Goal: Task Accomplishment & Management: Manage account settings

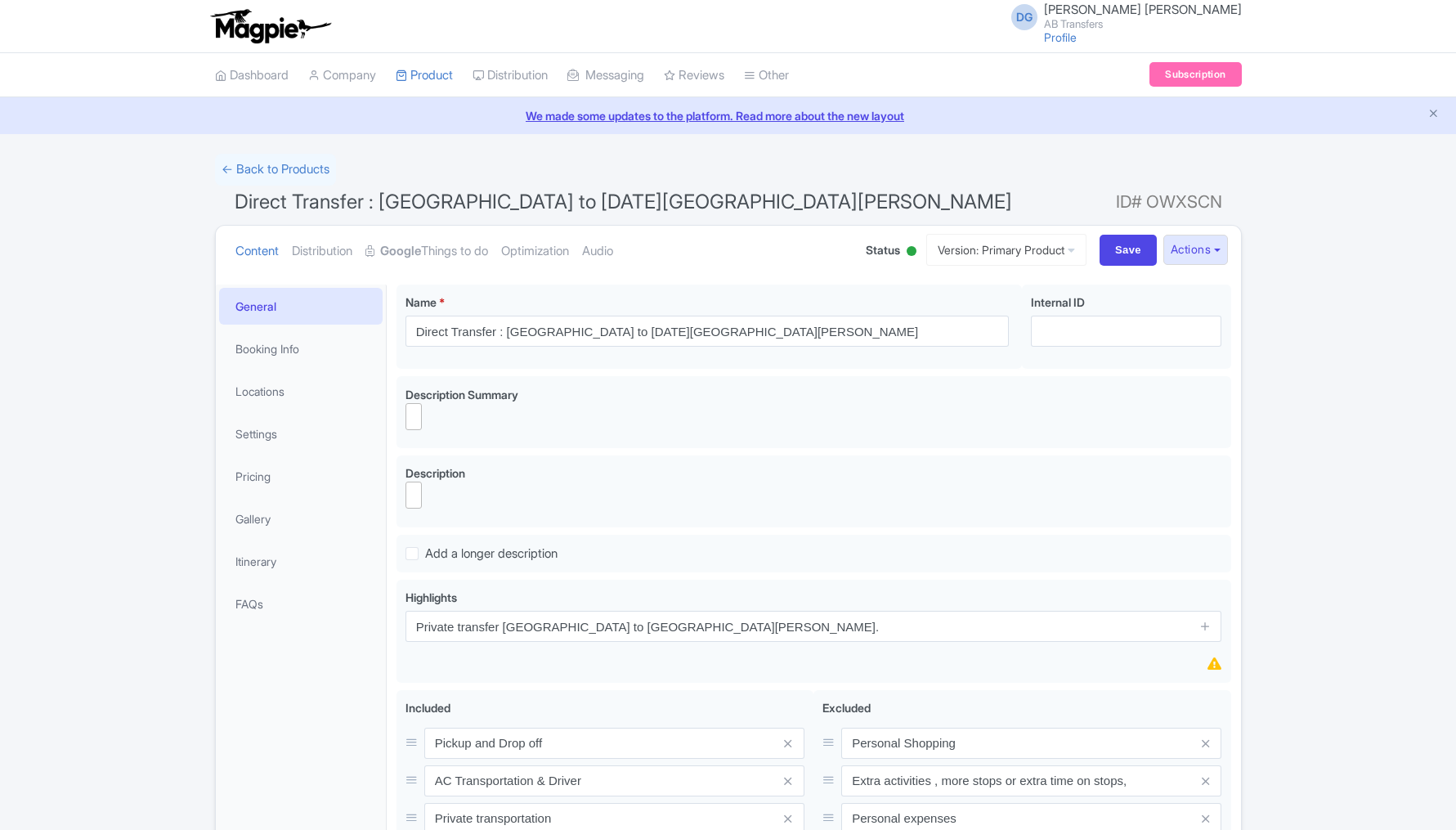
select select
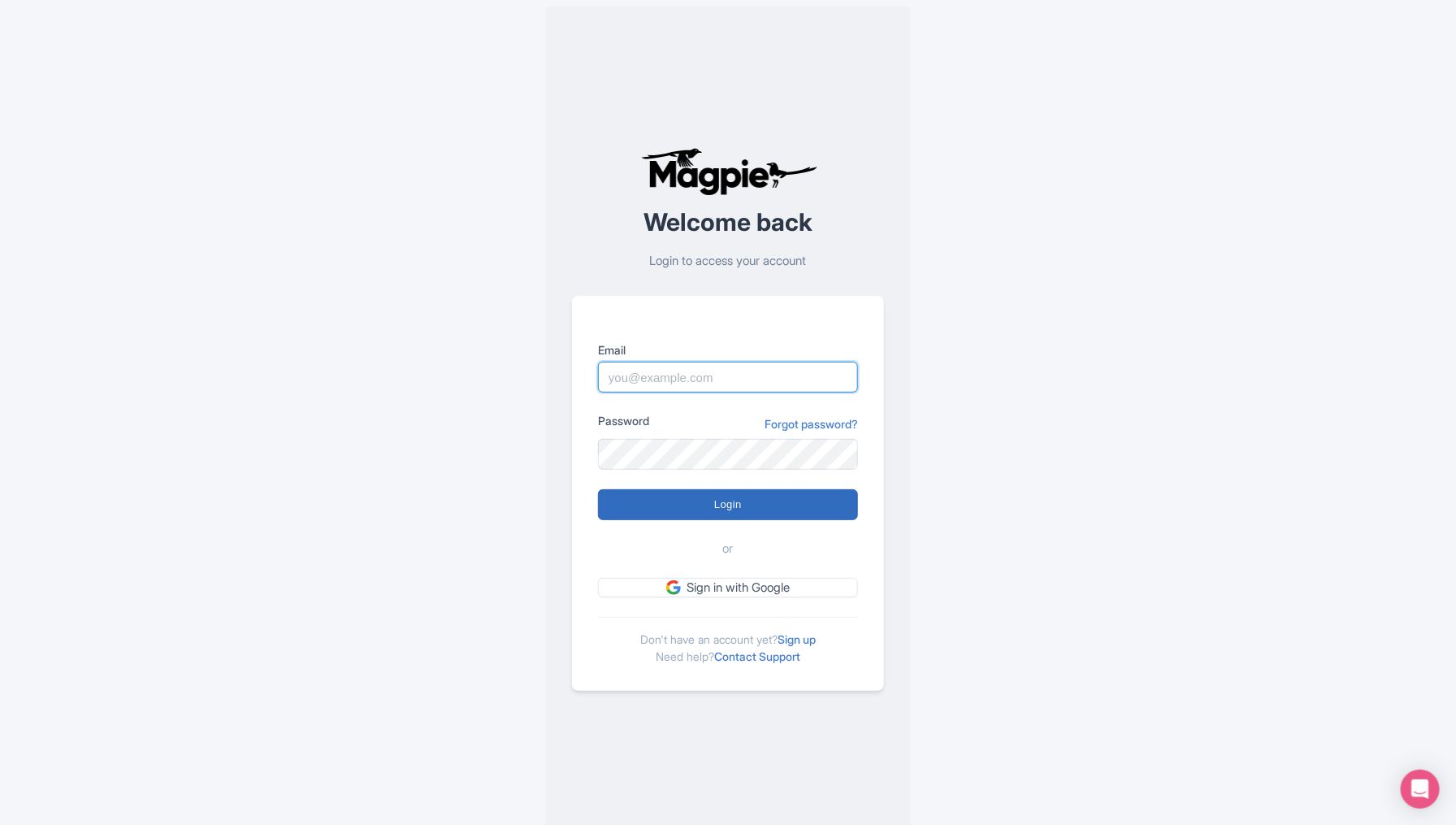
type input "[EMAIL_ADDRESS][DOMAIN_NAME]"
click at [701, 506] on input "Login" at bounding box center [727, 504] width 260 height 31
type input "Logging in..."
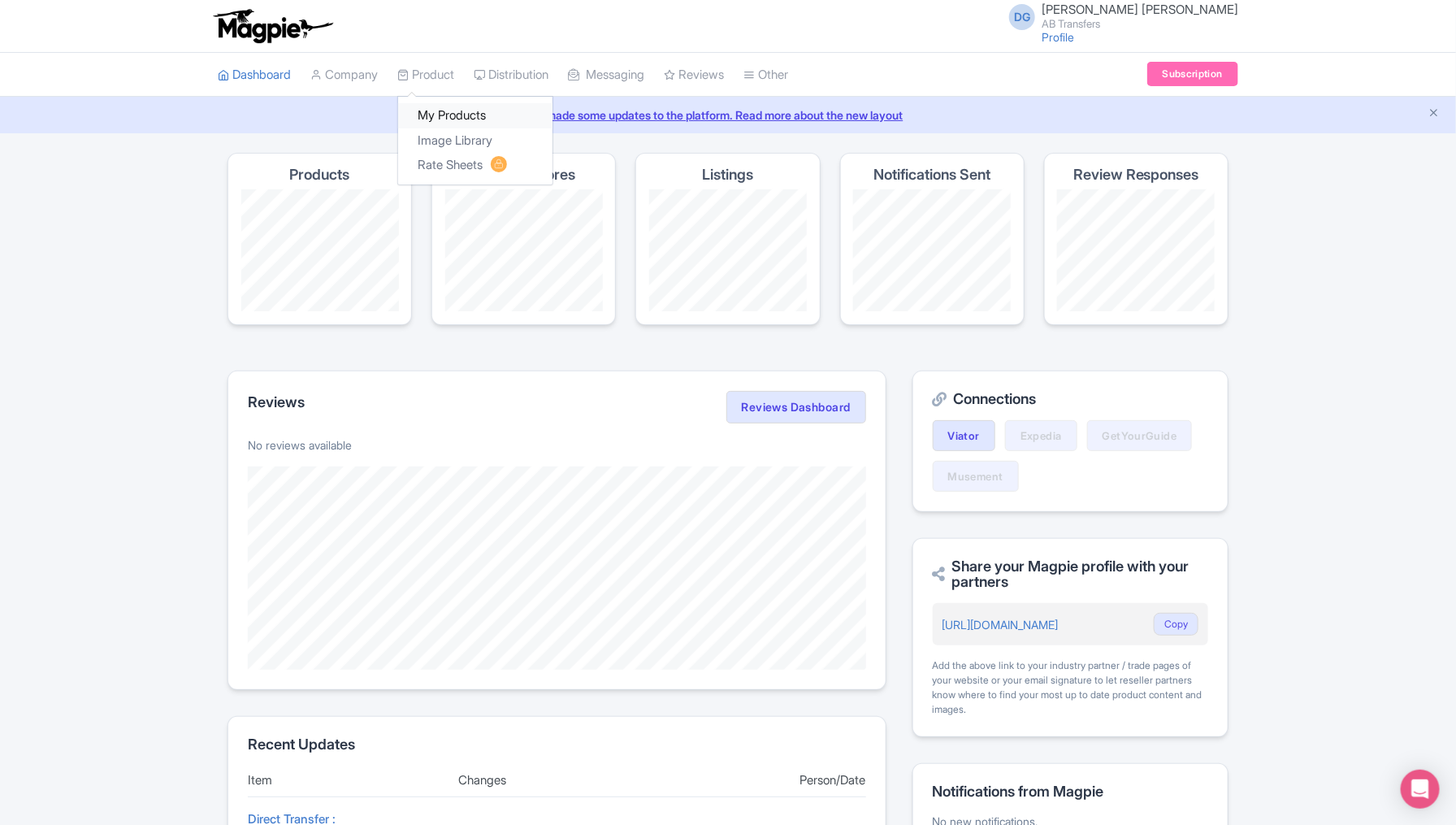
click at [447, 117] on link "My Products" at bounding box center [475, 115] width 154 height 25
click at [453, 109] on link "My Products" at bounding box center [475, 115] width 154 height 25
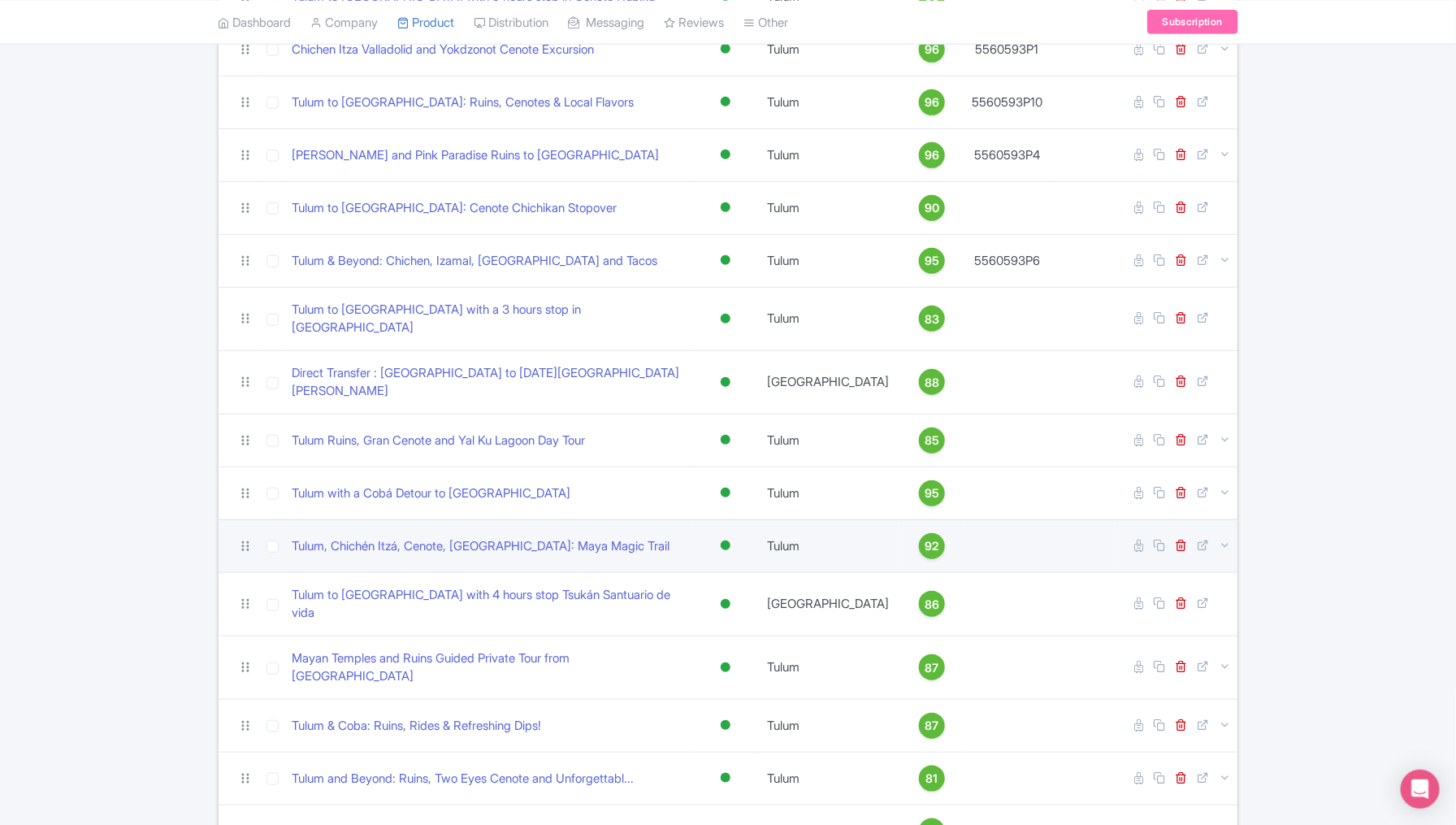
scroll to position [334, 0]
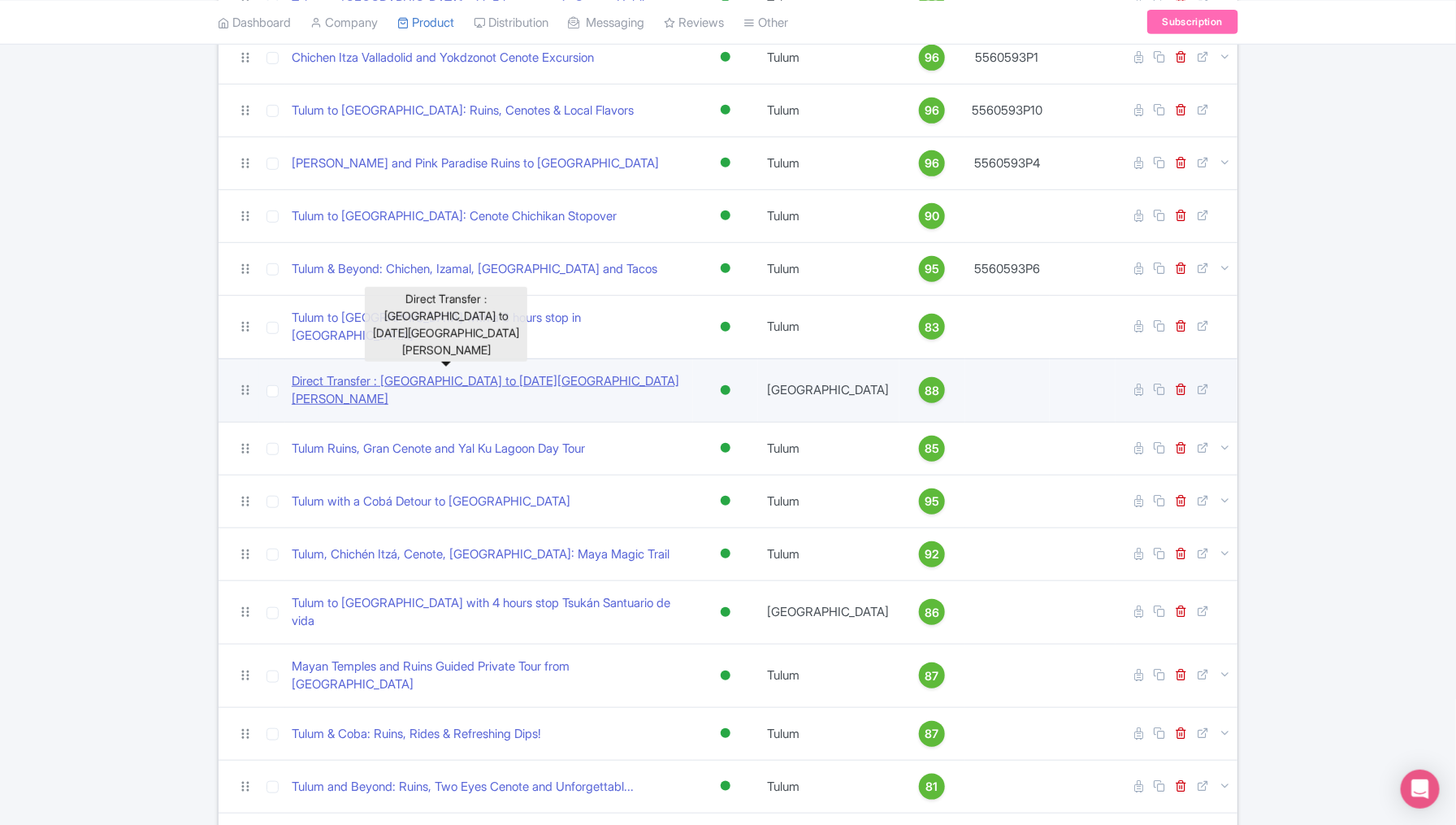
click at [492, 372] on link "Direct Transfer : México City to San Miguel de Allende" at bounding box center [489, 390] width 394 height 37
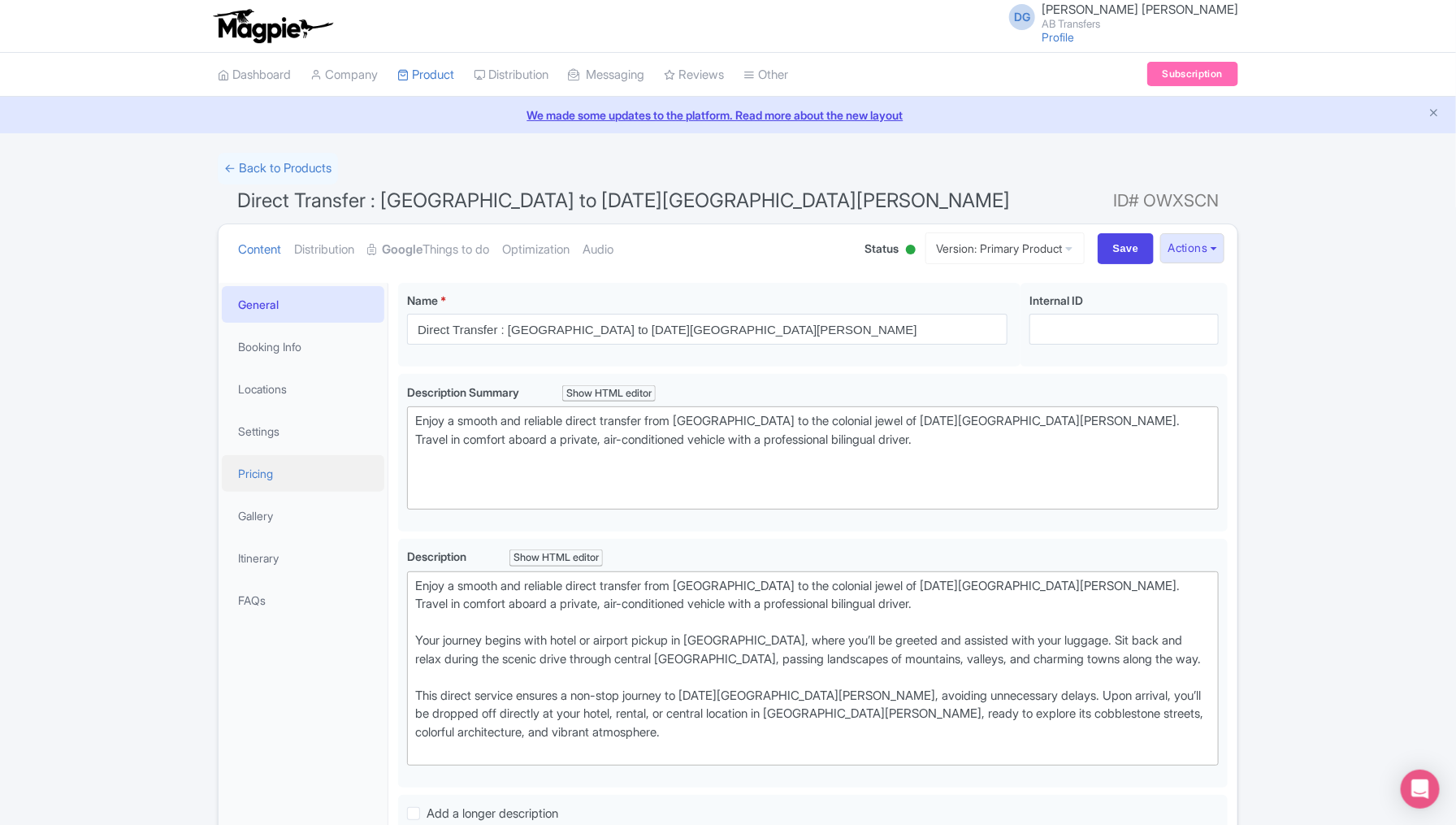
click at [295, 479] on link "Pricing" at bounding box center [303, 473] width 162 height 37
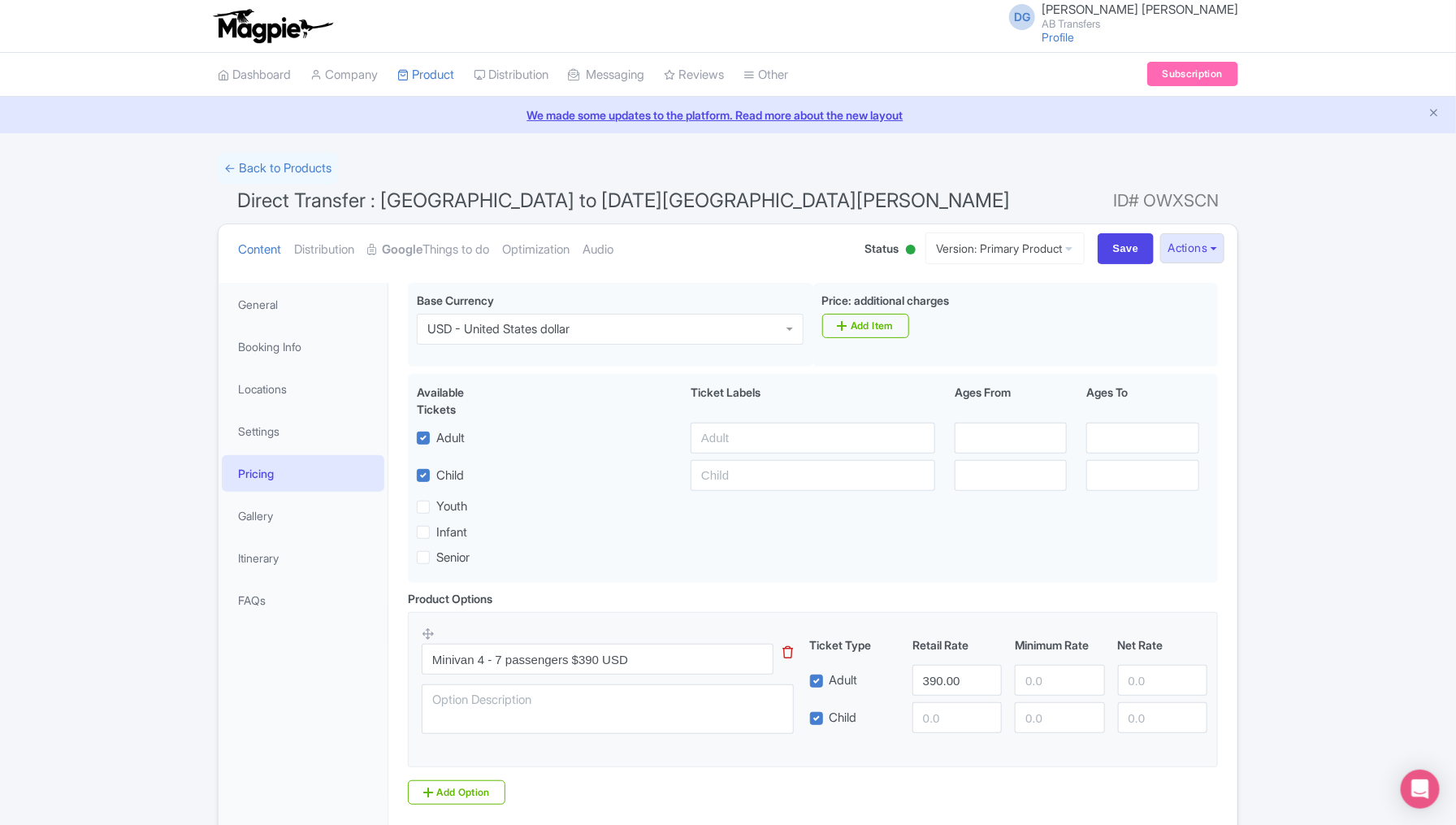
click at [1326, 592] on div "← Back to Products Direct Transfer : México City to San Miguel de Allende ID# O…" at bounding box center [728, 515] width 1456 height 726
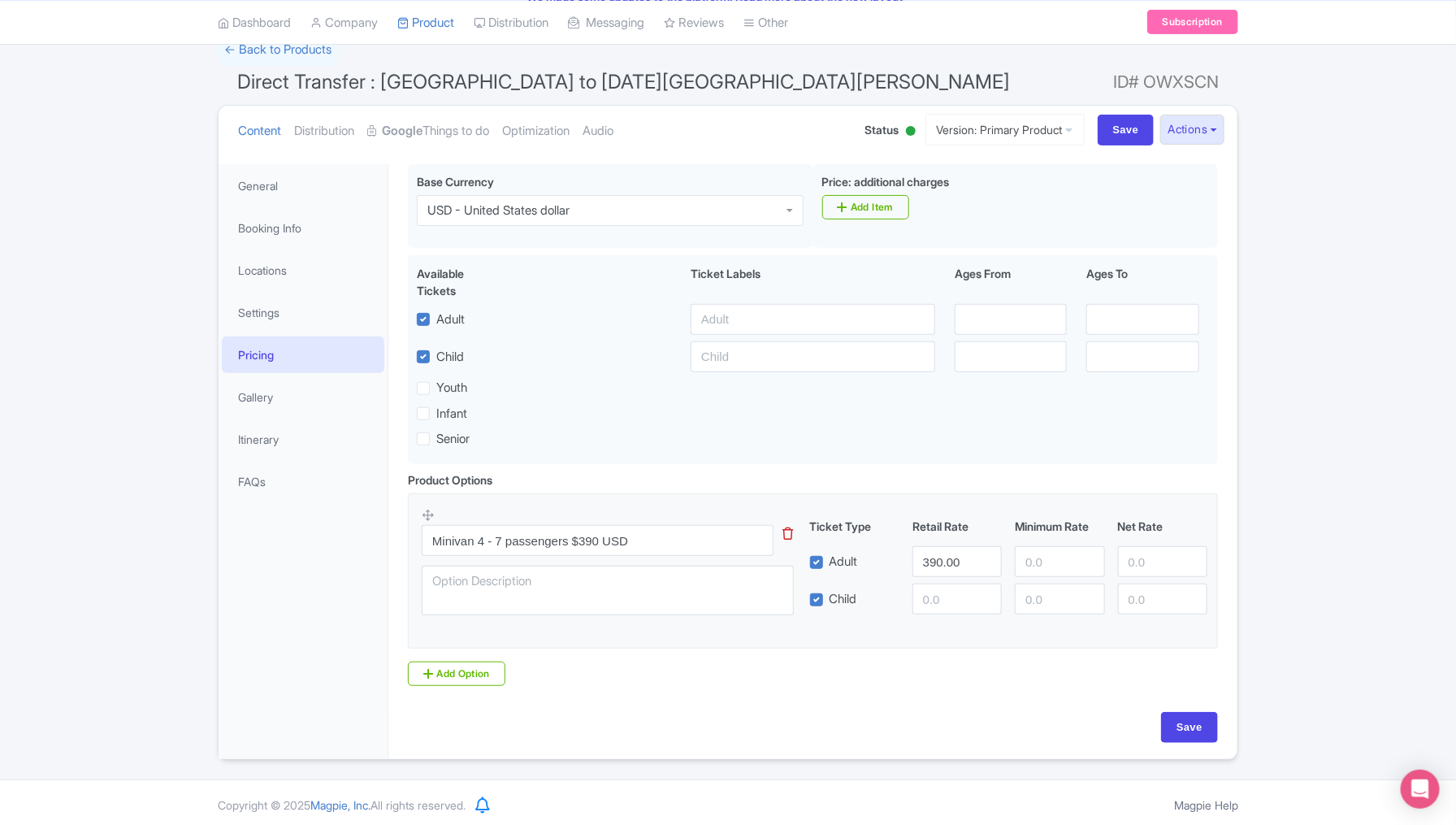
scroll to position [120, 0]
click at [496, 659] on link "Add Option" at bounding box center [457, 671] width 98 height 24
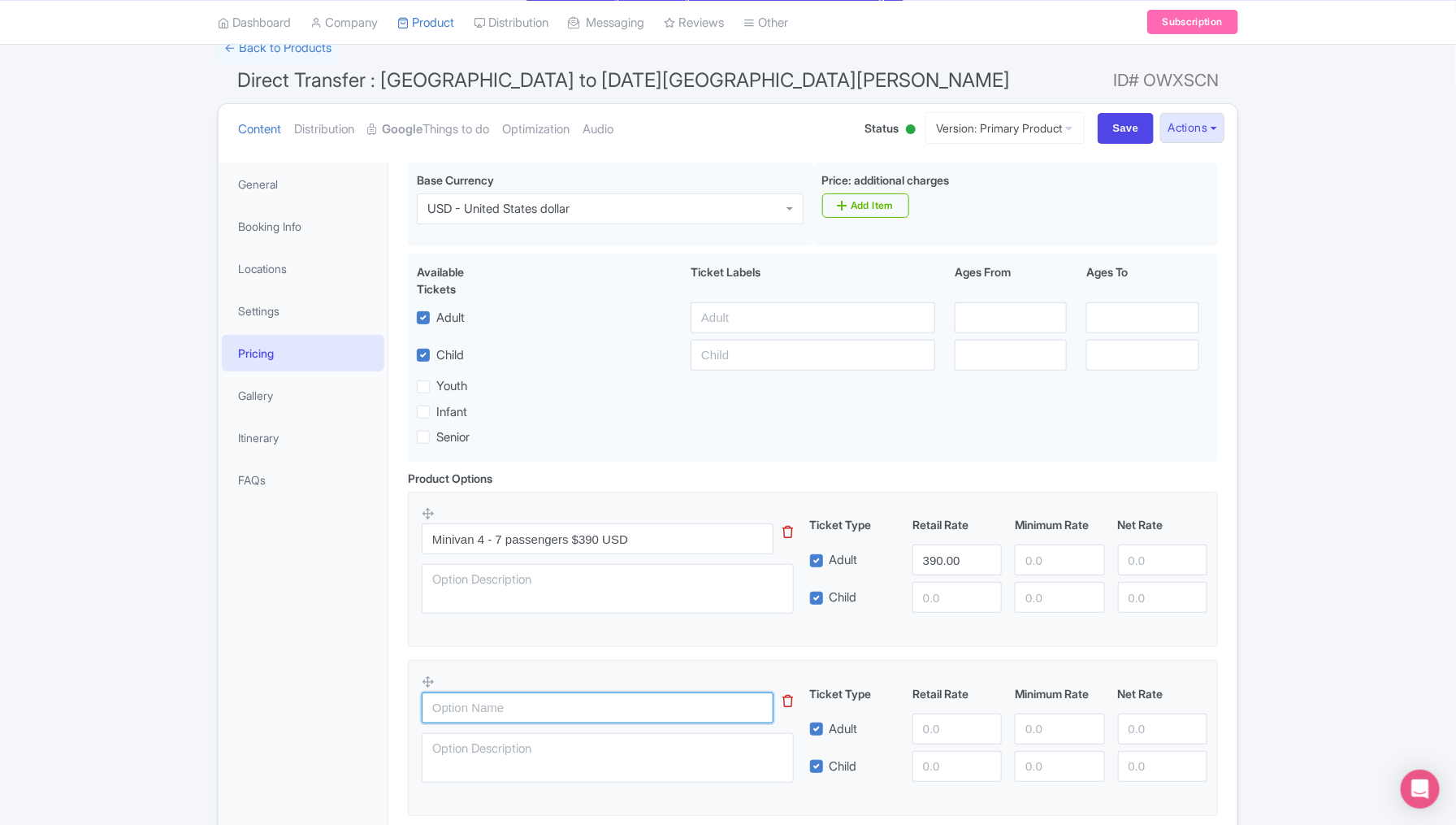
click at [488, 698] on input "text" at bounding box center [598, 708] width 352 height 31
click at [465, 708] on input "text" at bounding box center [598, 708] width 352 height 31
paste input "mpv 4 pax"
click at [453, 703] on input "mpv 4 pax" at bounding box center [598, 708] width 352 height 31
click at [549, 702] on input "MPV 4 pax" at bounding box center [598, 708] width 352 height 31
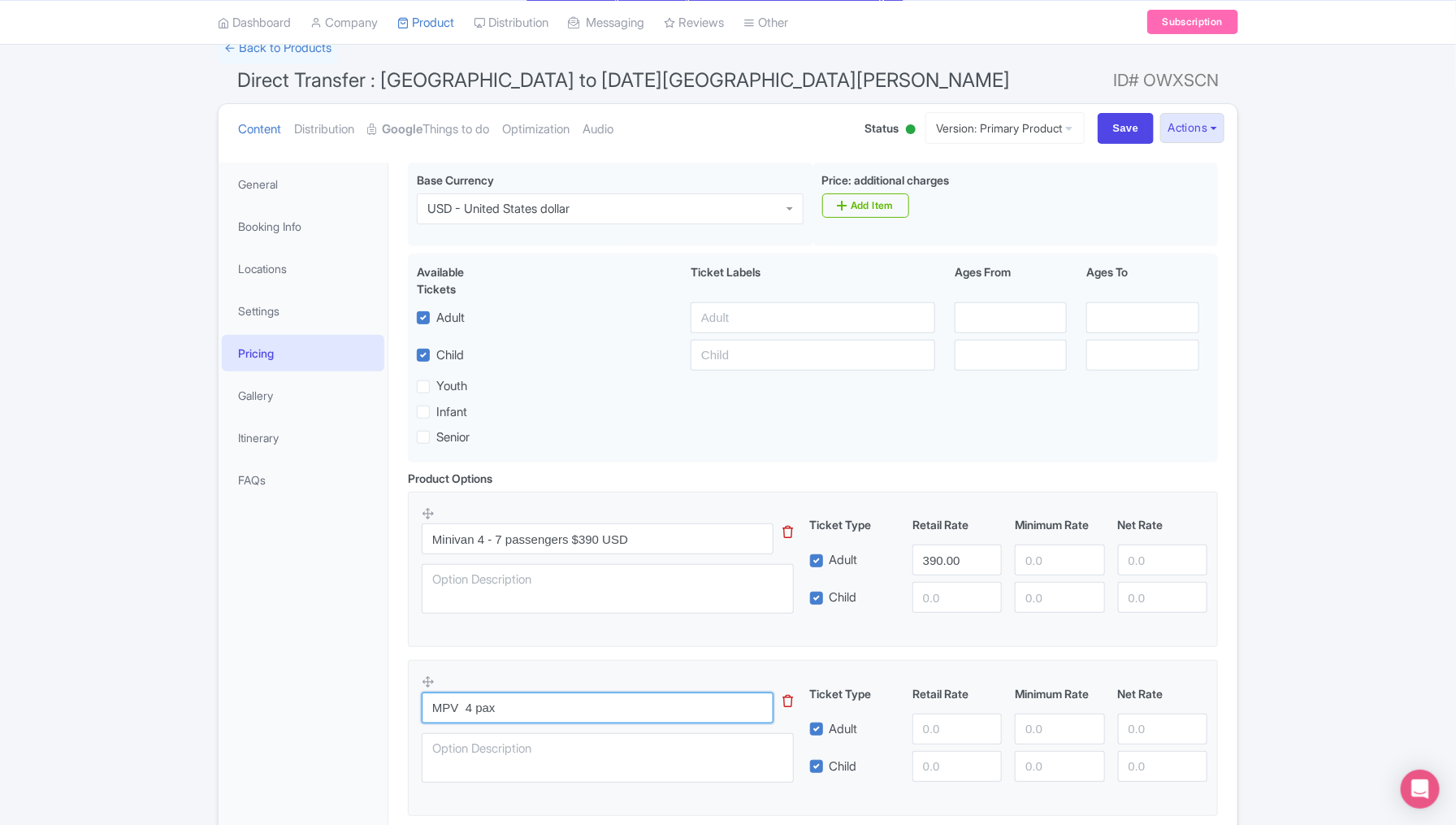
paste input "$390 usd"
type input "MPV 4 pax $390 usd"
click at [933, 721] on input "number" at bounding box center [957, 729] width 89 height 31
paste input "390"
type input "390"
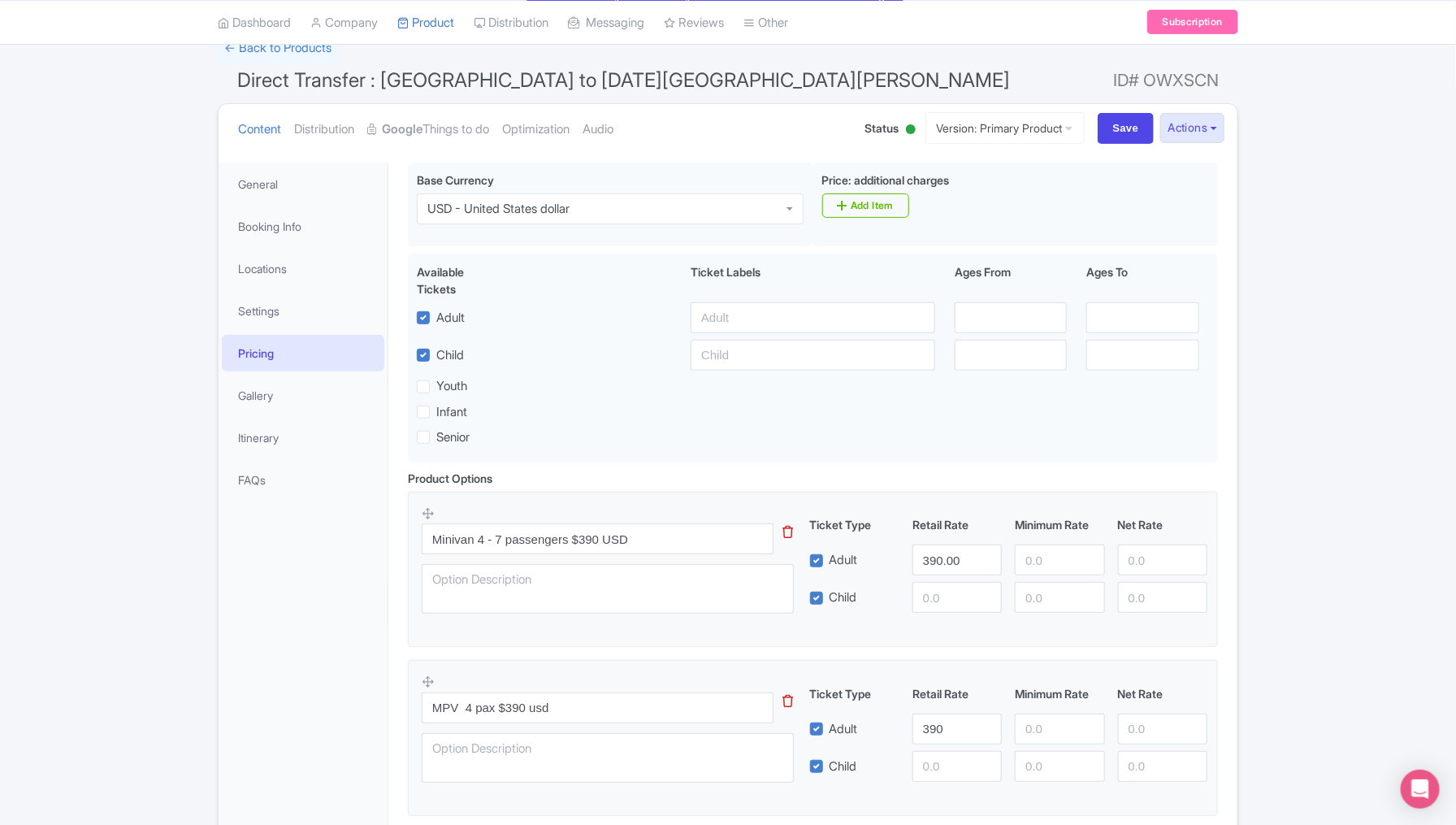
click at [391, 727] on div "Direct Transfer : México City to San Miguel de Allende Name * i Direct Transfer…" at bounding box center [813, 539] width 849 height 774
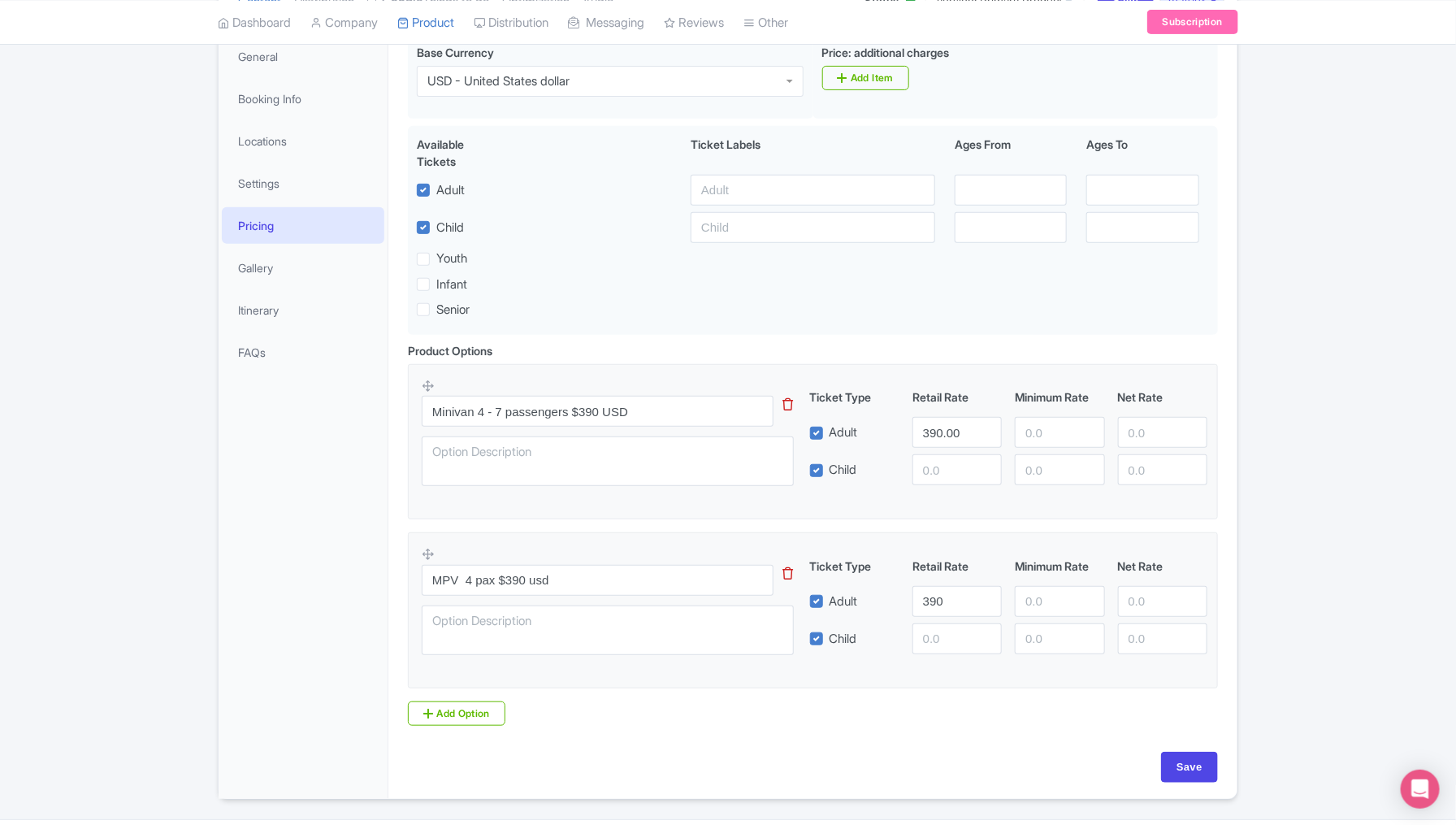
scroll to position [288, 0]
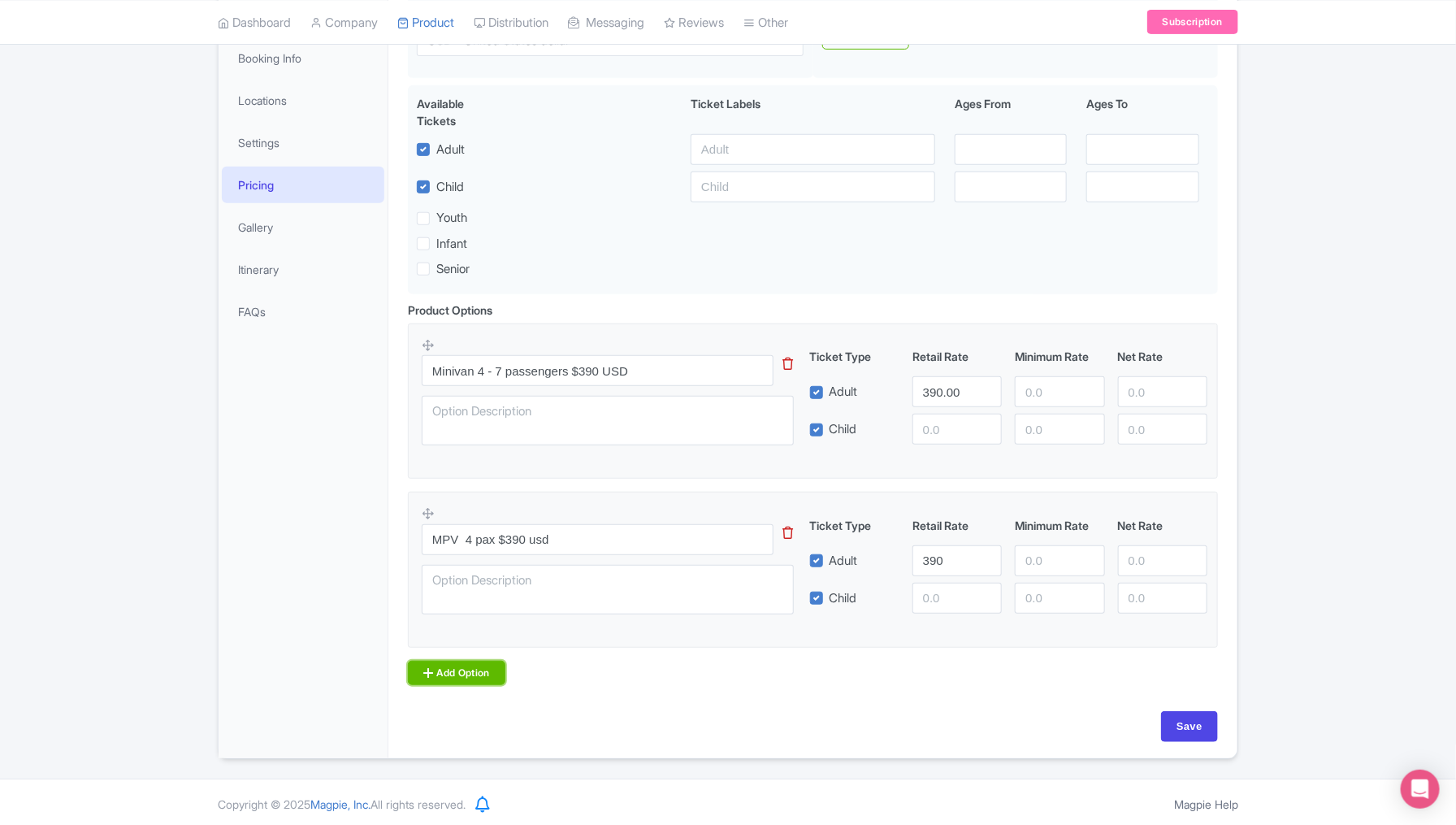
click at [436, 672] on link "Add Option" at bounding box center [457, 672] width 98 height 24
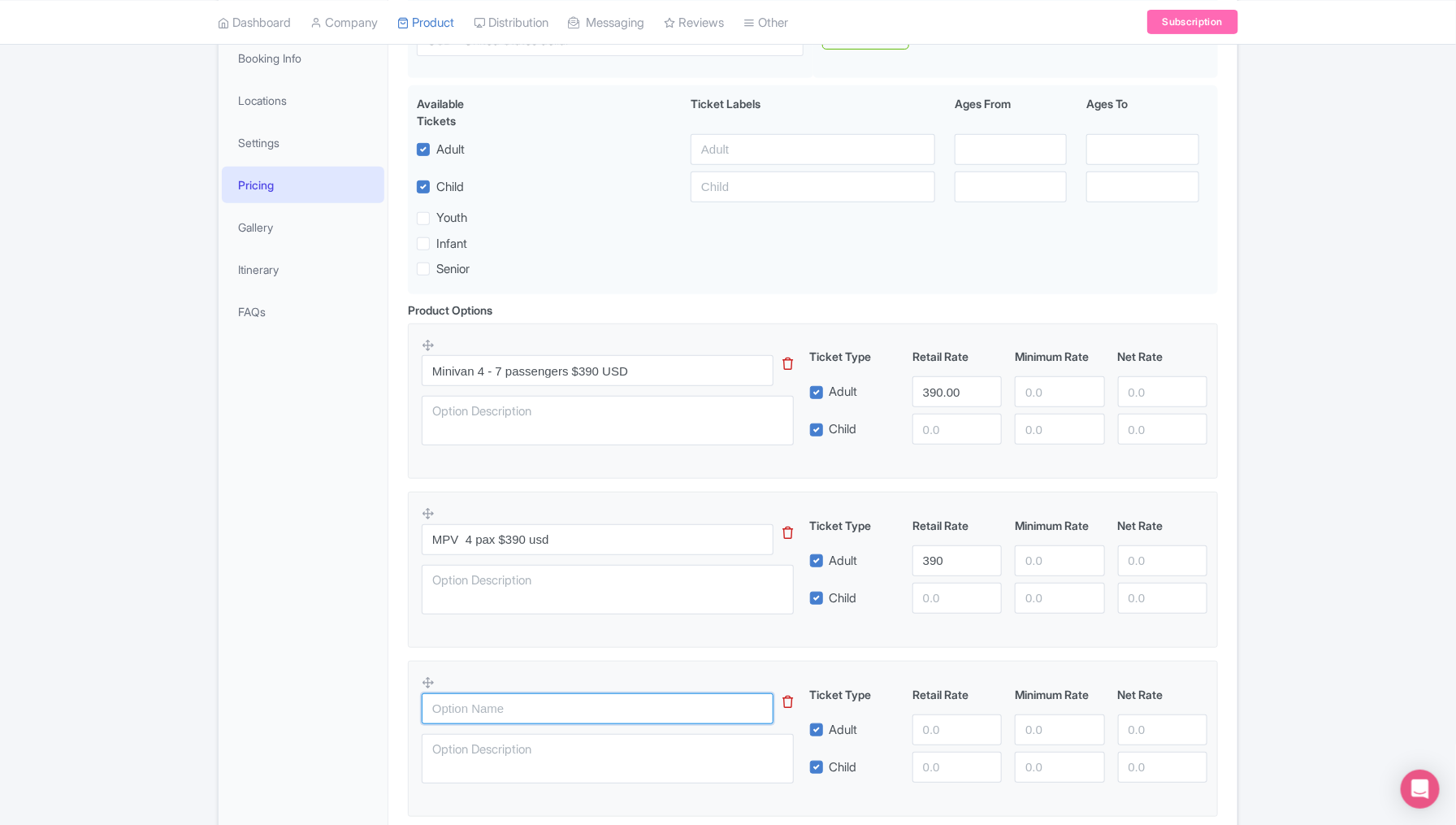
click at [472, 702] on input "text" at bounding box center [598, 708] width 352 height 31
paste input "sedan 1-3 pax"
click at [434, 701] on input "sedan 1-3 pax" at bounding box center [598, 708] width 352 height 31
click at [516, 706] on input "sedan 1-3 pax" at bounding box center [598, 708] width 352 height 31
type input "sedan 1-3 pax"
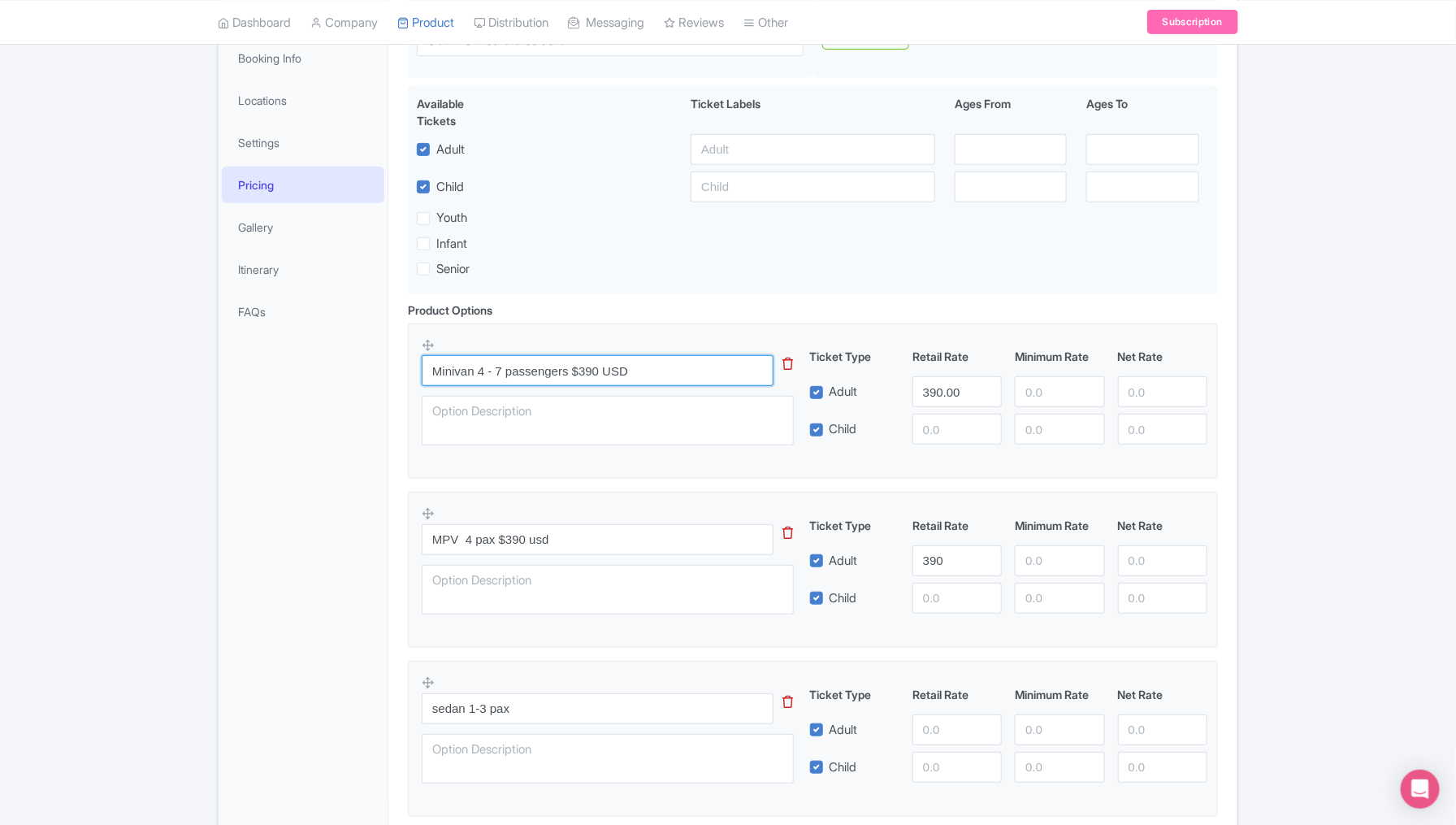
click at [530, 364] on input "Minivan 4 - 7 passengers $390 USD" at bounding box center [598, 370] width 352 height 31
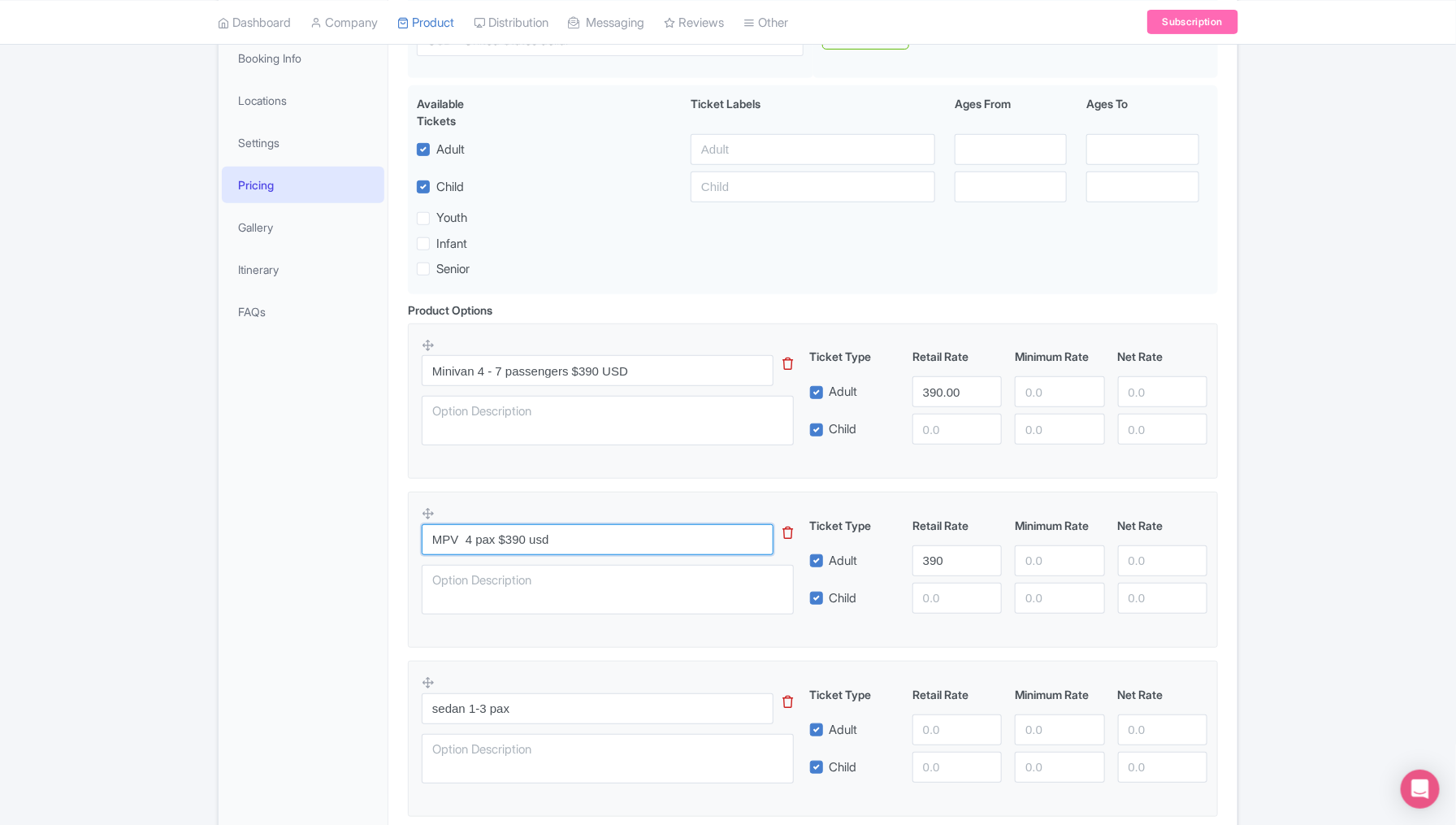
click at [483, 538] on input "MPV 4 pax $390 usd" at bounding box center [598, 539] width 352 height 31
paste input "ssengers"
type input "MPV 4 passengers $390 usd"
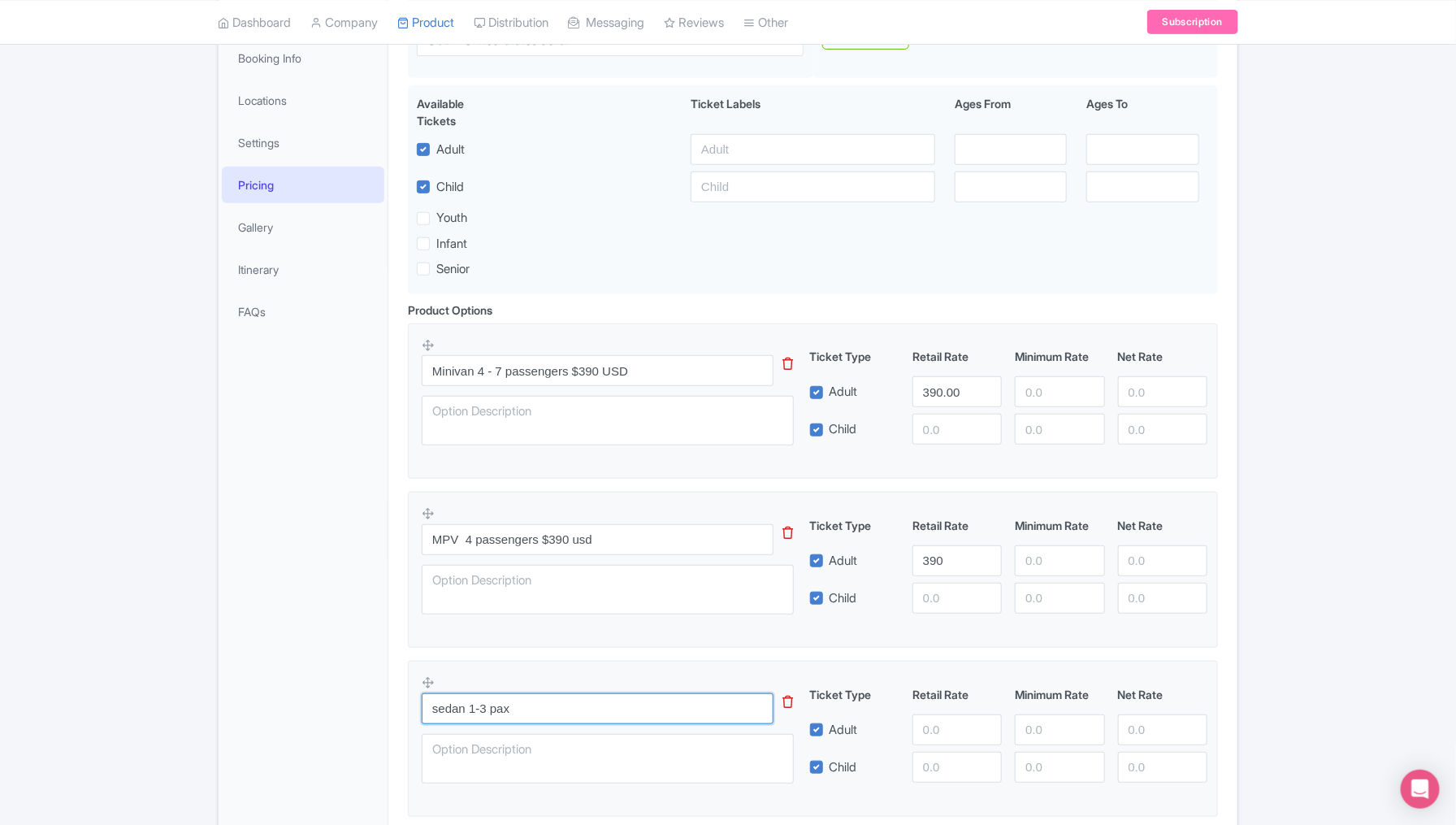
click at [498, 707] on input "sedan 1-3 pax" at bounding box center [598, 708] width 352 height 31
paste input "ssengers"
click at [582, 707] on input "sedan 1-3 passengers" at bounding box center [598, 708] width 352 height 31
paste input "$312 USD"
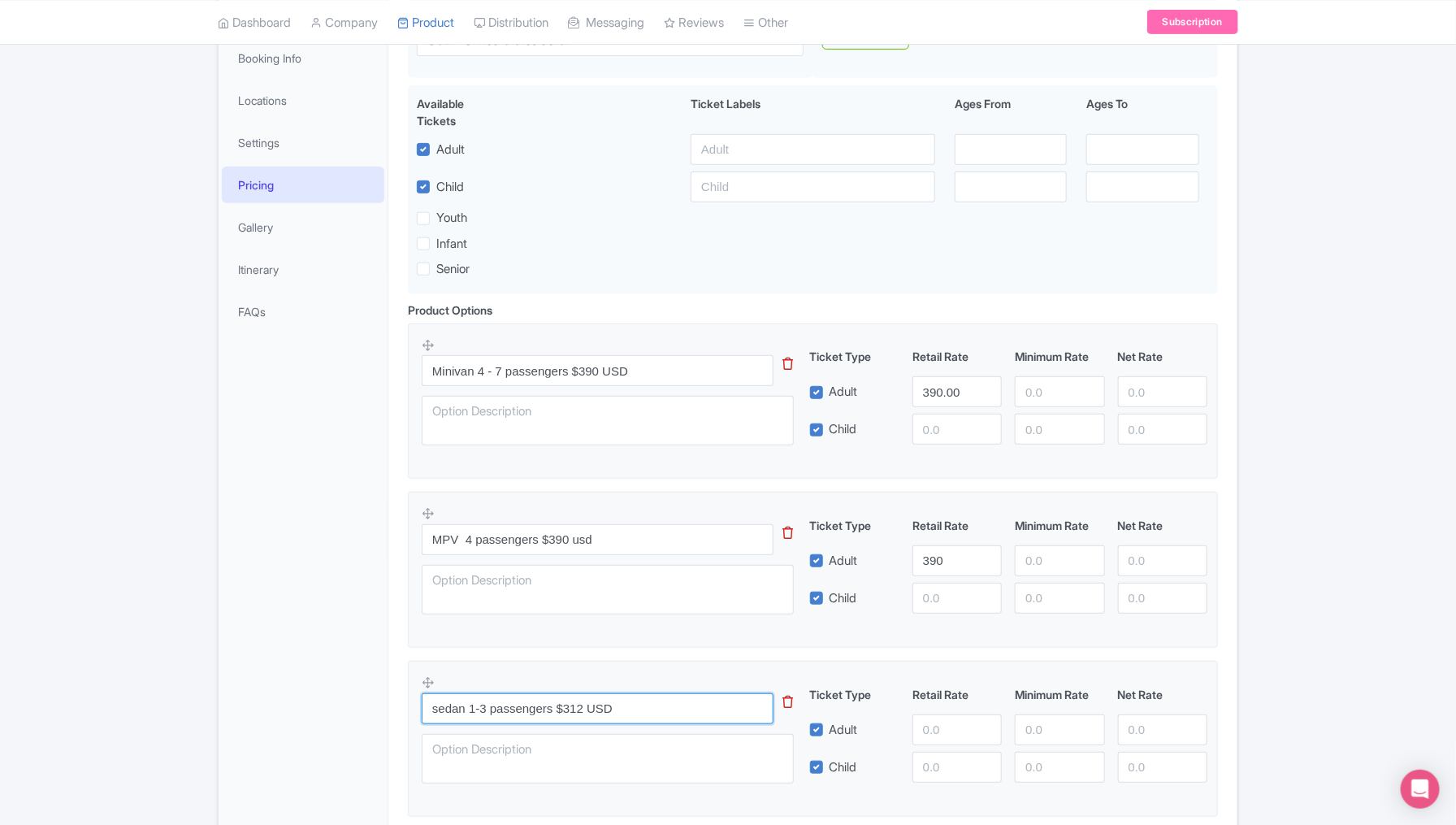
type input "sedan 1-3 passengers $312 USD"
click at [924, 720] on input "number" at bounding box center [957, 730] width 89 height 31
paste input "312"
type input "312"
click at [1291, 673] on div "← Back to Products Direct Transfer : México City to San Miguel de Allende ID# O…" at bounding box center [728, 396] width 1456 height 1063
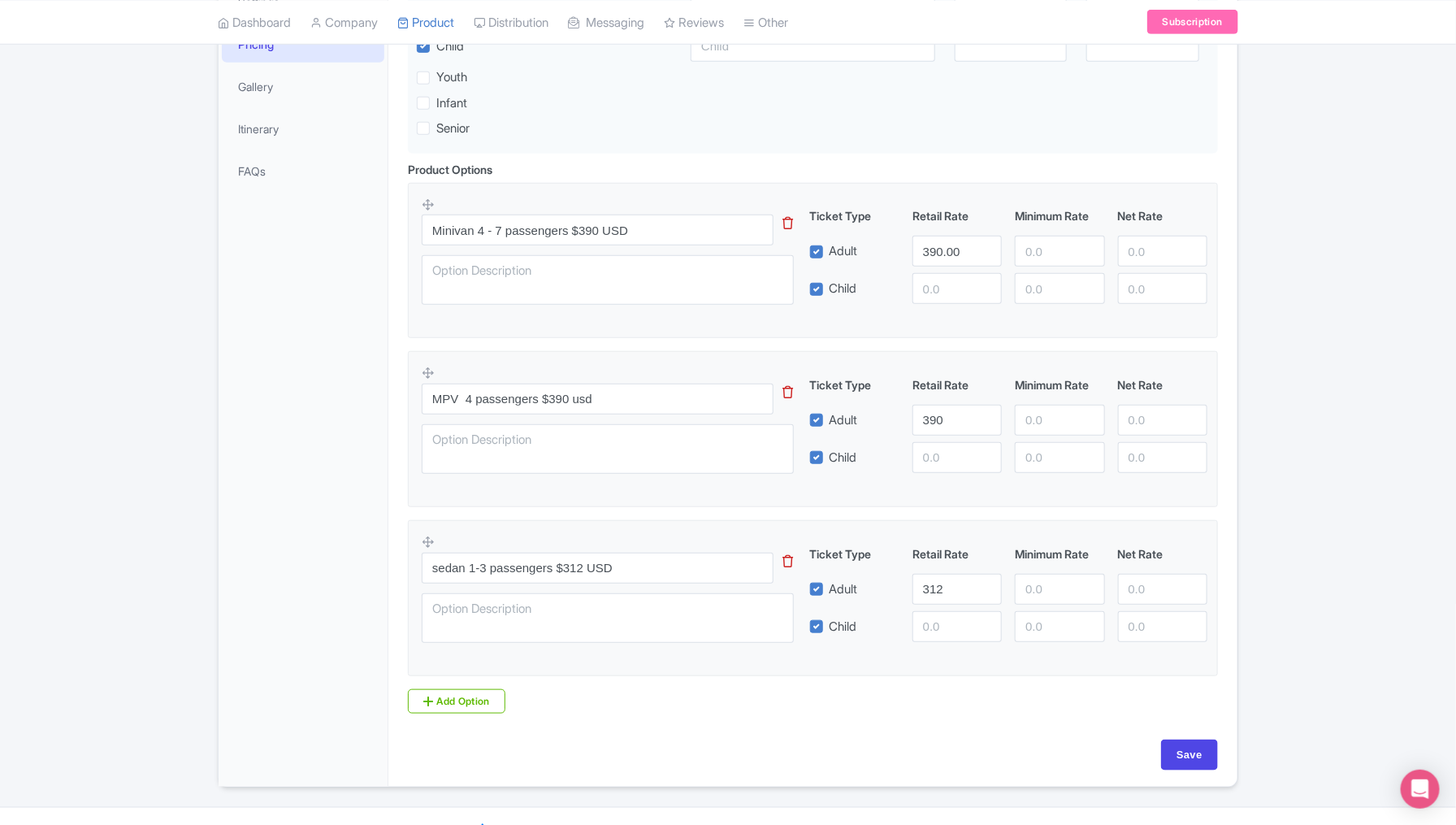
scroll to position [451, 0]
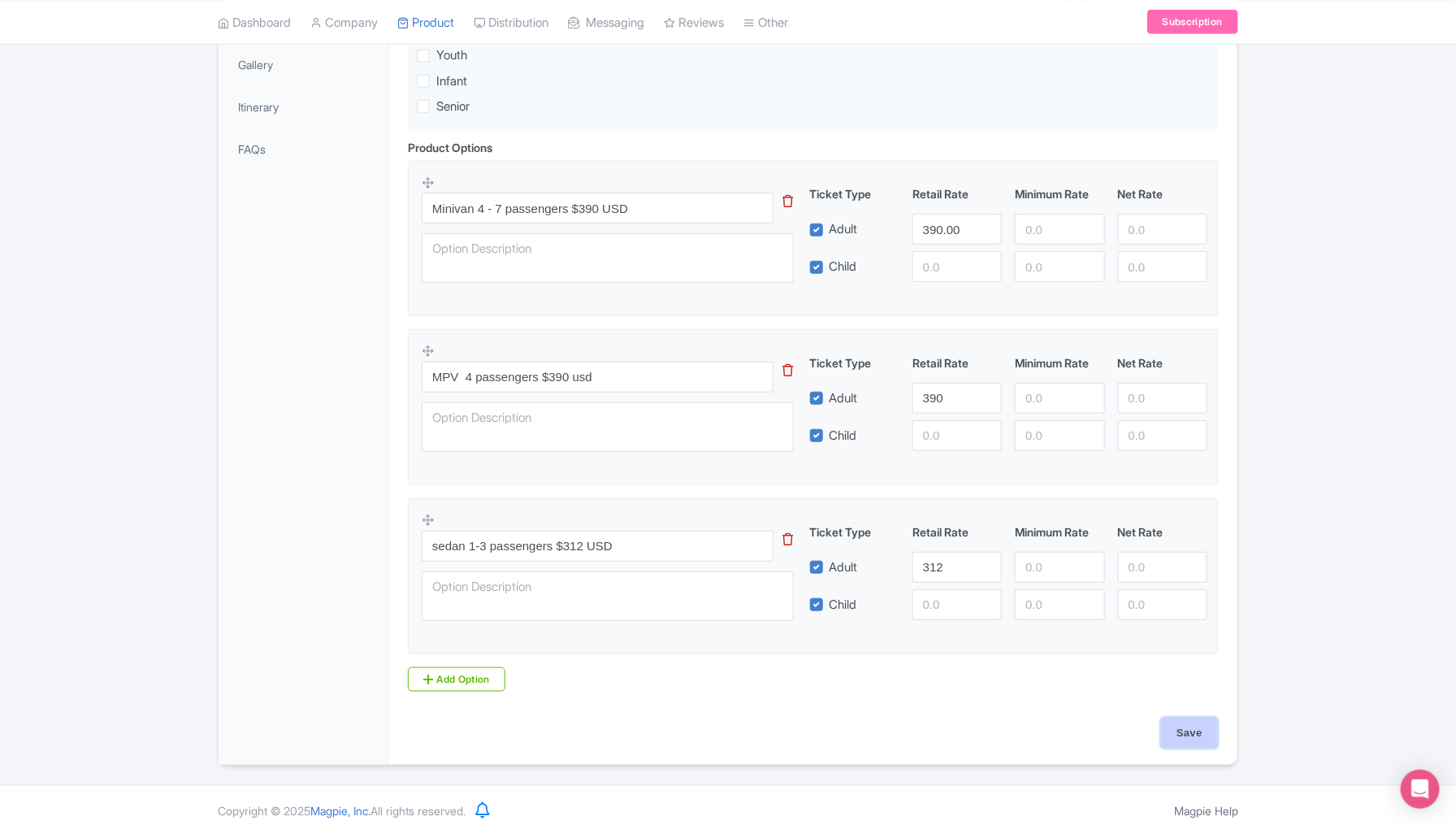
click at [1190, 734] on input "Save" at bounding box center [1189, 733] width 57 height 31
type input "Saving..."
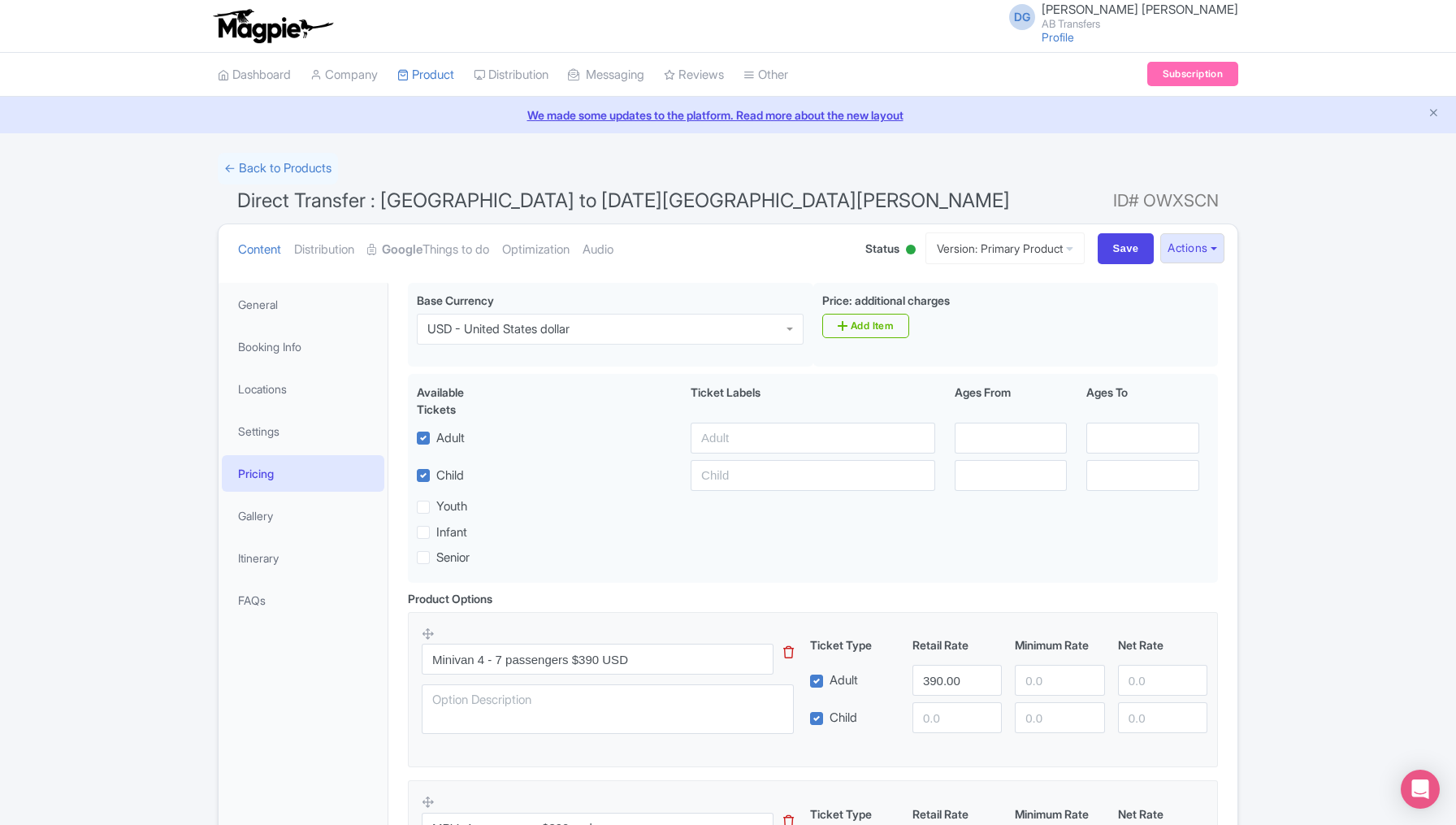
scroll to position [281, 0]
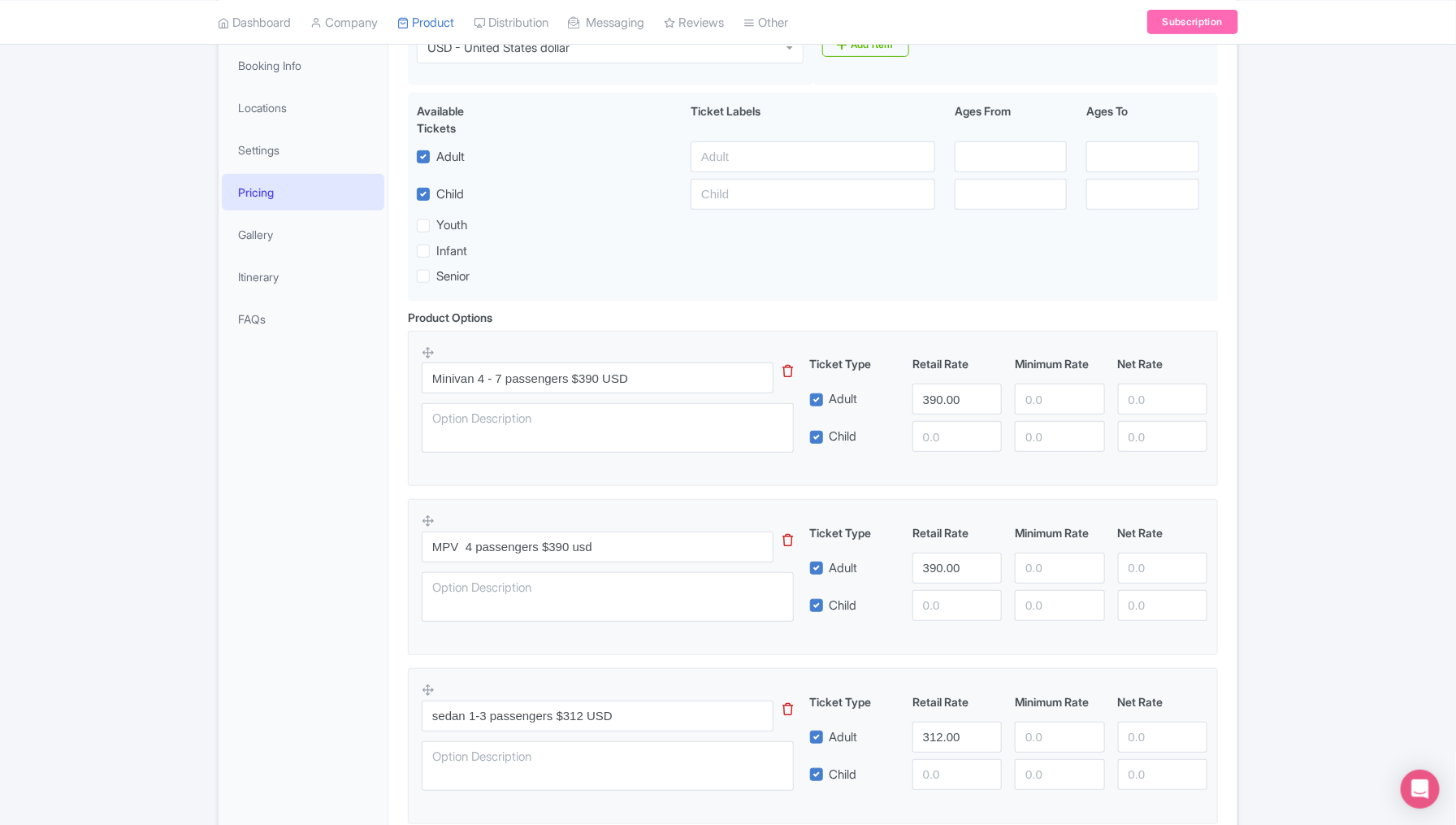
click at [1303, 502] on div "Success Product updated successfully ← Back to Products Direct Transfer : [GEOG…" at bounding box center [728, 403] width 1456 height 1063
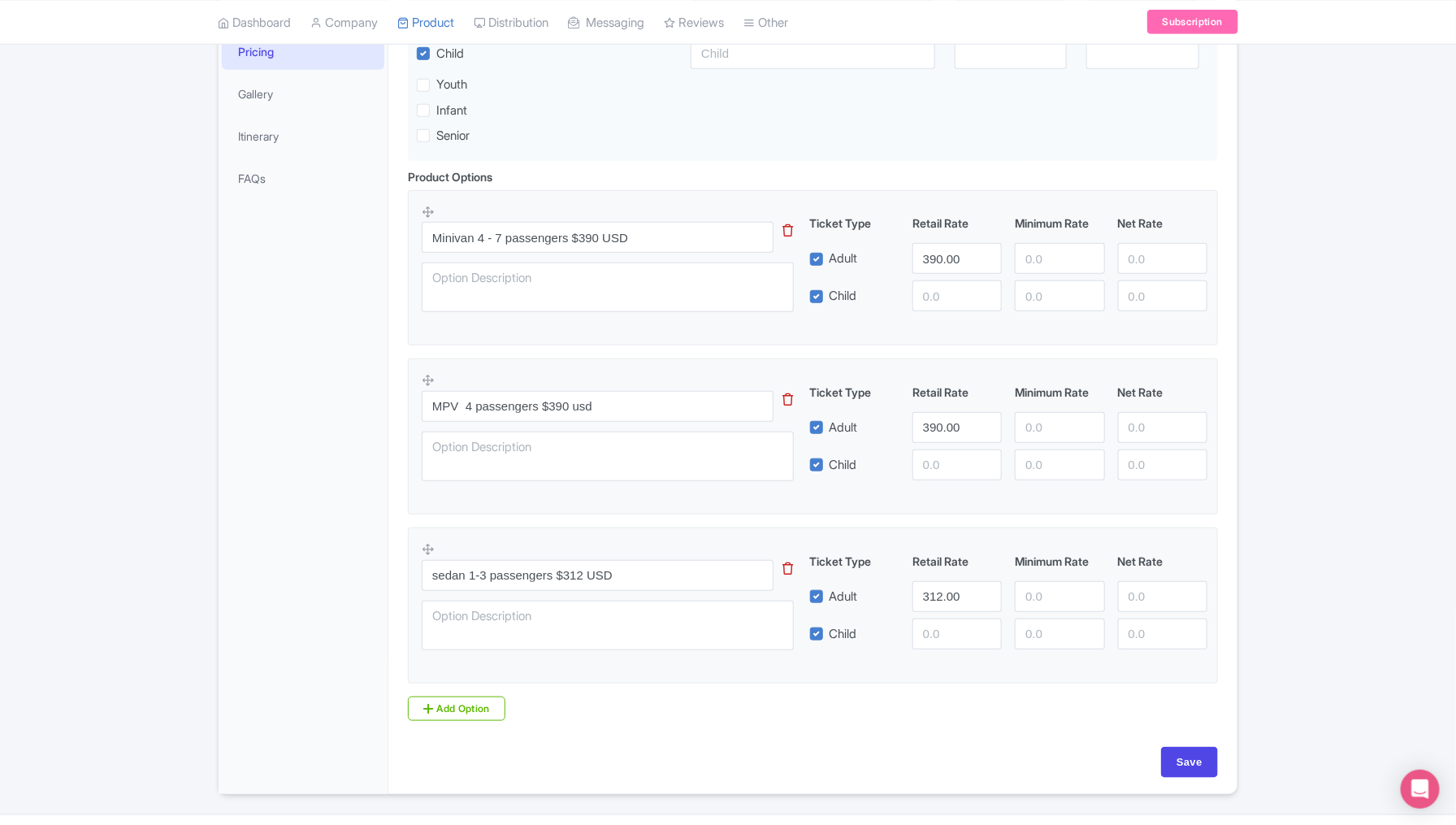
scroll to position [456, 0]
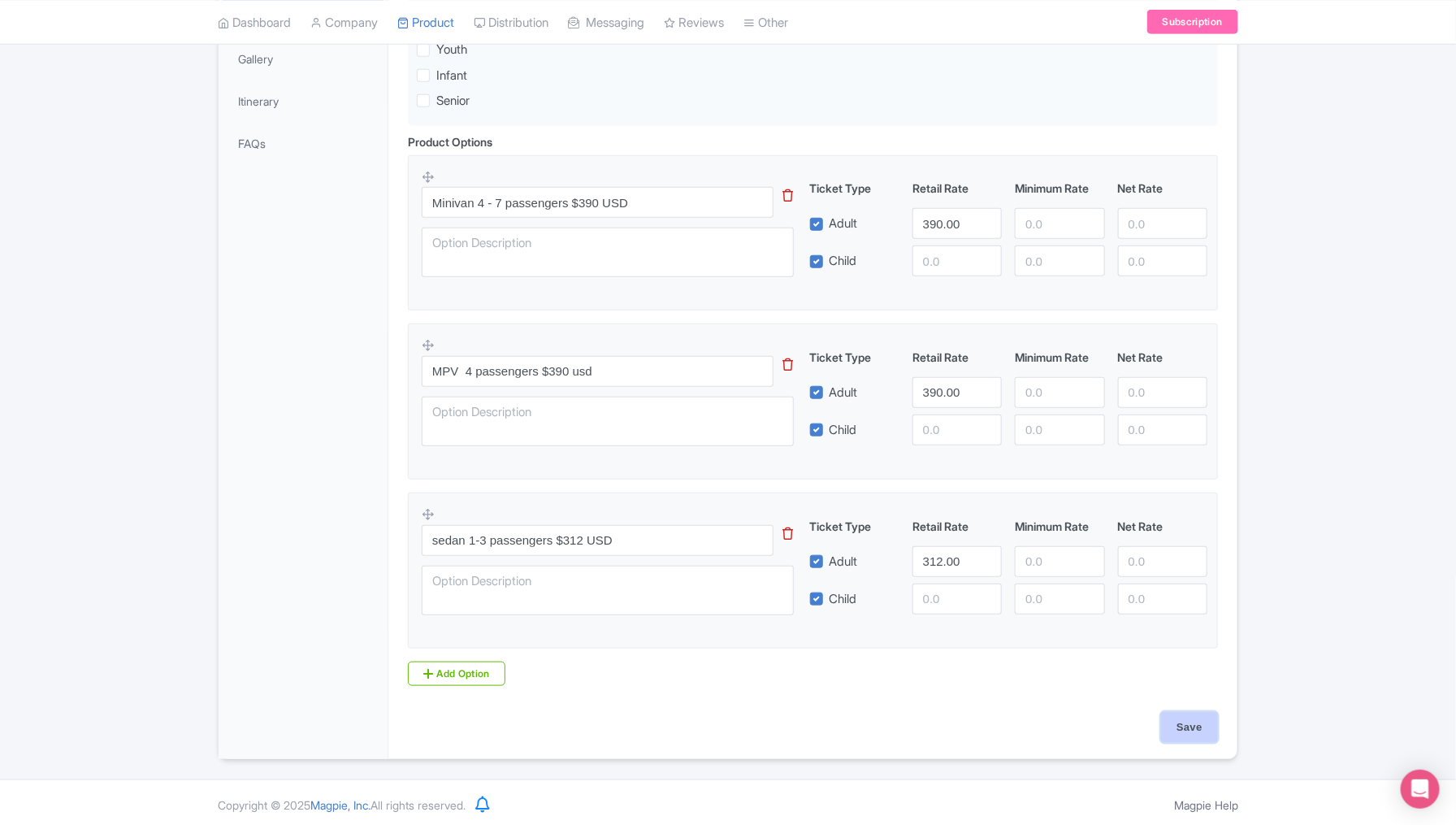
click at [1195, 723] on input "Save" at bounding box center [1189, 727] width 57 height 31
type input "Saving..."
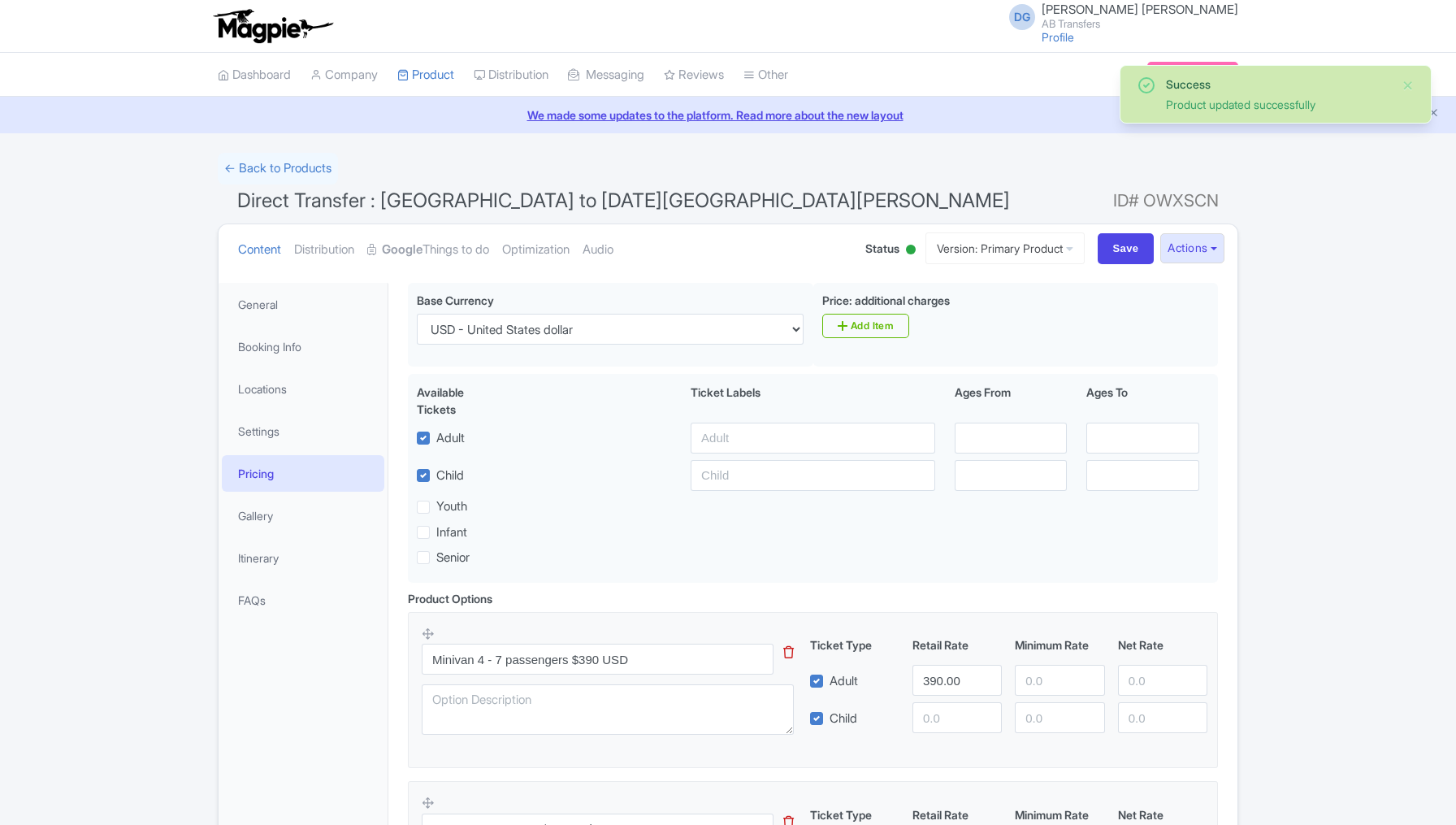
scroll to position [281, 0]
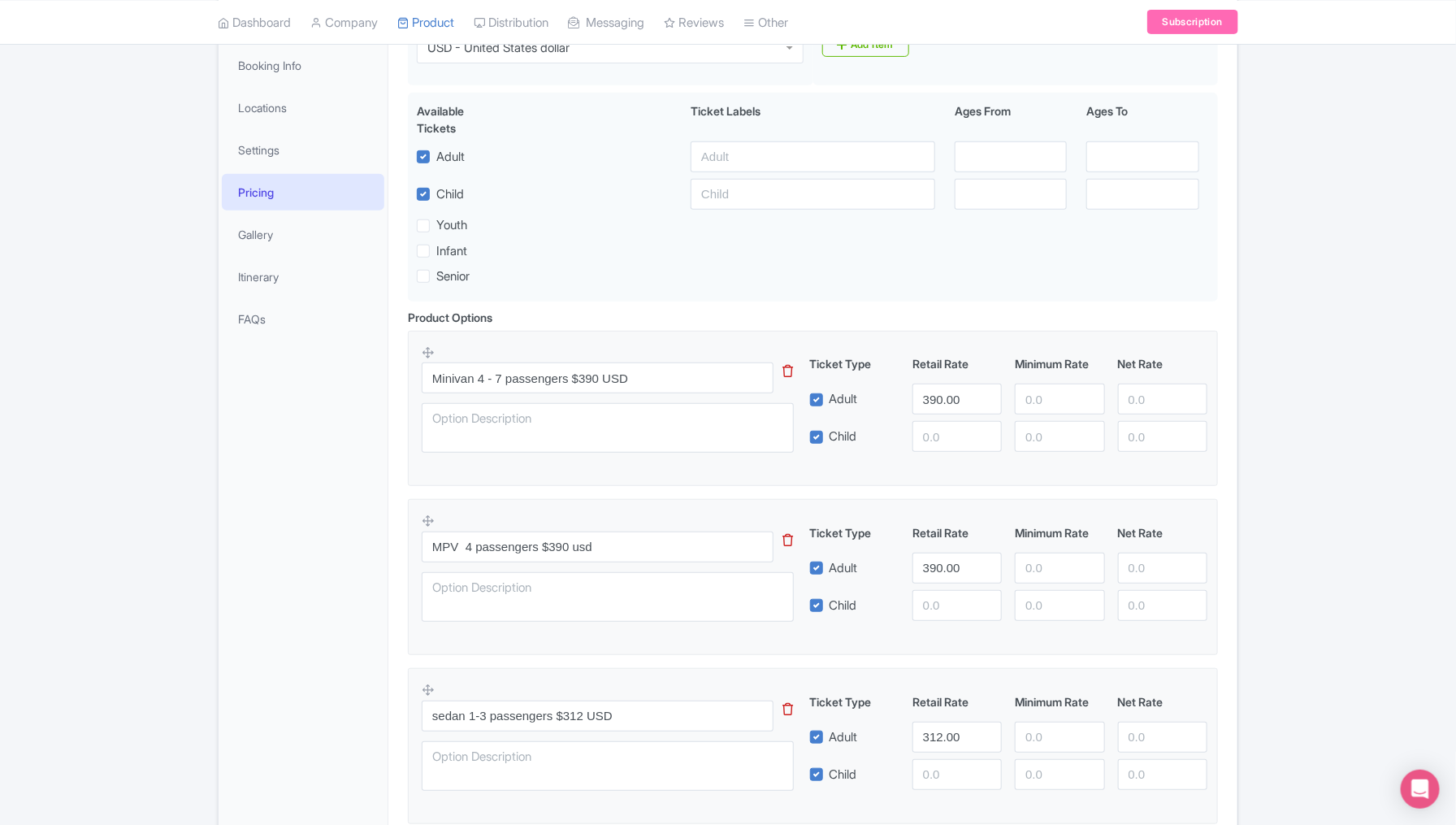
click at [135, 611] on div "Success Product updated successfully ← Back to Products Direct Transfer : Méxic…" at bounding box center [728, 403] width 1456 height 1063
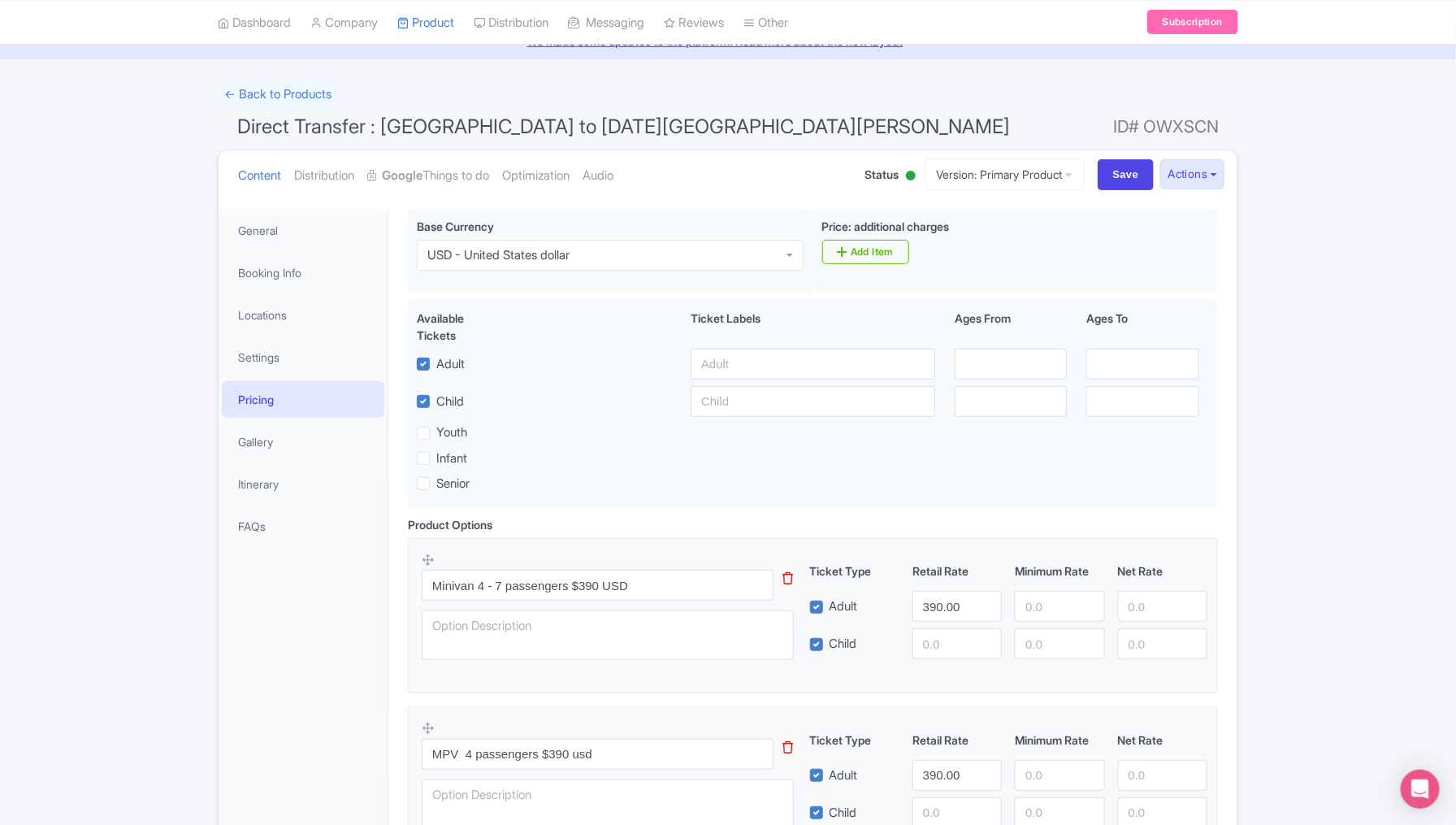
scroll to position [38, 0]
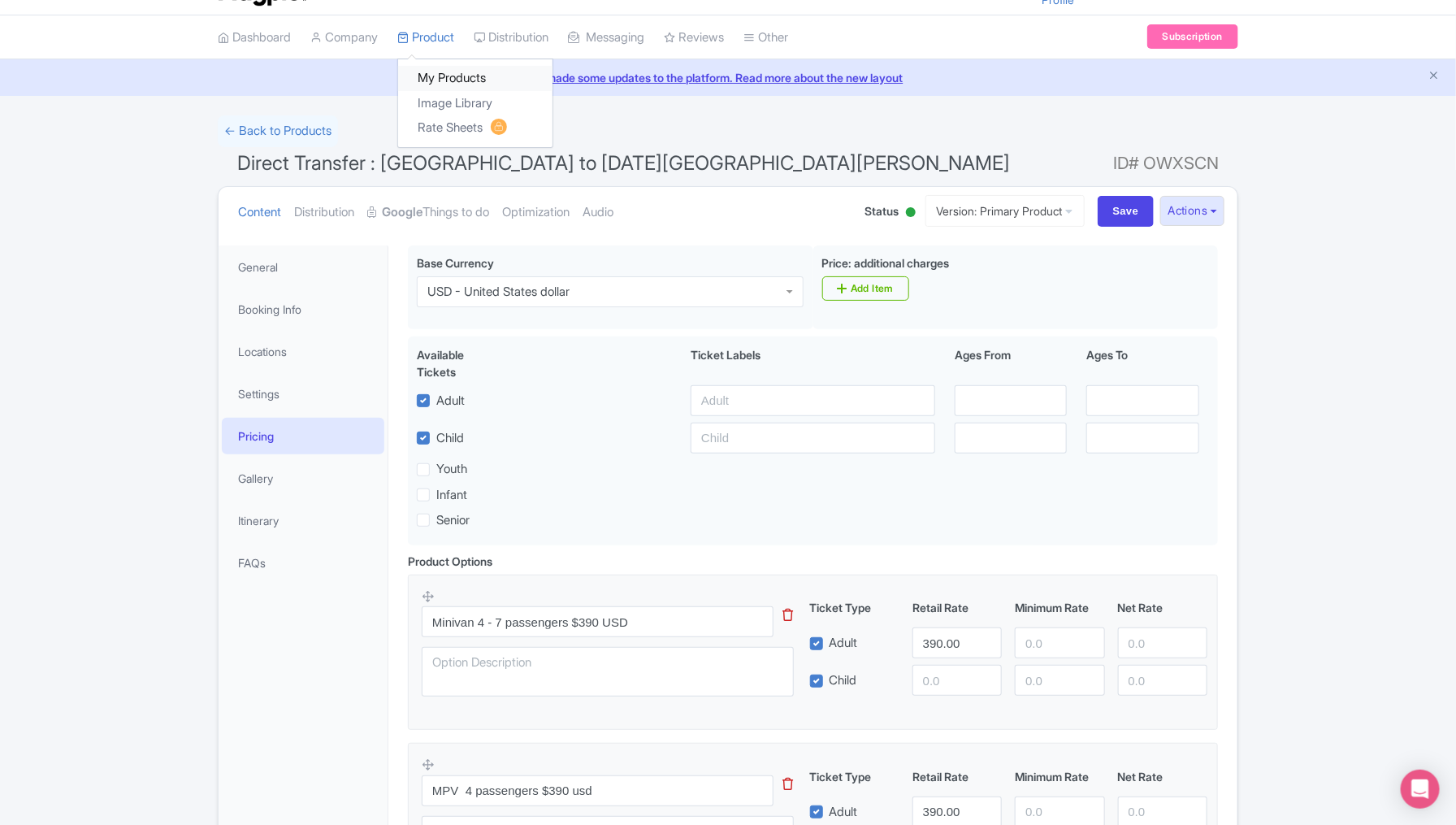
click at [460, 75] on link "My Products" at bounding box center [475, 78] width 154 height 25
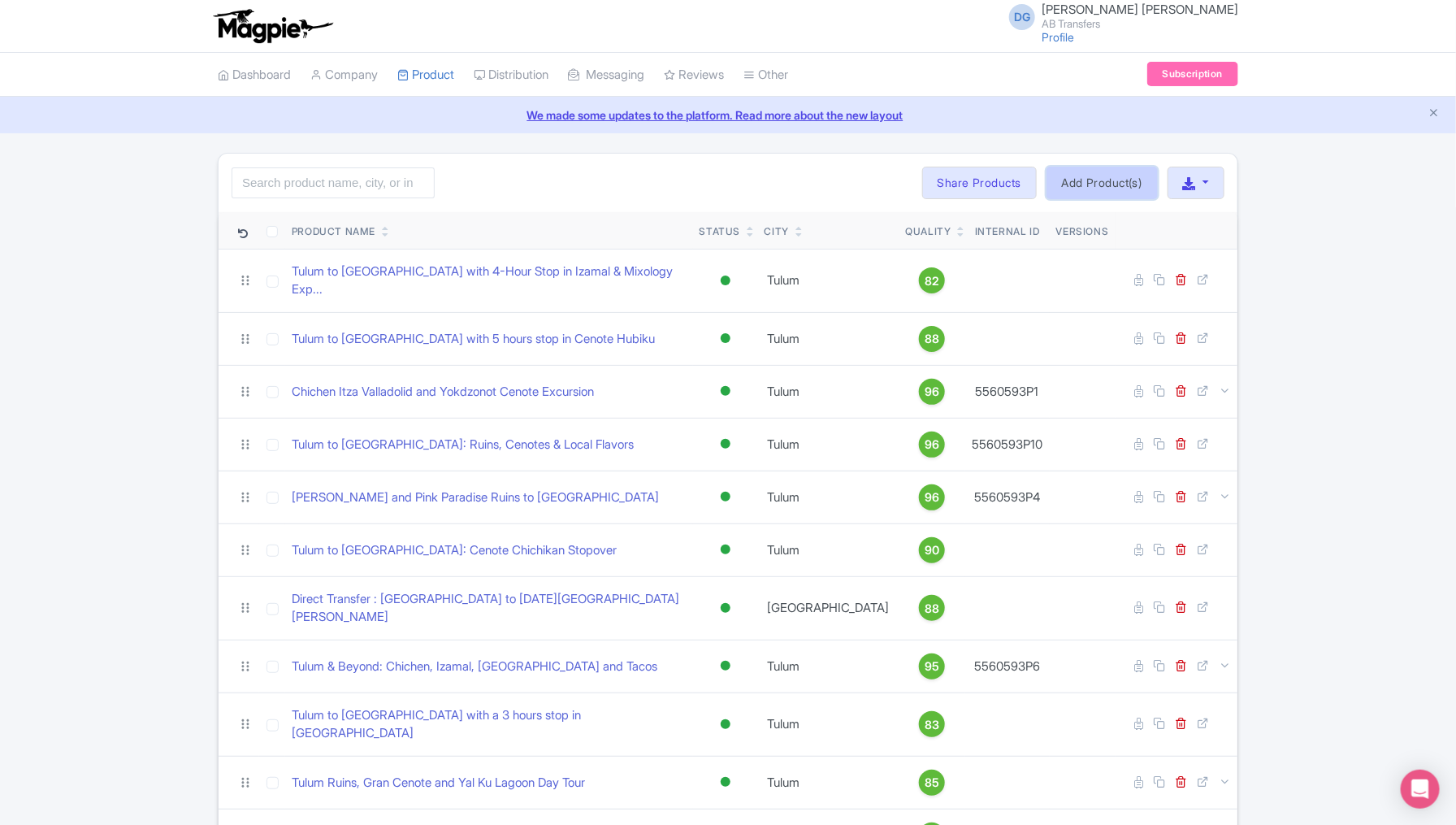
click at [1098, 175] on link "Add Product(s)" at bounding box center [1102, 183] width 111 height 33
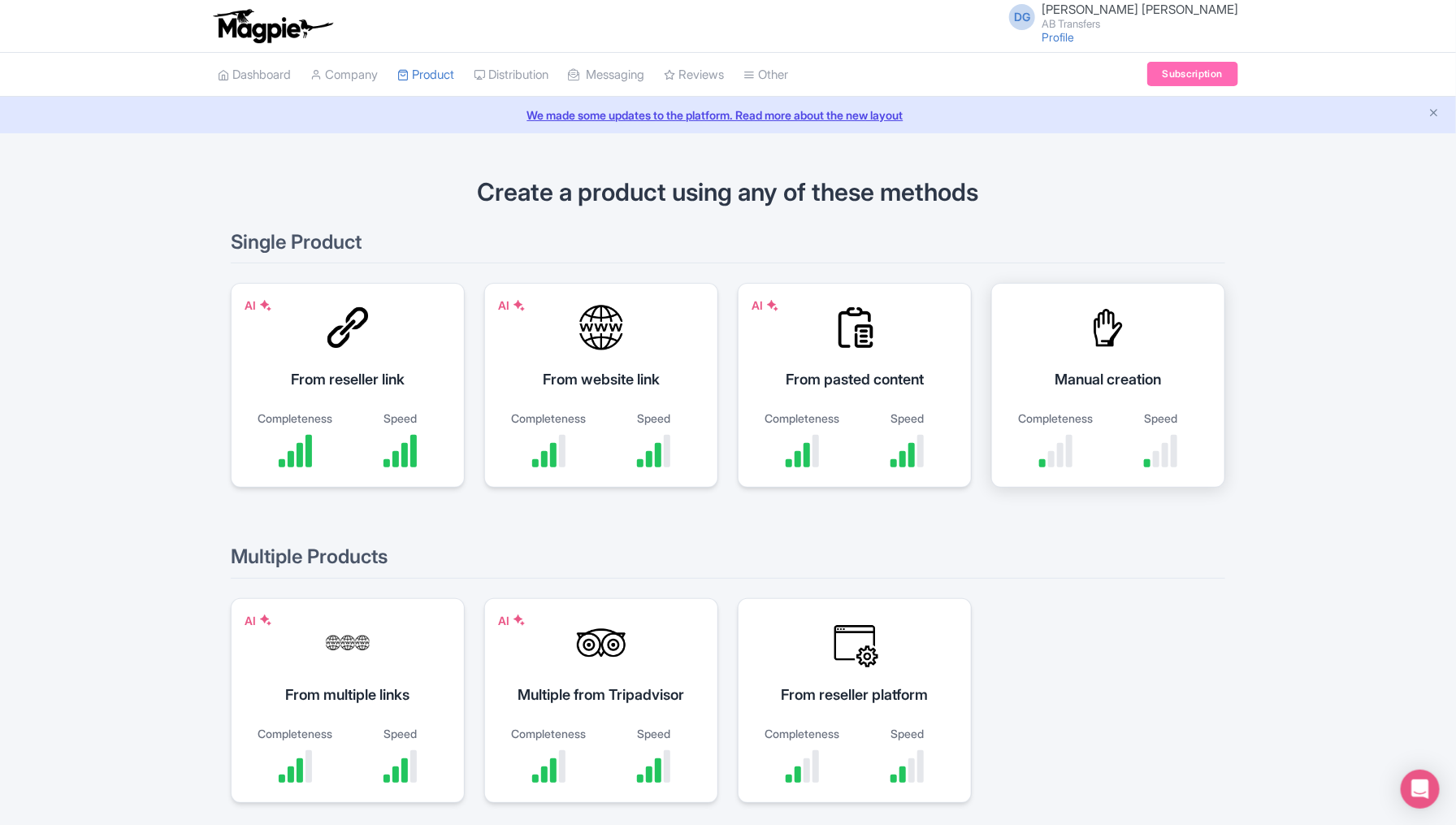
click at [1086, 359] on div "Manual creation Completeness Speed" at bounding box center [1108, 385] width 234 height 205
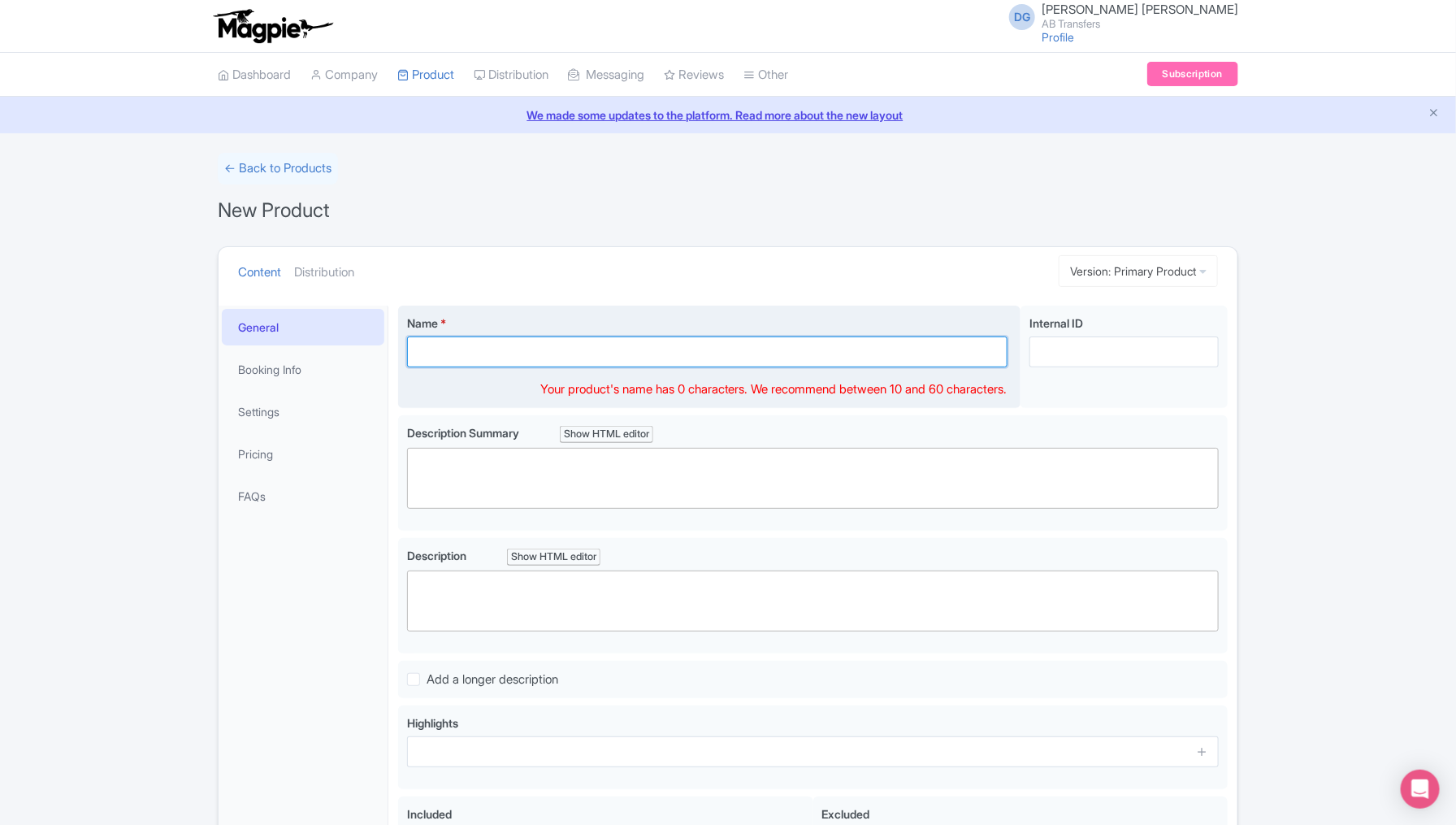
click at [447, 360] on input "Name *" at bounding box center [707, 352] width 600 height 31
paste input "Magic Towns & Nature: Valle, El Oro & Monarchs"
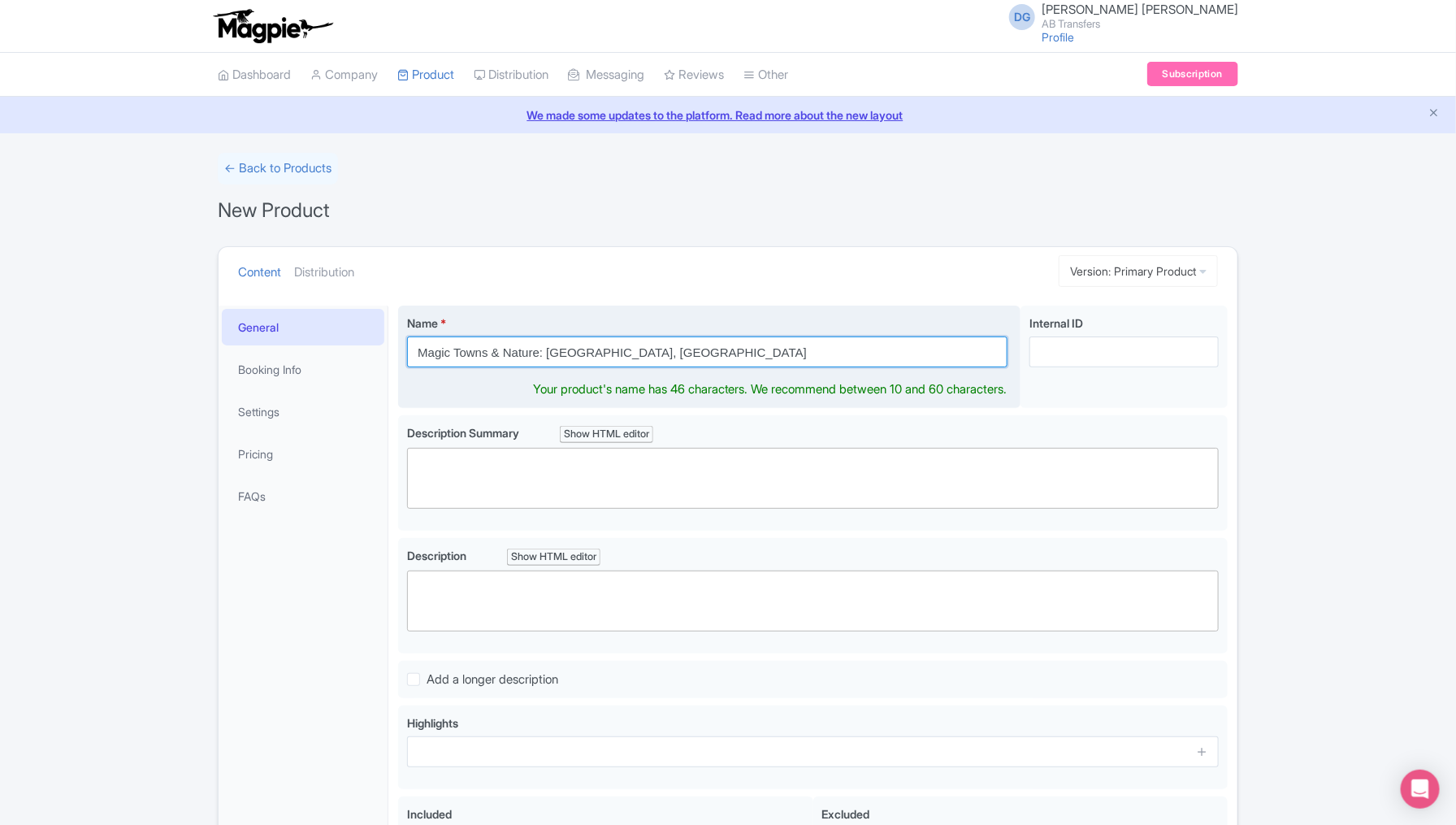
type input "Magic Towns & Nature: Valle, El Oro & Monarchs"
drag, startPoint x: 704, startPoint y: 349, endPoint x: 415, endPoint y: 350, distance: 289.0
click at [415, 350] on input "Magic Towns & Nature: Valle, El Oro & Monarchs" at bounding box center [707, 352] width 600 height 31
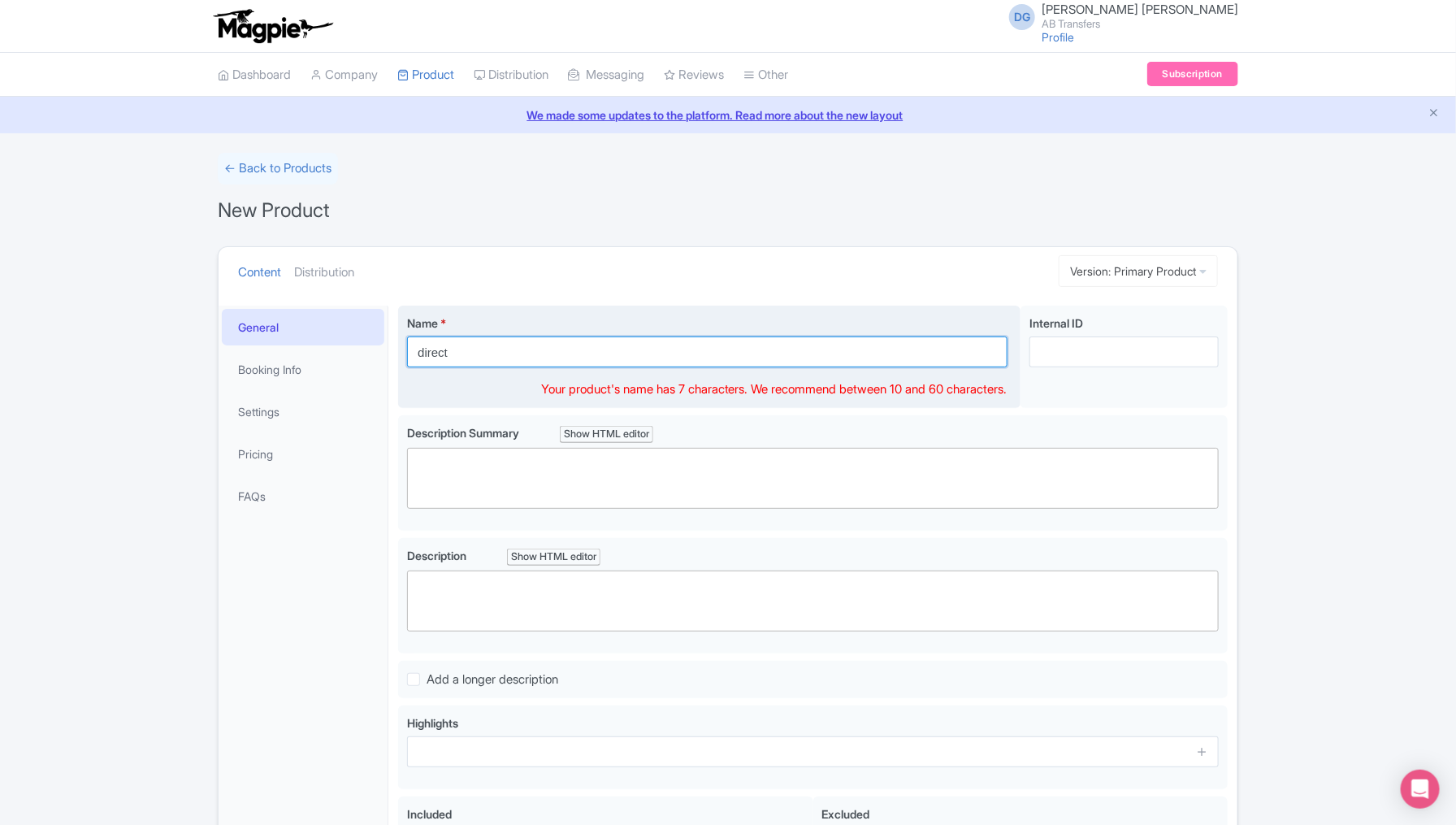
click at [423, 350] on input "direct" at bounding box center [707, 352] width 600 height 31
click at [500, 349] on input "Direct" at bounding box center [707, 352] width 600 height 31
type input "Direct Transfer: [GEOGRAPHIC_DATA] to [GEOGRAPHIC_DATA]"
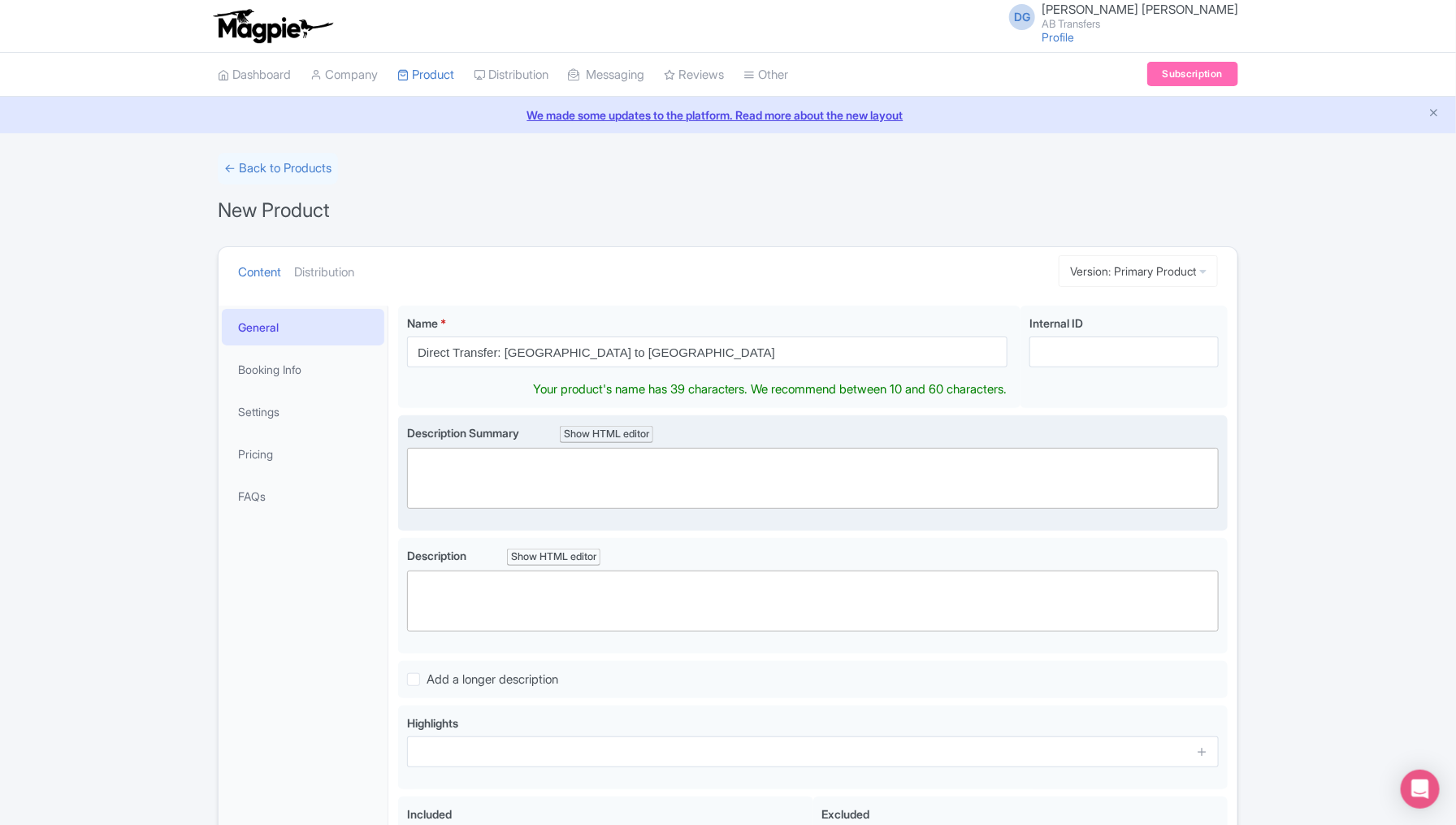
click at [508, 473] on trix-editor at bounding box center [813, 478] width 811 height 61
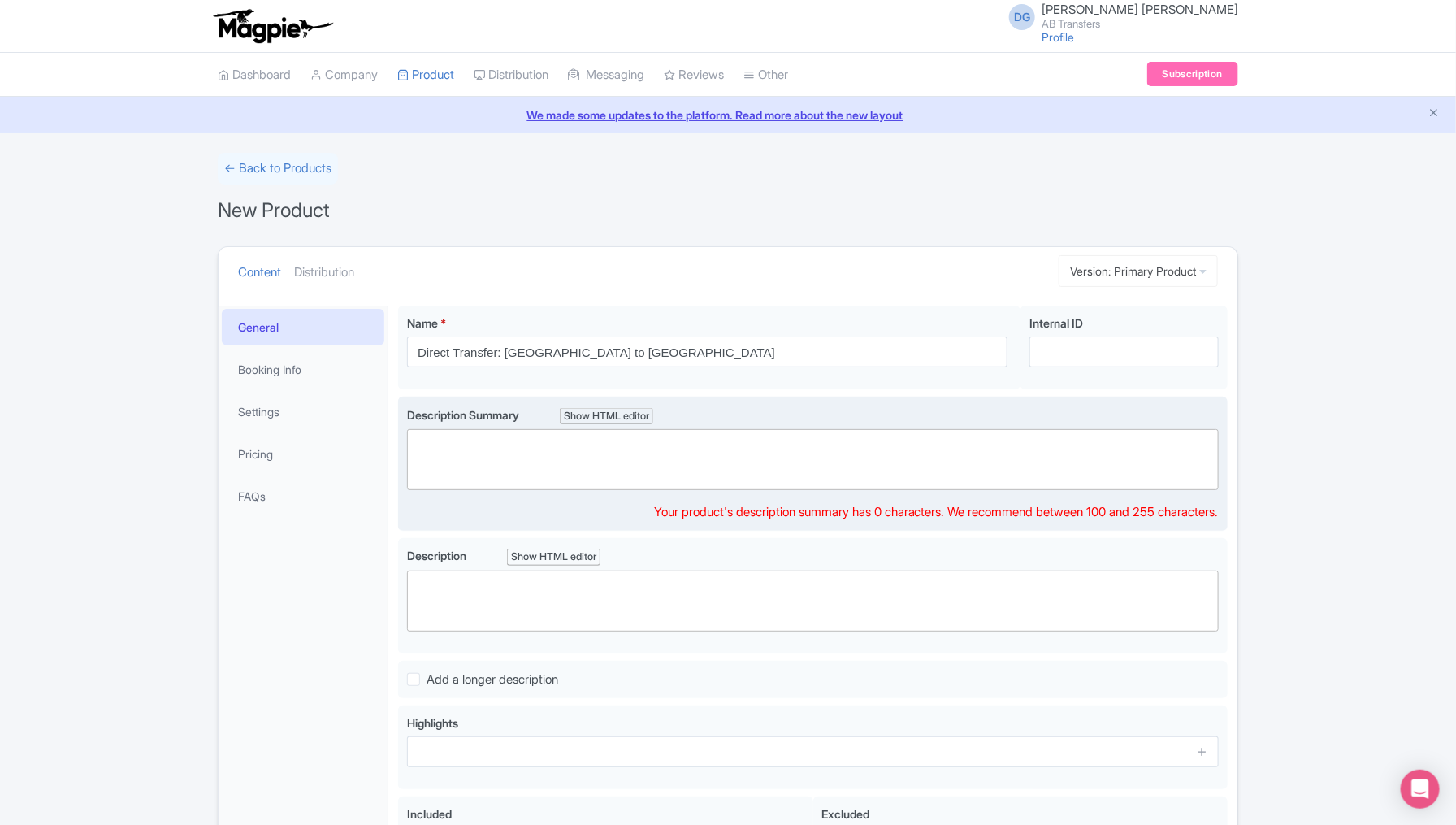
click at [473, 455] on trix-editor at bounding box center [813, 459] width 811 height 61
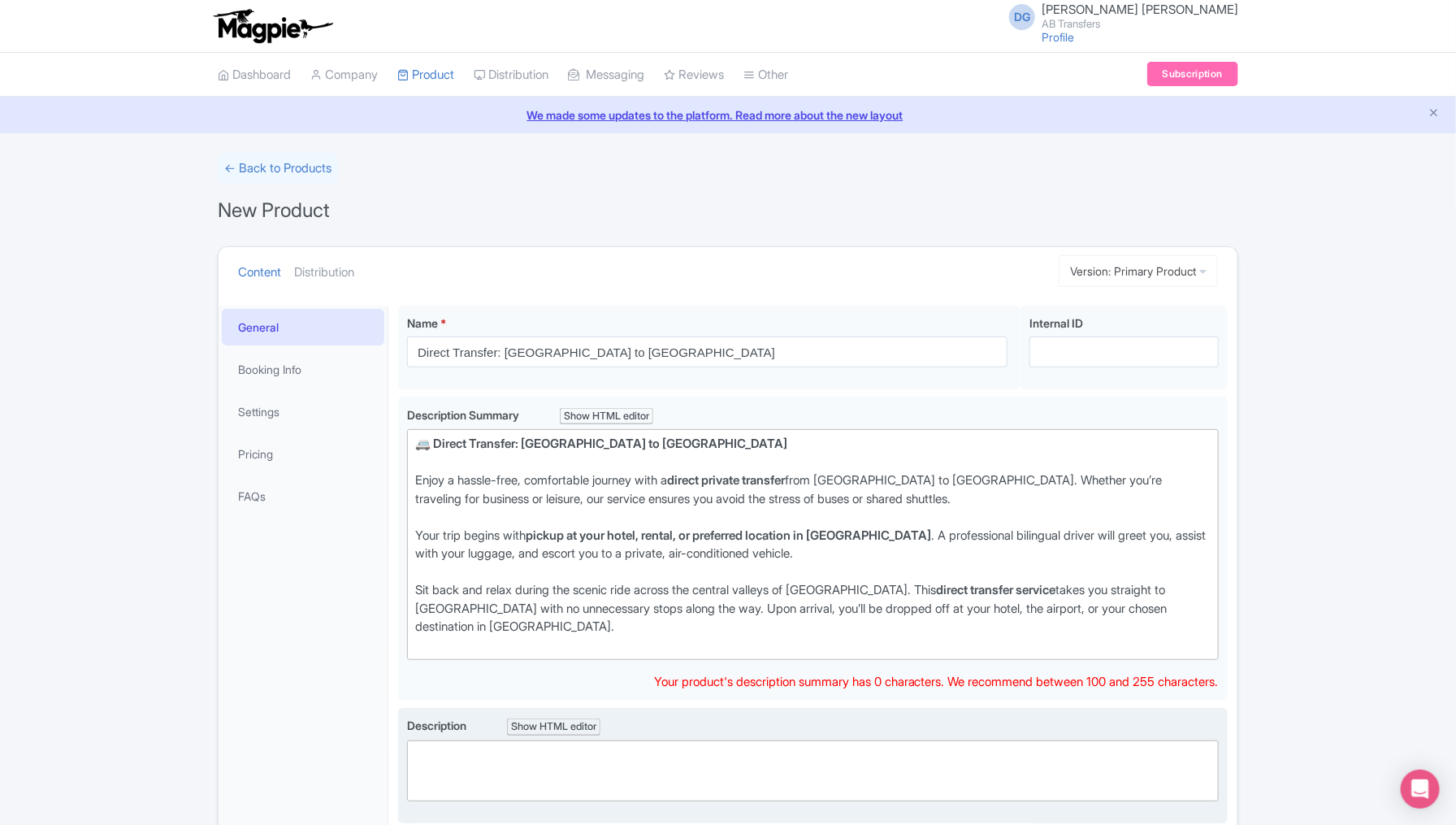
click at [490, 750] on trix-editor at bounding box center [813, 770] width 811 height 61
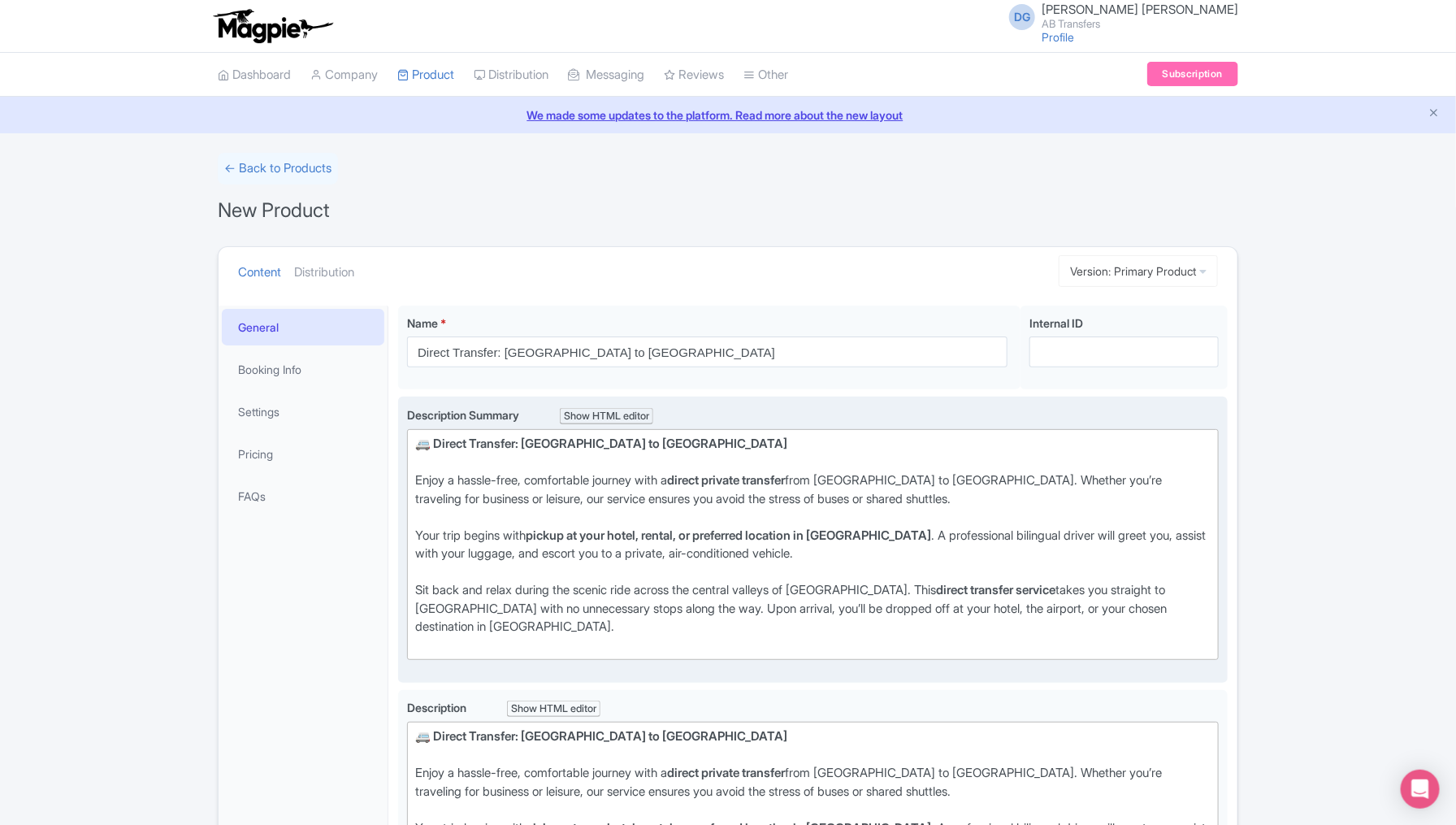
drag, startPoint x: 494, startPoint y: 617, endPoint x: 460, endPoint y: 544, distance: 80.5
click at [494, 617] on div "Sit back and relax during the scenic ride across the central valleys of Mexico.…" at bounding box center [813, 617] width 796 height 73
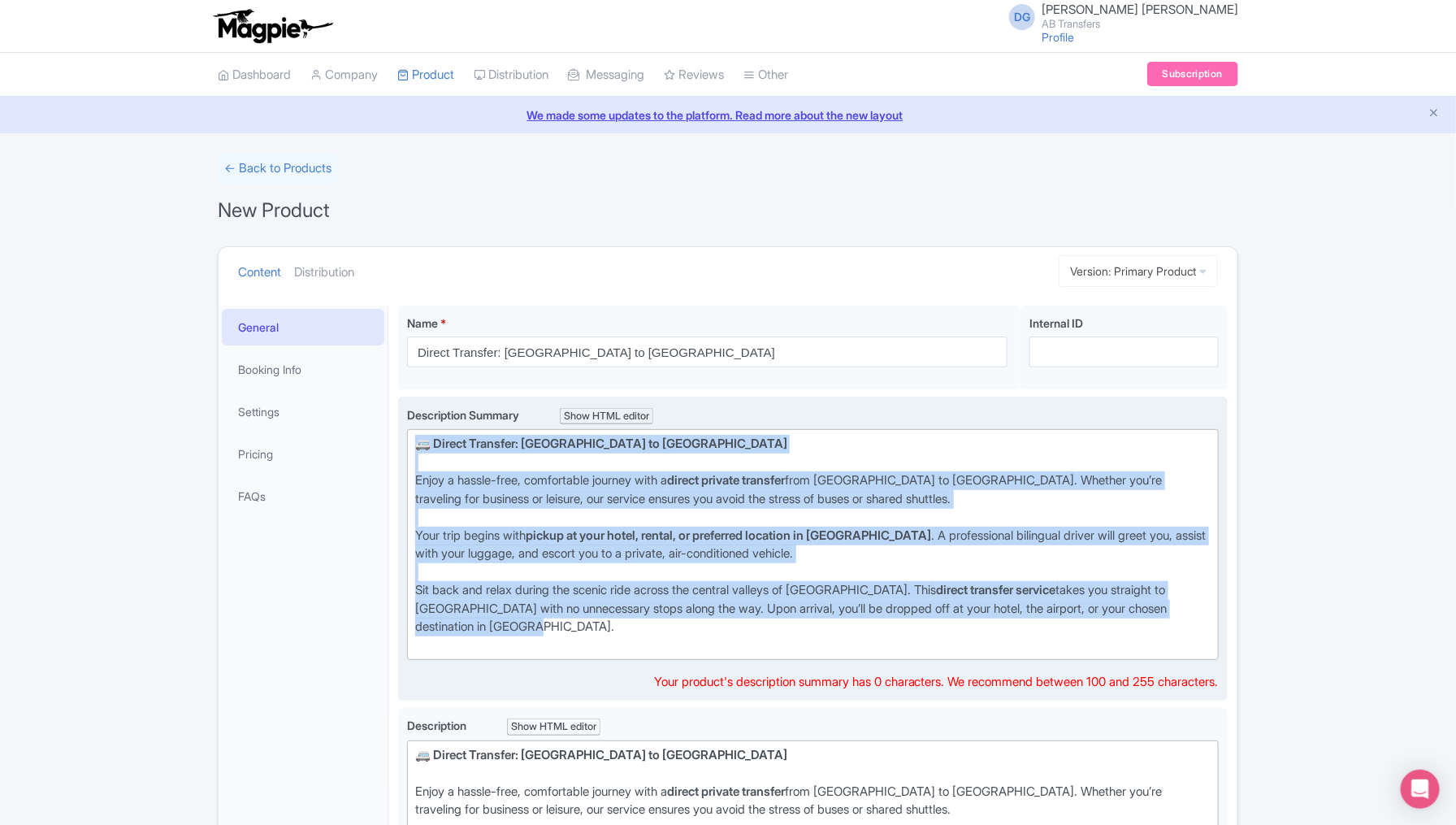
drag, startPoint x: 460, startPoint y: 544, endPoint x: 410, endPoint y: 437, distance: 118.1
click at [410, 437] on trix-editor "🚐 Direct Transfer: Puebla to Mexico City Enjoy a hassle-free, comfortable journ…" at bounding box center [813, 544] width 811 height 231
paste trix-editor "Travel worry-free with a private <strong>direct transfer from Puebla to Mexico …"
type trix-editor "<div>Travel worry-free with a private <strong>direct transfer from Puebla to Me…"
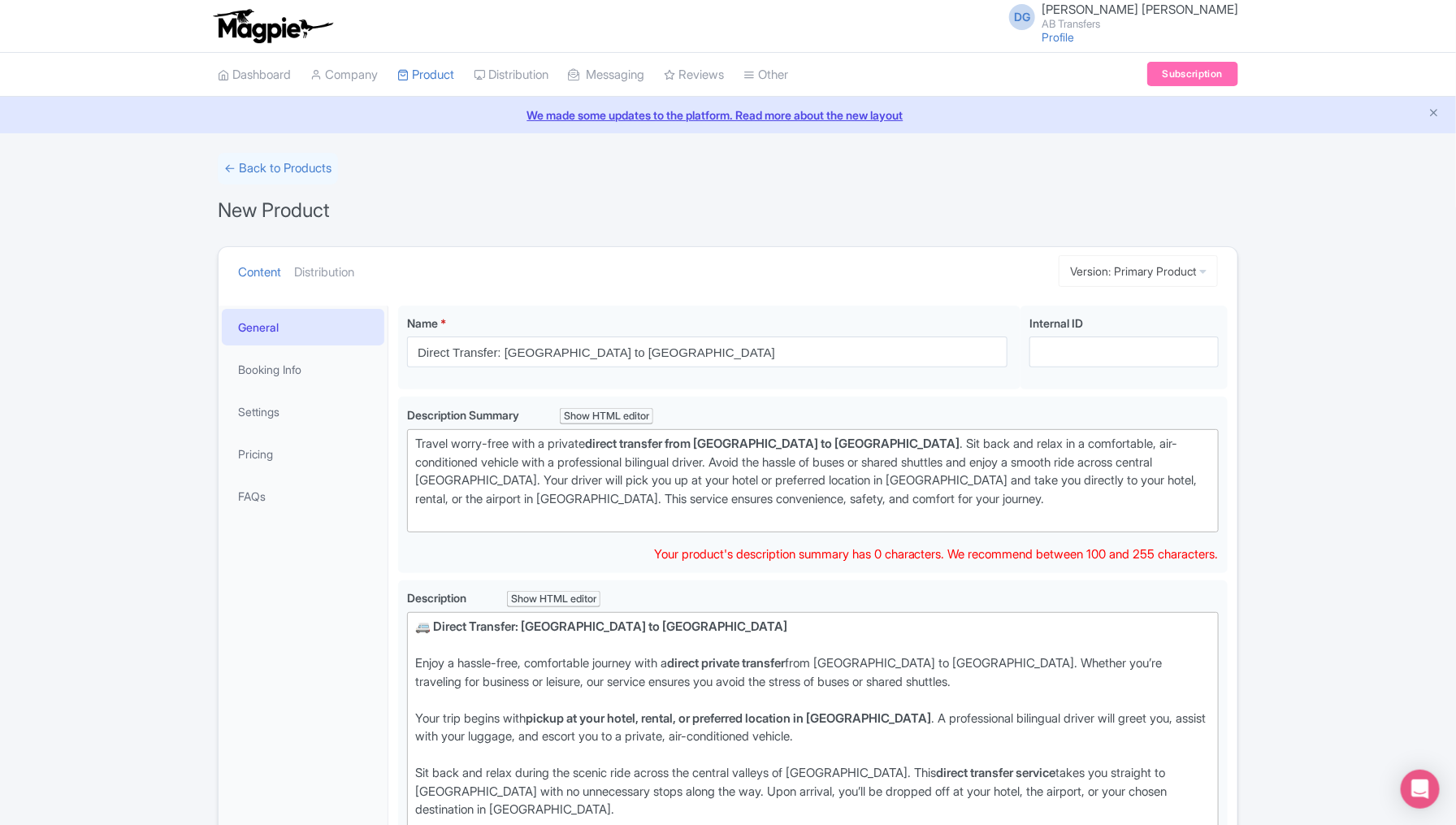
click at [1339, 453] on div "← Back to Products New Product Content Distribution Version: Primary Product Pr…" at bounding box center [728, 656] width 1456 height 1008
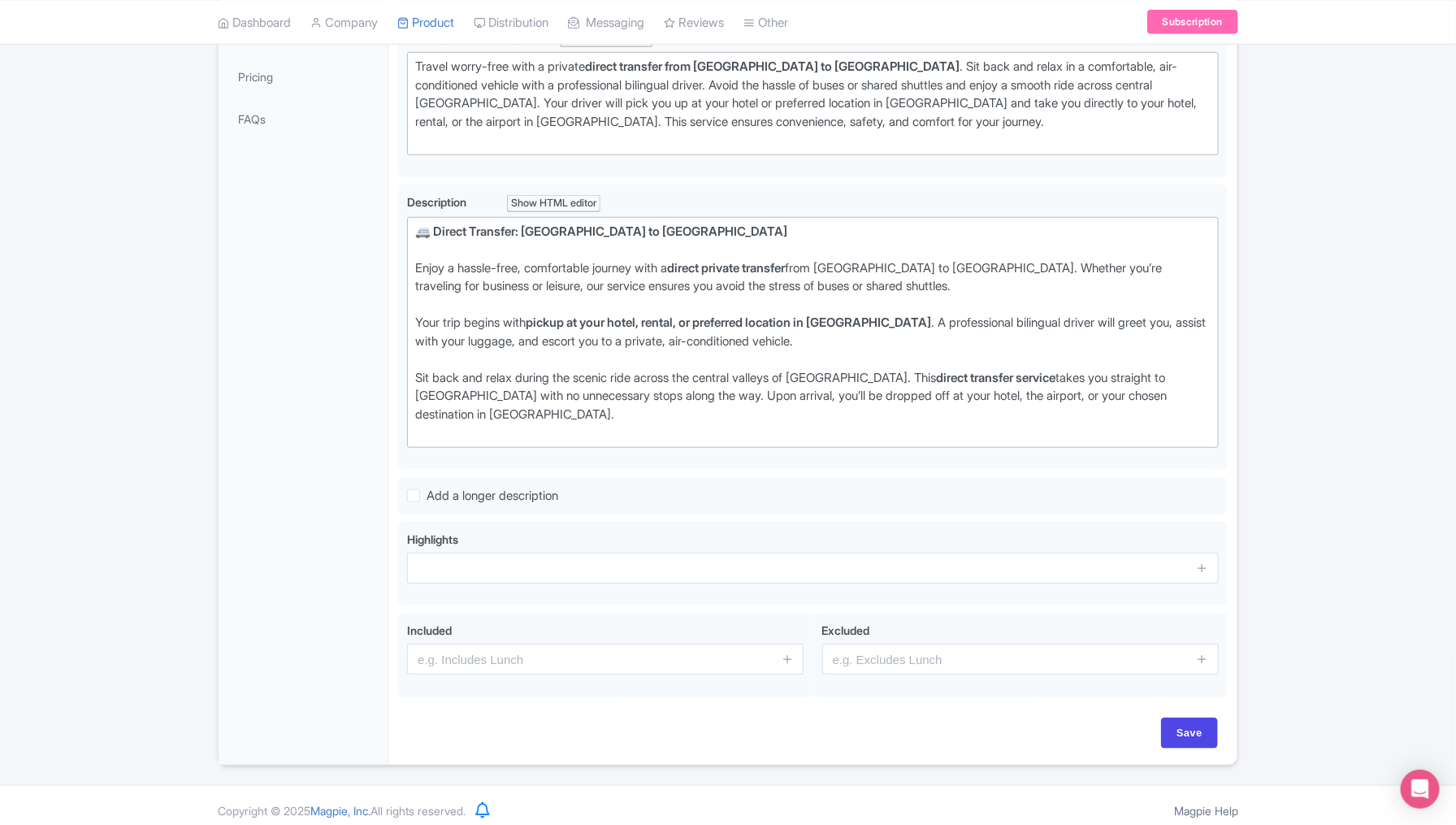
scroll to position [380, 0]
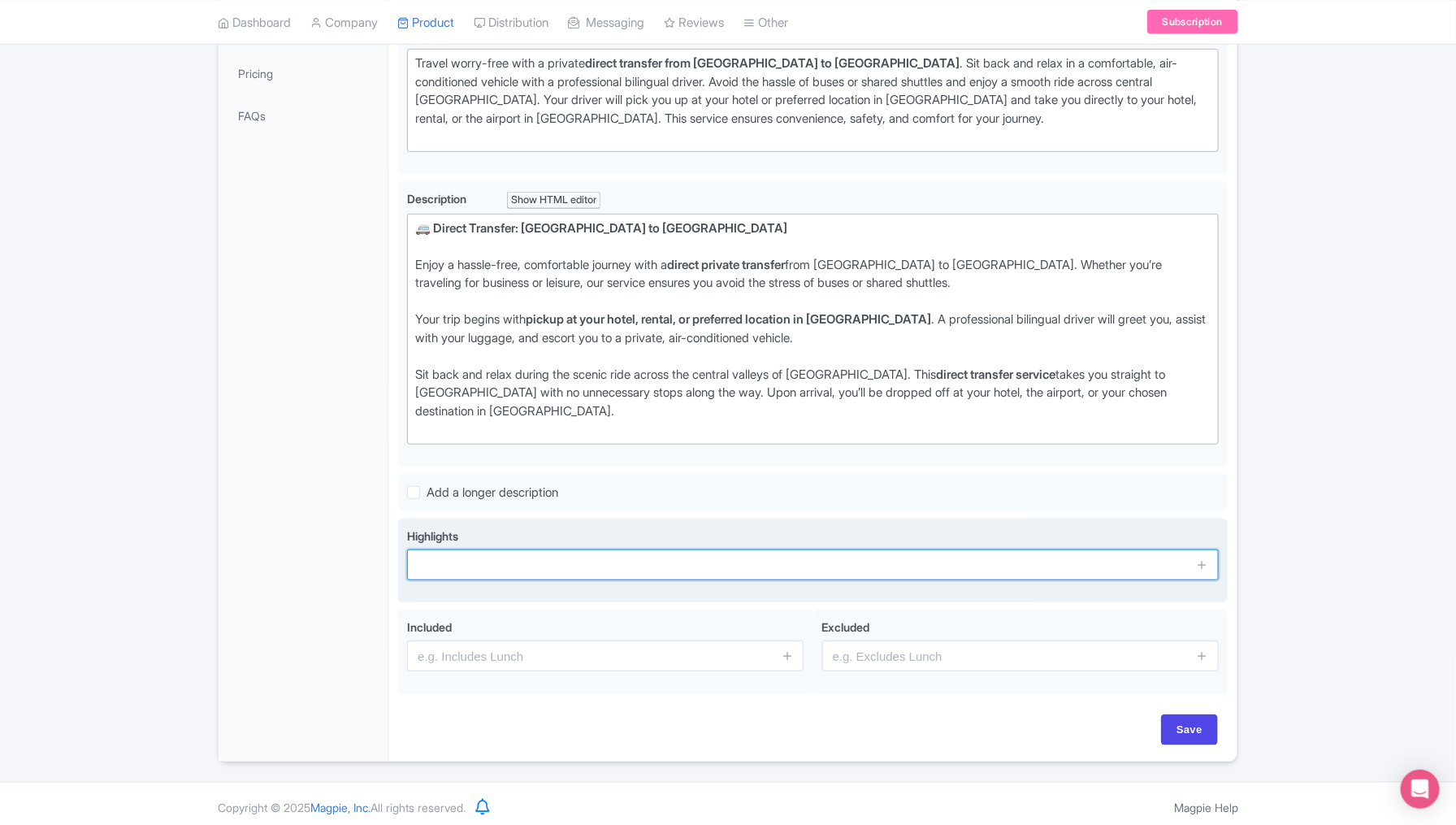
click at [702, 560] on input "text" at bounding box center [813, 564] width 811 height 31
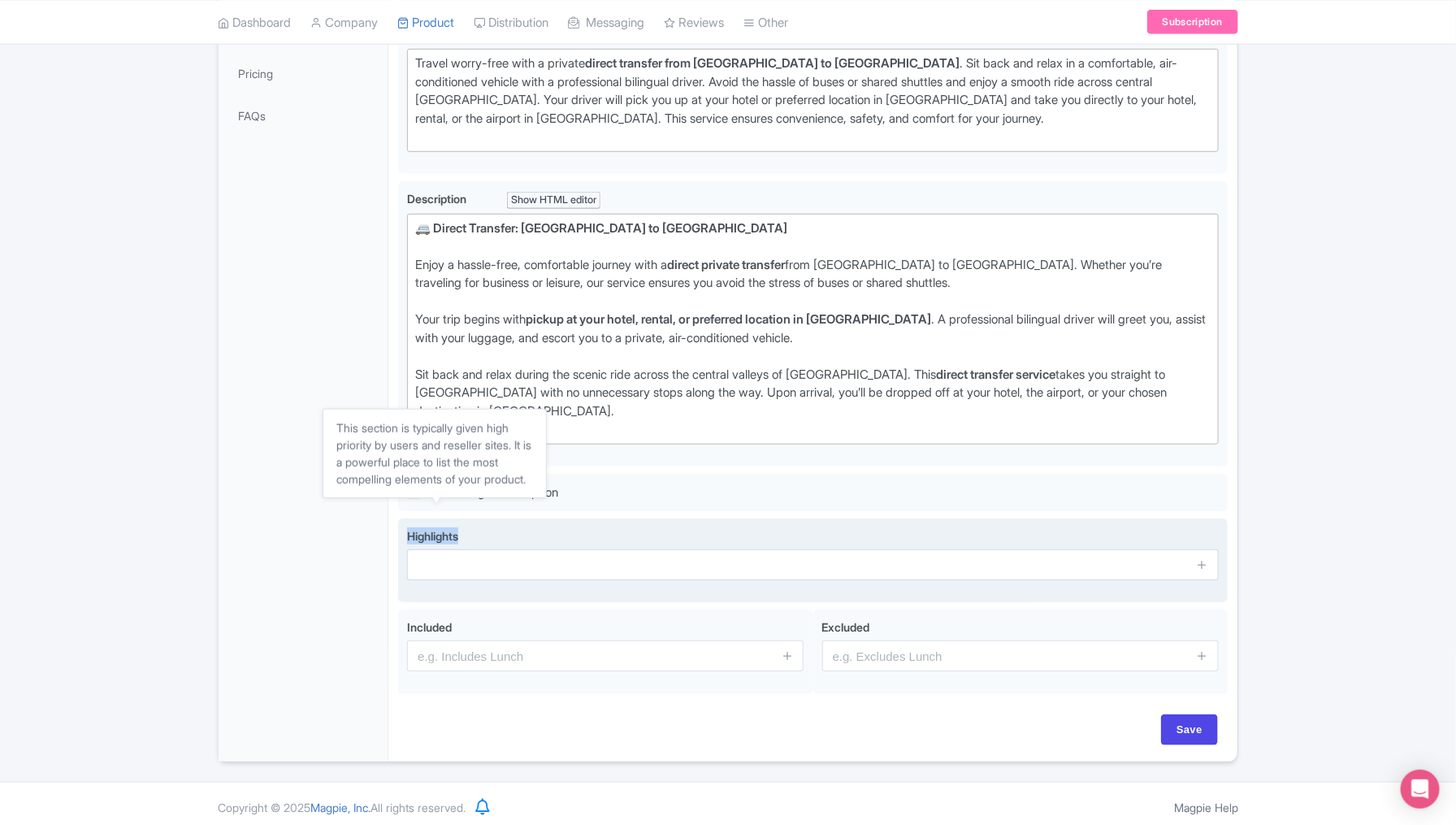
drag, startPoint x: 471, startPoint y: 526, endPoint x: 404, endPoint y: 525, distance: 67.0
click at [404, 525] on div "Highlights" at bounding box center [812, 560] width 829 height 85
copy span "Highlights"
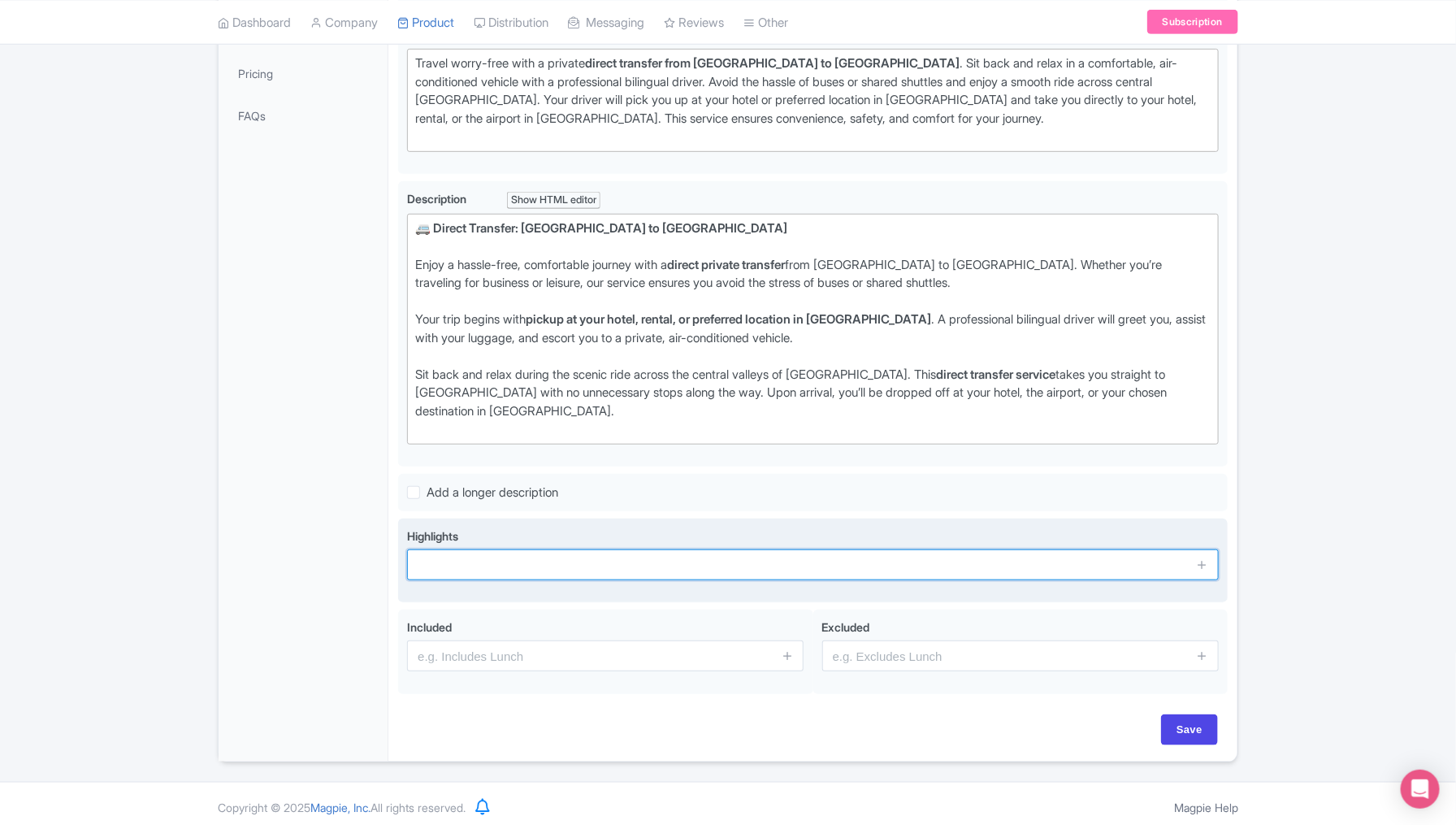
click at [436, 562] on input "text" at bounding box center [813, 564] width 811 height 31
paste input "Private, door-to-door transfer from Puebla to Mexico City"
type input "Private, door-to-door transfer from Puebla to Mexico City"
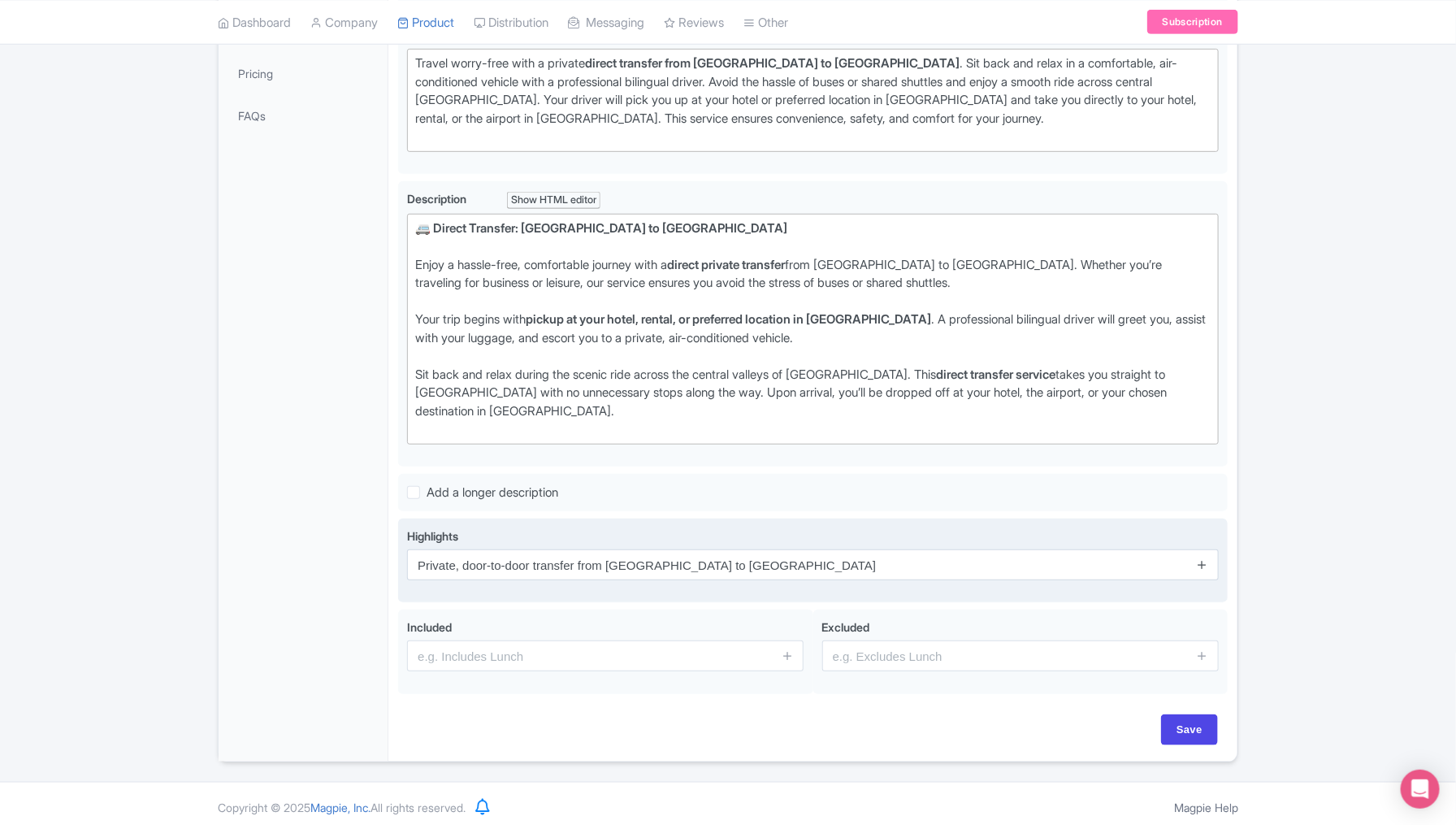
click at [1205, 558] on icon at bounding box center [1202, 564] width 12 height 12
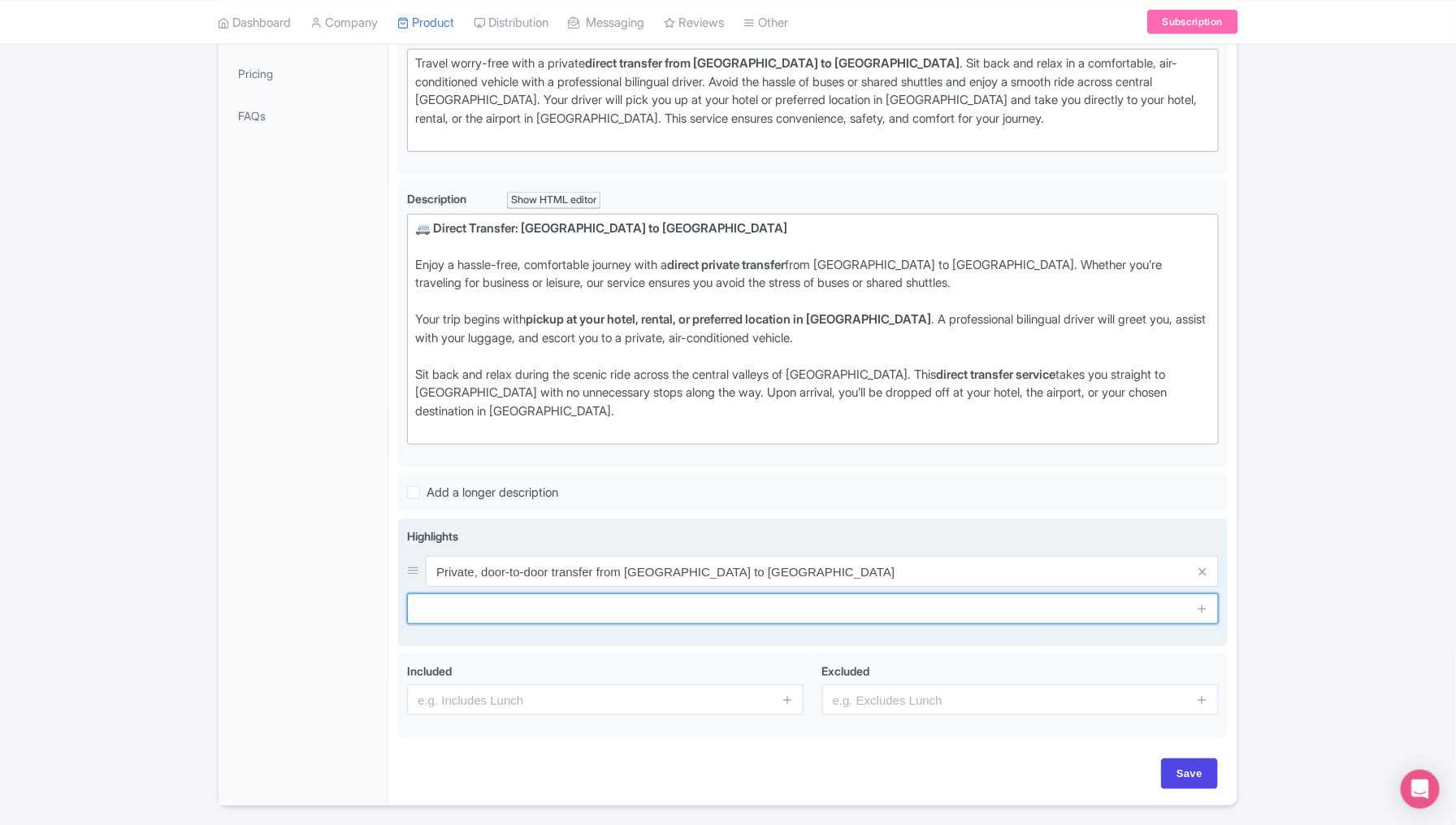
click at [573, 599] on input "text" at bounding box center [813, 609] width 811 height 31
paste input "Comfortable, air-conditioned vehicle with professional bilingual driver"
type input "Comfortable, air-conditioned vehicle with professional bilingual driver"
click at [1205, 602] on icon at bounding box center [1202, 608] width 12 height 12
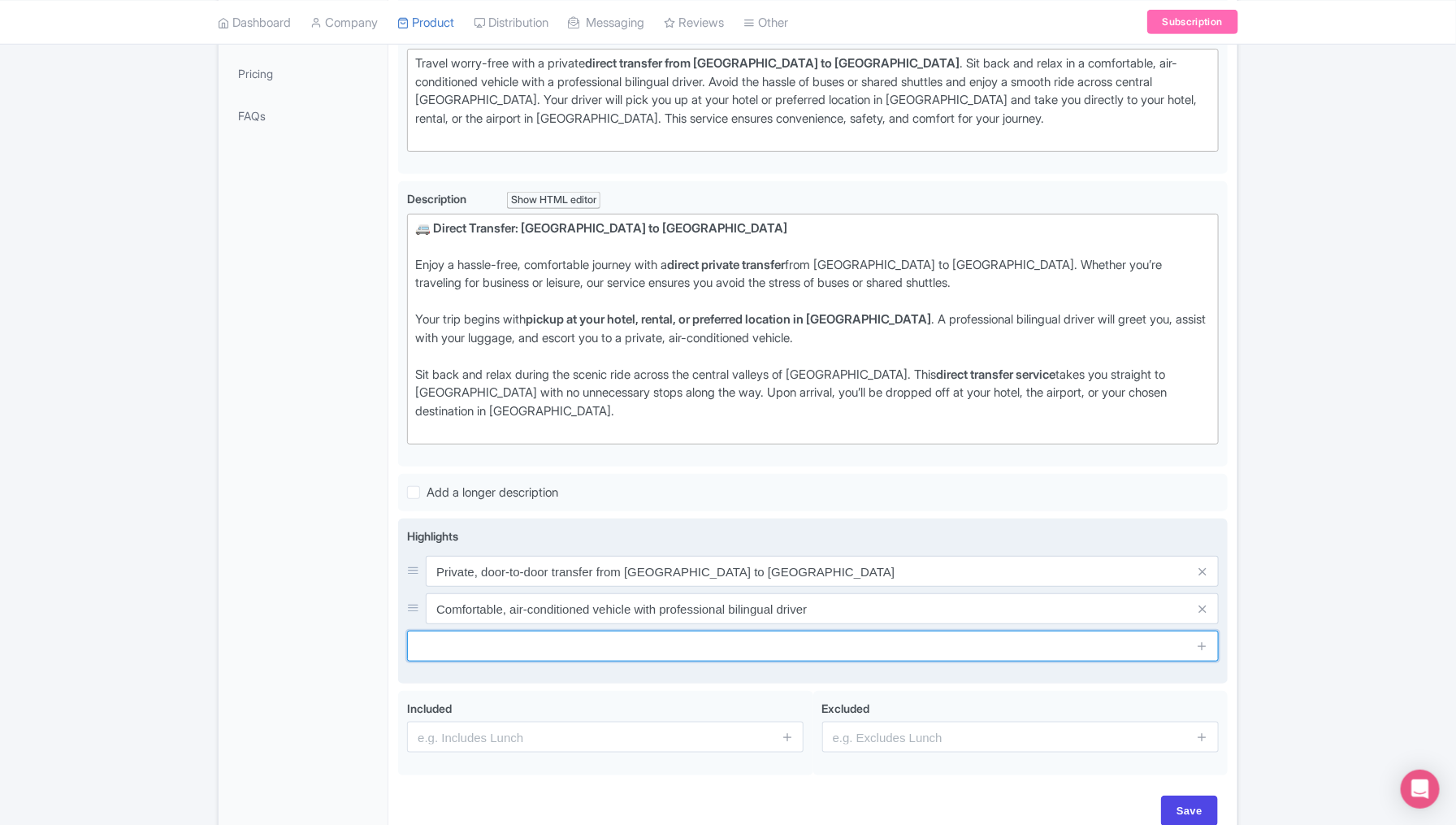
click at [581, 642] on input "text" at bounding box center [813, 646] width 811 height 31
paste input "Convenient pickup at your hotel or preferred location in Puebla"
type input "Convenient pickup at your hotel or preferred location in Puebla"
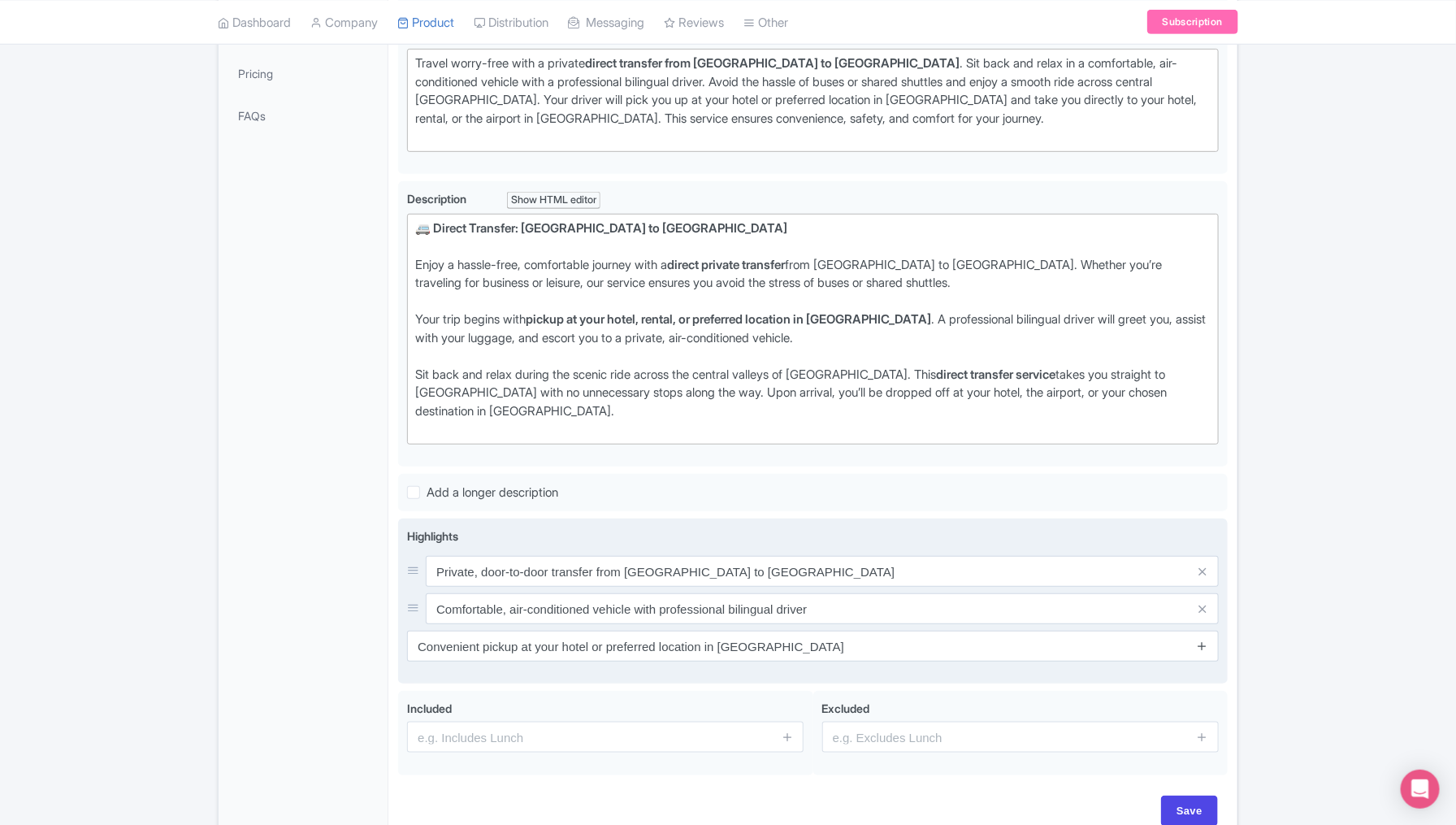
click at [1197, 641] on icon at bounding box center [1202, 646] width 12 height 12
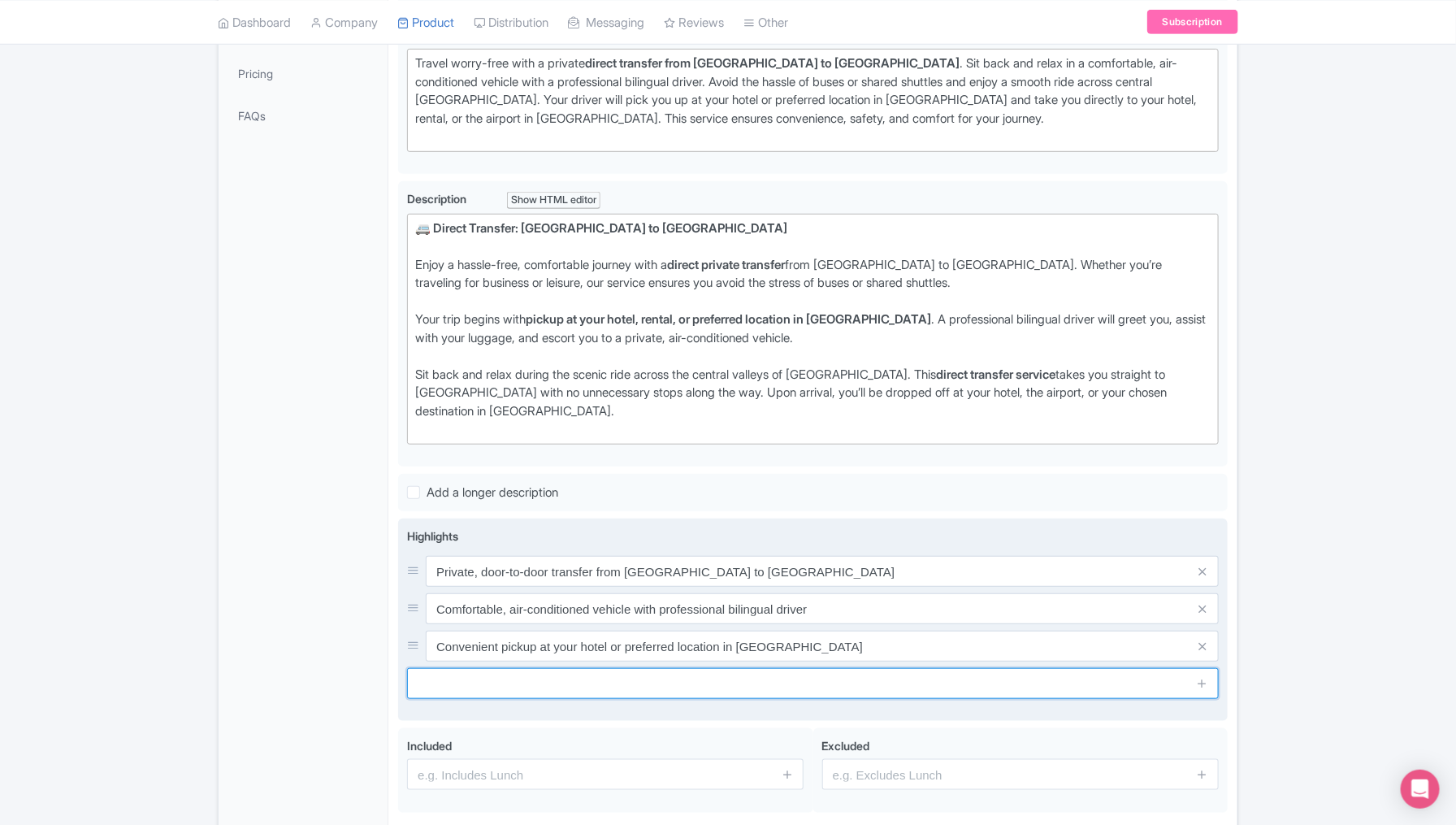
click at [674, 680] on input "text" at bounding box center [813, 683] width 811 height 31
paste input "Direct service with no unnecessary stops along the way"
type input "Direct service with no unnecessary stops along the way"
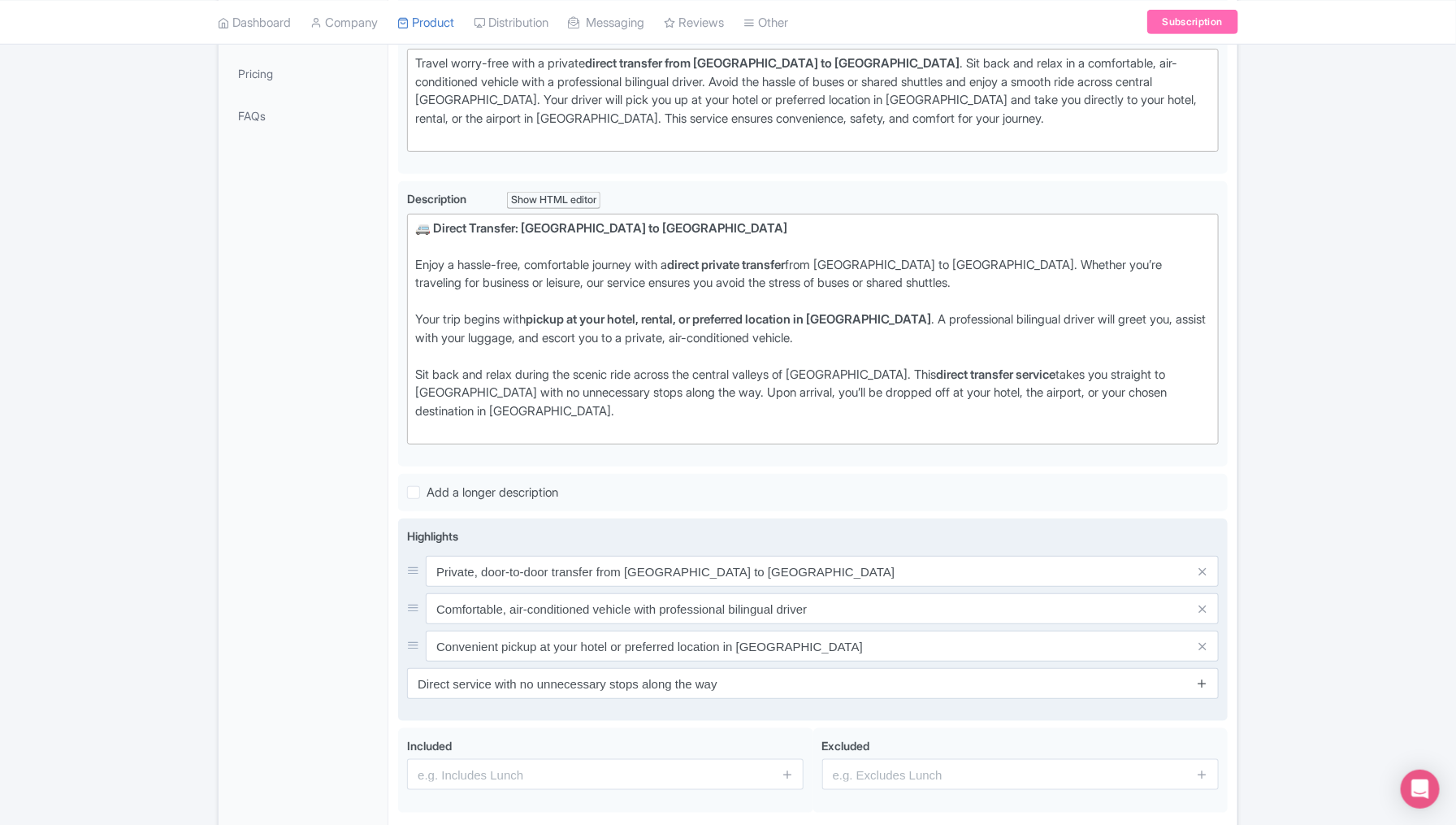
click at [1201, 678] on icon at bounding box center [1202, 683] width 12 height 12
click at [1201, 677] on icon at bounding box center [1202, 683] width 12 height 12
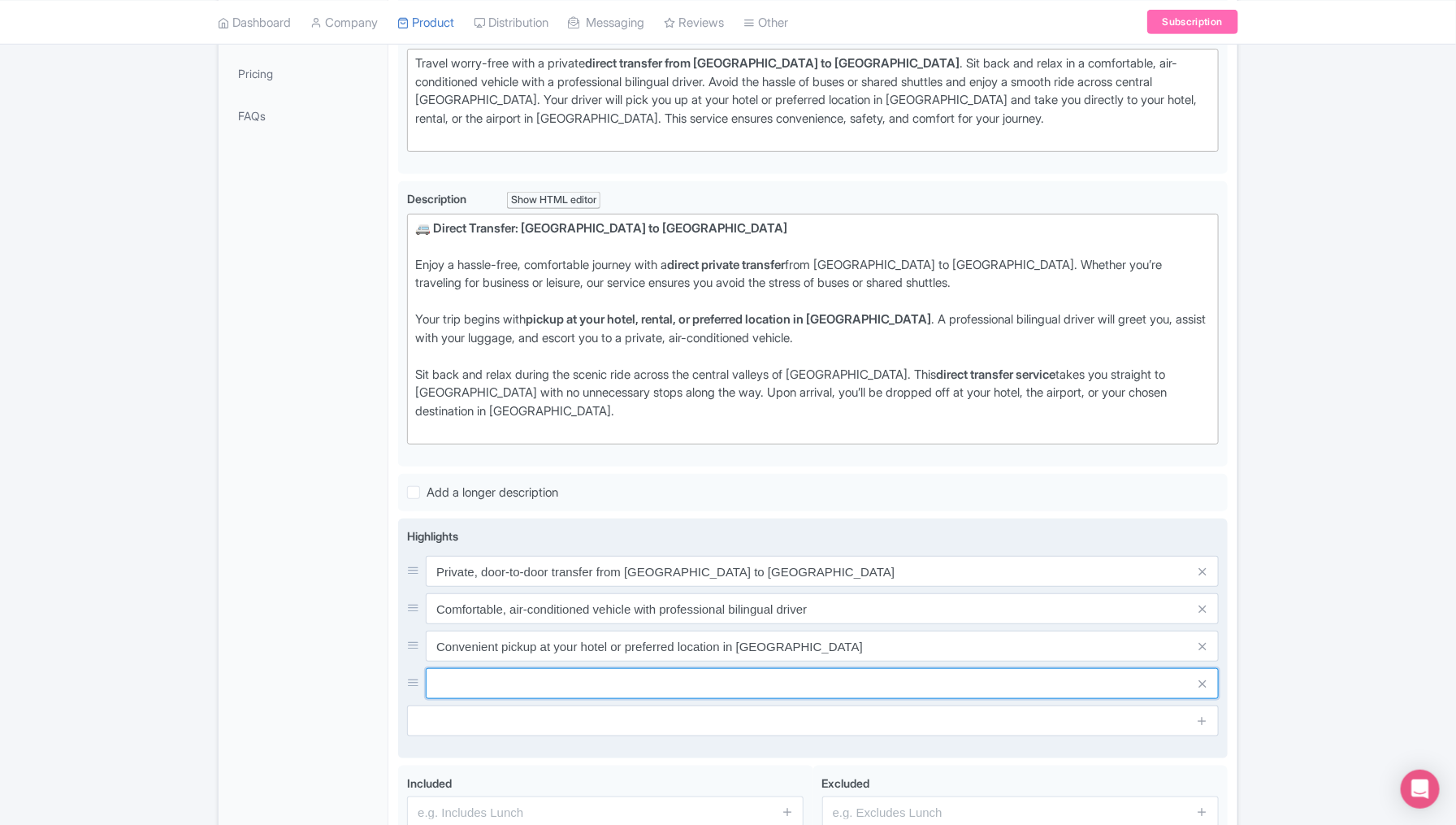
click at [580, 680] on input "text" at bounding box center [821, 683] width 793 height 31
paste input "Drop-off at your hotel, rental, or airport in Mexico City"
type input "Drop-off at your hotel, rental, or airport in Mexico City"
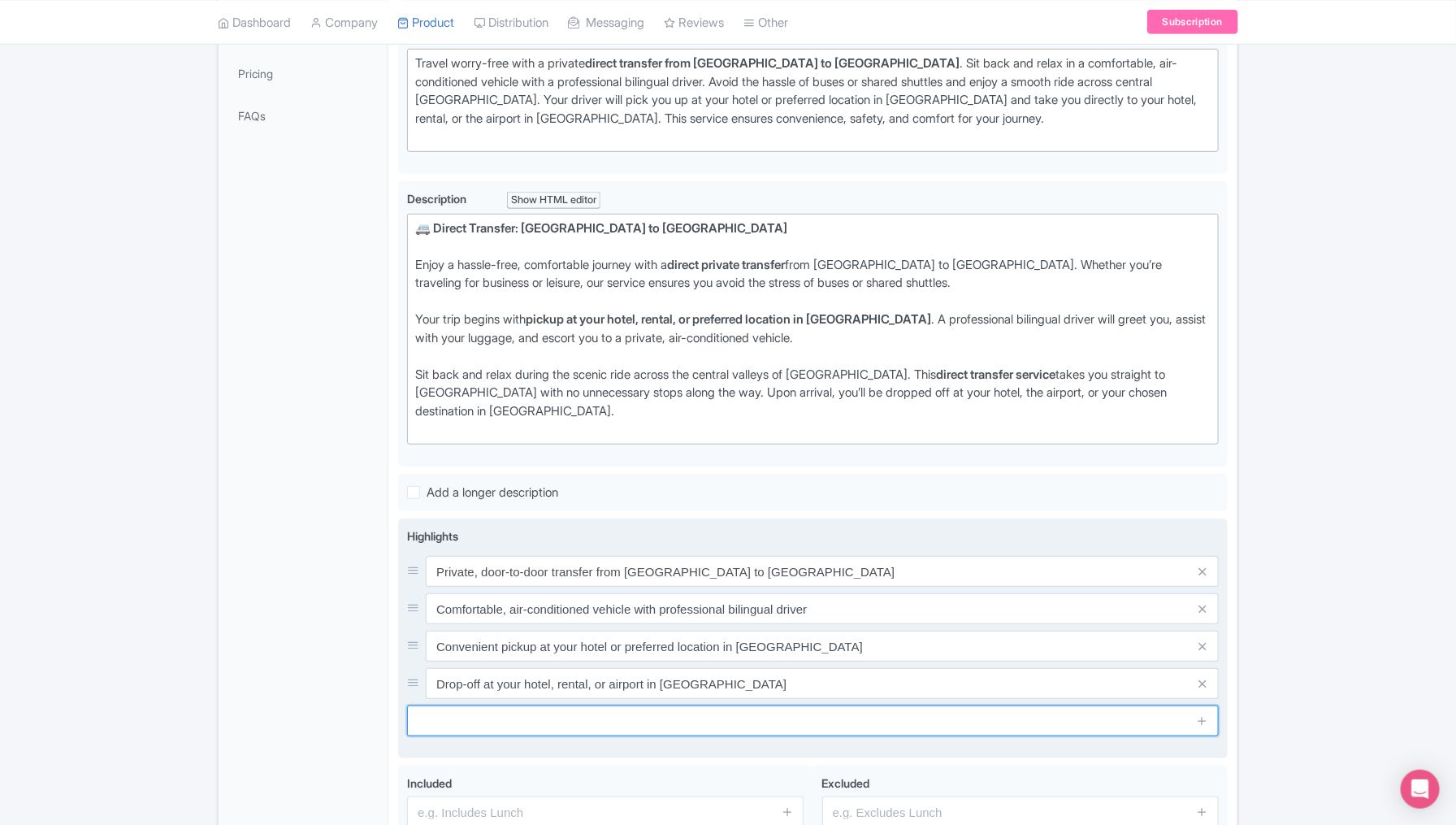
click at [611, 714] on input "text" at bounding box center [813, 720] width 811 height 31
paste input "Avoid the stress of buses, shuttles, or long waits"
type input "Avoid the stress of buses, shuttles, or long waits"
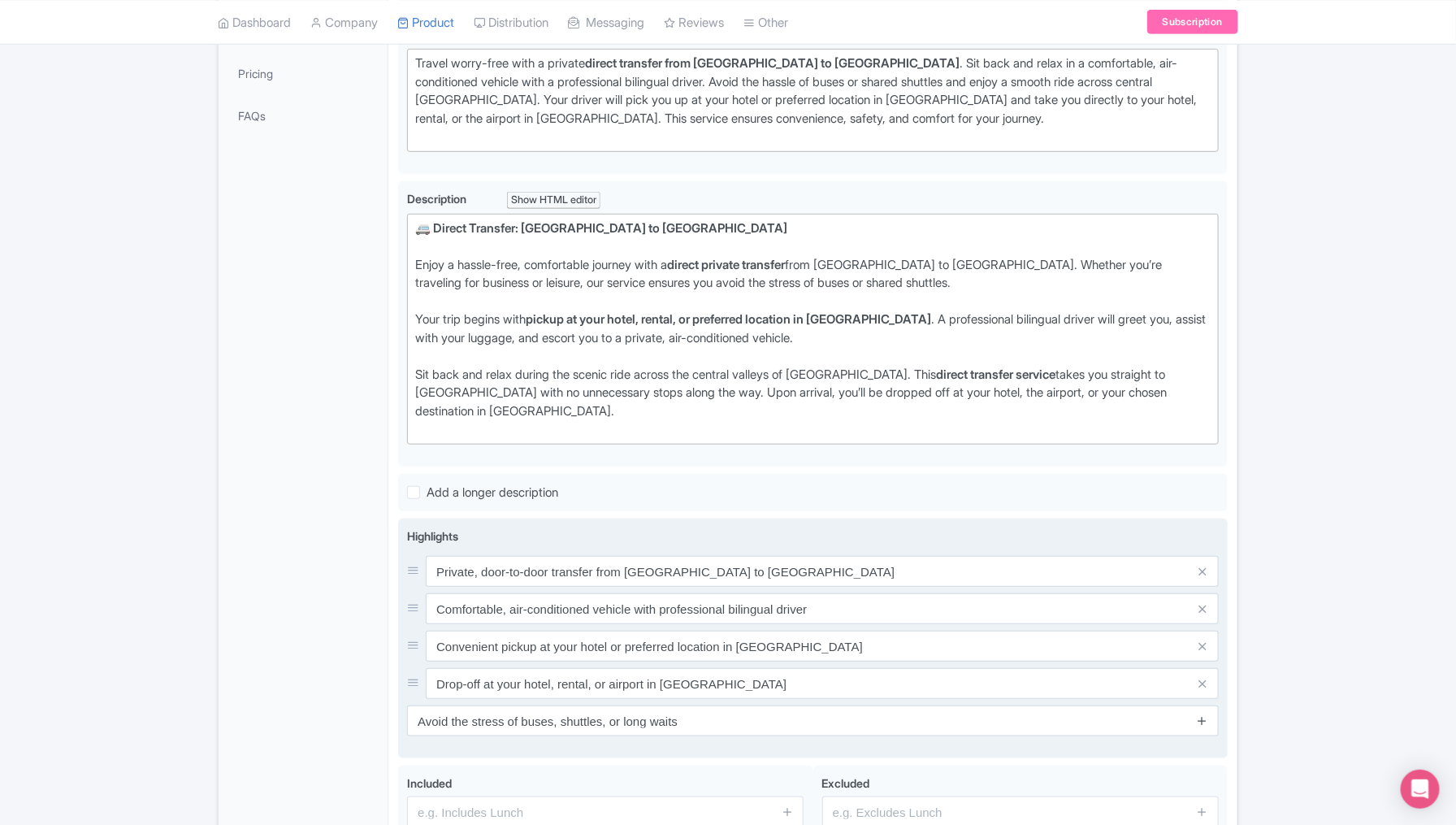
click at [1202, 717] on icon at bounding box center [1202, 720] width 12 height 12
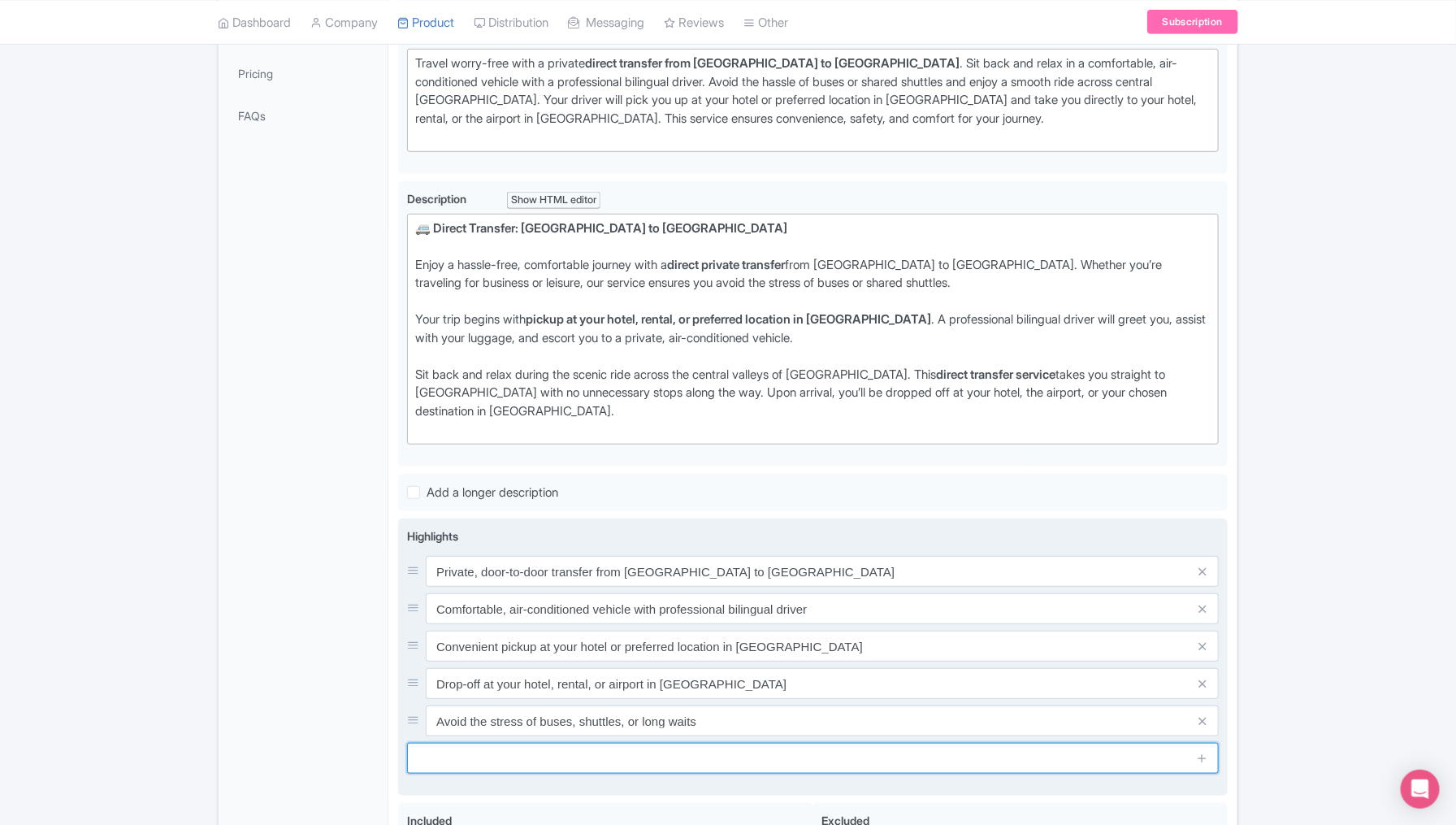
click at [456, 743] on input "text" at bounding box center [813, 758] width 811 height 31
paste input "Safe, reliable, and hassle-free way to travel between cities"
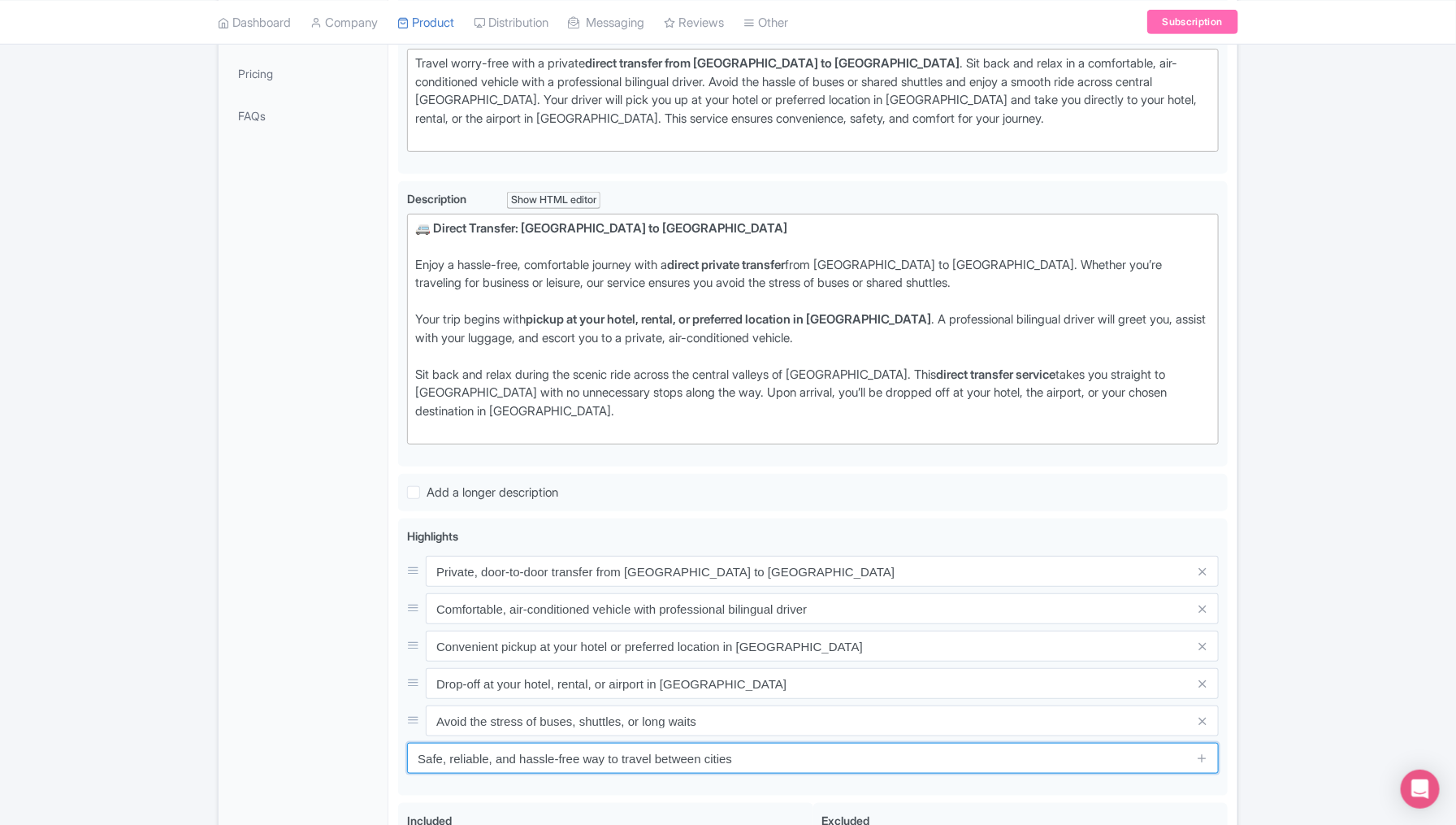
type input "Safe, reliable, and hassle-free way to travel between cities"
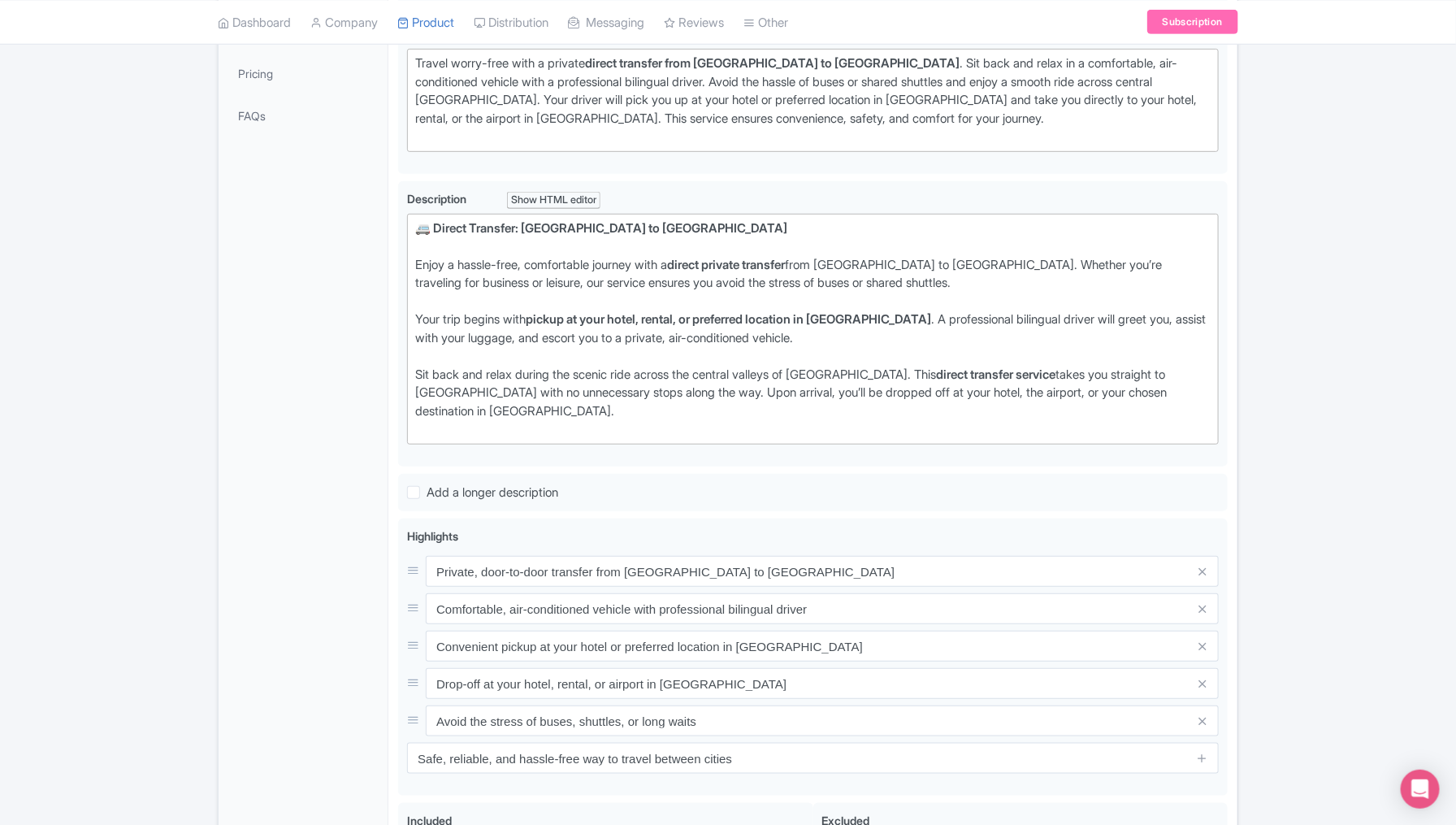
click at [1380, 563] on div "← Back to Products New Product Content Distribution Version: Primary Product Pr…" at bounding box center [728, 364] width 1456 height 1183
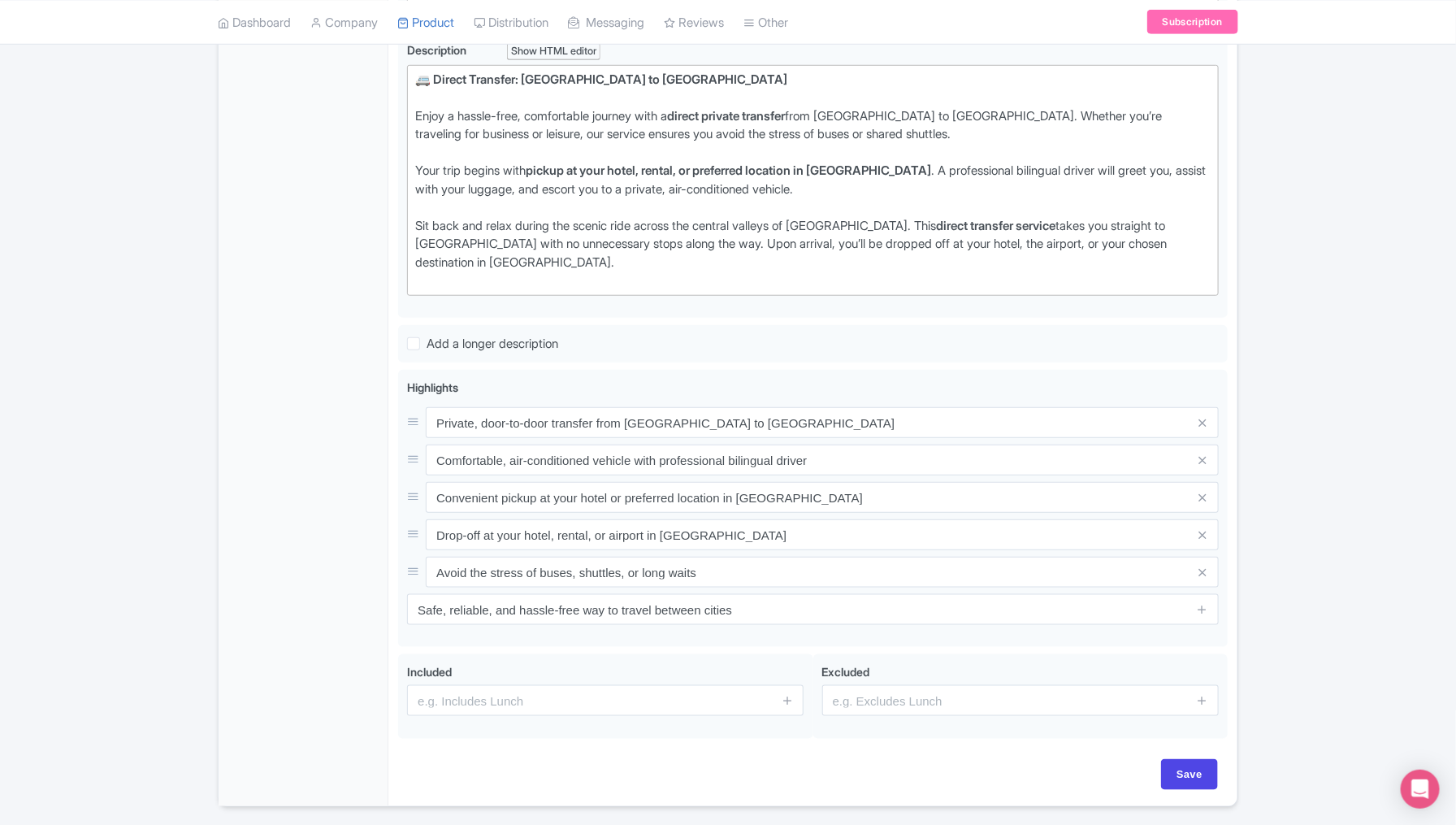
scroll to position [574, 0]
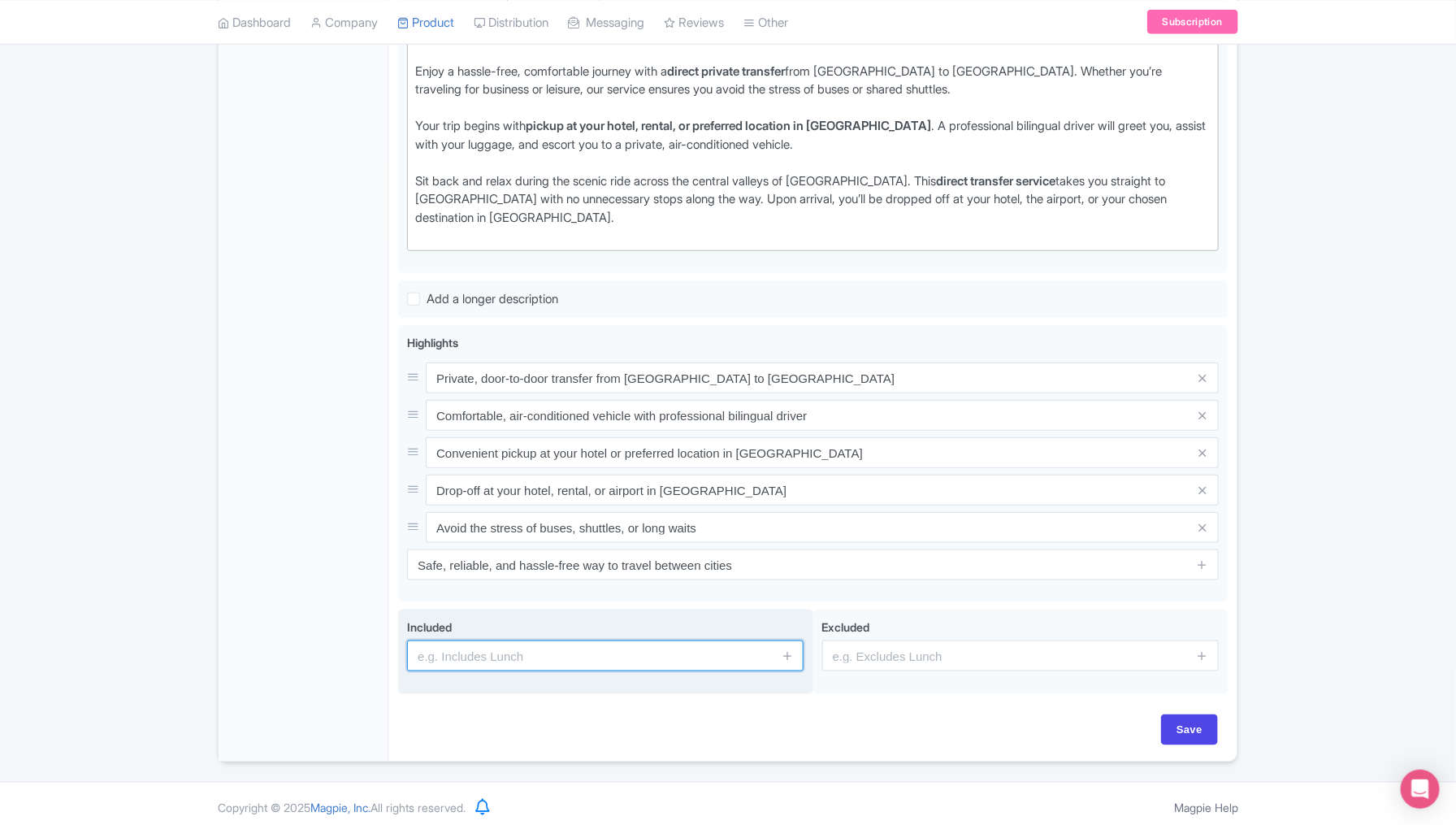
click at [573, 647] on input "text" at bounding box center [605, 656] width 396 height 31
type input "tolls"
click at [789, 647] on link at bounding box center [787, 656] width 12 height 19
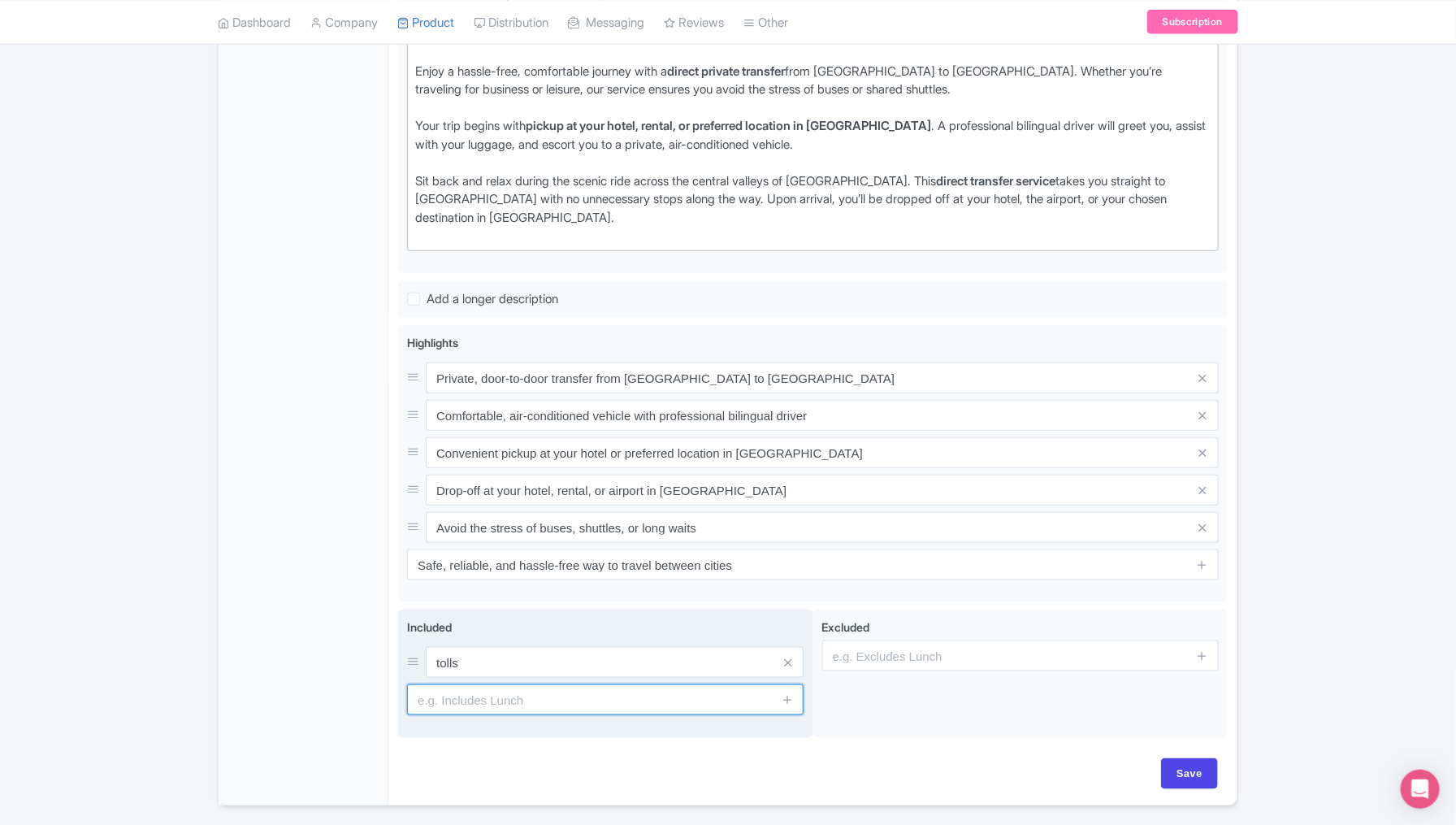
click at [596, 687] on input "text" at bounding box center [605, 700] width 396 height 31
click at [450, 688] on input "text" at bounding box center [605, 700] width 396 height 31
paste input "Private, air-conditioned vehicle"
type input "Private, air-conditioned vehicle"
click at [789, 696] on icon at bounding box center [787, 699] width 12 height 12
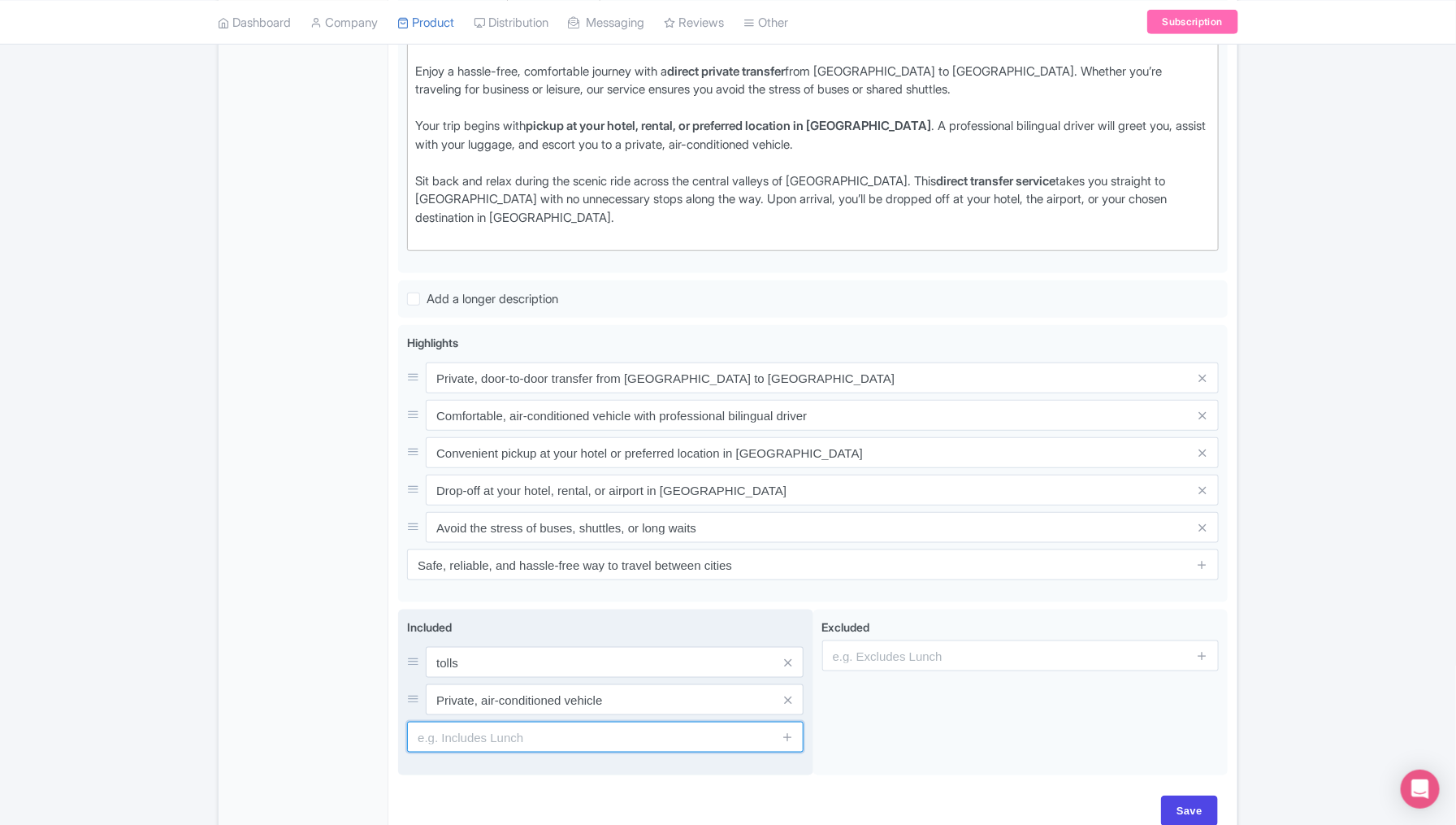
click at [554, 732] on input "text" at bounding box center [605, 737] width 396 height 31
paste input "Professional bilingual driver"
type input "Professional bilingual driver"
click at [785, 733] on icon at bounding box center [787, 737] width 12 height 12
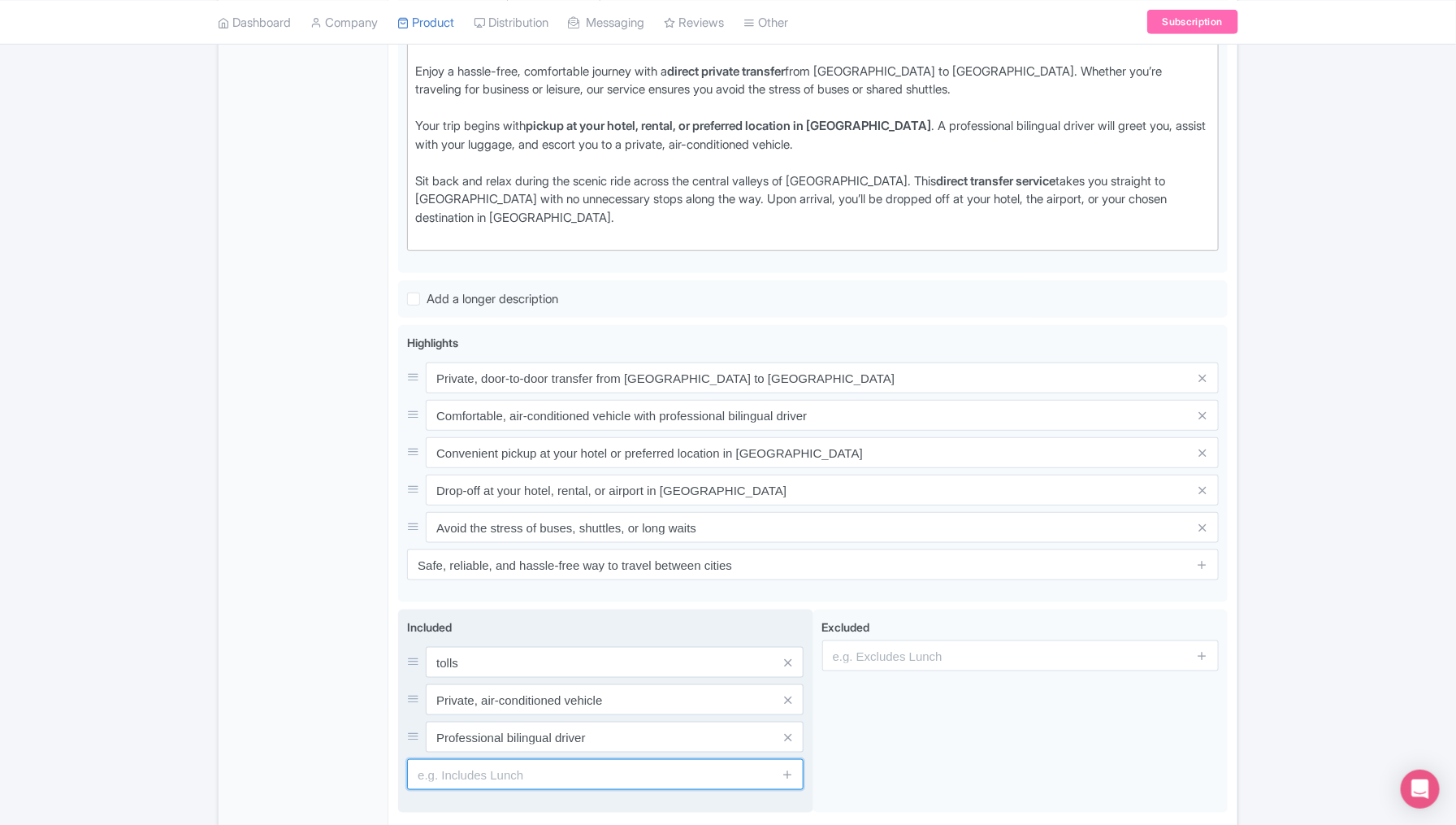
click at [533, 762] on input "text" at bounding box center [605, 774] width 396 height 31
paste input "Pickup in Puebla and drop-off in Mexico City"
type input "Pickup in Puebla and drop-off in Mexico City"
click at [787, 776] on link at bounding box center [787, 774] width 12 height 19
click at [640, 811] on input "text" at bounding box center [605, 811] width 396 height 31
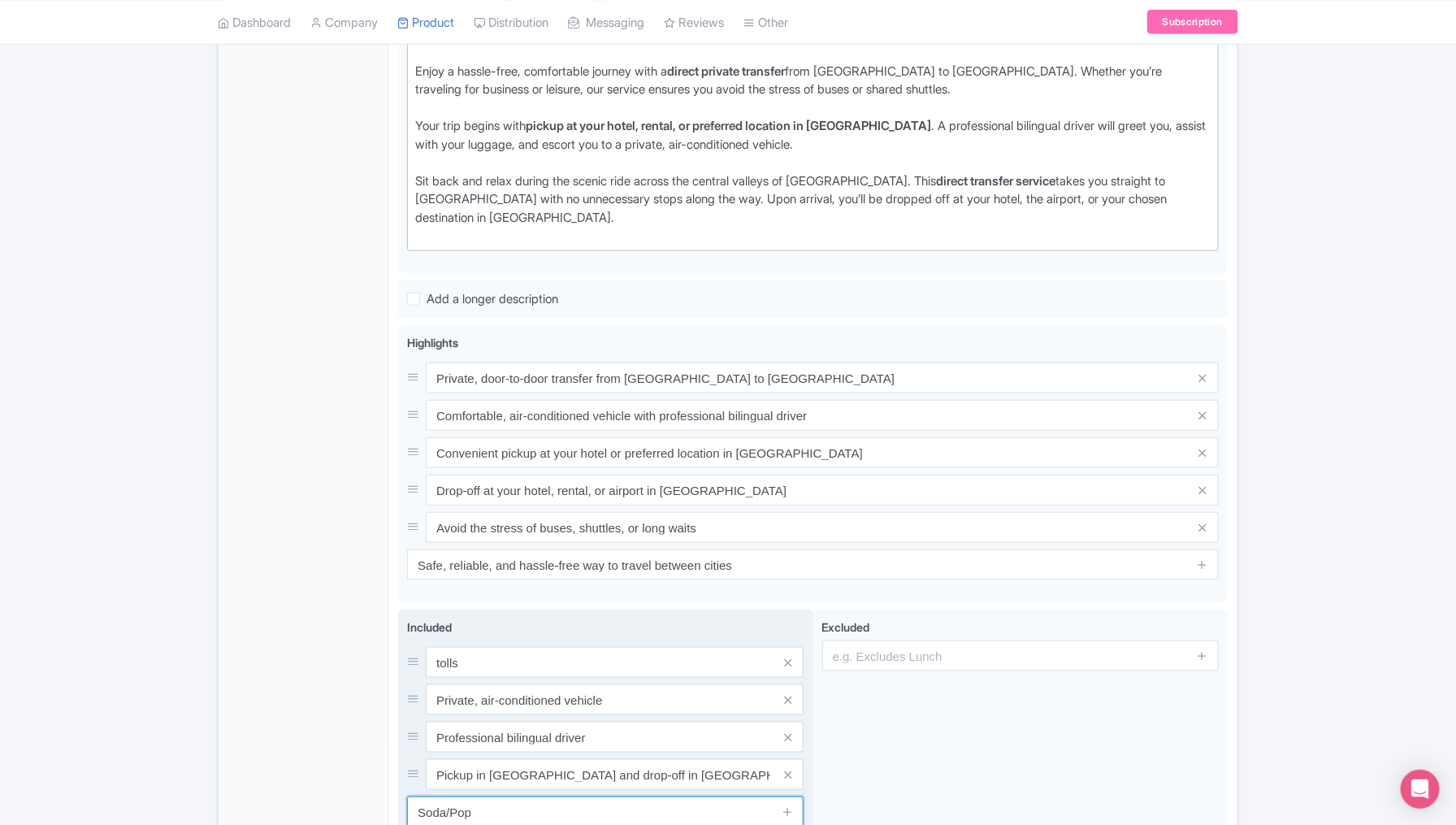
click at [508, 807] on input "Soda/Pop" at bounding box center [605, 811] width 396 height 31
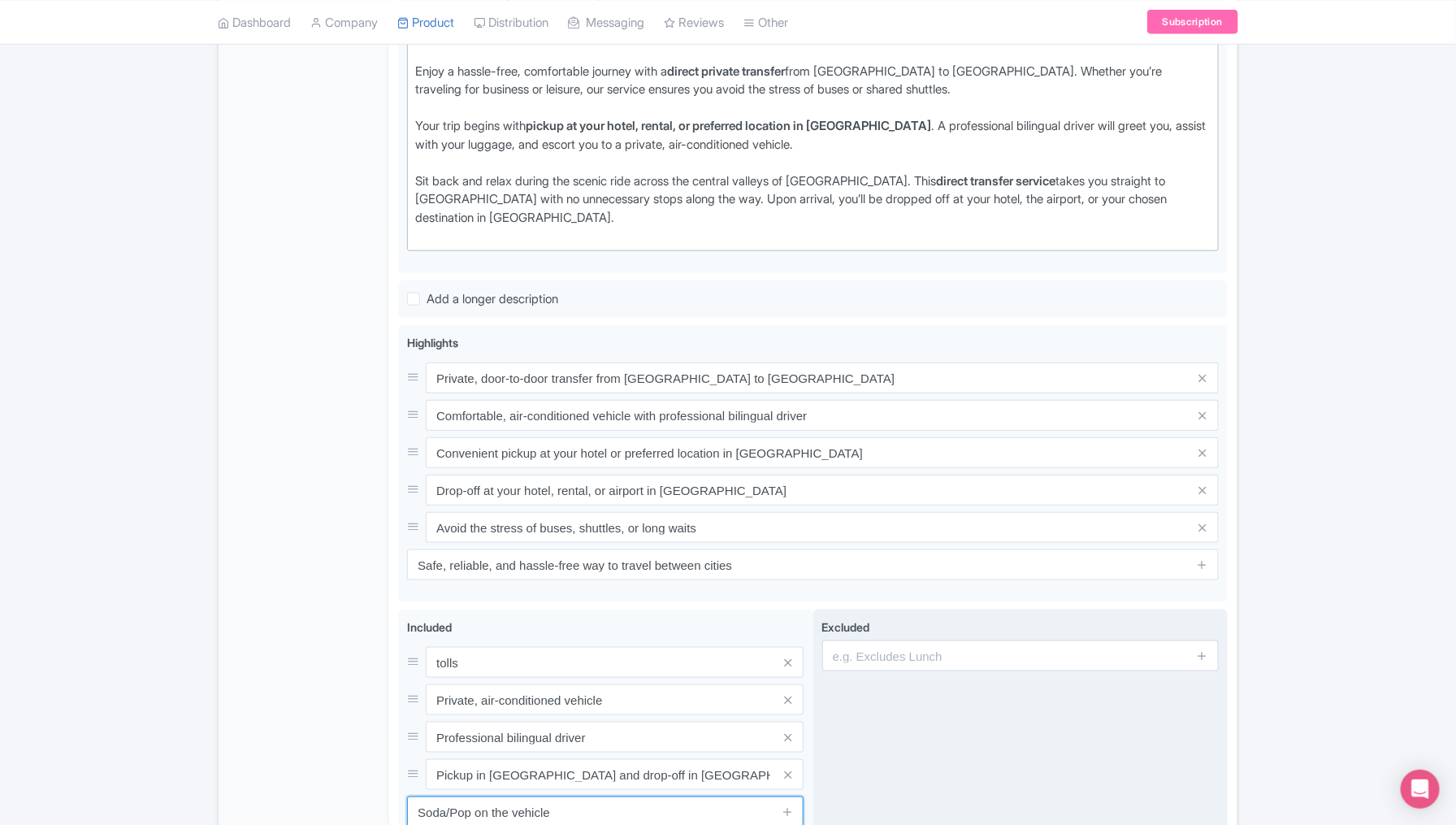
type input "Soda/Pop on the vehicle"
click at [891, 659] on input "text" at bounding box center [1020, 656] width 396 height 31
type input "Personal Shopping"
click at [1200, 651] on icon at bounding box center [1202, 655] width 12 height 12
click at [943, 705] on input "text" at bounding box center [1020, 700] width 396 height 31
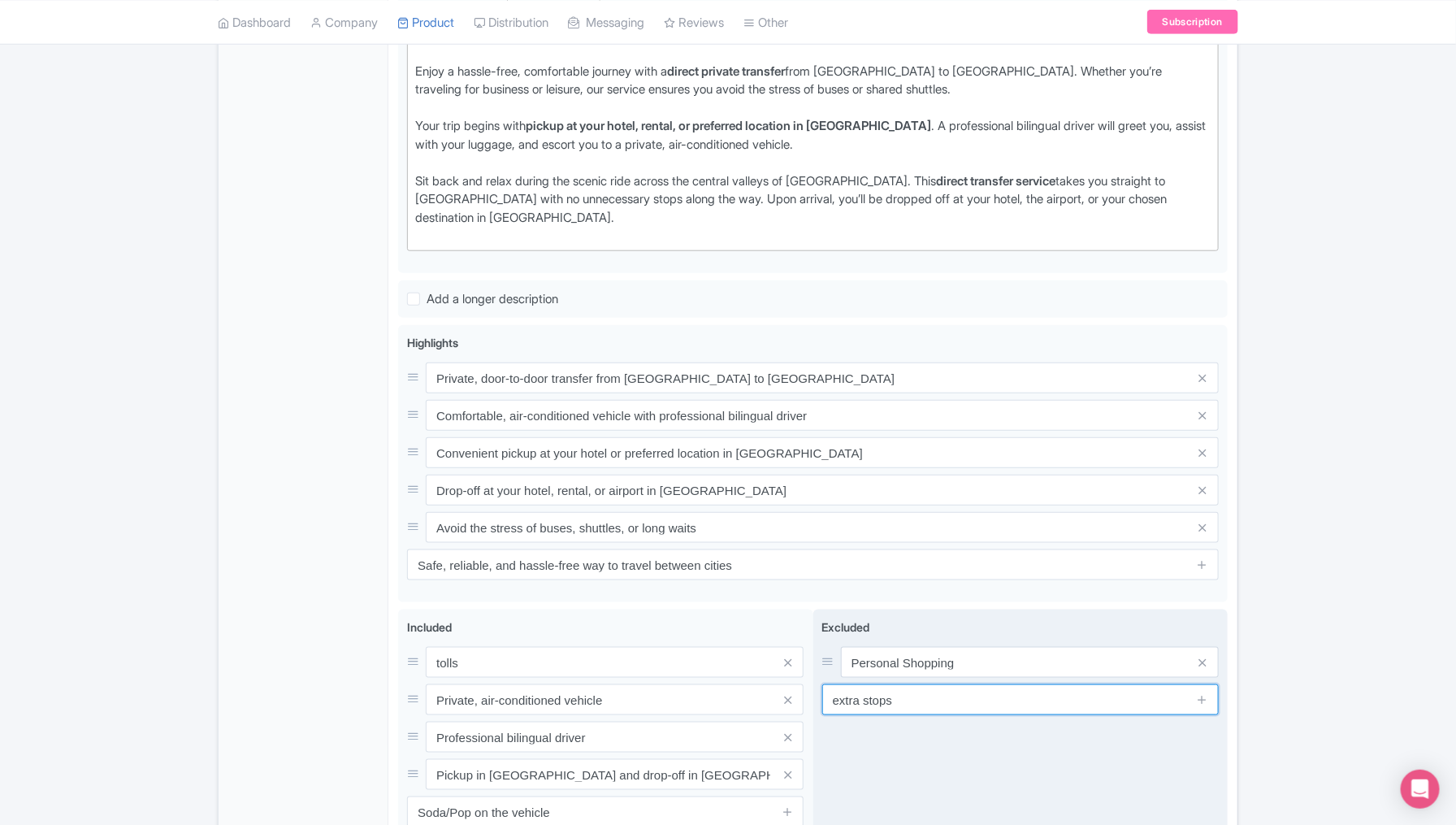
type input "extra stops"
click at [906, 743] on div "Excluded Personal Shopping extra stops" at bounding box center [1020, 730] width 415 height 240
click at [1205, 702] on link at bounding box center [1202, 700] width 12 height 19
click at [1105, 735] on input "text" at bounding box center [1020, 737] width 396 height 31
type input "Lunch or meals"
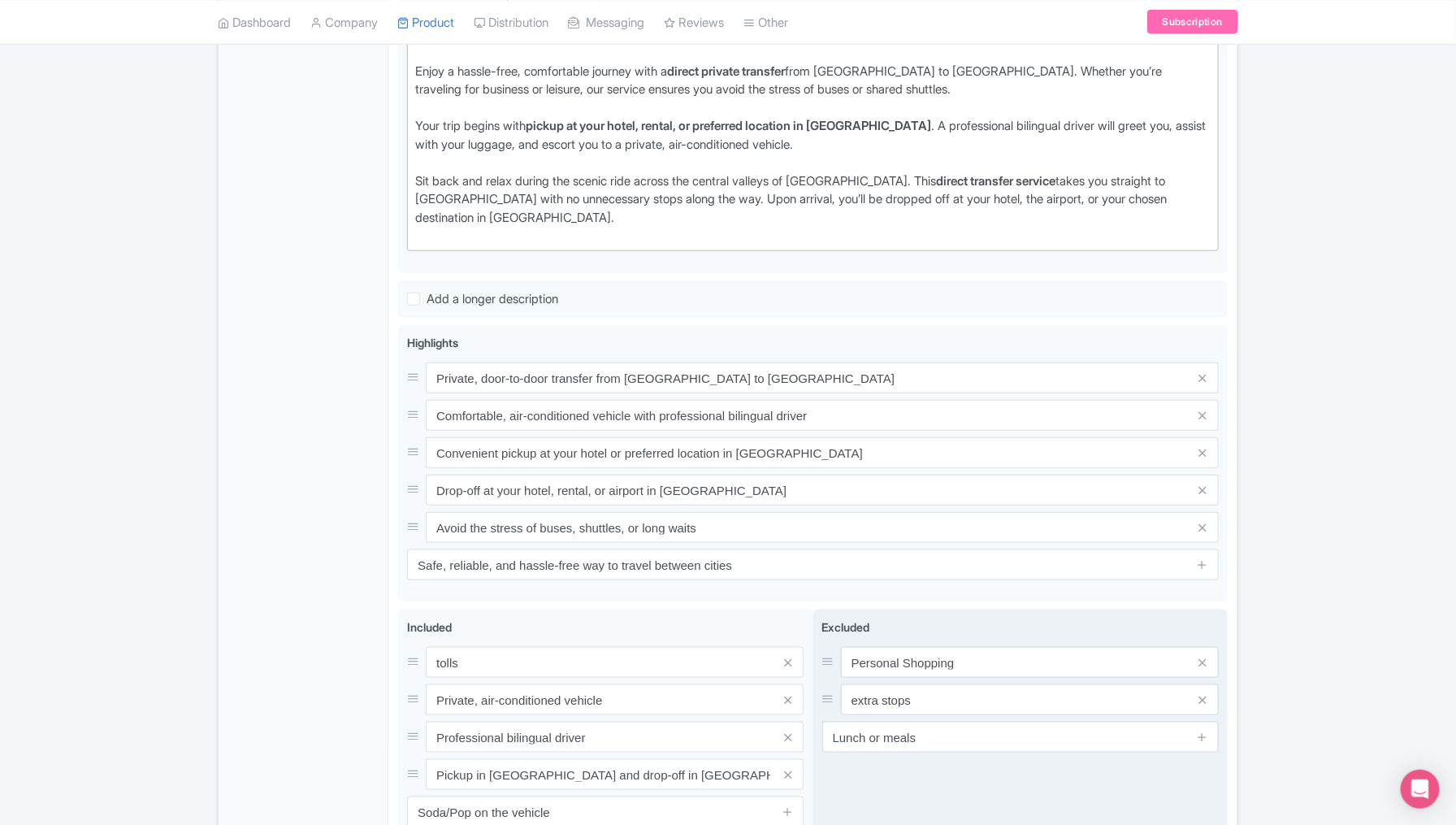
click at [839, 799] on div "Excluded Personal Shopping extra stops Lunch or meals" at bounding box center [1020, 730] width 415 height 240
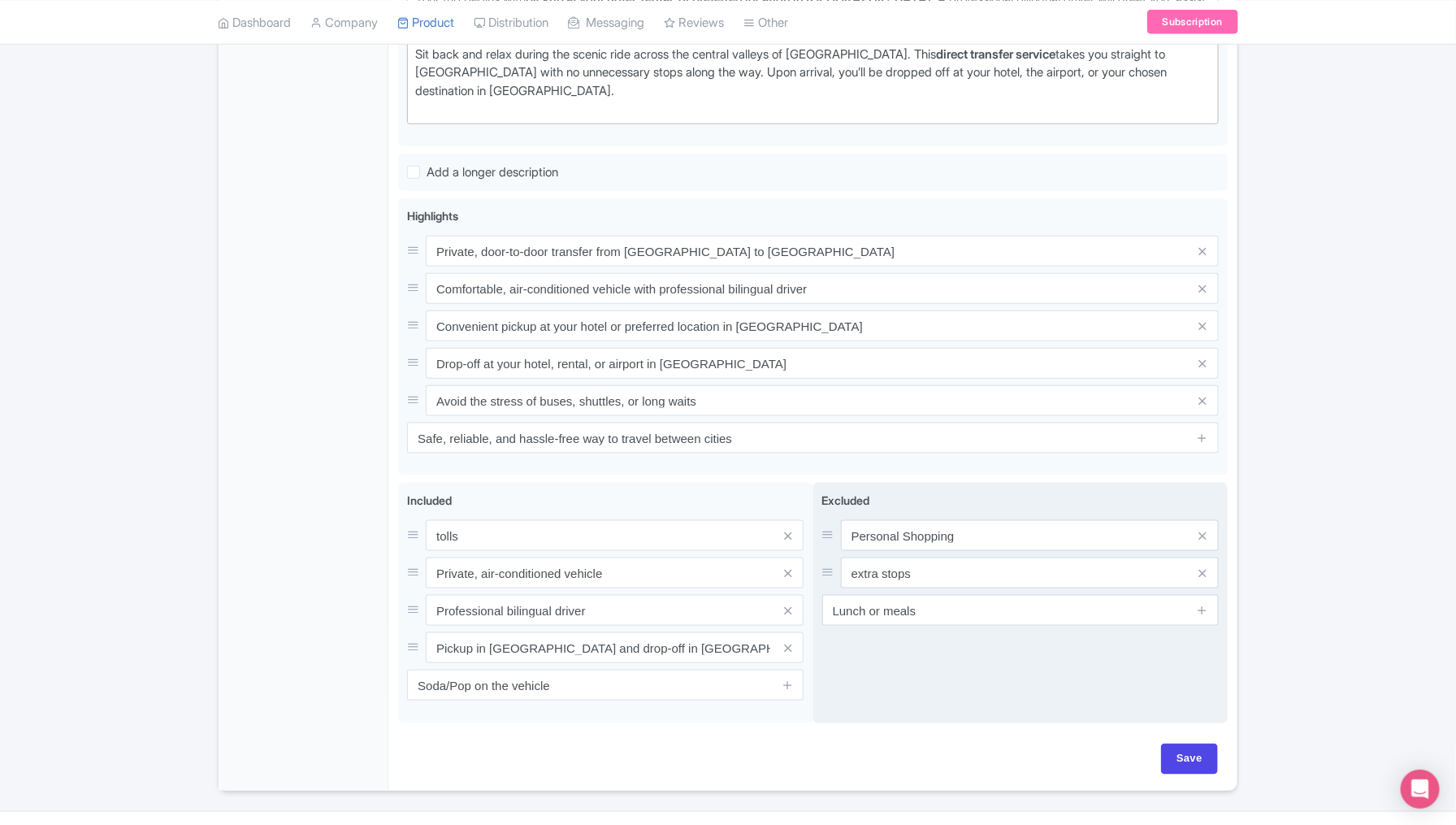
scroll to position [730, 0]
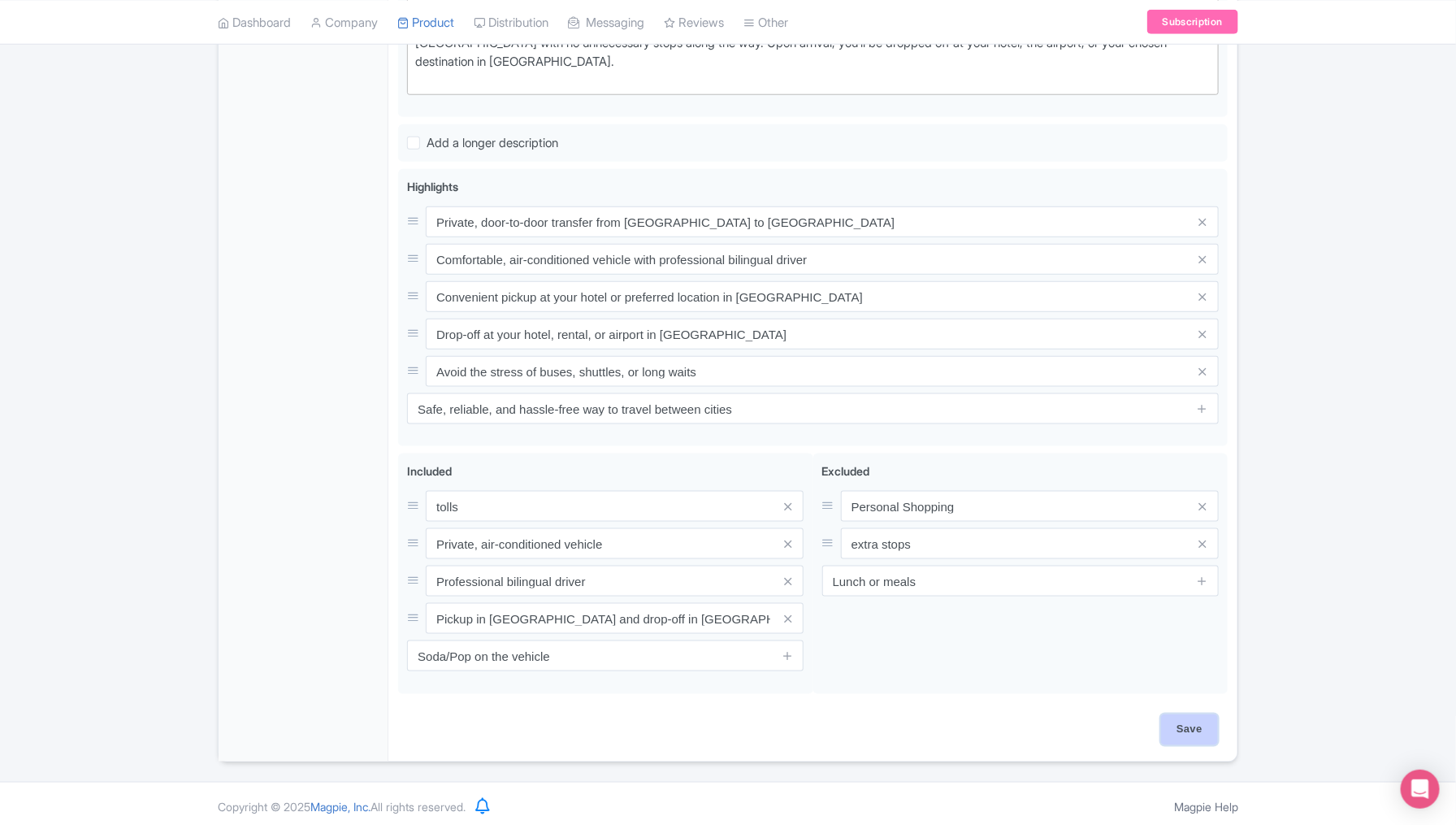
click at [1183, 720] on input "Save" at bounding box center [1189, 730] width 57 height 31
type input "Saving..."
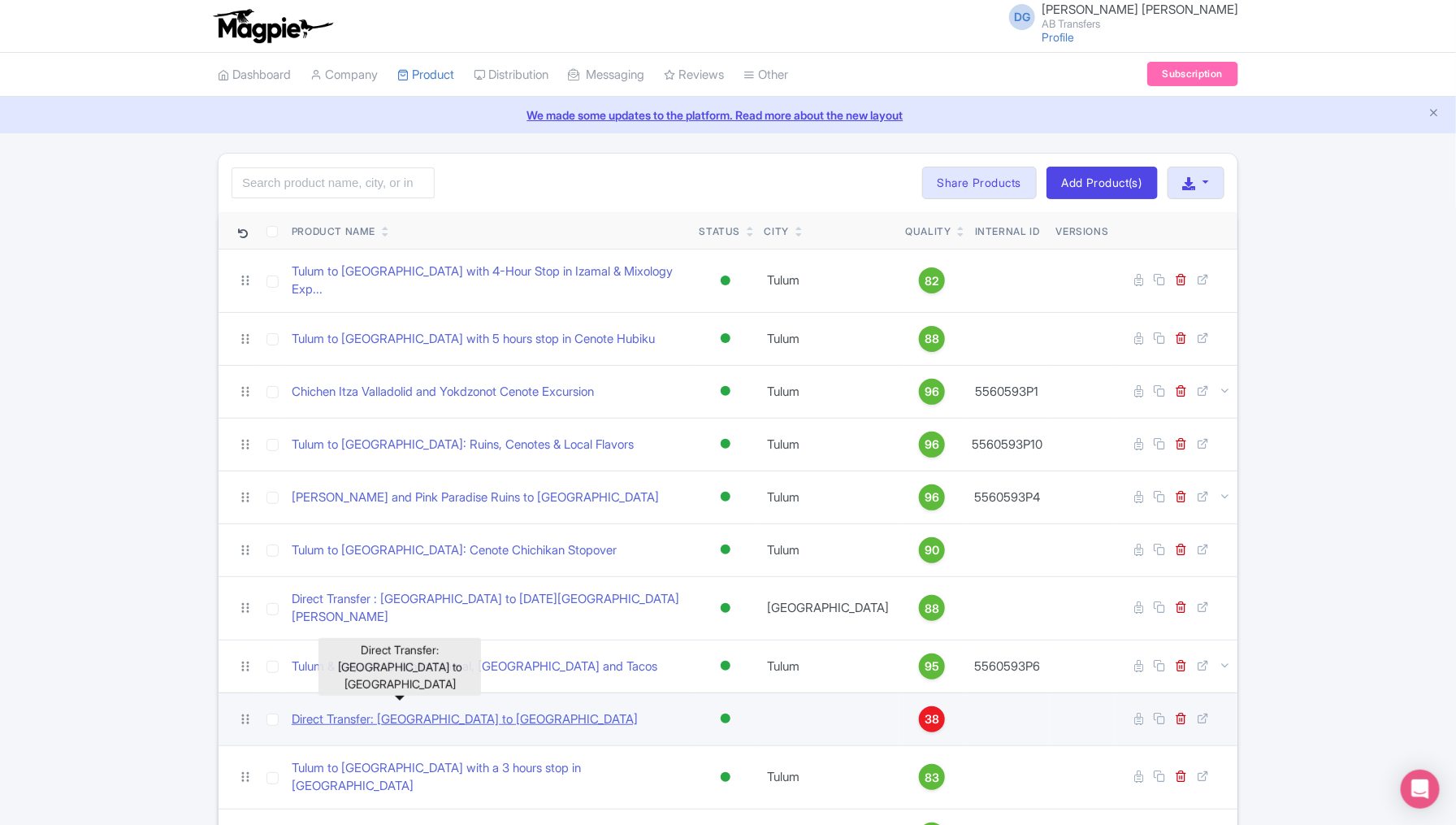
click at [484, 710] on link "Direct Transfer: [GEOGRAPHIC_DATA] to [GEOGRAPHIC_DATA]" at bounding box center [465, 720] width 346 height 19
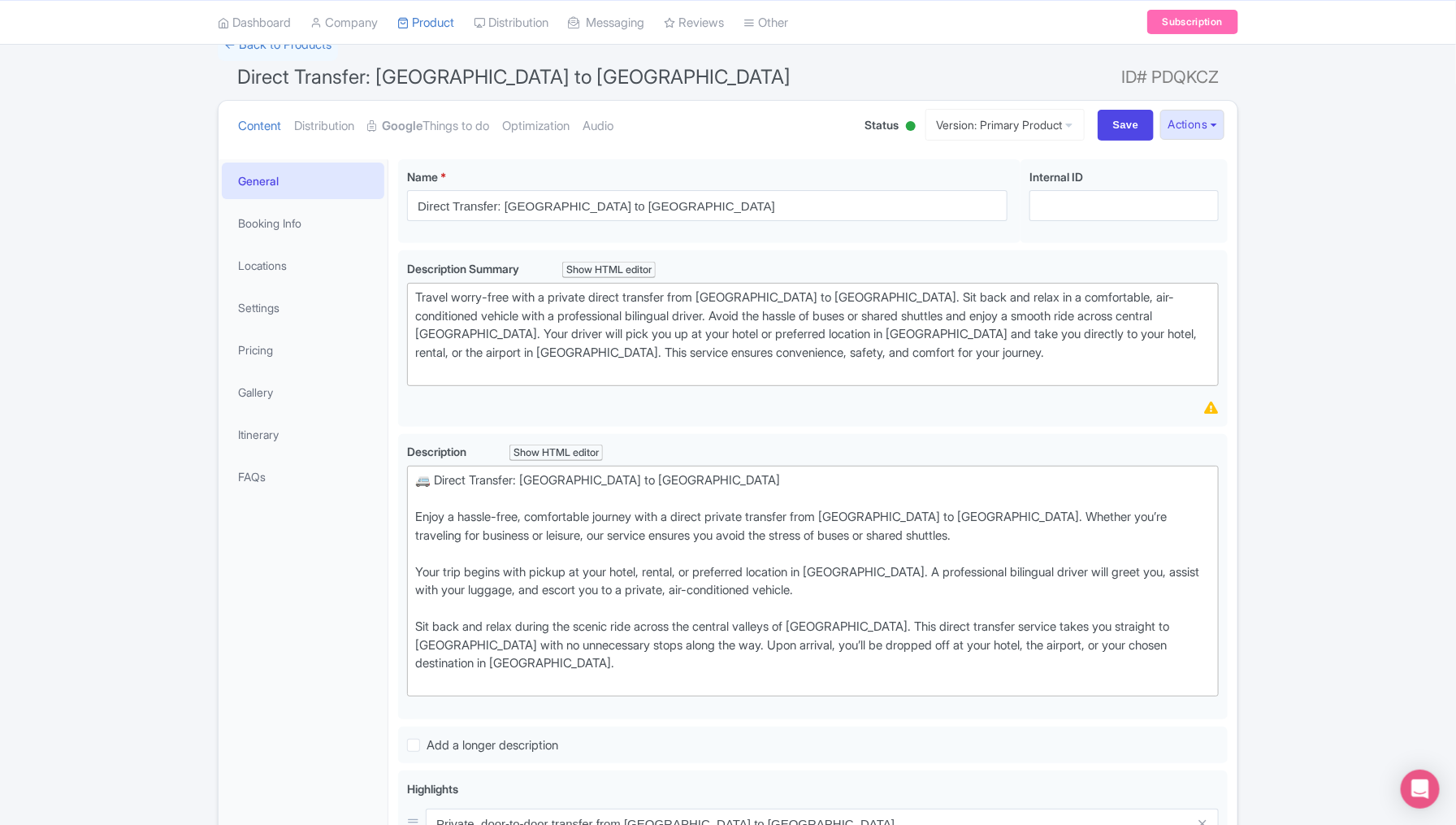
scroll to position [87, 0]
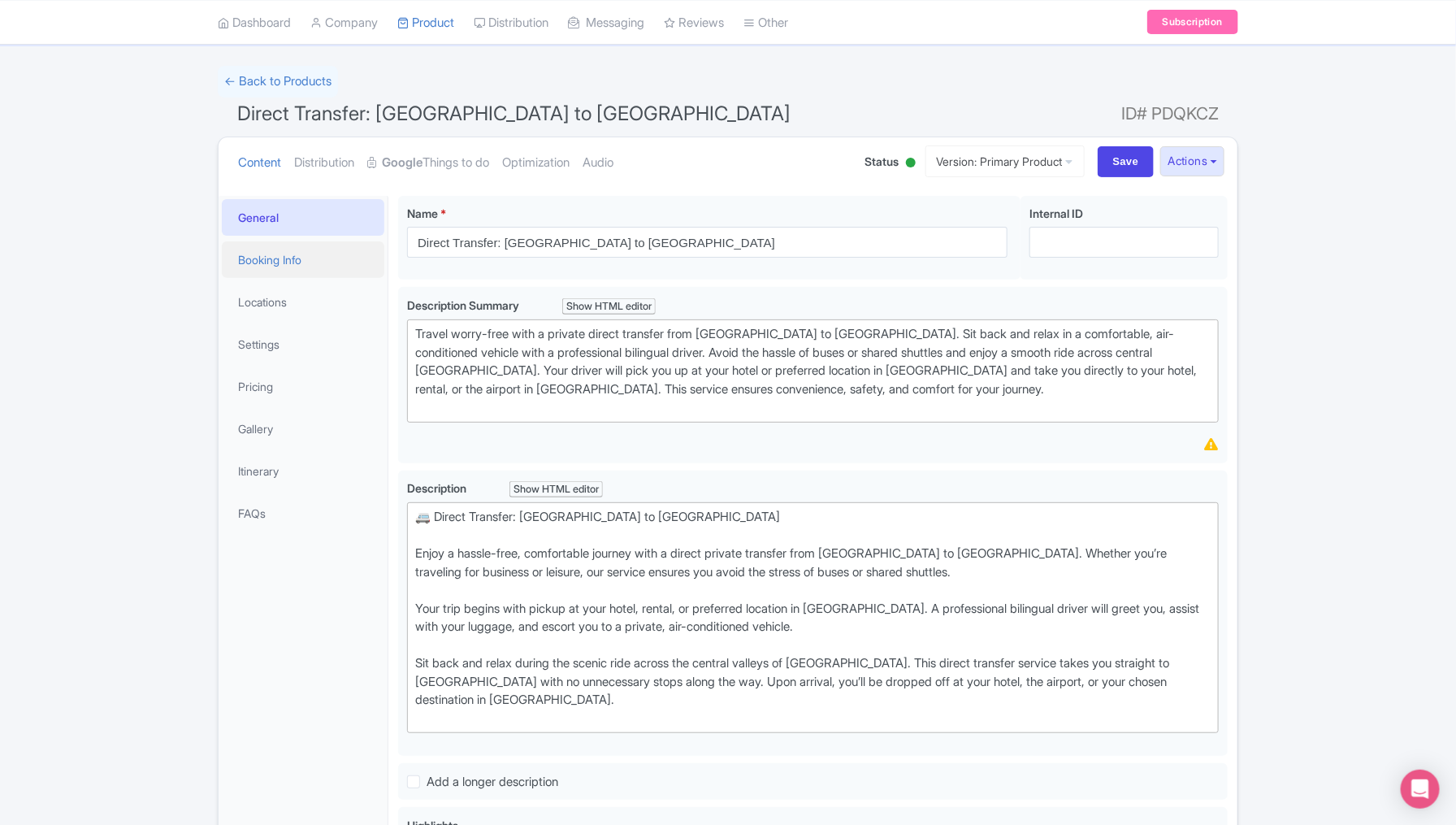
click at [289, 259] on link "Booking Info" at bounding box center [303, 259] width 162 height 37
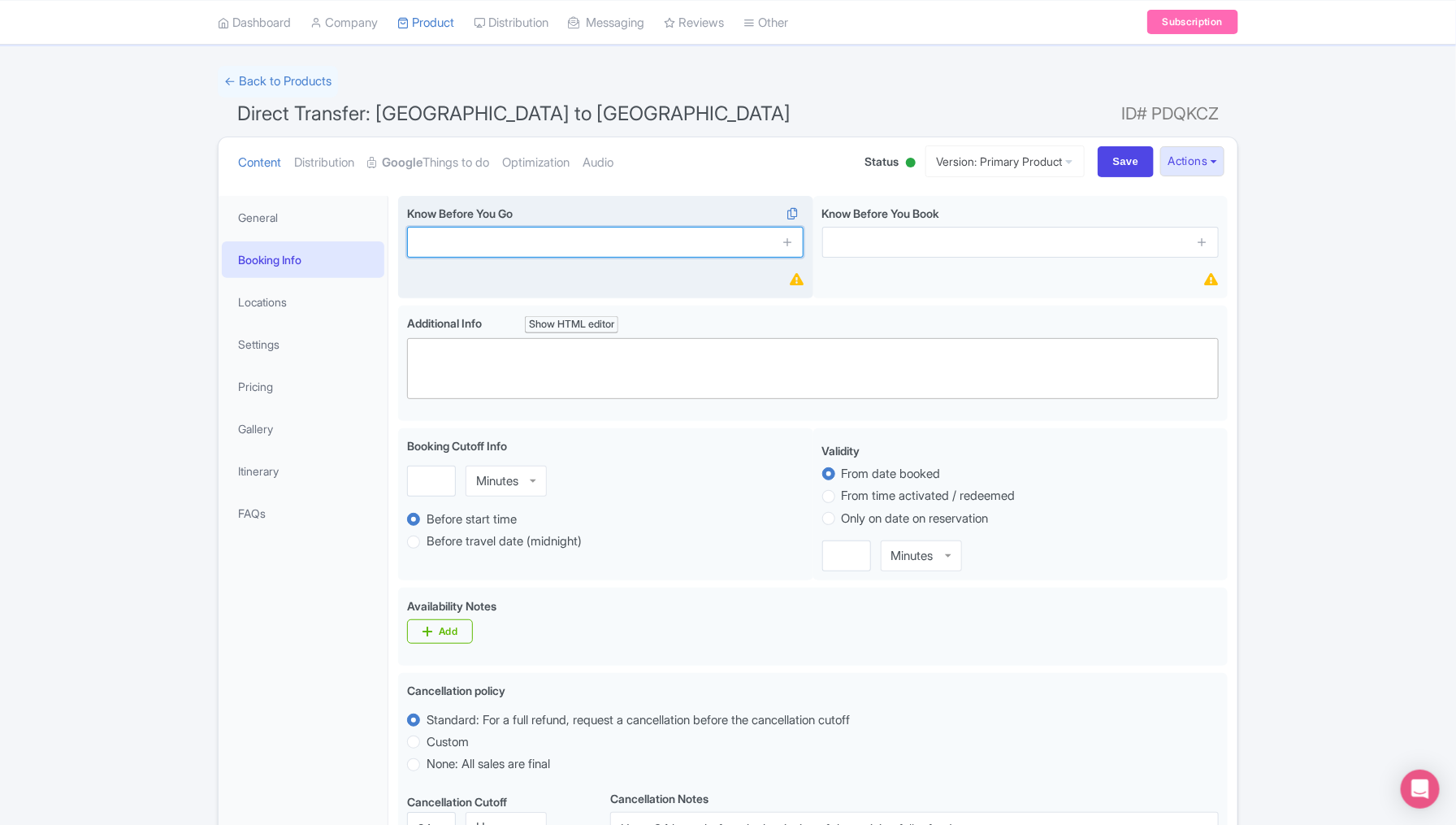
click at [521, 239] on input "text" at bounding box center [605, 242] width 396 height 31
click at [631, 240] on input "text" at bounding box center [605, 242] width 396 height 31
paste input "Duration: approximately 3.5–4 hours, depending on traffic"
type input "Duration: approximately 3.5–4 hours, depending on traffic"
click at [789, 245] on icon at bounding box center [787, 242] width 12 height 12
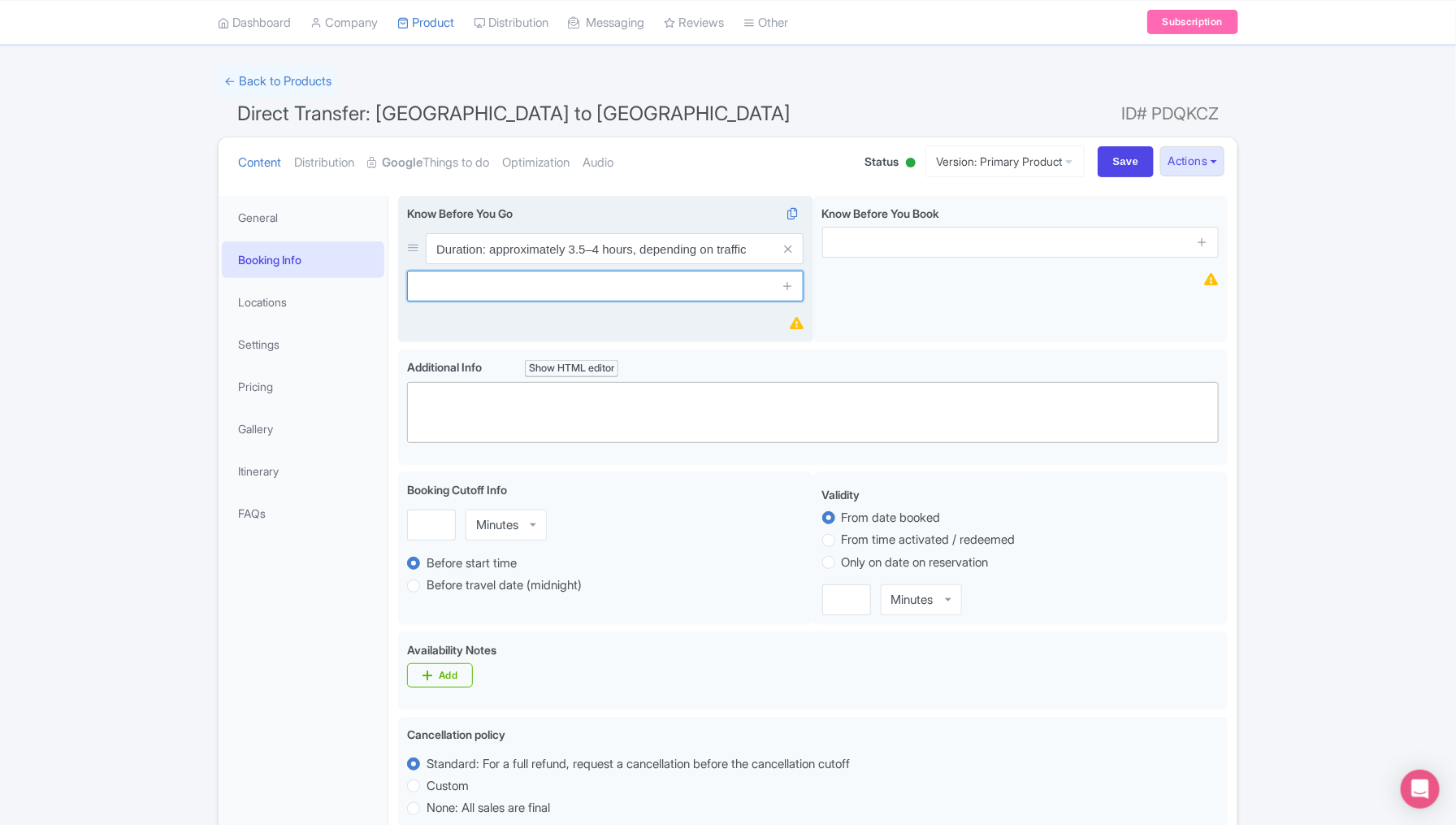
click at [459, 293] on input "text" at bounding box center [605, 286] width 396 height 31
paste input "Extra stops, meals, or personal expenses are not included"
type input "Extra stops, meals, or personal expenses are not included"
click at [786, 284] on icon at bounding box center [787, 286] width 12 height 12
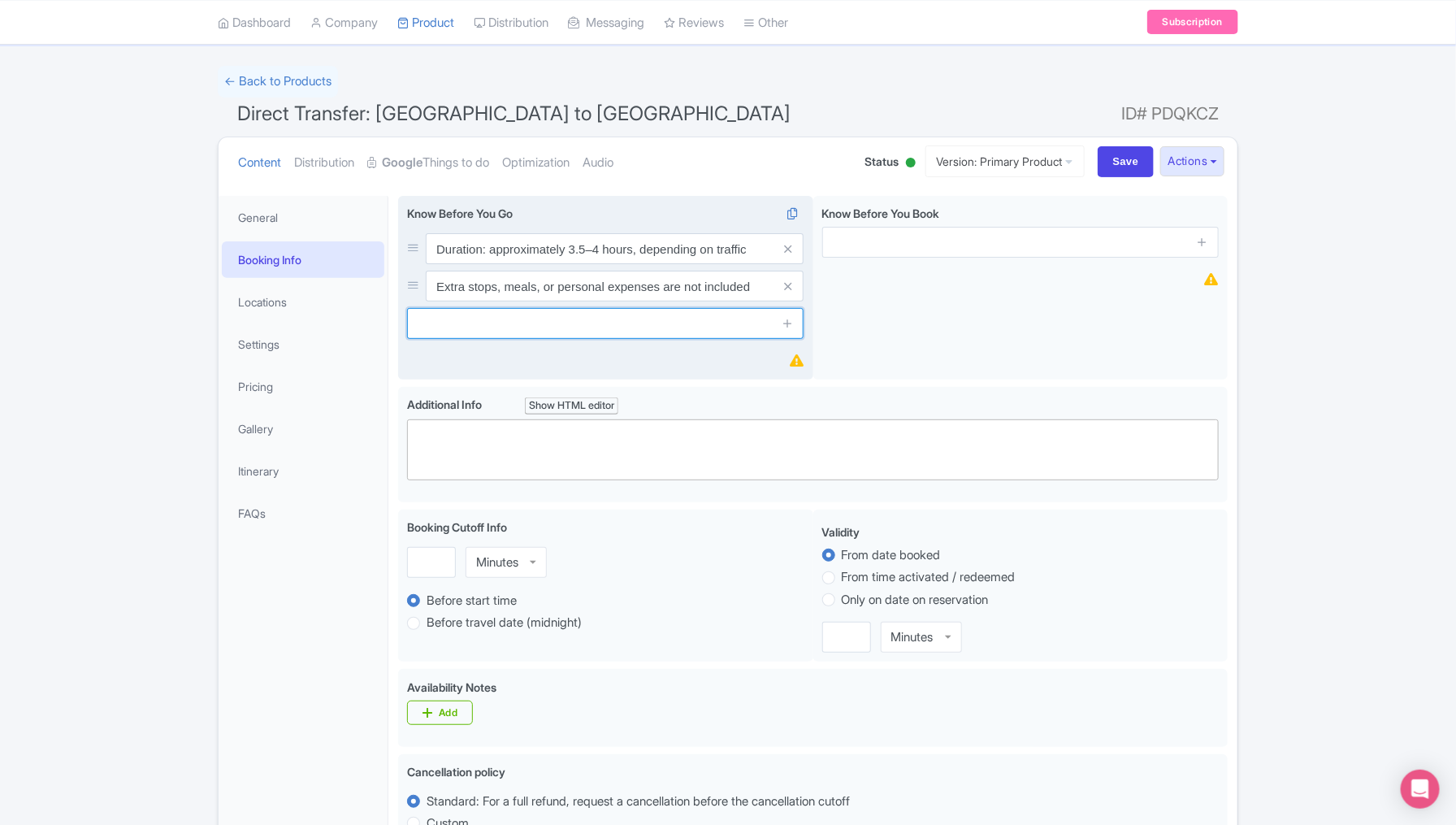
click at [564, 326] on input "text" at bounding box center [605, 323] width 396 height 31
paste input "Comfortable clothing and snacks recommended for the ride"
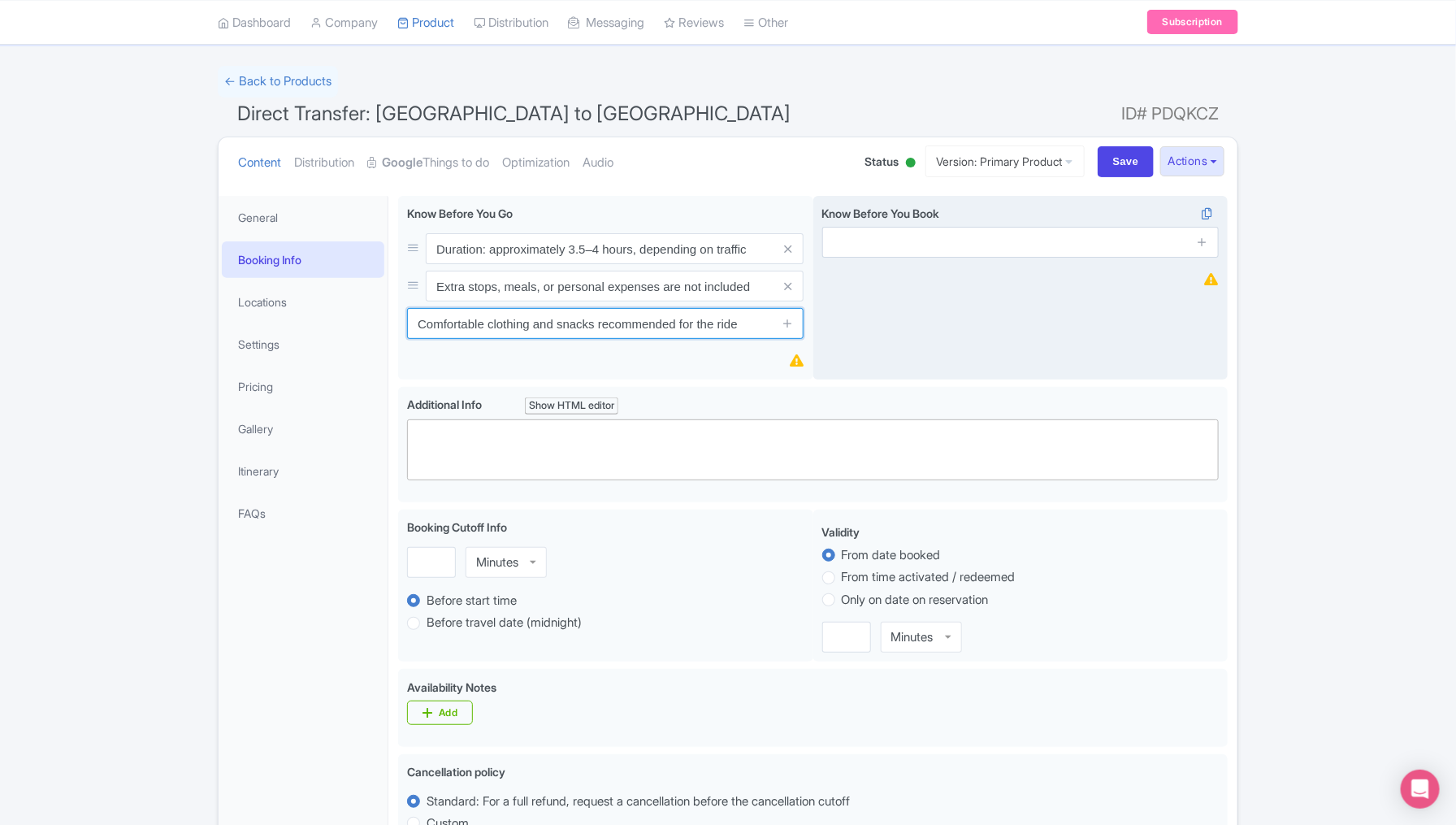
type input "Comfortable clothing and snacks recommended for the ride"
click at [920, 312] on div "Know Before You Book i" at bounding box center [1020, 287] width 415 height 184
drag, startPoint x: 954, startPoint y: 211, endPoint x: 818, endPoint y: 208, distance: 136.0
click at [818, 208] on div "Know Before You Book i" at bounding box center [1020, 287] width 415 height 184
copy span "Know Before You Book"
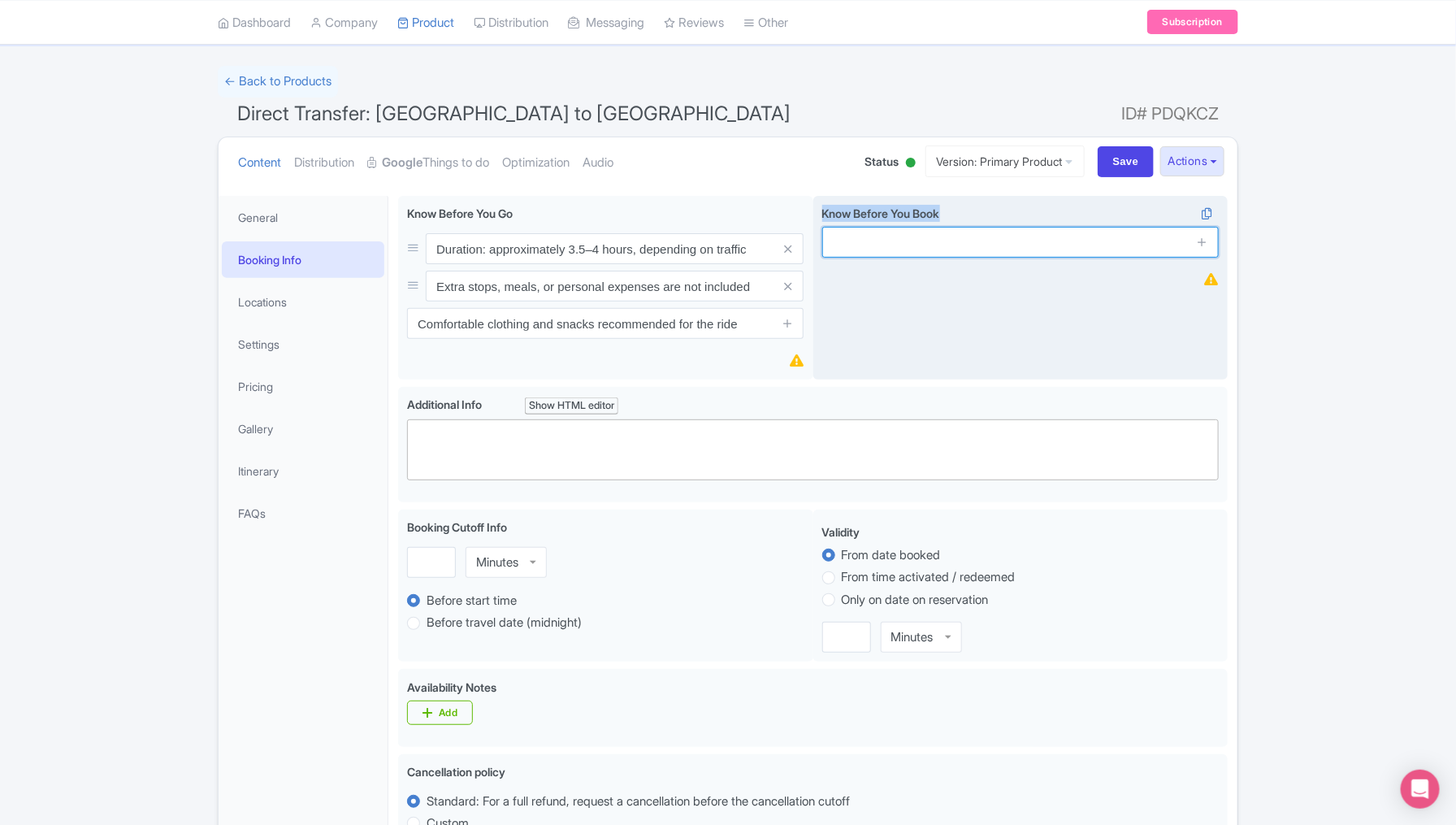
click at [951, 242] on input "text" at bounding box center [1020, 242] width 396 height 31
paste input "Service is available daily, with flexible departure times."
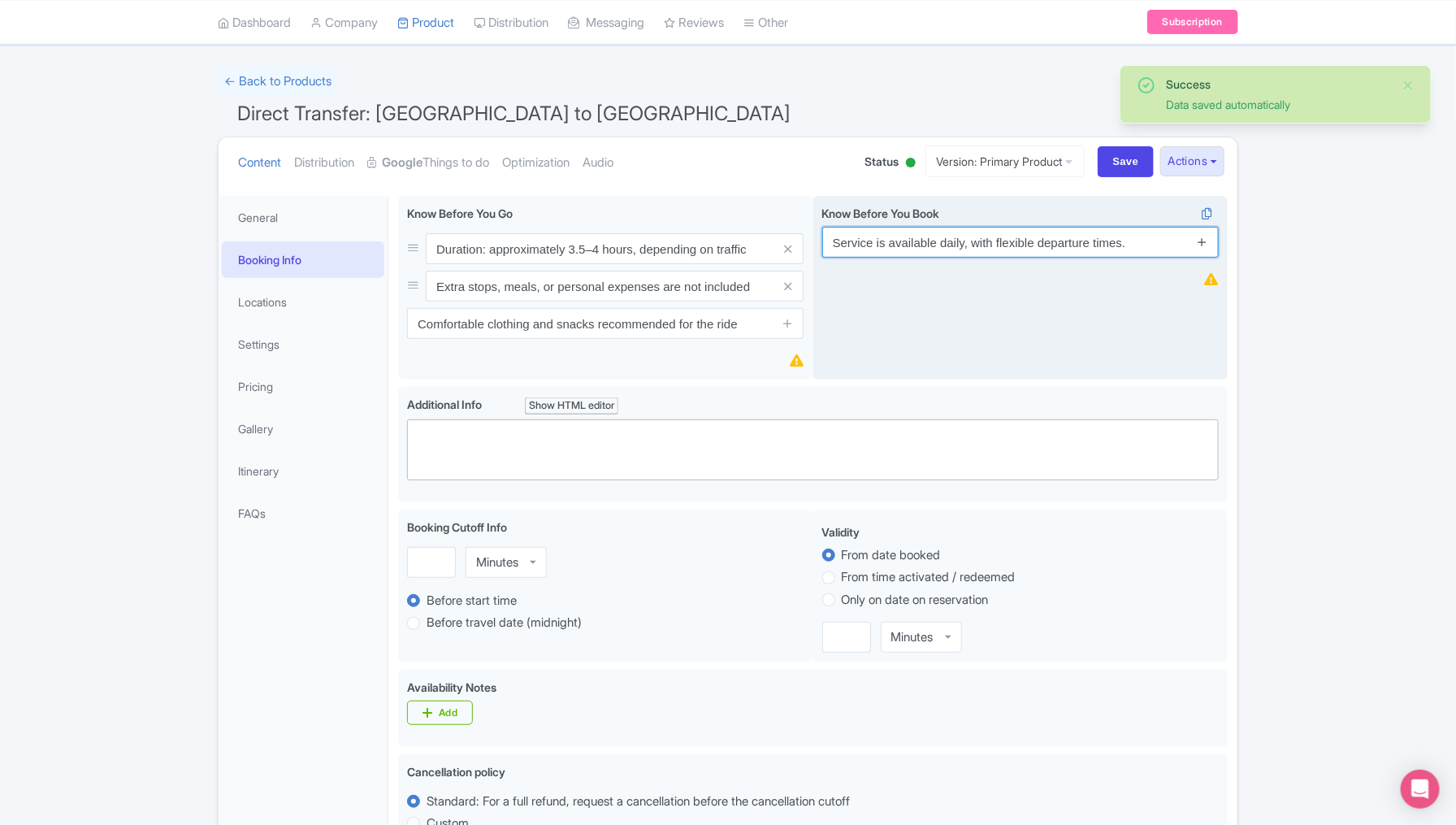
type input "Service is available daily, with flexible departure times."
click at [1206, 244] on icon at bounding box center [1202, 242] width 12 height 12
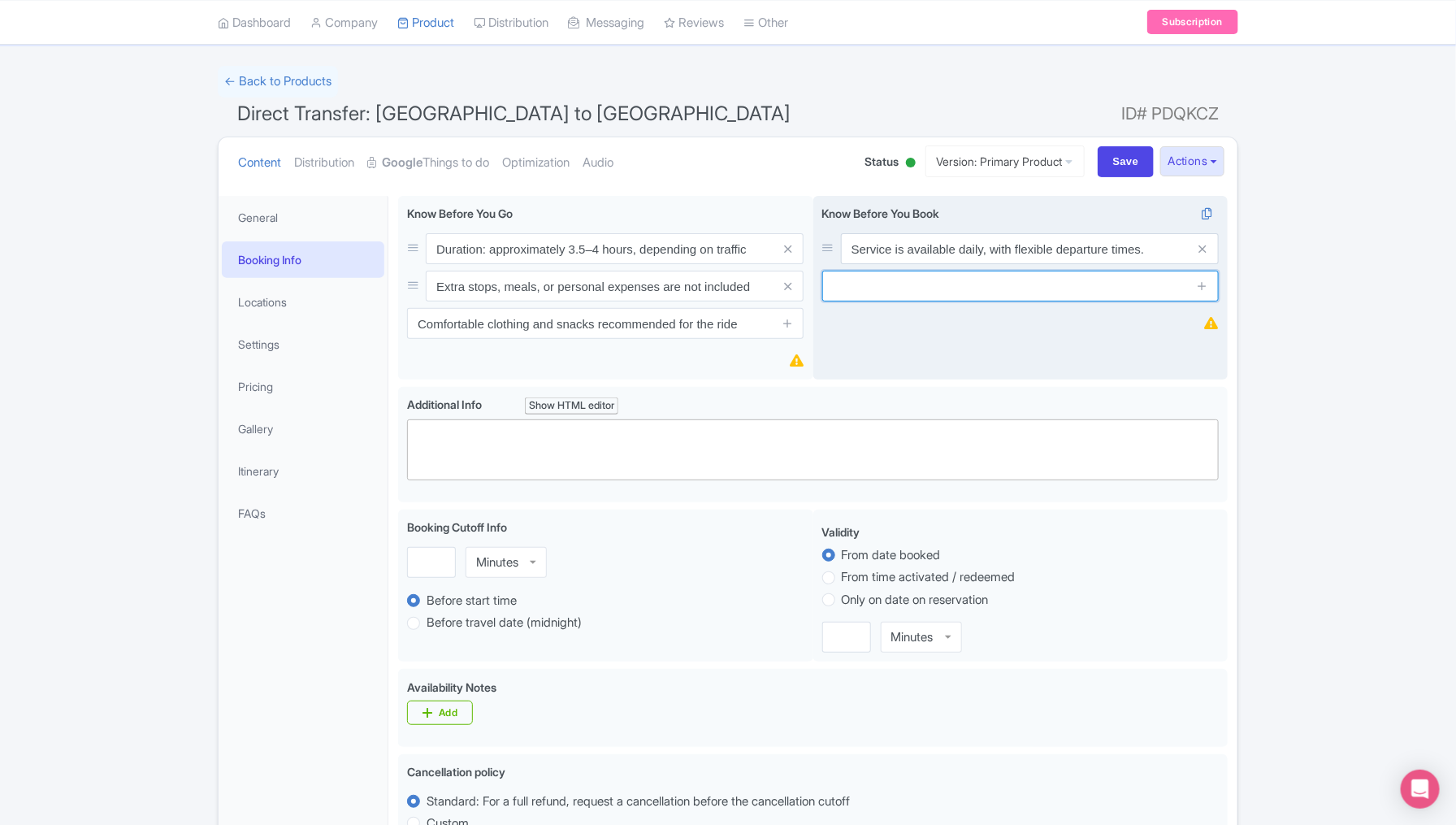
click at [948, 286] on input "text" at bounding box center [1020, 286] width 396 height 31
paste input "Infant/child seats may be available on request (please confirm in advance)"
type input "Infant/child seats may be available on request (please confirm in advance)"
click at [1202, 286] on icon at bounding box center [1202, 286] width 12 height 12
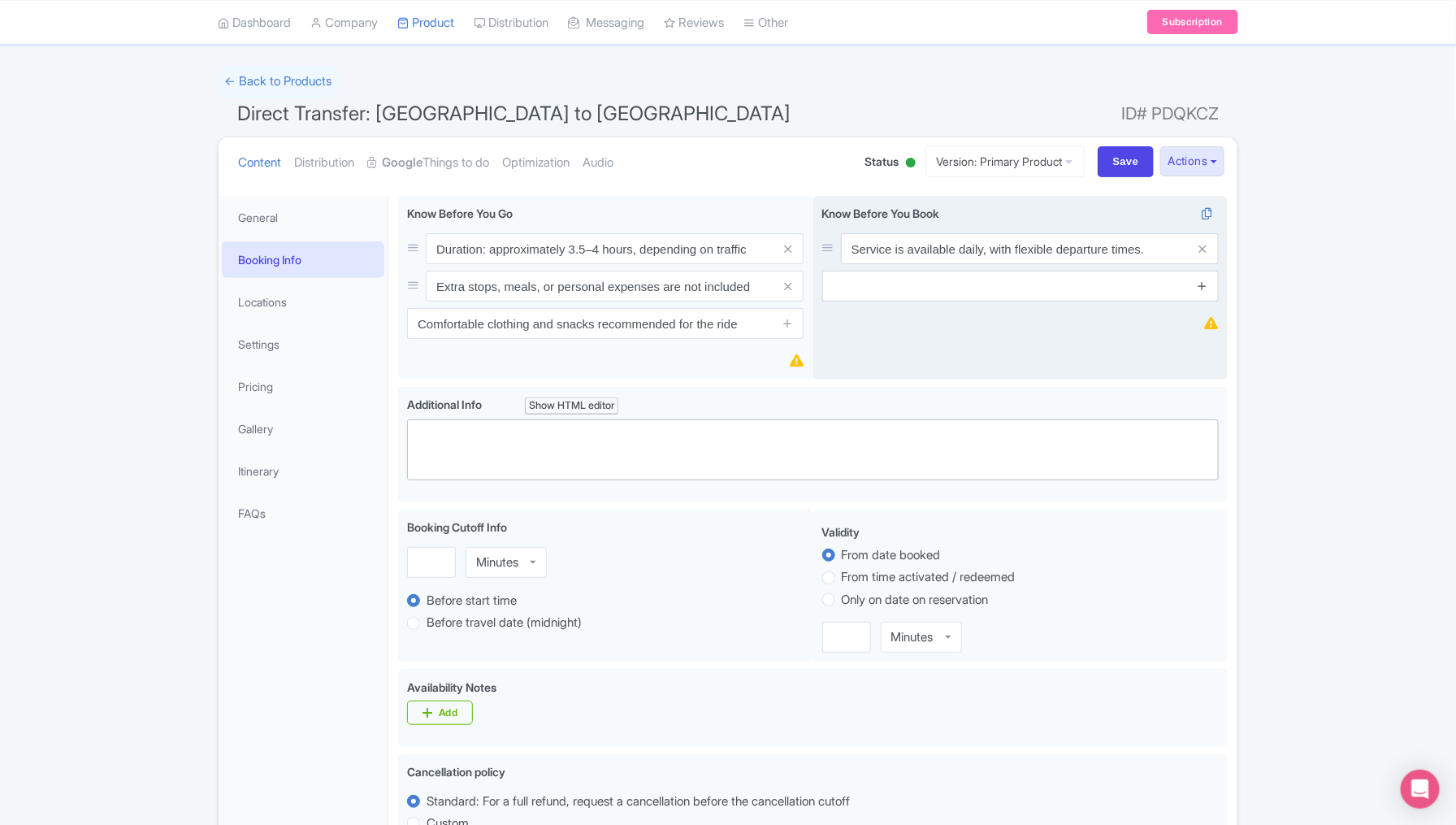
scroll to position [0, 0]
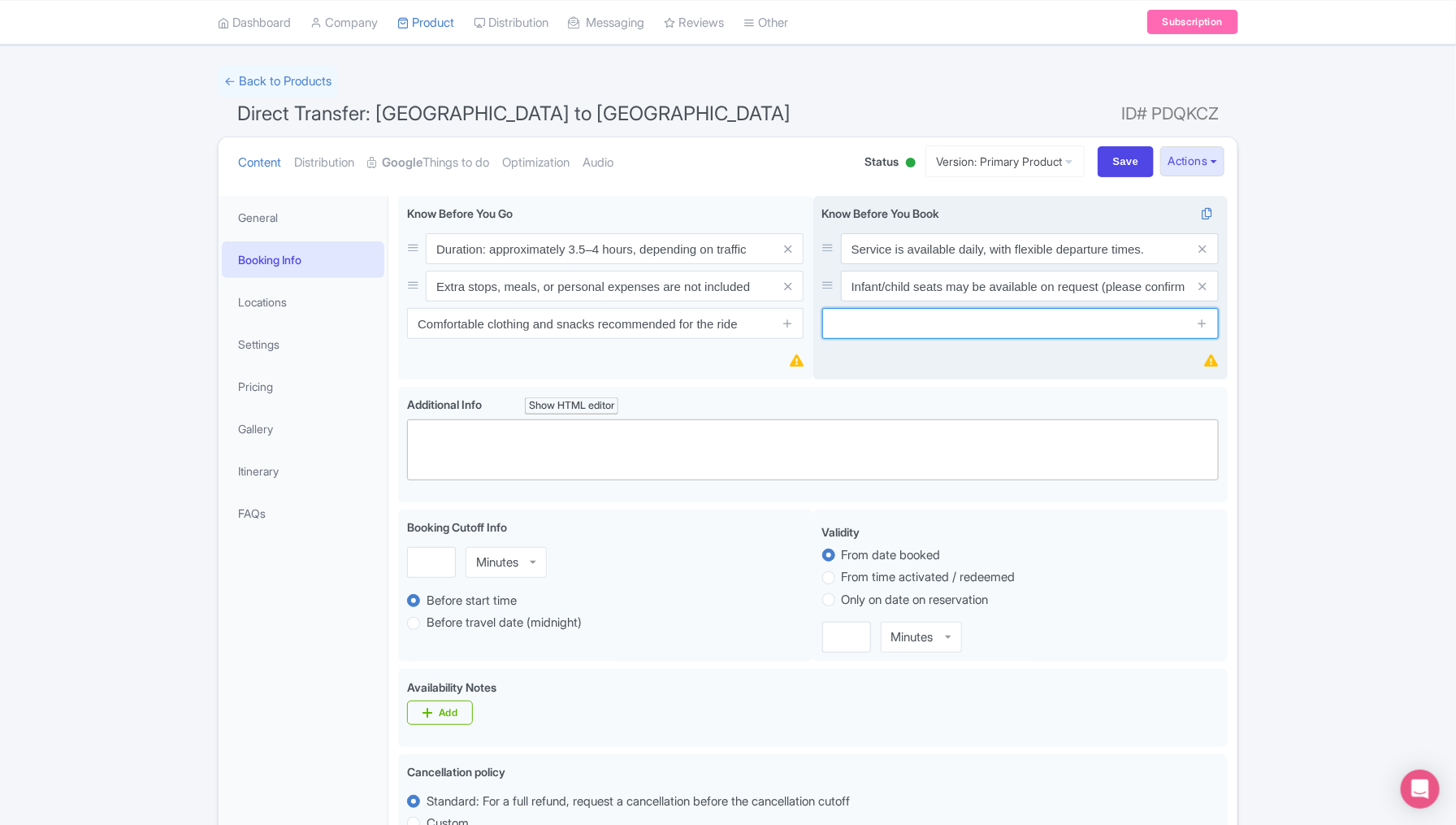
click at [881, 323] on input "text" at bounding box center [1020, 323] width 396 height 31
paste input "Meals, tolls, entrance fees, and personal expenses are not included."
type input "Meals, tolls, entrance fees, and personal expenses are not included."
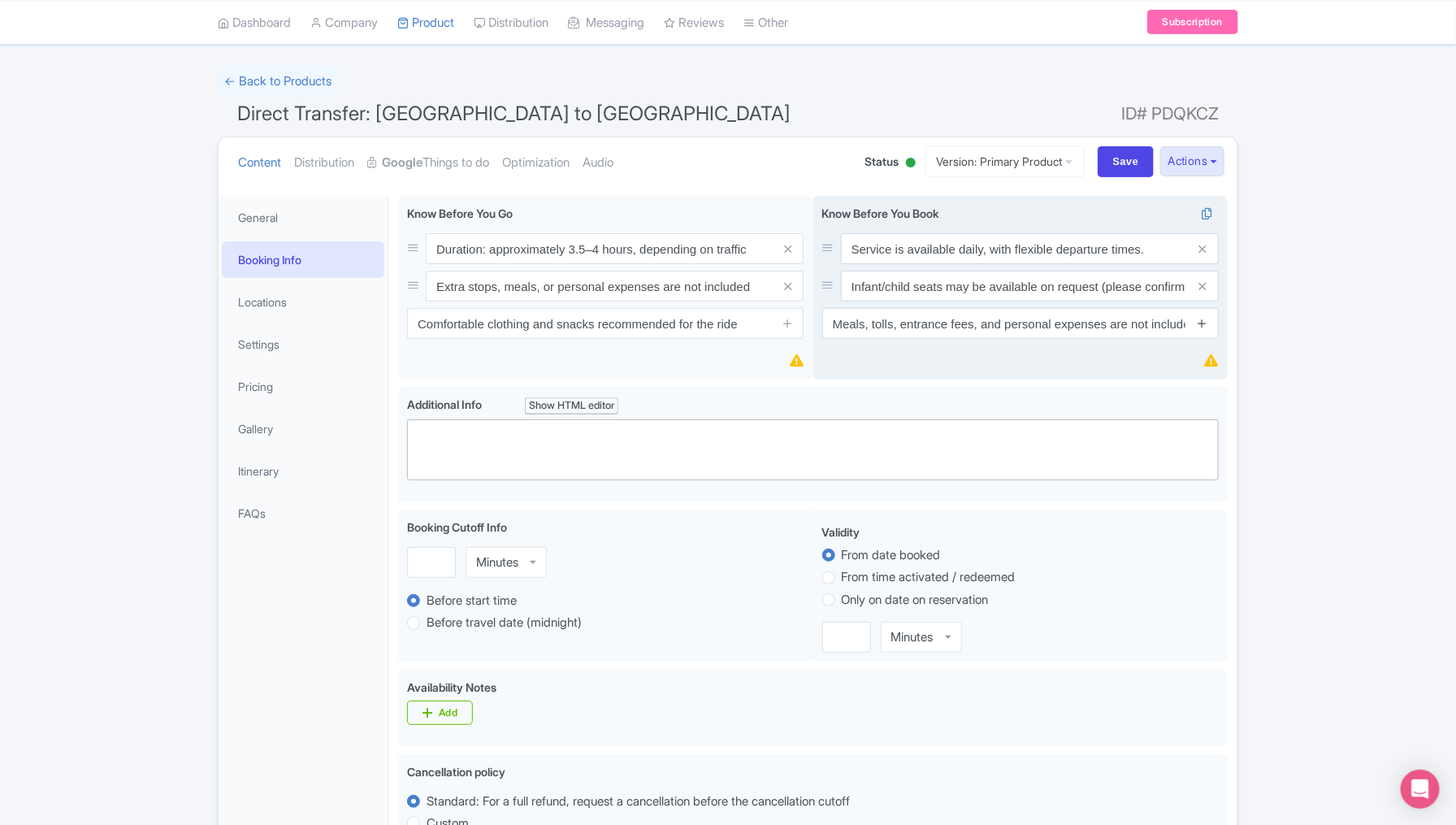
click at [1201, 327] on icon at bounding box center [1202, 323] width 12 height 12
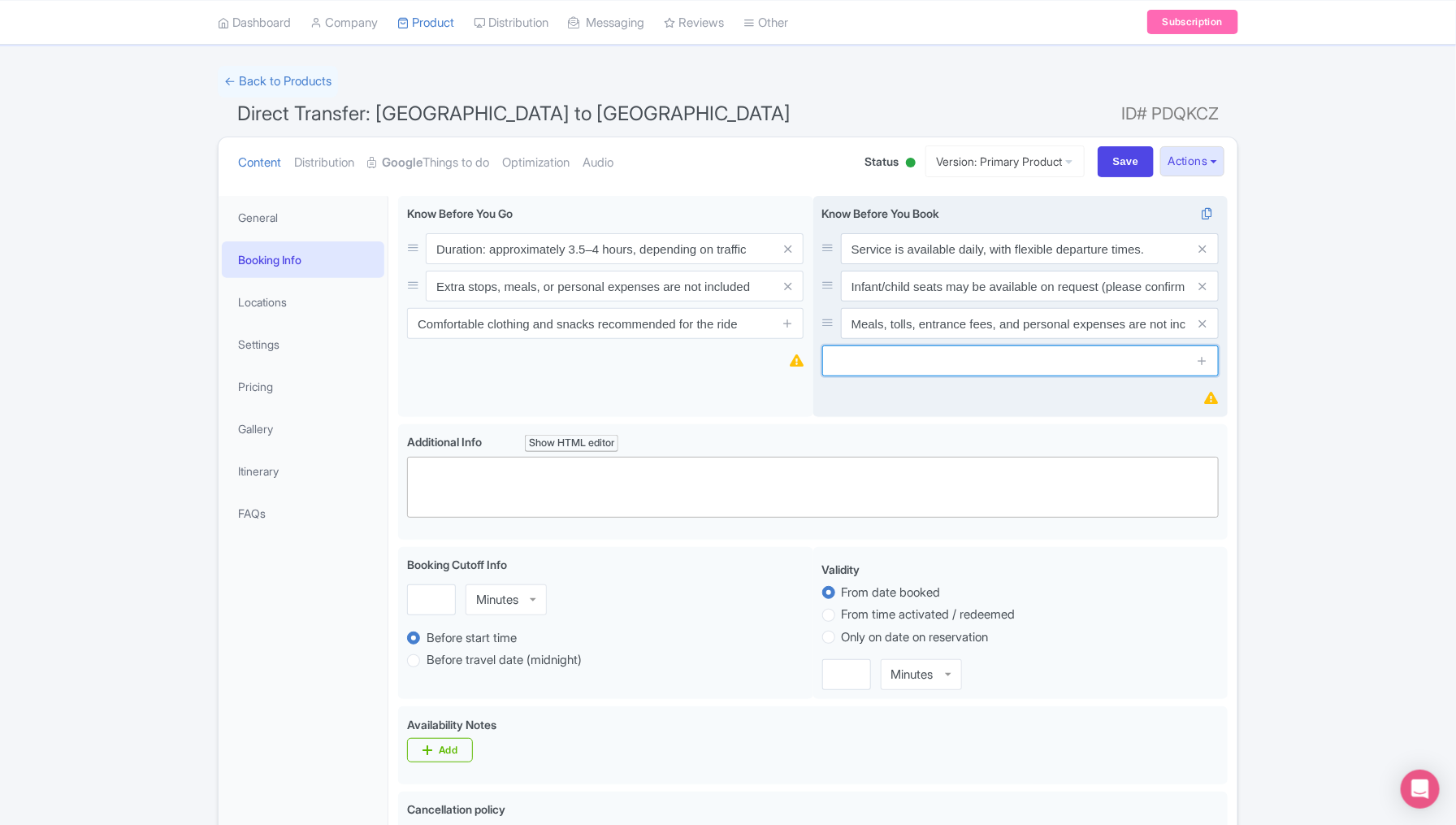
click at [869, 356] on input "text" at bounding box center [1020, 361] width 396 height 31
paste input "Comfortable clothing, snacks, and water are recommended for the trip."
type input "Comfortable clothing, snacks, and water are recommended for the trip."
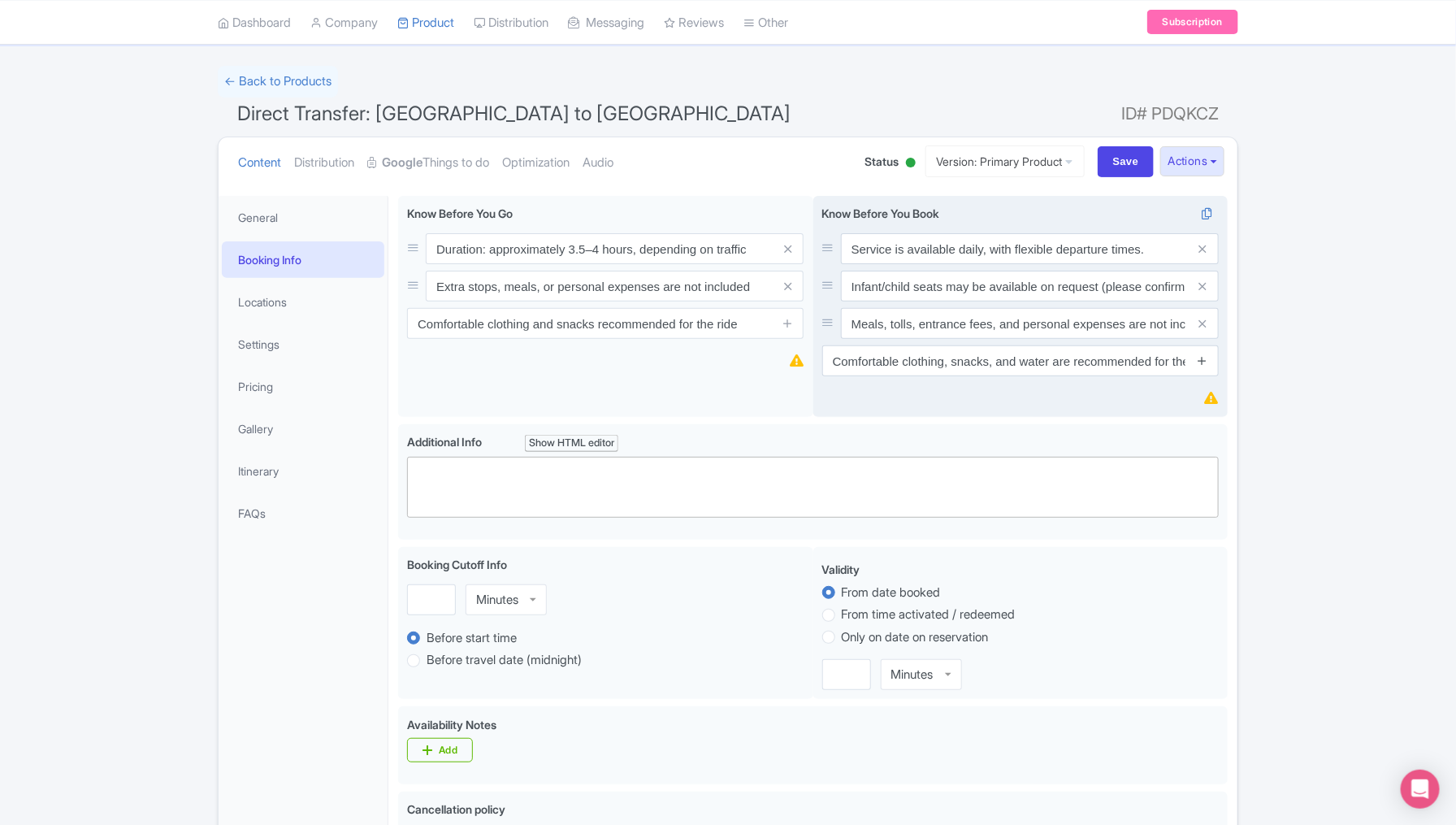
click at [1205, 364] on icon at bounding box center [1202, 360] width 12 height 12
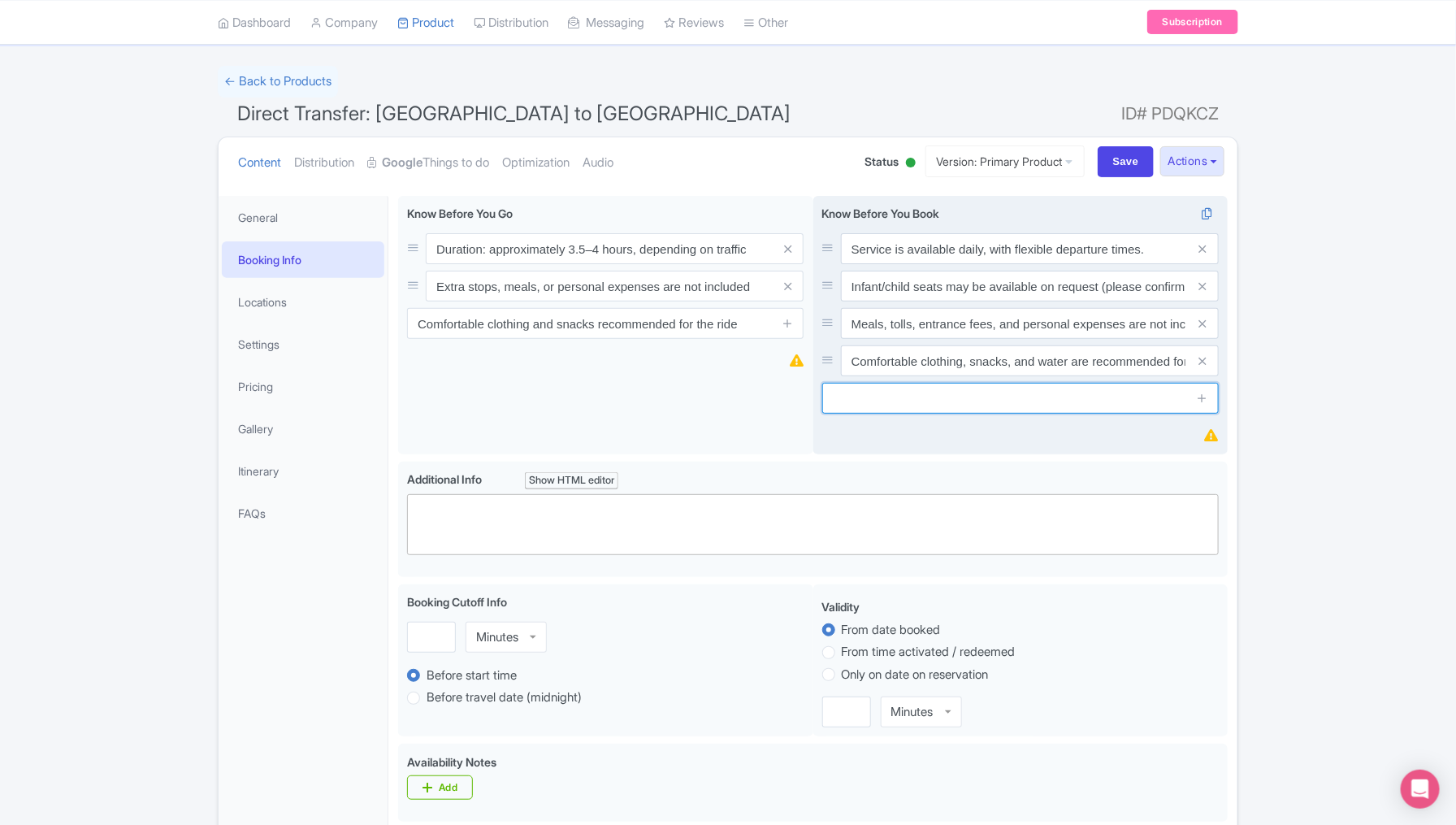
click at [893, 400] on input "text" at bounding box center [1020, 398] width 396 height 31
paste input "This is a direct, private transfer — no shared rides or extra stops."
type input "This is a direct, private transfer — no shared rides or extra stops."
click at [1206, 394] on icon at bounding box center [1202, 398] width 12 height 12
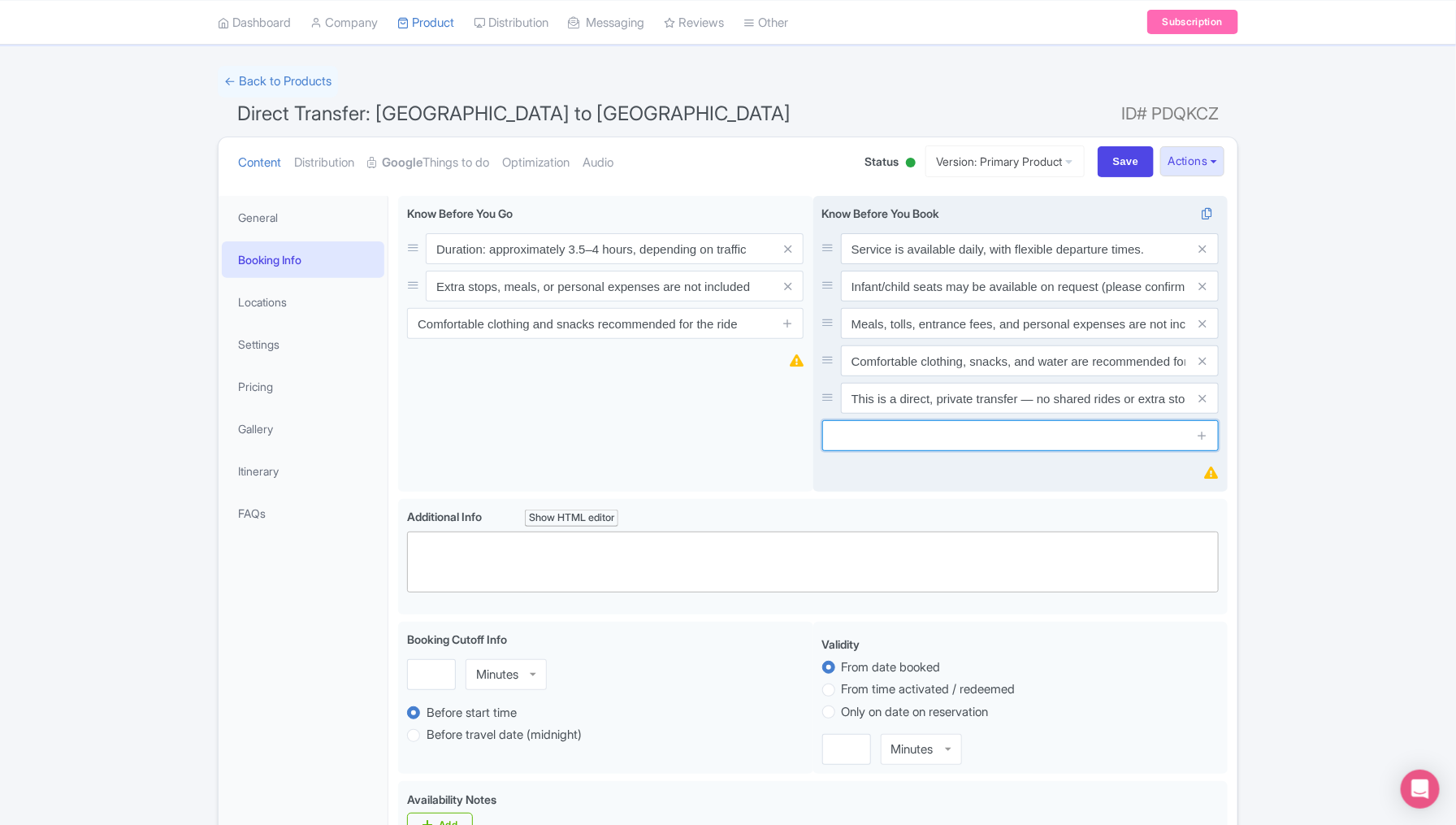
click at [927, 443] on input "text" at bounding box center [1020, 436] width 396 height 31
paste input "Drop-off is available at hotels, rentals, or the airport in [GEOGRAPHIC_DATA]."
type input "Drop-off is available at hotels, rentals, or the airport in [GEOGRAPHIC_DATA]."
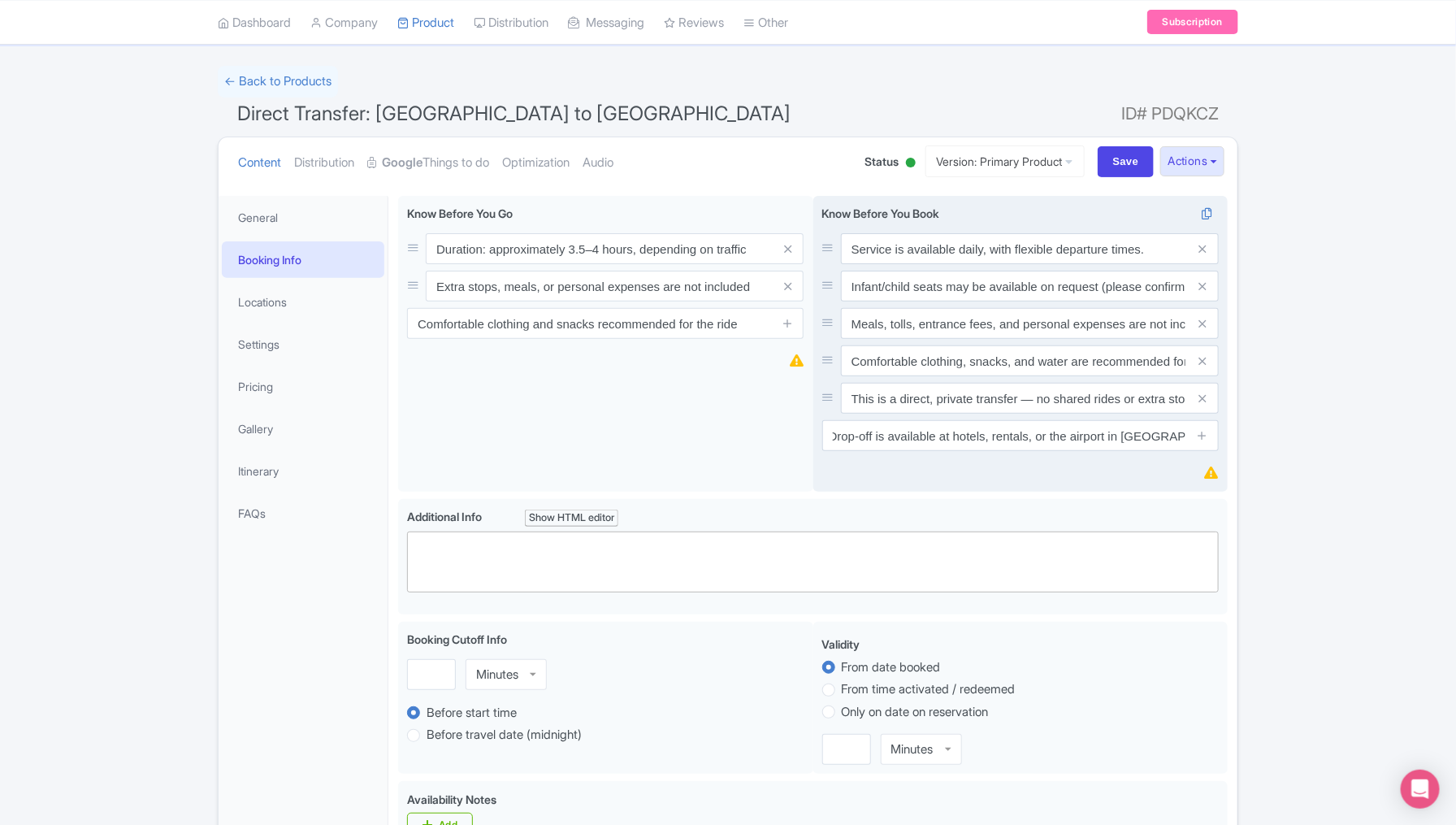
scroll to position [0, 0]
click at [1205, 437] on icon at bounding box center [1202, 435] width 12 height 12
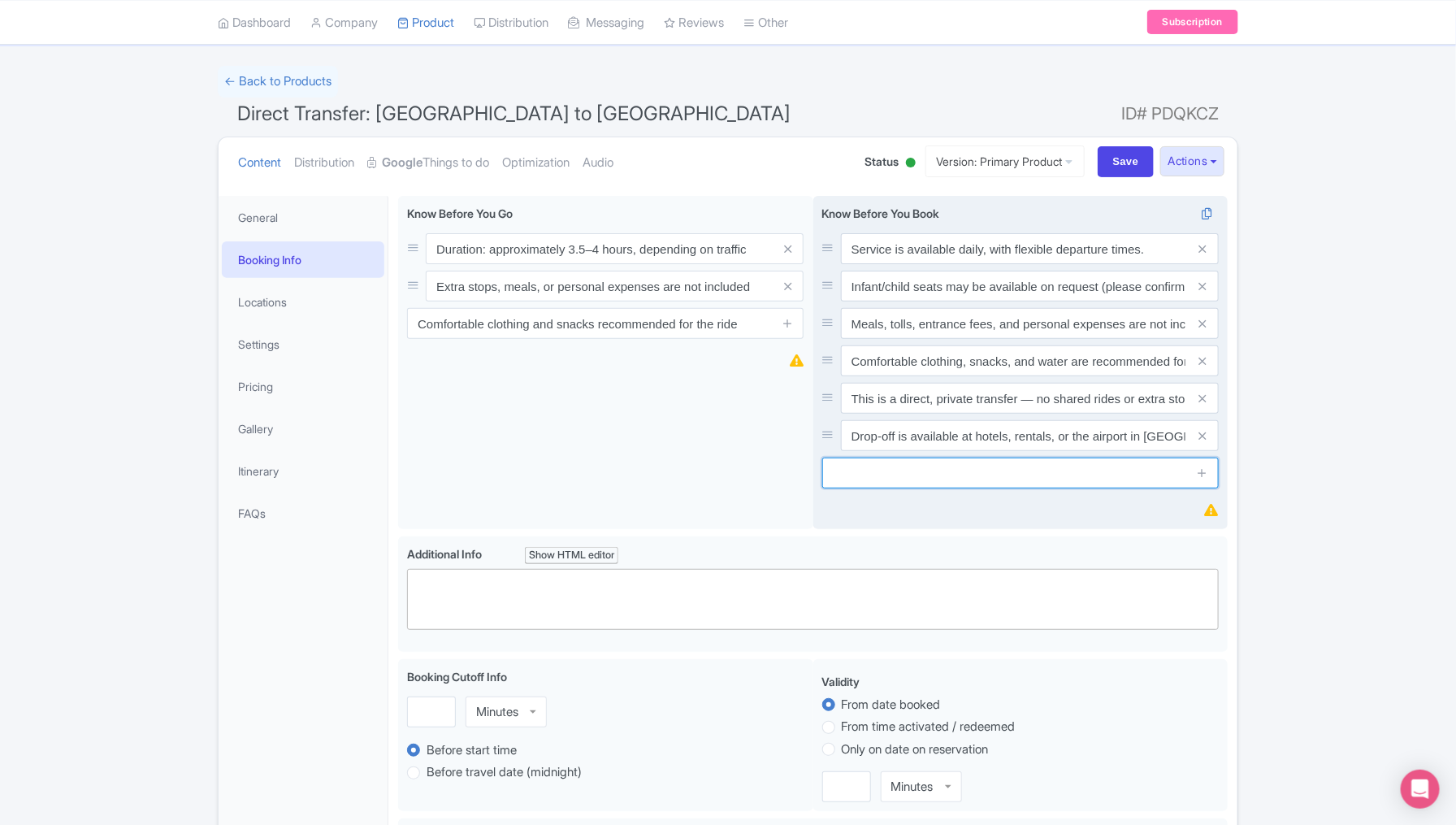
click at [912, 463] on input "text" at bounding box center [1020, 473] width 396 height 31
paste input "Pickup is available from hotels, rentals, or central locations in [GEOGRAPHIC_D…"
type input "Pickup is available from hotels, rentals, or central locations in [GEOGRAPHIC_D…"
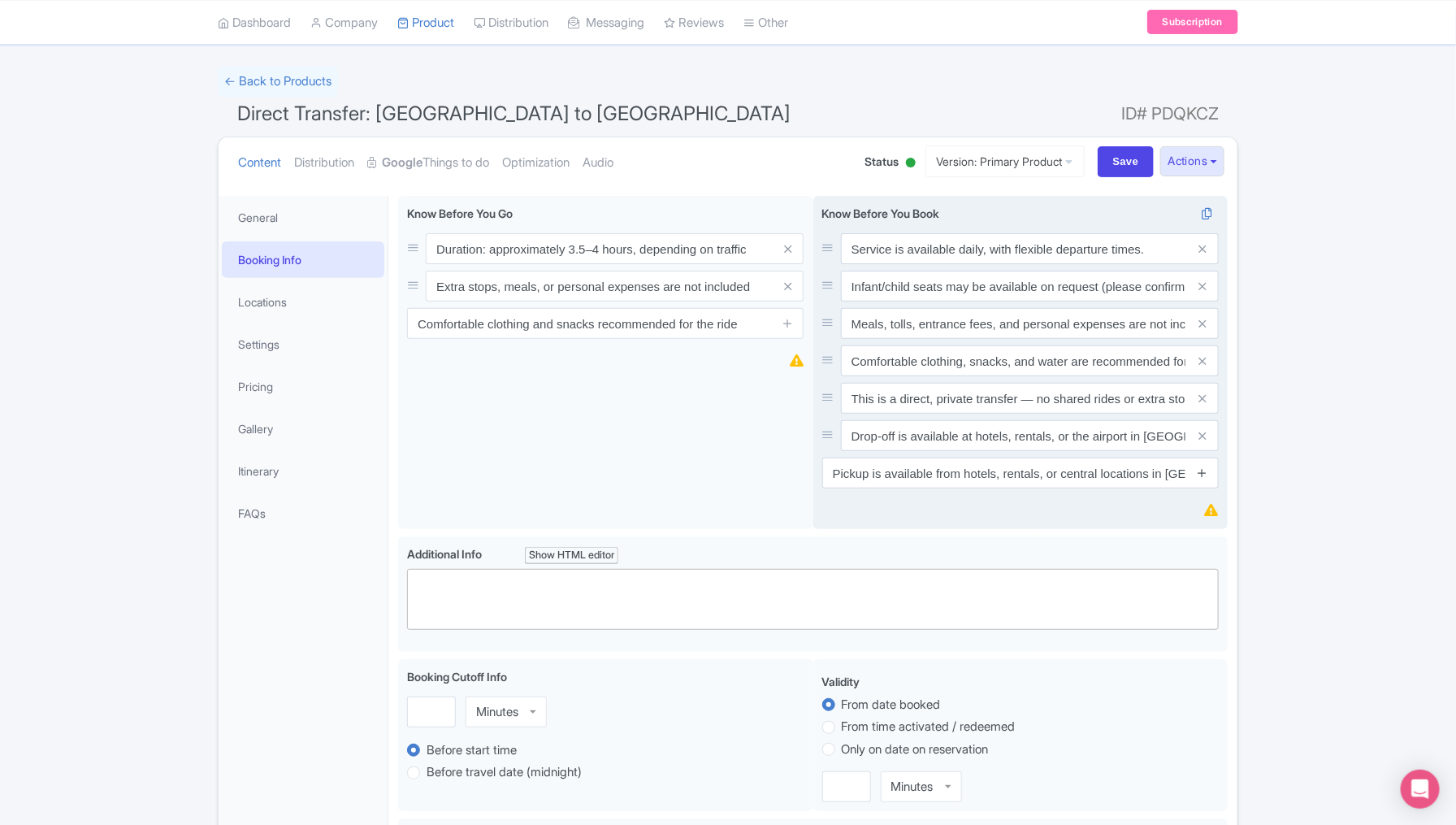
click at [1205, 473] on icon at bounding box center [1202, 473] width 12 height 12
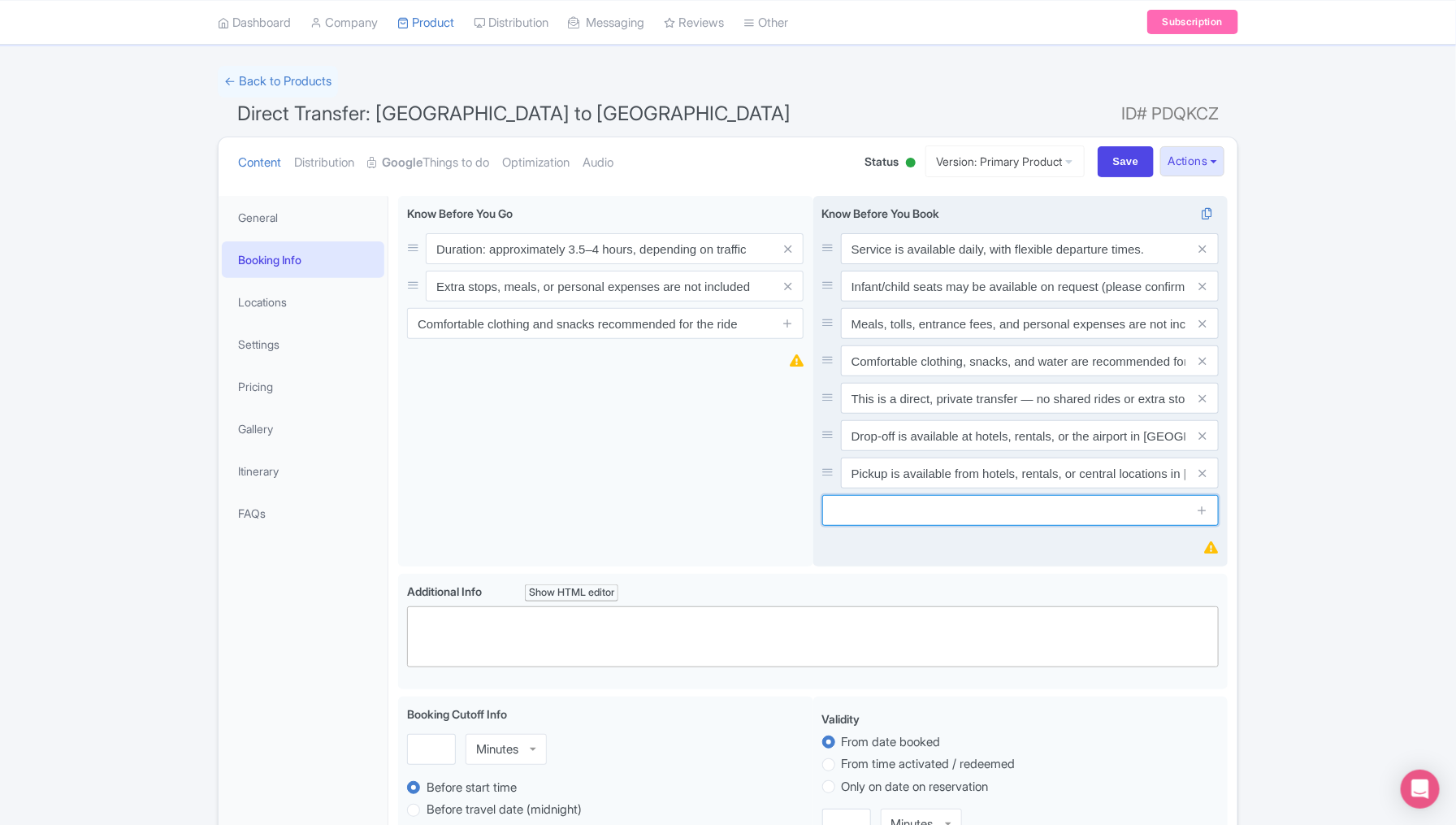
click at [898, 511] on input "text" at bounding box center [1020, 510] width 396 height 31
paste input "Duration is approximately 2–2.5 hours, depending on traffic conditions."
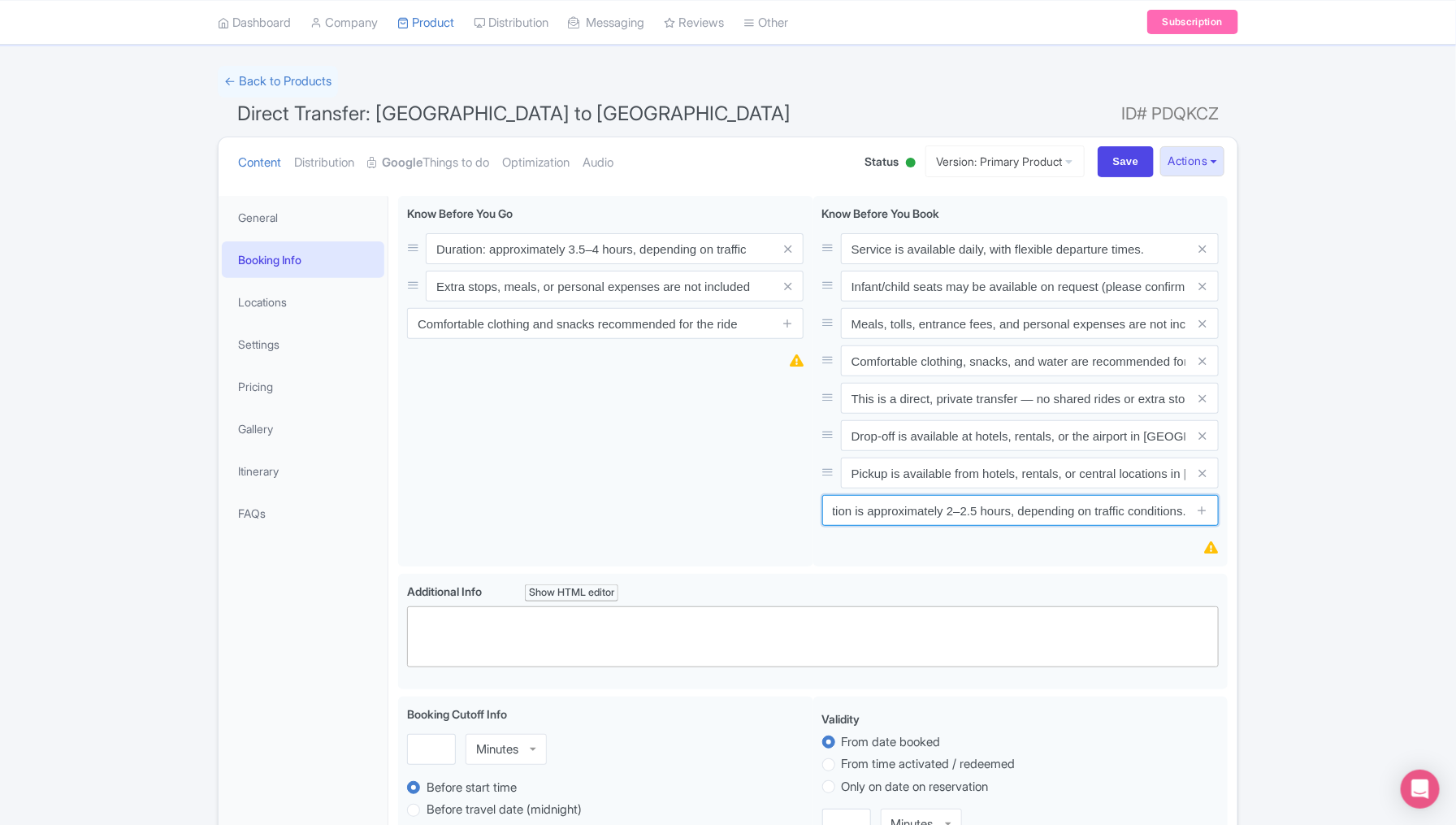
type input "Duration is approximately 2–2.5 hours, depending on traffic conditions."
click at [1333, 550] on div "Success Data saved automatically ← Back to Products Direct Transfer: Mexico Cit…" at bounding box center [728, 810] width 1456 height 1488
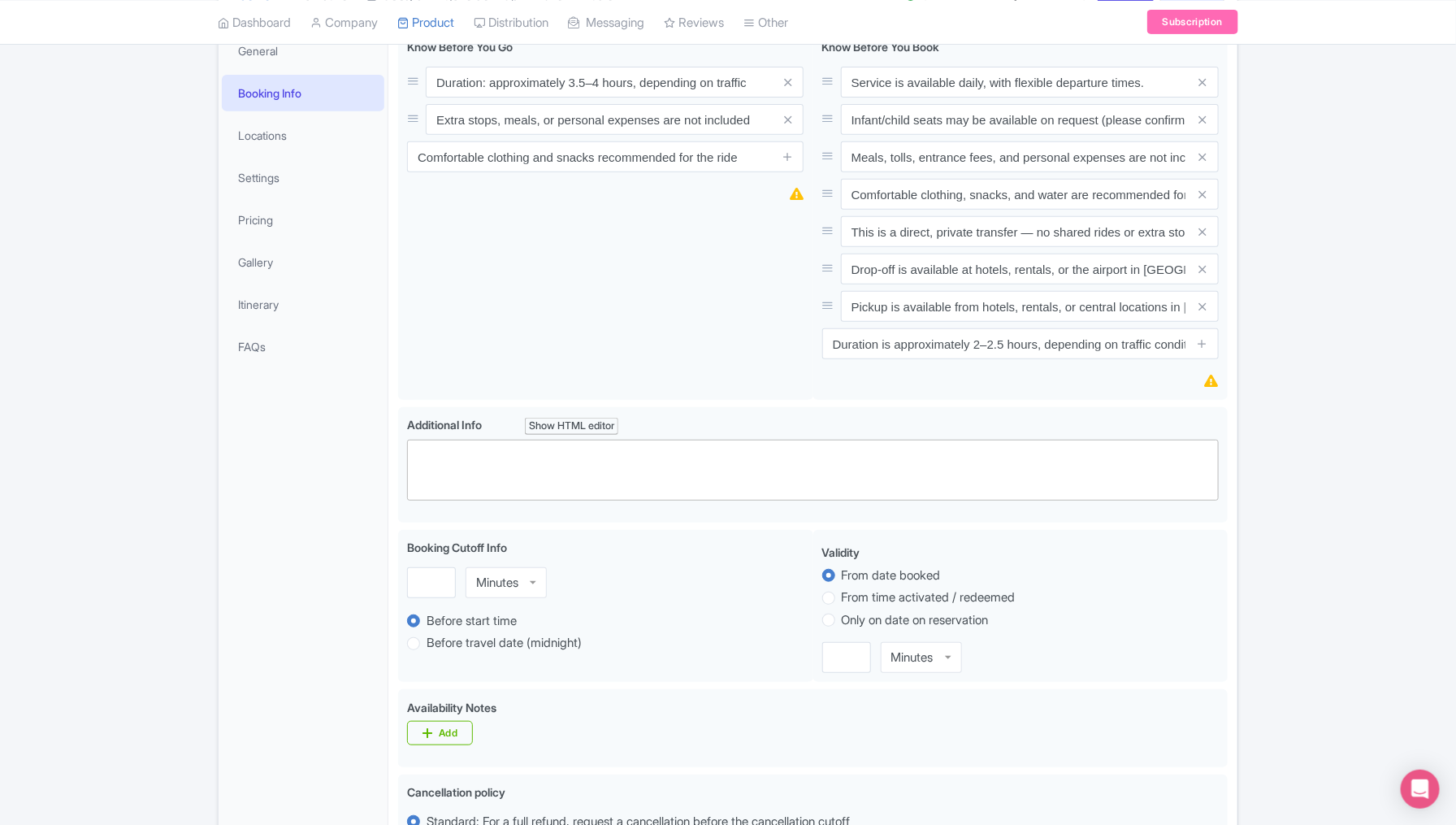
scroll to position [290, 0]
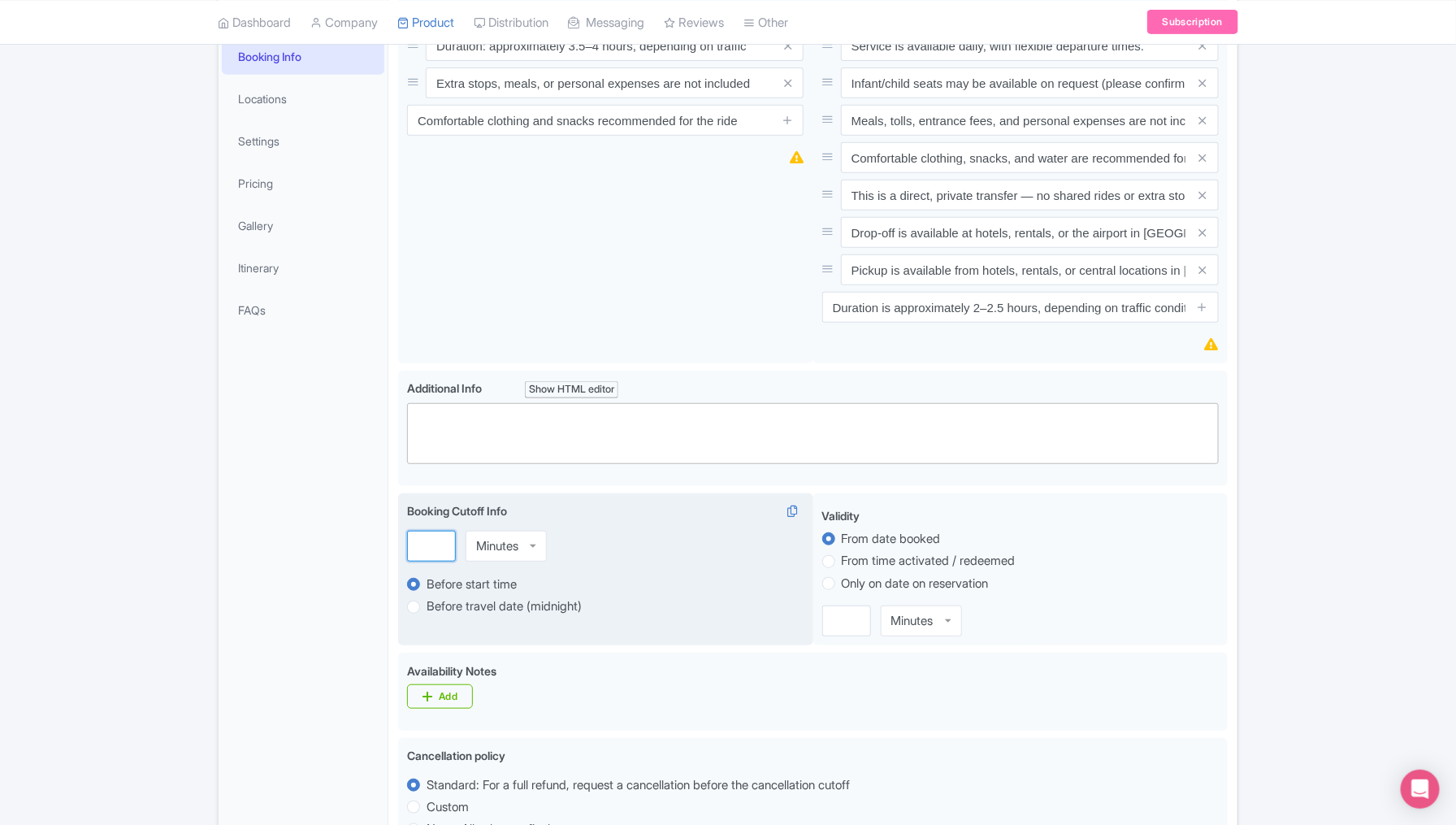
click at [423, 552] on input "number" at bounding box center [431, 546] width 49 height 31
click at [487, 541] on div "Minutes" at bounding box center [496, 545] width 42 height 15
click at [431, 548] on input "number" at bounding box center [431, 546] width 49 height 31
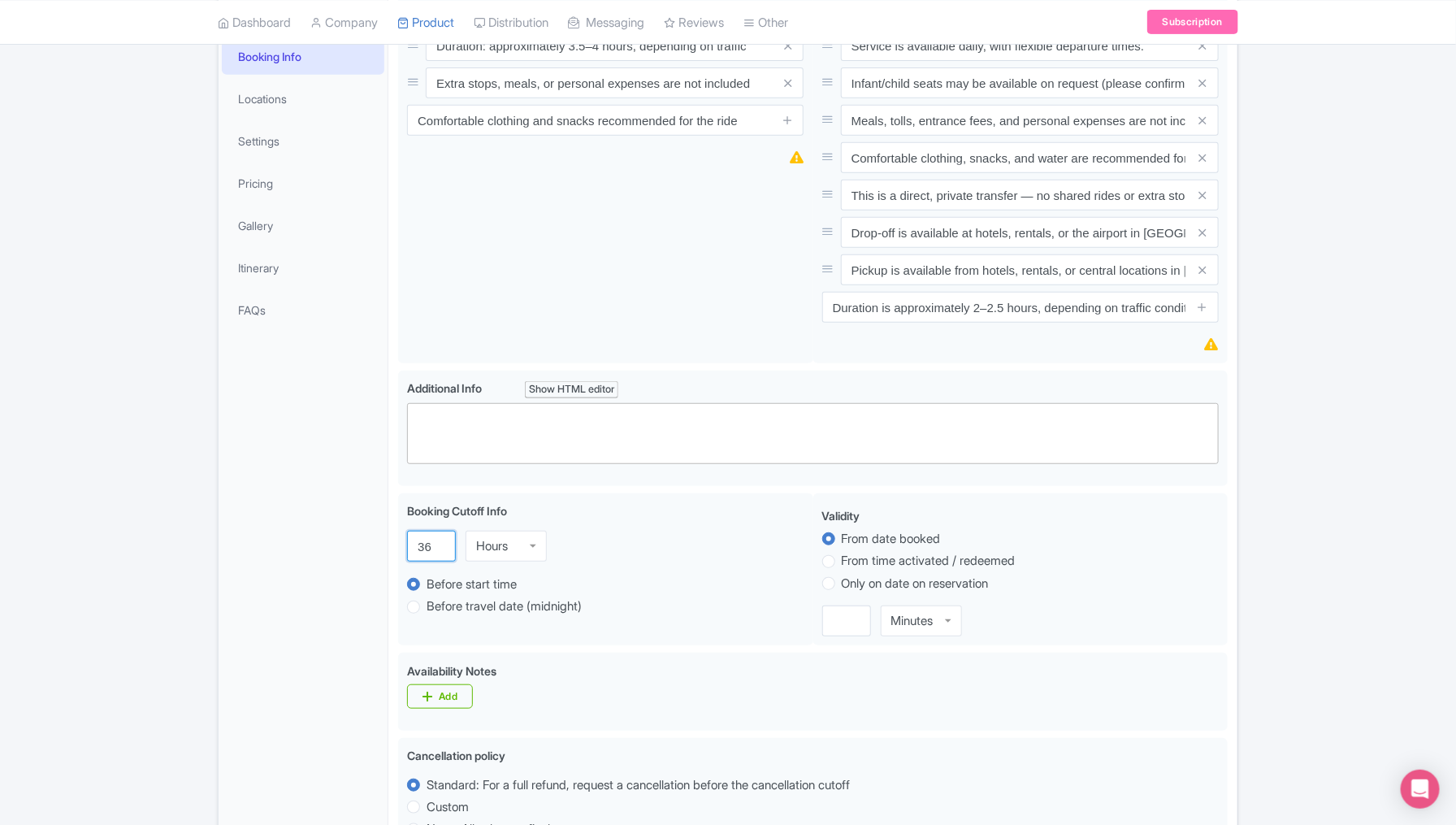
type input "36"
click at [1308, 593] on div "Success Data saved automatically ← Back to Products Direct Transfer: Mexico Cit…" at bounding box center [728, 606] width 1456 height 1488
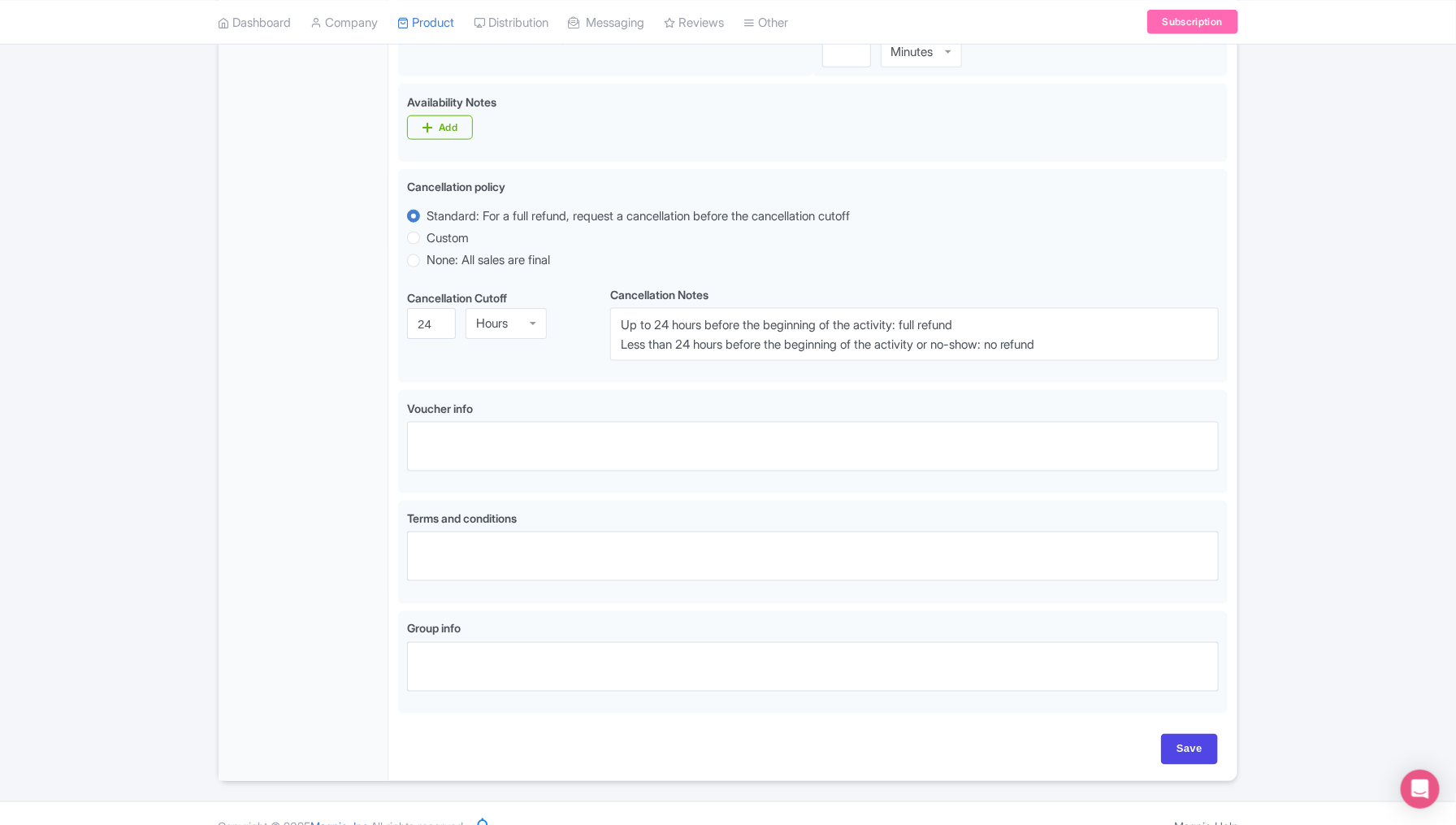
scroll to position [881, 0]
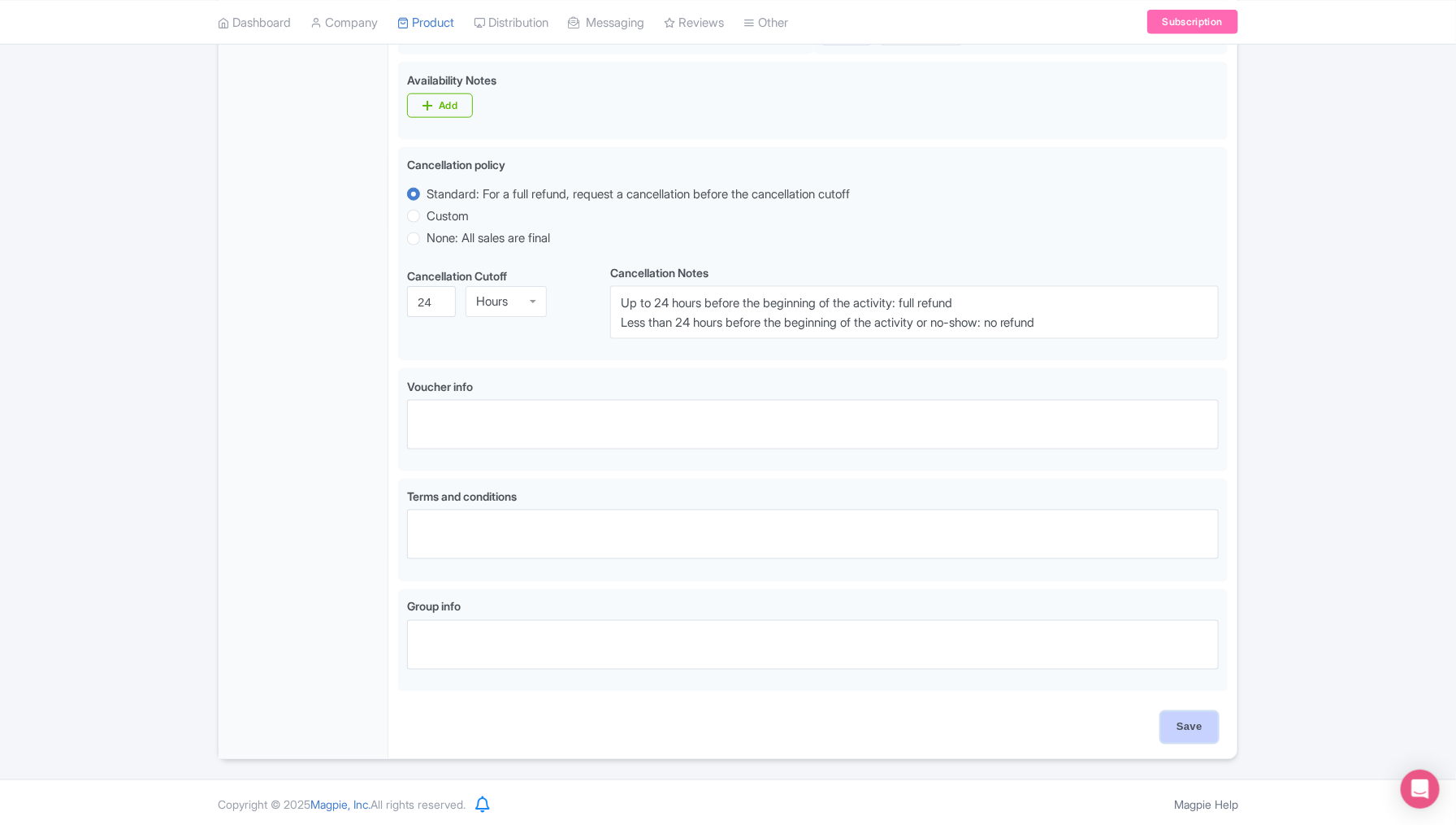
click at [1187, 718] on input "Save" at bounding box center [1189, 727] width 57 height 31
type input "Saving..."
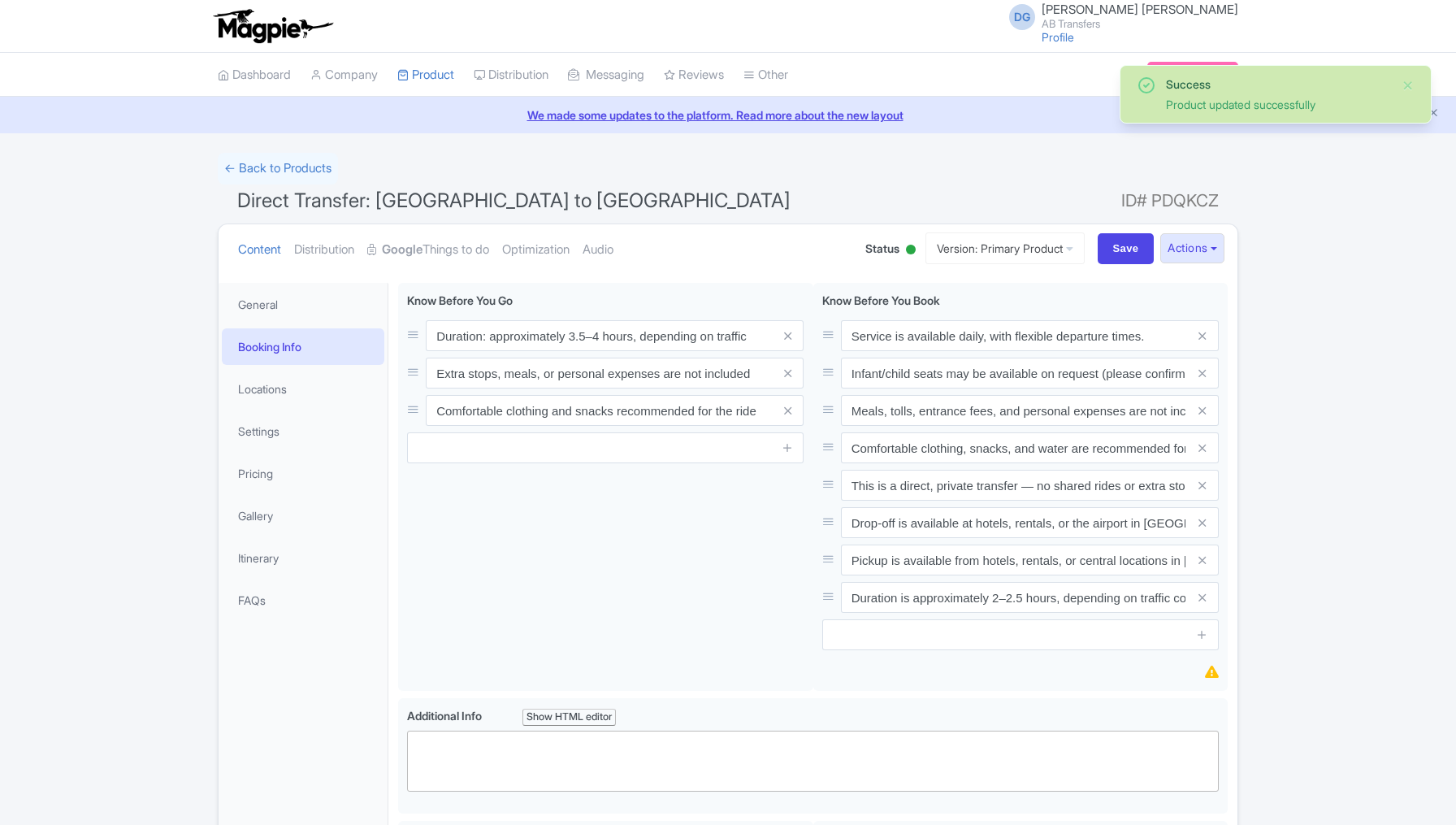
scroll to position [281, 0]
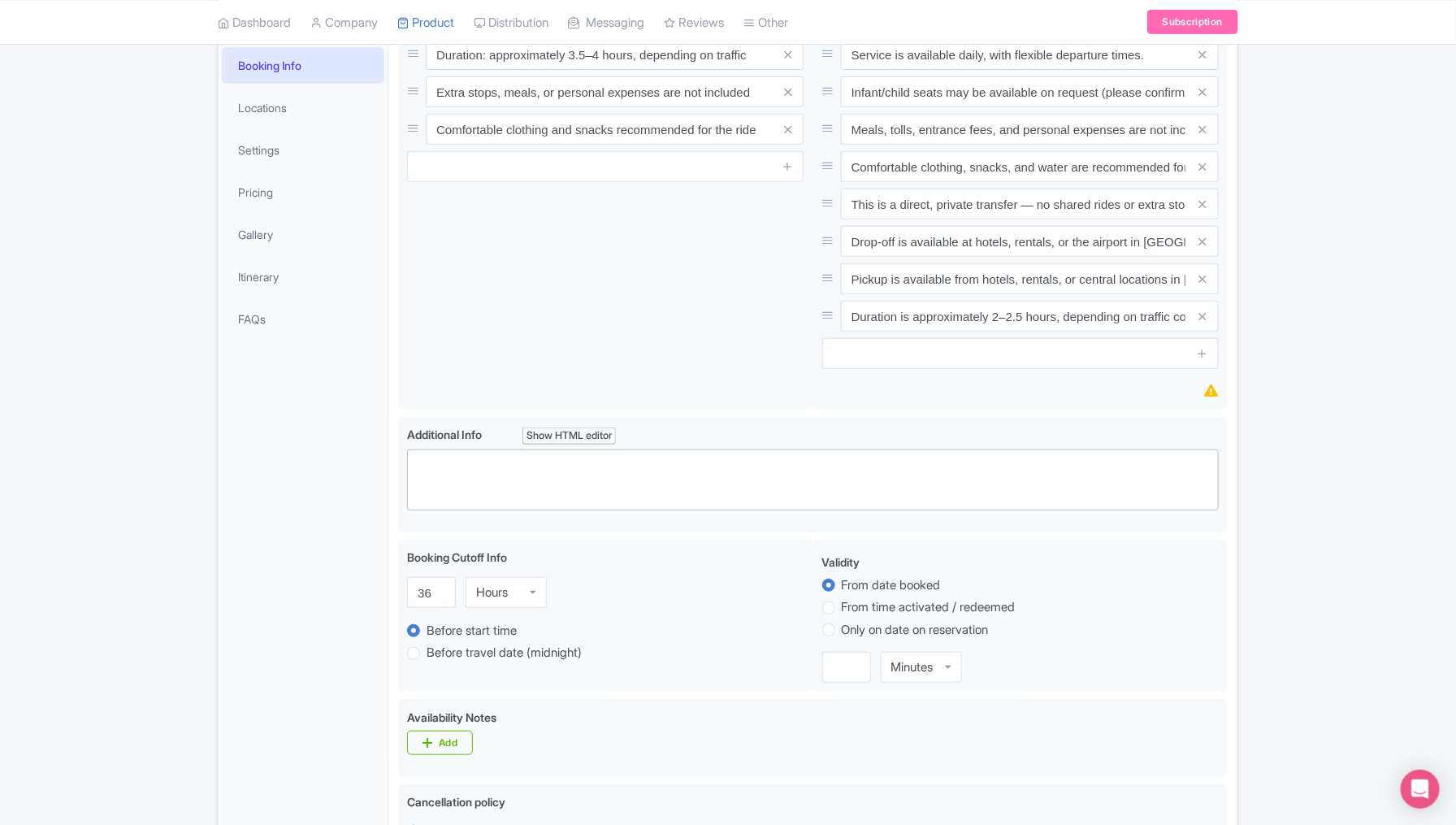
click at [1293, 682] on div "Success Product updated successfully ← Back to Products Direct Transfer: [GEOGR…" at bounding box center [728, 634] width 1456 height 1525
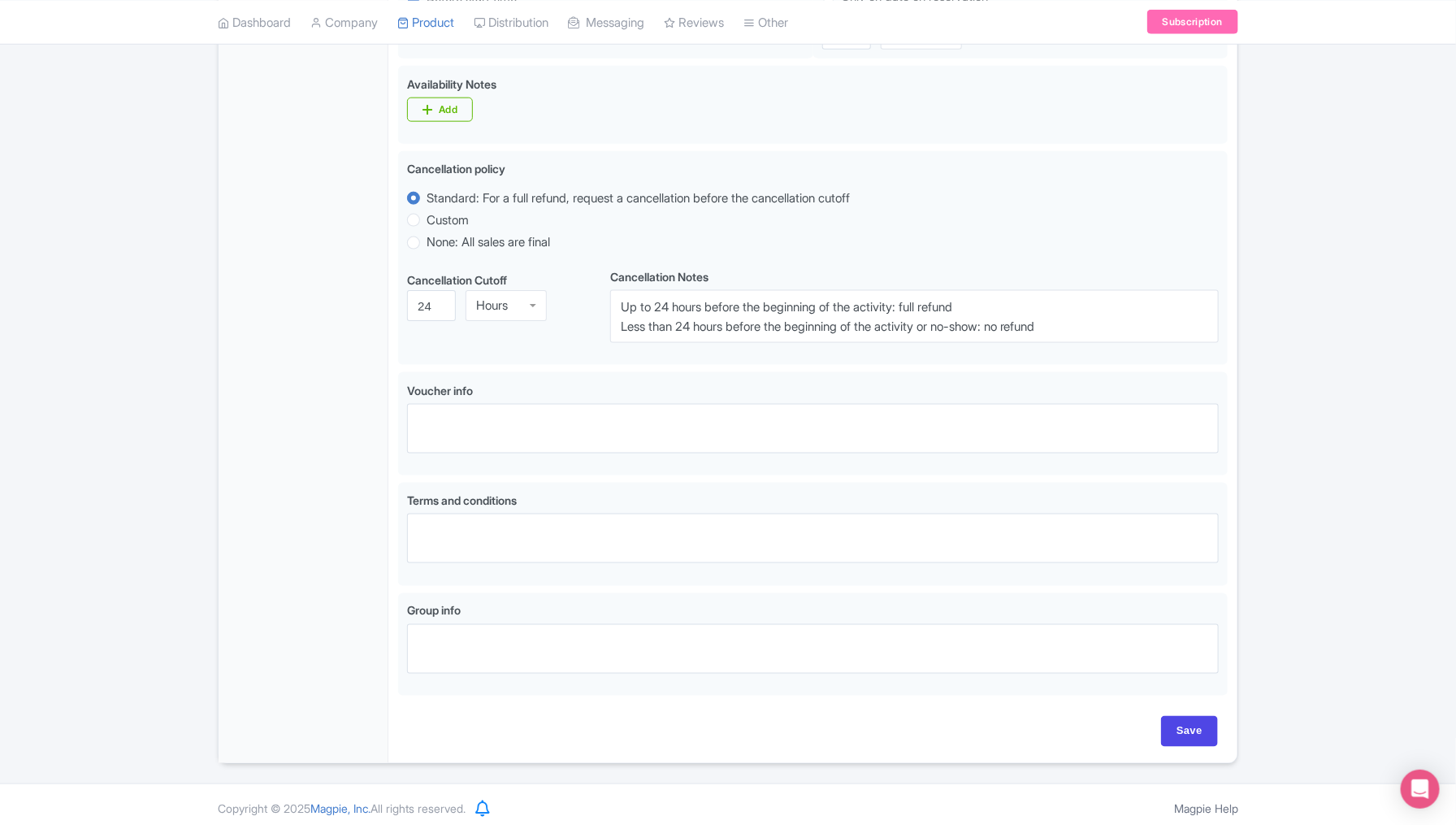
scroll to position [918, 0]
click at [1190, 720] on input "Save" at bounding box center [1189, 727] width 57 height 31
type input "Saving..."
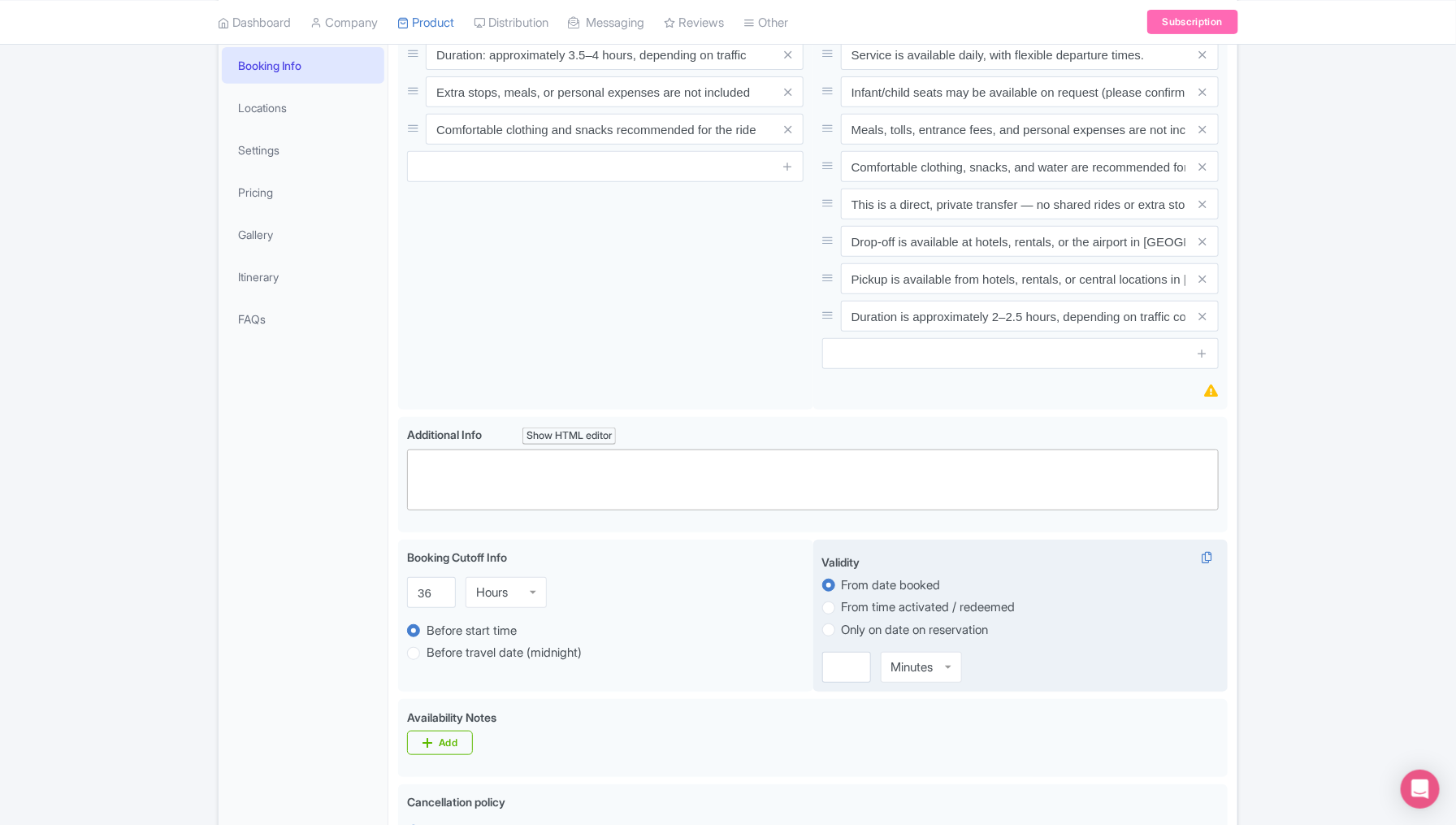
scroll to position [281, 0]
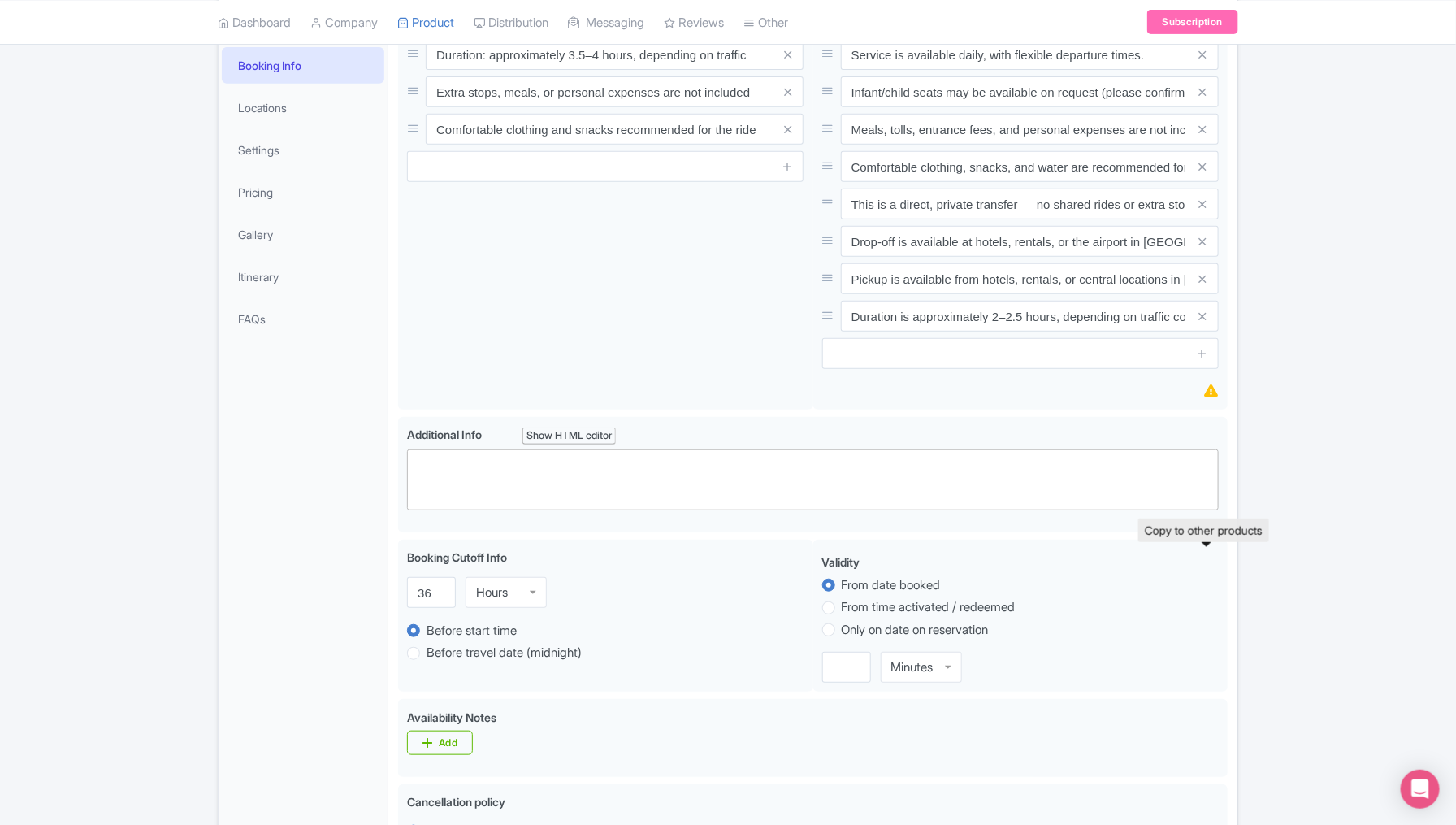
click at [1295, 564] on div "Success Product updated successfully ← Back to Products Direct Transfer: [GEOGR…" at bounding box center [728, 634] width 1456 height 1525
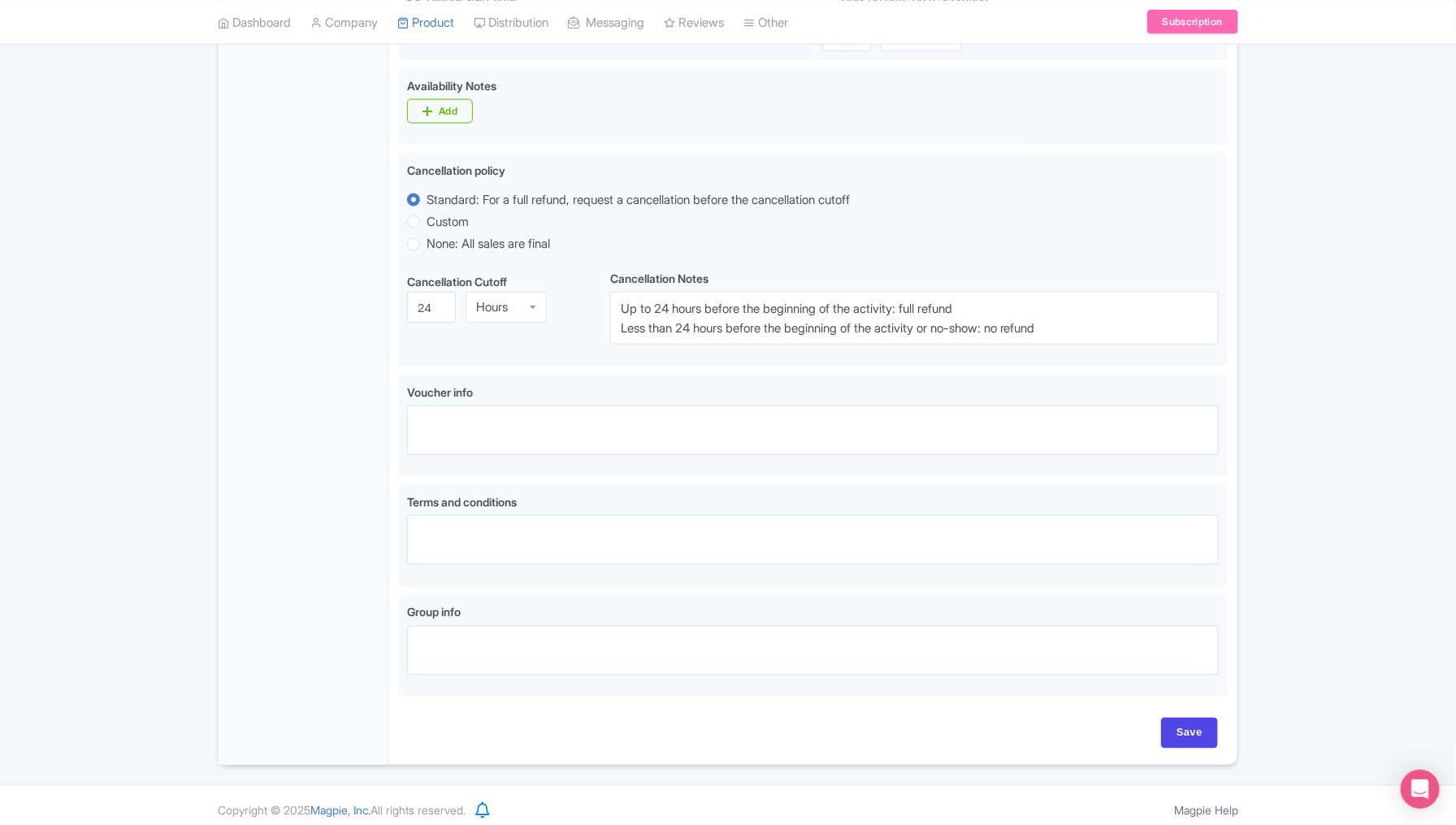
scroll to position [918, 0]
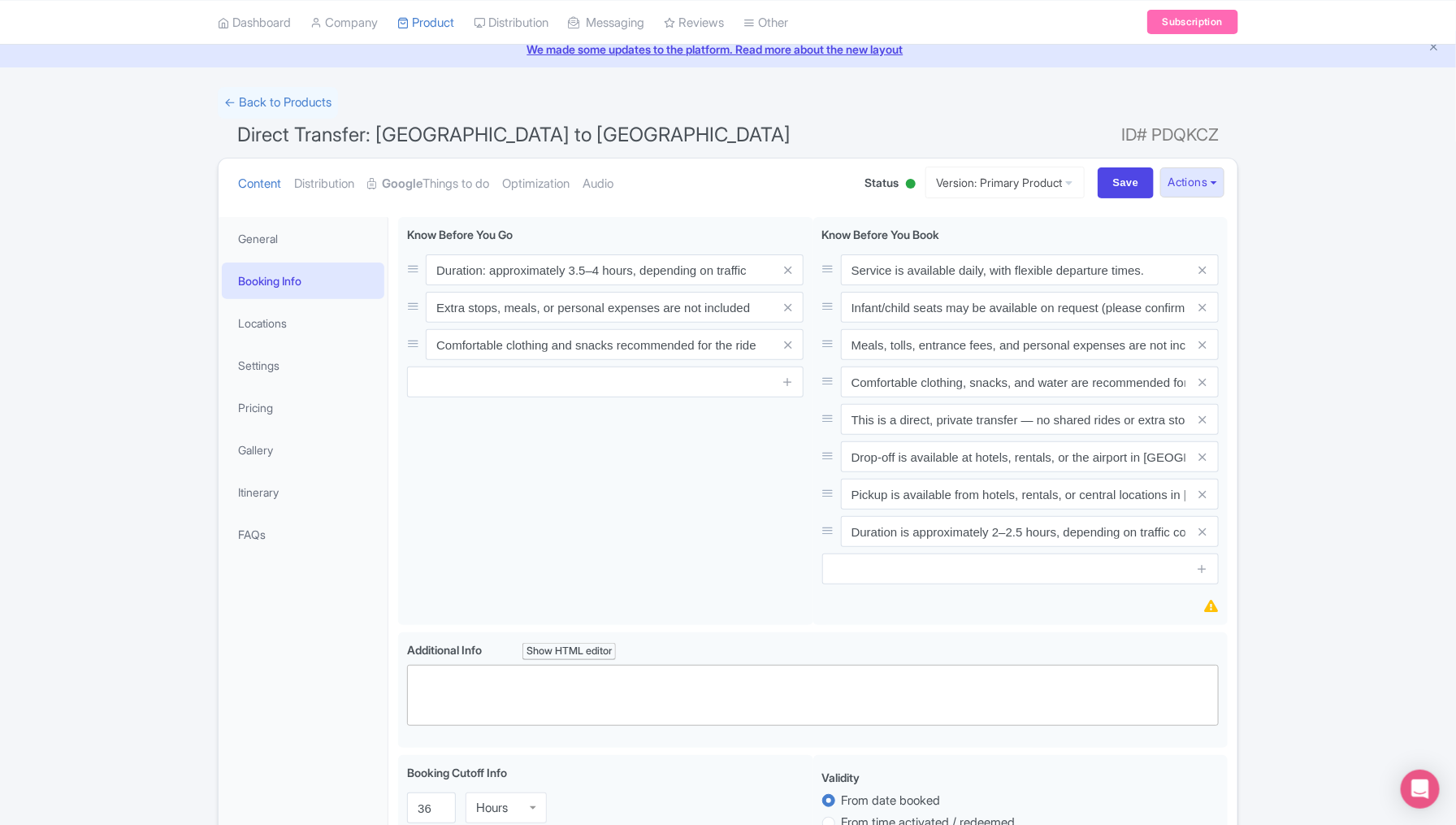
scroll to position [65, 0]
click at [285, 333] on link "Locations" at bounding box center [303, 323] width 162 height 37
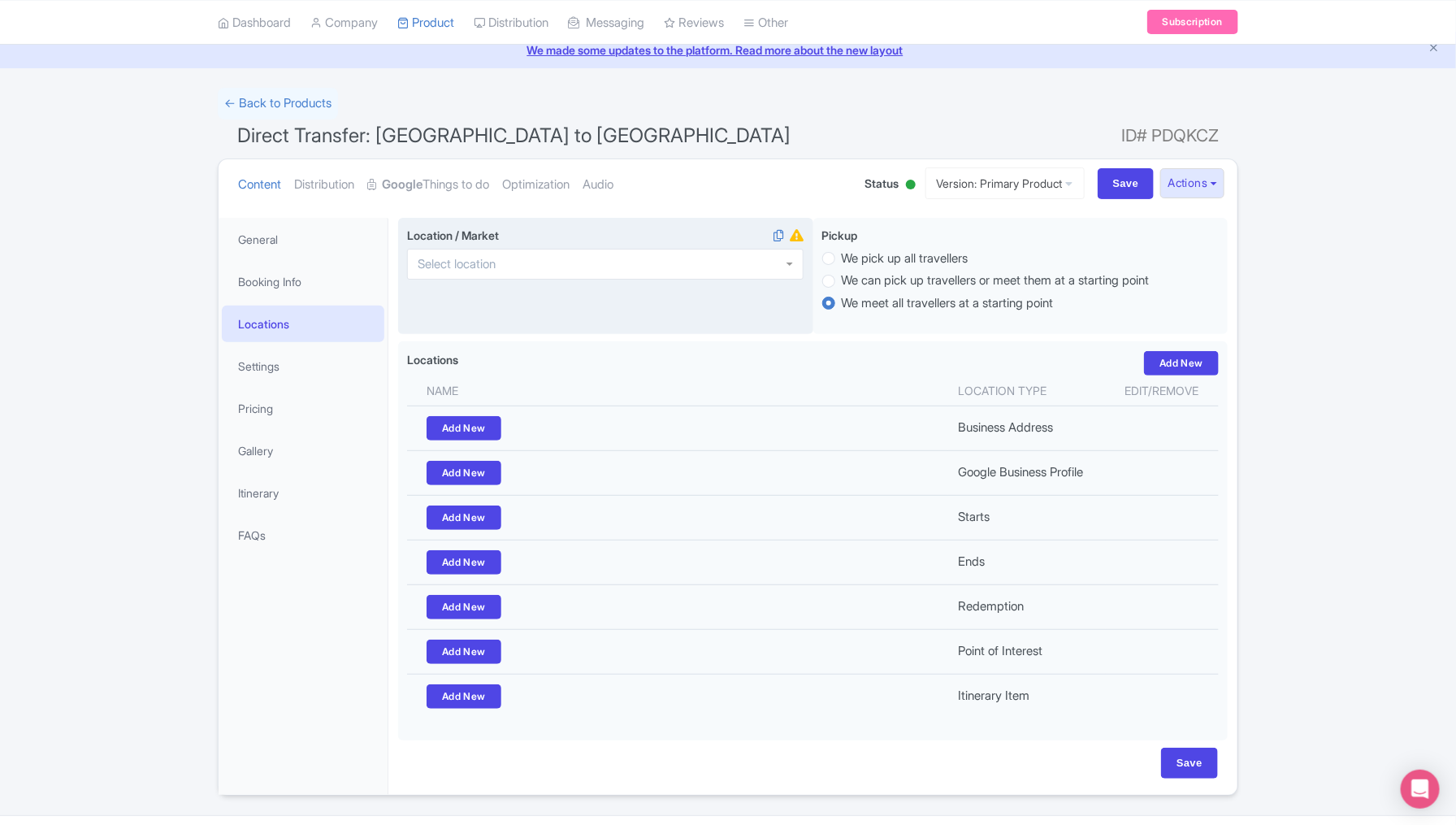
click at [505, 261] on div at bounding box center [605, 264] width 396 height 31
type input "[GEOGRAPHIC_DATA]"
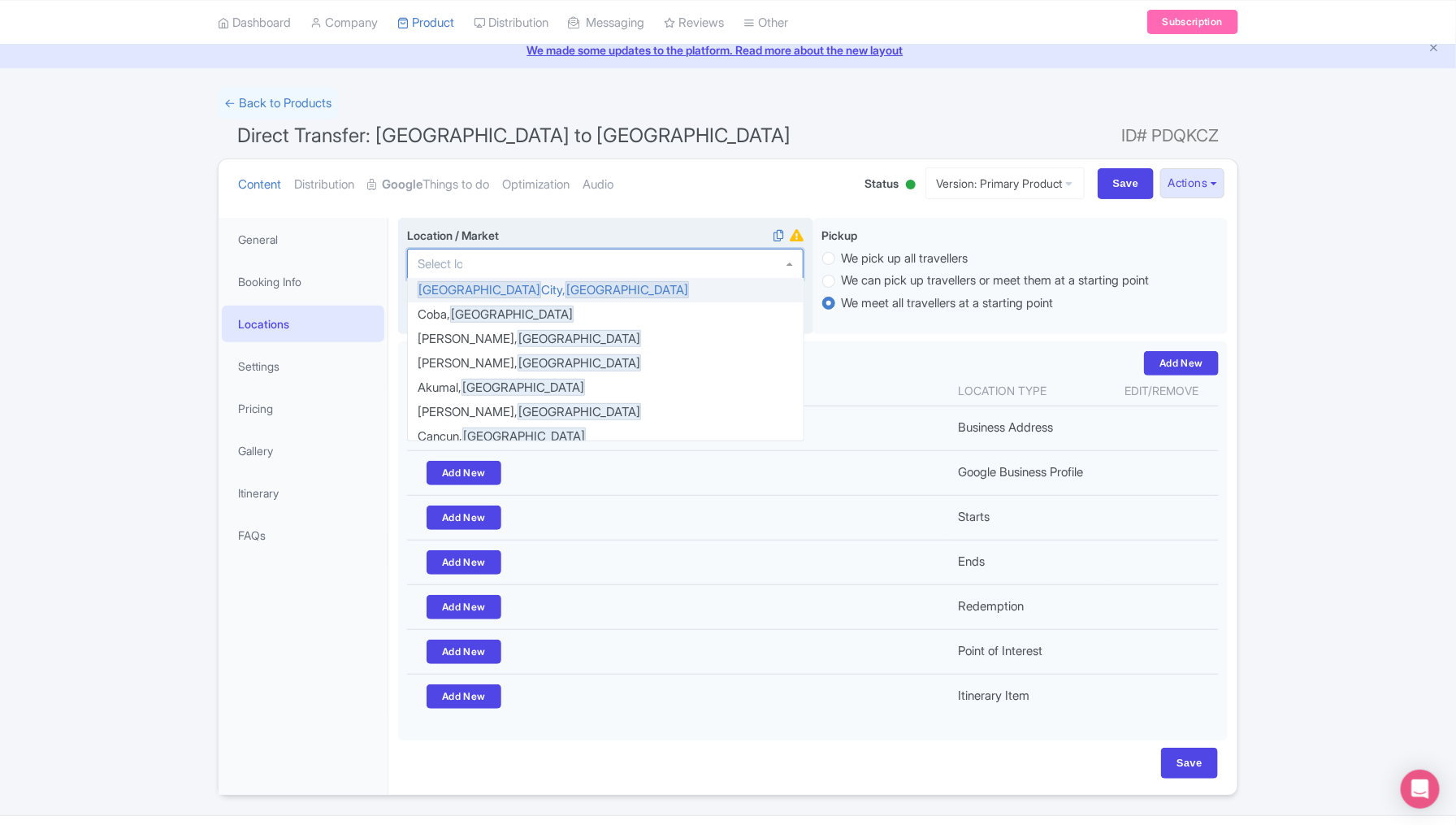
scroll to position [0, 0]
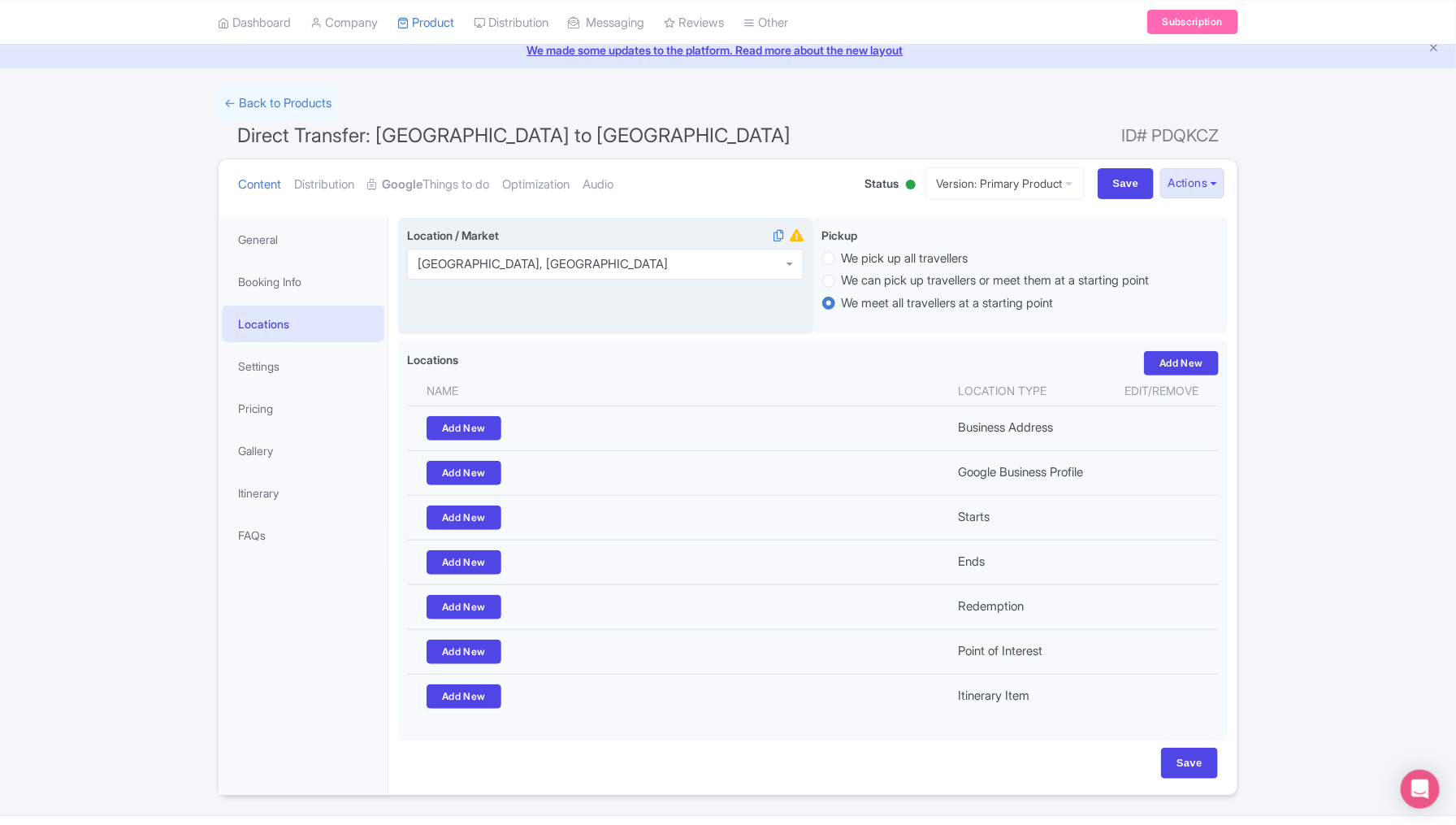
click at [557, 262] on div "[GEOGRAPHIC_DATA], [GEOGRAPHIC_DATA]" at bounding box center [605, 264] width 396 height 31
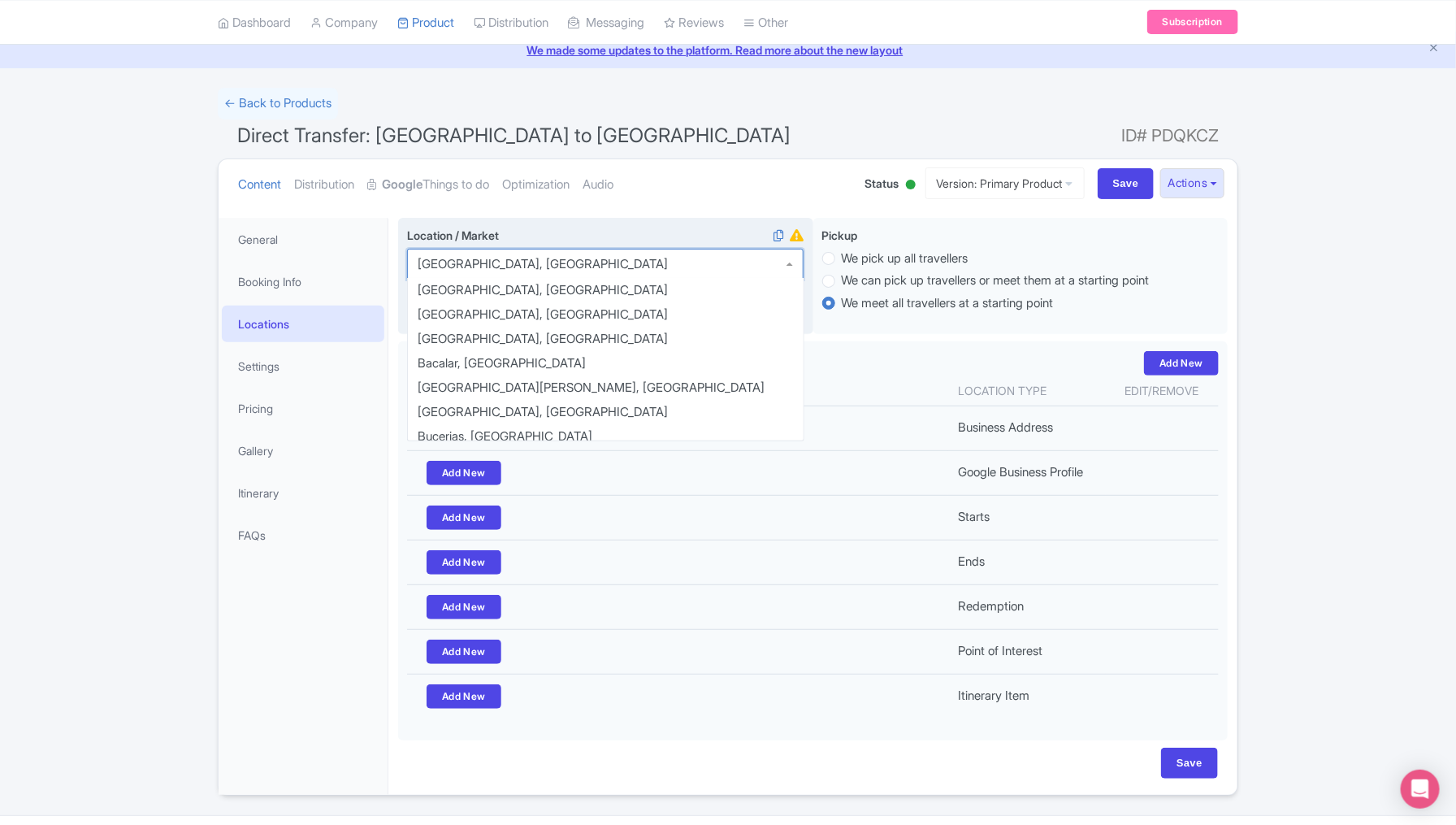
scroll to position [1056, 0]
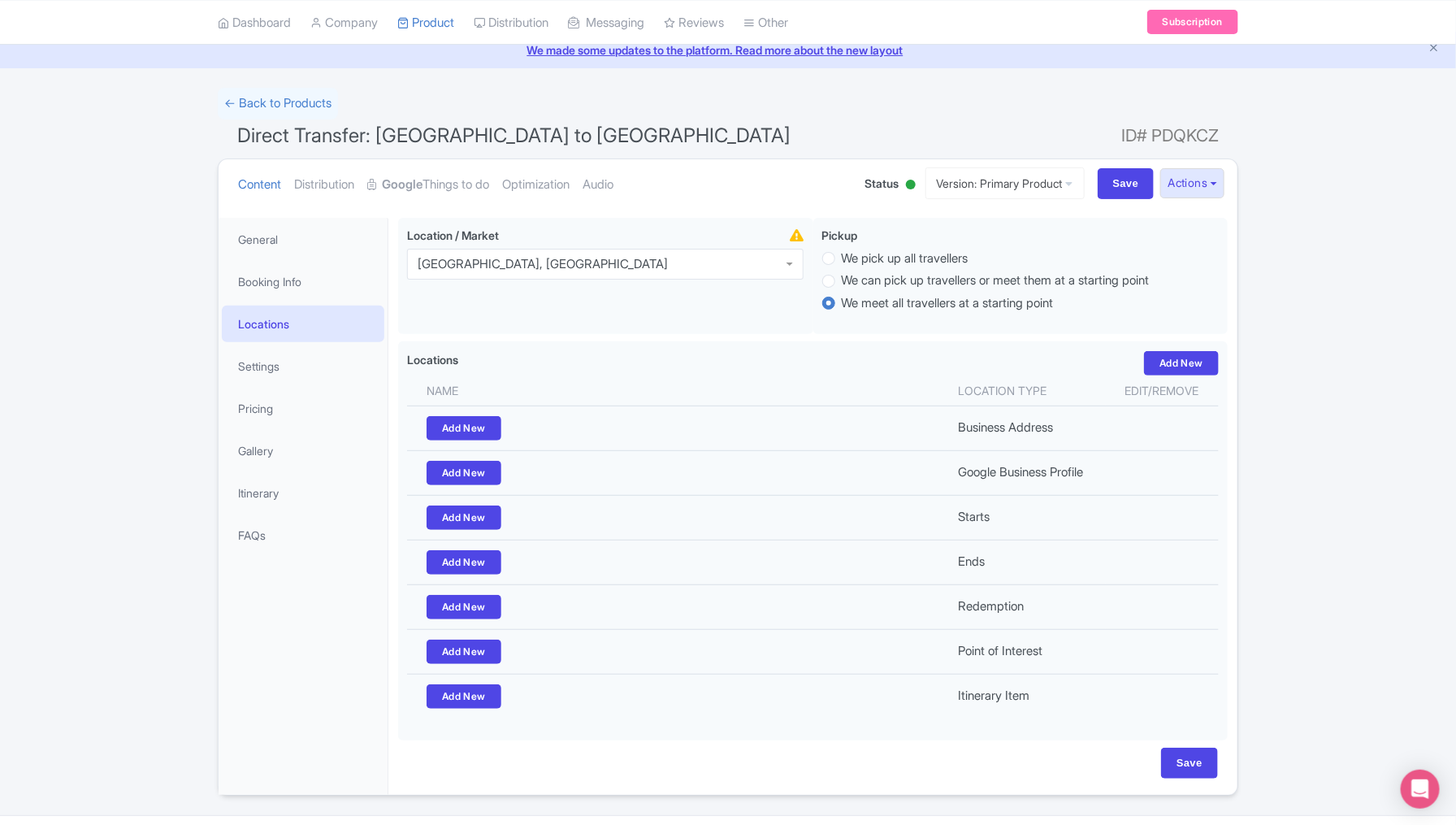
drag, startPoint x: 557, startPoint y: 263, endPoint x: 396, endPoint y: 260, distance: 161.0
click at [396, 260] on div "Duration: approximately 3.5–4 hours, depending on traffic Extra stops, meals, o…" at bounding box center [813, 502] width 849 height 587
click at [566, 262] on div "[GEOGRAPHIC_DATA], [GEOGRAPHIC_DATA]" at bounding box center [605, 264] width 396 height 31
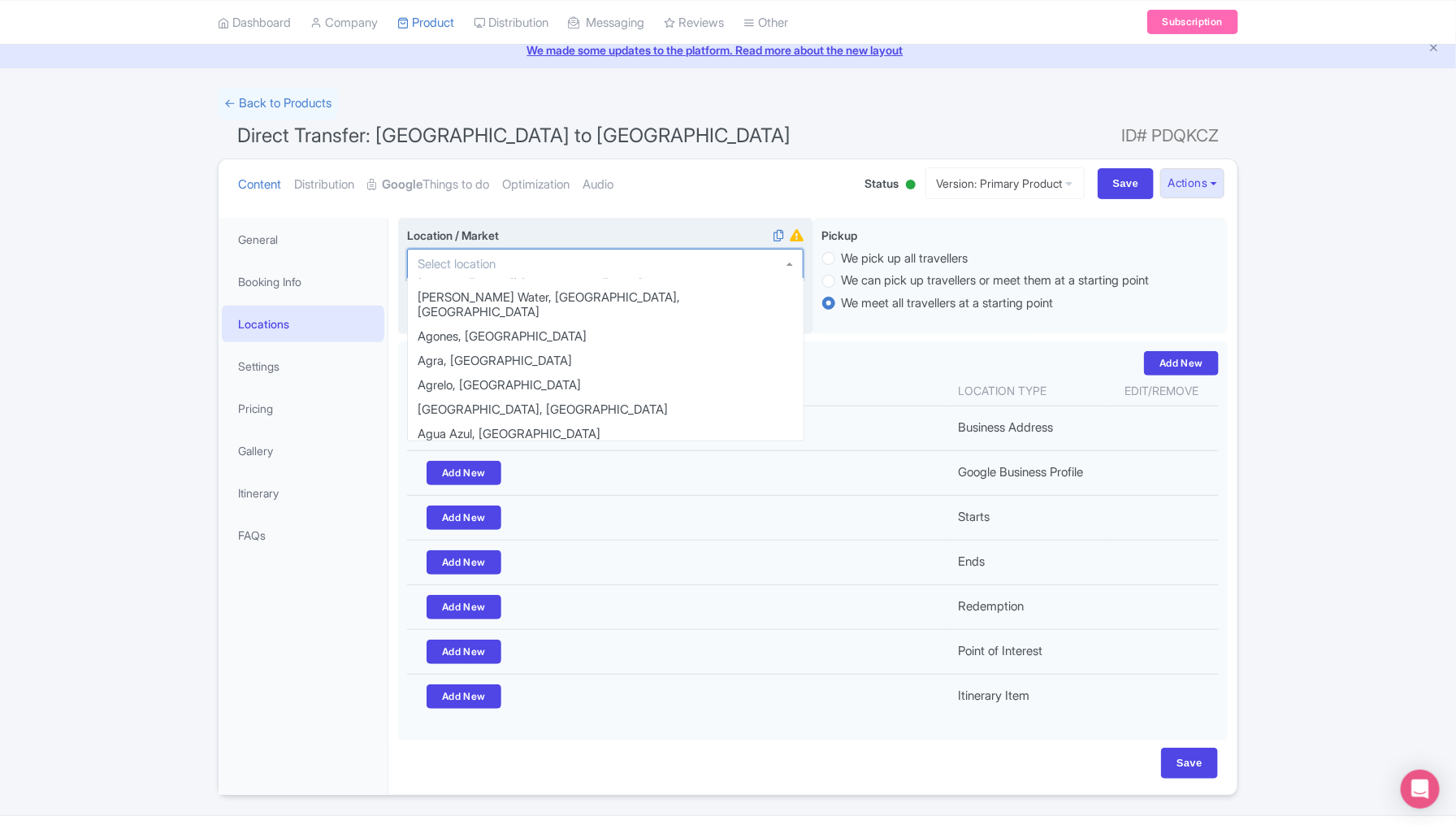
scroll to position [0, 0]
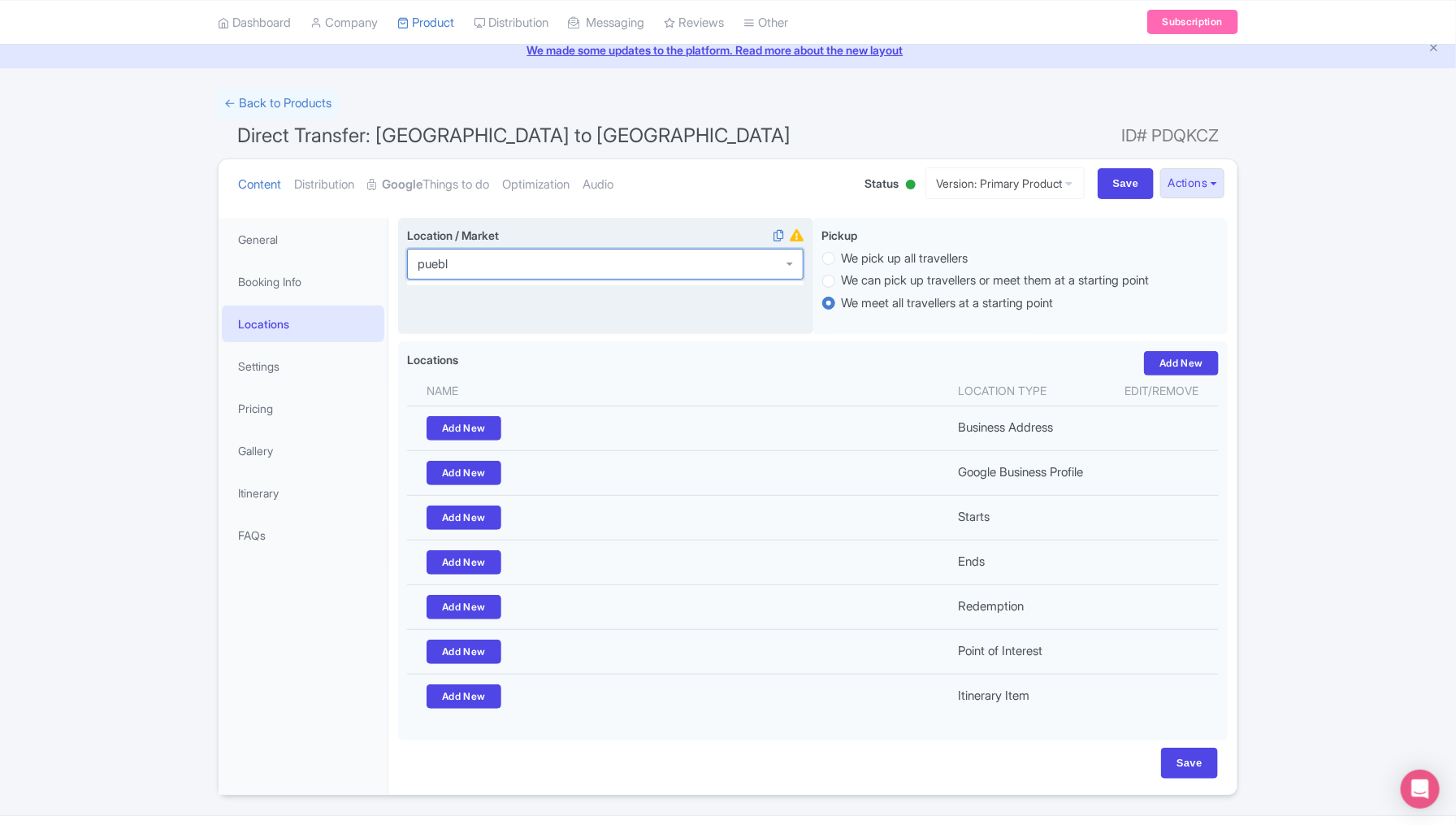
type input "puebla"
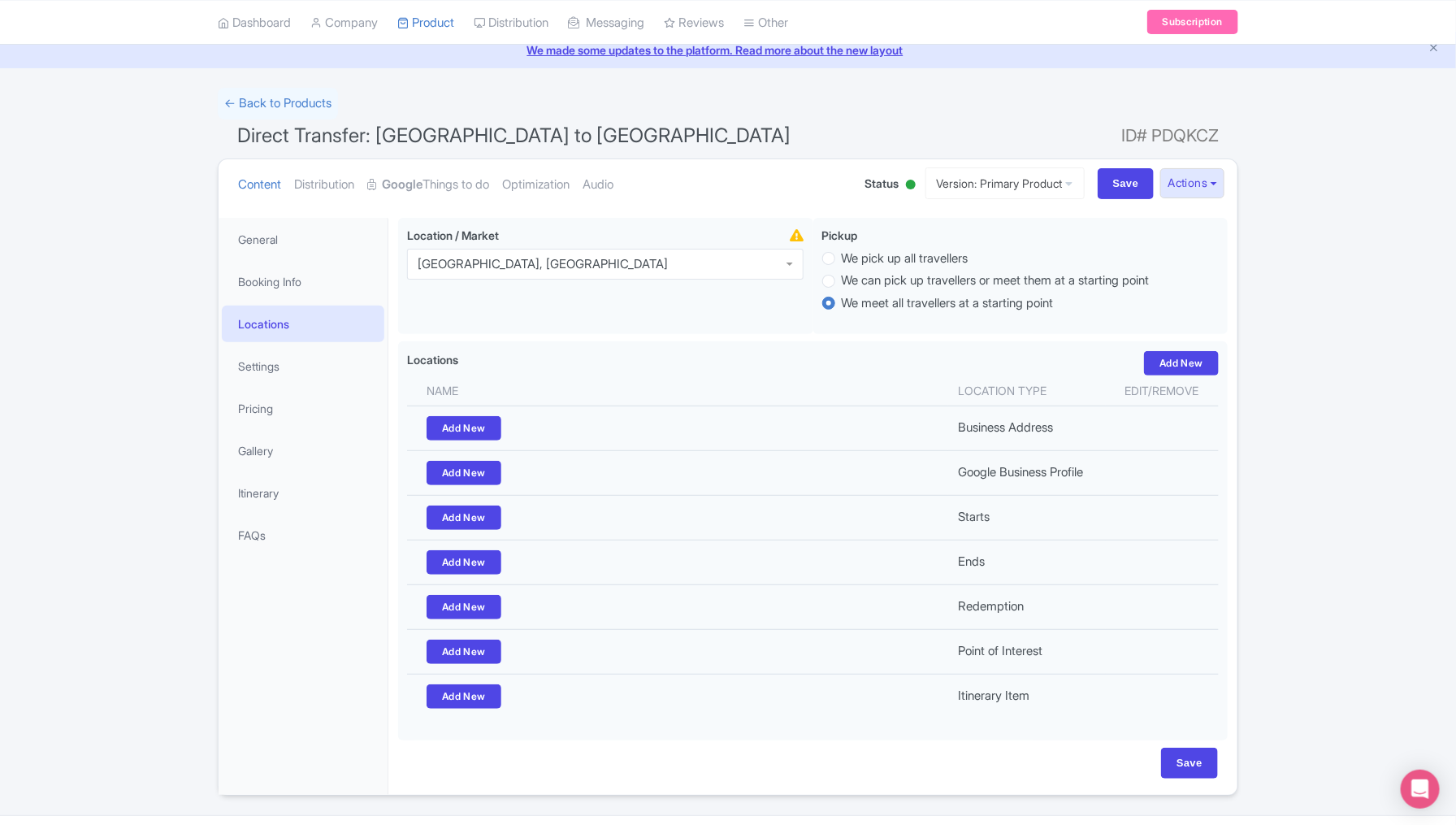
click at [1326, 453] on div "Success Product updated successfully ← Back to Products Direct Transfer: [GEOGR…" at bounding box center [728, 441] width 1456 height 708
click at [1175, 754] on input "Save" at bounding box center [1189, 763] width 57 height 31
type input "Saving..."
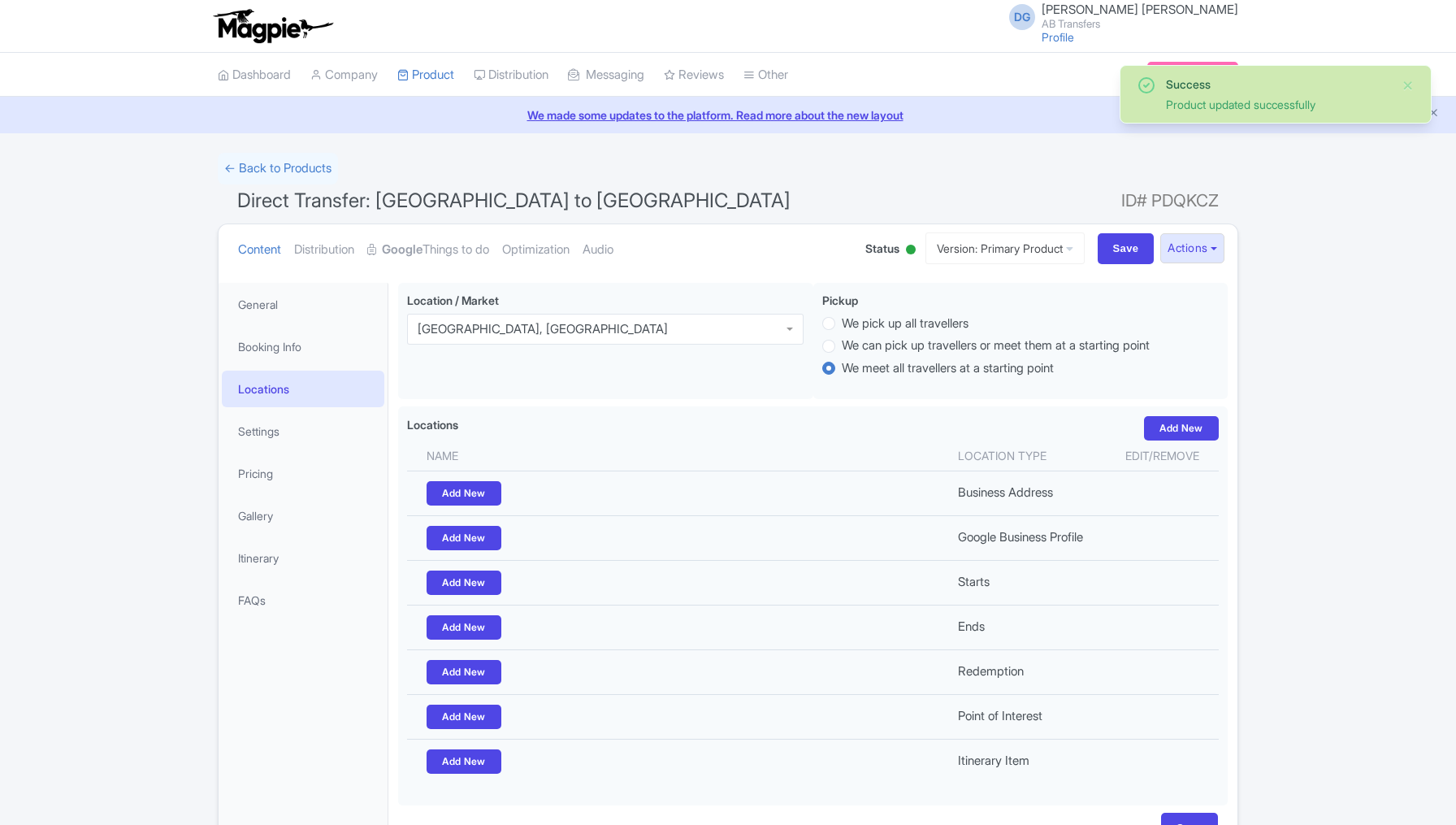
scroll to position [96, 0]
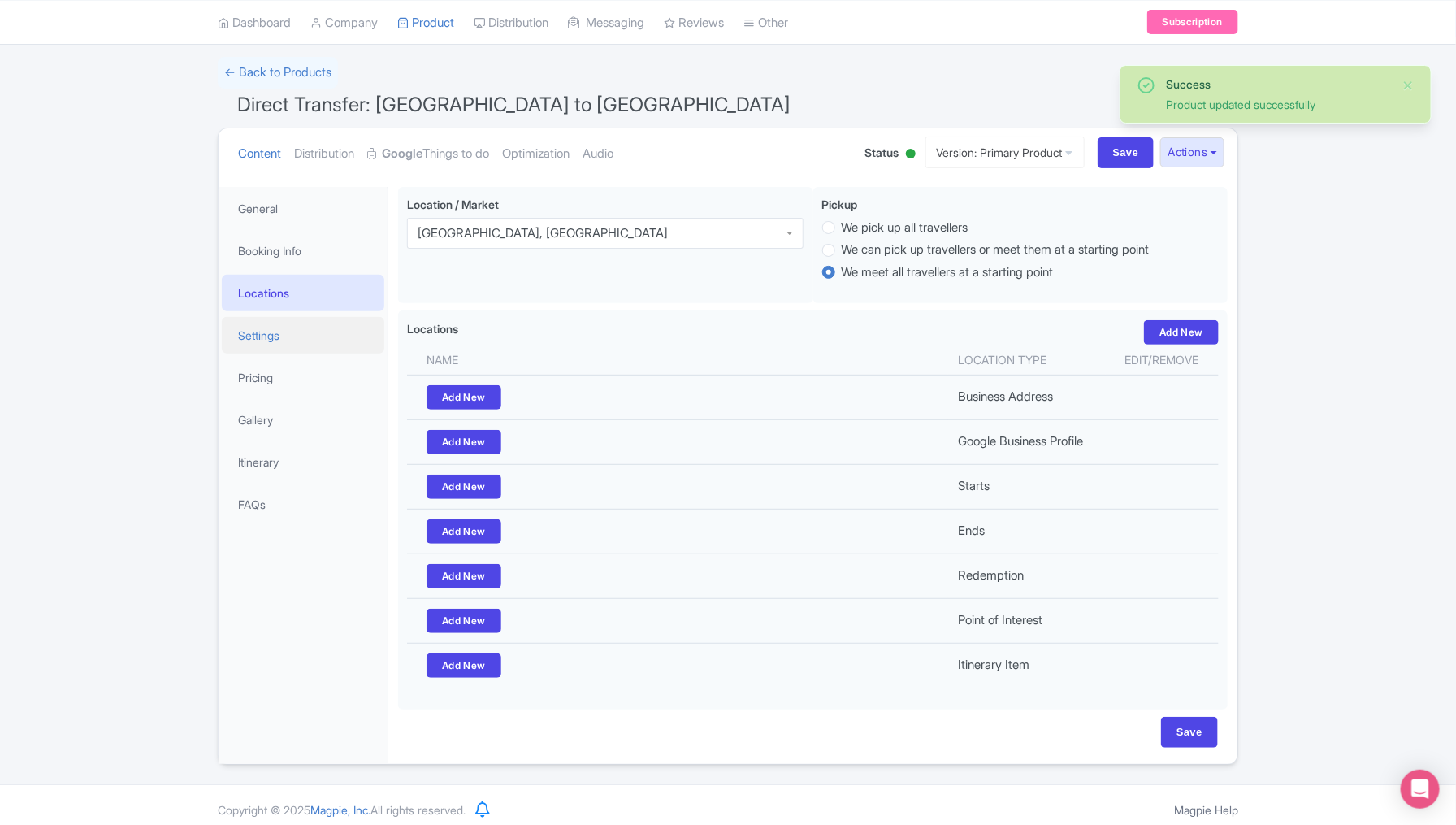
click at [308, 340] on link "Settings" at bounding box center [303, 335] width 162 height 37
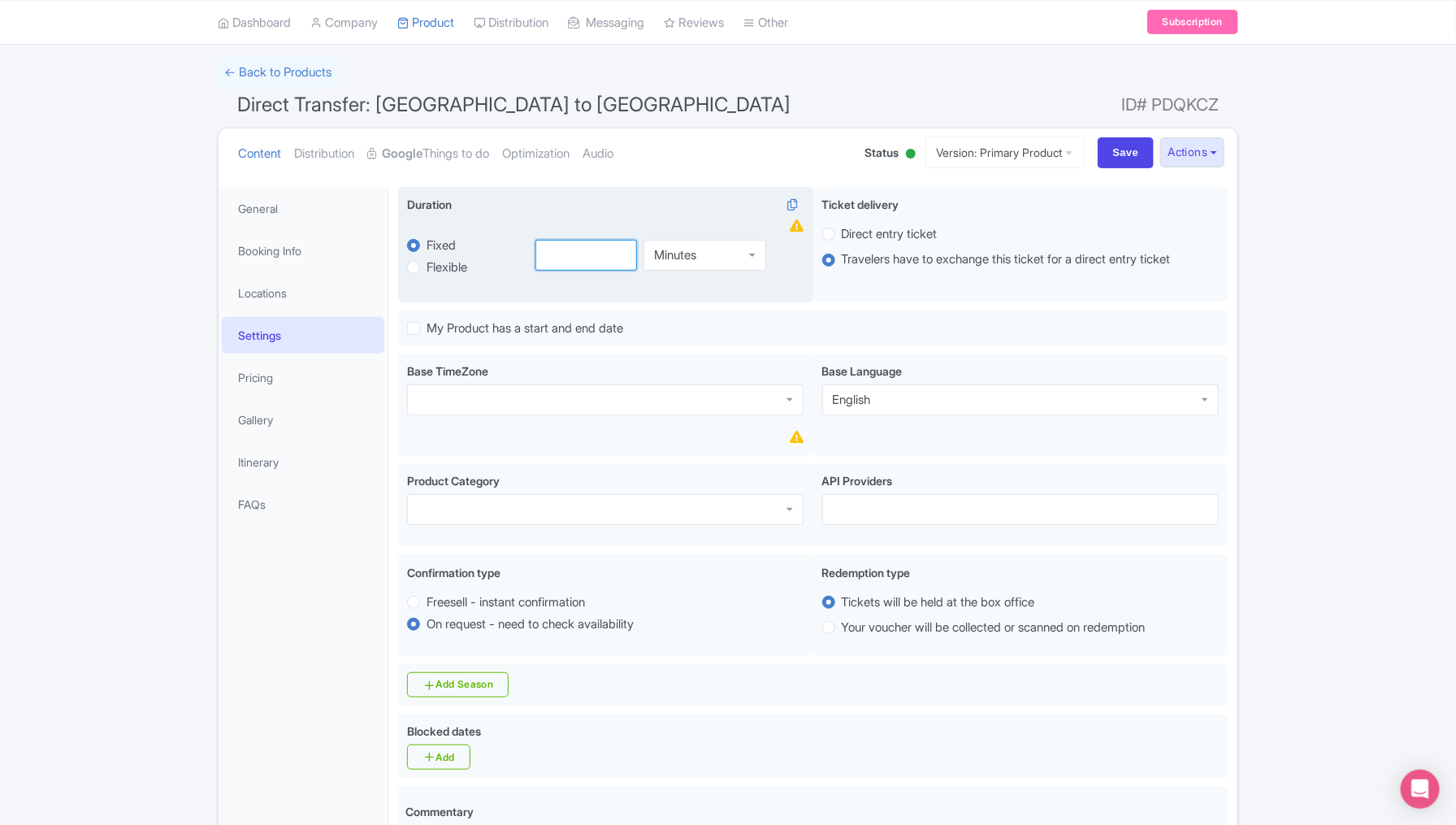
click at [564, 252] on input "number" at bounding box center [586, 255] width 102 height 31
type input "4"
type input "3"
click at [722, 256] on div "Minutes" at bounding box center [704, 255] width 123 height 31
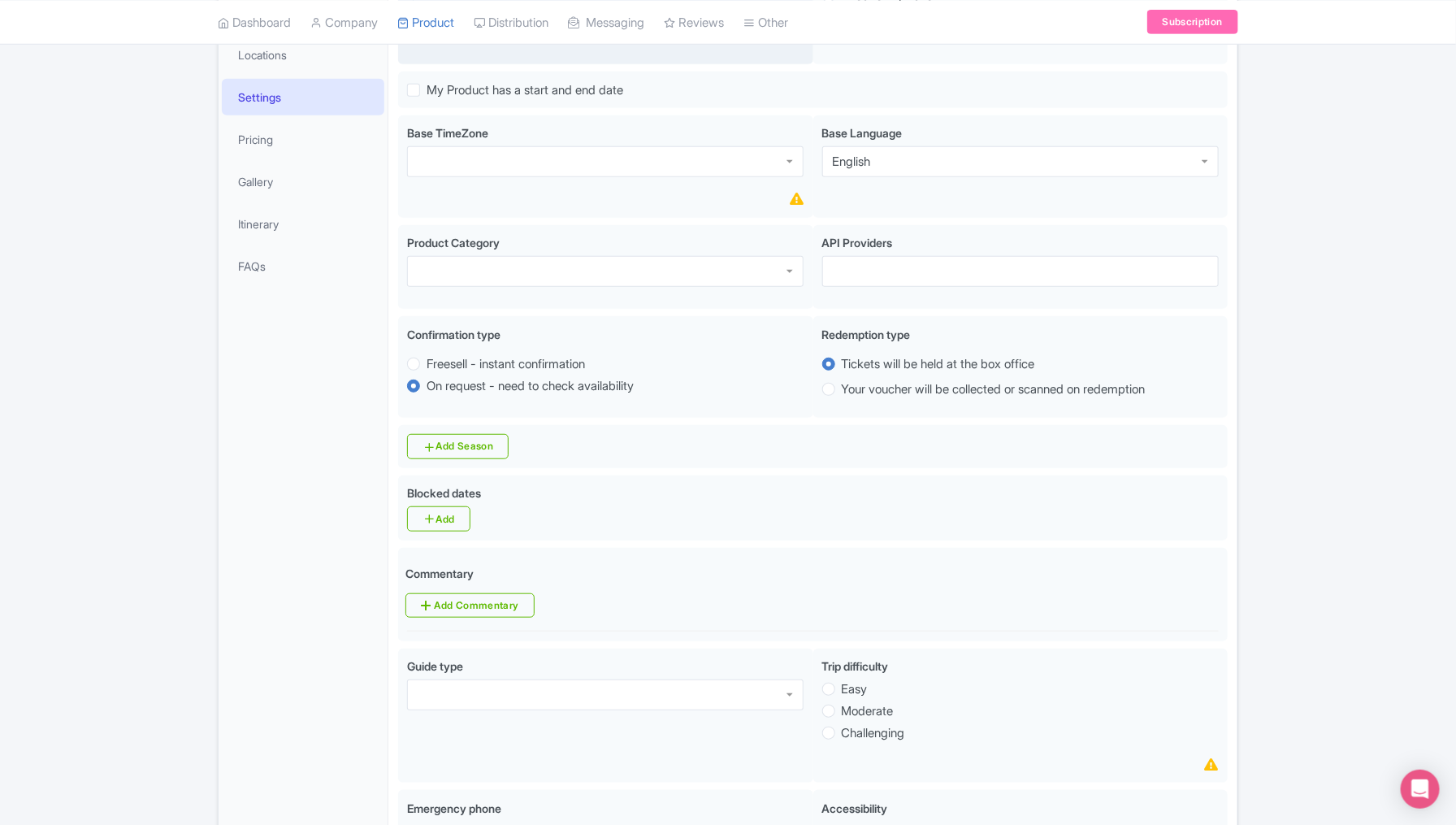
scroll to position [380, 0]
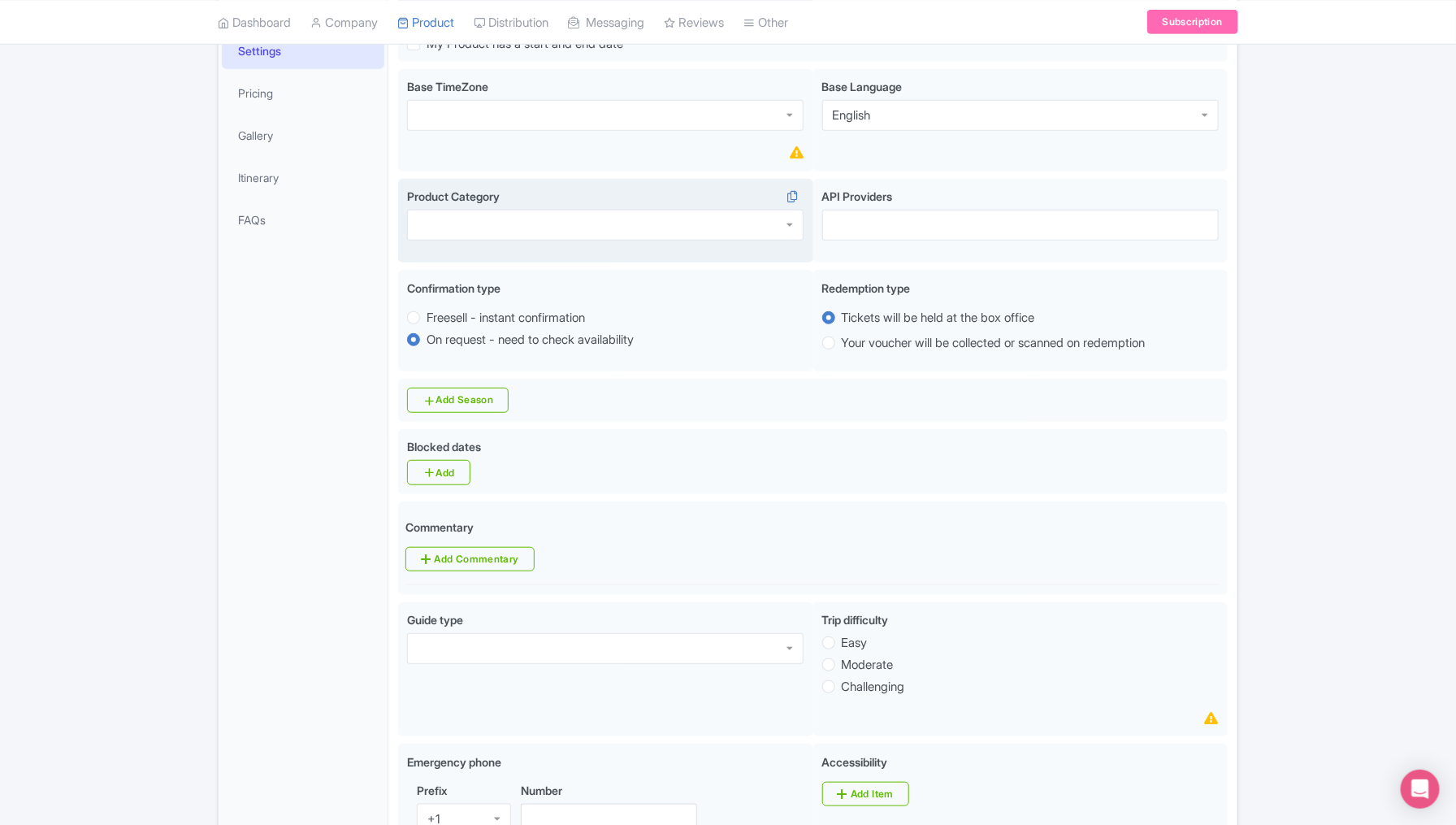
click at [777, 224] on div at bounding box center [605, 225] width 396 height 31
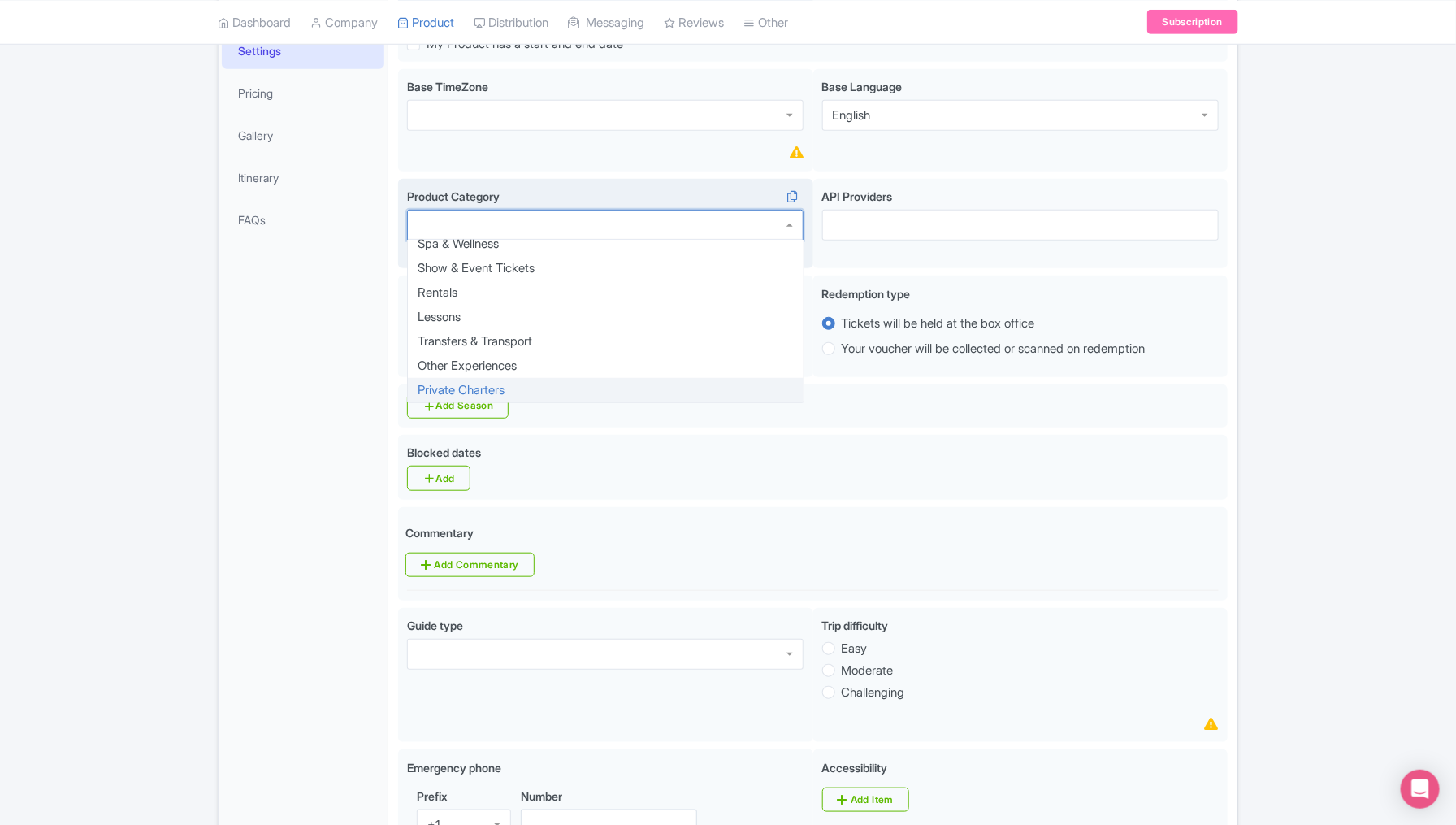
scroll to position [374, 0]
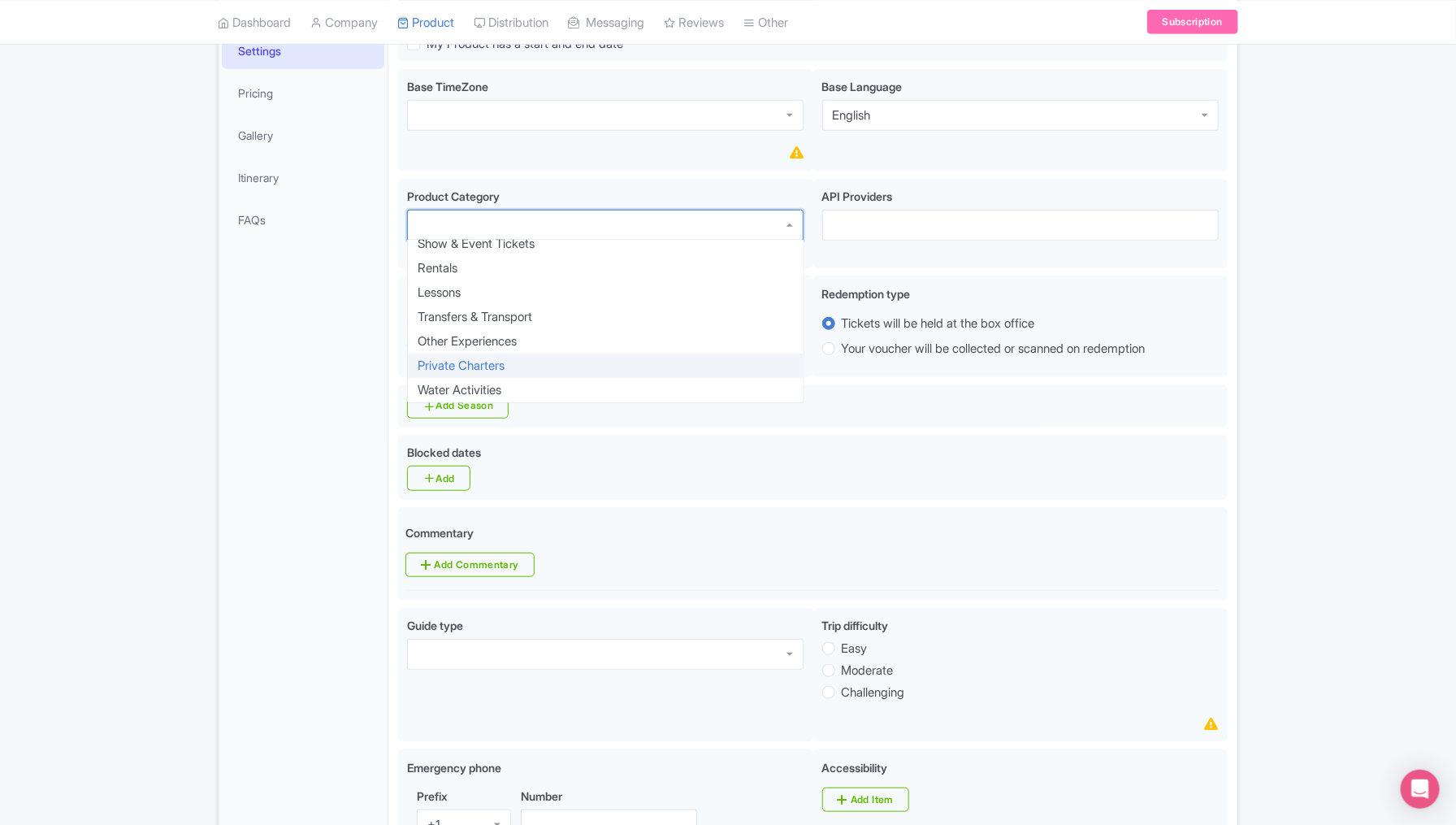
click at [306, 557] on div "General Booking Info Locations Settings Pricing Gallery Itinerary FAQs" at bounding box center [304, 804] width 170 height 1805
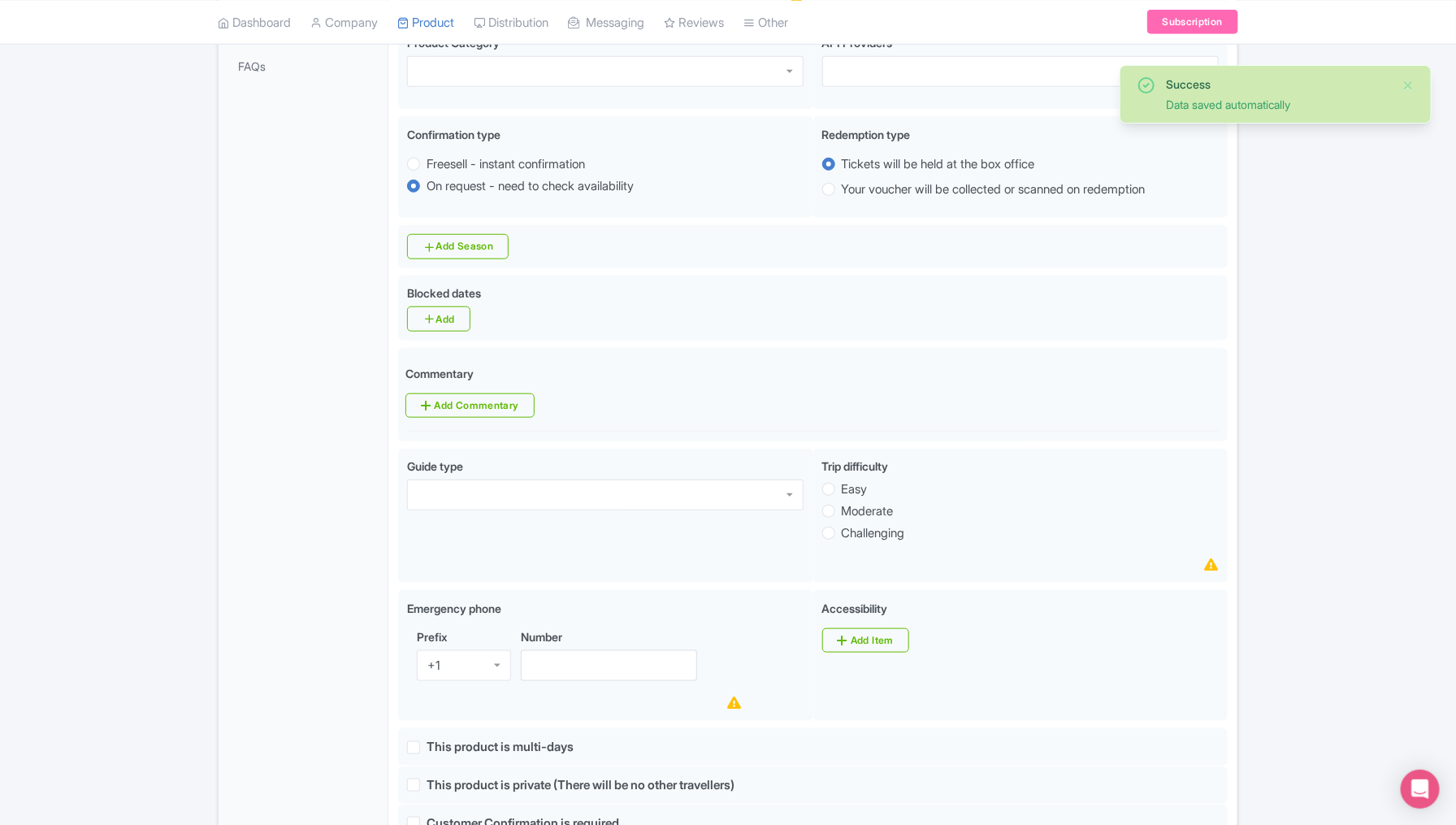
scroll to position [543, 0]
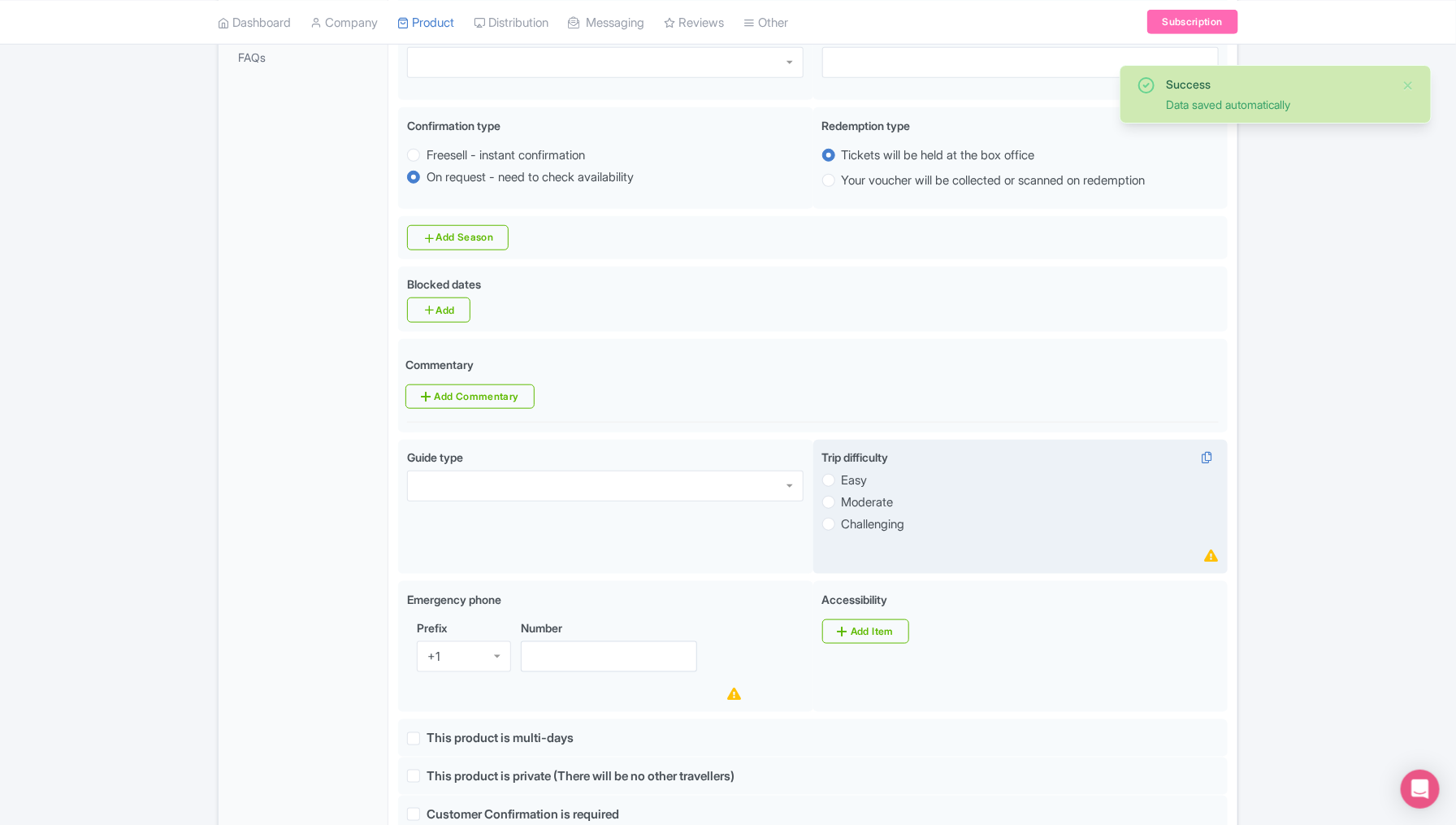
click at [842, 473] on label "Easy" at bounding box center [855, 481] width 26 height 19
click at [842, 473] on input "Easy" at bounding box center [850, 479] width 16 height 16
radio input "true"
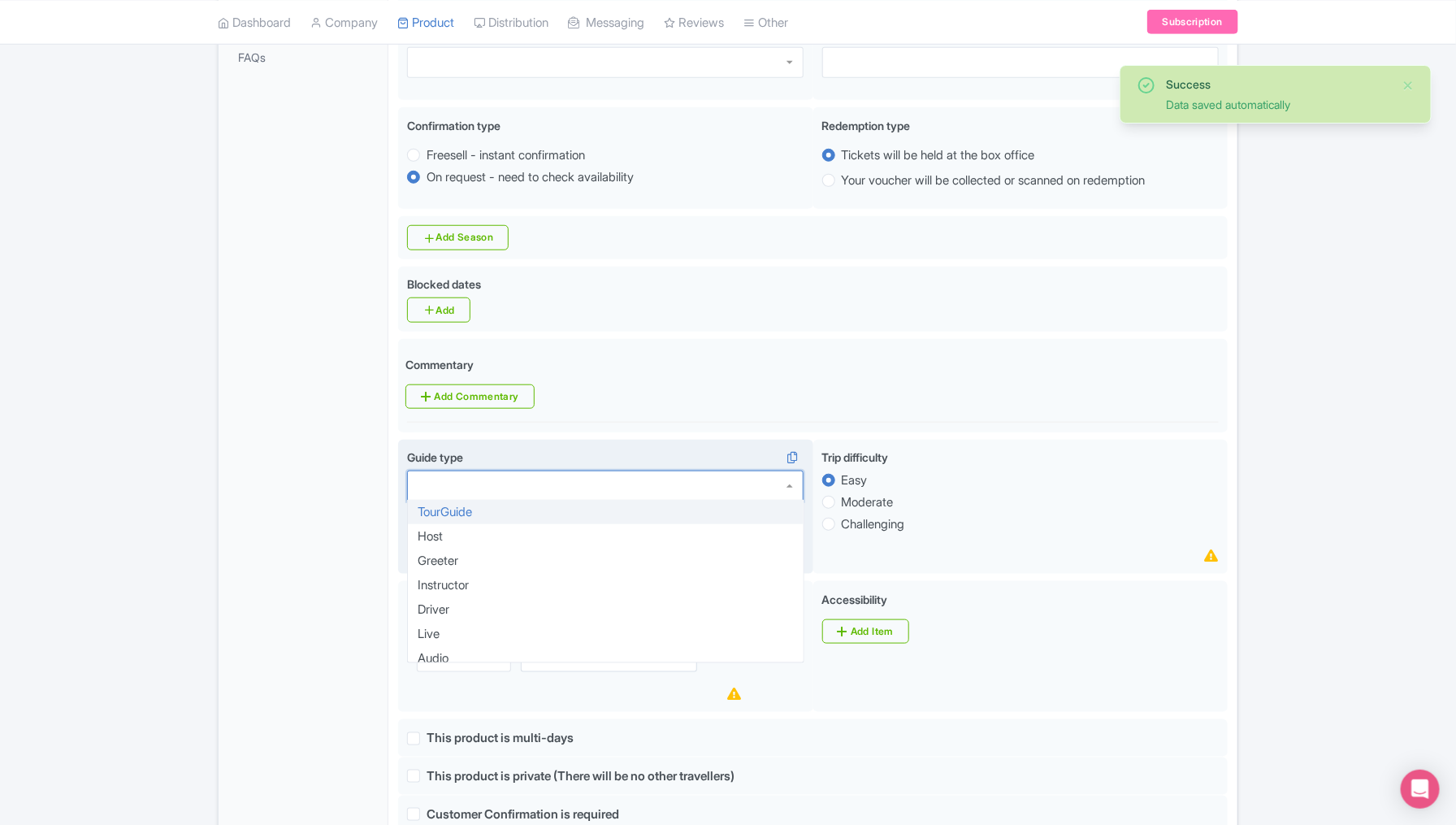
click at [786, 479] on div at bounding box center [605, 486] width 396 height 31
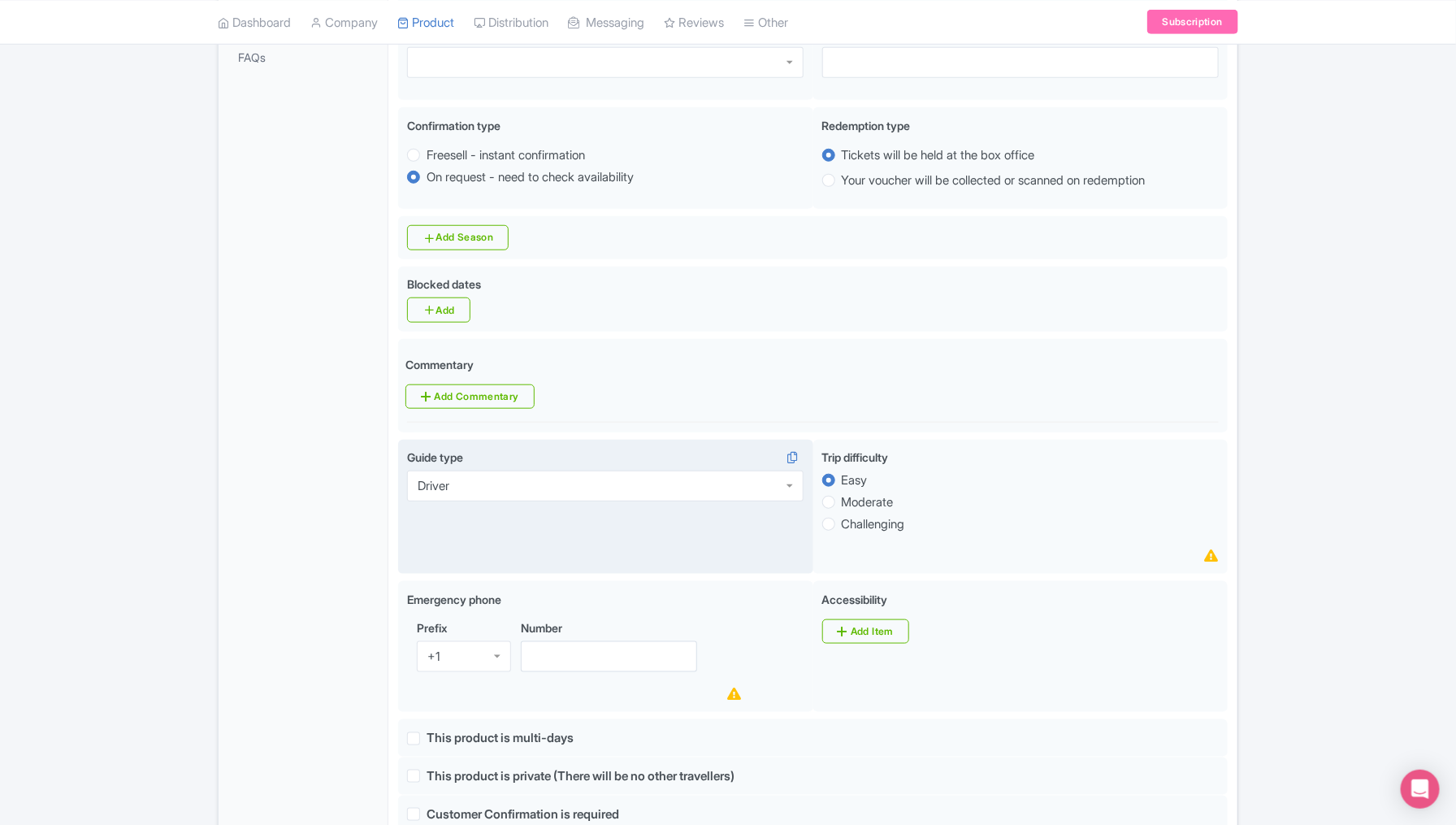
click at [239, 624] on div "General Booking Info Locations Settings Pricing Gallery Itinerary FAQs" at bounding box center [304, 640] width 170 height 1800
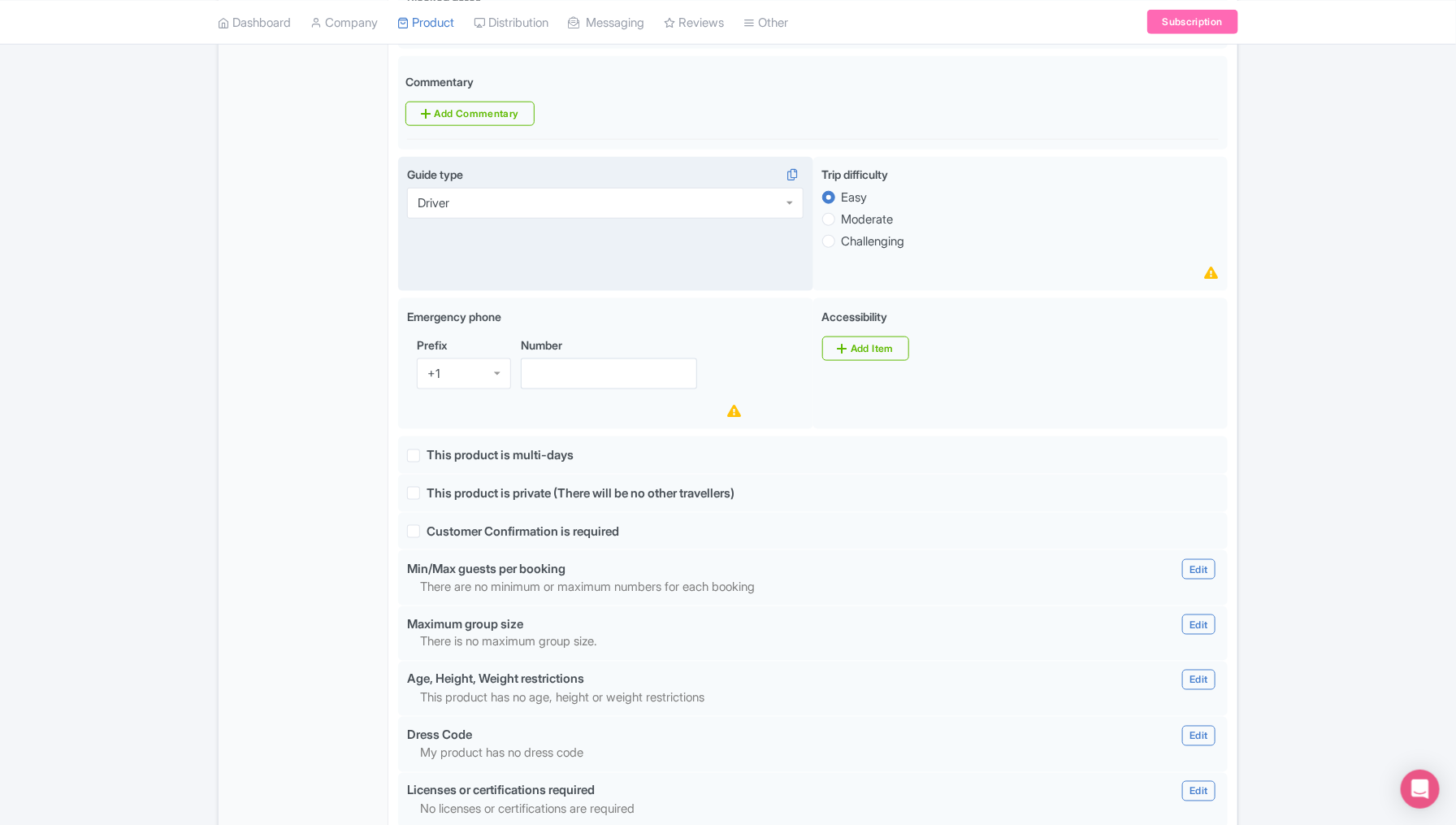
scroll to position [827, 0]
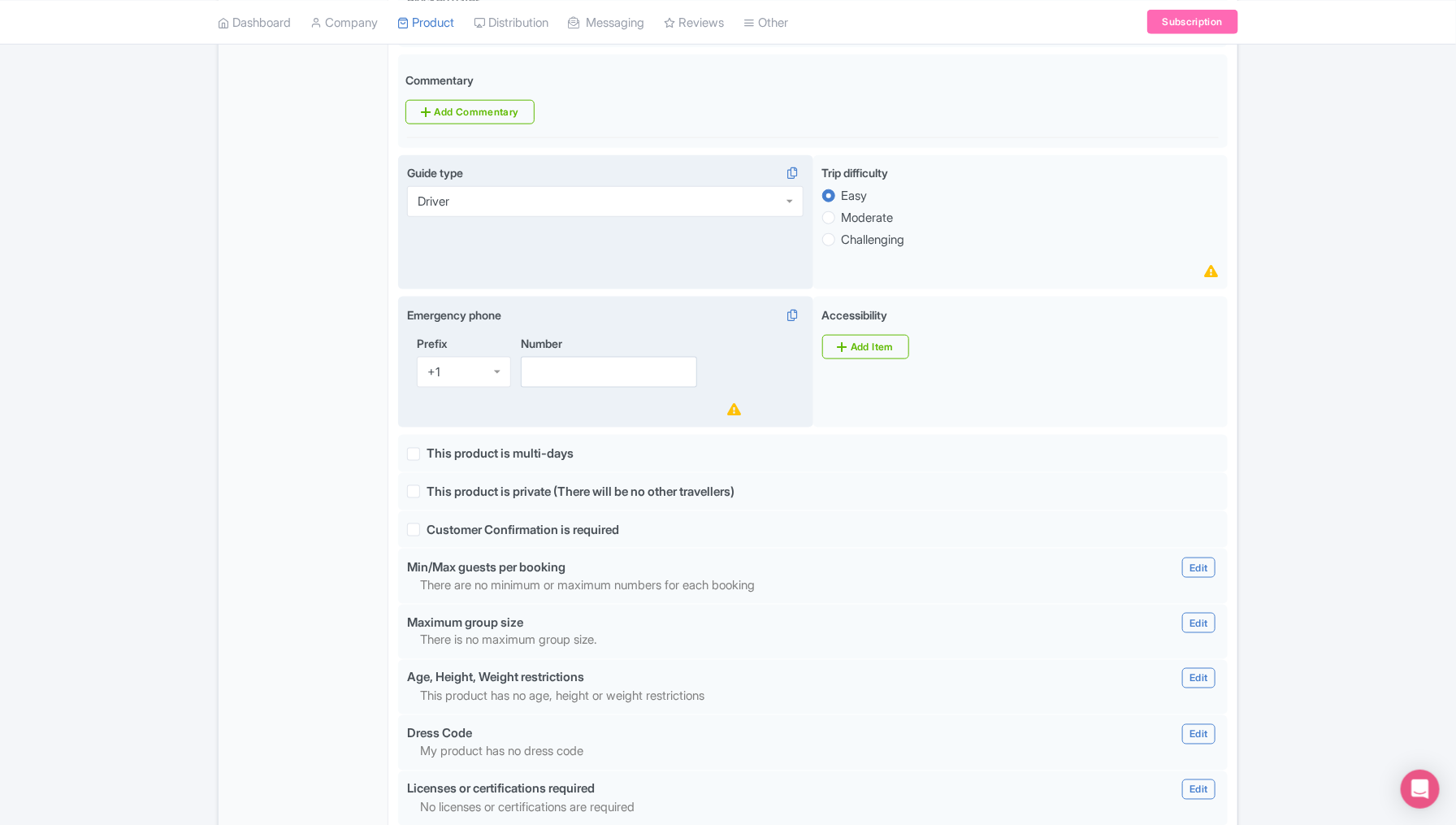
click at [481, 371] on div "+1" at bounding box center [464, 372] width 94 height 31
type input "52"
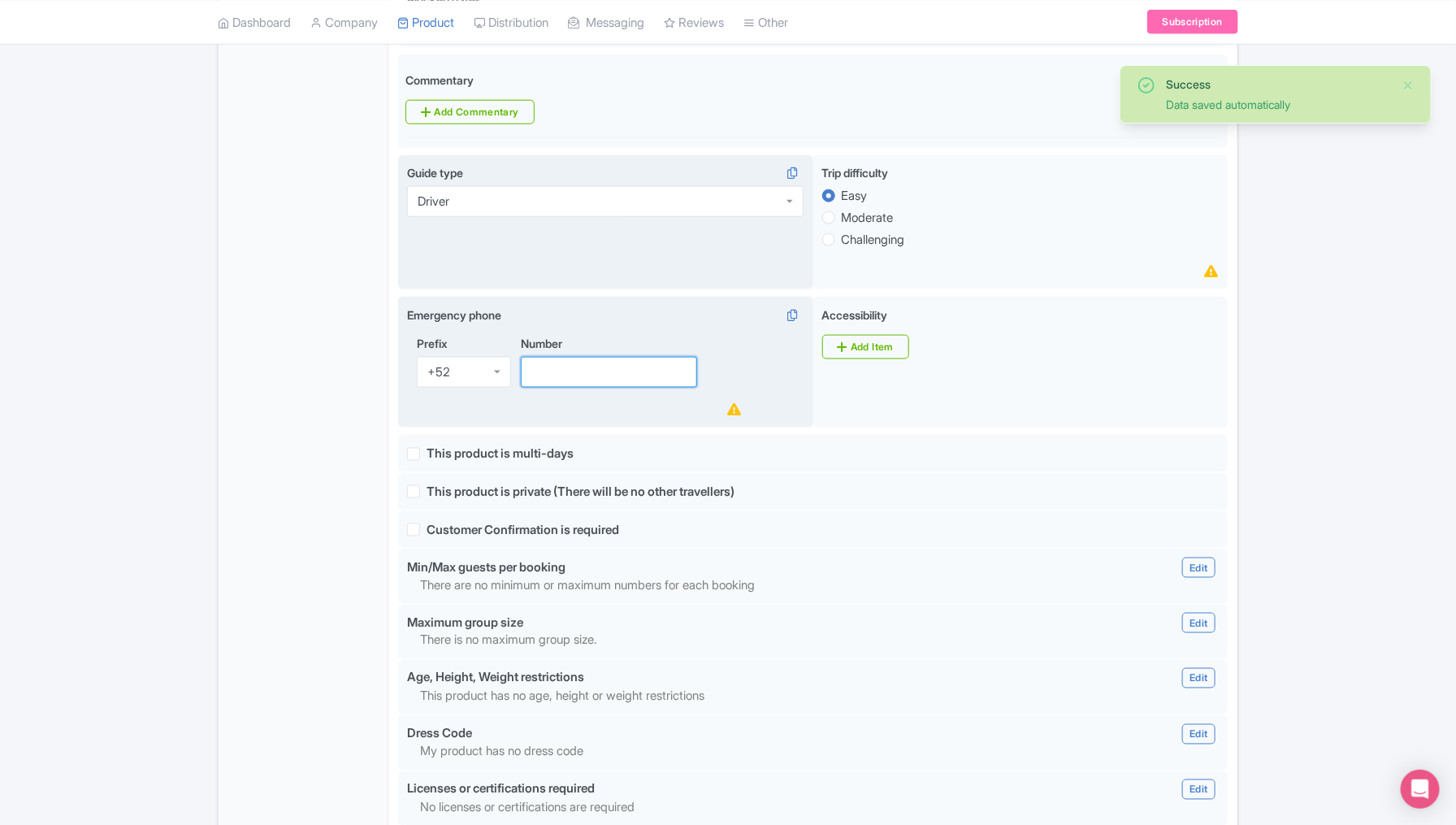
click at [619, 369] on input "Number" at bounding box center [609, 372] width 177 height 31
paste input "9991595435"
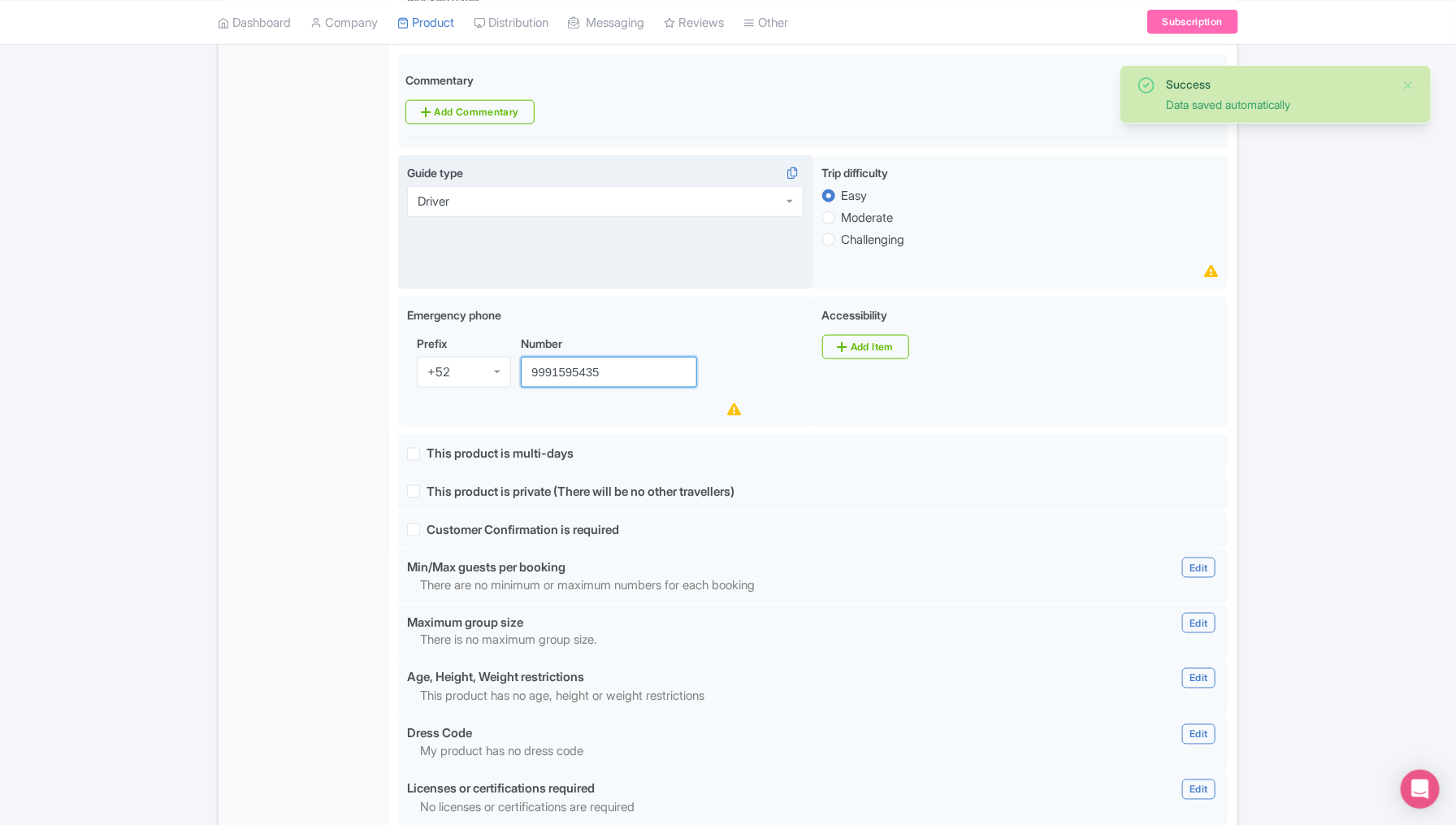
type input "9991595435"
click at [1290, 422] on div "Success Data saved automatically ← Back to Products Direct Transfer: Mexico Cit…" at bounding box center [728, 291] width 1456 height 1930
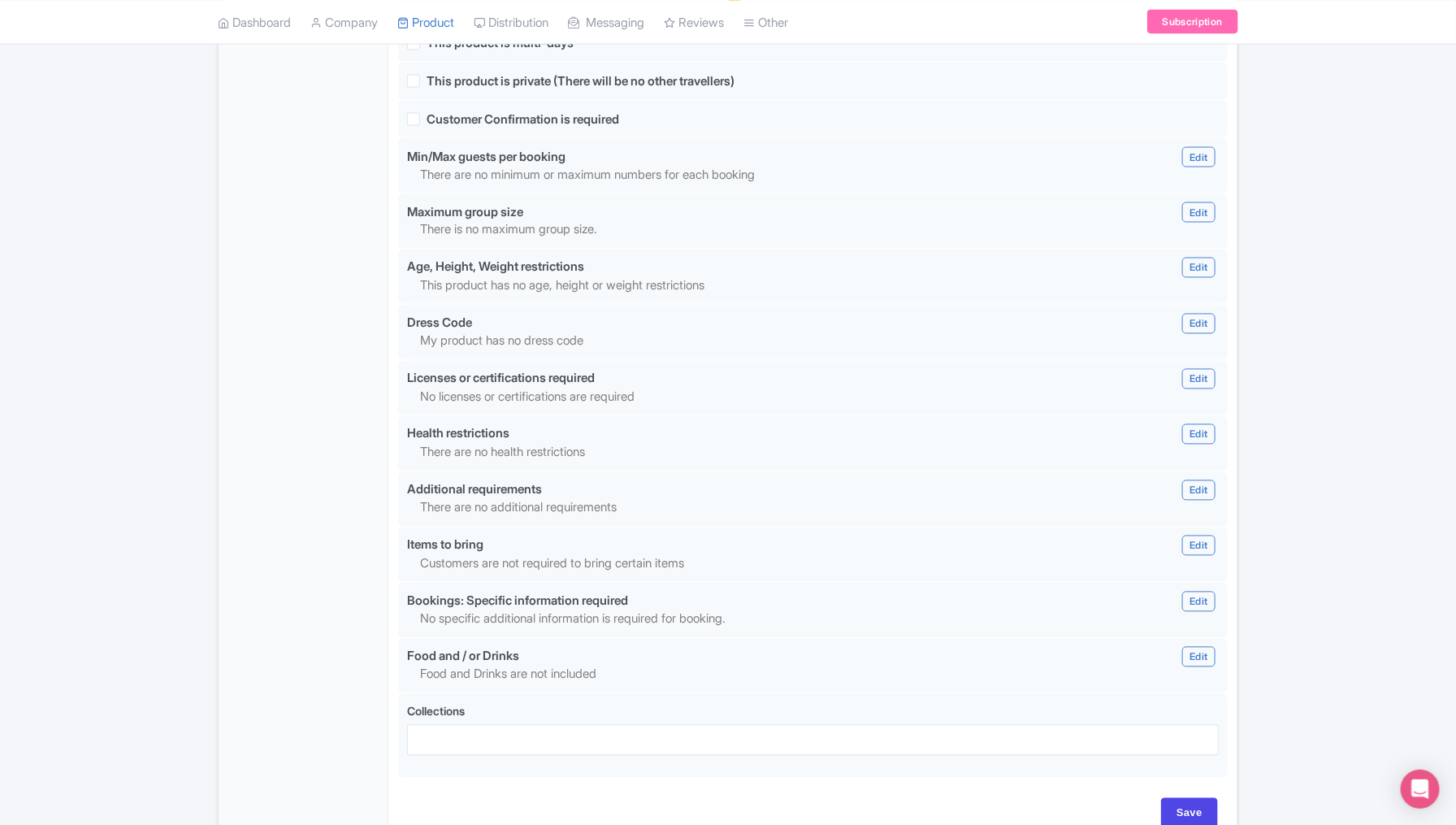
scroll to position [1317, 0]
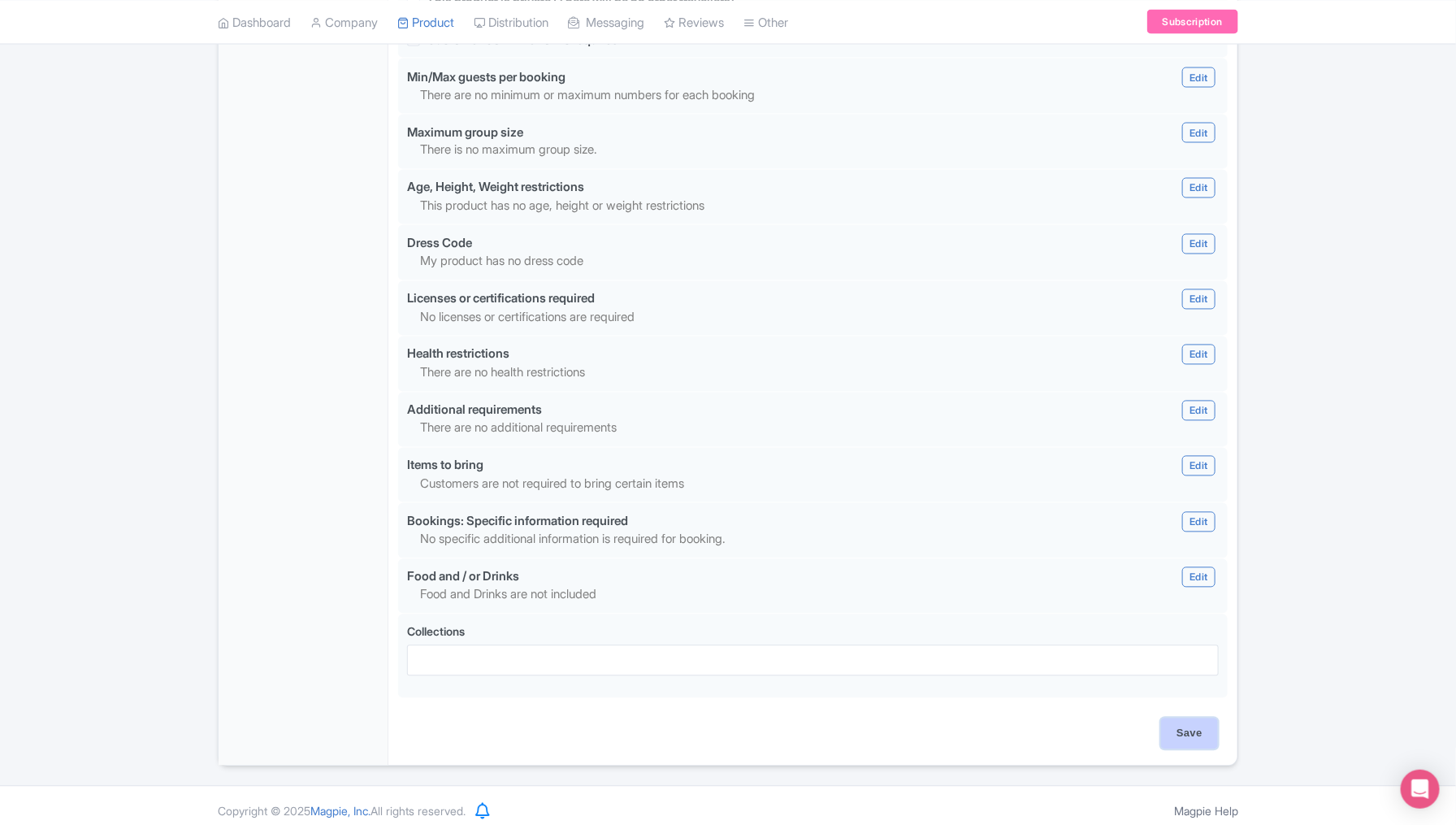
click at [1195, 724] on input "Save" at bounding box center [1189, 734] width 57 height 31
type input "Saving..."
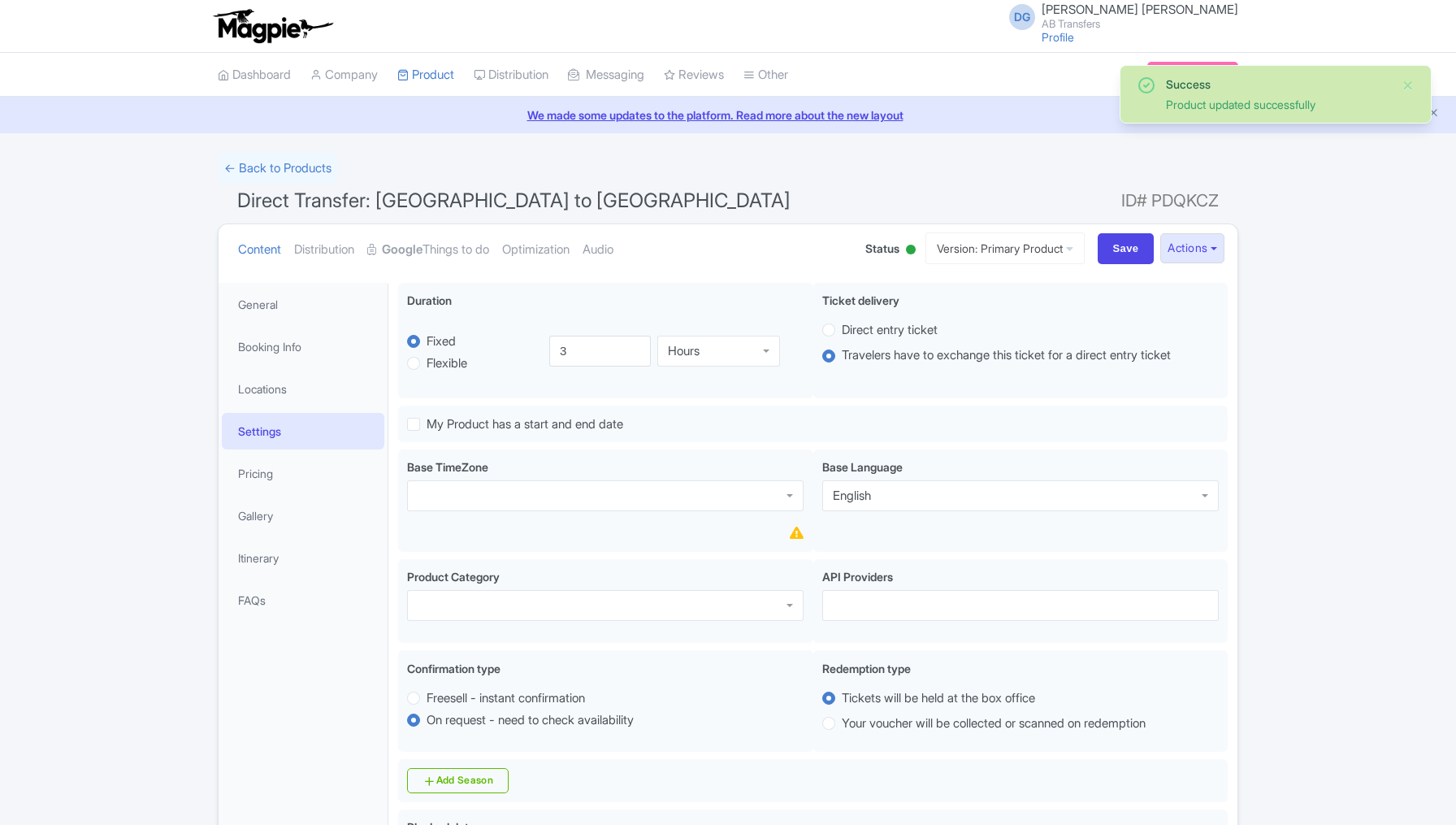
scroll to position [281, 0]
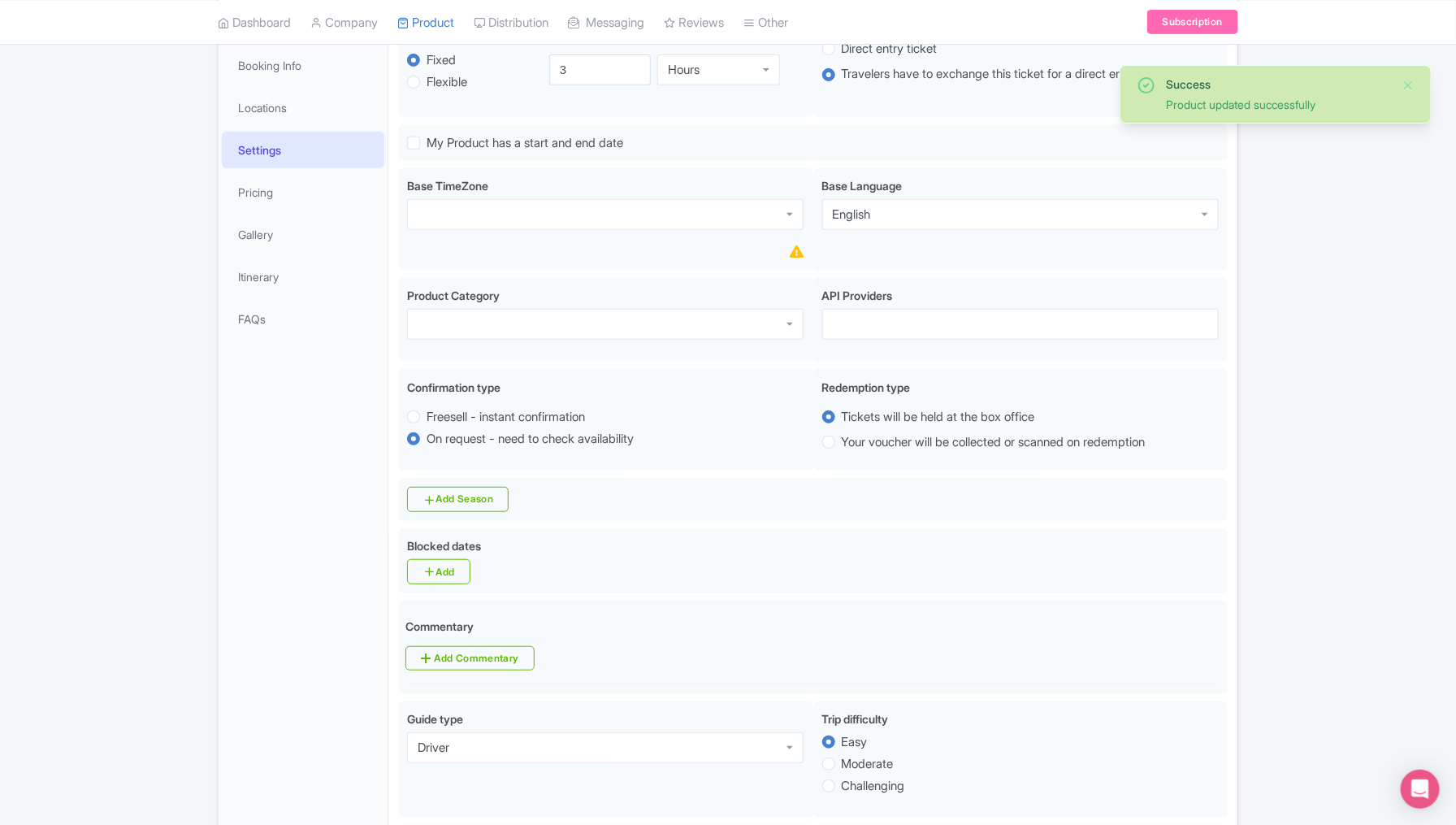
click at [1306, 584] on div "Success Product updated successfully ← Back to Products Direct Transfer: [GEOGR…" at bounding box center [728, 818] width 1456 height 1894
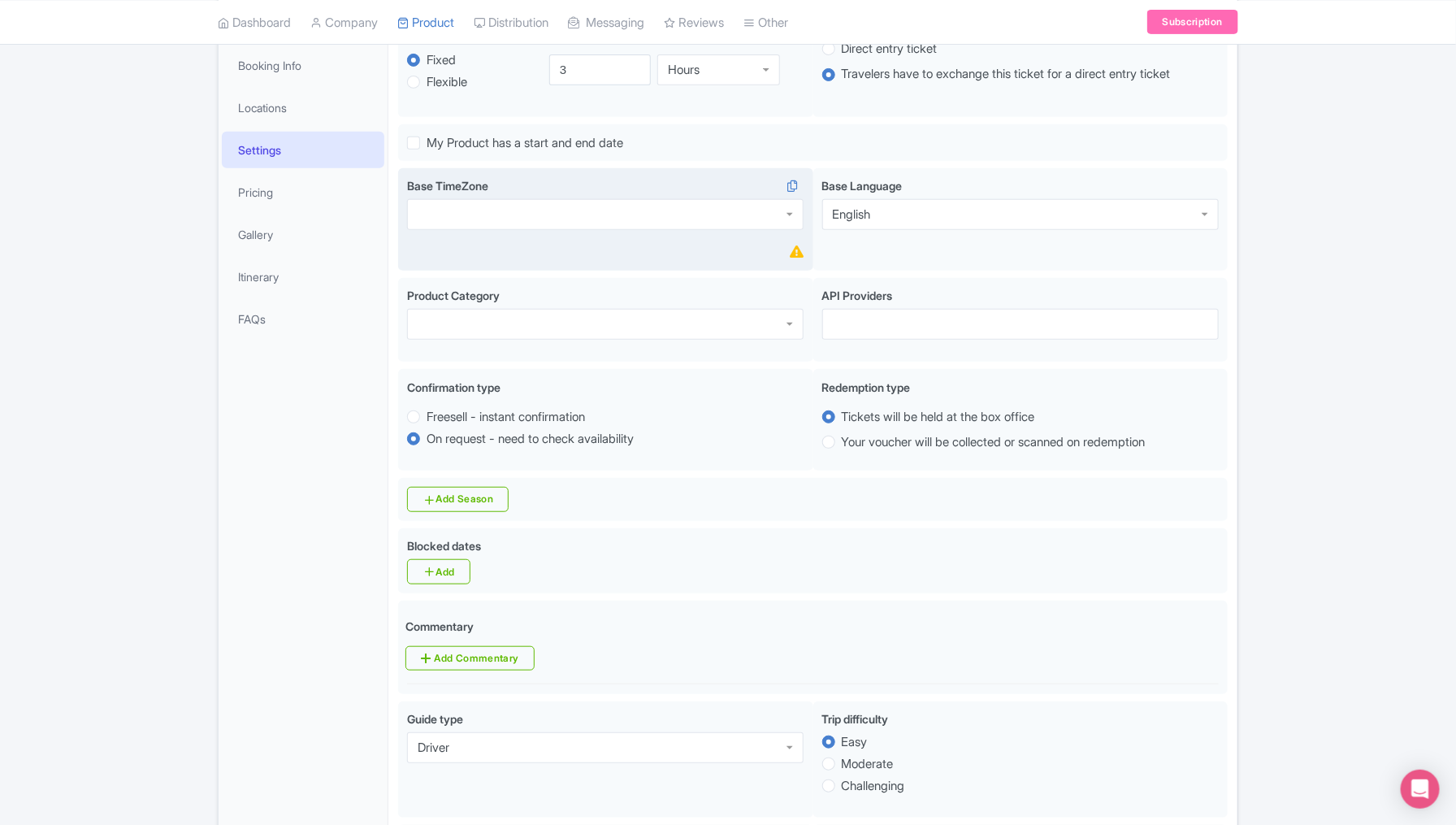
click at [629, 229] on div "Base TimeZone" at bounding box center [605, 220] width 415 height 103
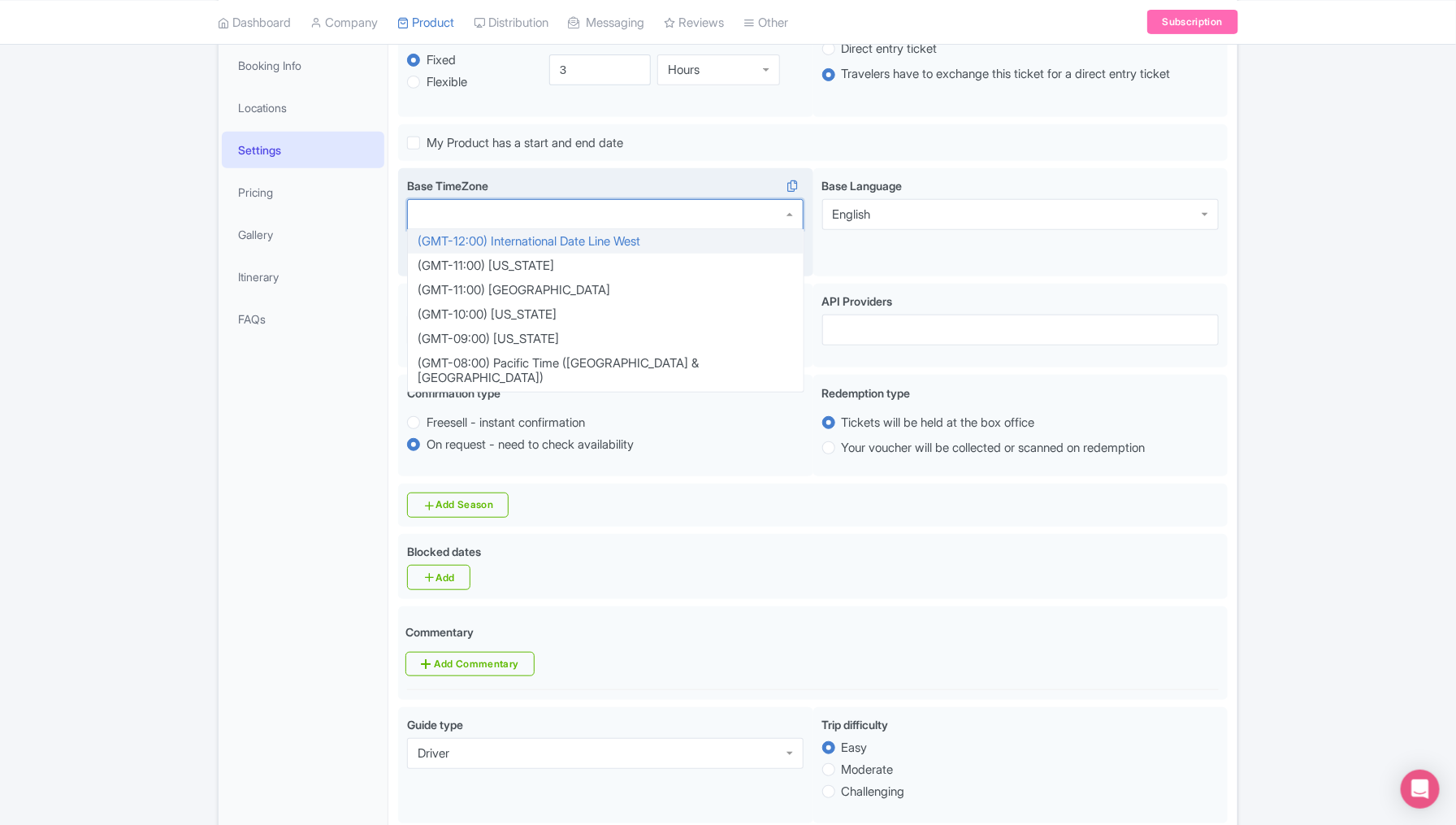
click at [628, 216] on div at bounding box center [605, 214] width 396 height 31
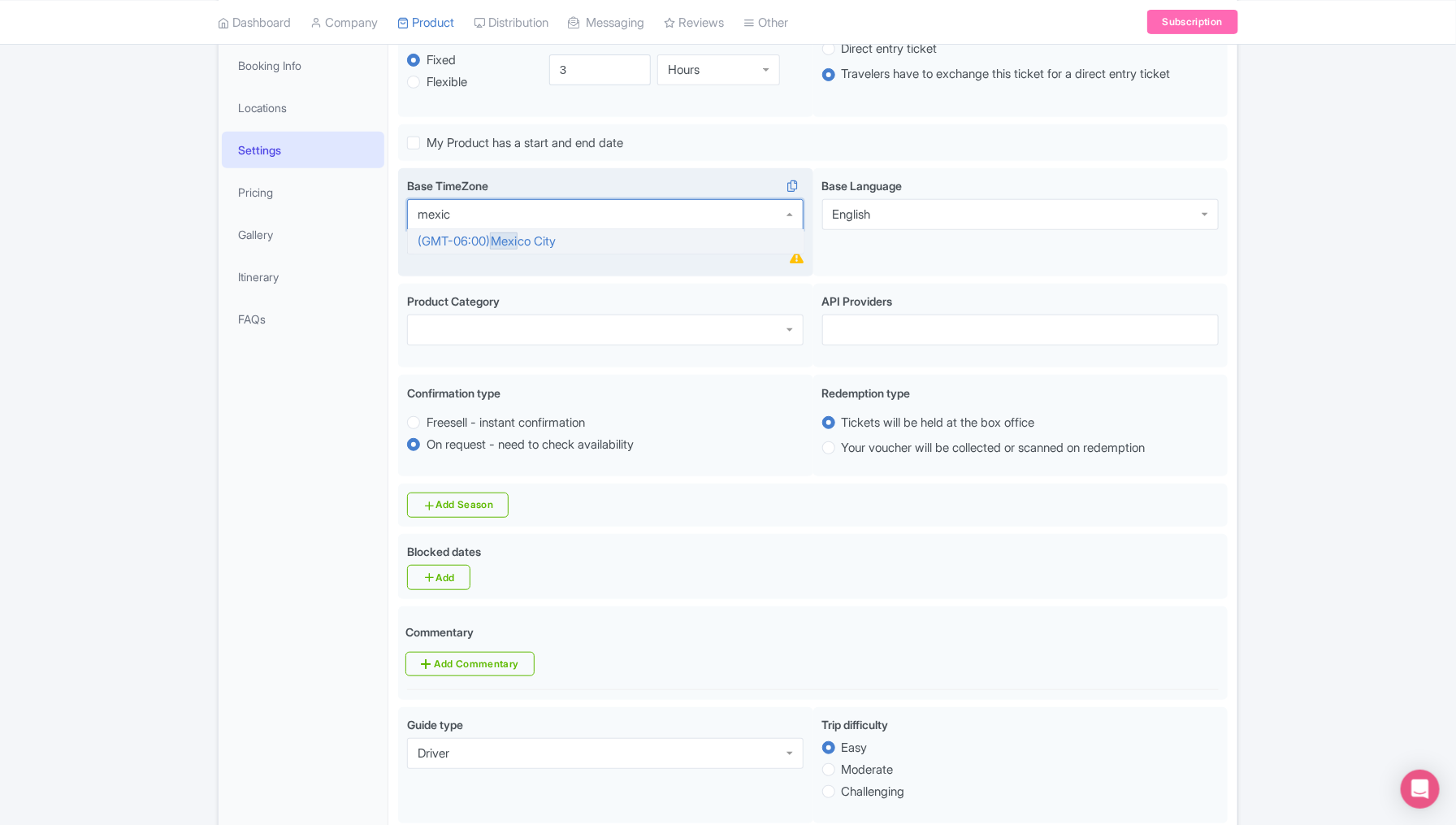
type input "[GEOGRAPHIC_DATA]"
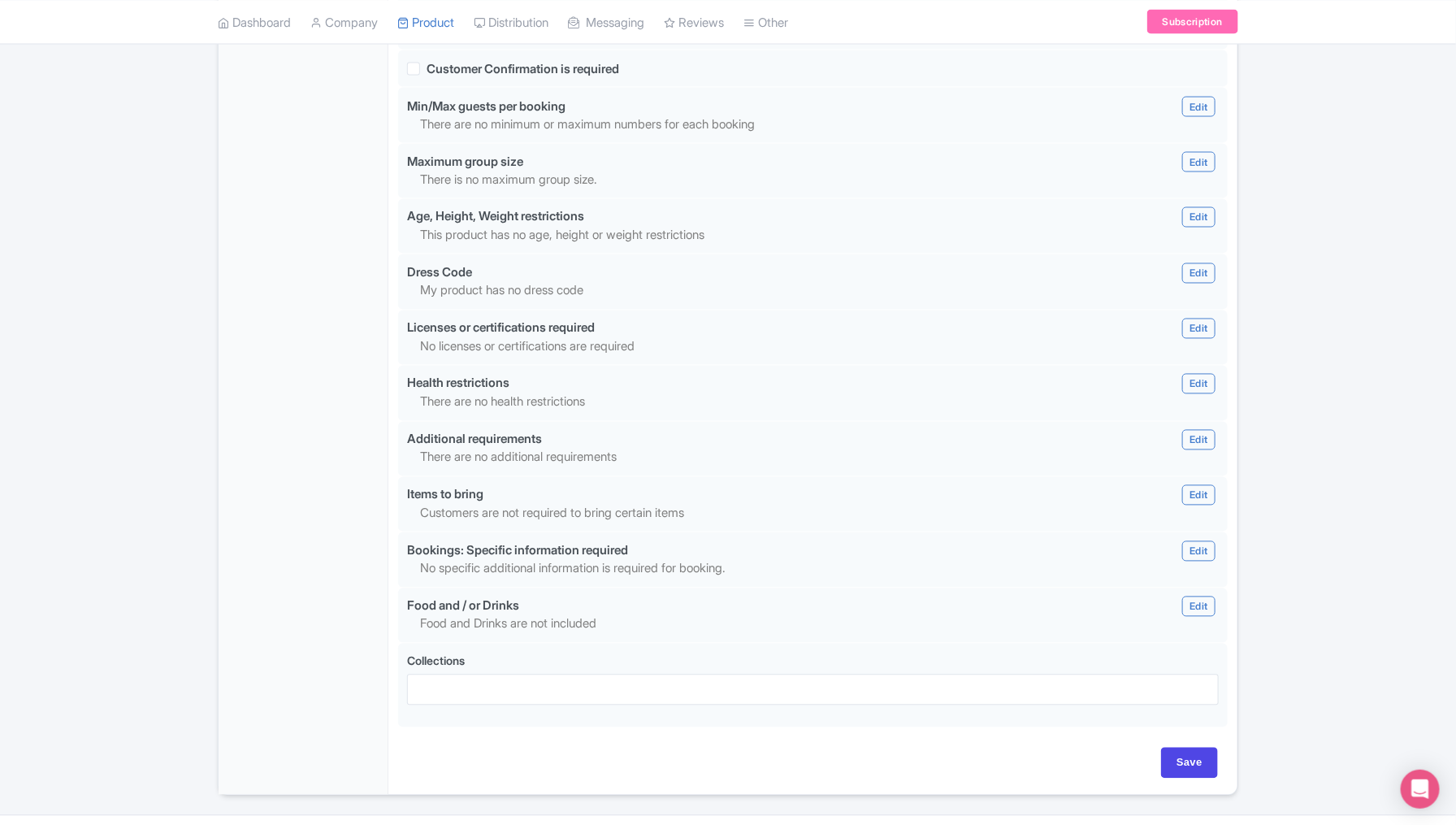
scroll to position [1280, 0]
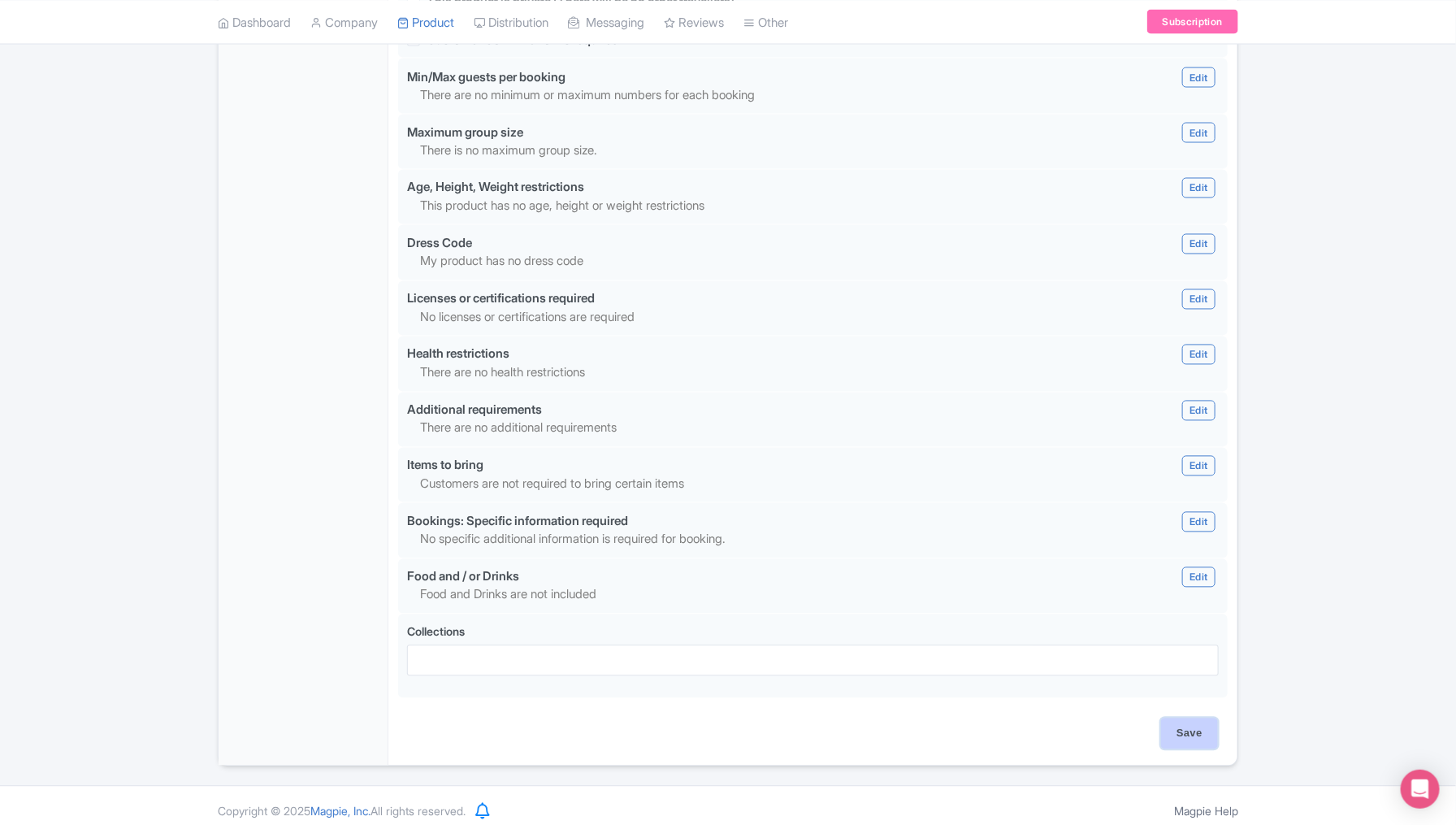
click at [1182, 721] on input "Save" at bounding box center [1189, 734] width 57 height 31
type input "Saving..."
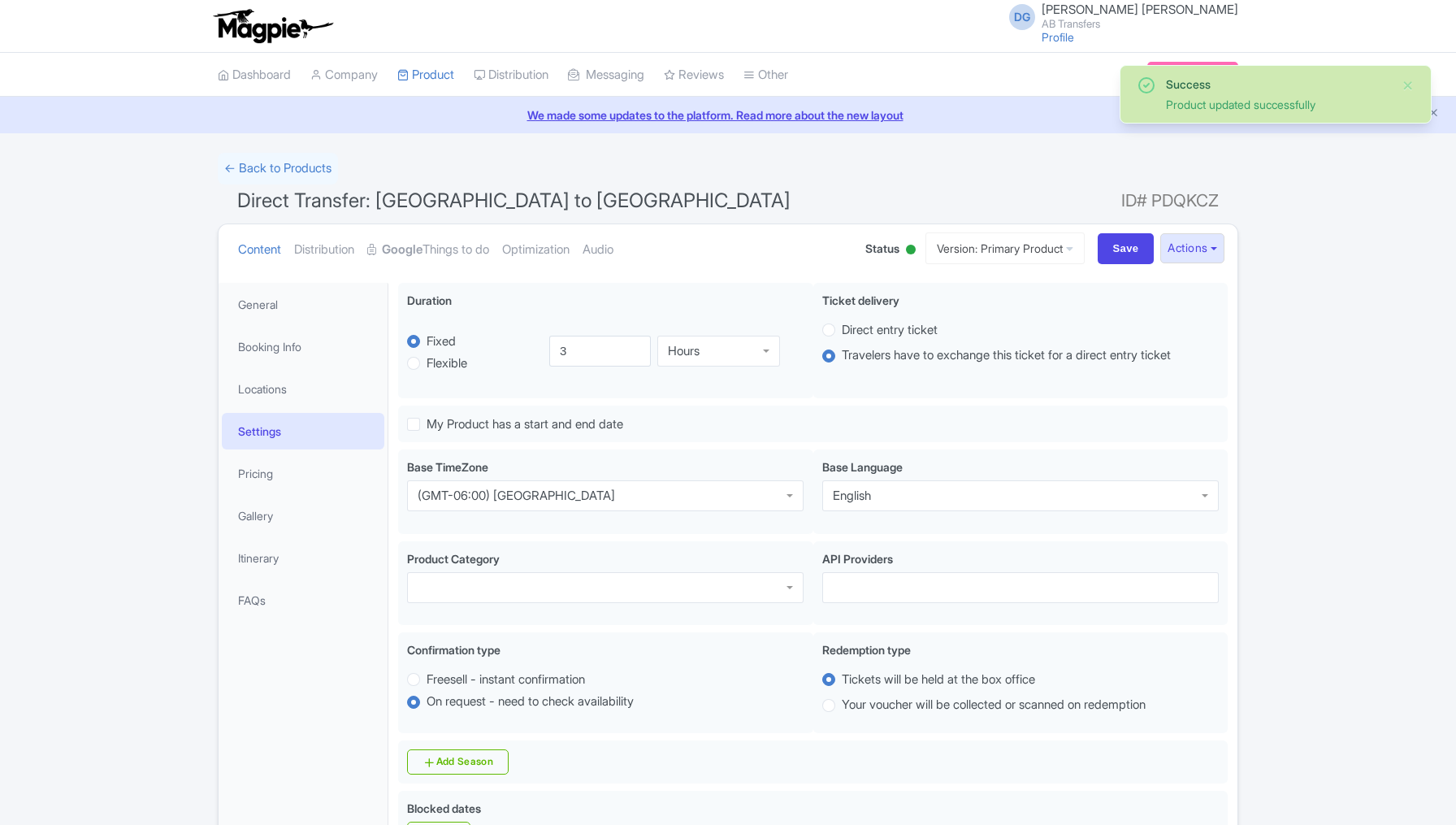
scroll to position [281, 0]
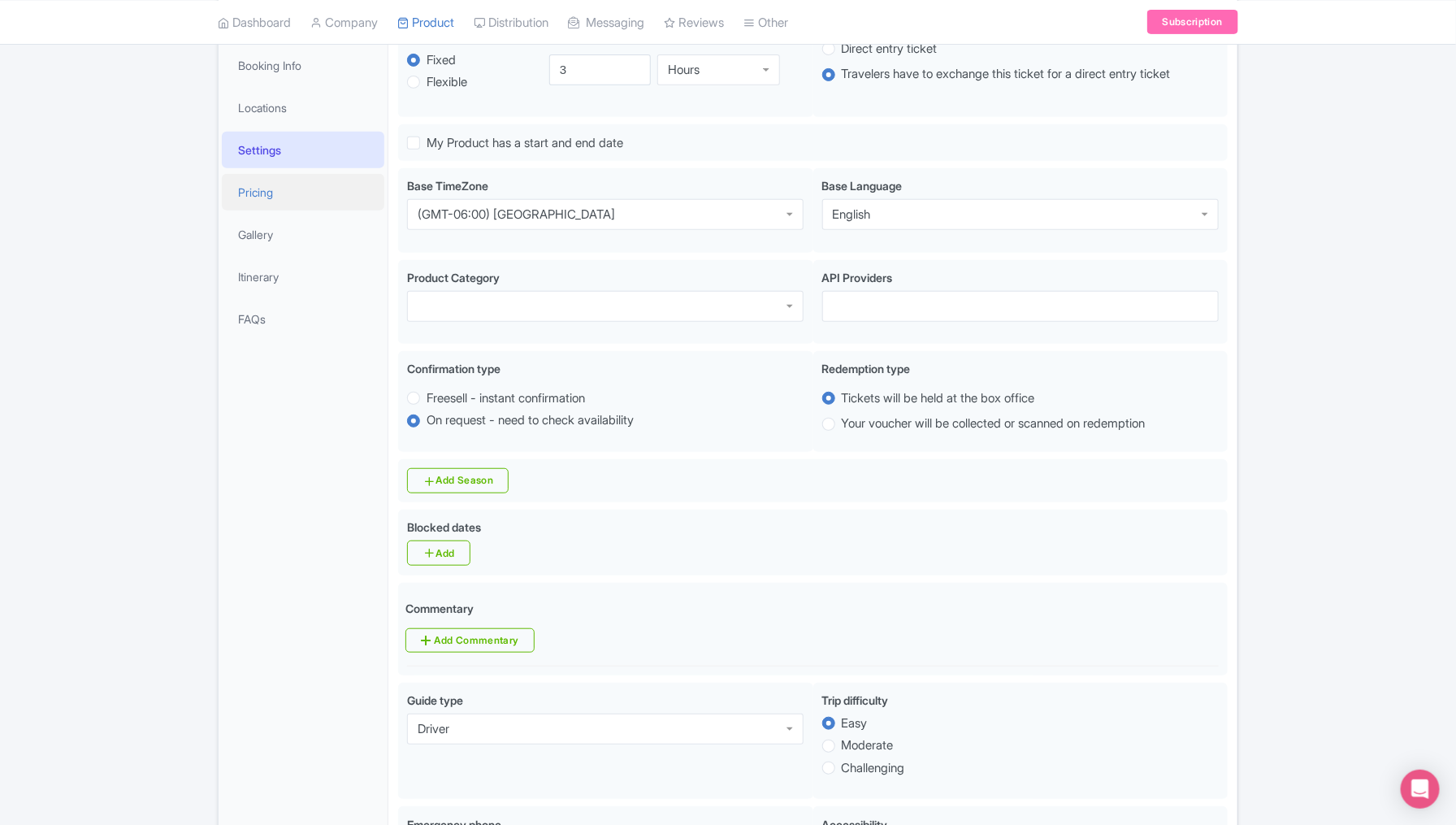
click at [274, 186] on link "Pricing" at bounding box center [303, 192] width 162 height 37
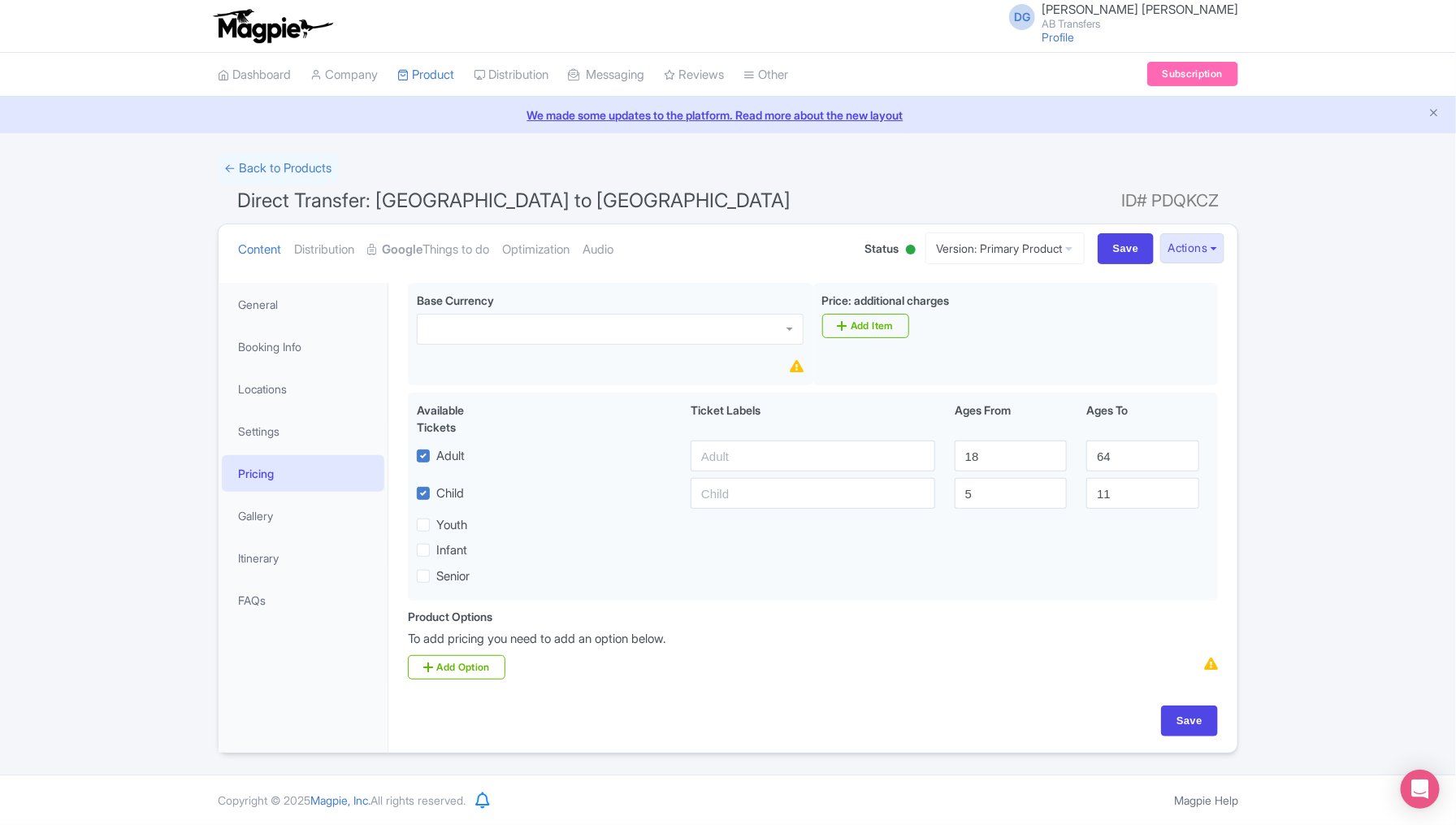
scroll to position [0, 0]
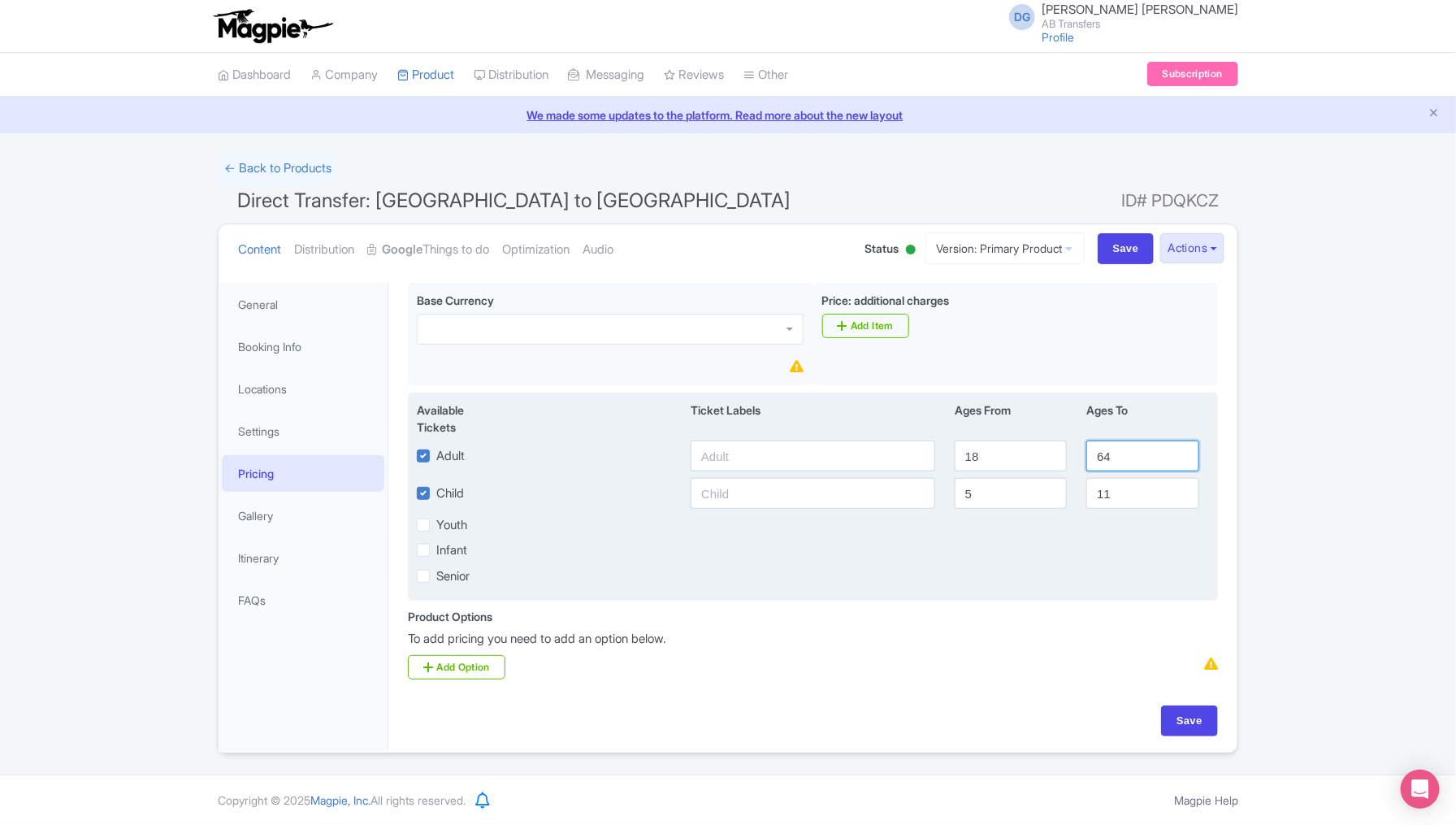
drag, startPoint x: 1134, startPoint y: 453, endPoint x: 1090, endPoint y: 454, distance: 44.0
click at [1090, 454] on input "64" at bounding box center [1142, 456] width 112 height 31
drag, startPoint x: 998, startPoint y: 451, endPoint x: 965, endPoint y: 450, distance: 33.0
click at [965, 450] on input "18" at bounding box center [1010, 456] width 112 height 31
drag, startPoint x: 982, startPoint y: 488, endPoint x: 970, endPoint y: 488, distance: 12.0
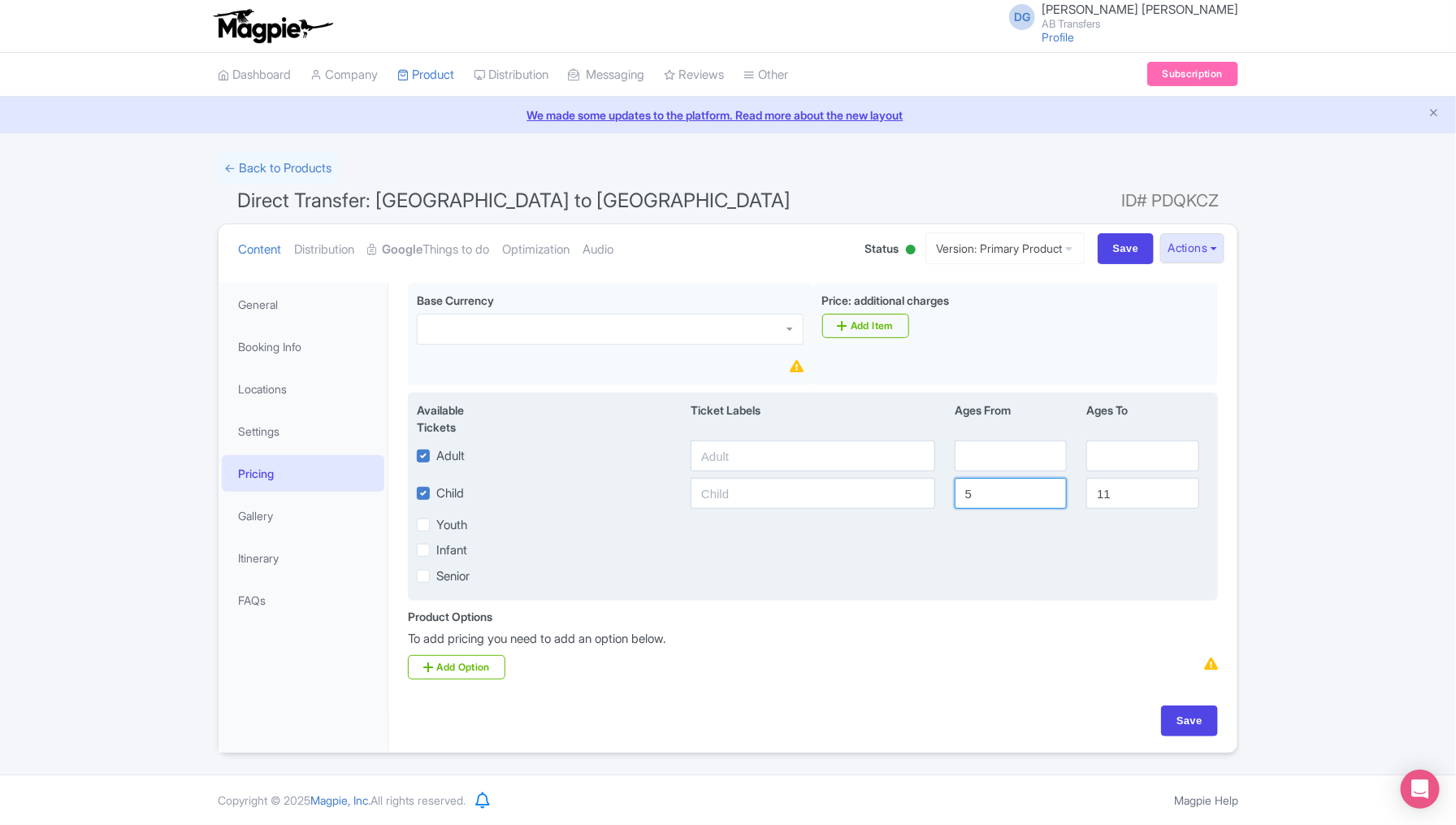
click at [970, 488] on input "5" at bounding box center [1010, 493] width 112 height 31
click at [1116, 491] on input "11" at bounding box center [1142, 493] width 112 height 31
type input "1"
click at [709, 563] on div "Available Tickets i Ticket Labels Ages From Ages To Adult Child Youth Infant Se…" at bounding box center [813, 497] width 810 height 208
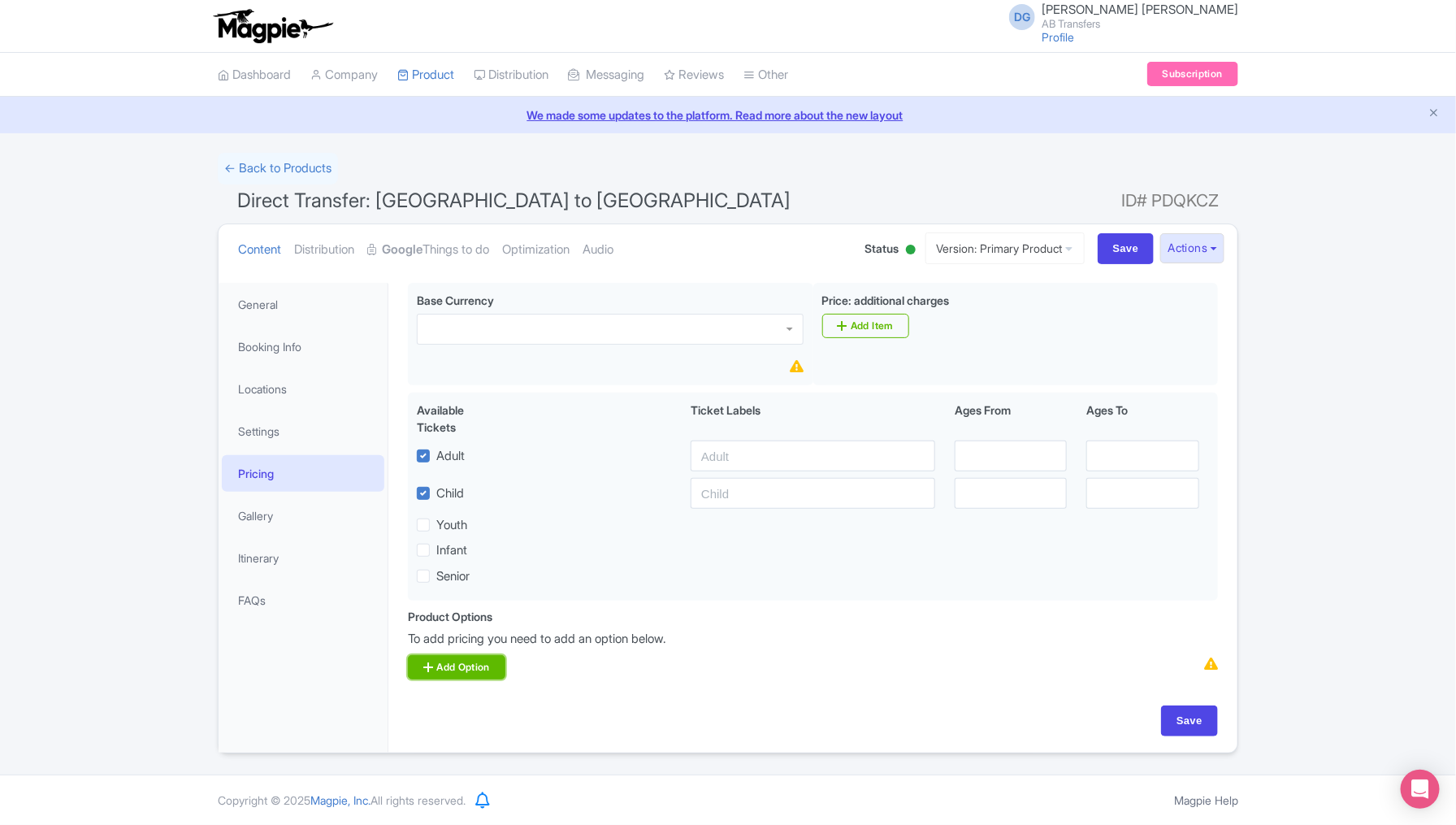
click at [464, 663] on link "Add Option" at bounding box center [457, 667] width 98 height 24
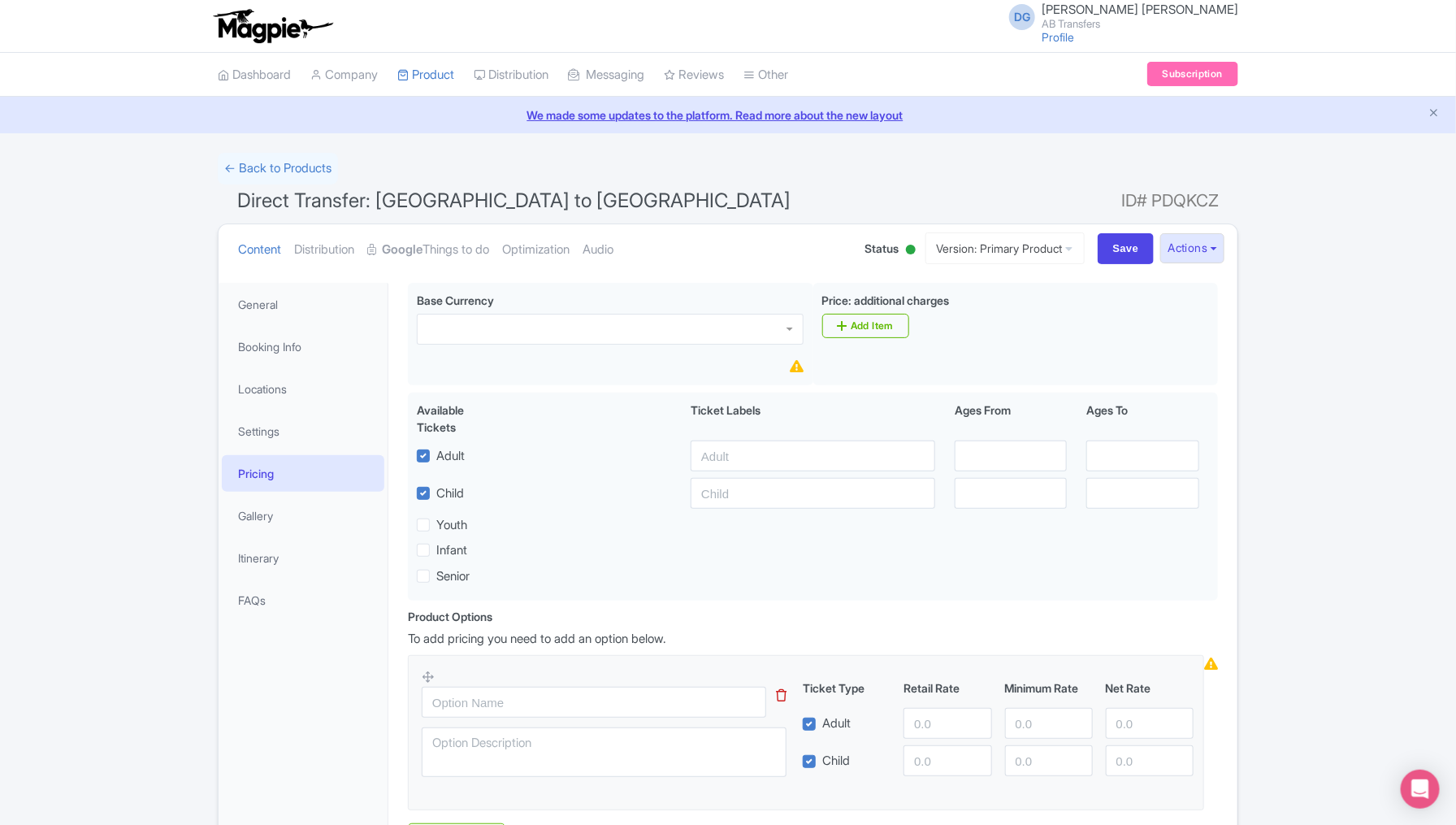
click at [345, 695] on div "General Booking Info Locations Settings Pricing Gallery Itinerary FAQs" at bounding box center [304, 602] width 170 height 638
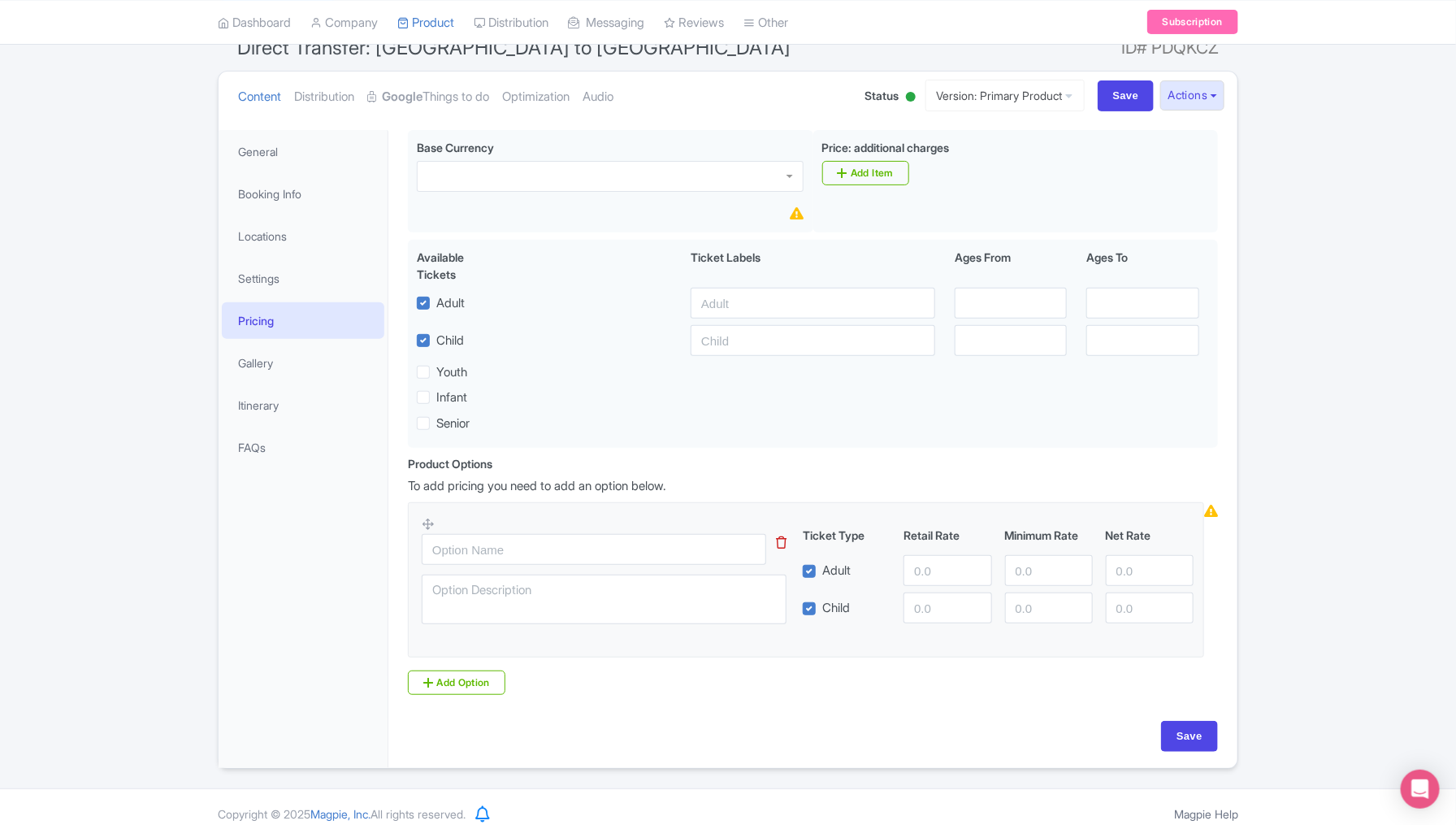
scroll to position [163, 0]
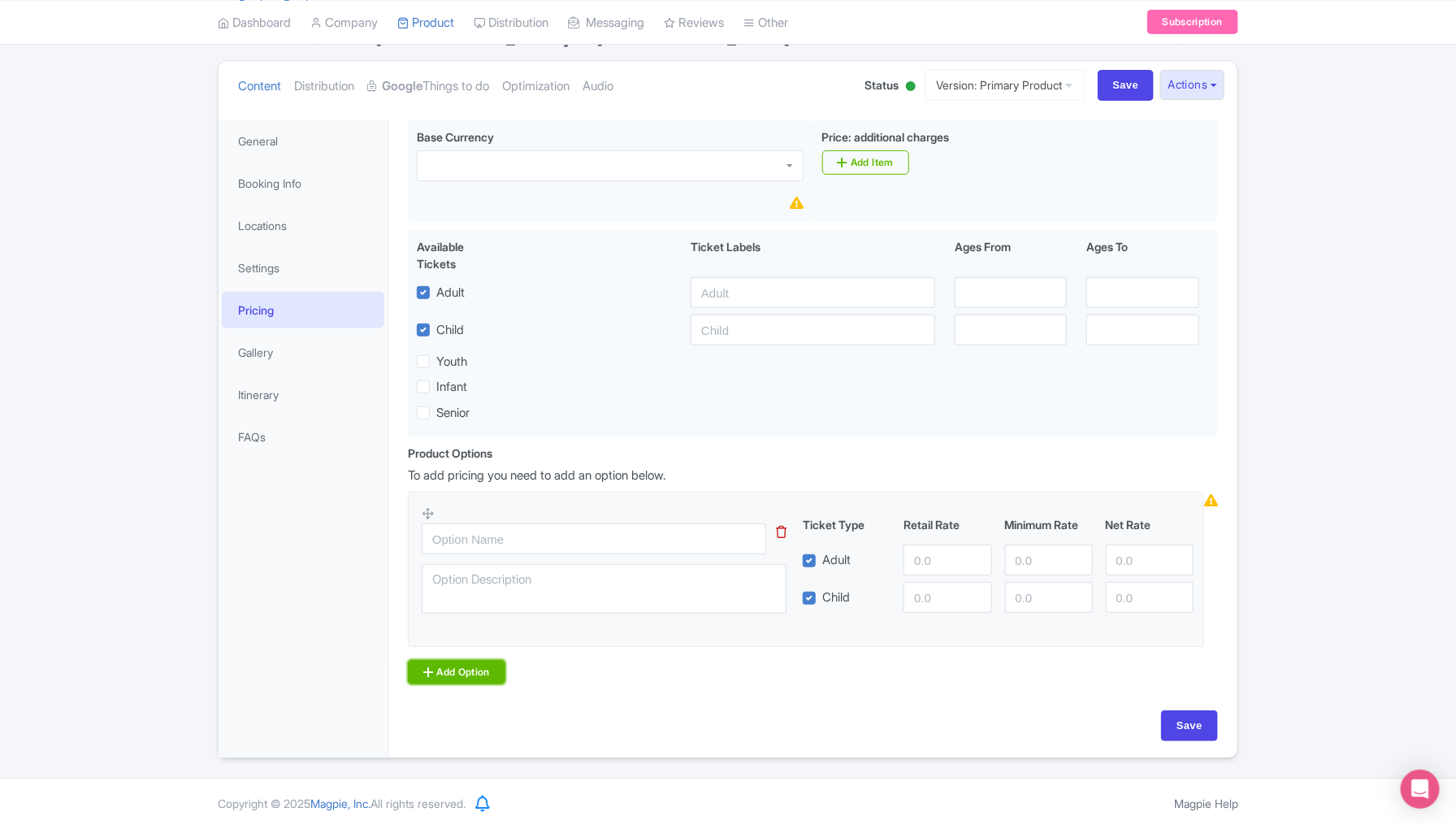
click at [429, 672] on icon at bounding box center [428, 671] width 9 height 13
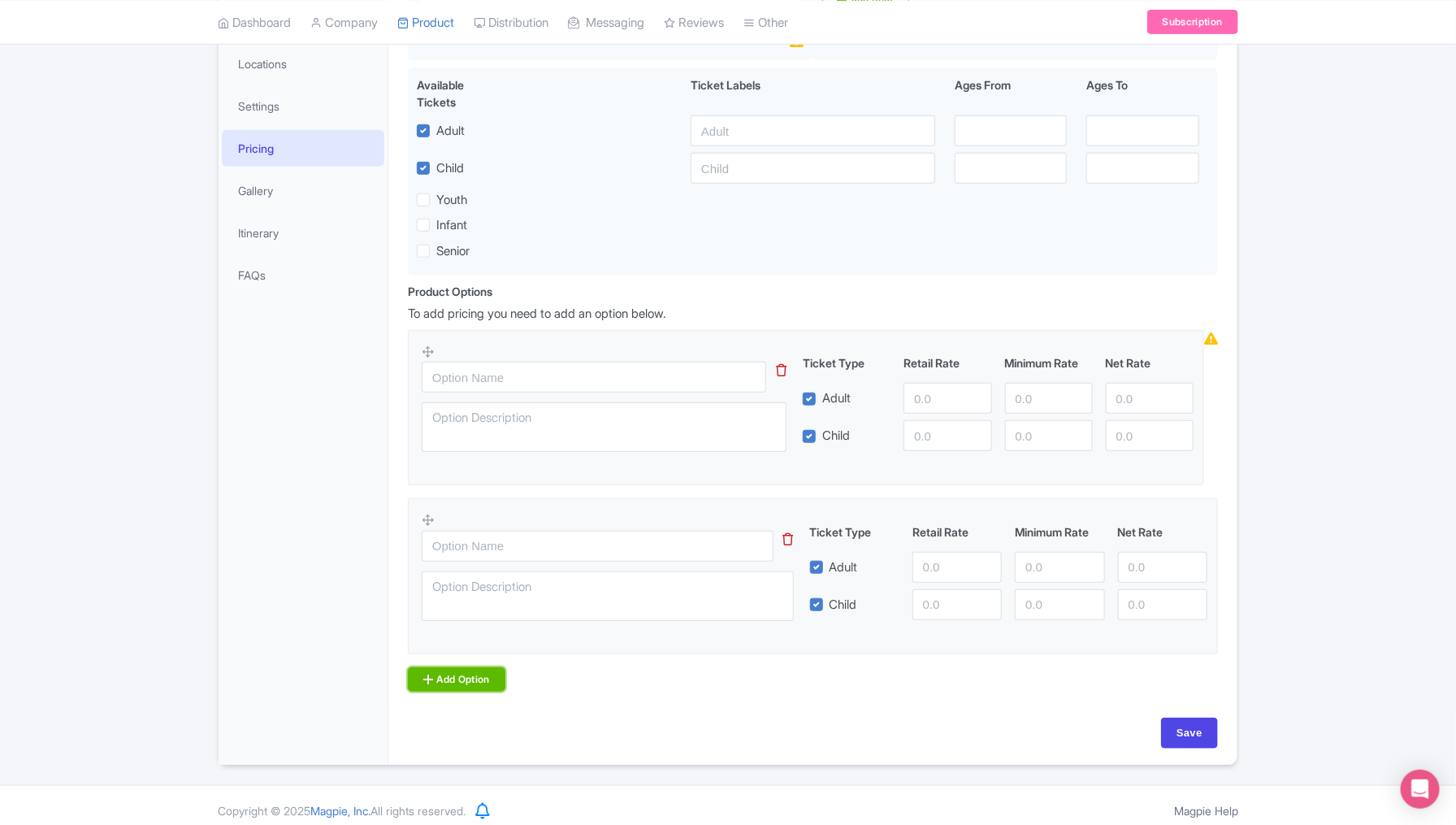
scroll to position [326, 0]
click at [448, 673] on link "Add Option" at bounding box center [457, 678] width 98 height 24
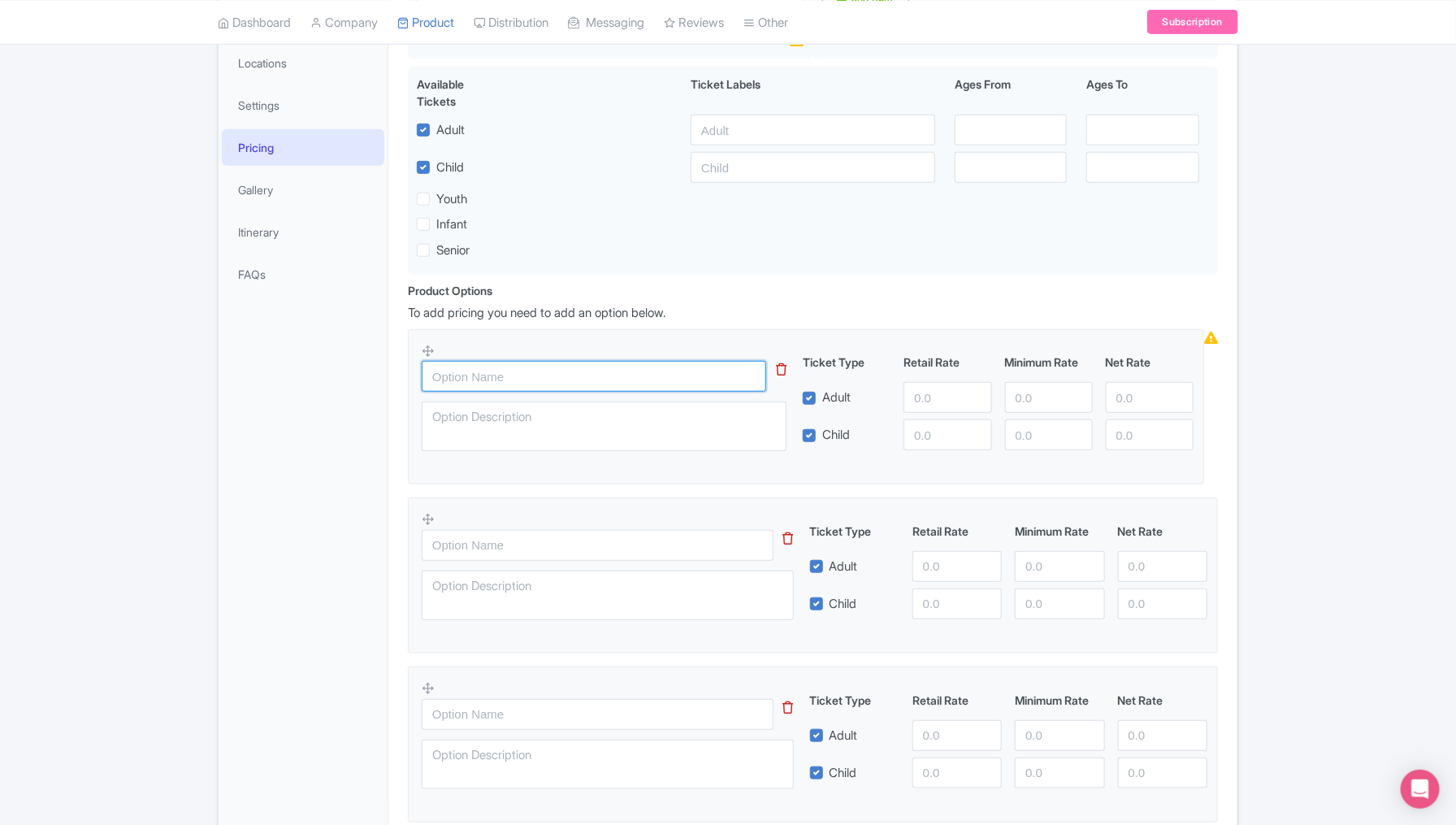
drag, startPoint x: 563, startPoint y: 371, endPoint x: 521, endPoint y: 374, distance: 42.1
click at [563, 371] on input "text" at bounding box center [594, 376] width 345 height 31
click at [521, 374] on input "text" at bounding box center [594, 376] width 345 height 31
paste input "van 5-7 pax"
click at [434, 372] on input "van 5-7 pax" at bounding box center [594, 376] width 345 height 31
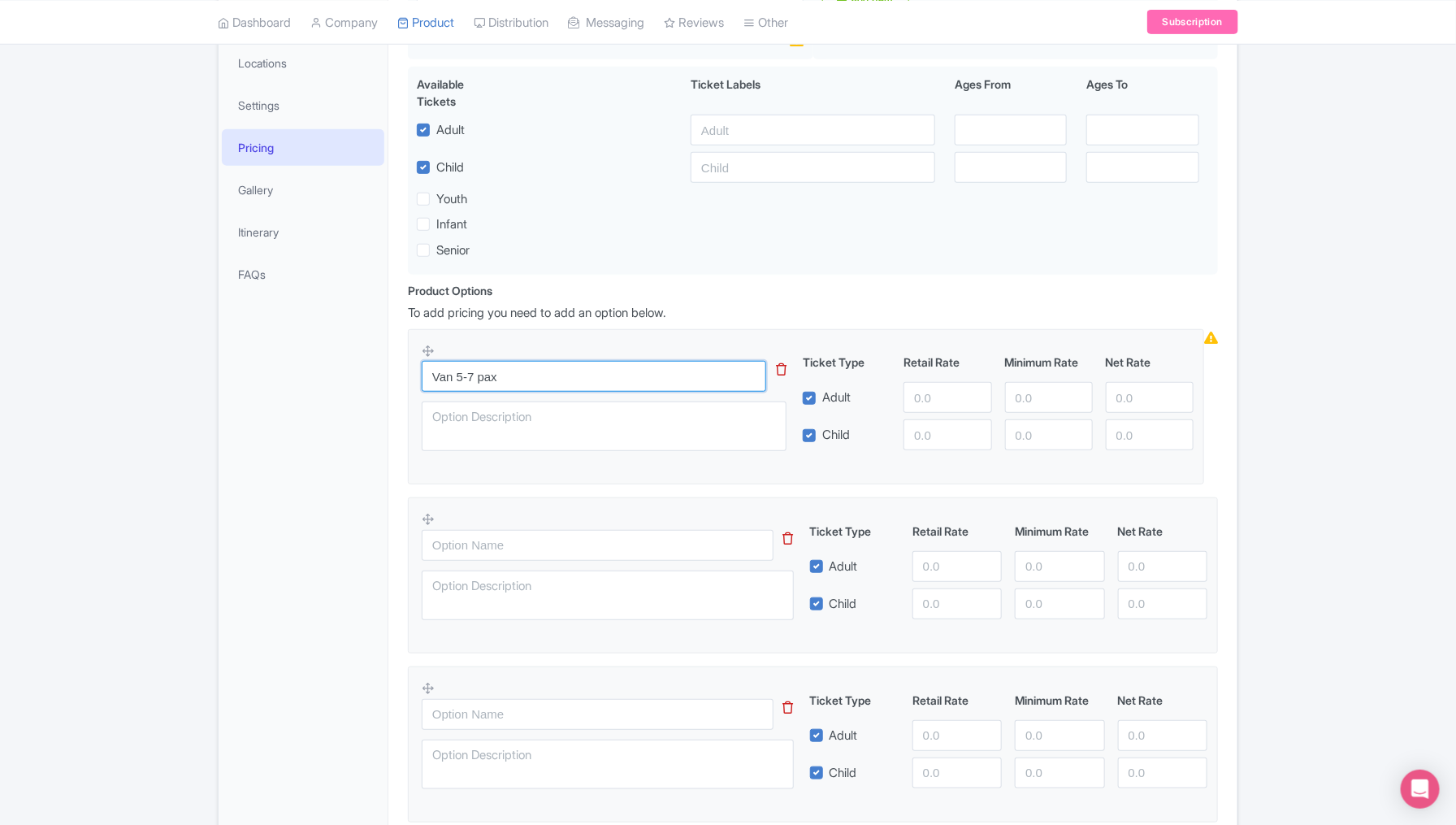
click at [486, 375] on input "Van 5-7 pax" at bounding box center [594, 376] width 345 height 31
paste input "van 5-7 pax"
click at [602, 372] on input "Van 5-7 passengers" at bounding box center [594, 376] width 345 height 31
drag, startPoint x: 619, startPoint y: 374, endPoint x: 543, endPoint y: 374, distance: 76.0
click at [543, 374] on input "Van 5-7 passengers $230 USD" at bounding box center [594, 376] width 345 height 31
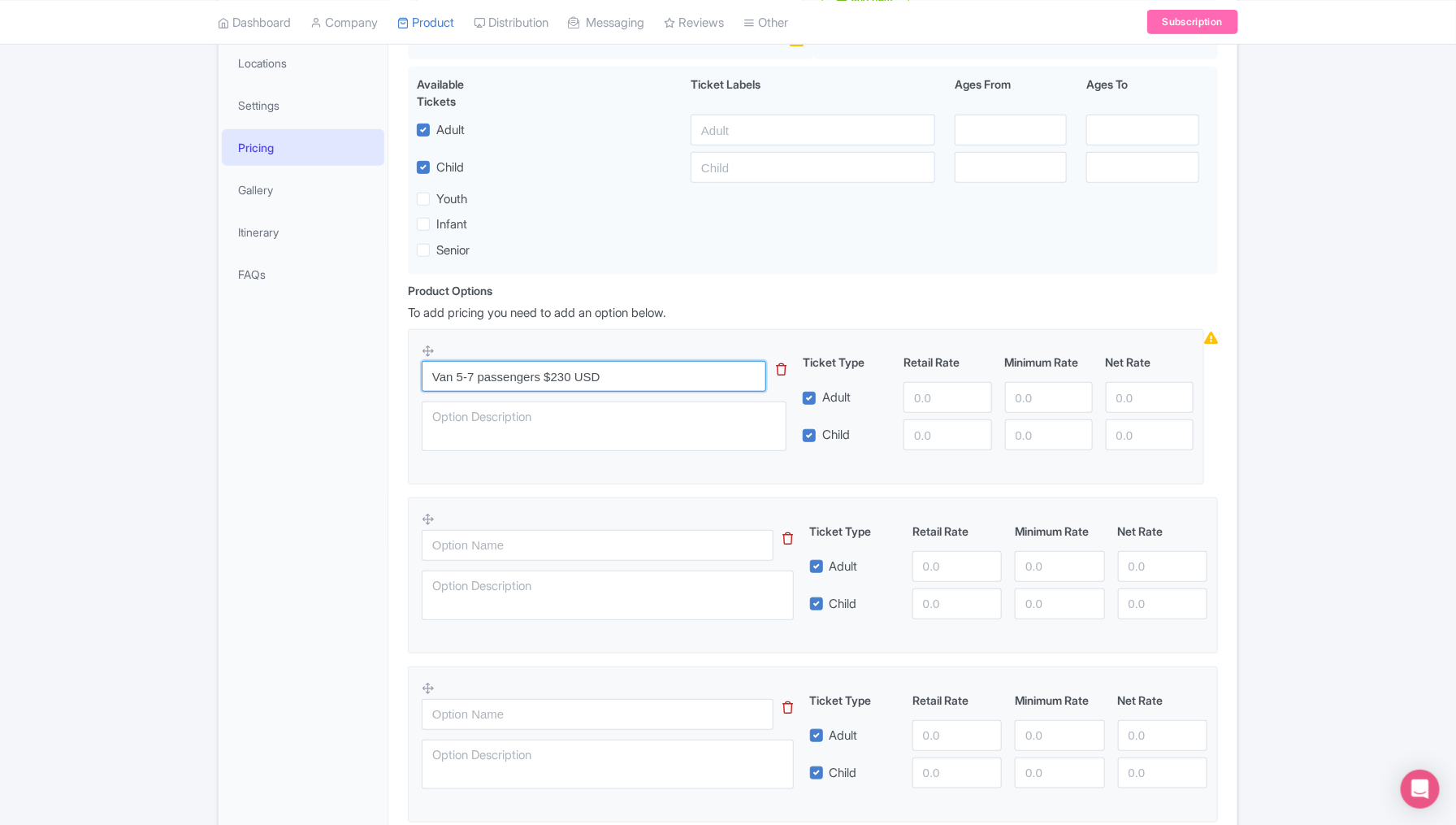
type input "Van 5-7 passengers $230 USD"
click at [916, 392] on input "number" at bounding box center [948, 397] width 87 height 31
paste input "230"
type input "230"
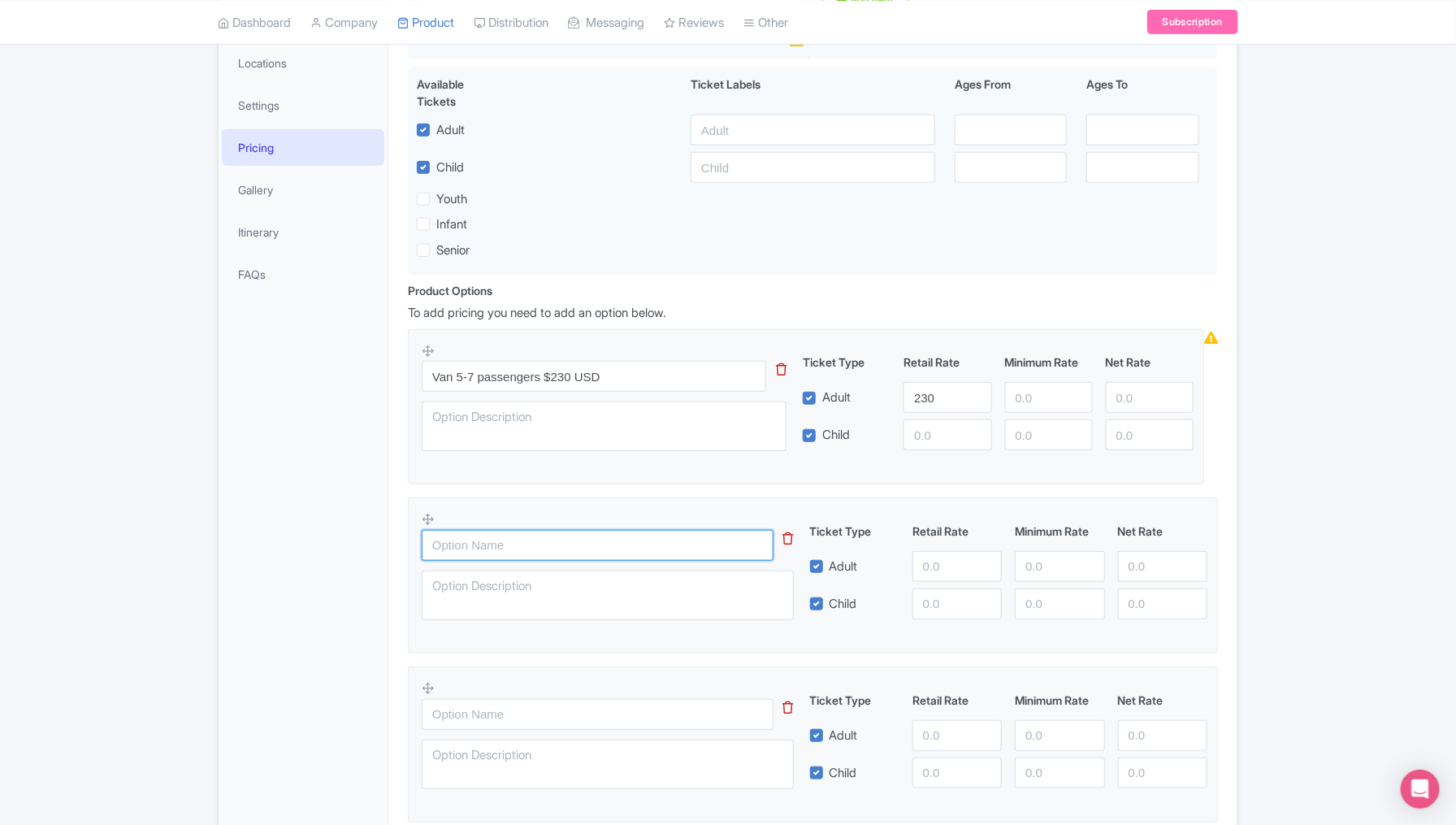
click at [604, 545] on input "text" at bounding box center [598, 545] width 352 height 31
type input "MPV 4 passengers $390 usd"
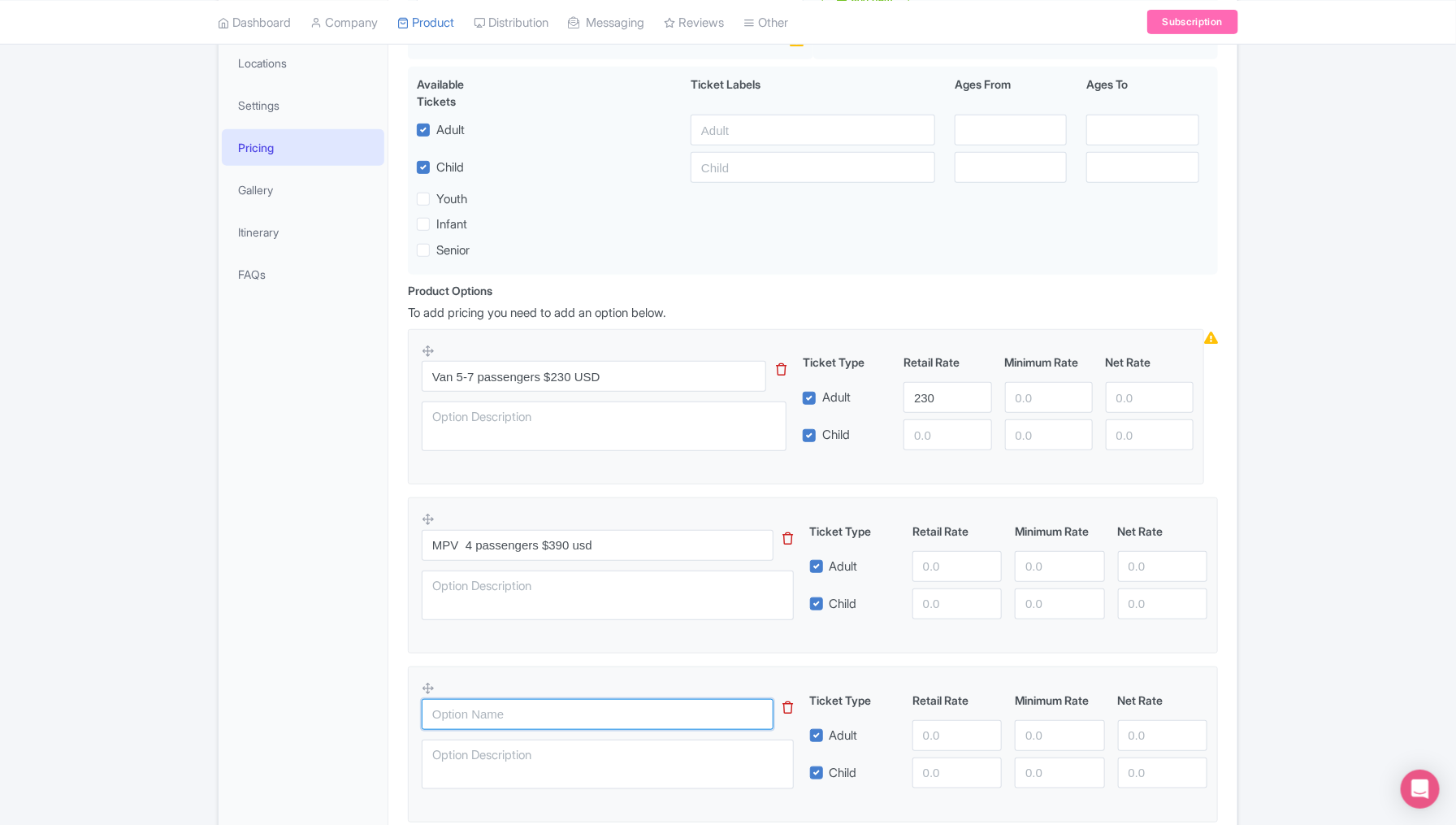
click at [476, 711] on input "text" at bounding box center [598, 714] width 352 height 31
type input "sedan 1-3 passengers $312 USD"
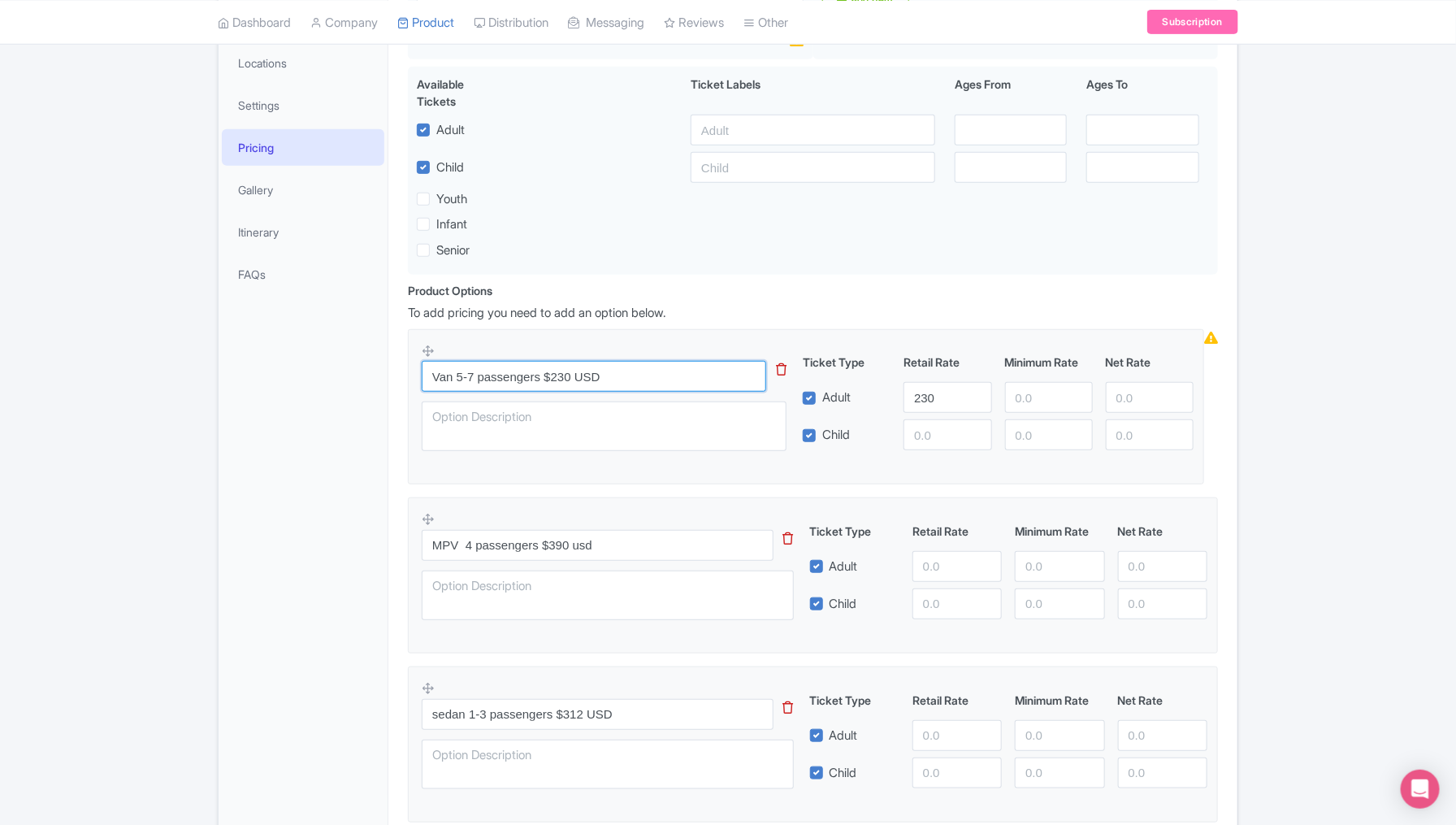
drag, startPoint x: 608, startPoint y: 370, endPoint x: 544, endPoint y: 370, distance: 64.0
click at [544, 370] on input "Van 5-7 passengers $230 USD" at bounding box center [594, 376] width 345 height 31
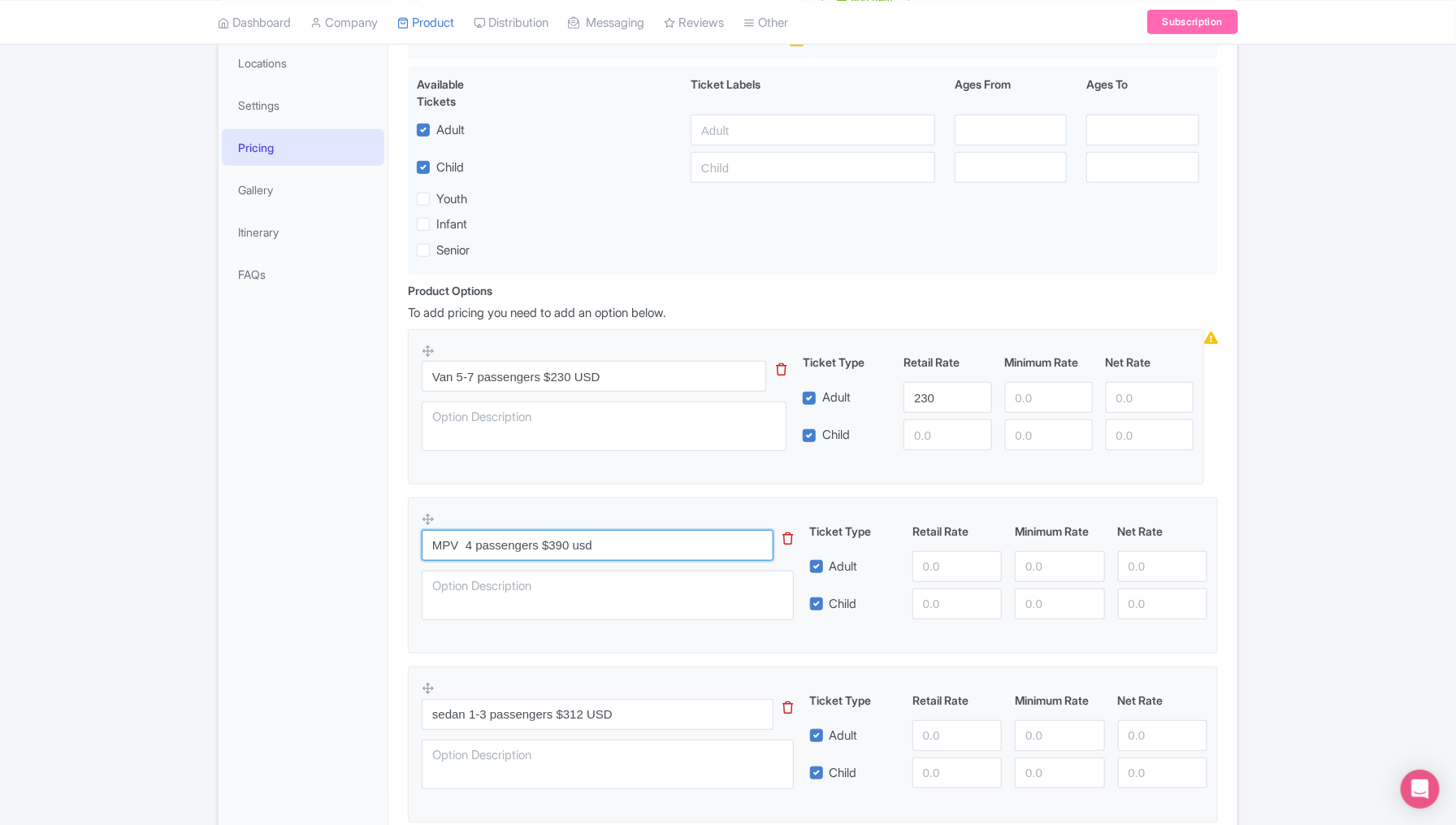
click at [601, 551] on input "MPV 4 passengers $390 usd" at bounding box center [598, 545] width 352 height 31
paste input "$230 USD"
type input "MPV 4 passengers $230 USD"
click at [936, 561] on input "number" at bounding box center [957, 566] width 89 height 31
paste input "230"
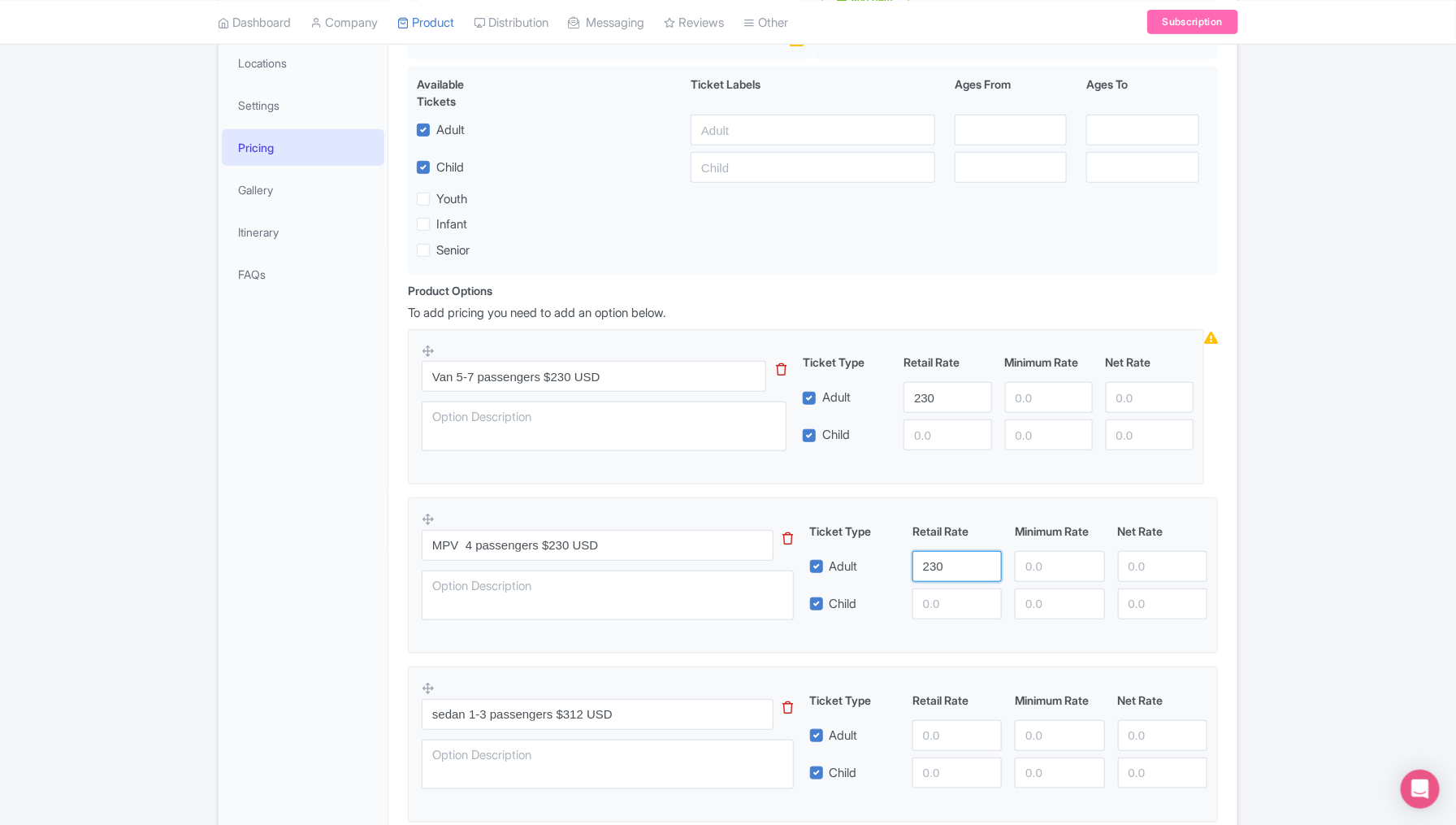
type input "230"
click at [576, 709] on input "sedan 1-3 passengers $312 USD" at bounding box center [598, 714] width 352 height 31
type input "sedan 1-3 passengers $184 USD"
click at [940, 732] on input "number" at bounding box center [957, 735] width 89 height 31
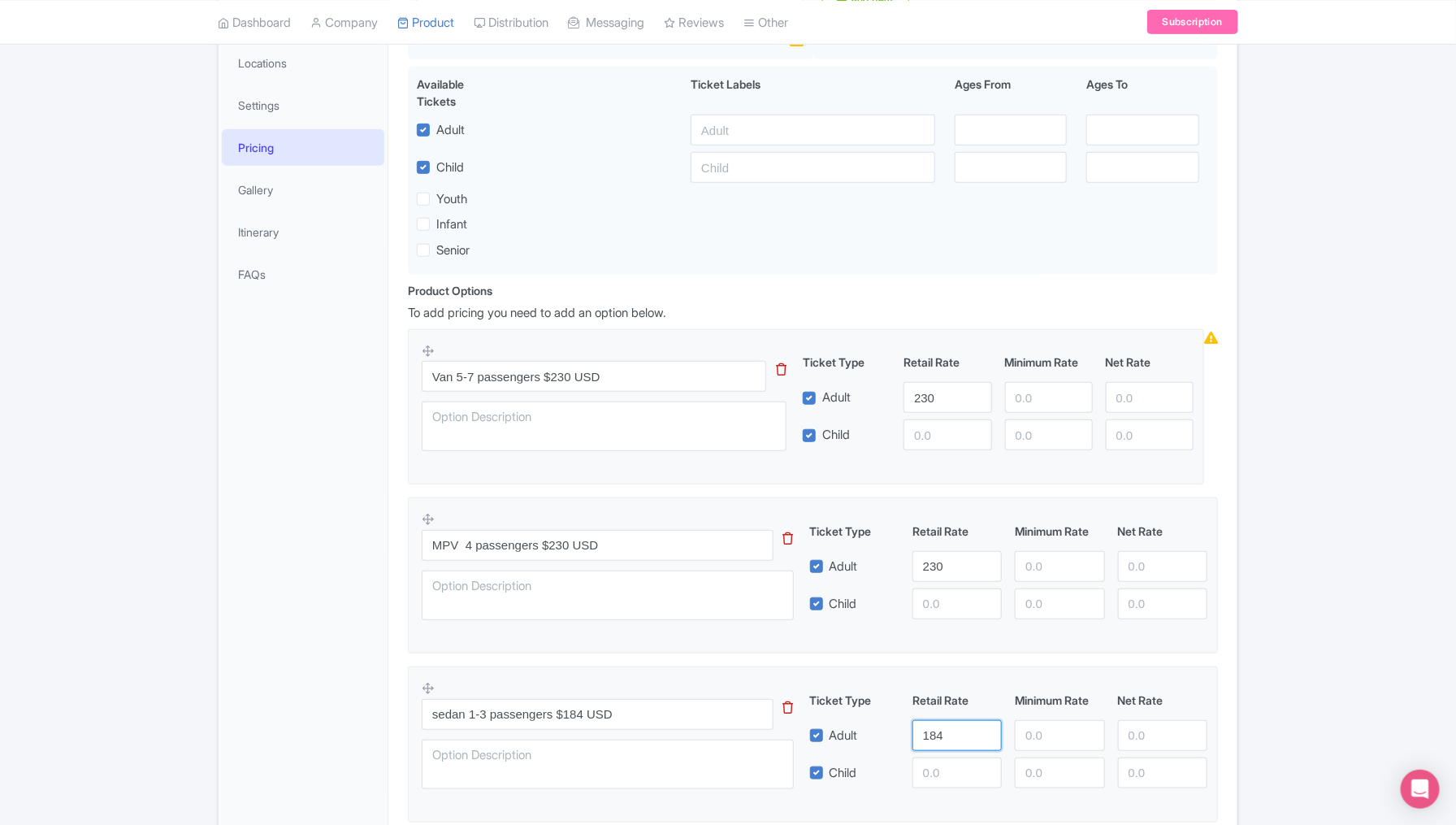
type input "184"
click at [336, 735] on div "General Booking Info Locations Settings Pricing Gallery Itinerary FAQs" at bounding box center [304, 445] width 170 height 976
drag, startPoint x: 619, startPoint y: 716, endPoint x: 552, endPoint y: 713, distance: 67.1
click at [552, 713] on input "sedan 1-3 passengers $184 USD" at bounding box center [598, 714] width 352 height 31
click at [223, 604] on div "General Booking Info Locations Settings Pricing Gallery Itinerary FAQs" at bounding box center [304, 445] width 170 height 976
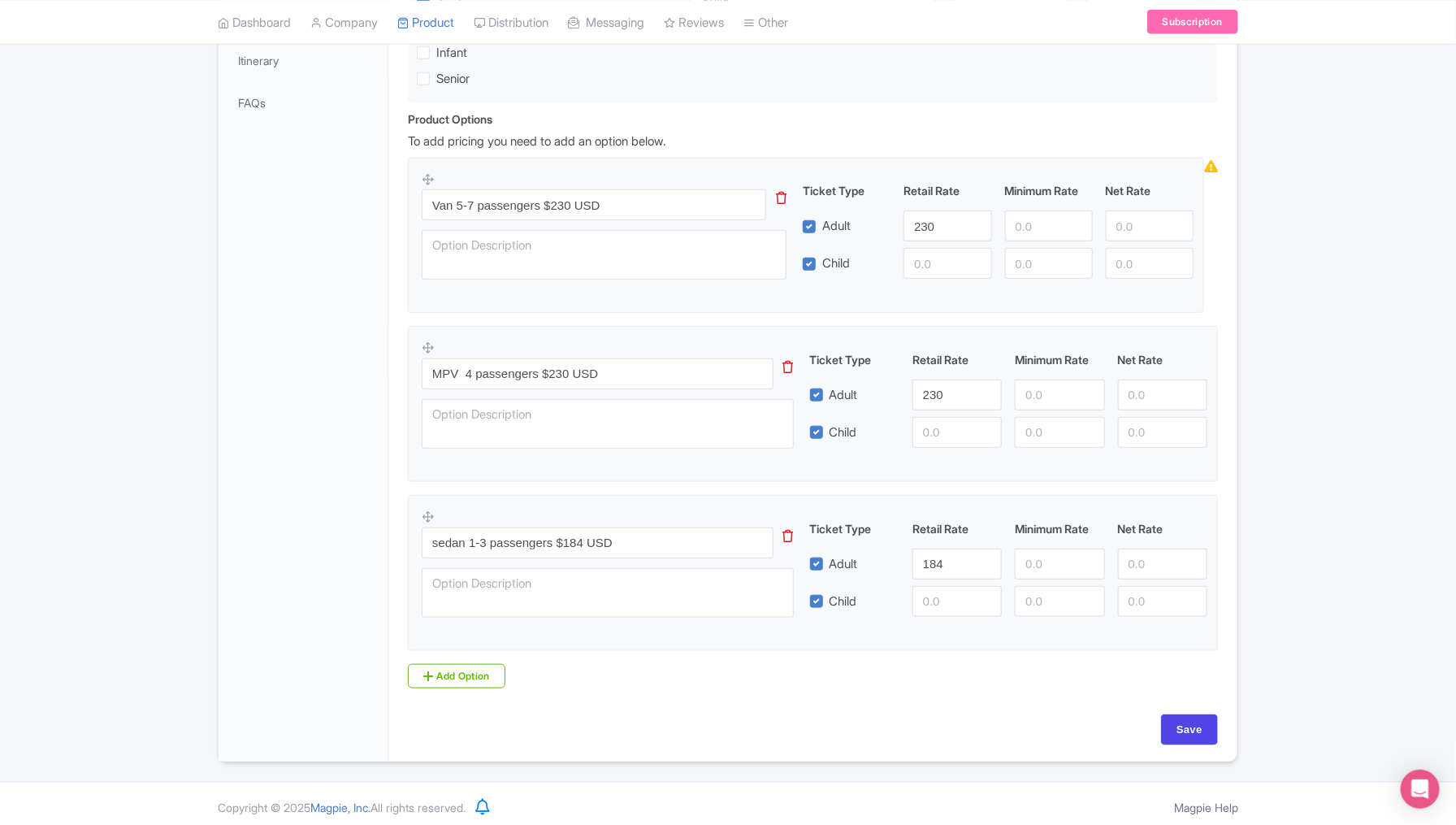
scroll to position [500, 0]
click at [1195, 719] on input "Save" at bounding box center [1189, 727] width 57 height 31
type input "Saving..."
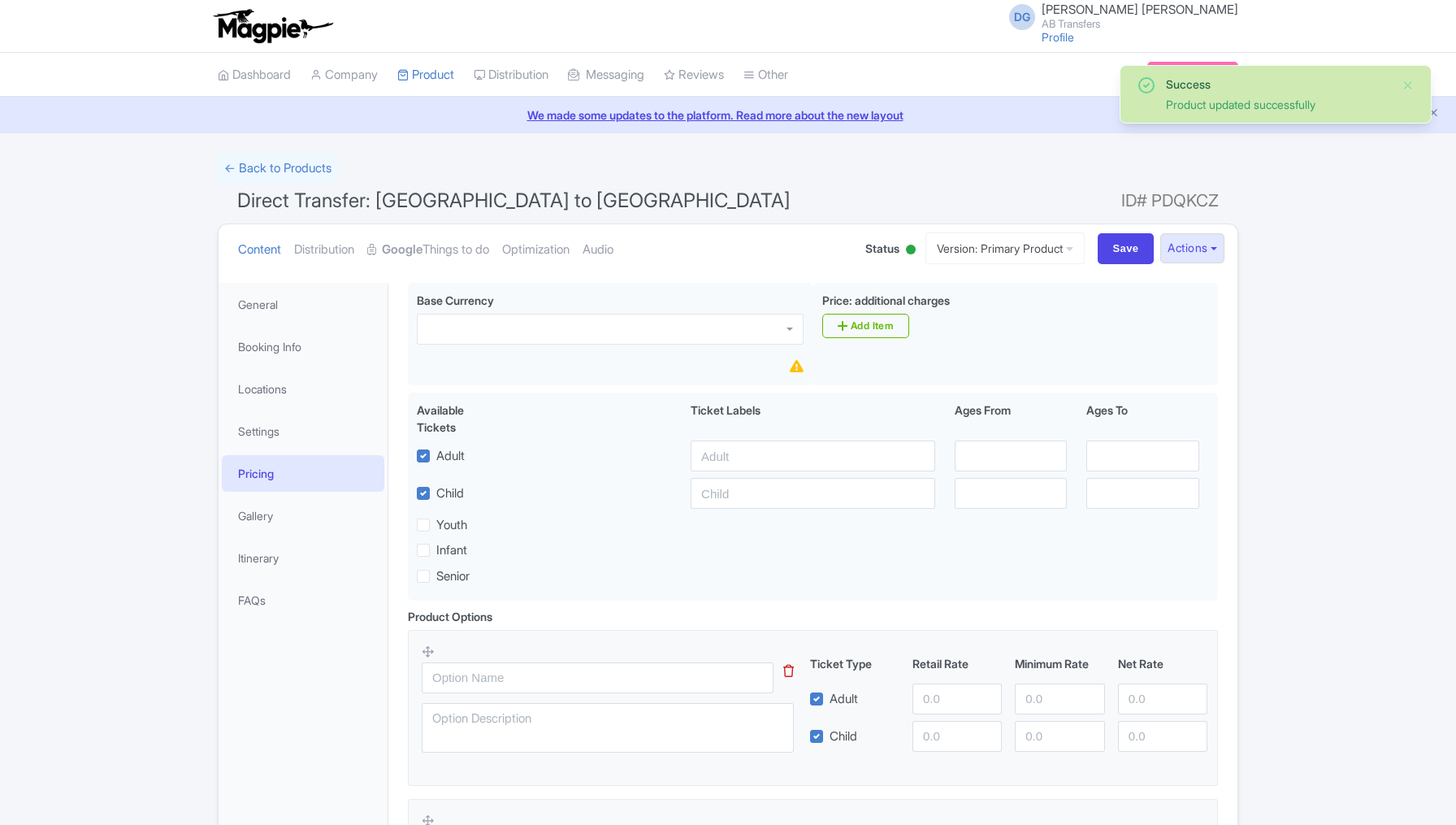
scroll to position [281, 0]
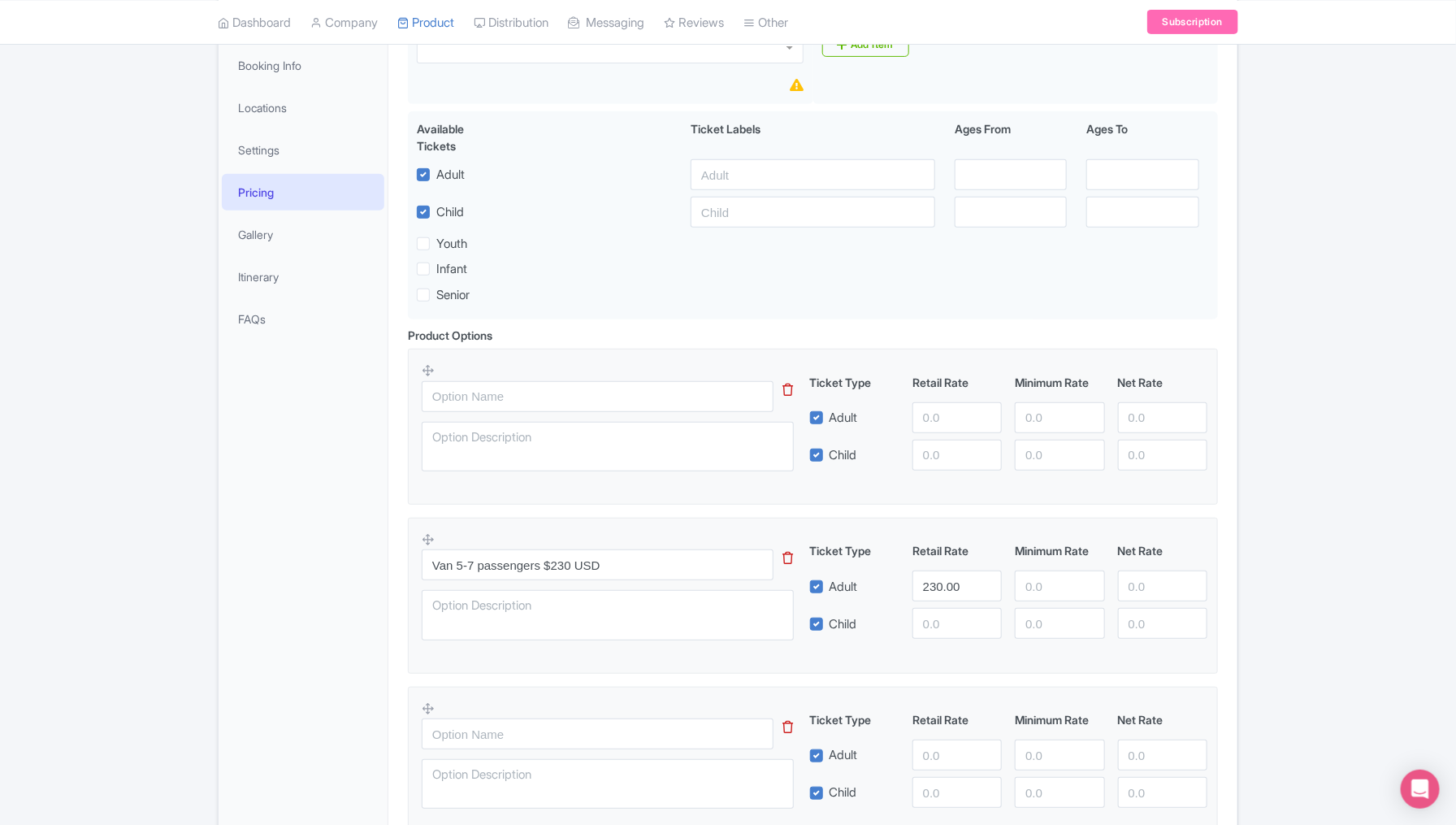
click at [789, 388] on icon at bounding box center [788, 389] width 10 height 12
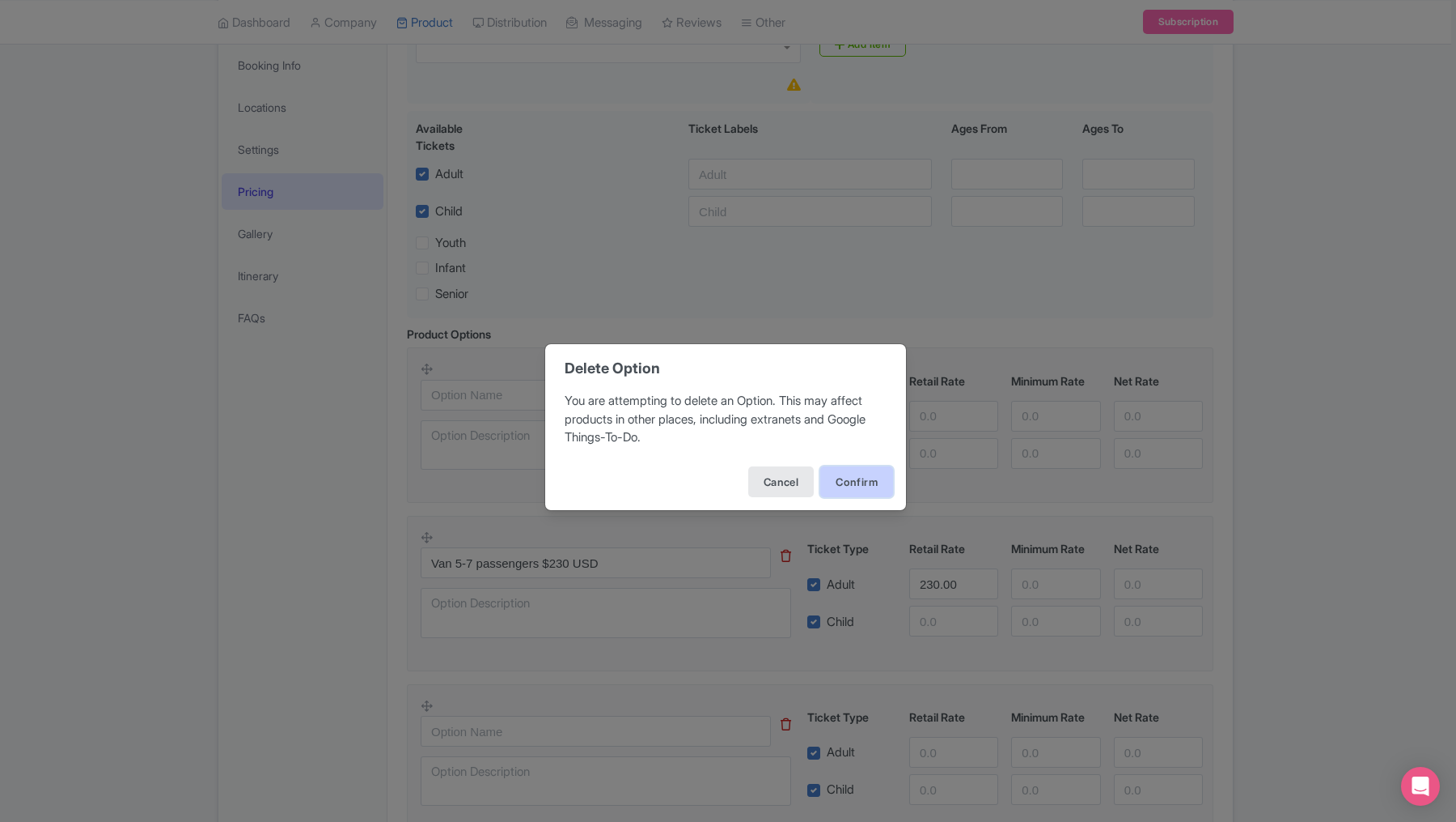
click at [851, 480] on button "Confirm" at bounding box center [857, 482] width 73 height 31
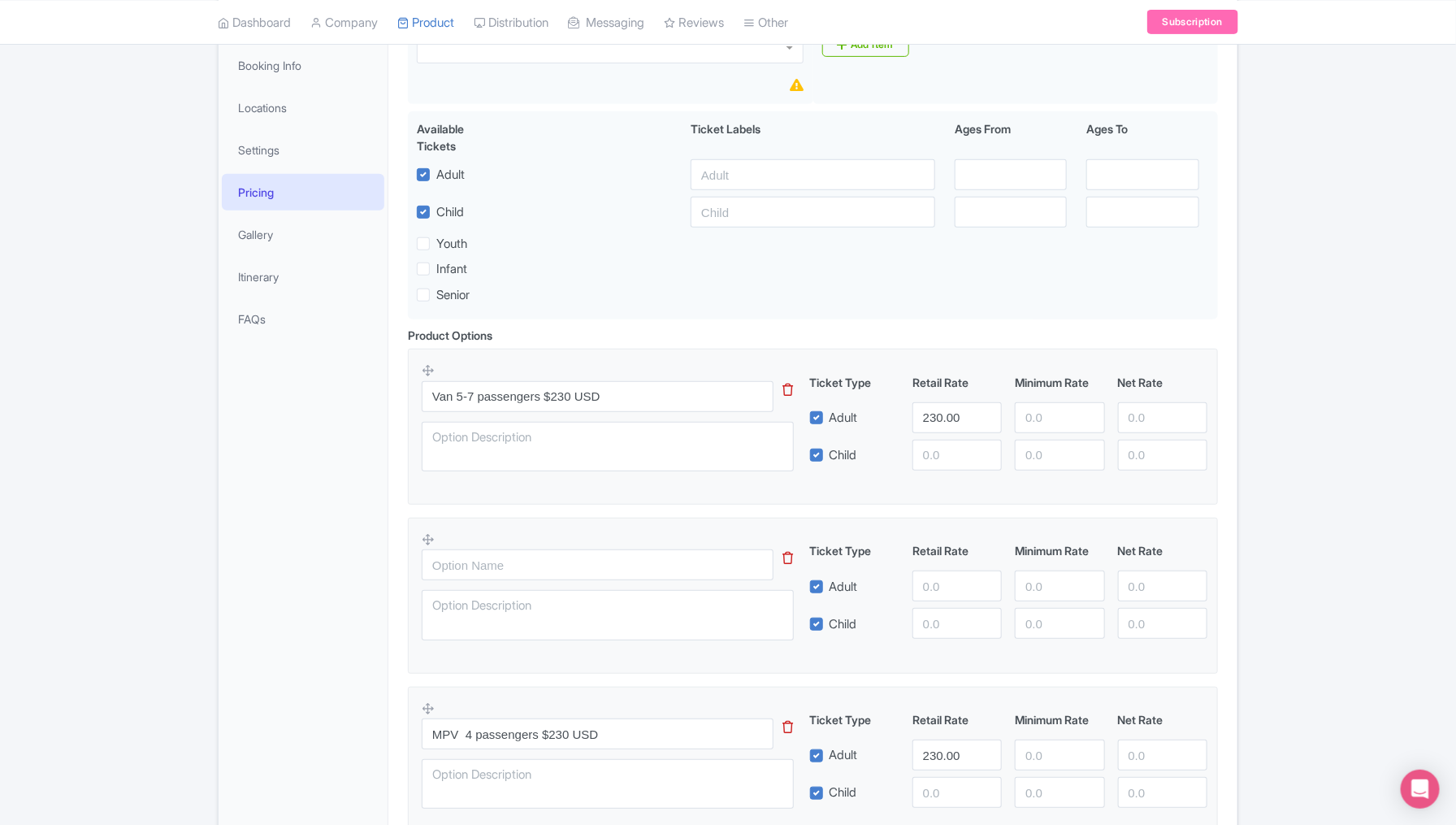
click at [787, 552] on icon at bounding box center [788, 557] width 10 height 12
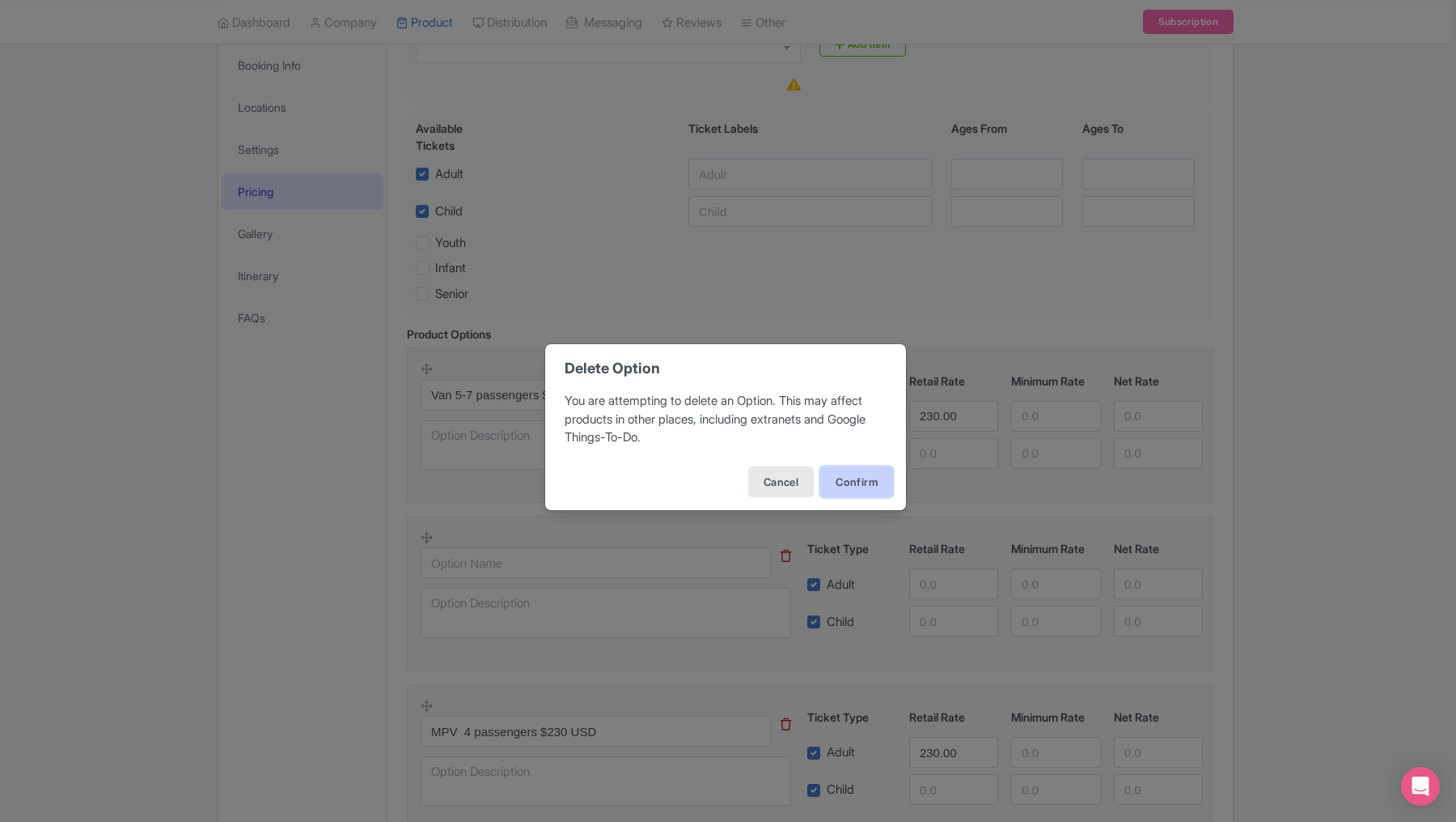
click at [853, 479] on button "Confirm" at bounding box center [857, 482] width 73 height 31
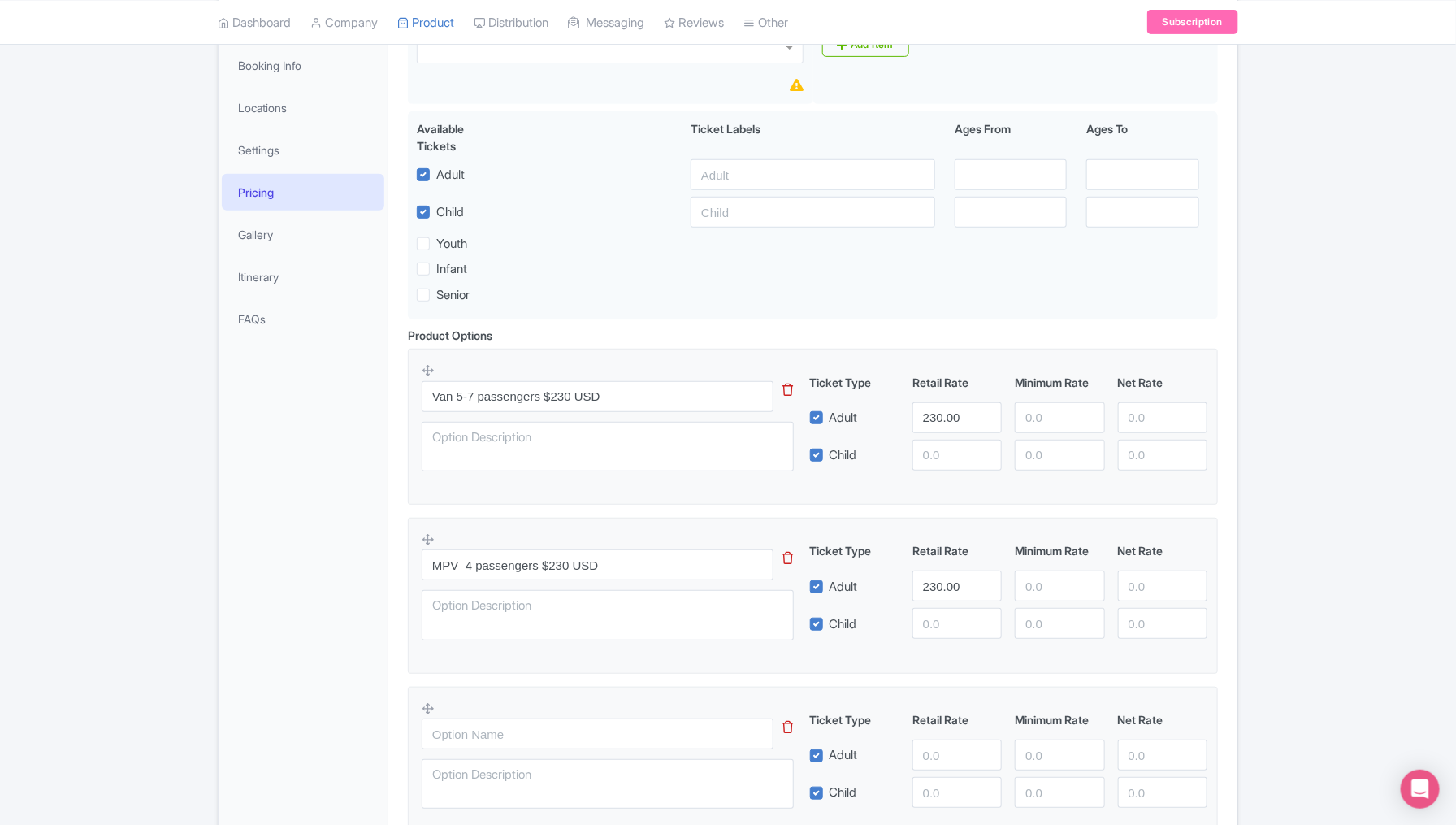
click at [791, 725] on icon at bounding box center [788, 726] width 10 height 12
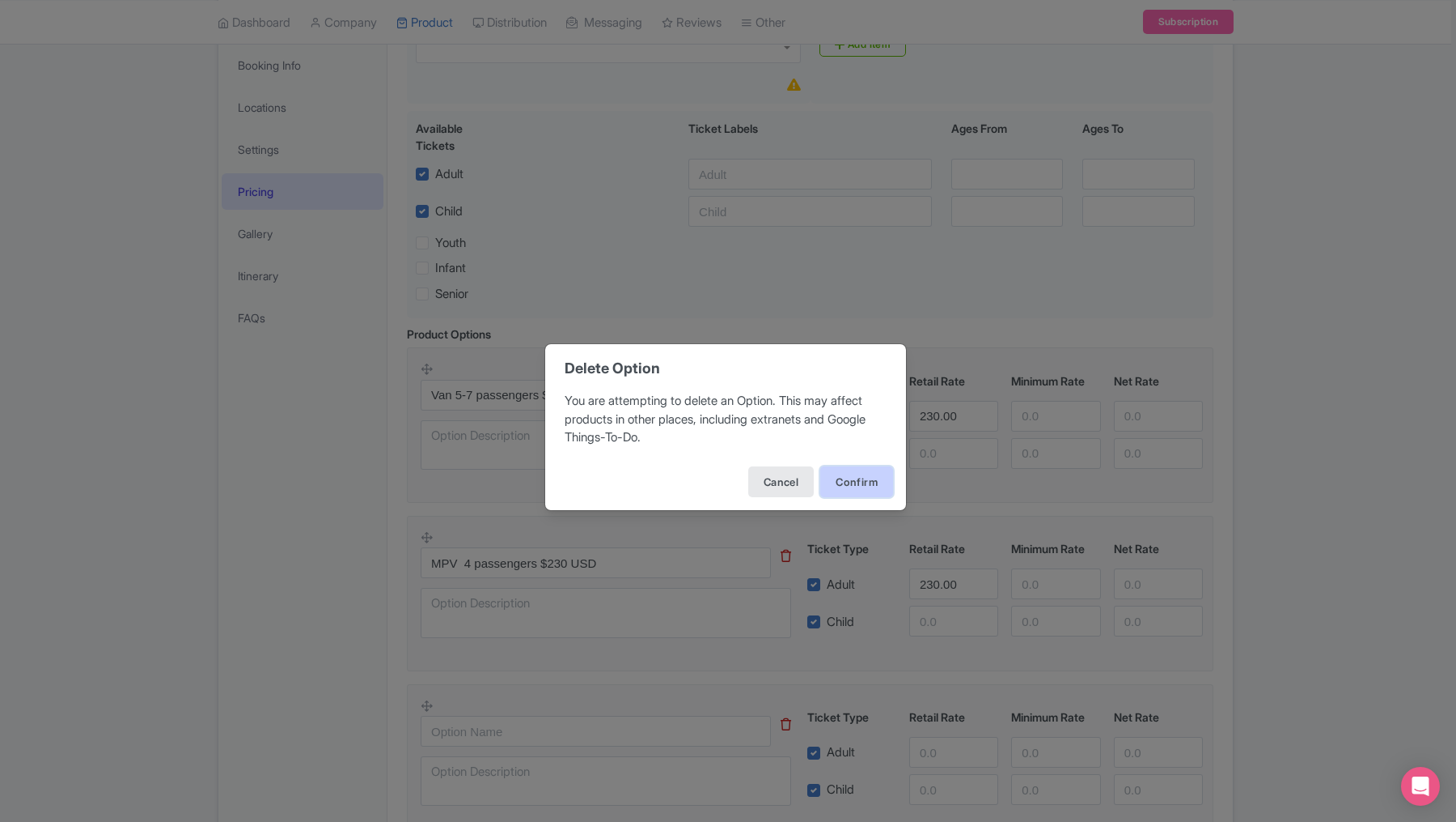
click at [845, 494] on button "Confirm" at bounding box center [857, 482] width 73 height 31
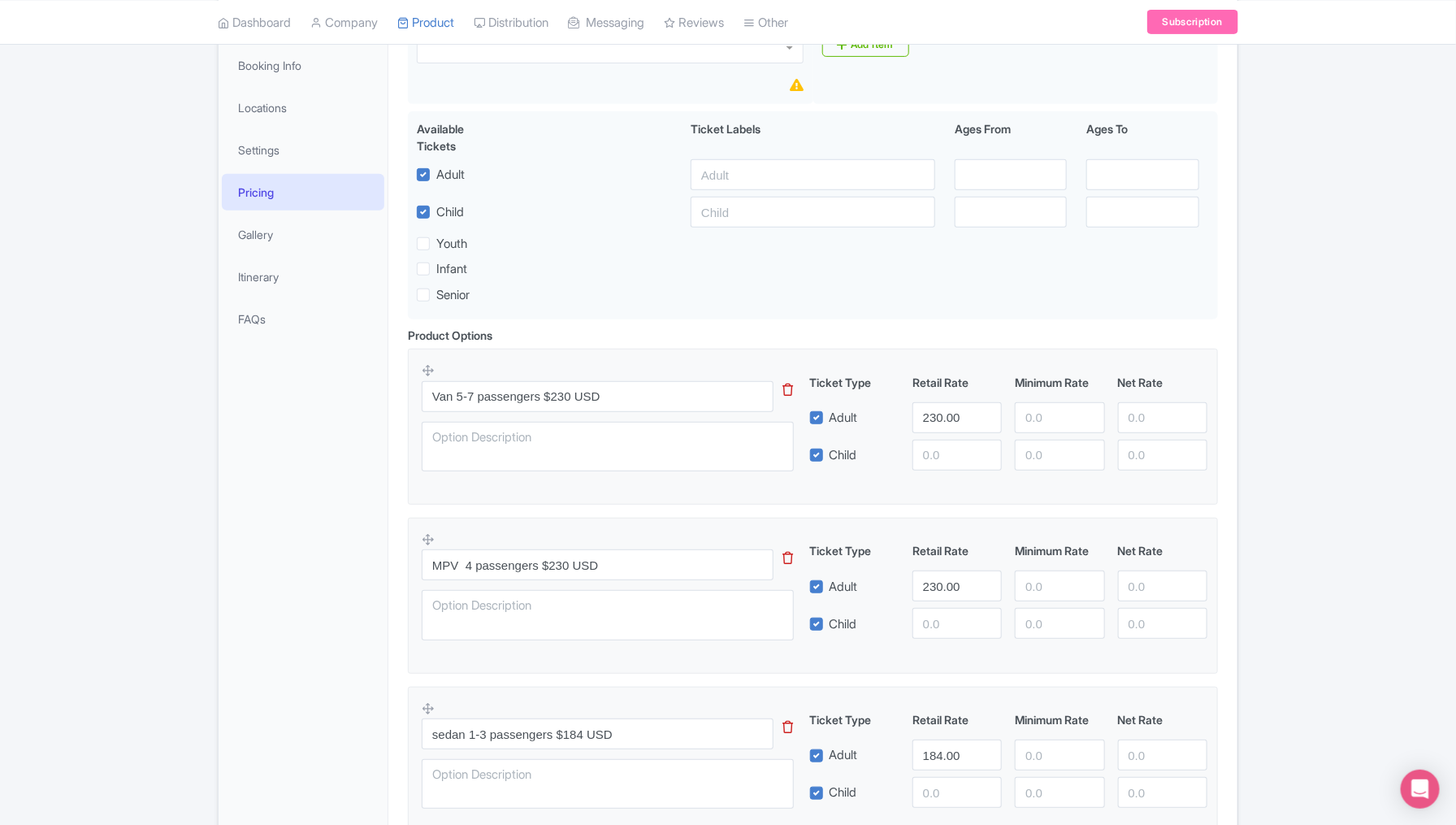
click at [356, 646] on div "General Booking Info Locations Settings Pricing Gallery Itinerary FAQs" at bounding box center [304, 477] width 170 height 951
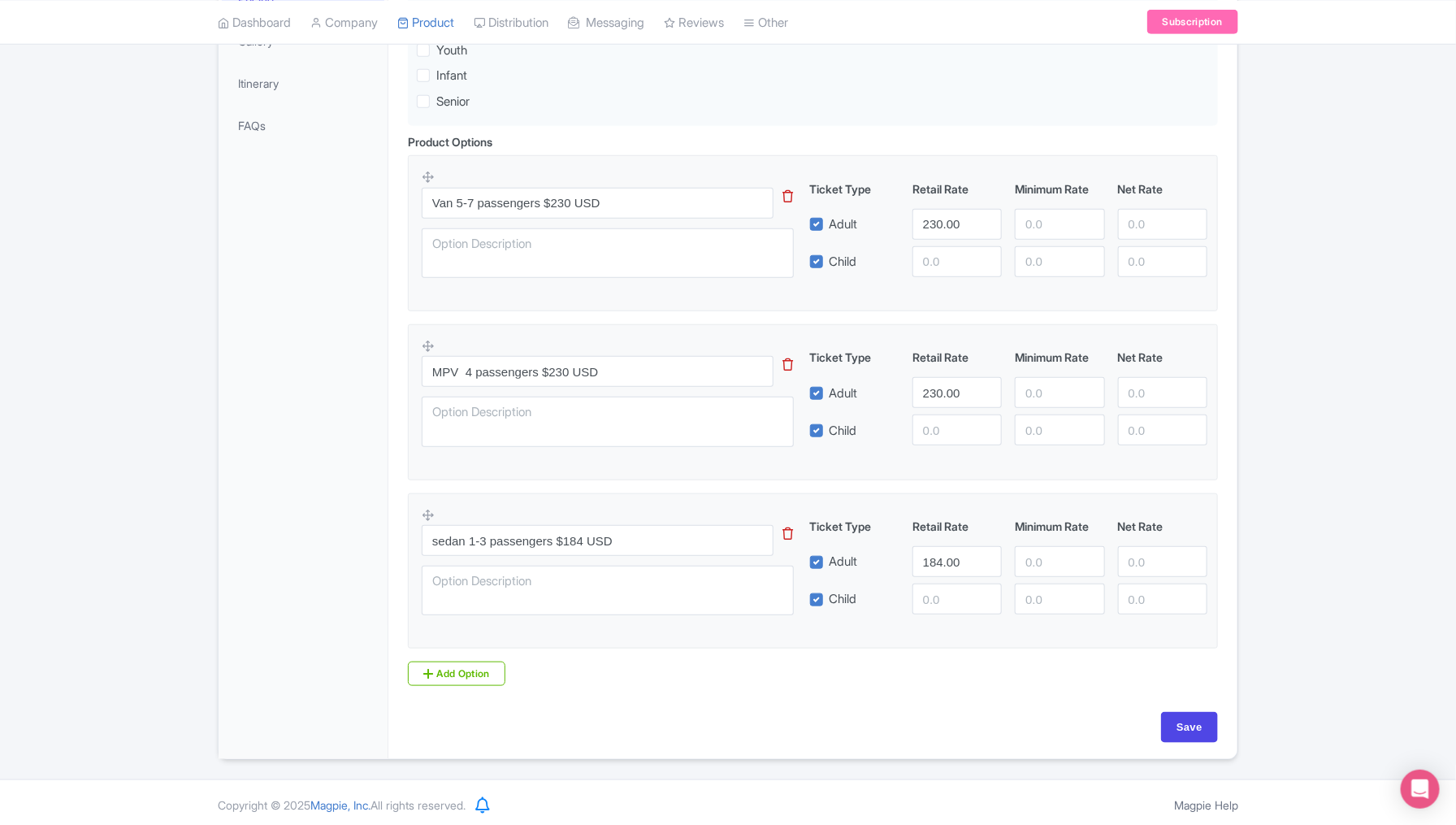
scroll to position [475, 0]
click at [1196, 720] on input "Save" at bounding box center [1189, 726] width 57 height 31
type input "Saving..."
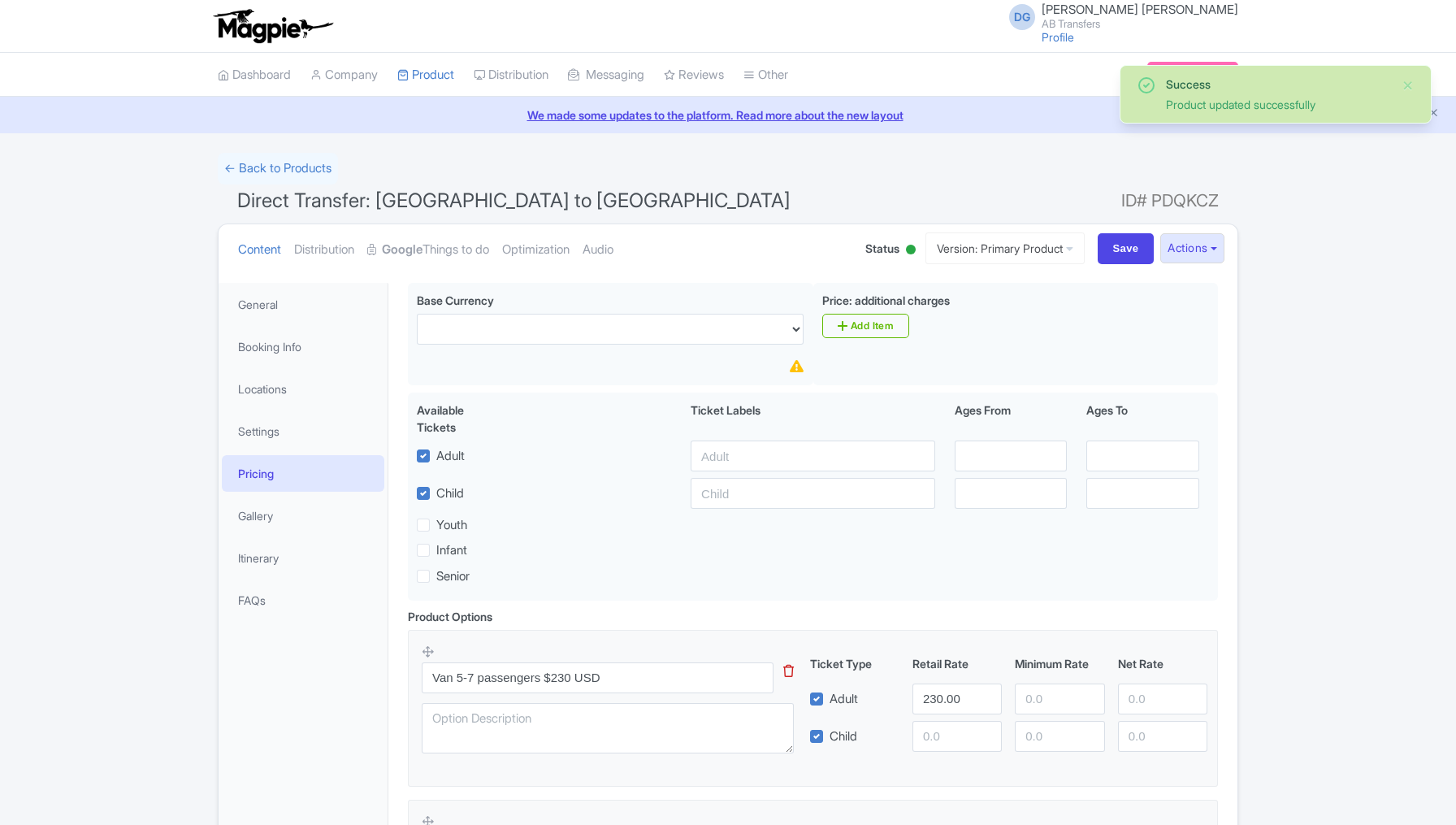
scroll to position [281, 0]
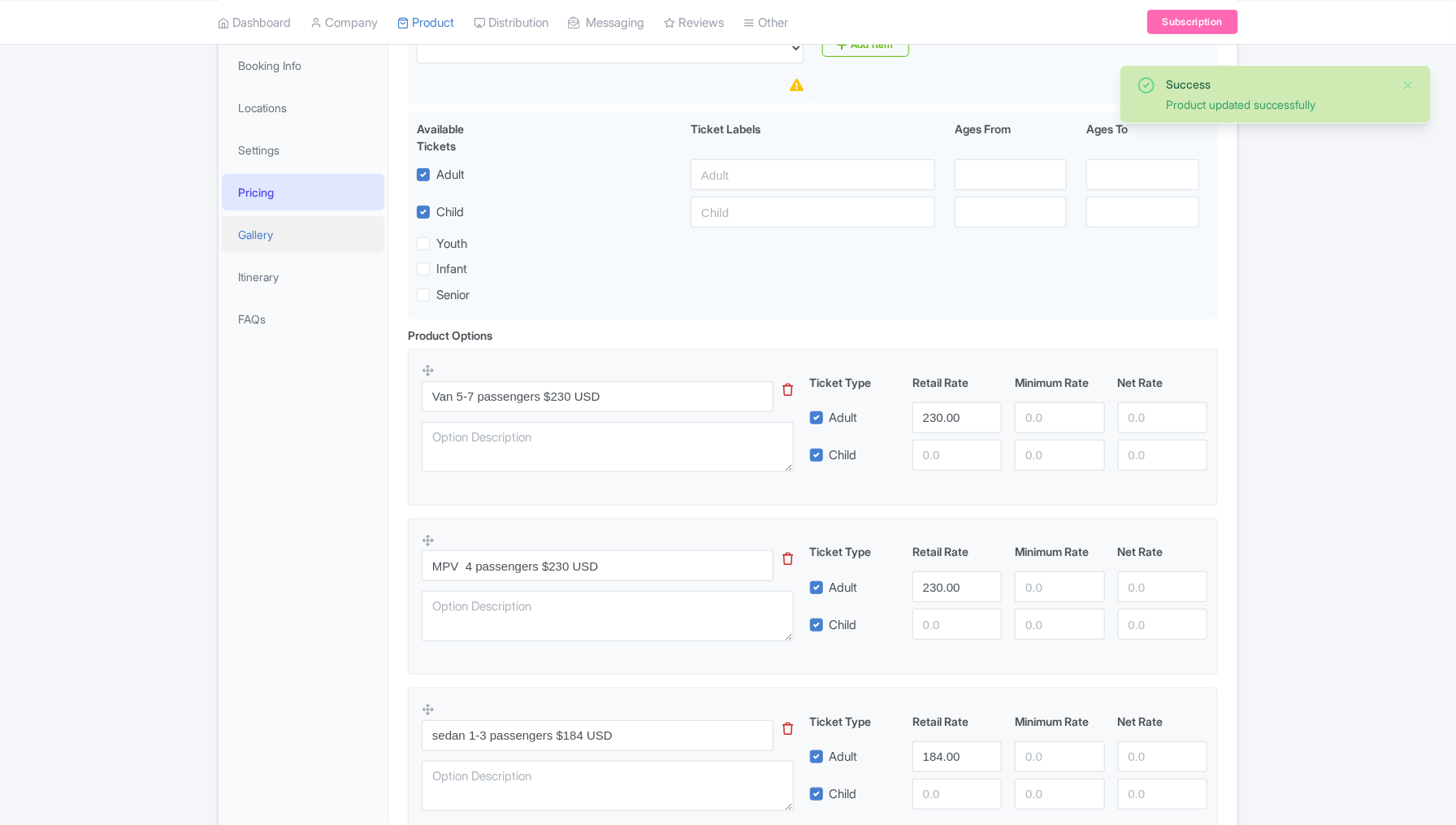
click at [267, 235] on link "Gallery" at bounding box center [303, 234] width 162 height 37
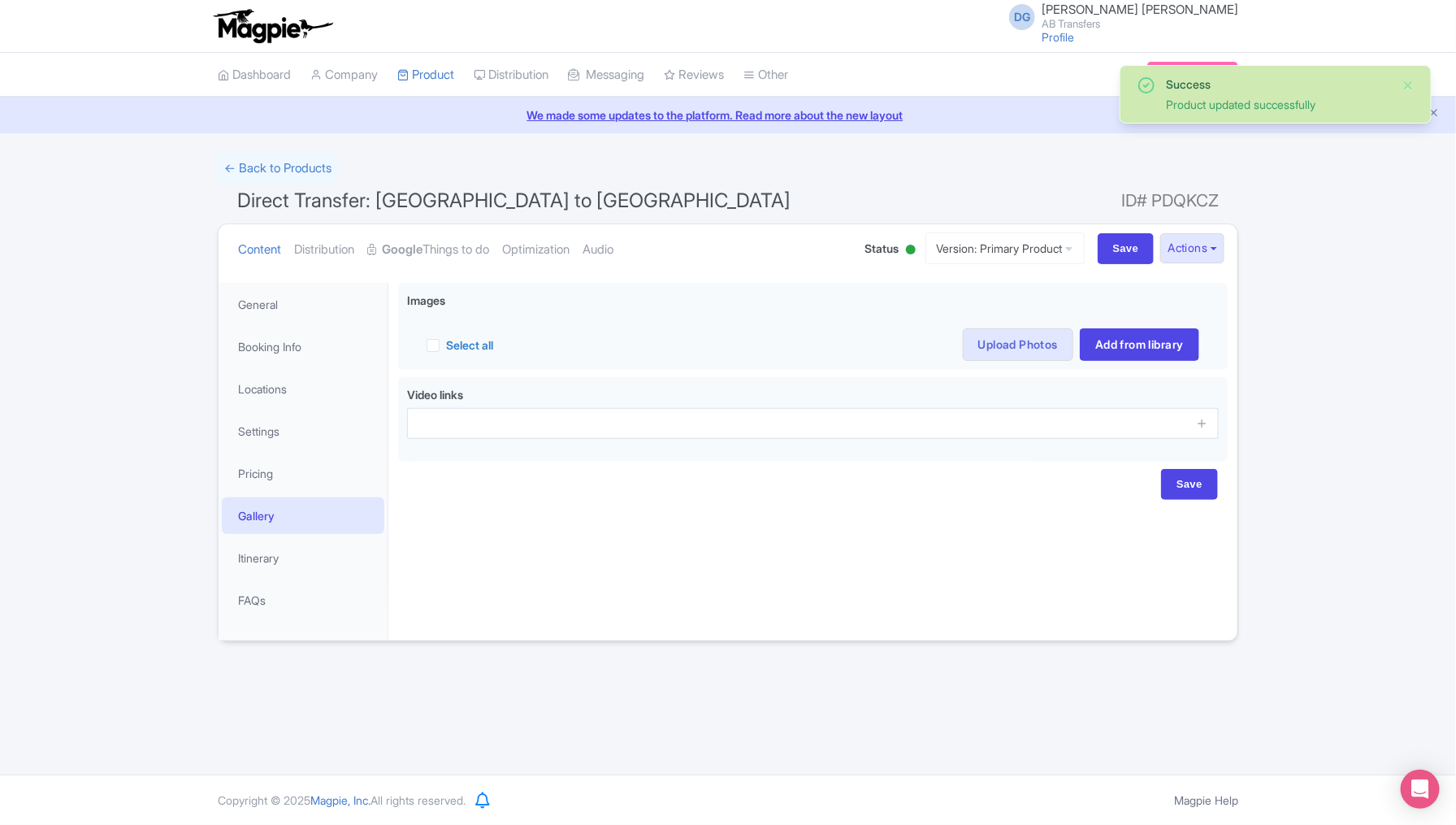
scroll to position [0, 0]
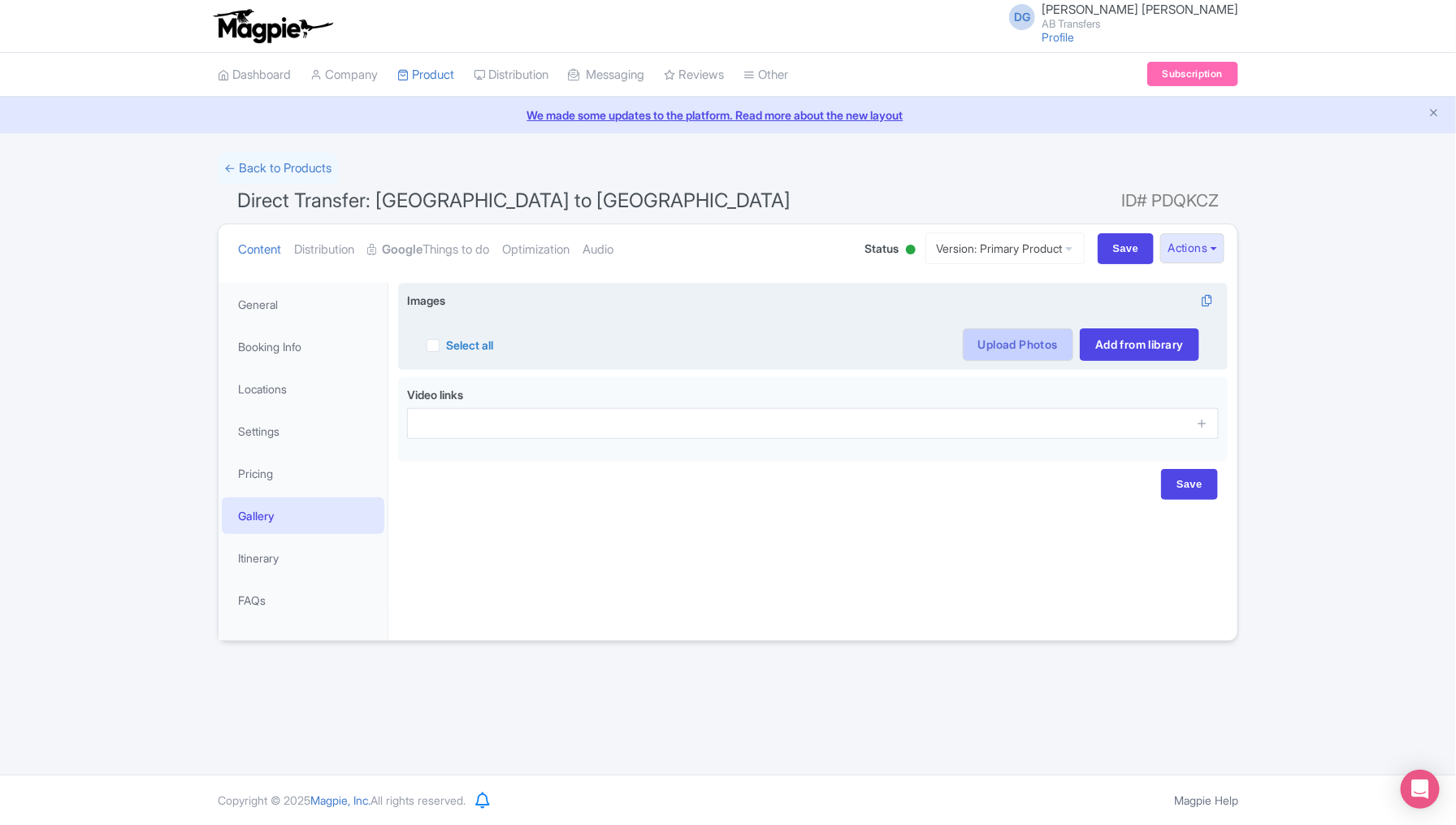
click at [992, 341] on link "Upload Photos" at bounding box center [1018, 345] width 111 height 33
click at [998, 347] on link "Upload Photos" at bounding box center [1018, 345] width 111 height 33
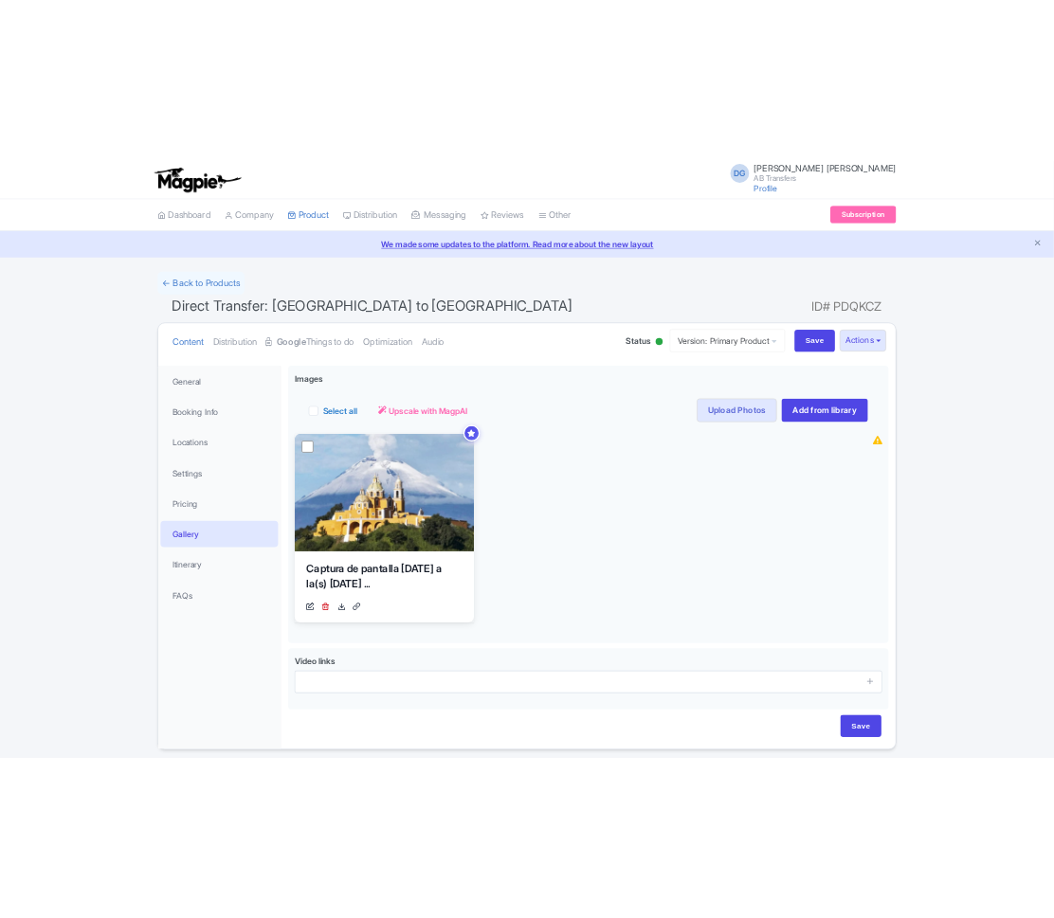
scroll to position [64, 0]
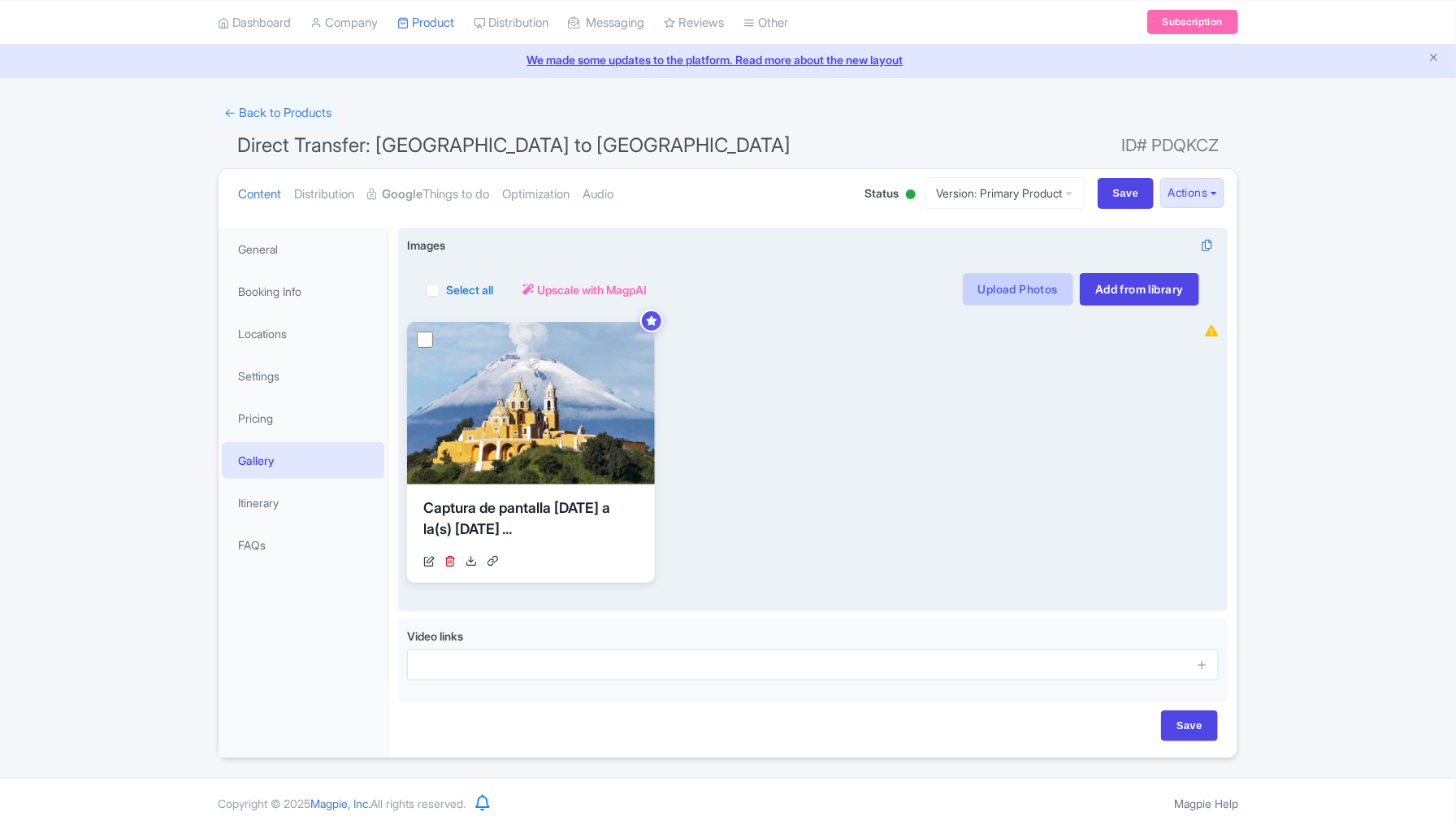
click at [1025, 291] on link "Upload Photos" at bounding box center [1018, 289] width 111 height 33
click at [1004, 292] on link "Upload Photos" at bounding box center [1018, 289] width 111 height 33
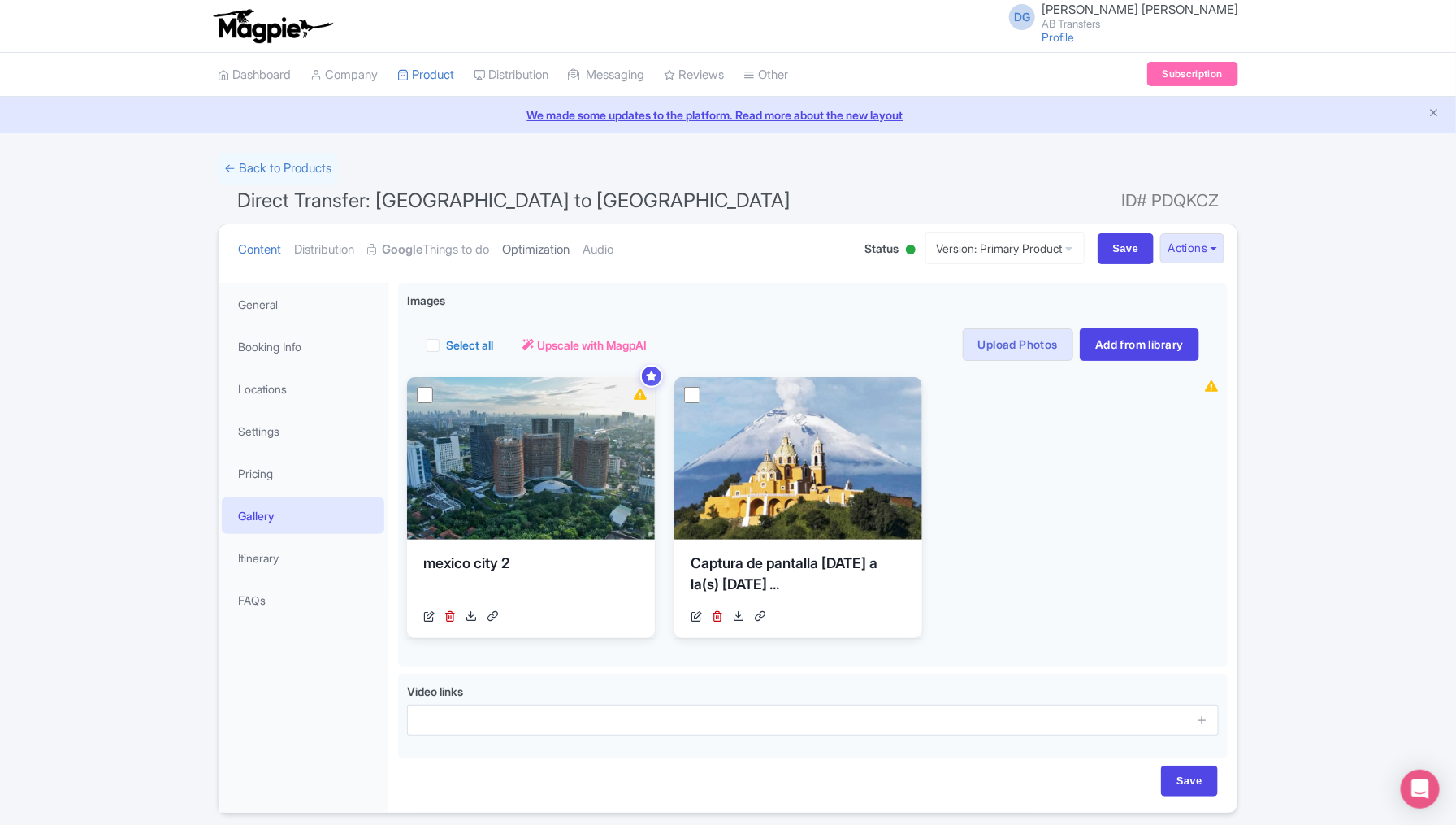
click at [550, 244] on link "Optimization" at bounding box center [536, 250] width 68 height 51
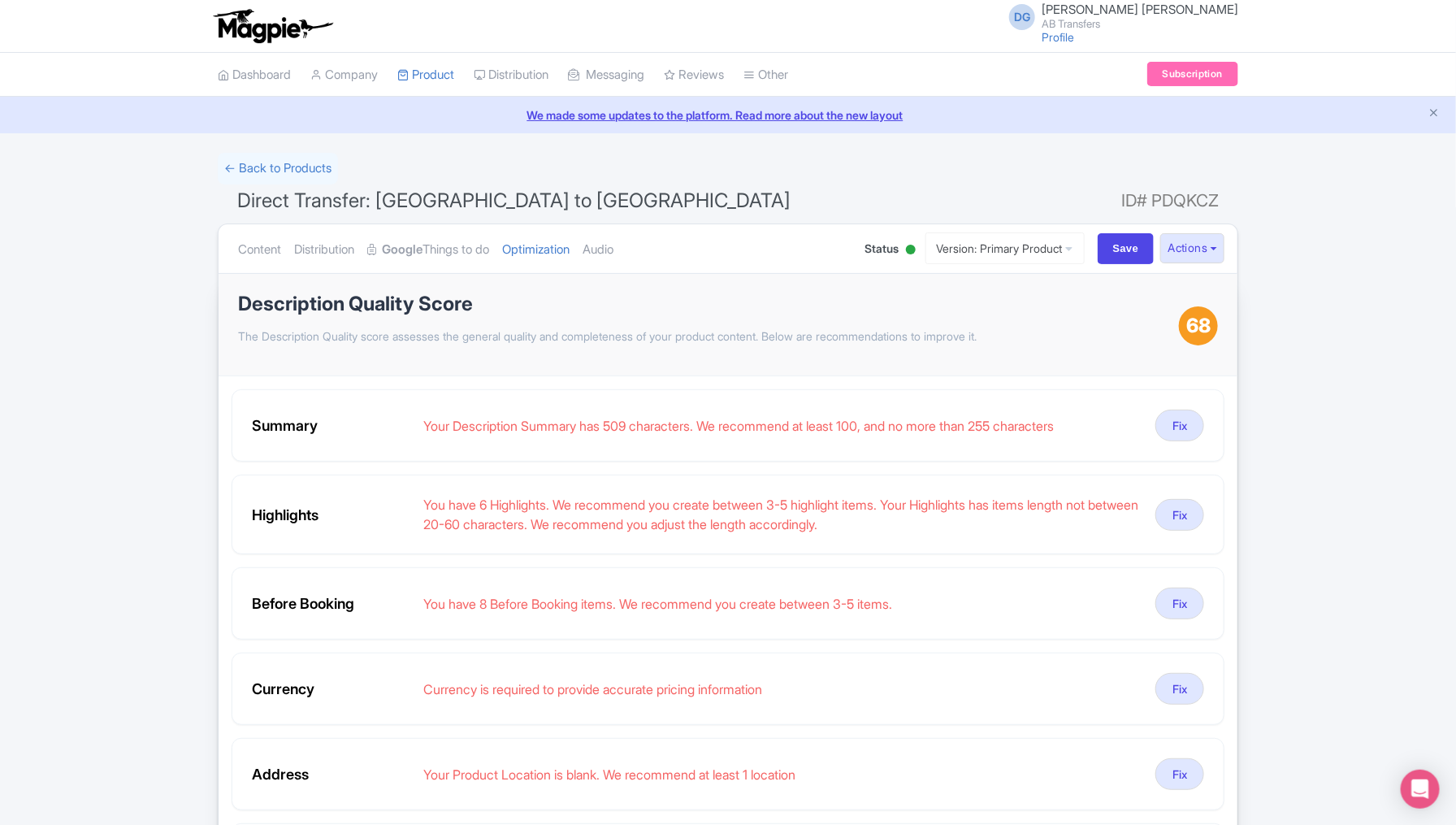
click at [1381, 463] on div "← Back to Products Direct Transfer: [GEOGRAPHIC_DATA] to [GEOGRAPHIC_DATA] ID# …" at bounding box center [728, 687] width 1456 height 1069
click at [1187, 425] on button "Fix" at bounding box center [1179, 425] width 49 height 32
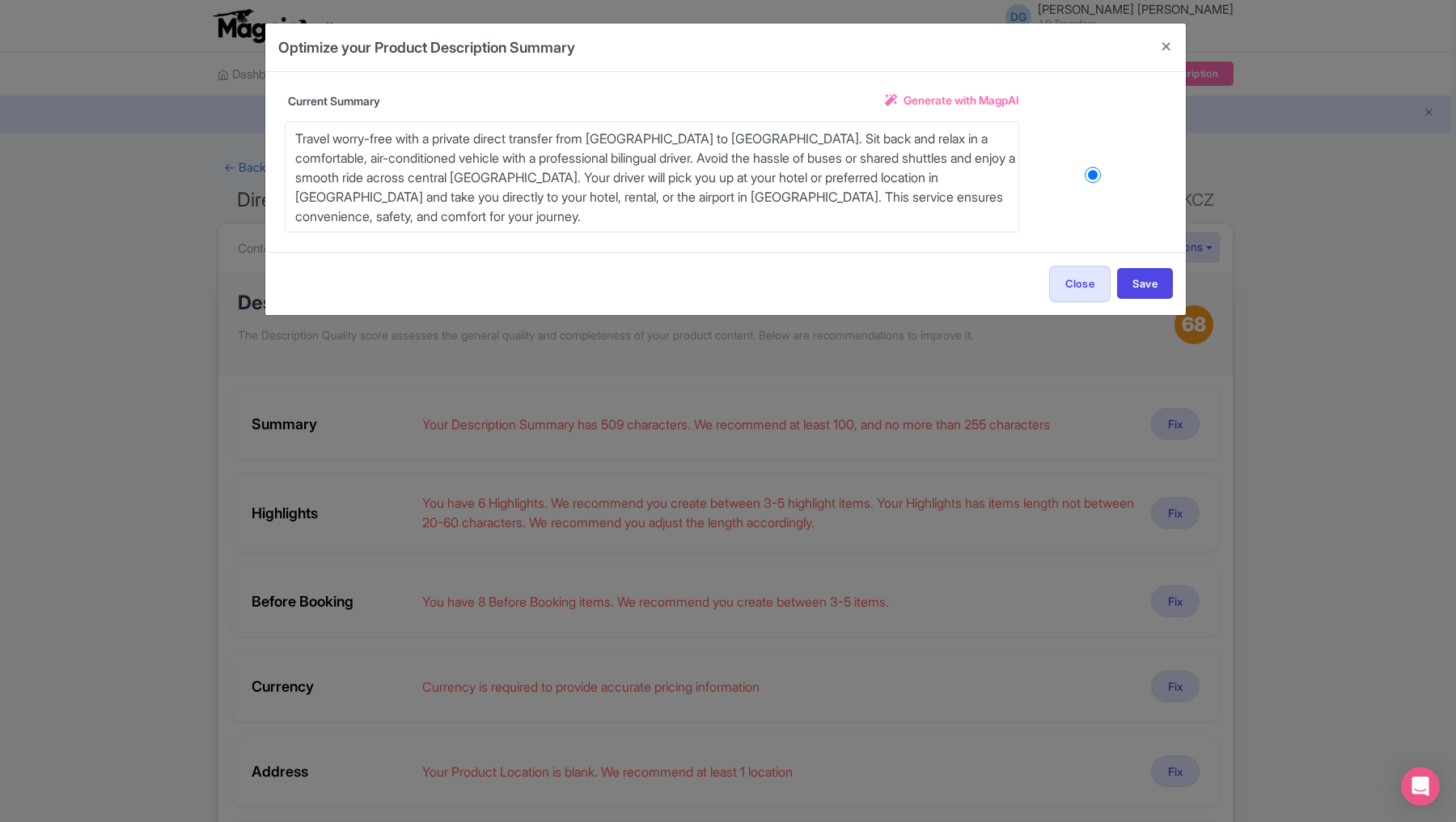
click at [975, 94] on span "Generate with MagpAI" at bounding box center [961, 100] width 115 height 17
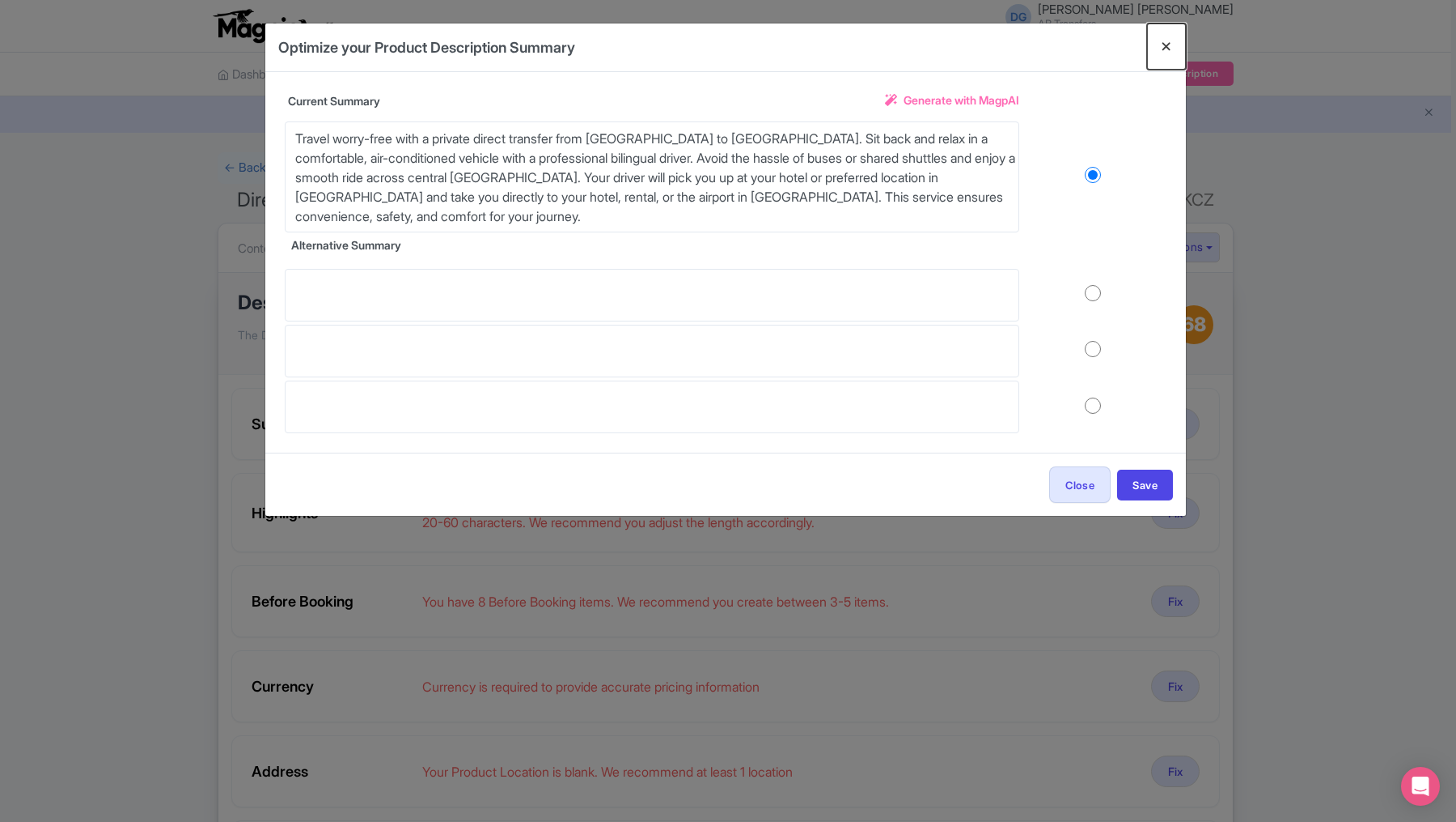
click at [1168, 44] on button "Close" at bounding box center [1166, 46] width 38 height 46
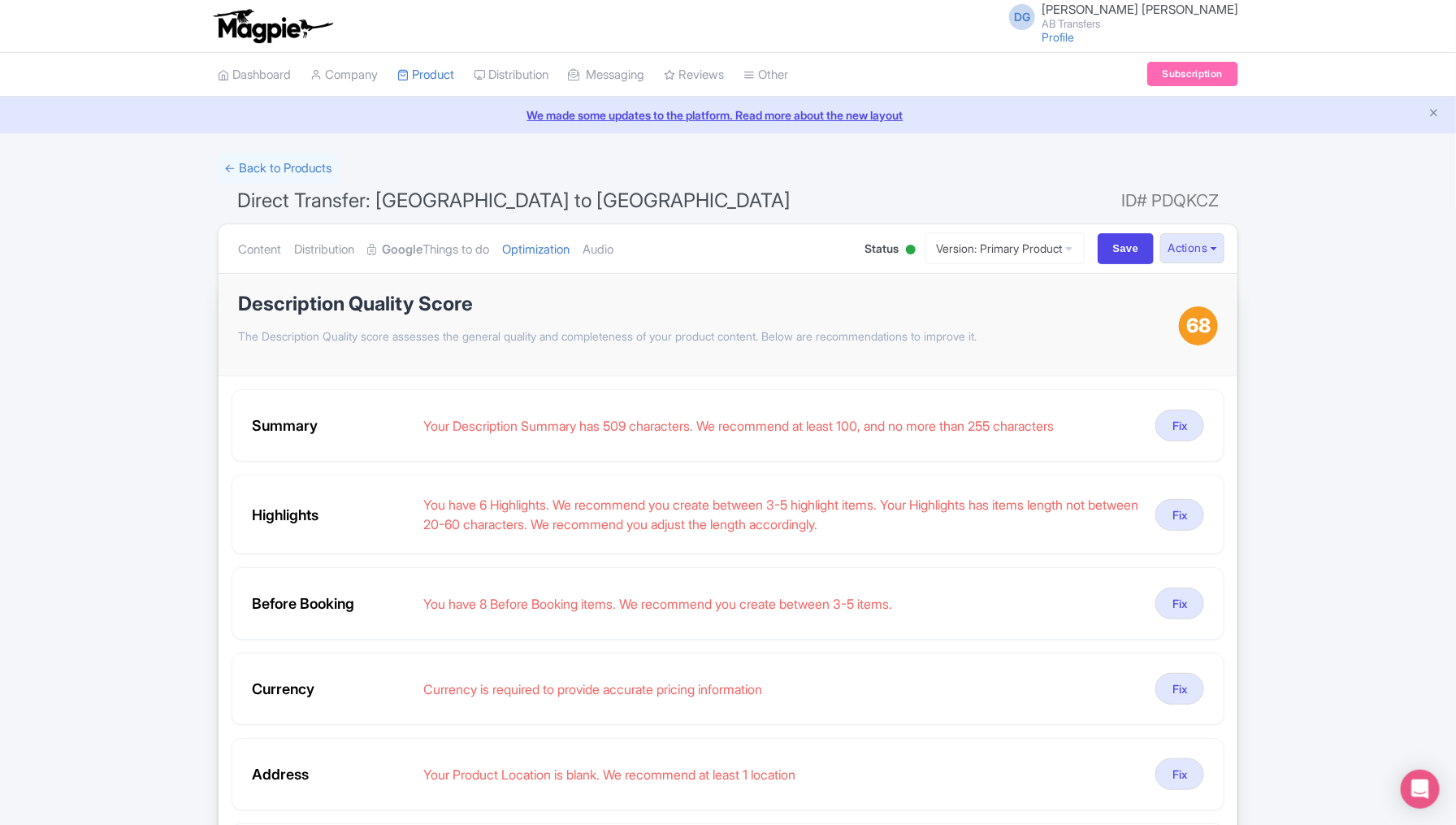
click at [1333, 431] on div "← Back to Products Direct Transfer: [GEOGRAPHIC_DATA] to [GEOGRAPHIC_DATA] ID# …" at bounding box center [728, 687] width 1456 height 1069
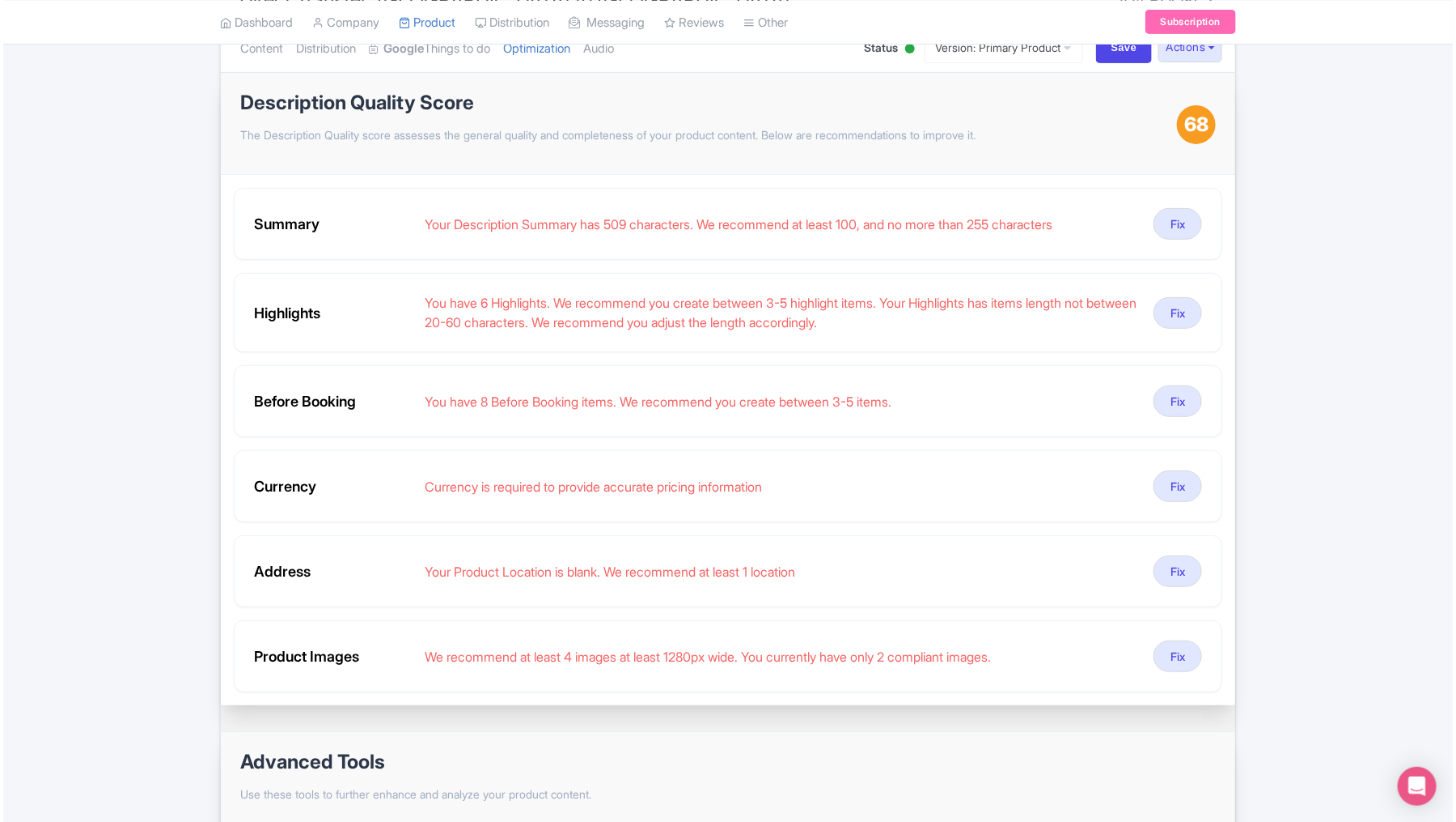
scroll to position [203, 0]
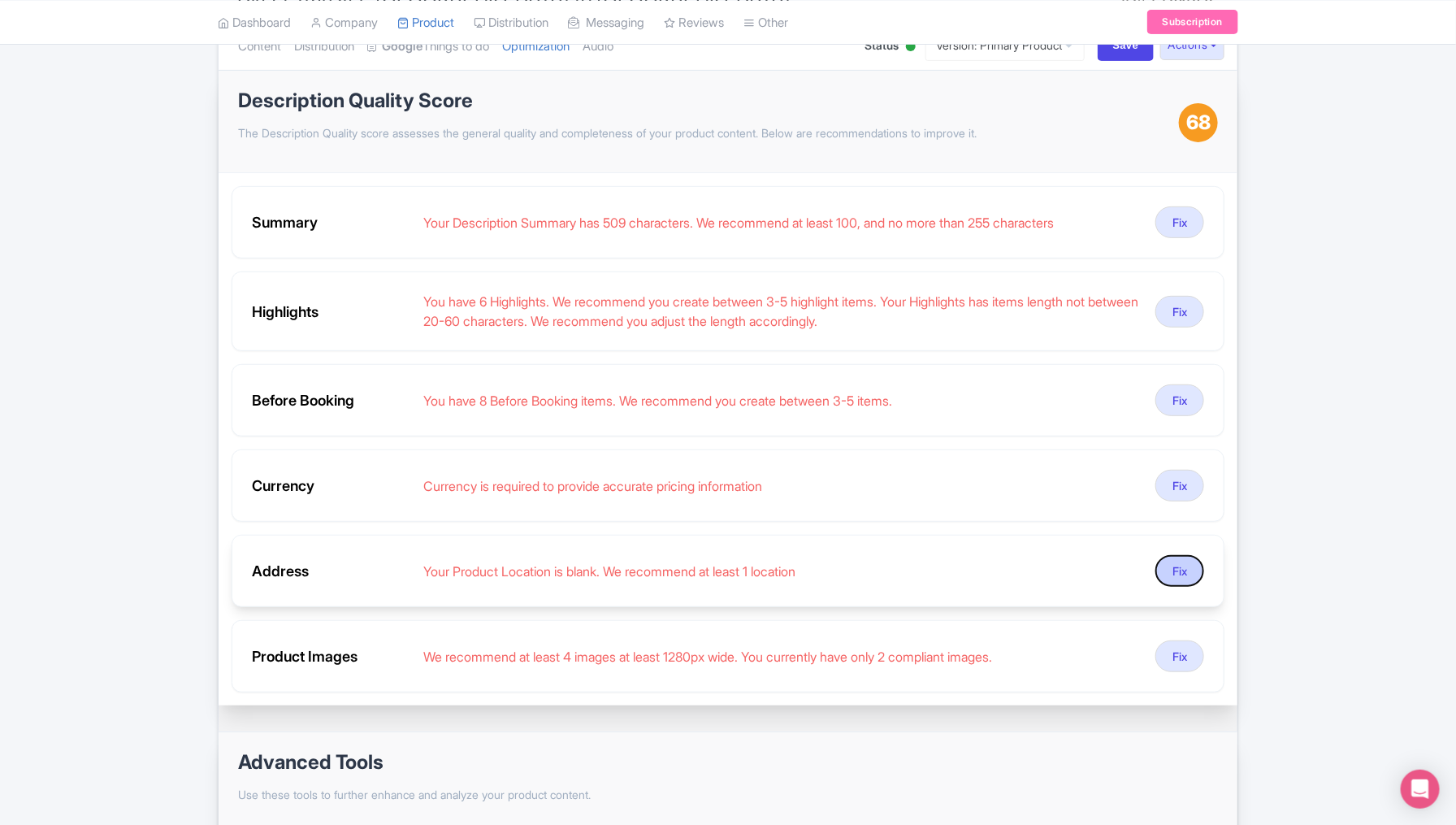
click at [1179, 564] on button "Fix" at bounding box center [1179, 570] width 49 height 32
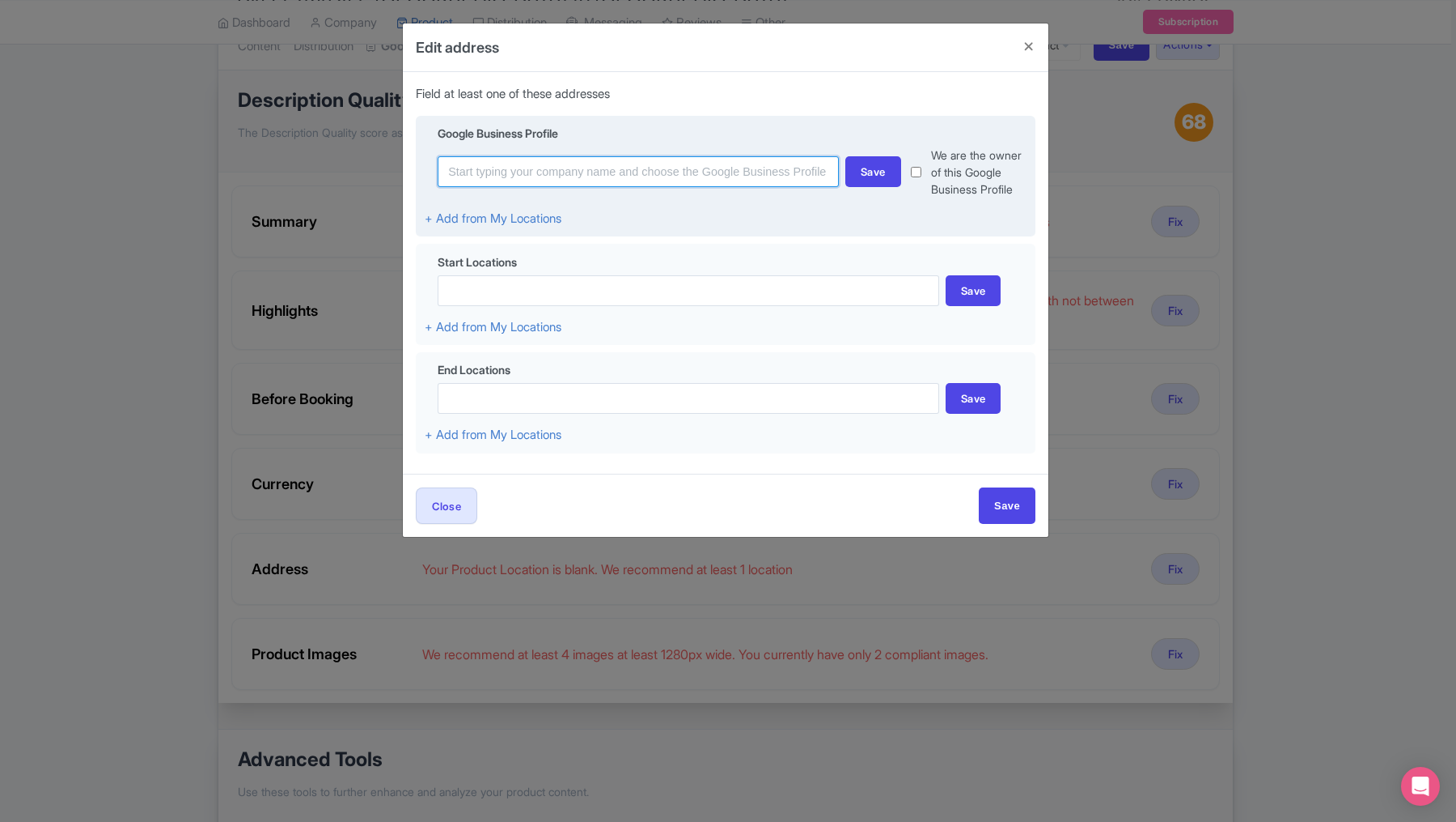
click at [646, 168] on input at bounding box center [639, 172] width 401 height 31
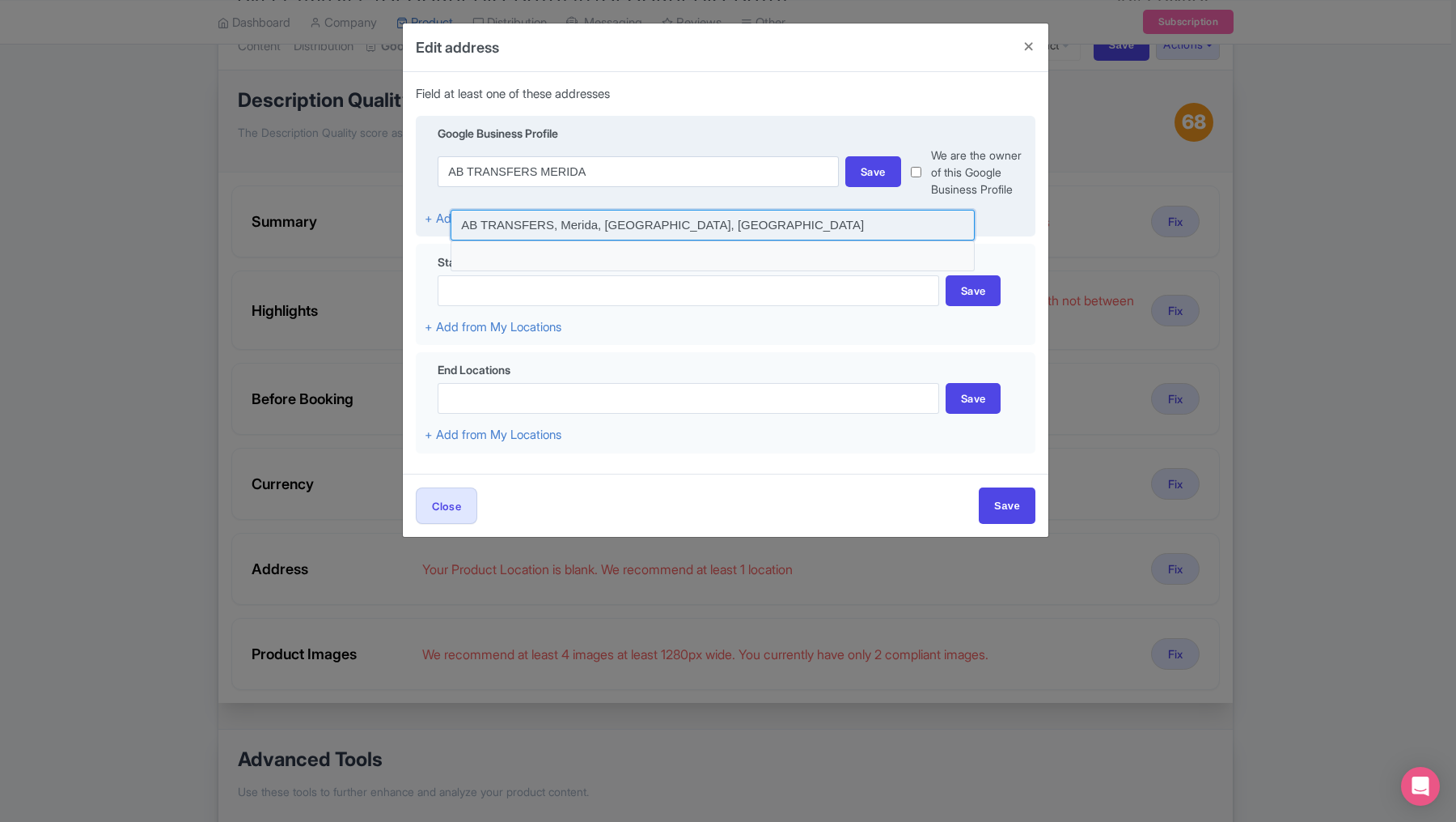
click at [603, 225] on input at bounding box center [713, 225] width 524 height 31
type input "AB TRANSFERS, Merida, [GEOGRAPHIC_DATA], [GEOGRAPHIC_DATA]"
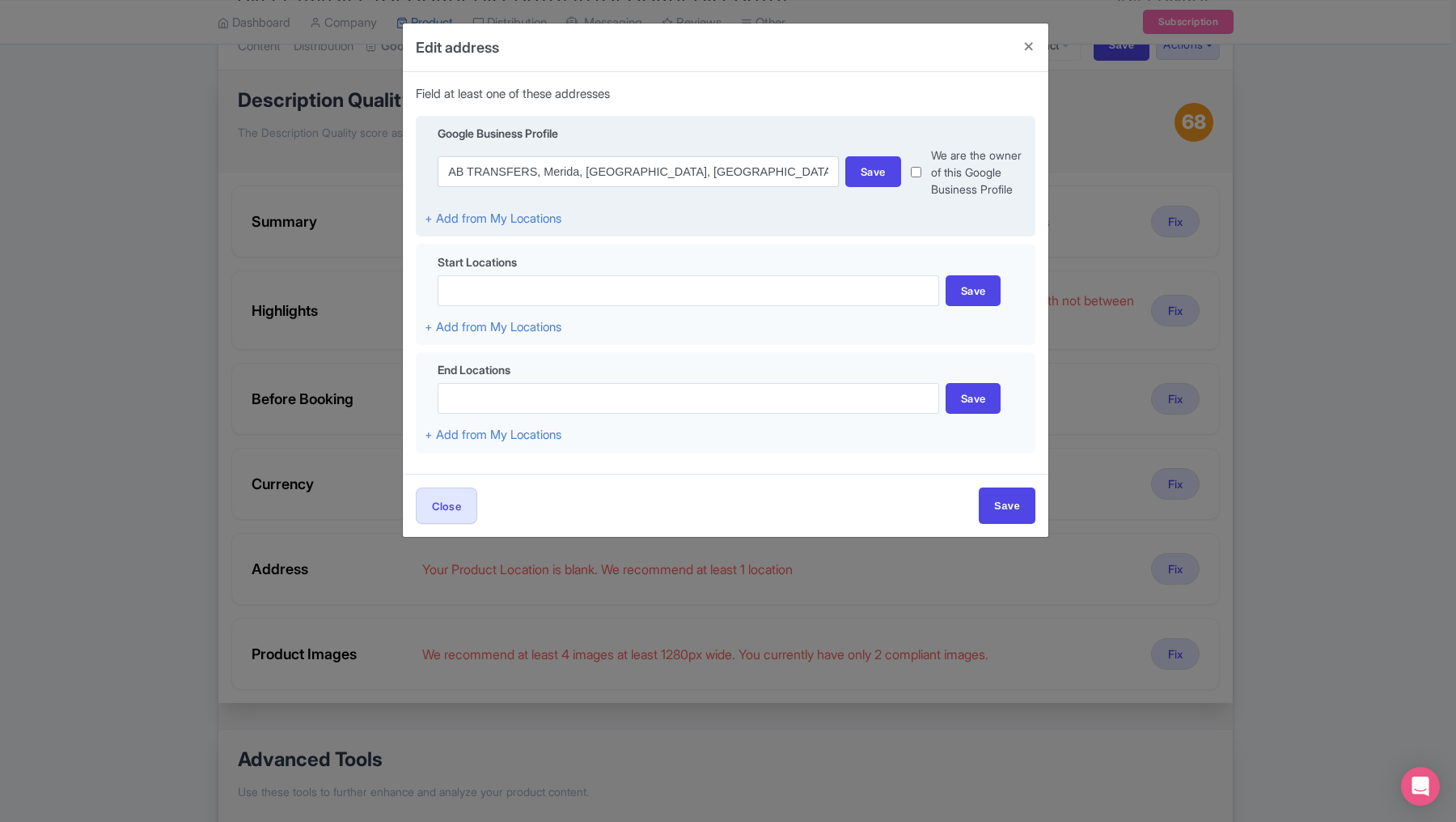
click at [921, 169] on input "checkbox" at bounding box center [916, 172] width 10 height 51
checkbox input "true"
click at [880, 173] on div "Save" at bounding box center [873, 172] width 56 height 31
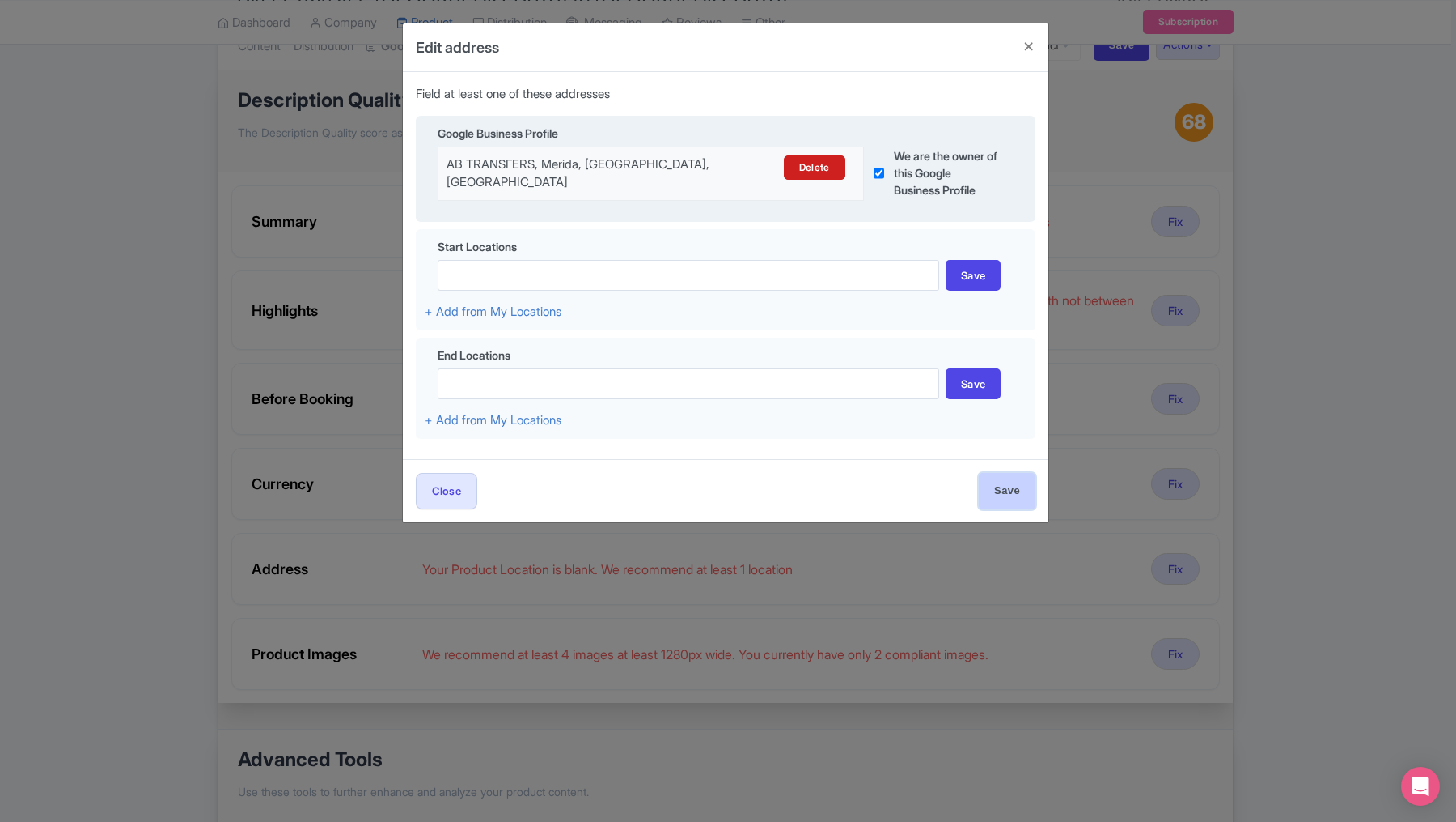
click at [1006, 492] on input "Save" at bounding box center [1007, 490] width 56 height 37
type input "Save"
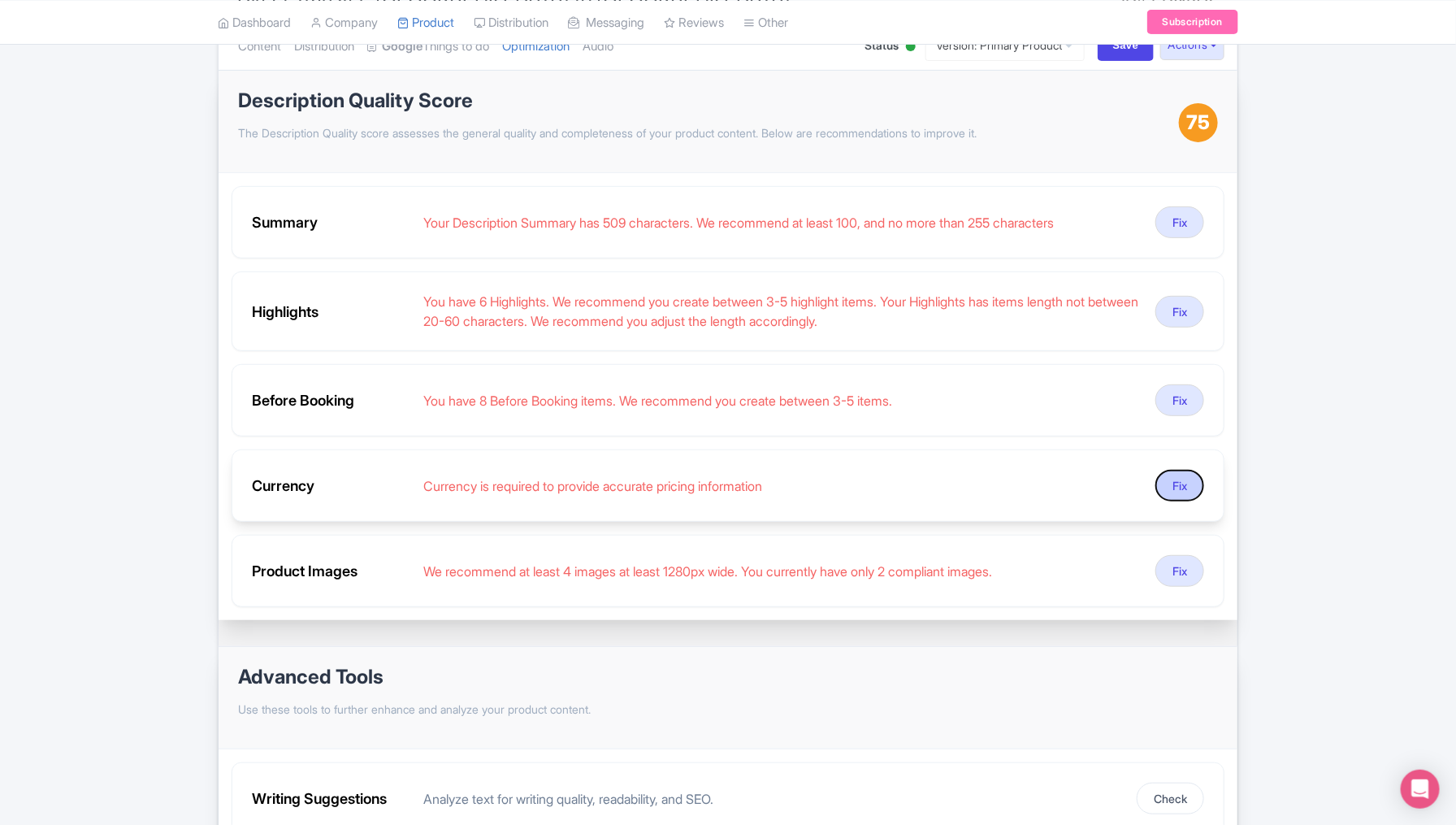
click at [1176, 479] on button "Fix" at bounding box center [1179, 485] width 49 height 32
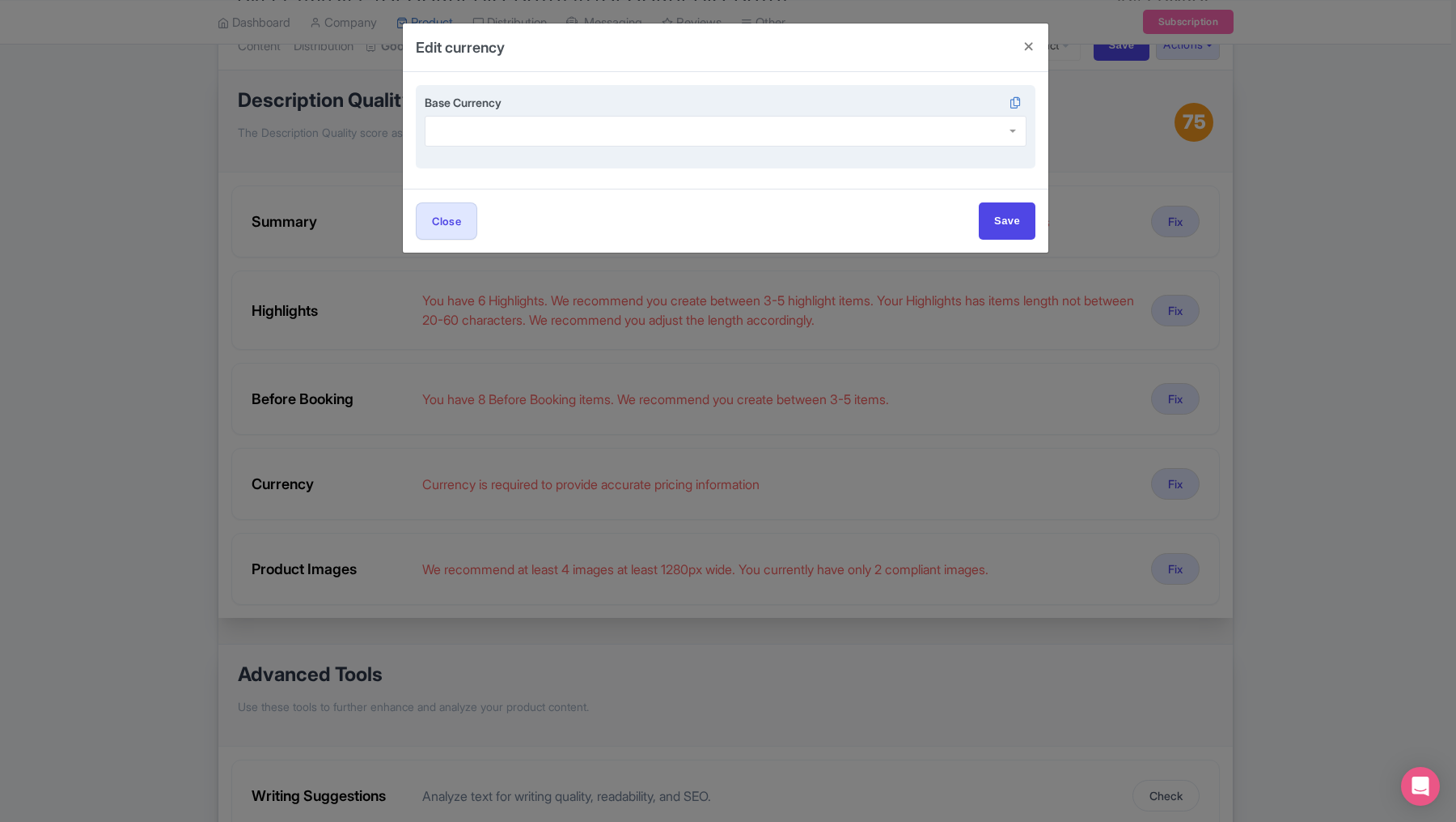
click at [688, 126] on div at bounding box center [725, 131] width 602 height 31
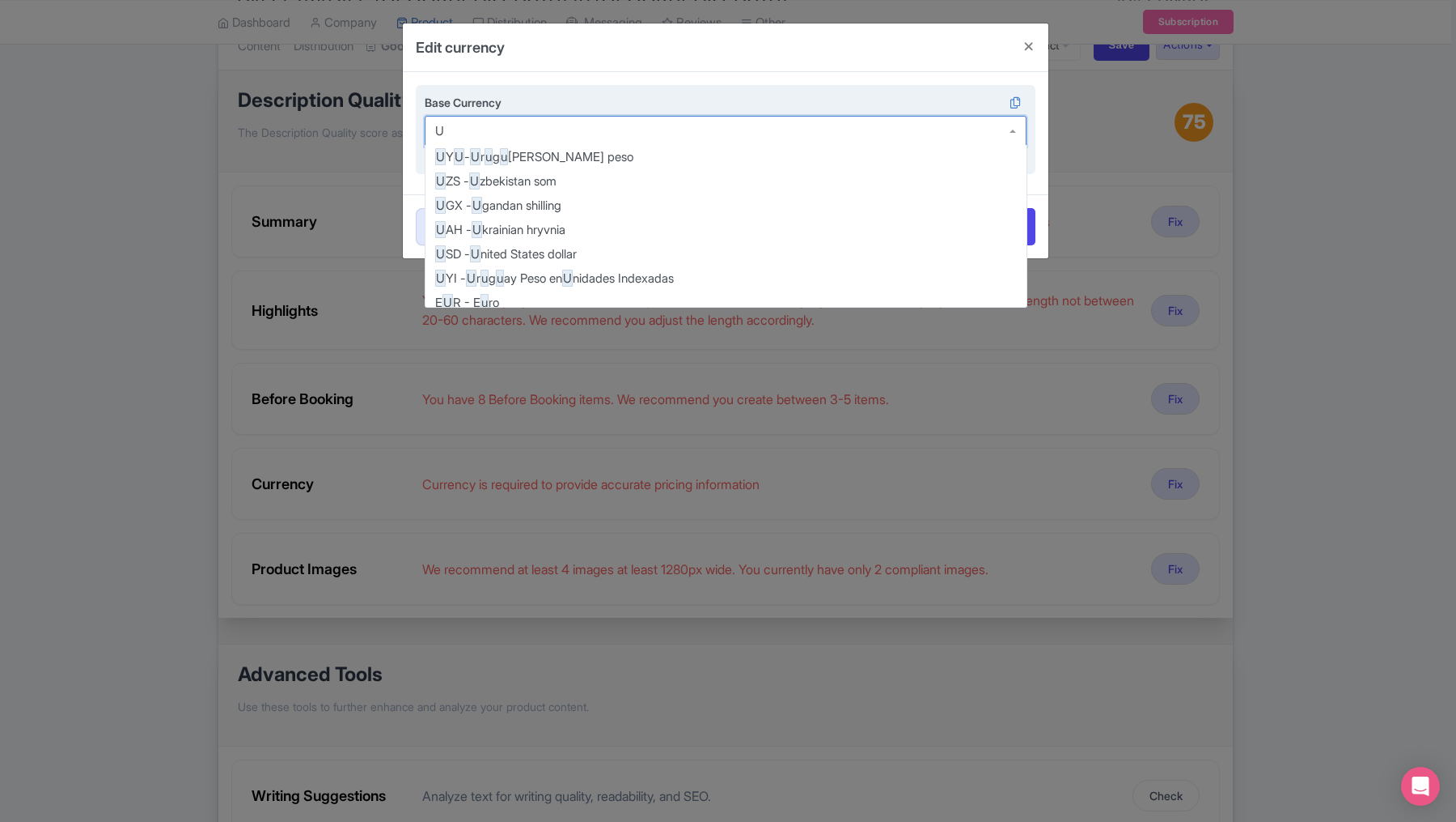
scroll to position [1488, 0]
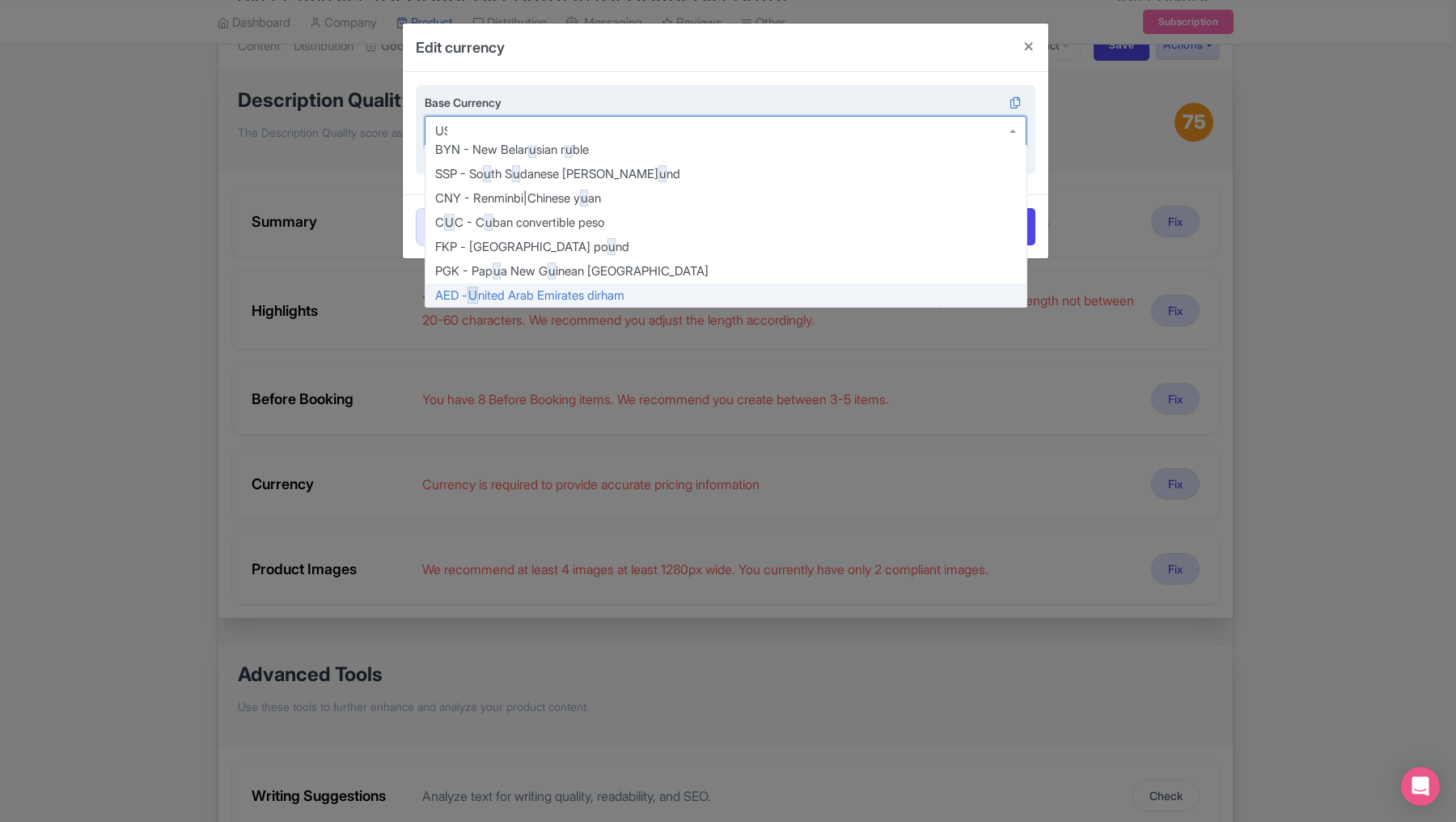
type input "USD"
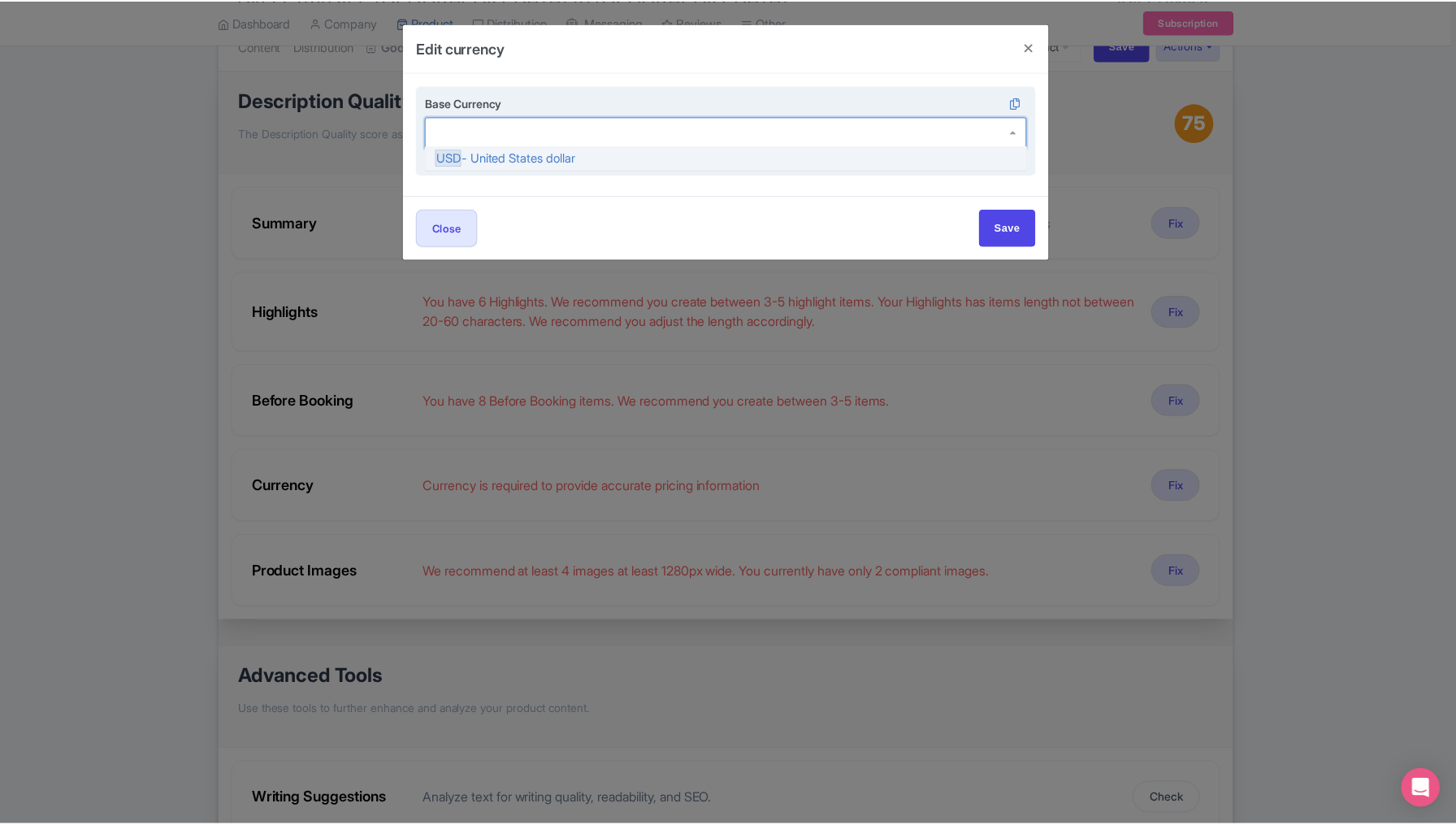
scroll to position [0, 0]
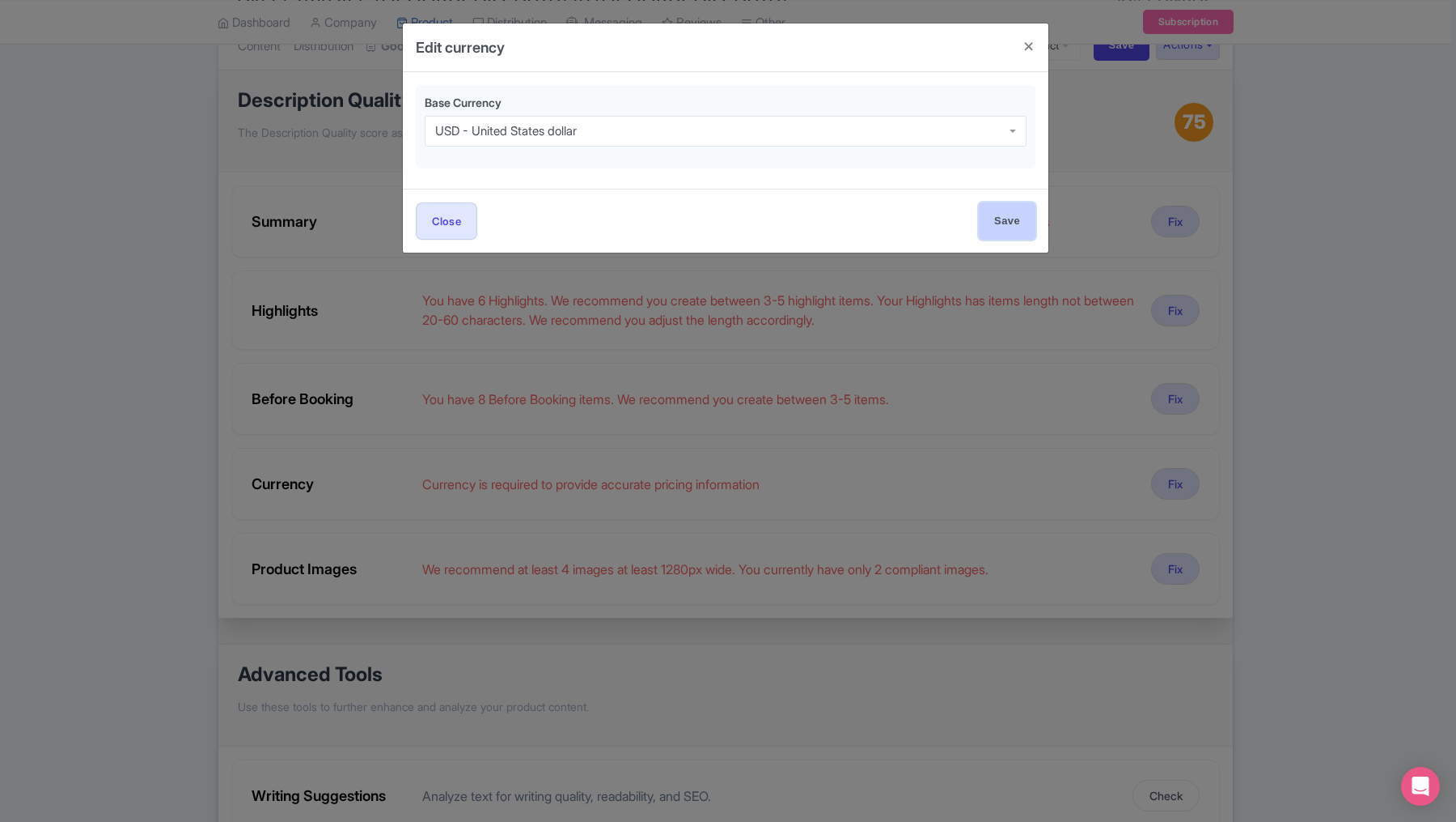
click at [993, 225] on input "Save" at bounding box center [1007, 220] width 56 height 37
type input "Save"
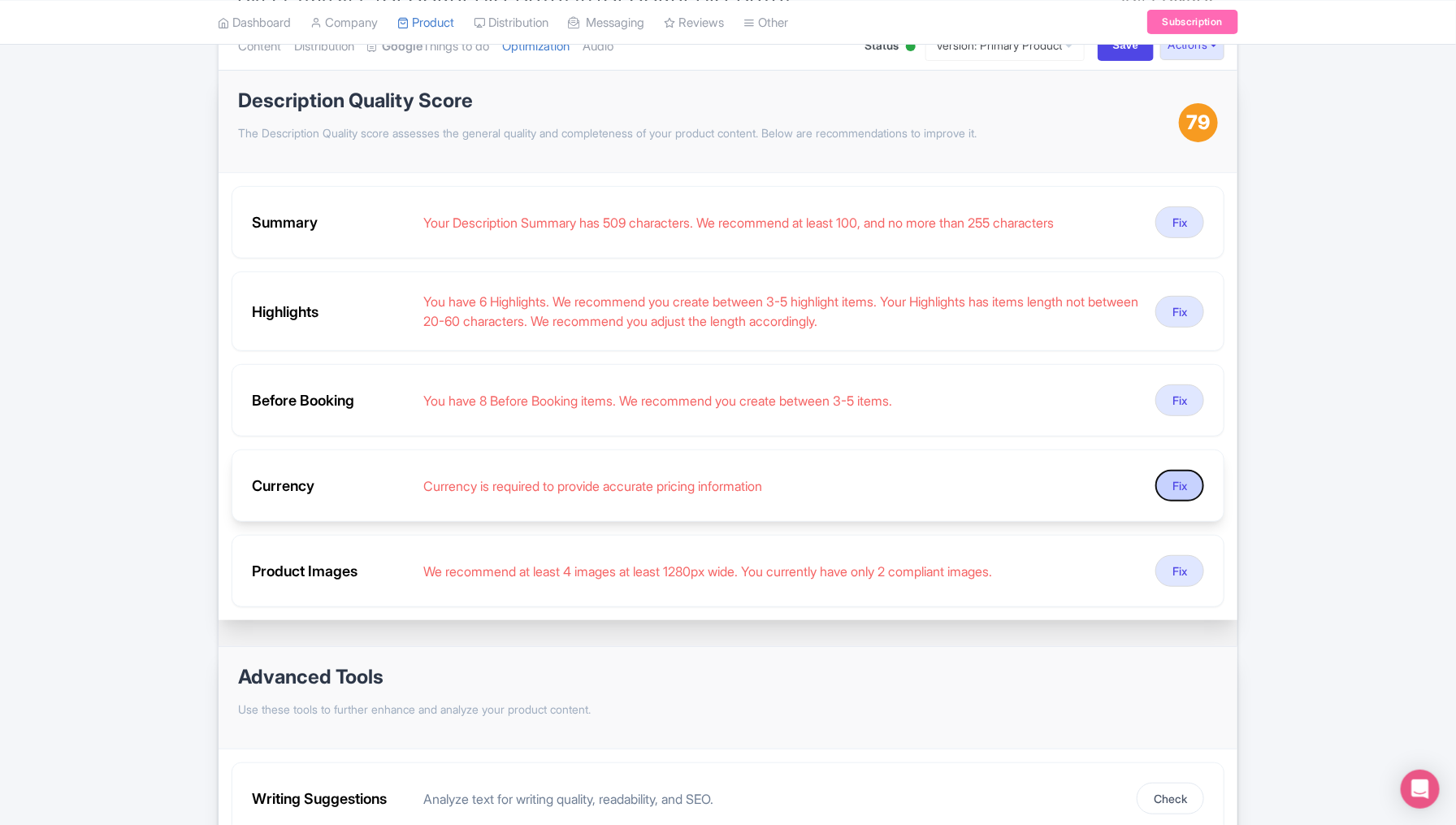
click at [1182, 484] on button "Fix" at bounding box center [1179, 485] width 49 height 32
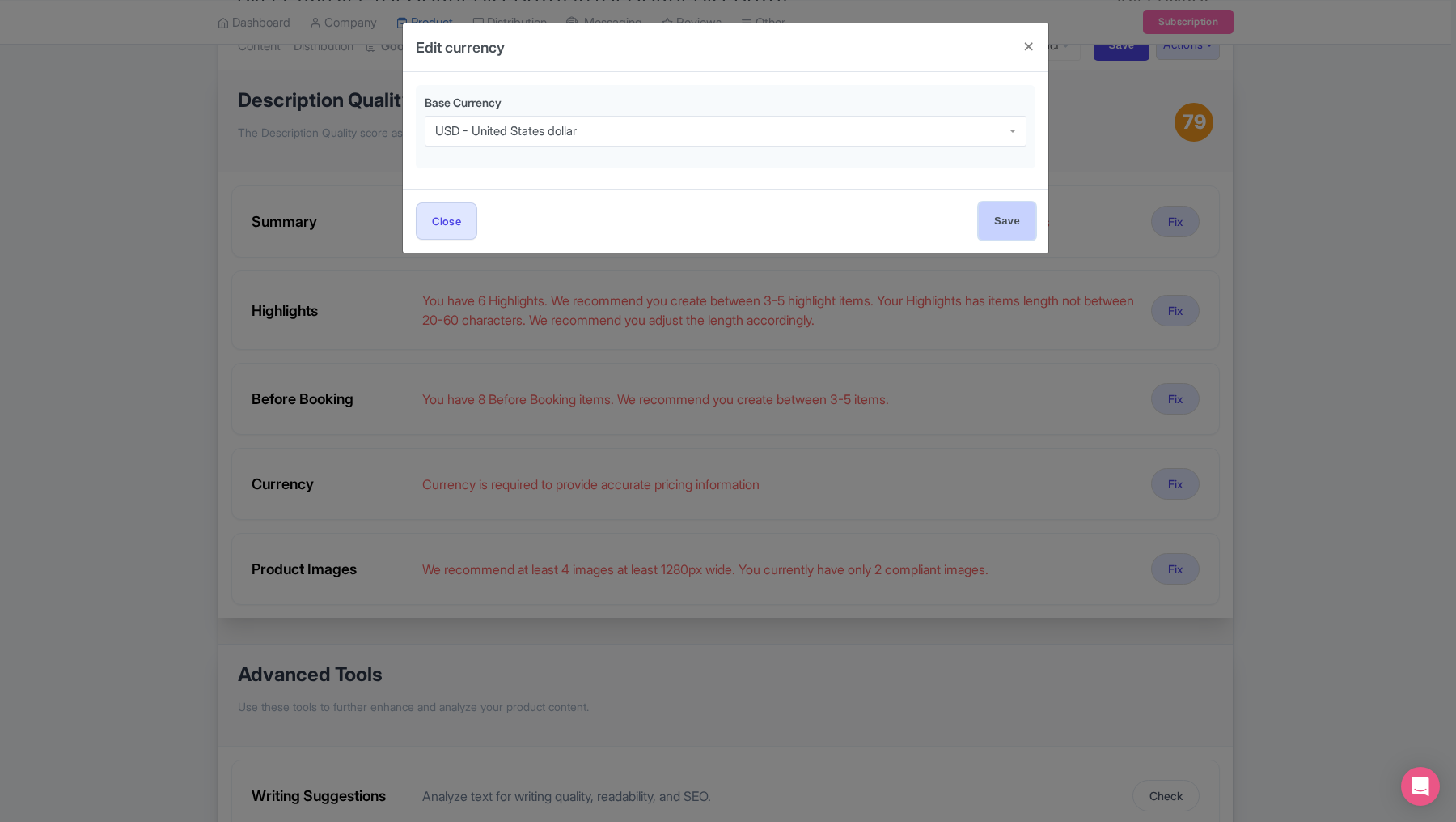
click at [1000, 215] on input "Save" at bounding box center [1007, 220] width 56 height 37
type input "Save"
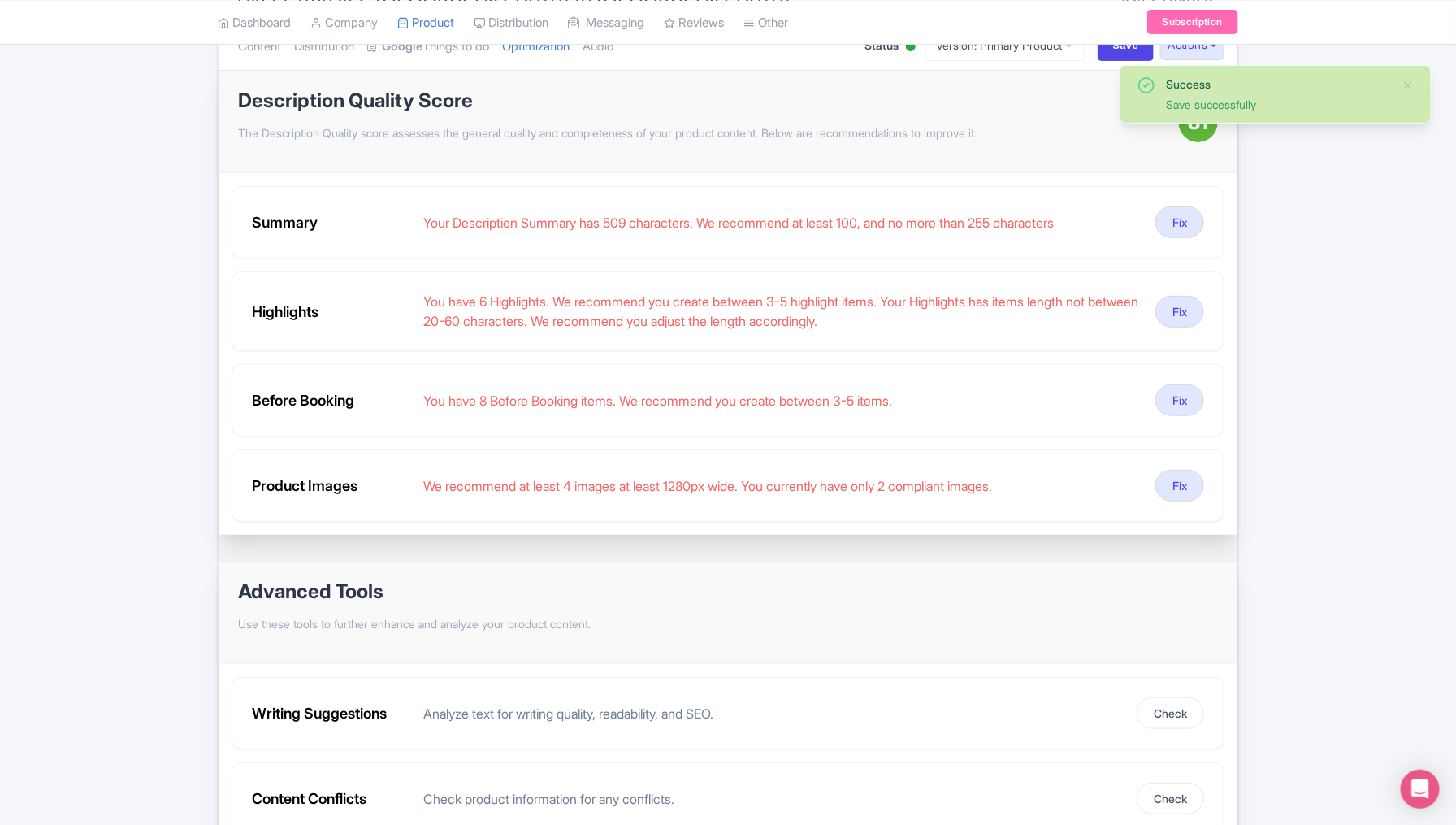
click at [1337, 378] on div "Success Save successfully ← Back to Products Direct Transfer: [GEOGRAPHIC_DATA]…" at bounding box center [728, 399] width 1456 height 899
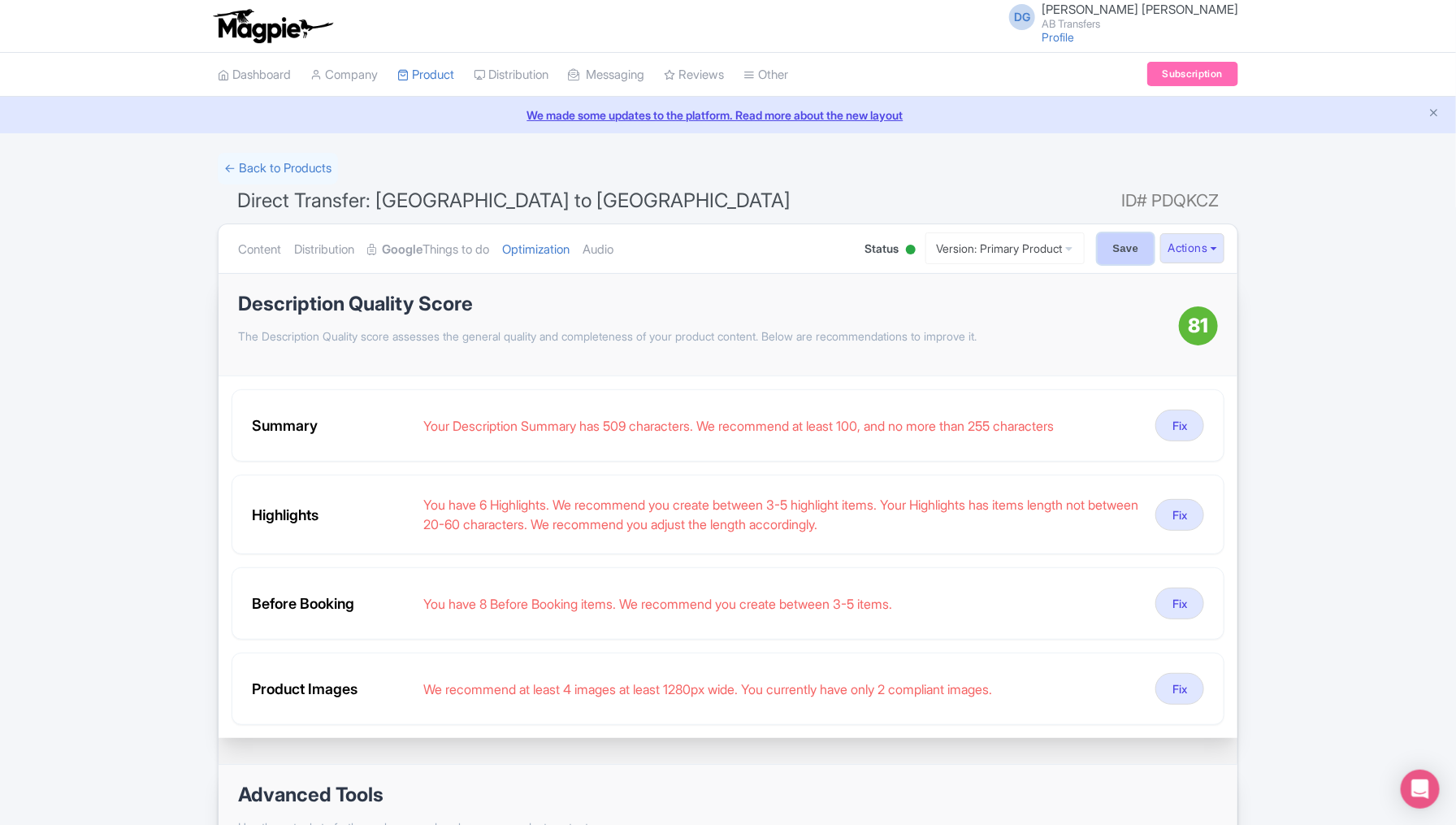
click at [1116, 249] on input "Save" at bounding box center [1126, 249] width 57 height 31
type input "Saving..."
click at [1187, 246] on button "Actions" at bounding box center [1192, 248] width 64 height 30
click at [1110, 378] on link "Create new version" at bounding box center [1139, 382] width 167 height 25
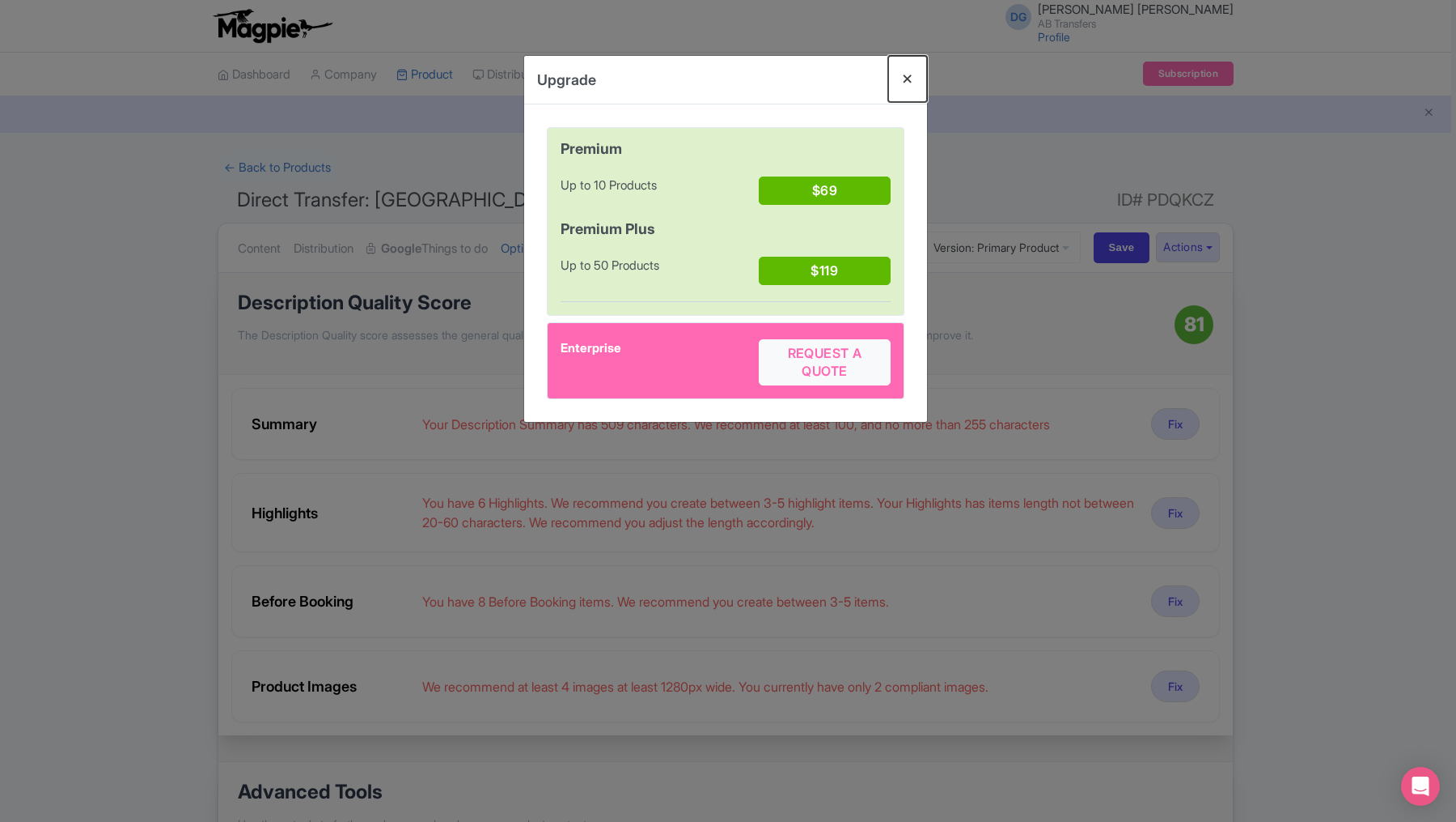
click at [907, 80] on button "Close" at bounding box center [907, 79] width 38 height 46
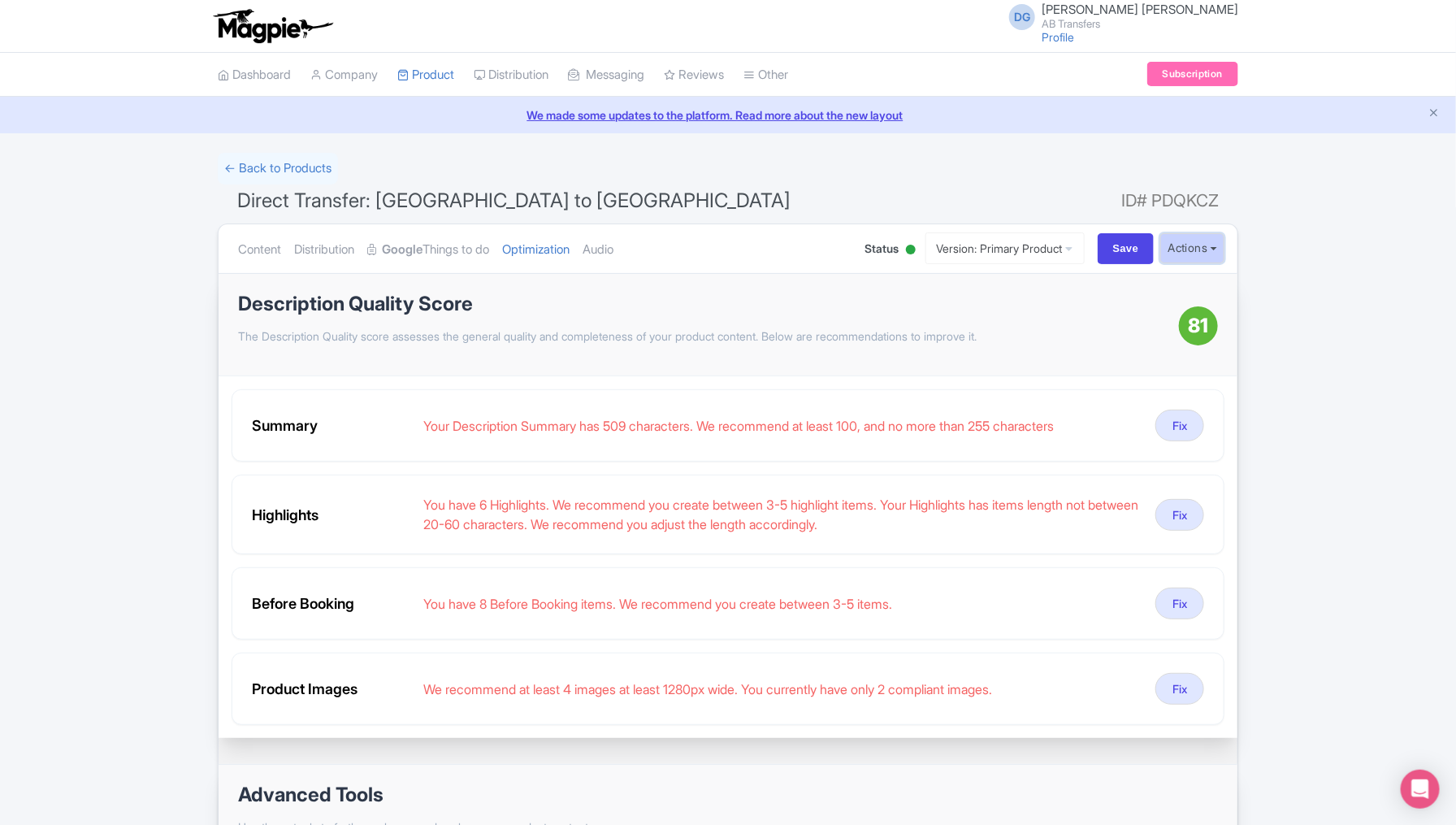
click at [1194, 242] on button "Actions" at bounding box center [1192, 248] width 64 height 30
click at [1066, 248] on icon at bounding box center [1069, 248] width 8 height 11
click at [465, 117] on link "My Products" at bounding box center [475, 115] width 154 height 25
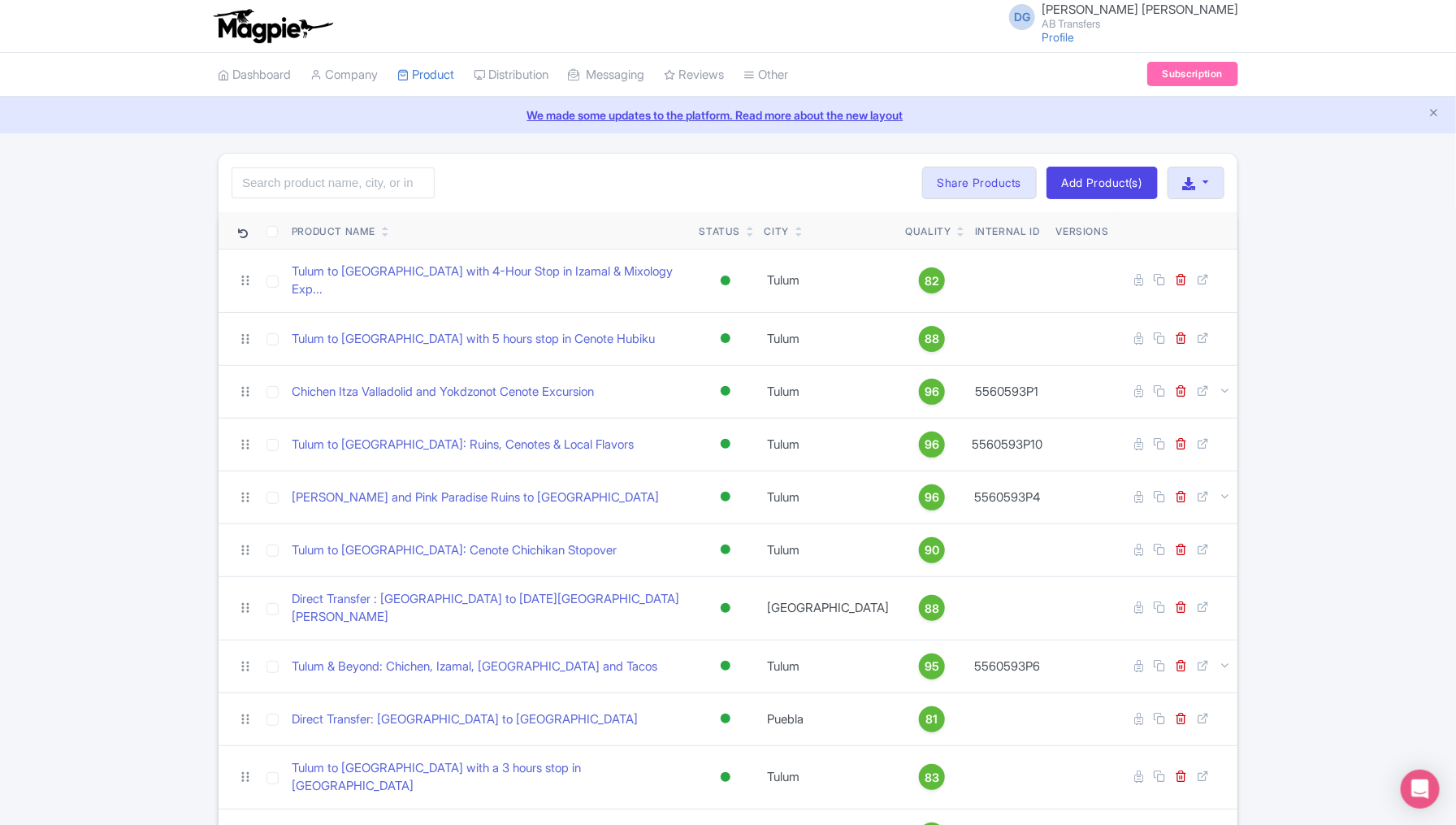
click at [117, 526] on div "Search Bulk Actions [GEOGRAPHIC_DATA] Add to Collection Share Products Add to C…" at bounding box center [728, 702] width 1456 height 1100
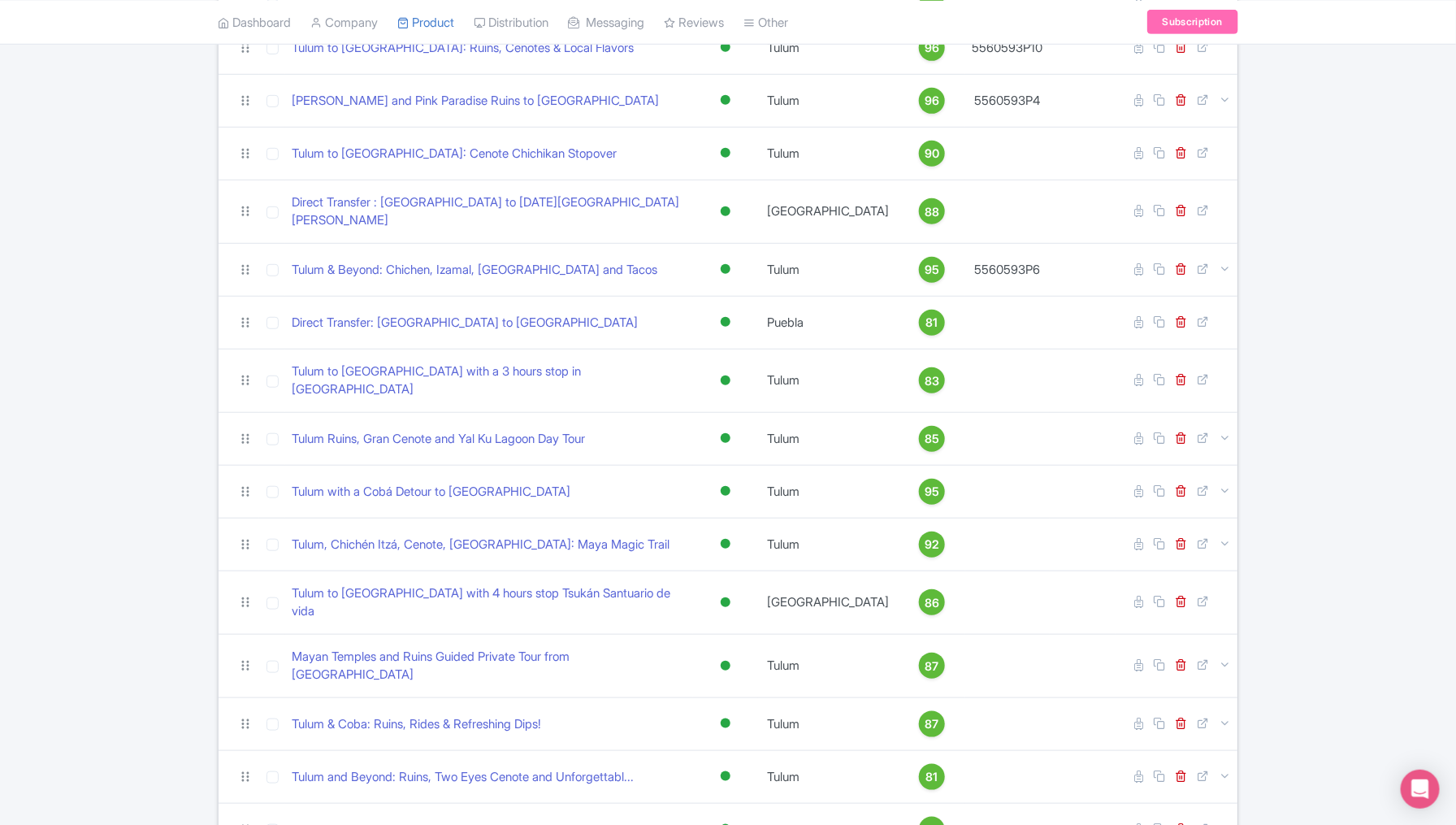
scroll to position [316, 0]
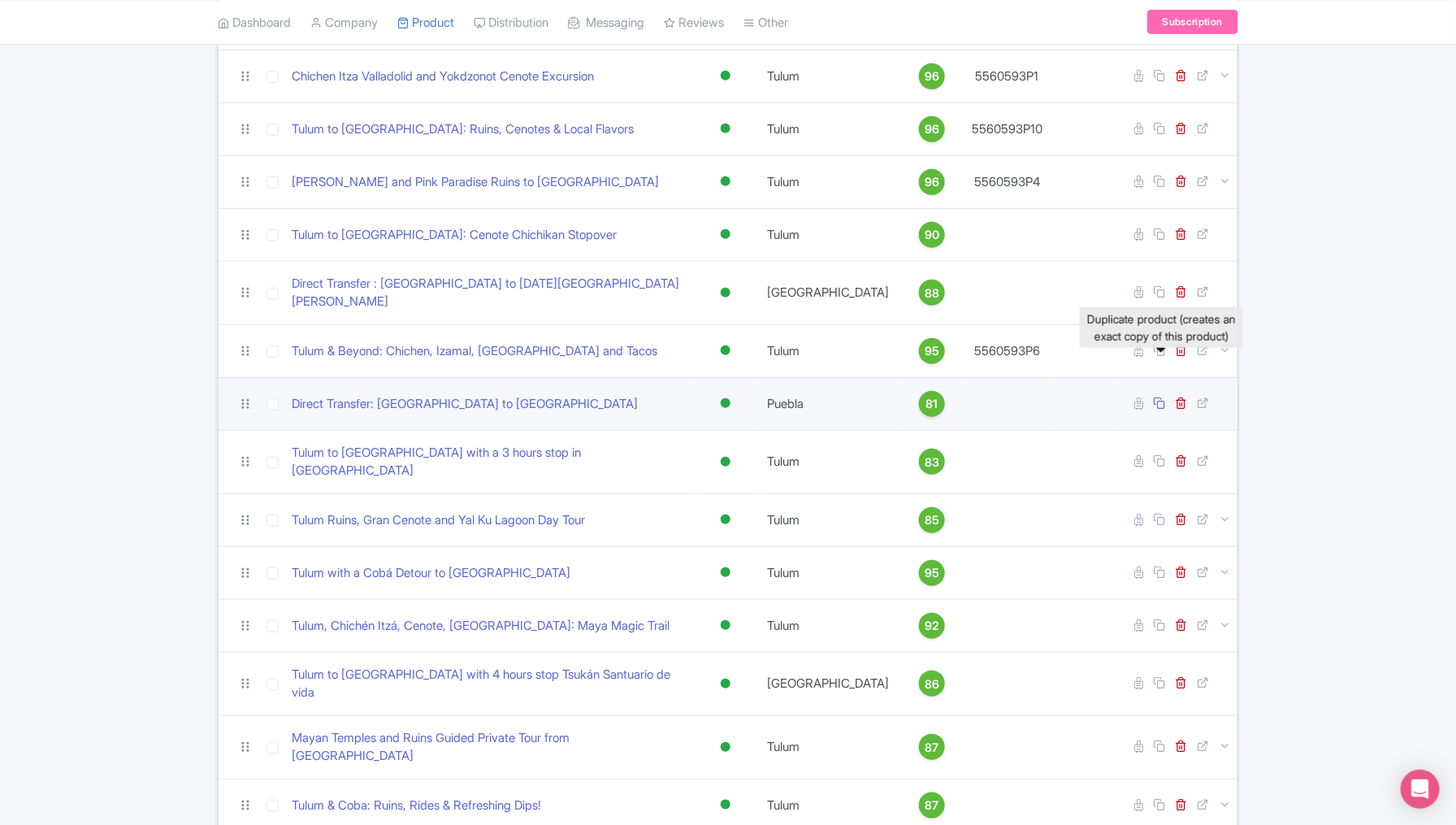
click at [1159, 396] on icon at bounding box center [1158, 402] width 12 height 12
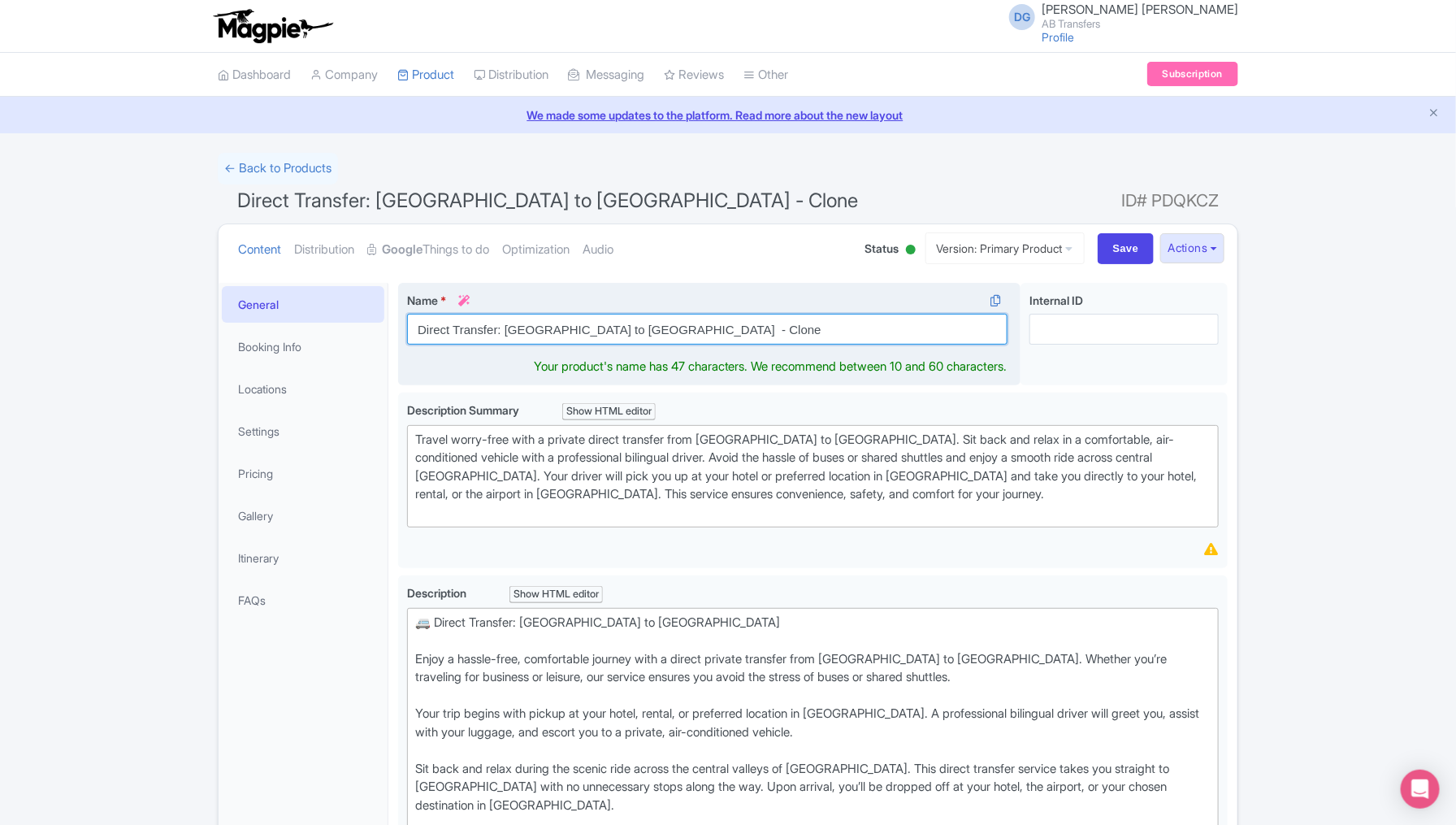
drag, startPoint x: 677, startPoint y: 328, endPoint x: 505, endPoint y: 324, distance: 172.0
click at [505, 324] on input "Direct Transfer: [GEOGRAPHIC_DATA] to [GEOGRAPHIC_DATA] - Clone" at bounding box center [707, 329] width 600 height 31
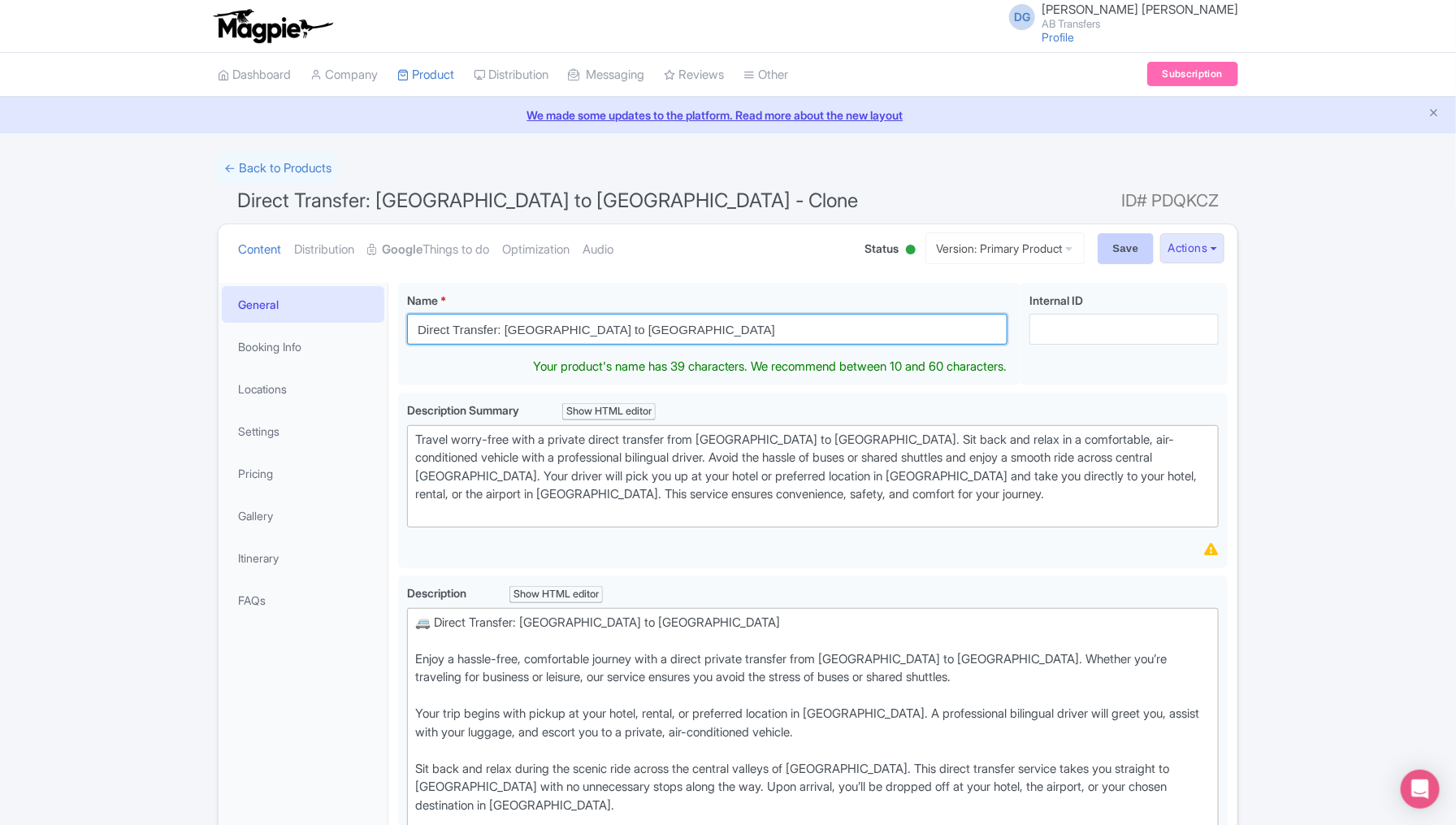
type input "Direct Transfer: [GEOGRAPHIC_DATA] to [GEOGRAPHIC_DATA]"
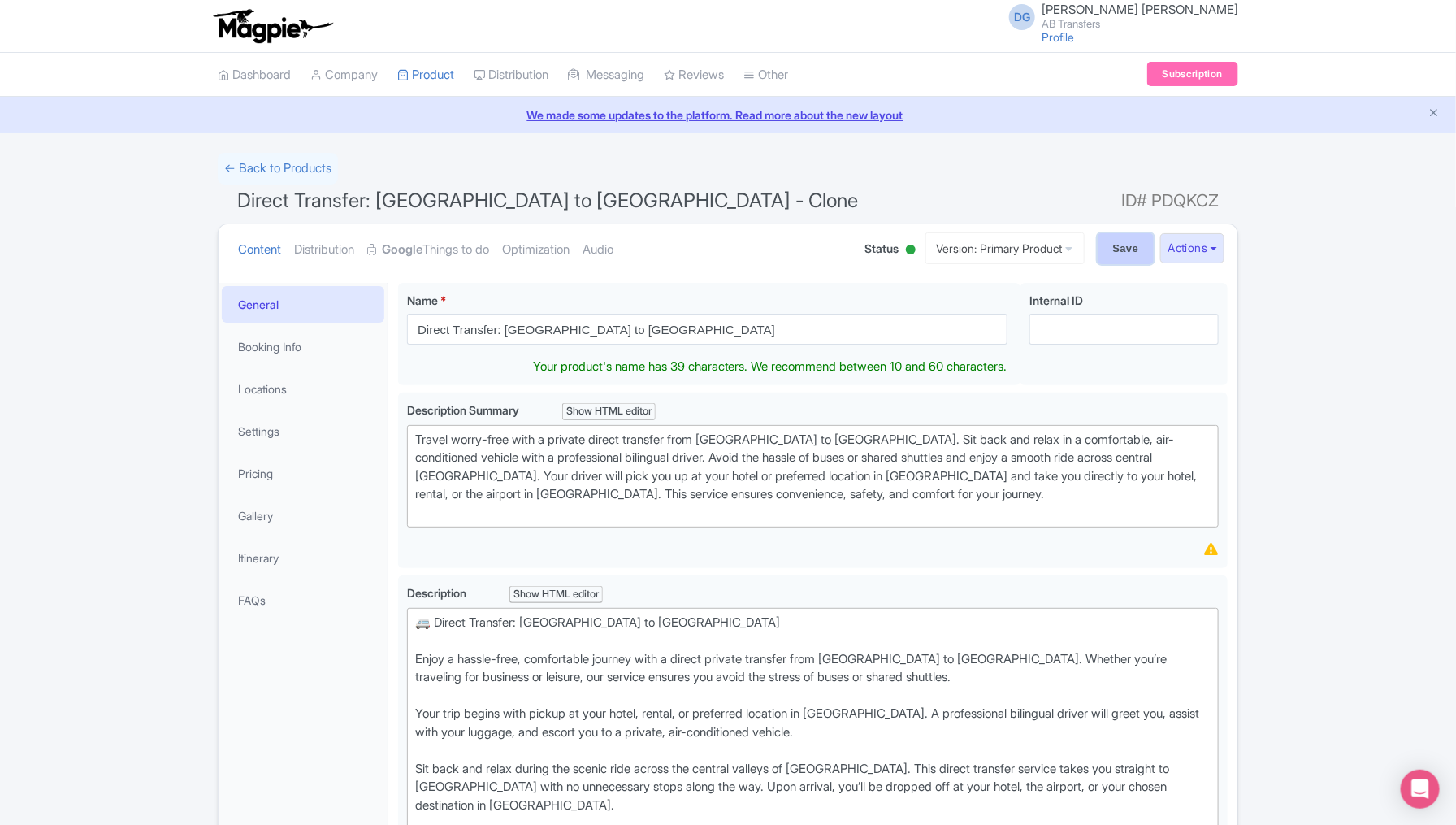
click at [1116, 250] on input "Save" at bounding box center [1126, 249] width 57 height 31
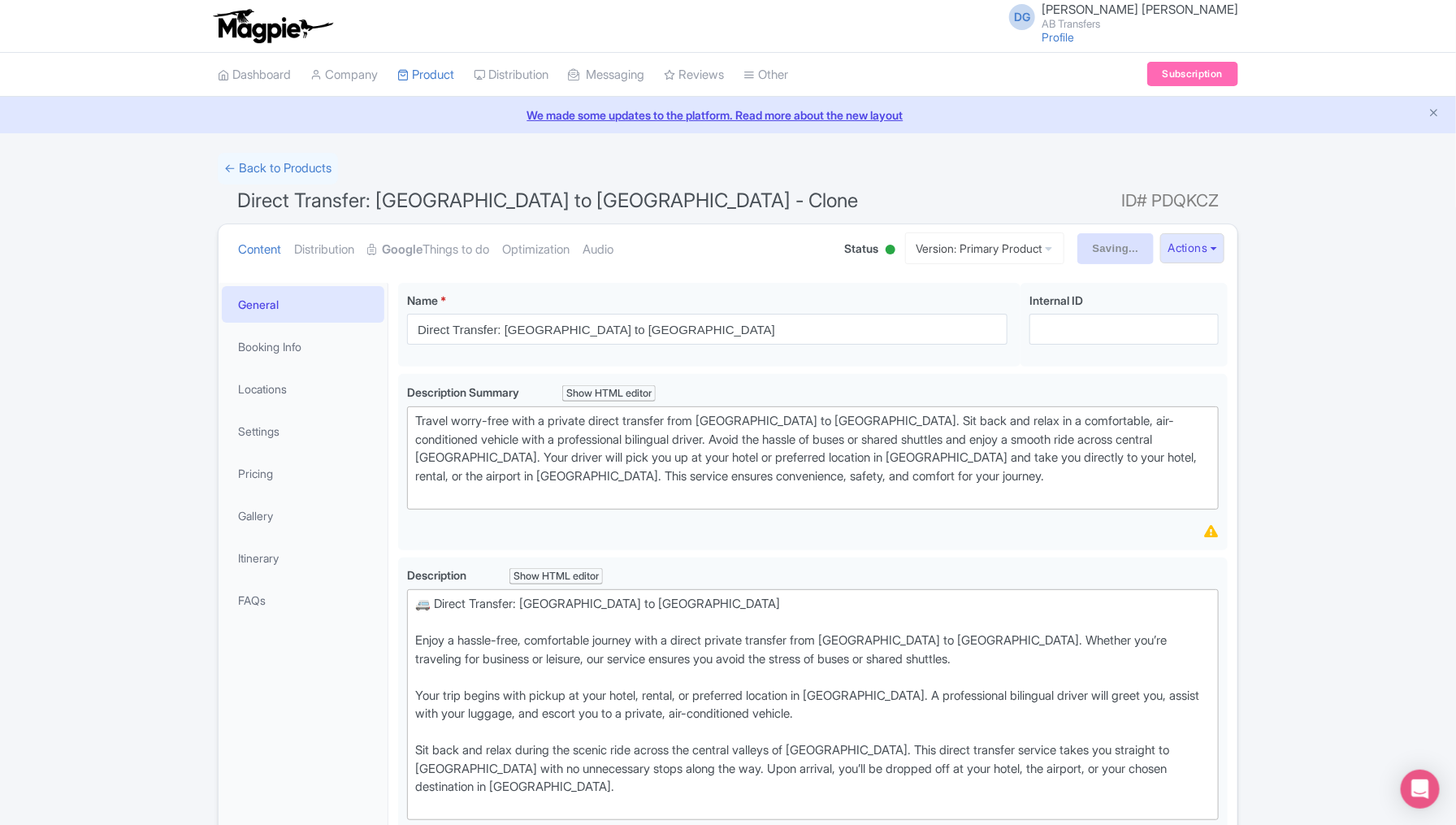
type input "Saving..."
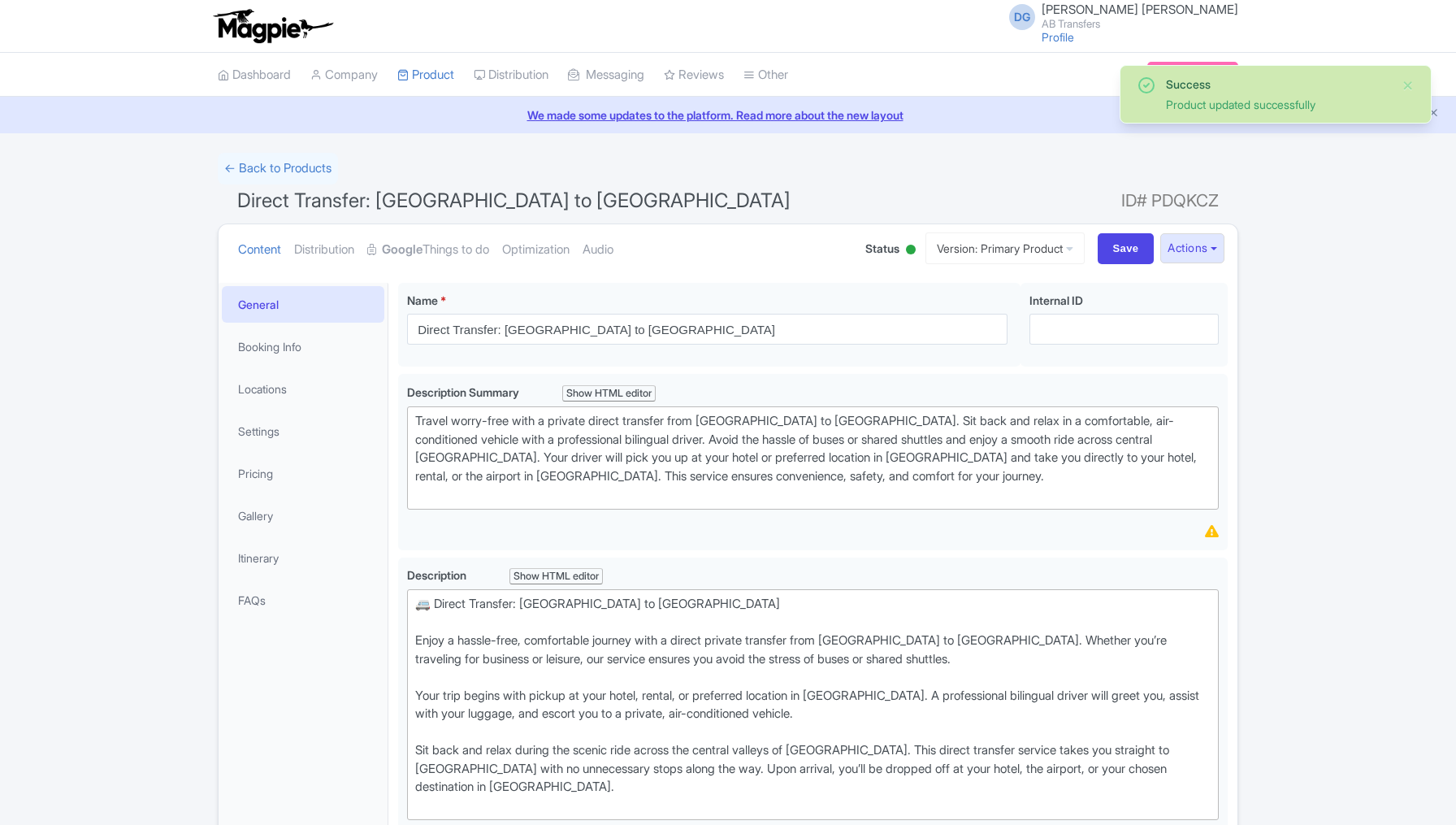
scroll to position [281, 0]
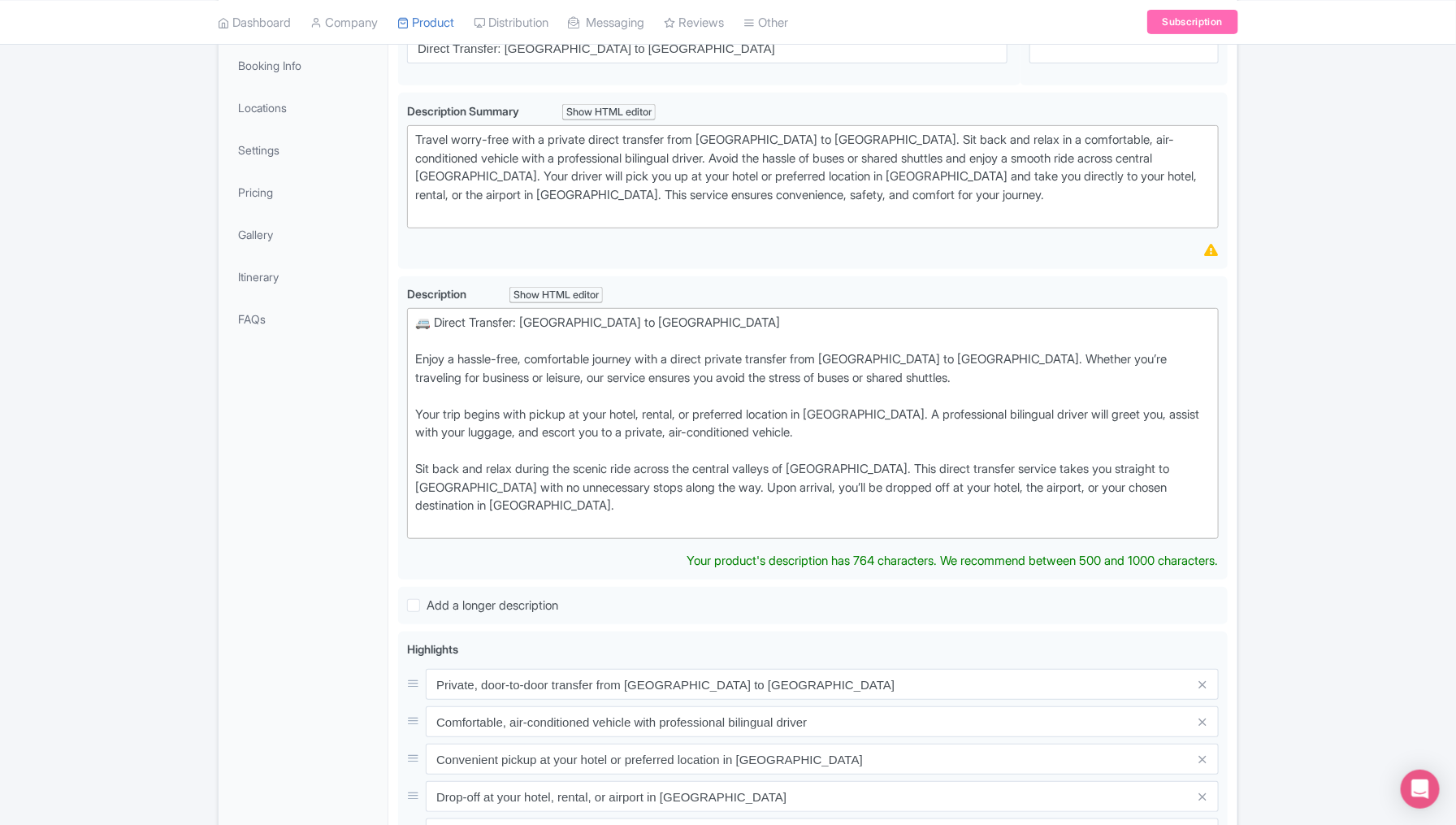
click at [1367, 443] on div "Success Product updated successfully ← Back to Products Direct Transfer: [GEOGR…" at bounding box center [728, 587] width 1456 height 1432
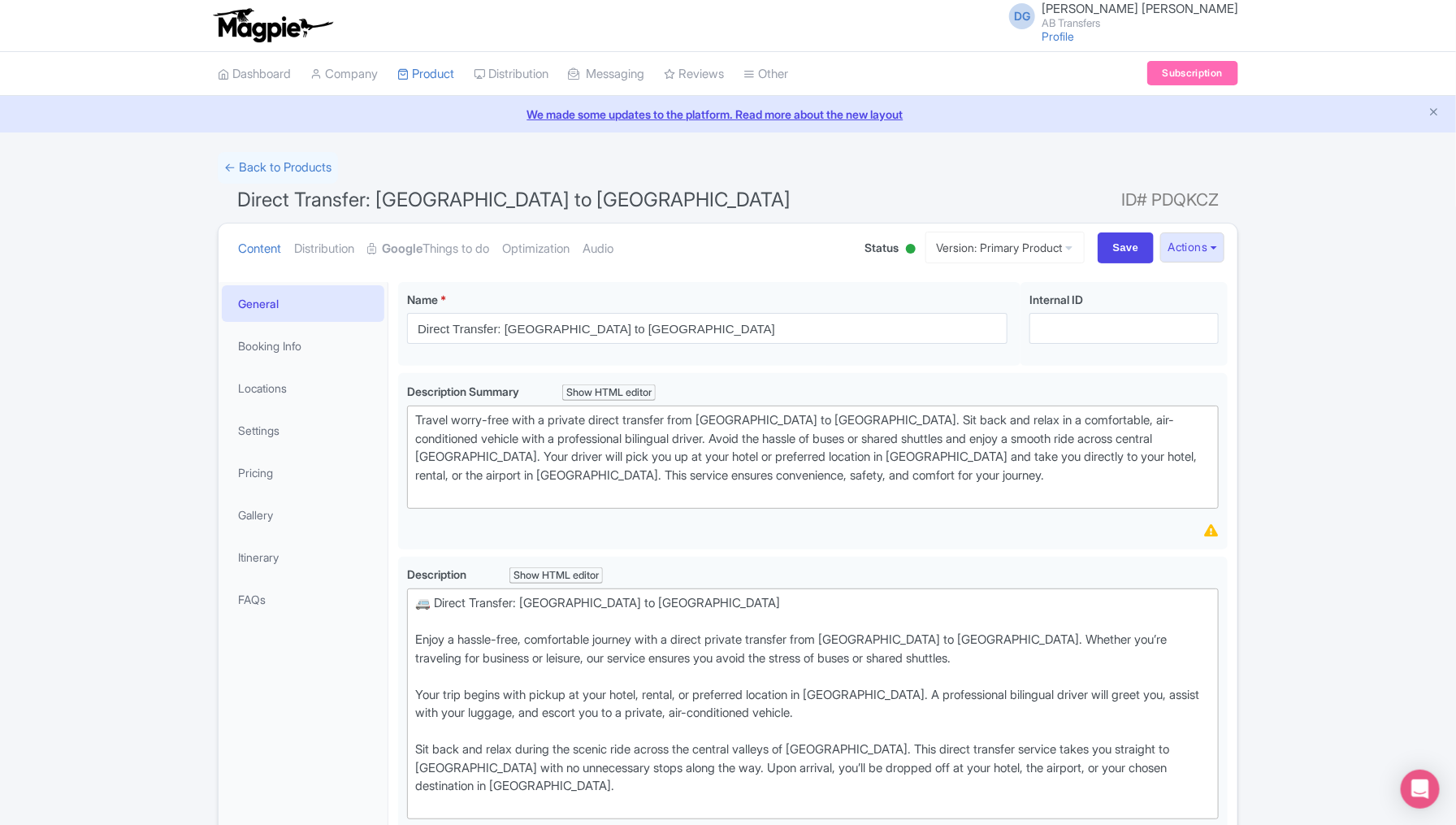
scroll to position [0, 0]
click at [454, 116] on link "My Products" at bounding box center [475, 115] width 154 height 25
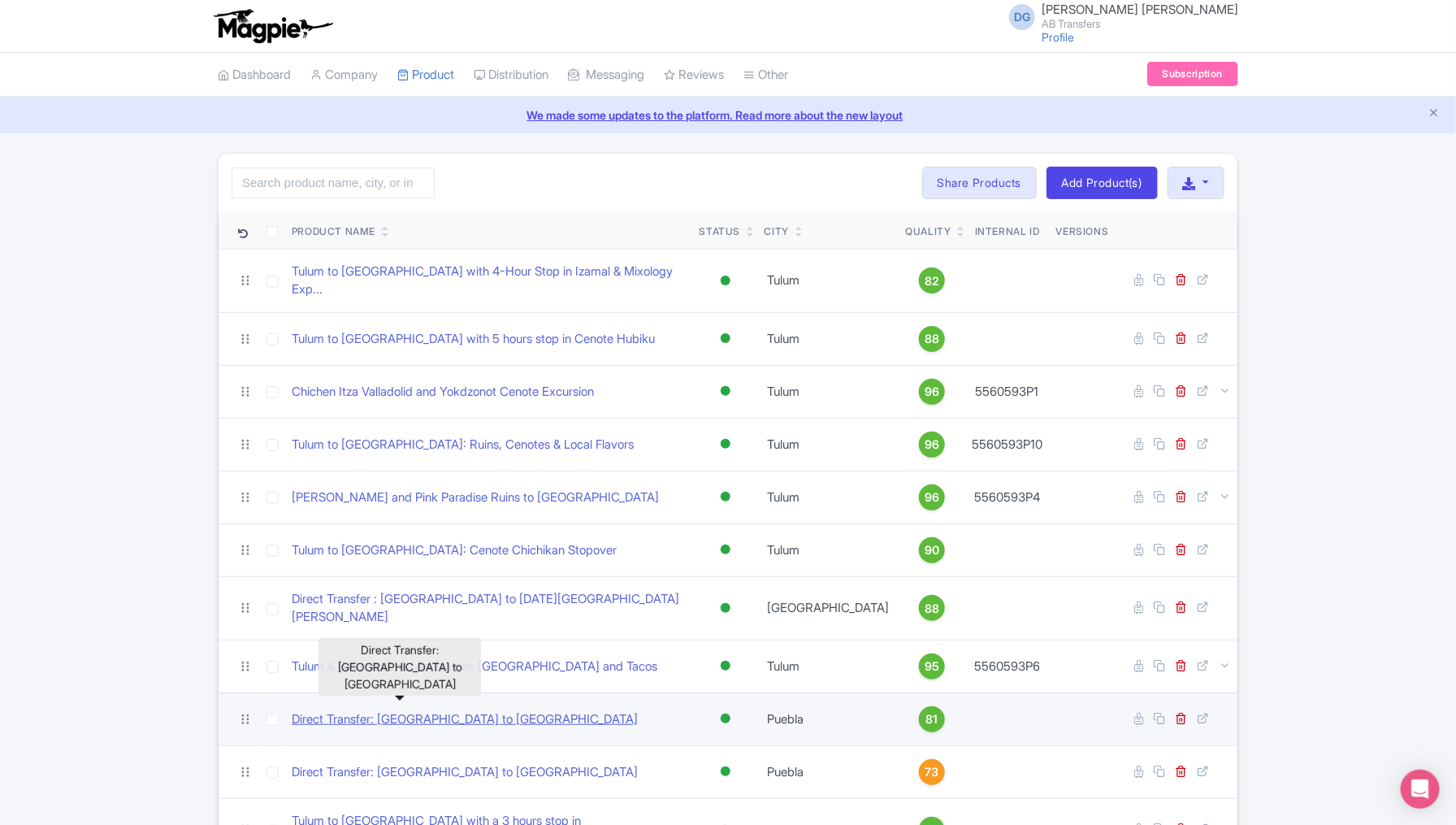
click at [487, 710] on link "Direct Transfer: [GEOGRAPHIC_DATA] to [GEOGRAPHIC_DATA]" at bounding box center [465, 720] width 346 height 19
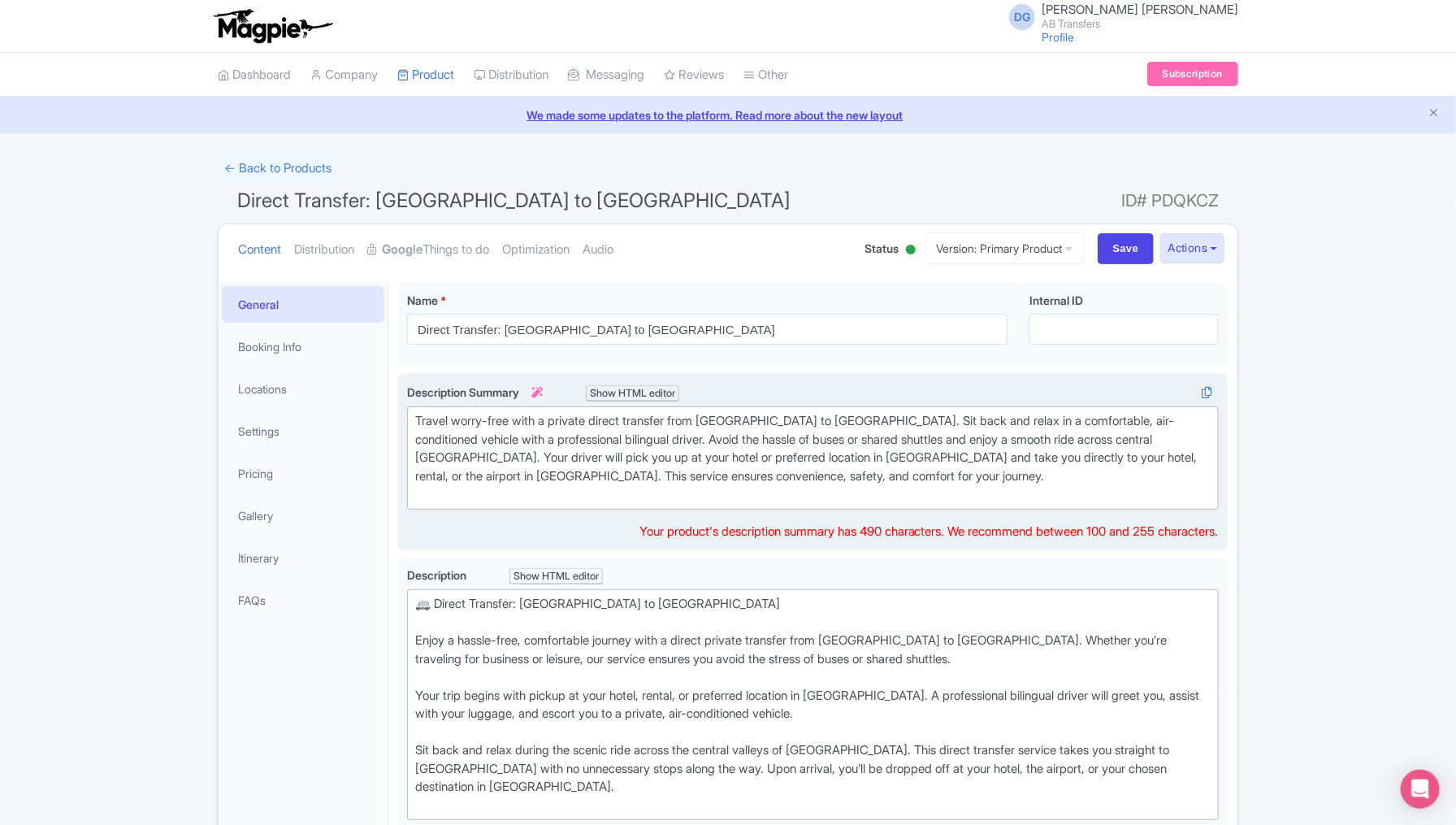
click at [734, 415] on div "Travel worry-free with a private direct transfer from [GEOGRAPHIC_DATA] to [GEO…" at bounding box center [813, 457] width 796 height 92
click at [722, 412] on div "Travel worry-free with a private direct transfer from to [GEOGRAPHIC_DATA]. Sit…" at bounding box center [813, 457] width 796 height 92
paste trix-editor "Puebla"
type trix-editor "<div>Travel worry-free with a private direct transfer from&nbsp; [GEOGRAPHIC_DA…"
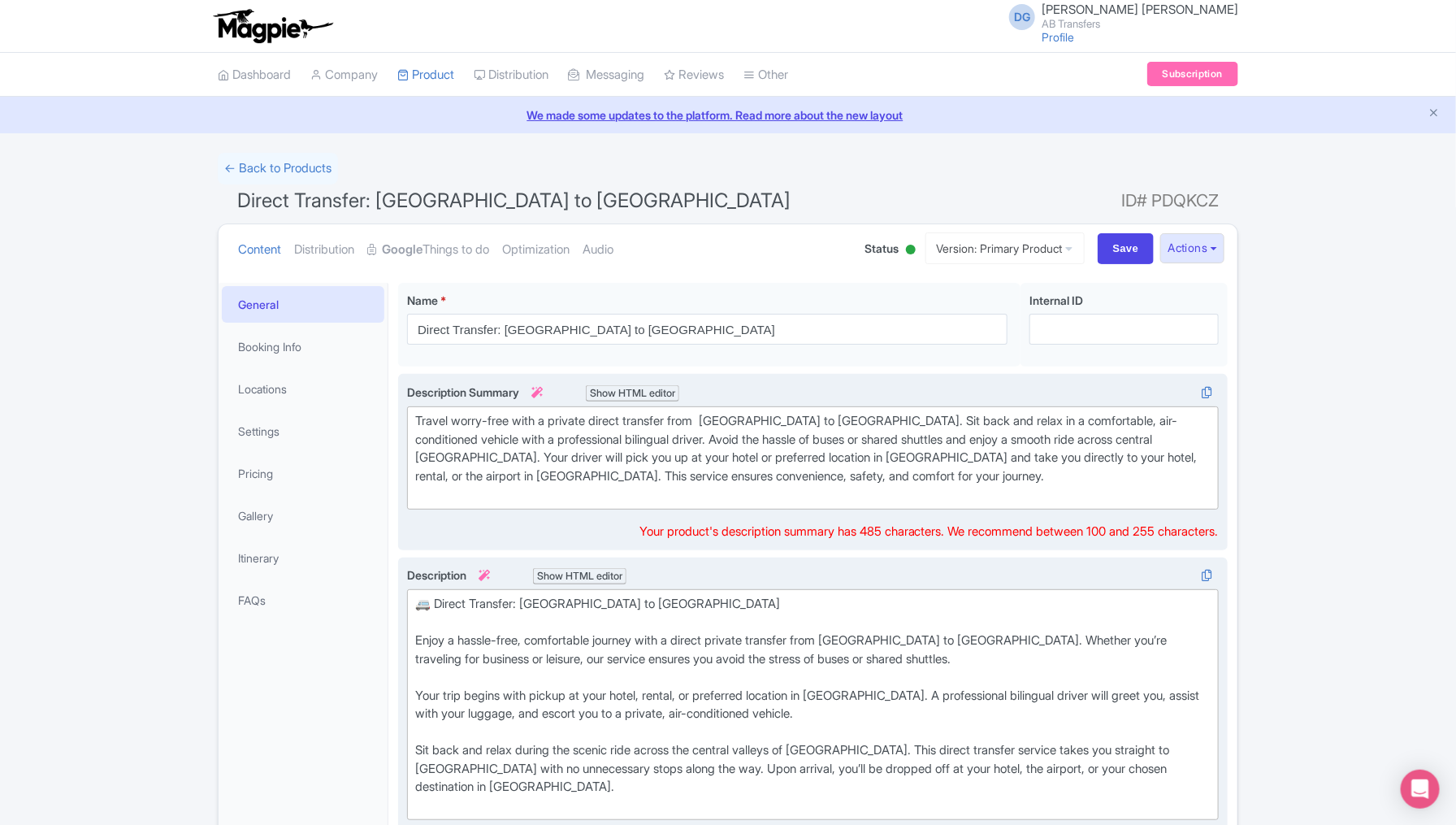
click at [875, 635] on div "🚐 Direct Transfer: [GEOGRAPHIC_DATA] to [GEOGRAPHIC_DATA] Enjoy a hassle-free, …" at bounding box center [813, 705] width 796 height 220
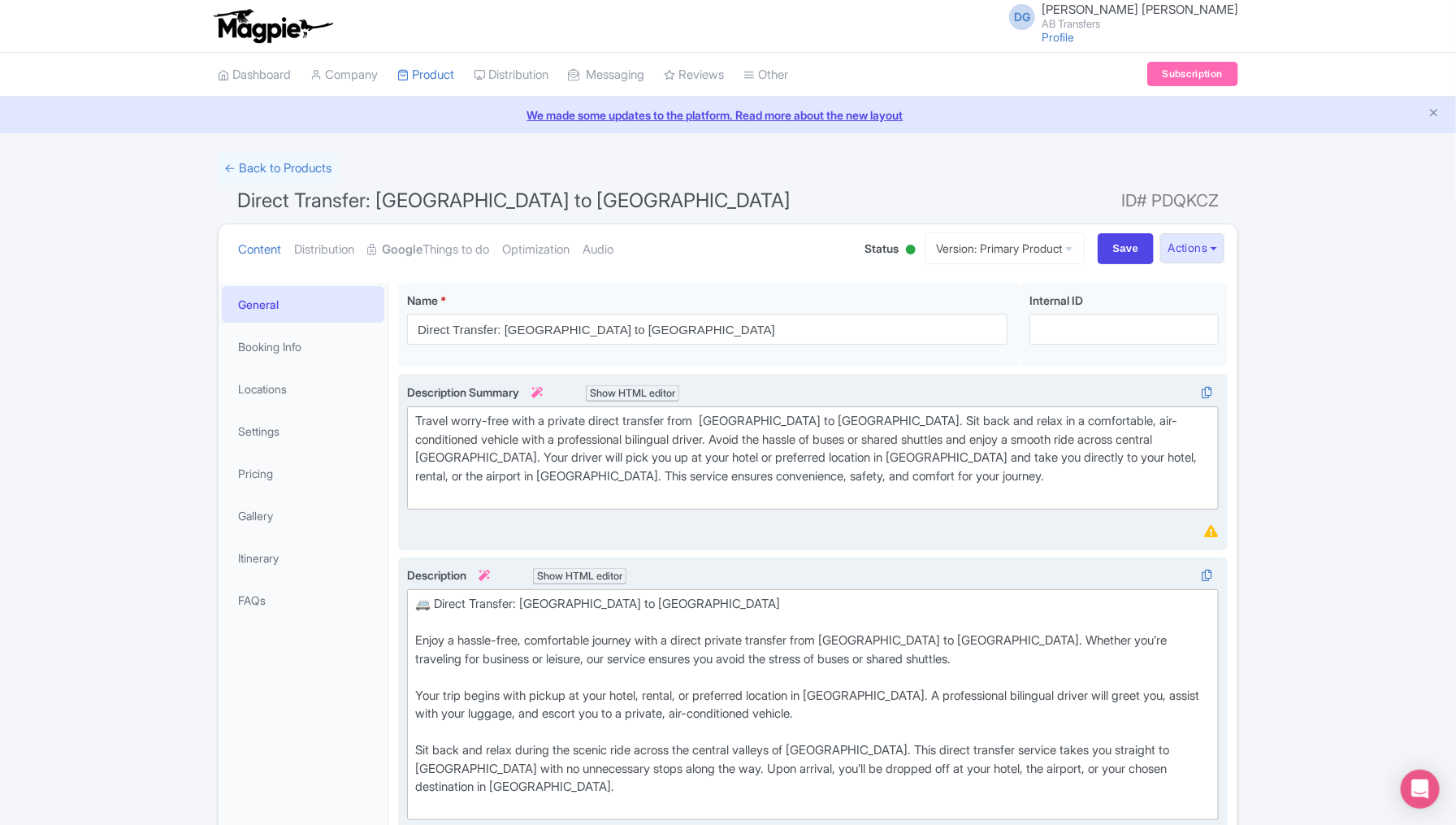
click at [875, 635] on div "🚐 Direct Transfer: Puebla to Mexico City Enjoy a hassle-free, comfortable journ…" at bounding box center [813, 705] width 796 height 220
click at [861, 635] on div "🚐 Direct Transfer: Puebla to Mexico City Enjoy a hassle-free, comfortable journ…" at bounding box center [813, 705] width 796 height 220
click at [920, 637] on div "🚐 Direct Transfer: Puebla to Mexico City Enjoy a hassle-free, comfortable journ…" at bounding box center [813, 705] width 796 height 220
paste trix-editor "Puebla"
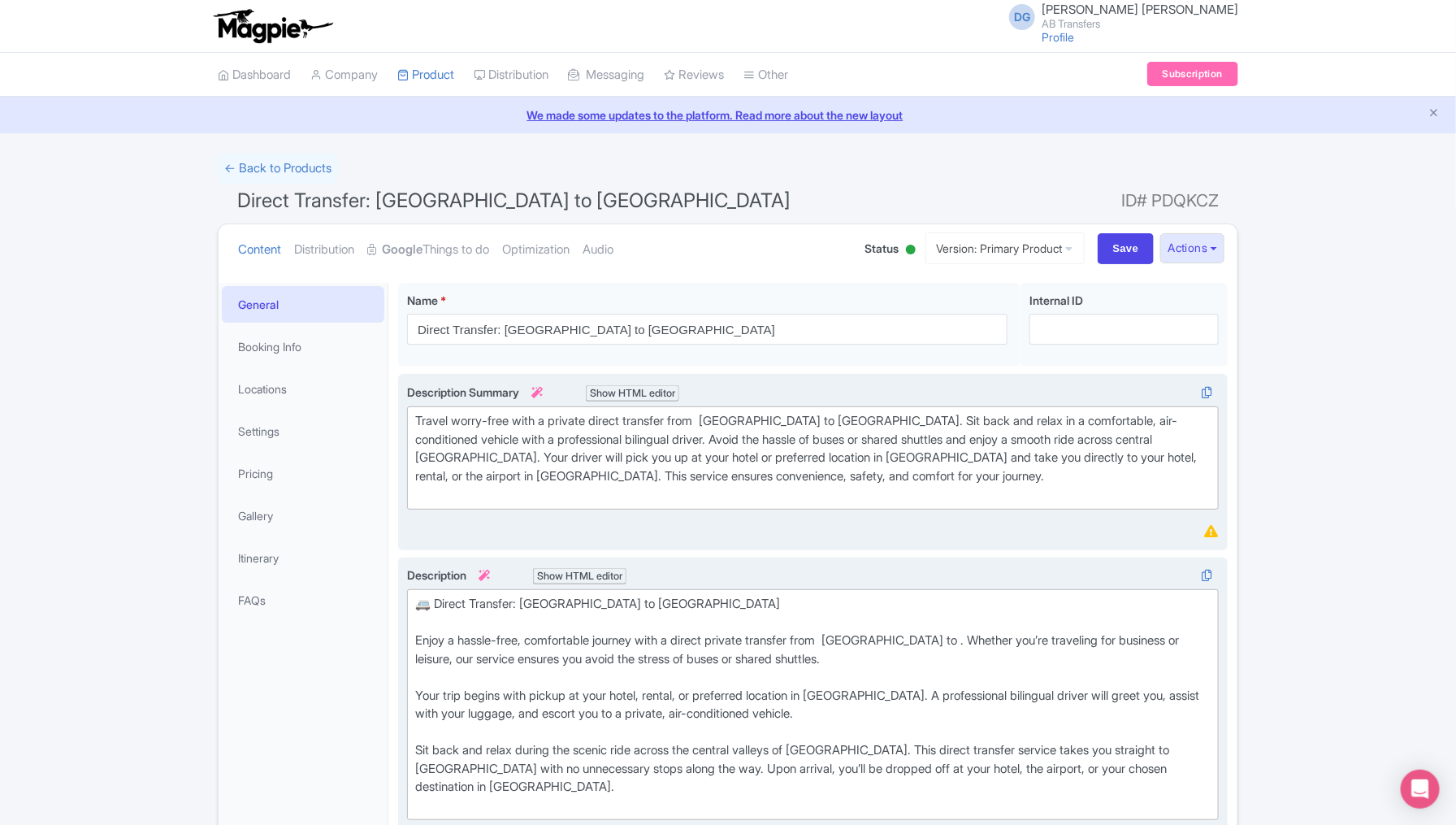
type trix-editor "<div>🚐 Direct Transfer: Puebla to Mexico City<br><br>&nbsp;Enjoy a hassle-free,…"
click at [1114, 244] on input "Save" at bounding box center [1126, 249] width 57 height 31
type input "Saving..."
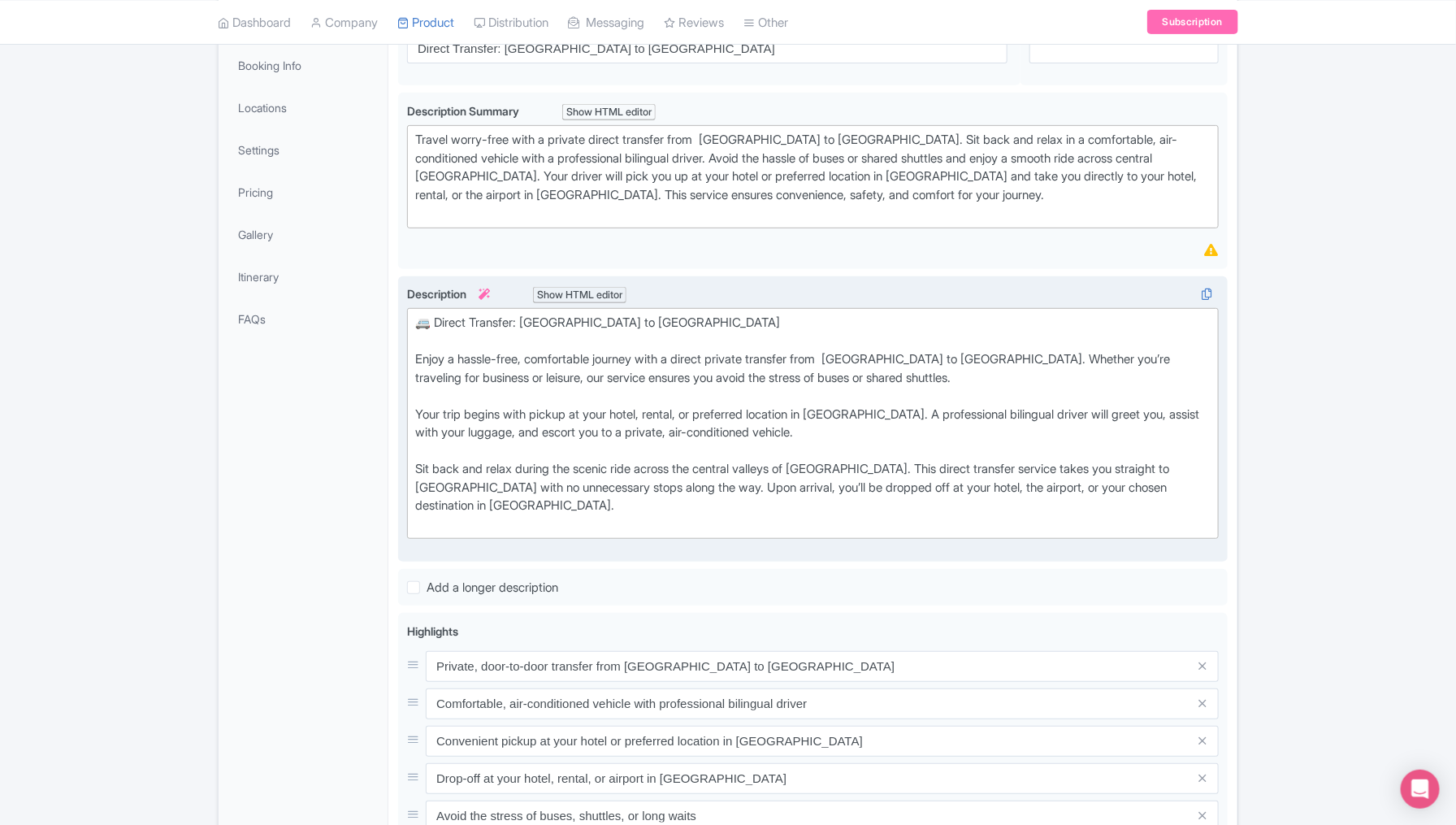
scroll to position [281, 0]
click at [1325, 361] on div "Success Product updated successfully ← Back to Products Direct Transfer: Mexico…" at bounding box center [728, 579] width 1456 height 1415
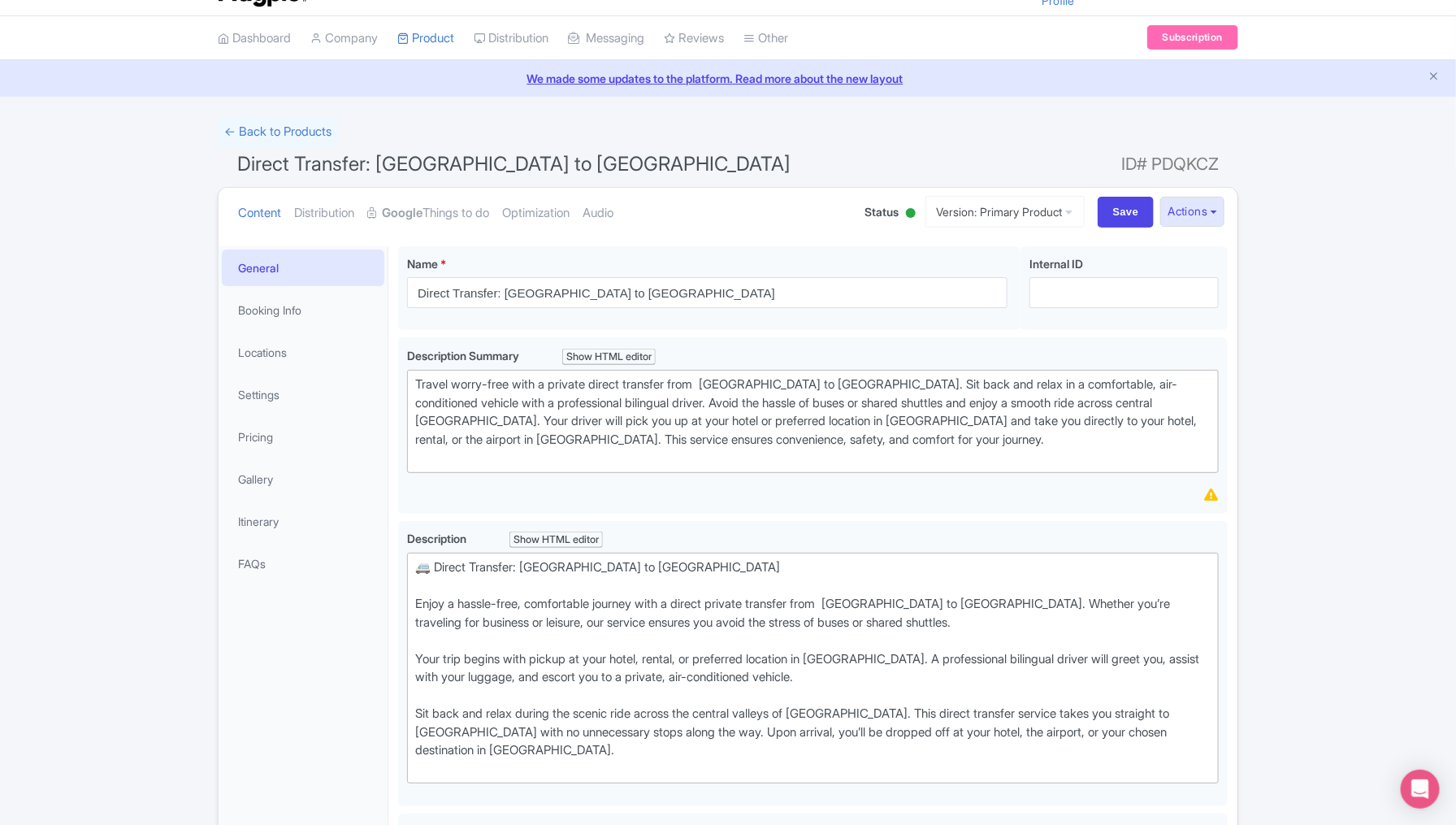
scroll to position [0, 0]
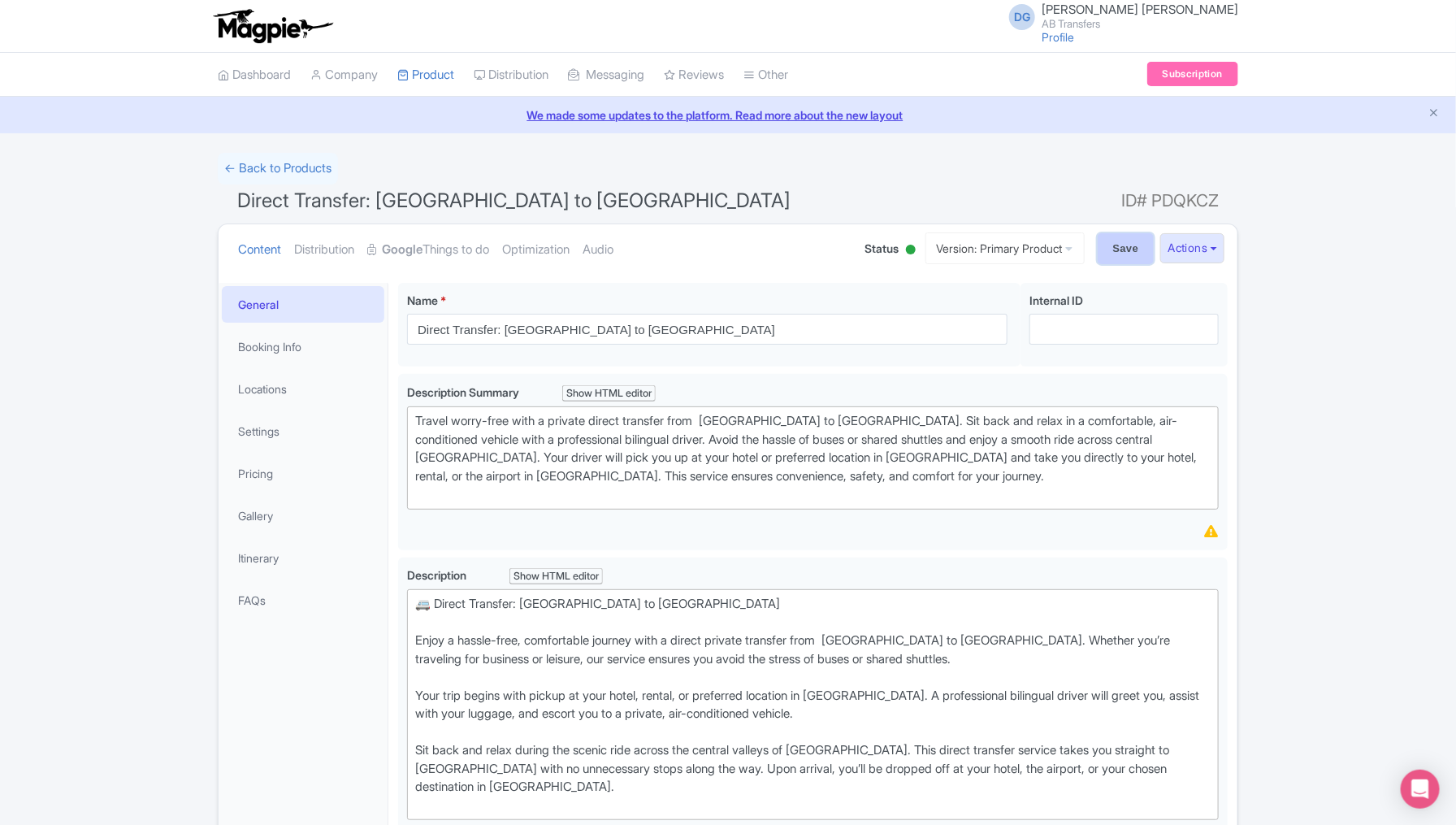
click at [1119, 244] on input "Save" at bounding box center [1126, 249] width 57 height 31
type input "Saving..."
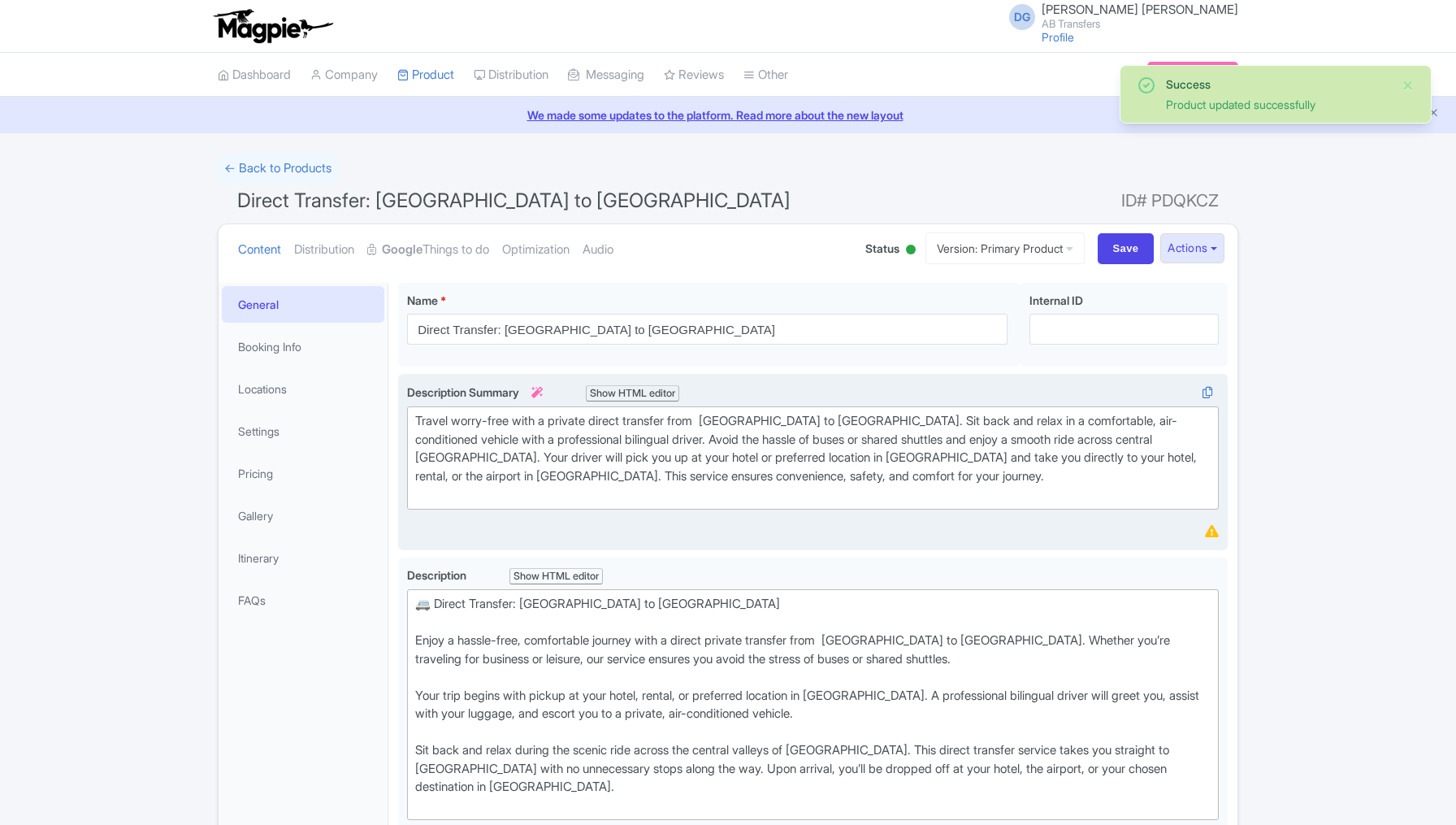
scroll to position [281, 0]
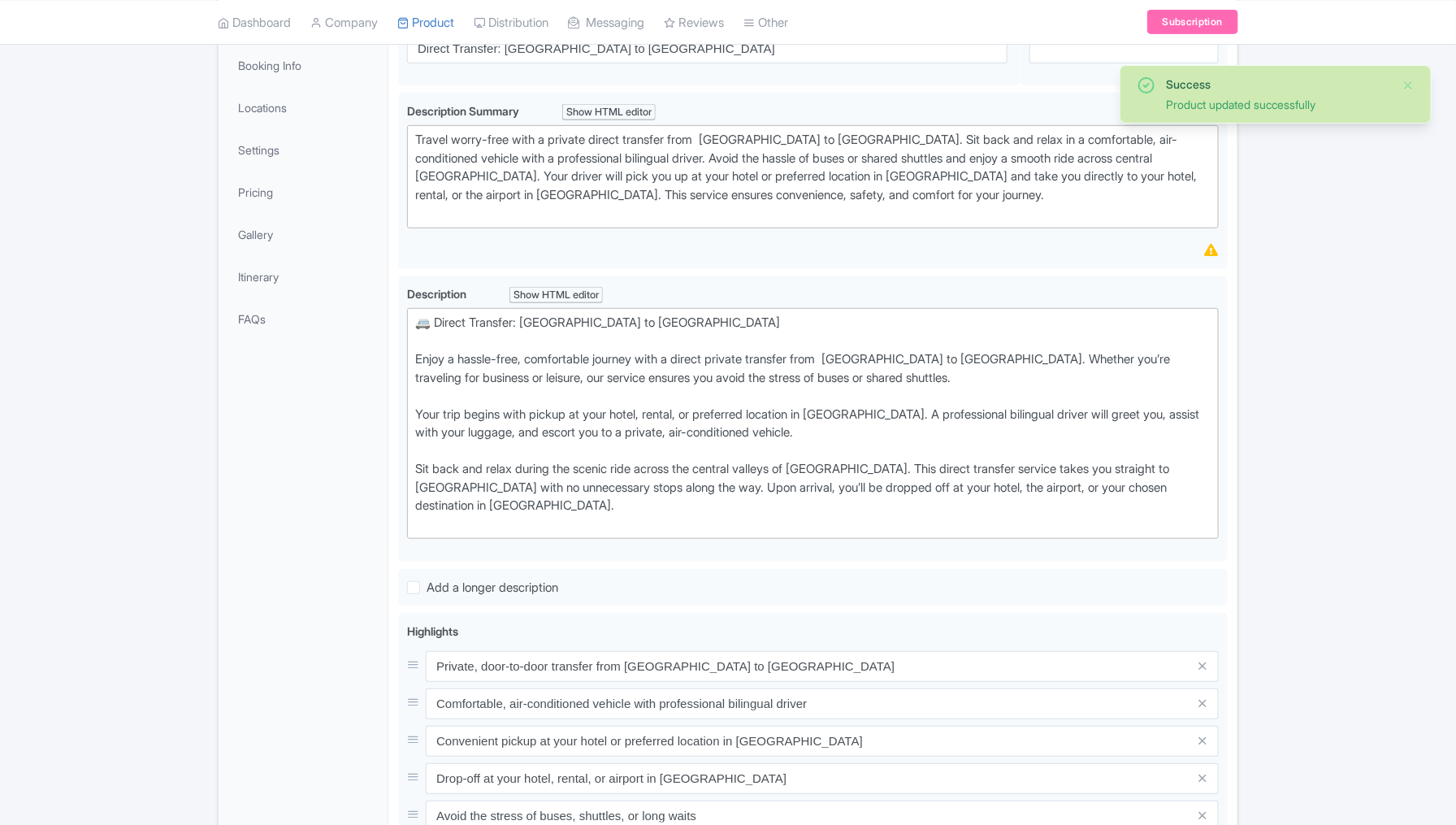
click at [1344, 280] on div "Success Product updated successfully ← Back to Products Direct Transfer: [GEOGR…" at bounding box center [728, 579] width 1456 height 1415
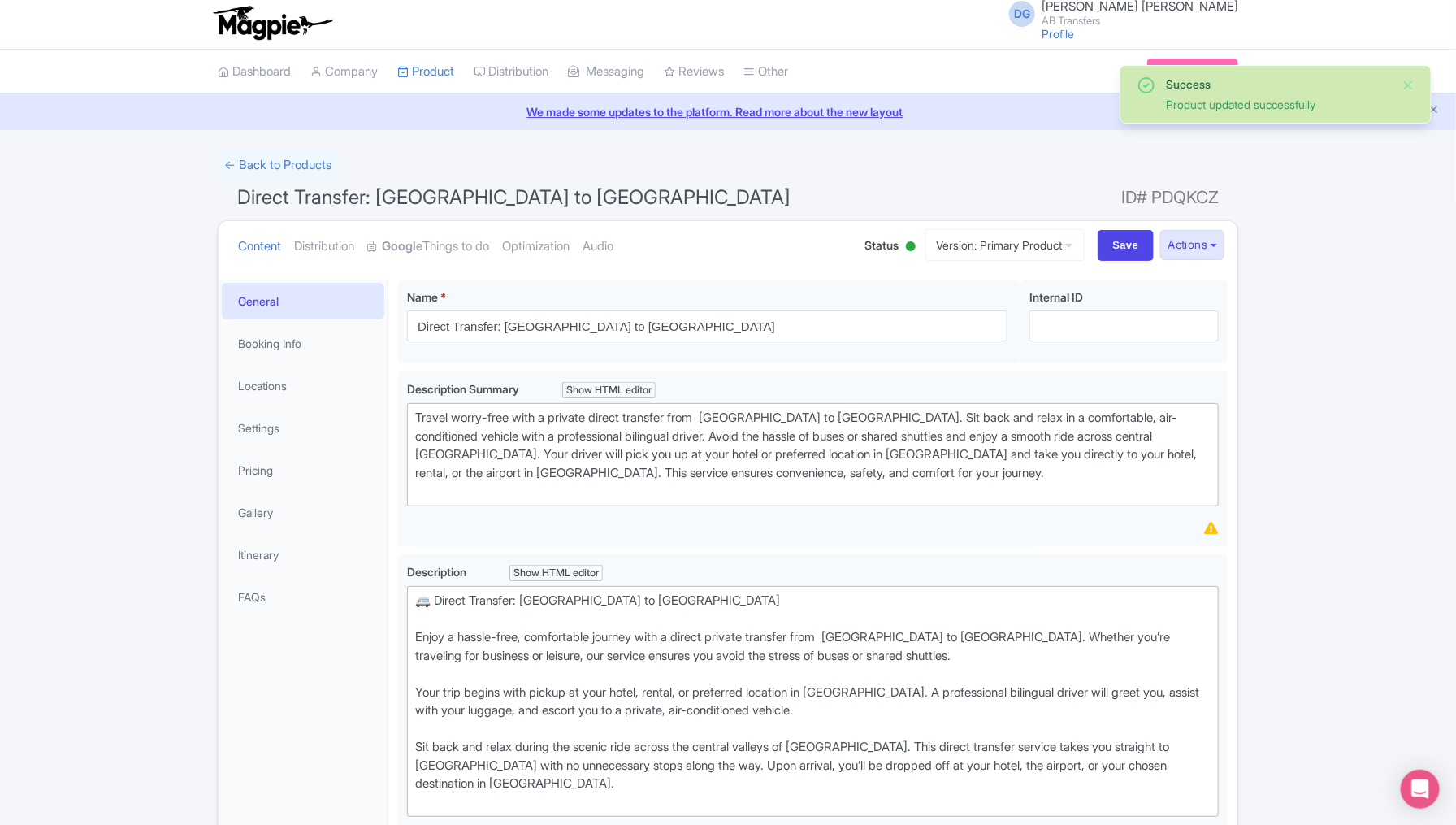
scroll to position [0, 0]
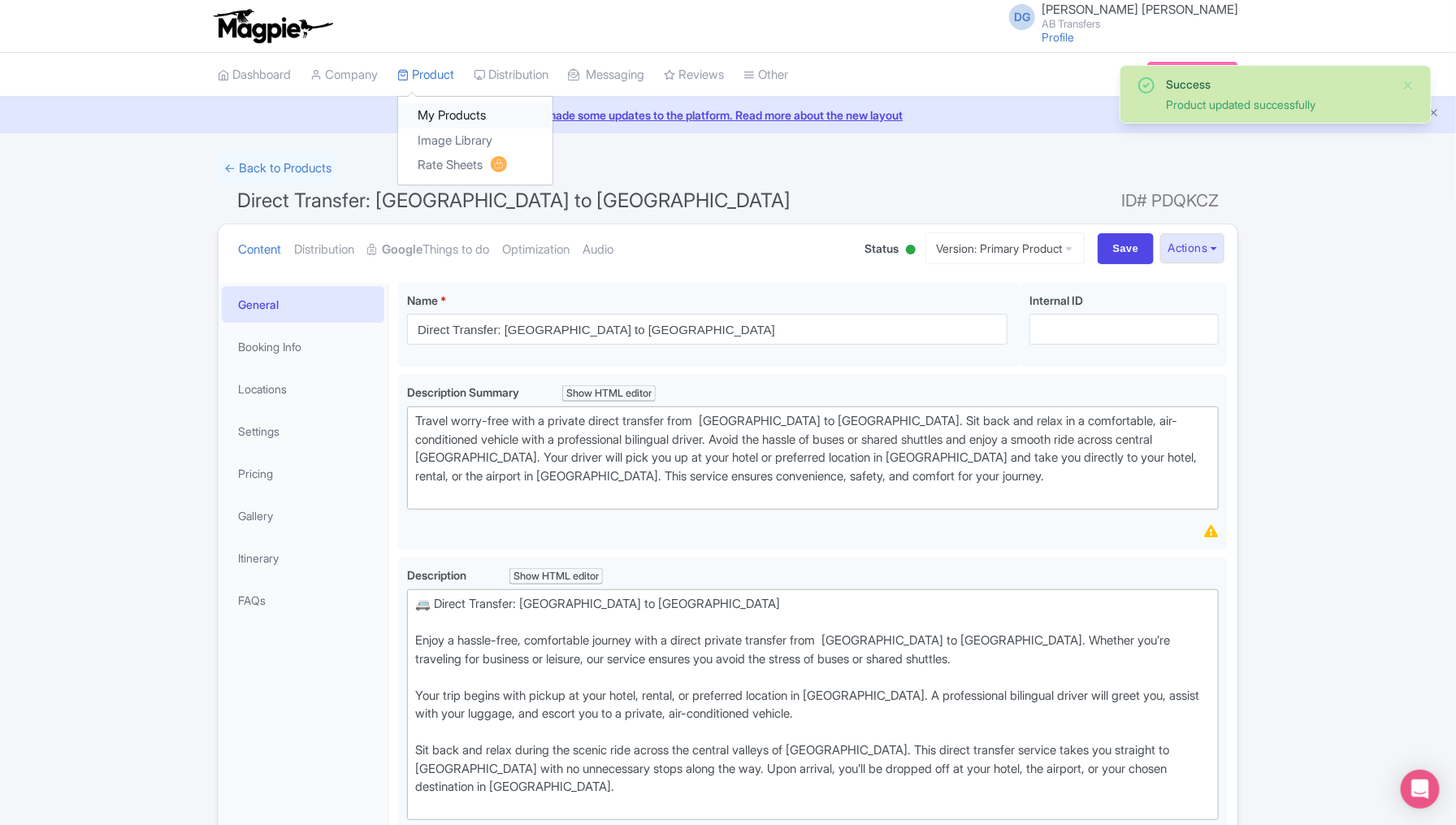
click at [457, 110] on link "My Products" at bounding box center [475, 115] width 154 height 25
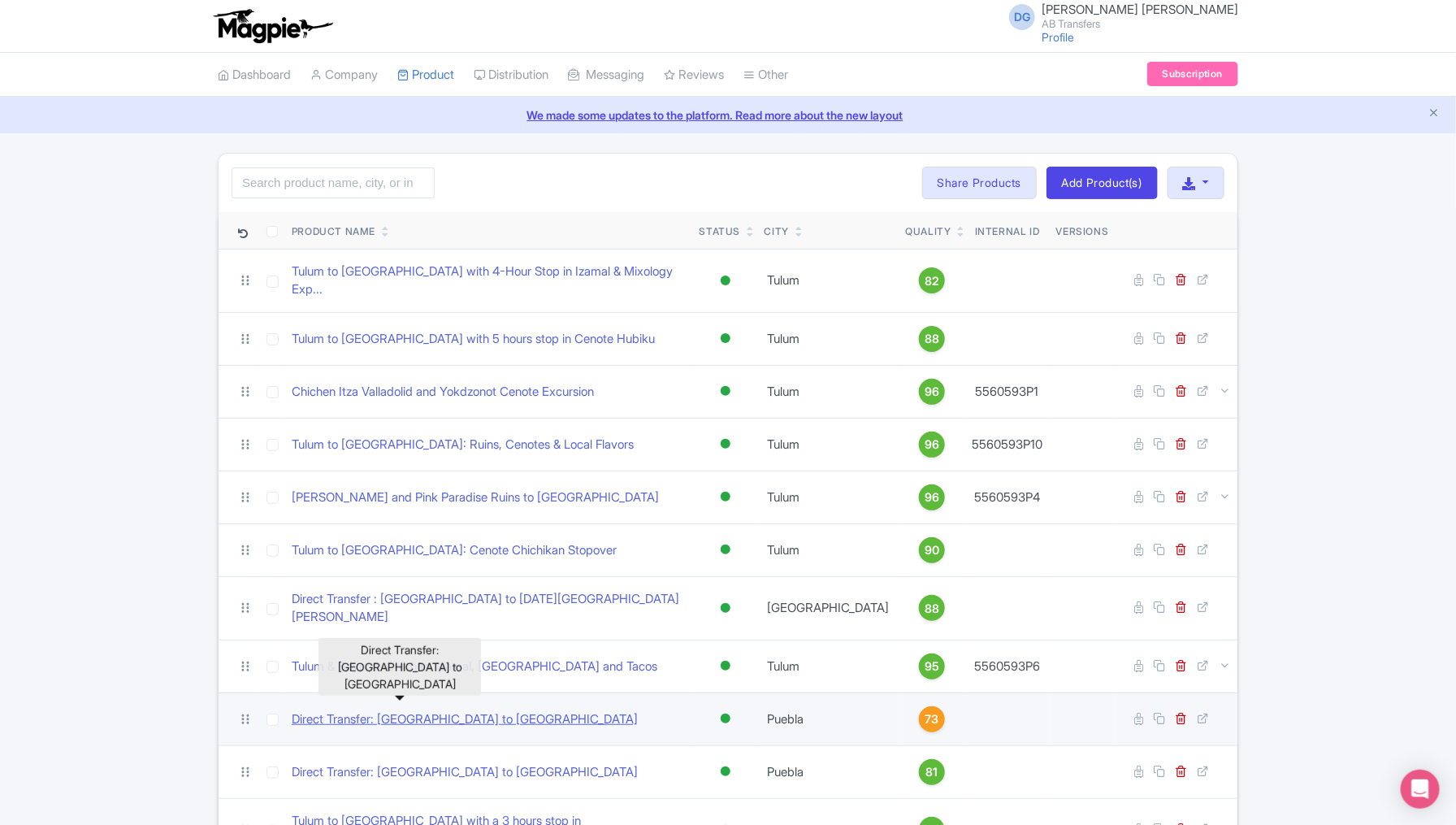
click at [444, 710] on link "Direct Transfer: [GEOGRAPHIC_DATA] to [GEOGRAPHIC_DATA]" at bounding box center [465, 720] width 346 height 19
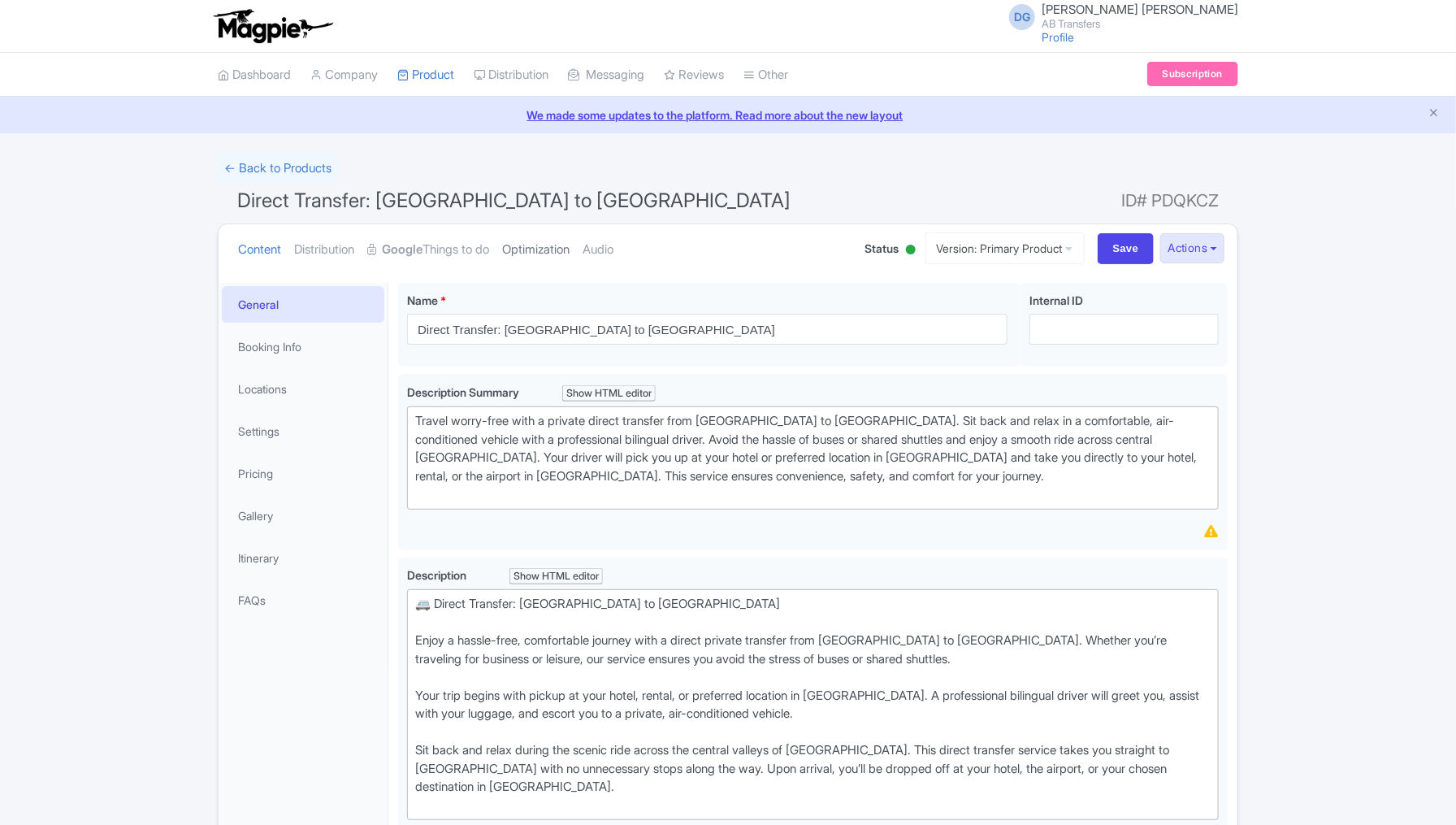
click at [537, 250] on link "Optimization" at bounding box center [536, 250] width 68 height 51
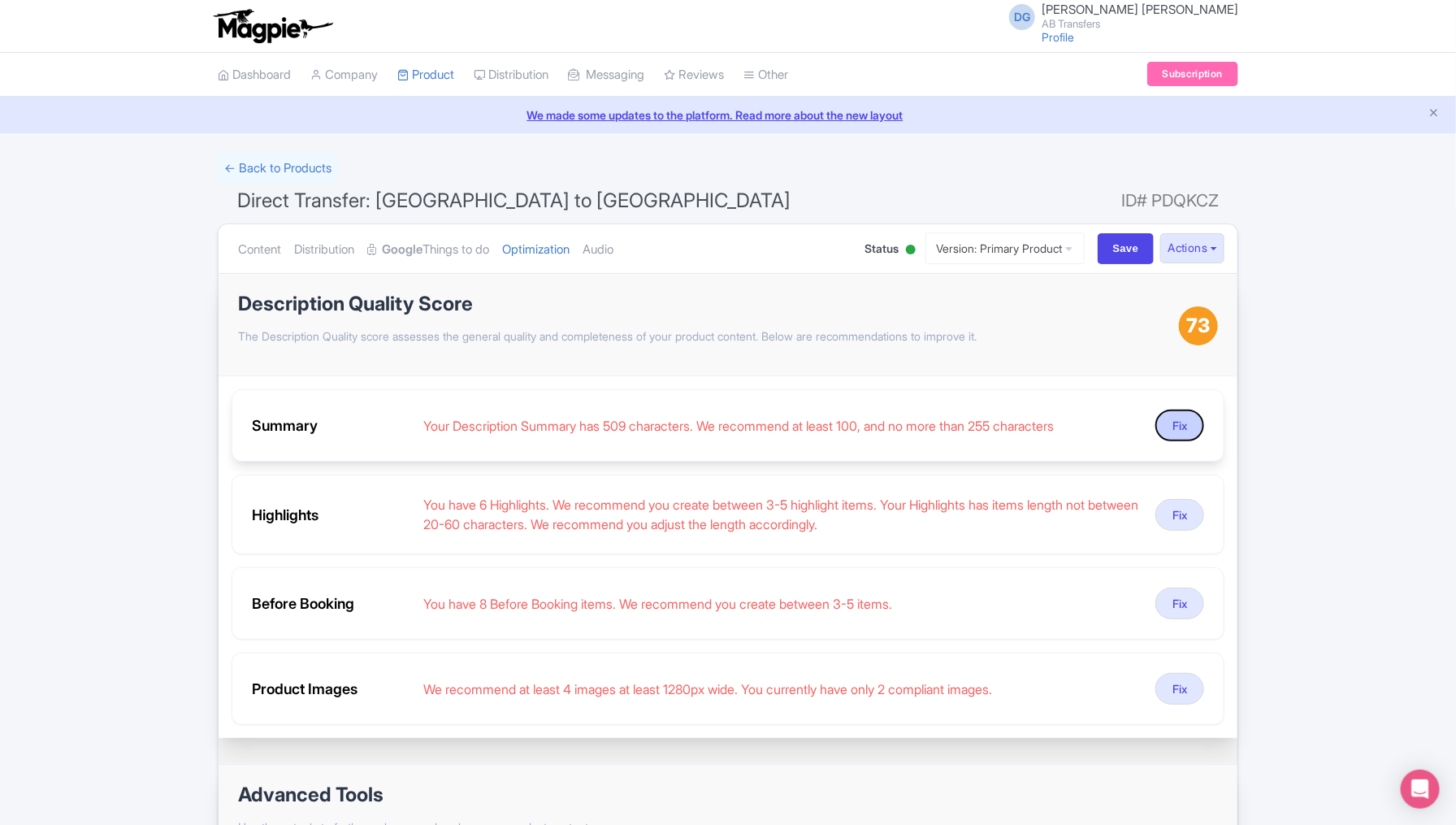
click at [1176, 432] on button "Fix" at bounding box center [1179, 425] width 49 height 32
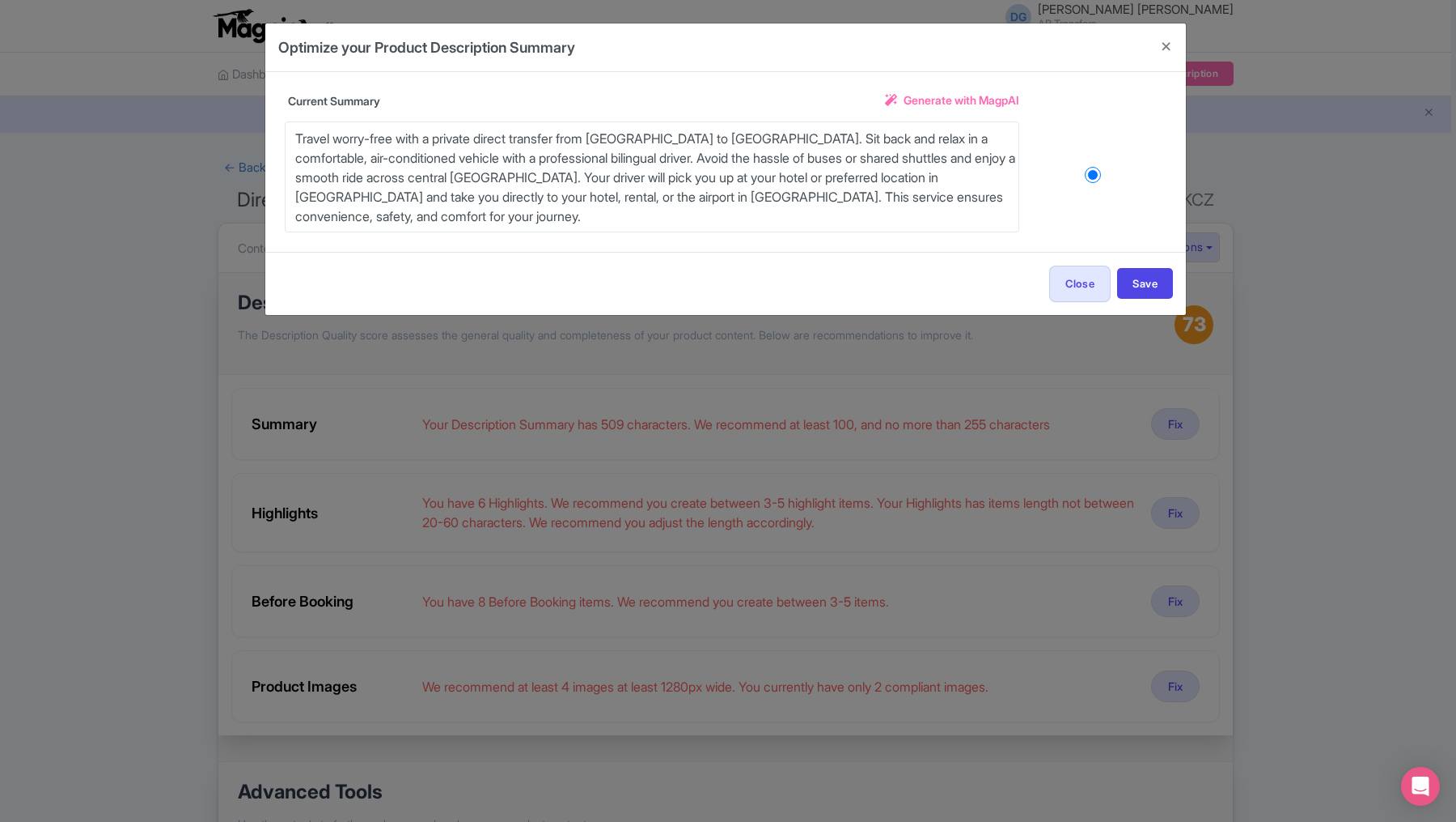
click at [959, 101] on span "Generate with MagpAI" at bounding box center [961, 100] width 115 height 17
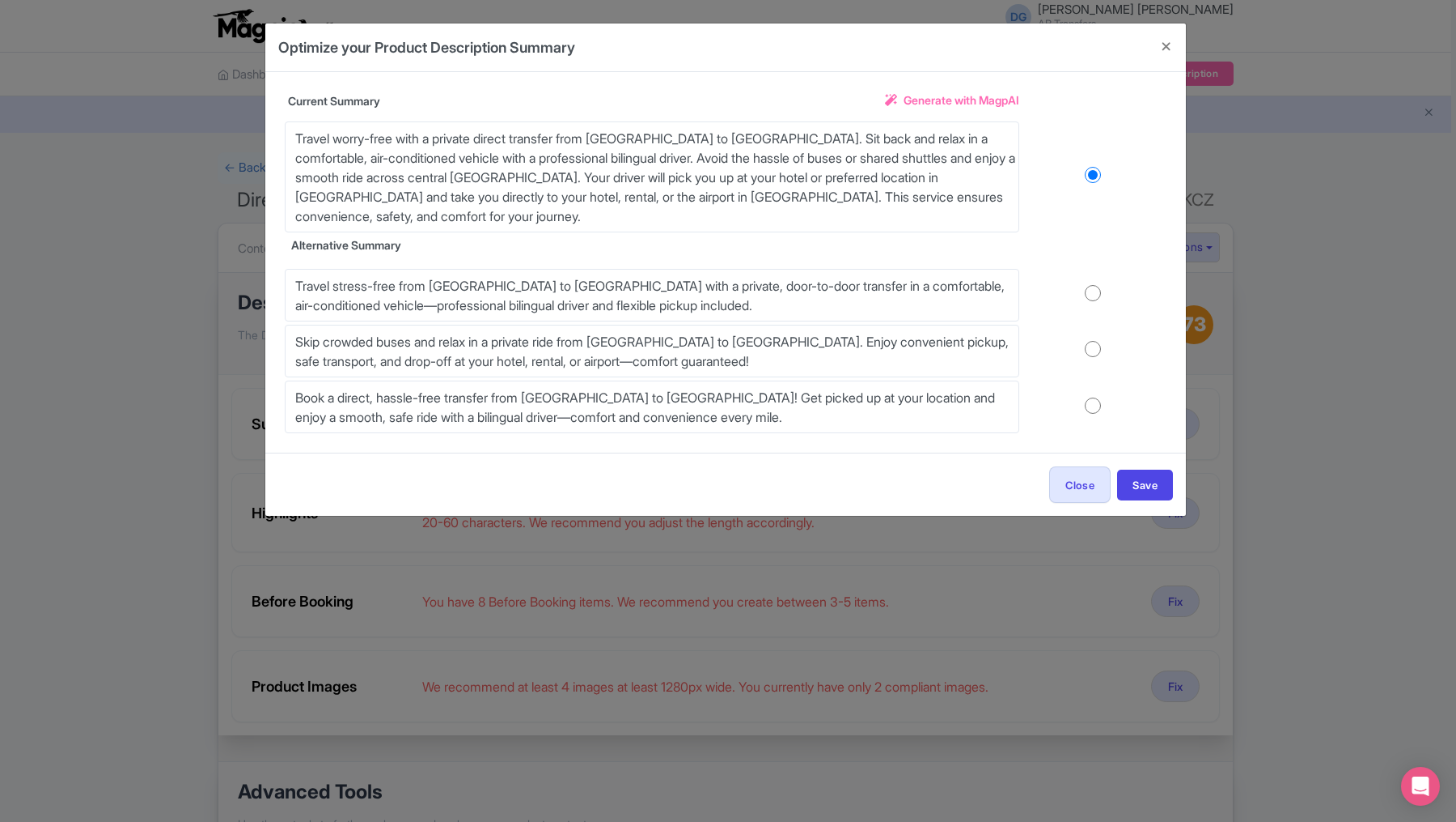
click at [1090, 297] on input "radio" at bounding box center [1093, 293] width 147 height 16
radio input "true"
click at [1144, 484] on button "Save" at bounding box center [1144, 485] width 56 height 31
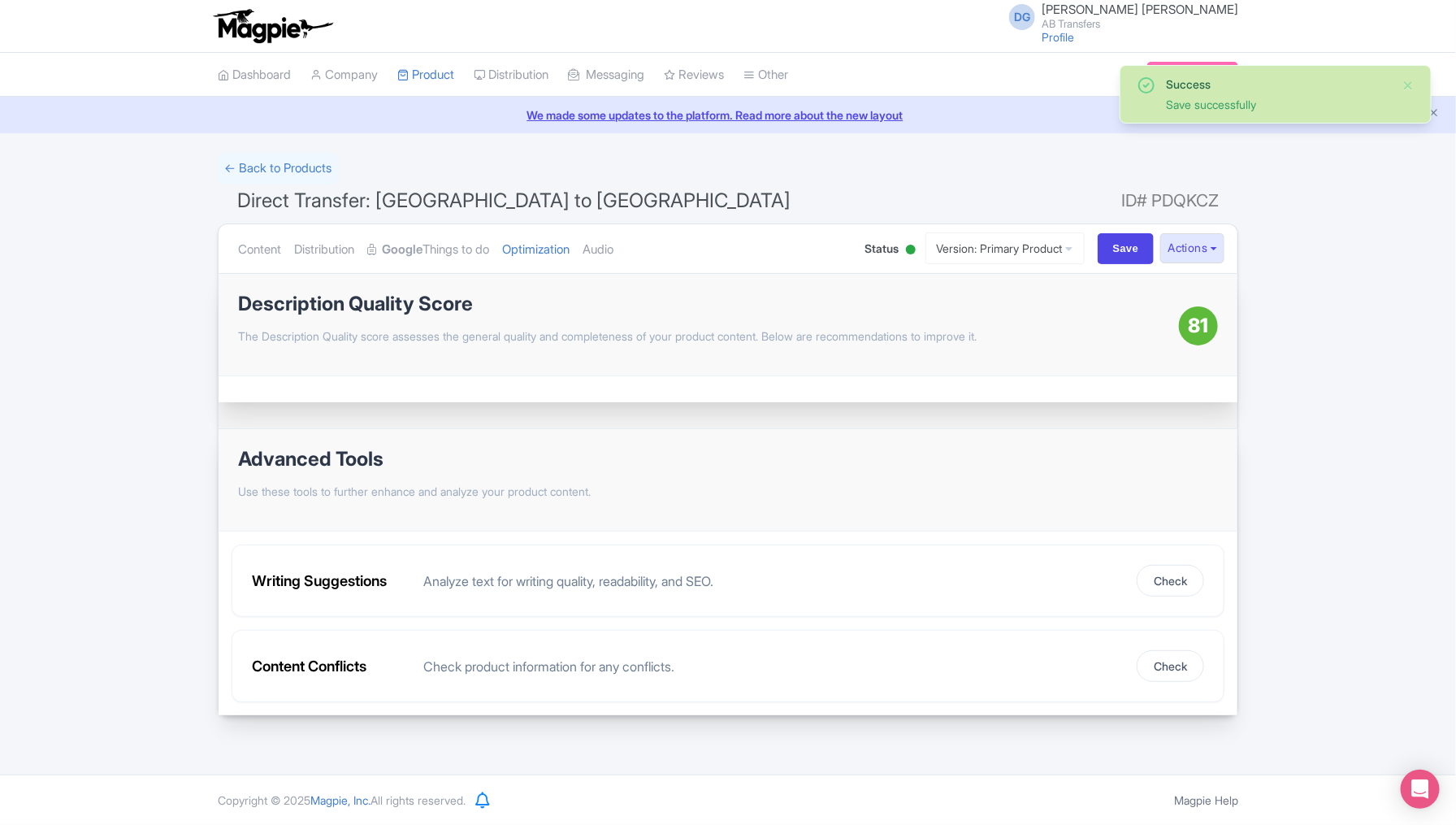
click at [1299, 438] on div "Success Save successfully ← Back to Products Direct Transfer: Puebla to Mexico …" at bounding box center [728, 434] width 1456 height 563
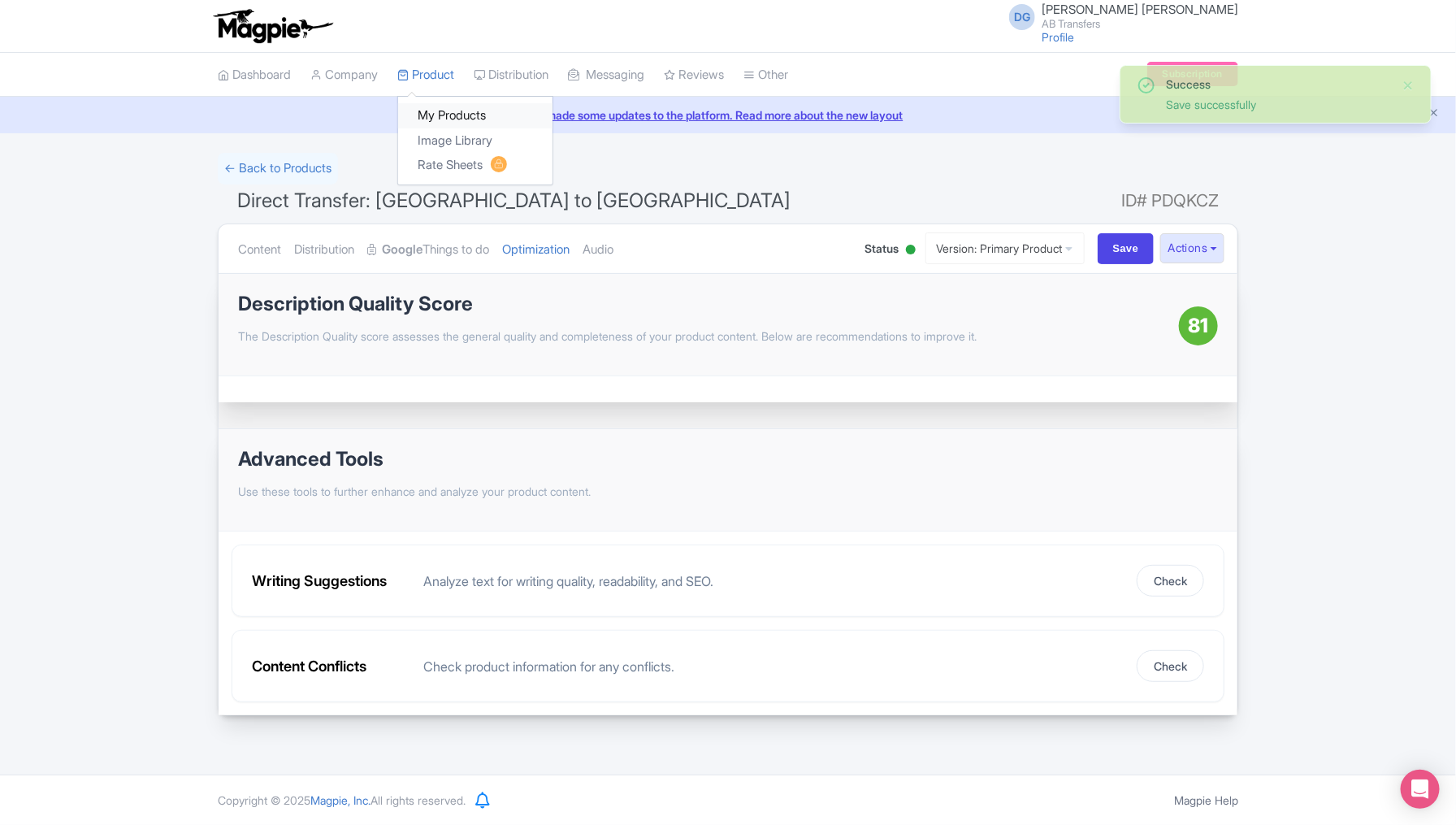
click at [464, 117] on link "My Products" at bounding box center [475, 115] width 154 height 25
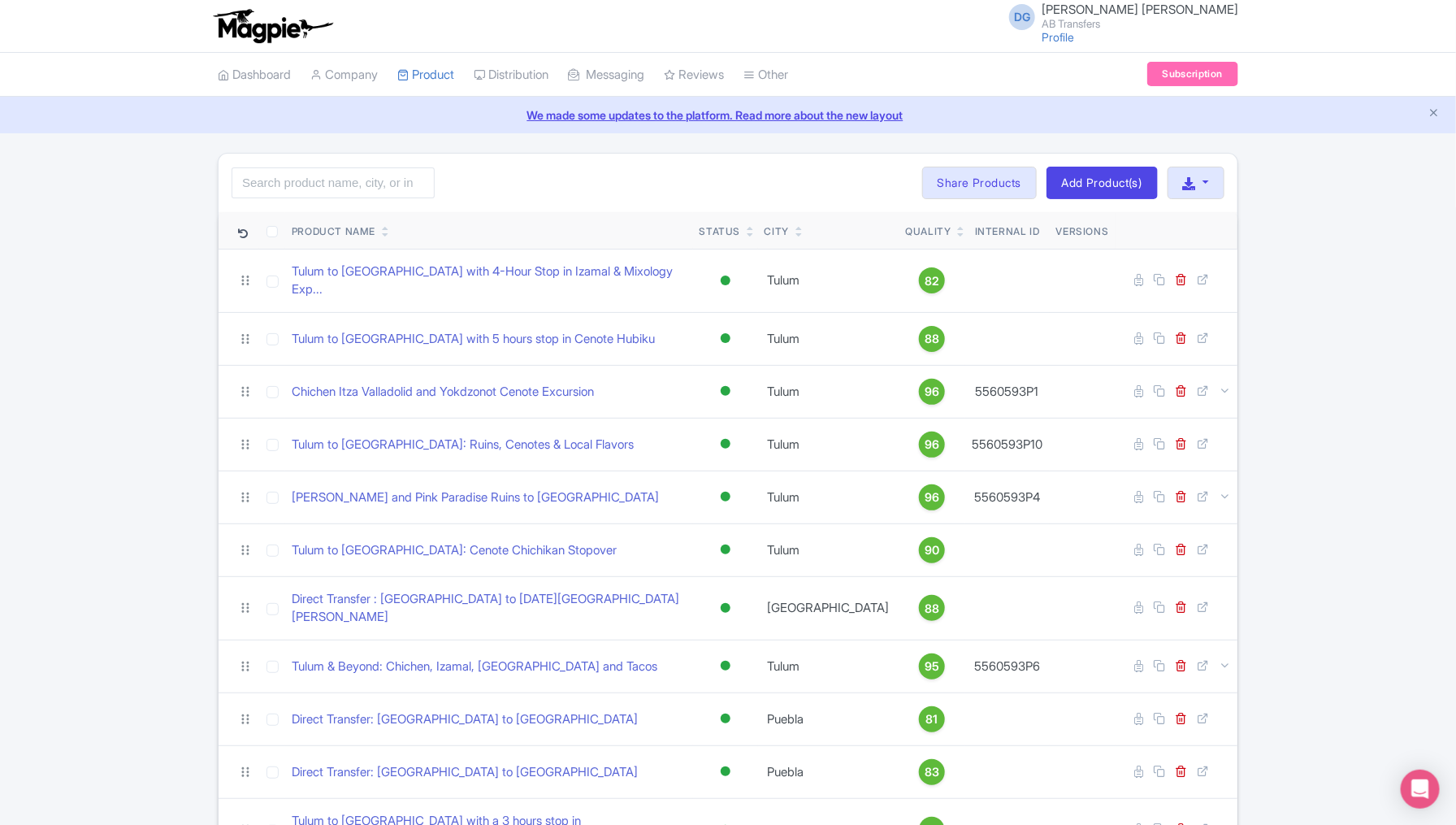
click at [69, 503] on div "Search Bulk Actions [GEOGRAPHIC_DATA] Add to Collection Share Products Add to C…" at bounding box center [728, 729] width 1456 height 1153
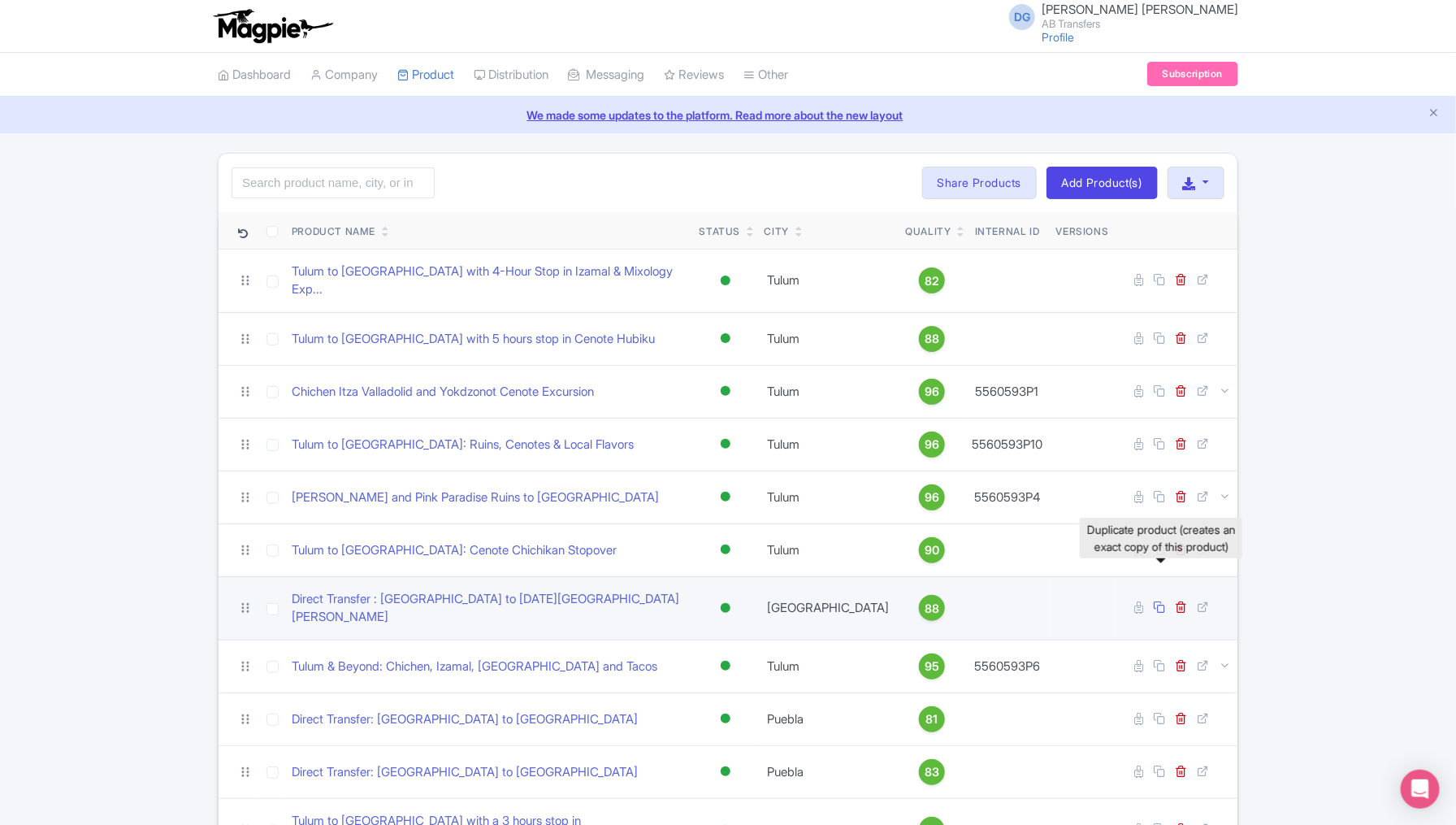
click at [1164, 600] on icon at bounding box center [1158, 606] width 12 height 12
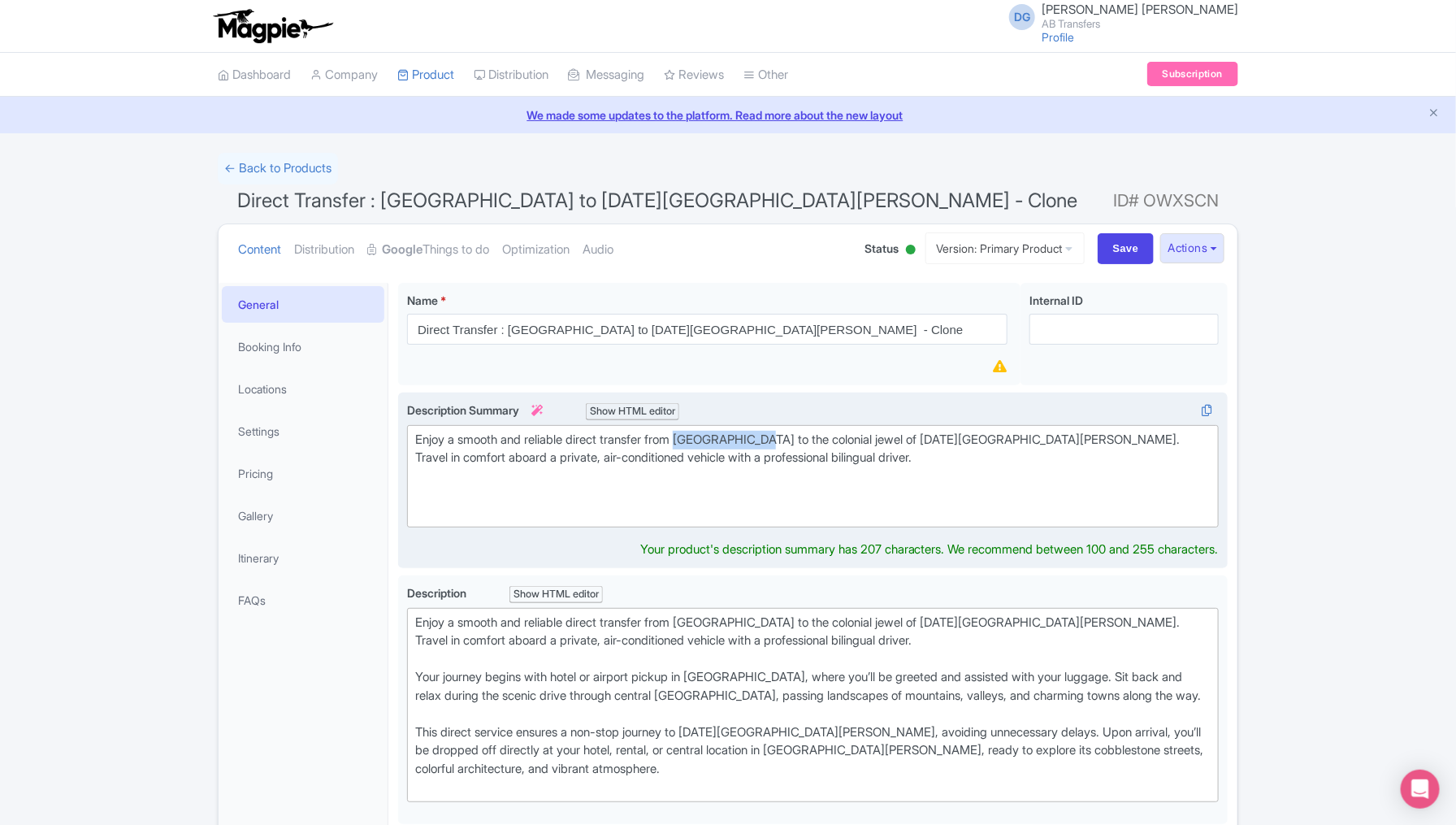
drag, startPoint x: 772, startPoint y: 435, endPoint x: 690, endPoint y: 436, distance: 82.0
click at [690, 436] on div "Enjoy a smooth and reliable direct transfer from Mexico City to the colonial je…" at bounding box center [813, 476] width 796 height 92
click at [936, 436] on div "Enjoy a smooth and reliable direct transfer from the colonial jewel of San Migu…" at bounding box center [813, 476] width 796 height 92
type trix-editor "<div>Enjoy a smooth and reliable direct transfer from&nbsp; the colonial jewel …"
click at [952, 451] on div "Enjoy a smooth and reliable direct transfer from the colonial jewel of [DATE][G…" at bounding box center [813, 476] width 796 height 92
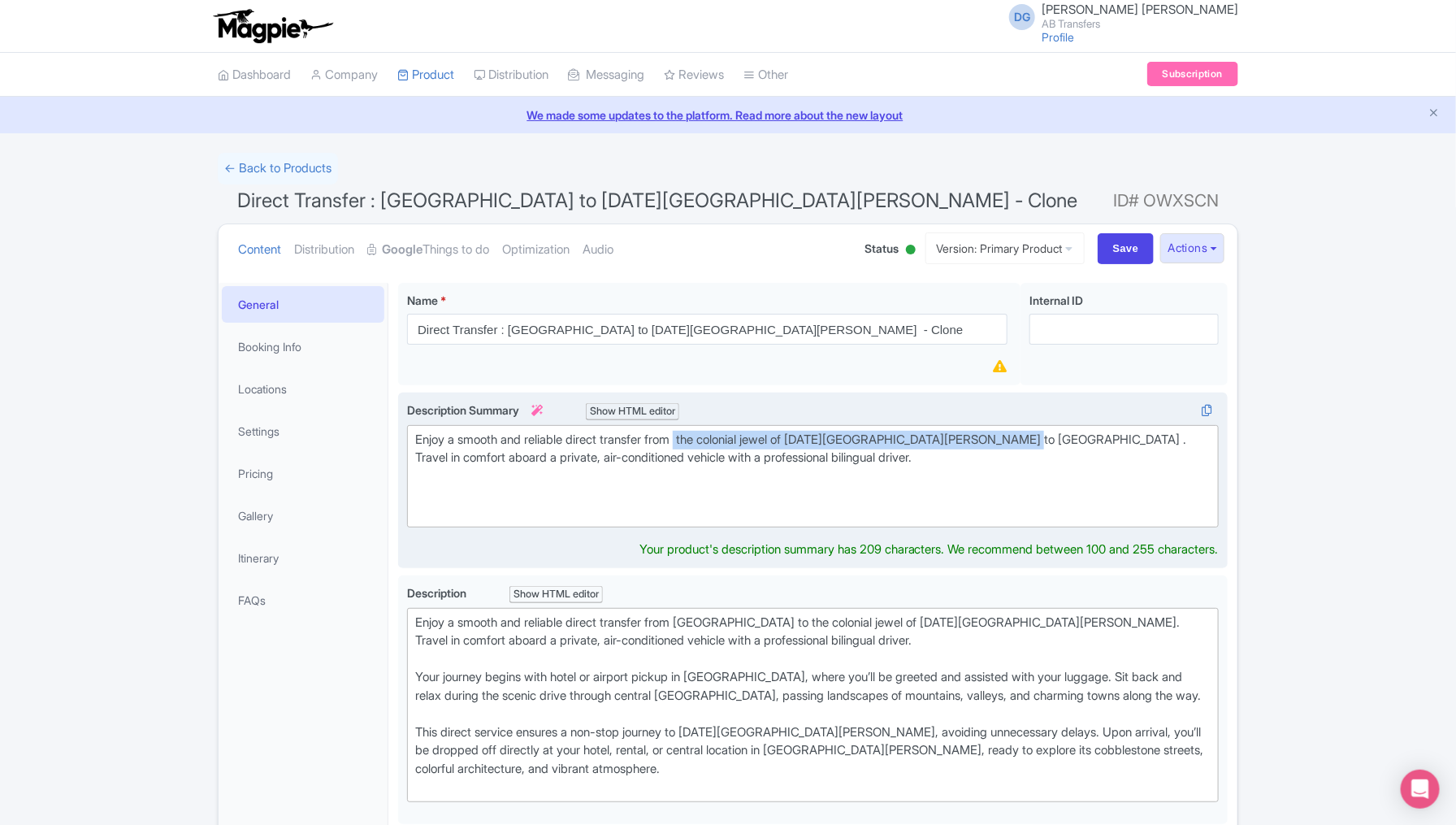
drag, startPoint x: 1019, startPoint y: 437, endPoint x: 691, endPoint y: 437, distance: 328.0
click at [690, 437] on div "Enjoy a smooth and reliable direct transfer from the colonial jewel of [DATE][G…" at bounding box center [813, 476] width 796 height 92
copy div "the colonial jewel of San Miguel de Allende to Mexico City"
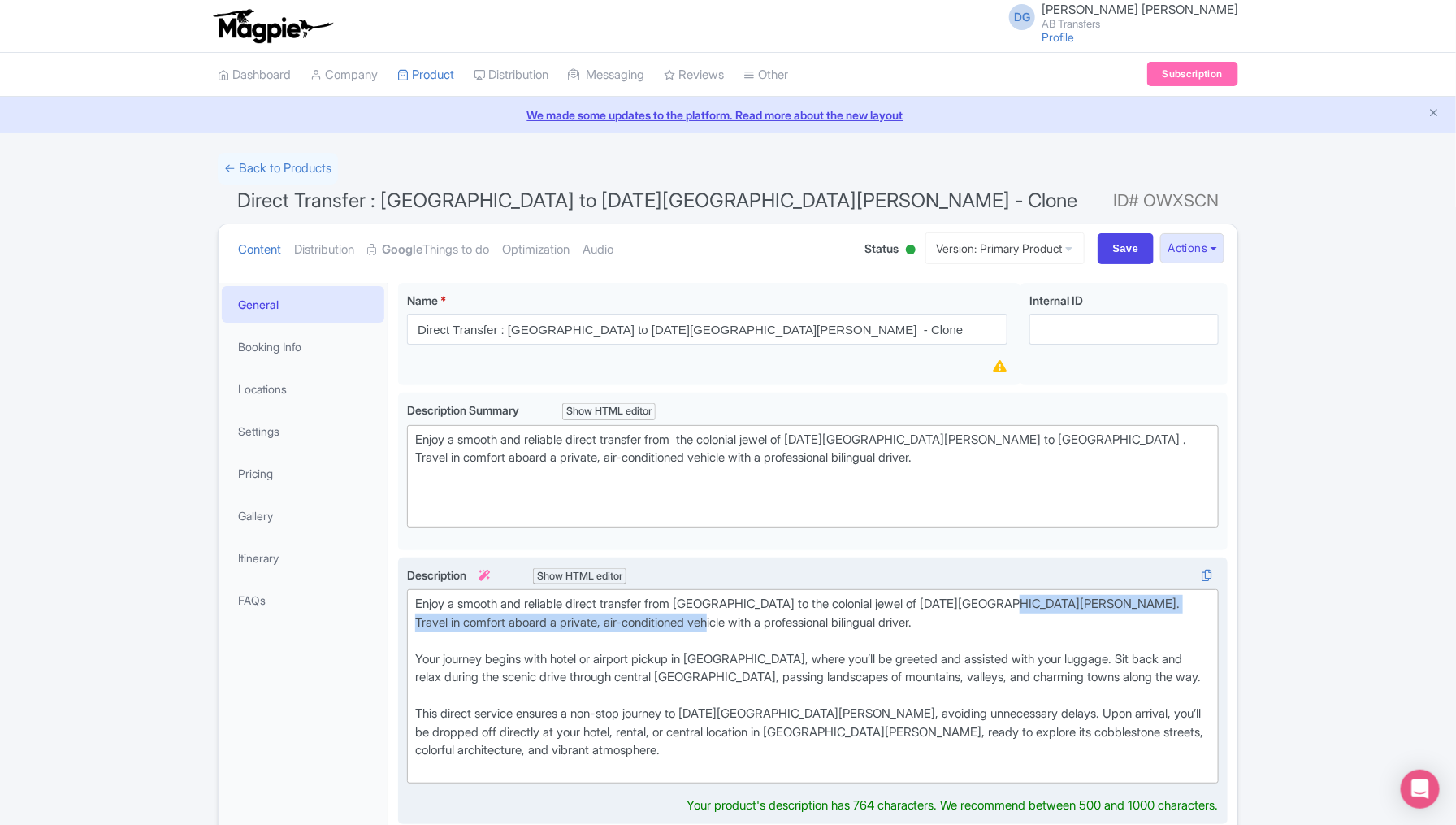
drag, startPoint x: 689, startPoint y: 615, endPoint x: 1013, endPoint y: 594, distance: 324.7
click at [1013, 595] on div "Enjoy a smooth and reliable direct transfer from Mexico City to the colonial je…" at bounding box center [813, 686] width 796 height 183
click at [677, 599] on div "Enjoy a smooth and reliable direct transfer from Mexico City to the colonial je…" at bounding box center [813, 686] width 796 height 183
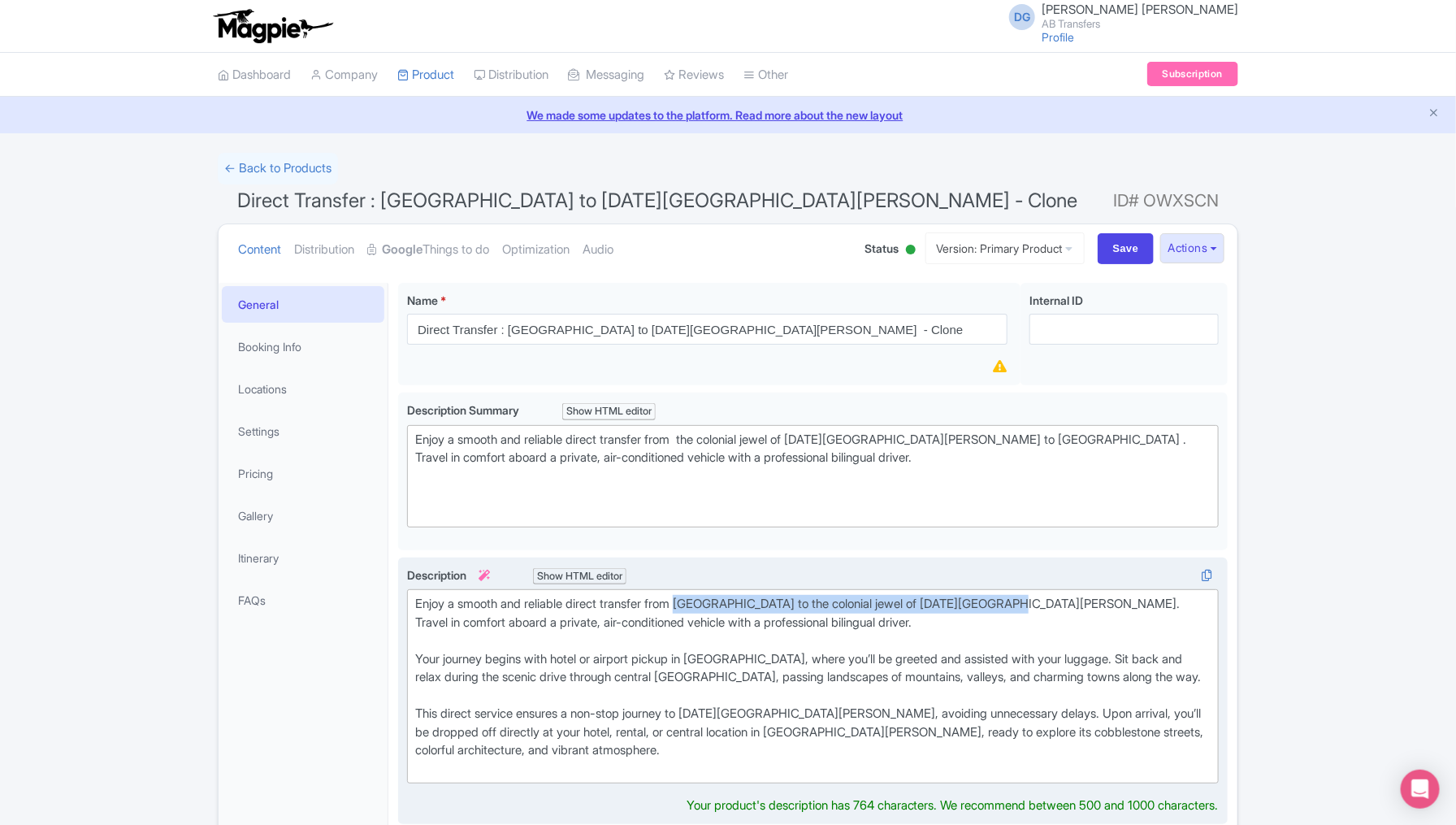
drag, startPoint x: 691, startPoint y: 595, endPoint x: 1019, endPoint y: 597, distance: 328.0
click at [1020, 597] on div "Enjoy a smooth and reliable direct transfer from Mexico City to the colonial je…" at bounding box center [813, 686] width 796 height 183
paste trix-editor "&nbsp; the colonial jewel of San Miguel de Allende to Mexico City"
click at [777, 659] on div "Enjoy a smooth and reliable direct transfer from the colonial jewel of San Migu…" at bounding box center [813, 686] width 796 height 183
click at [623, 653] on div "Enjoy a smooth and reliable direct transfer from the colonial jewel of San Migu…" at bounding box center [813, 686] width 796 height 183
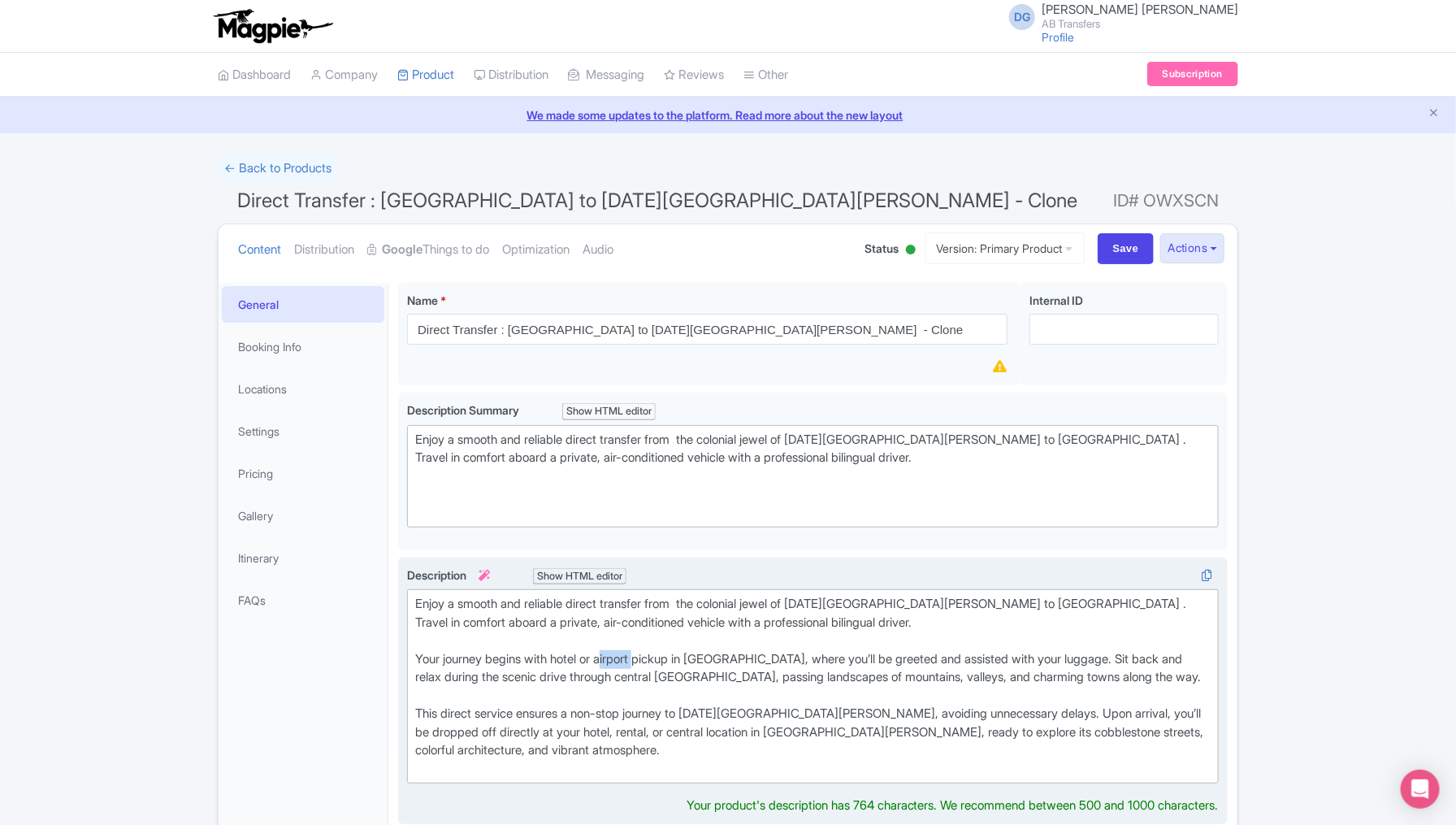
click at [623, 653] on div "Enjoy a smooth and reliable direct transfer from the colonial jewel of San Migu…" at bounding box center [813, 686] width 796 height 183
click at [759, 653] on div "Enjoy a smooth and reliable direct transfer from the colonial jewel of San Migu…" at bounding box center [813, 686] width 796 height 183
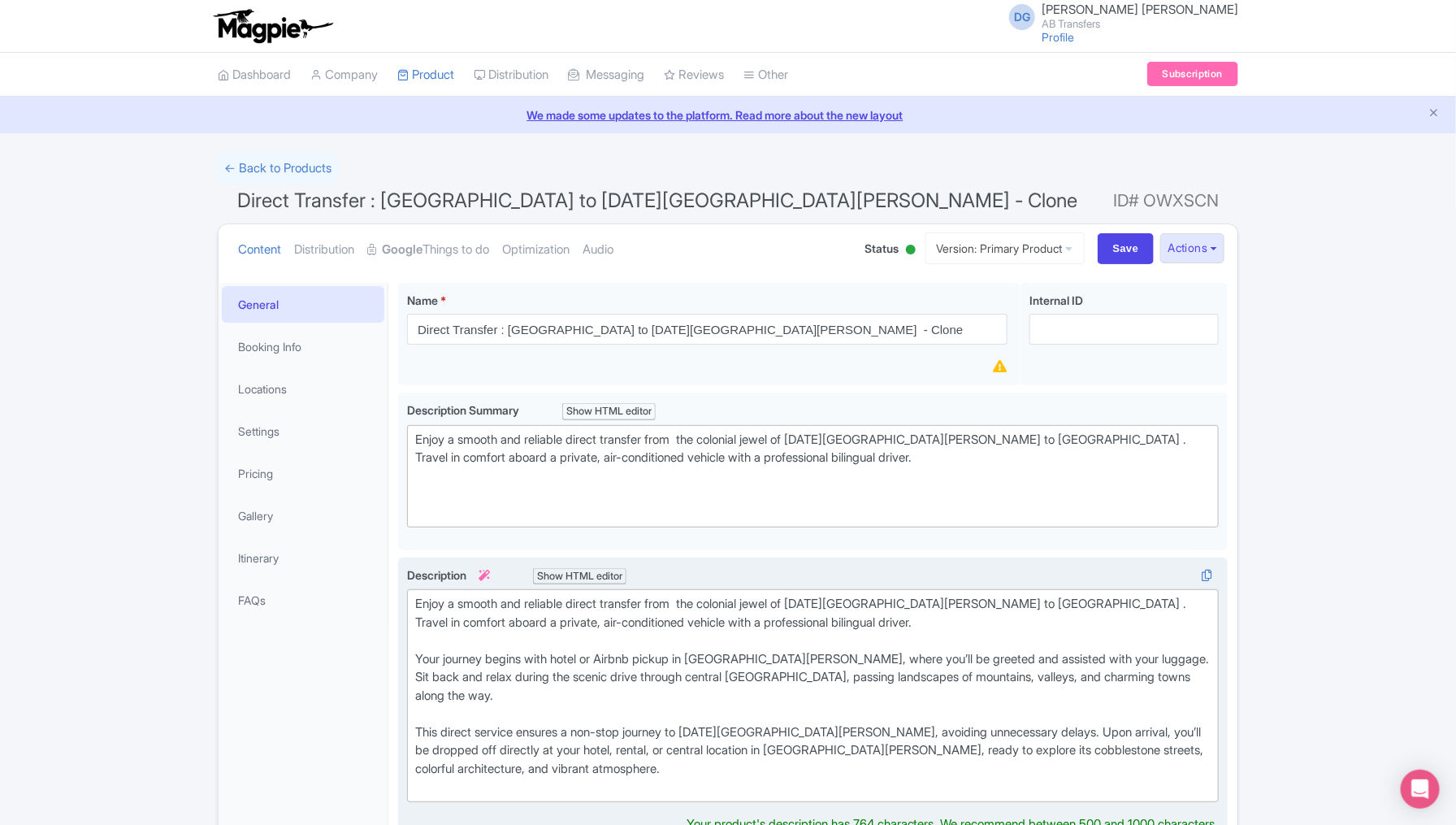
click at [807, 711] on div "Enjoy a smooth and reliable direct transfer from the colonial jewel of San Migu…" at bounding box center [813, 696] width 796 height 202
drag, startPoint x: 771, startPoint y: 705, endPoint x: 704, endPoint y: 705, distance: 67.0
click at [704, 705] on div "Enjoy a smooth and reliable direct transfer from the colonial jewel of San Migu…" at bounding box center [813, 696] width 796 height 202
copy div "[GEOGRAPHIC_DATA]"
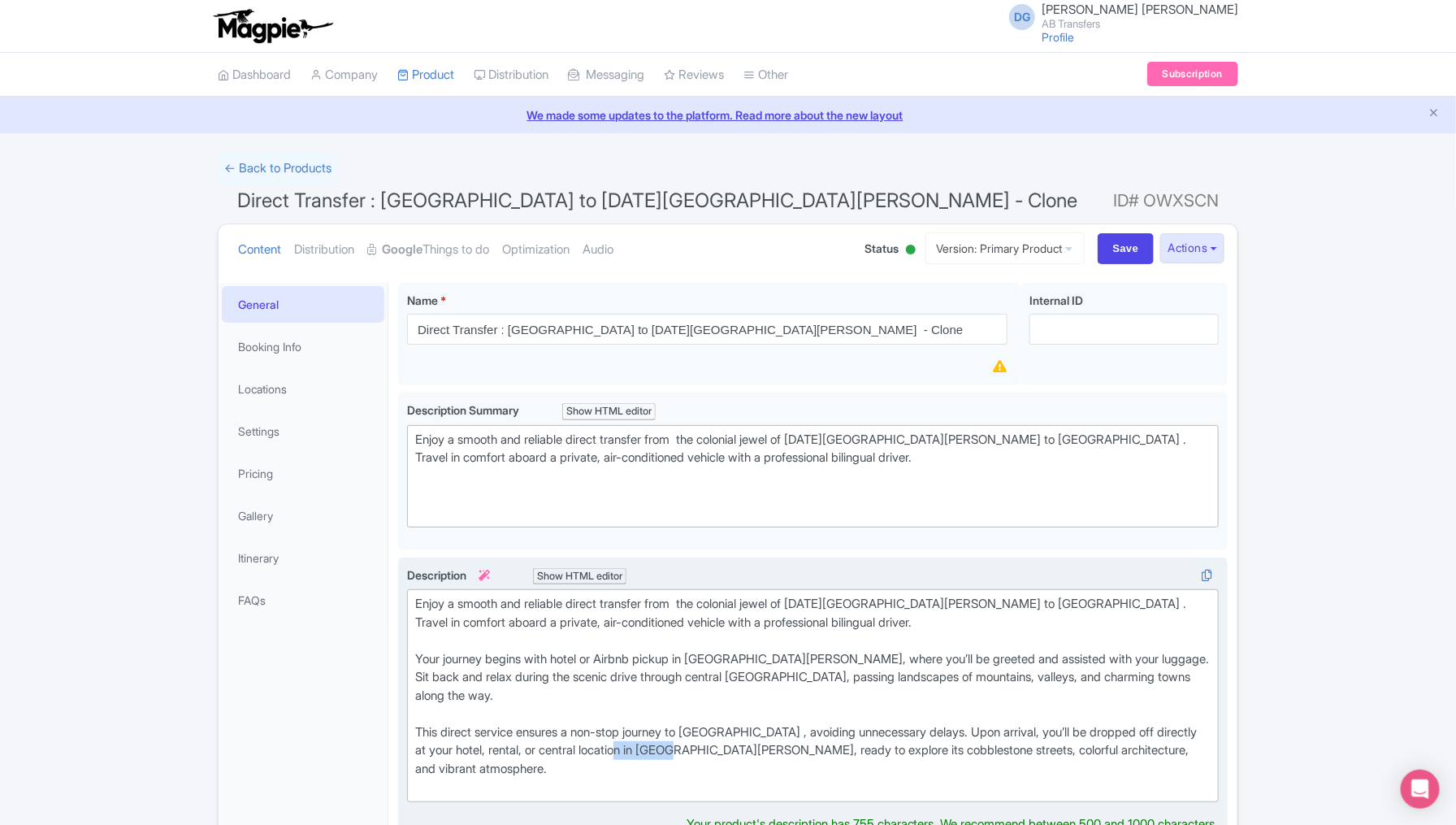
drag, startPoint x: 703, startPoint y: 727, endPoint x: 641, endPoint y: 726, distance: 62.0
click at [641, 726] on div "Enjoy a smooth and reliable direct transfer from the colonial jewel of San Migu…" at bounding box center [813, 696] width 796 height 202
paste trix-editor "[GEOGRAPHIC_DATA]"
type trix-editor "<div>Enjoy a smooth and reliable direct transfer from&nbsp; the colonial jewel …"
click at [1307, 690] on div "← Back to Products Direct Transfer : México City to San Miguel de Allende - Clo…" at bounding box center [728, 801] width 1456 height 1297
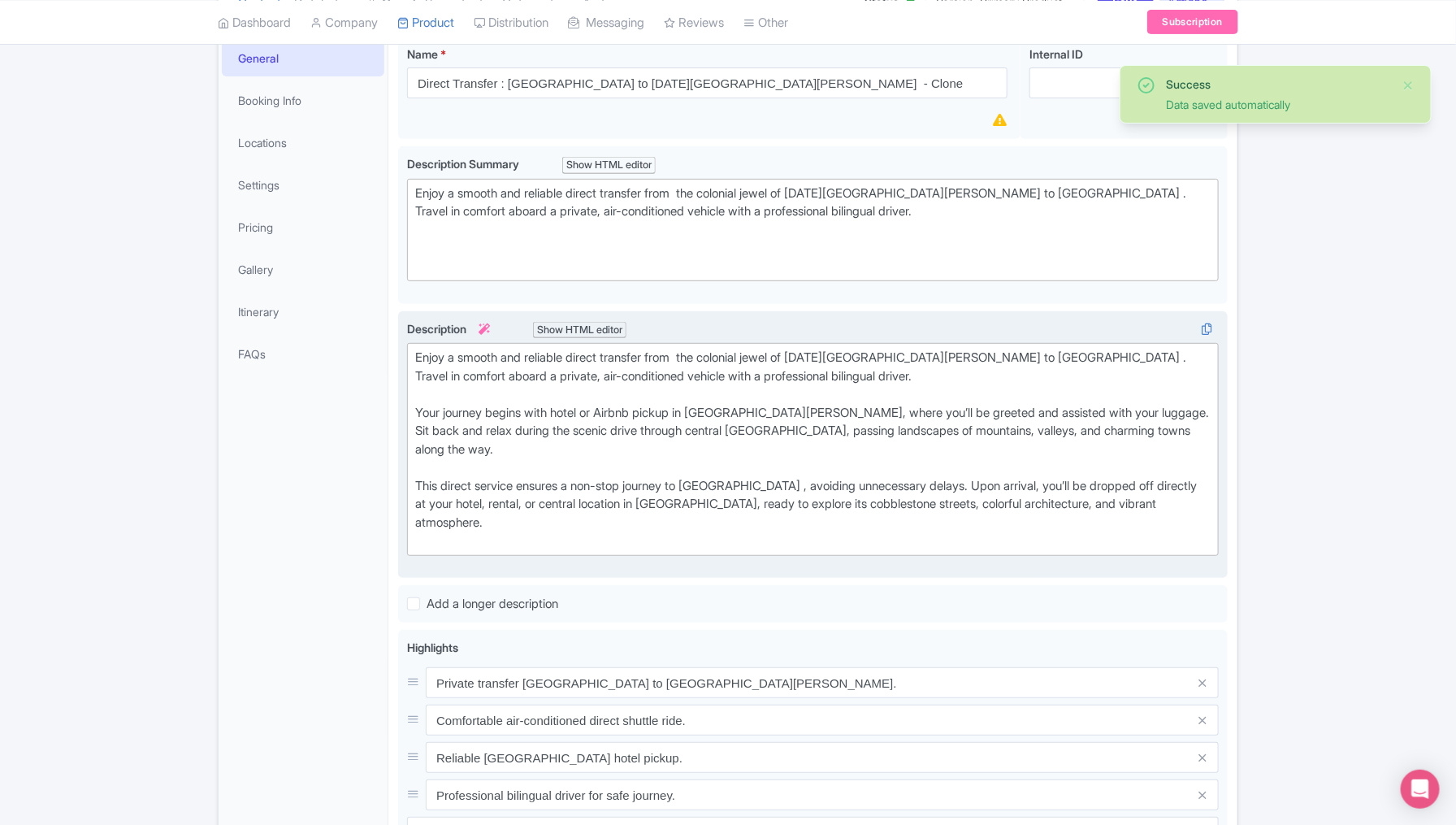
scroll to position [285, 0]
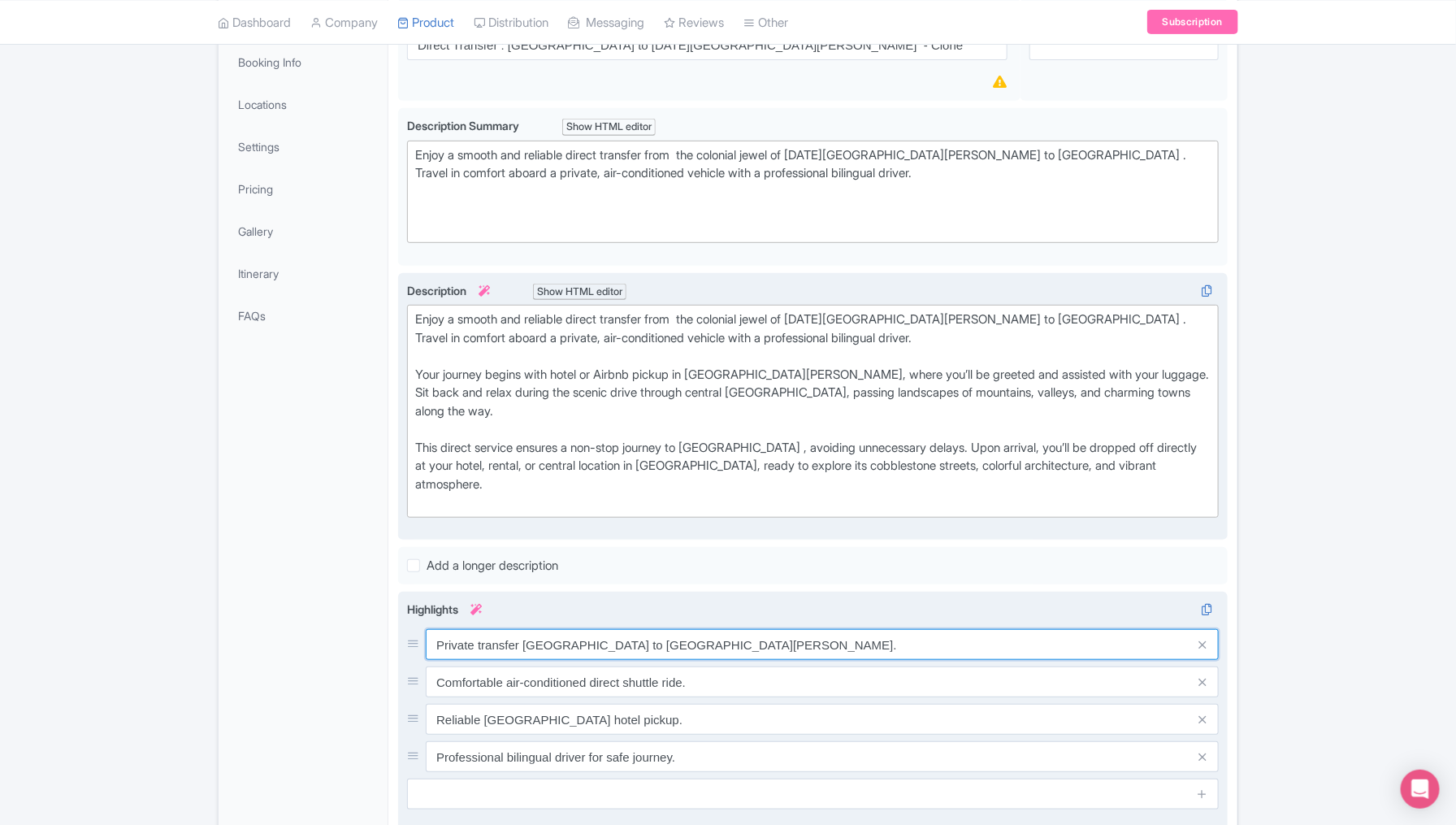
drag, startPoint x: 599, startPoint y: 602, endPoint x: 522, endPoint y: 597, distance: 77.2
click at [522, 629] on input "Private transfer Mexico City to San Miguel." at bounding box center [821, 644] width 793 height 31
click at [623, 629] on input "Private transfer San Miguel." at bounding box center [821, 644] width 793 height 31
paste input "Mexico City to"
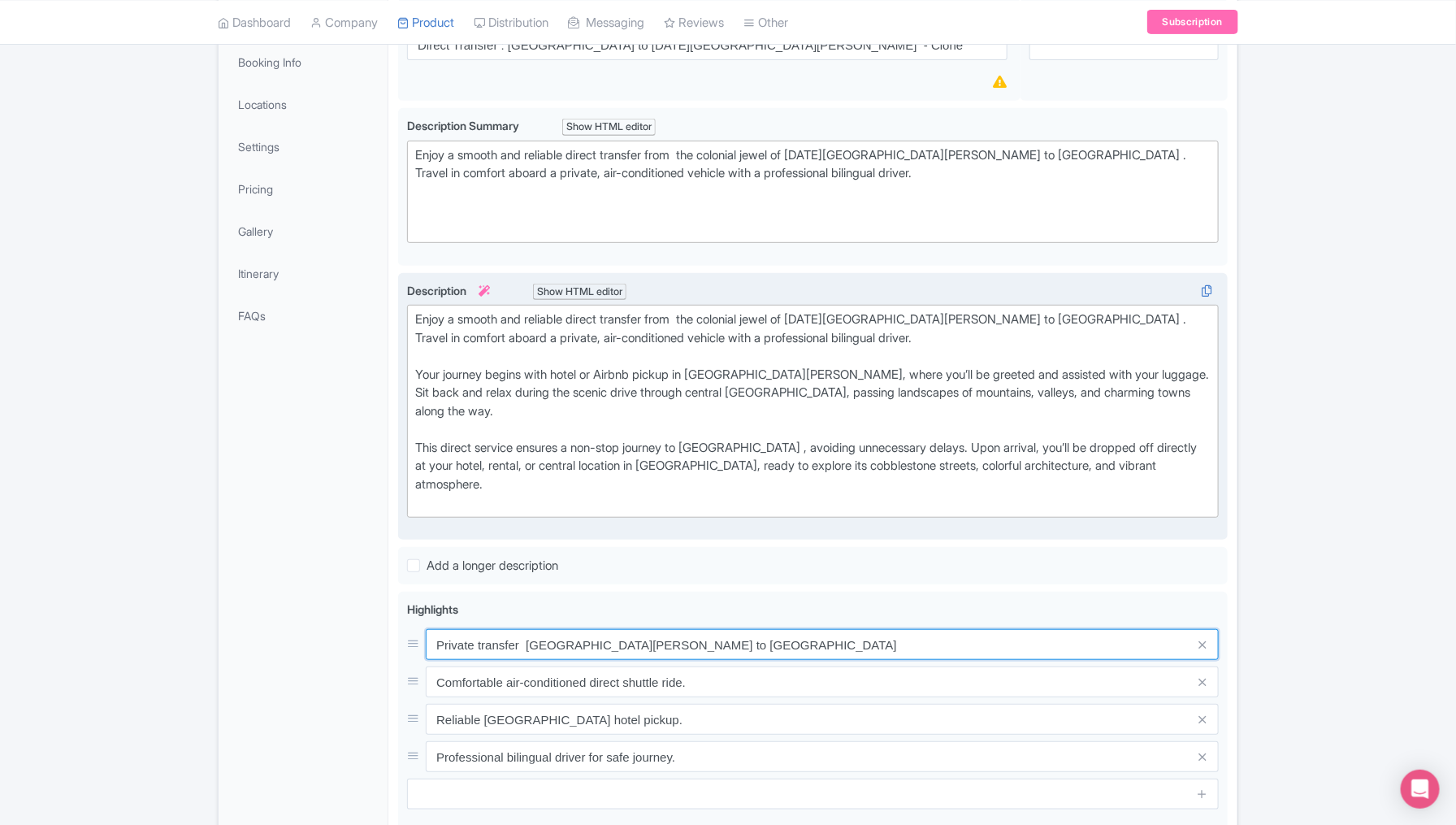
type input "Private transfer [GEOGRAPHIC_DATA][PERSON_NAME] to [GEOGRAPHIC_DATA]"
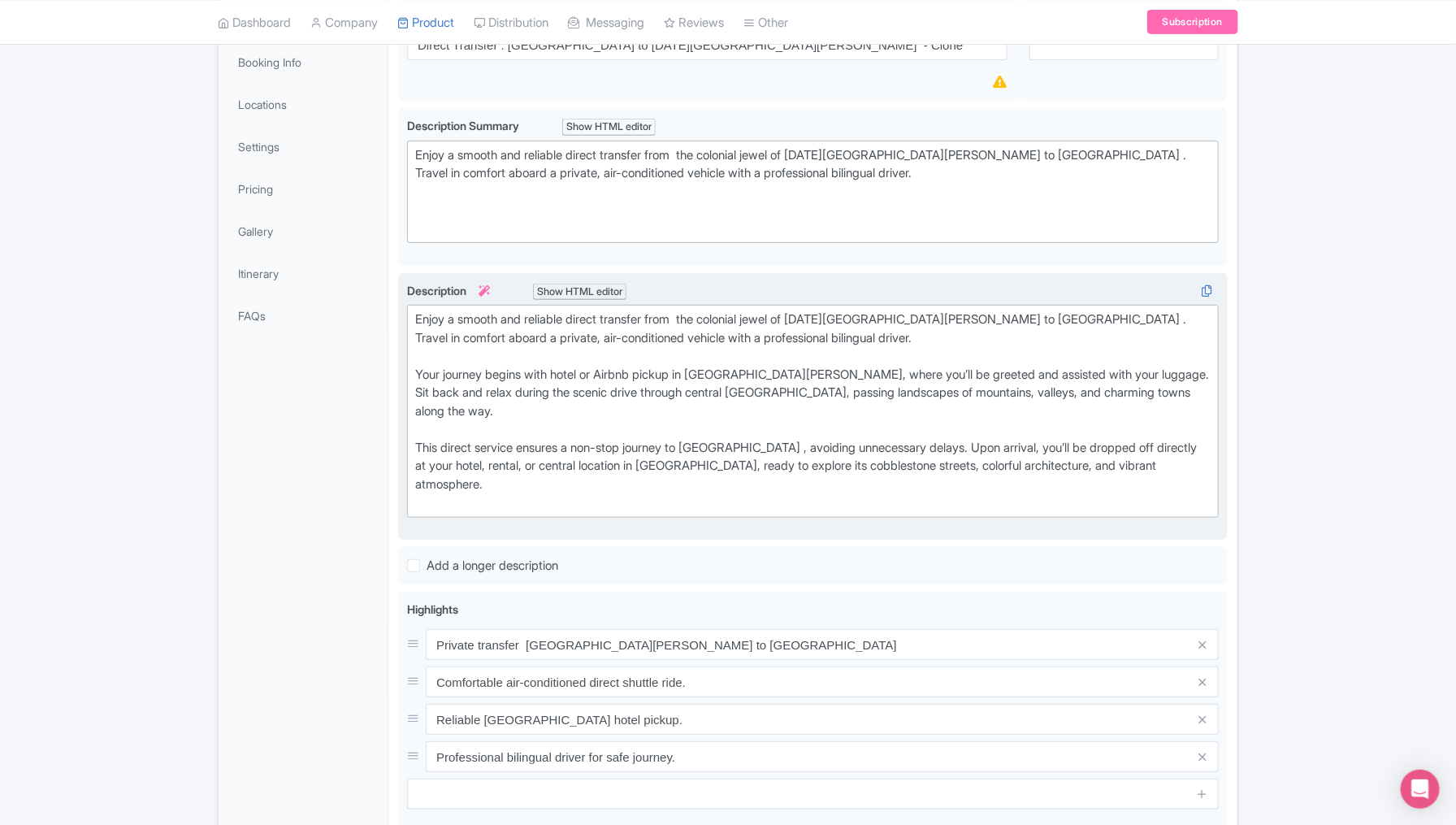
click at [1368, 679] on div "Success Data saved automatically ← Back to Products Direct Transfer : México Ci…" at bounding box center [728, 508] width 1456 height 1279
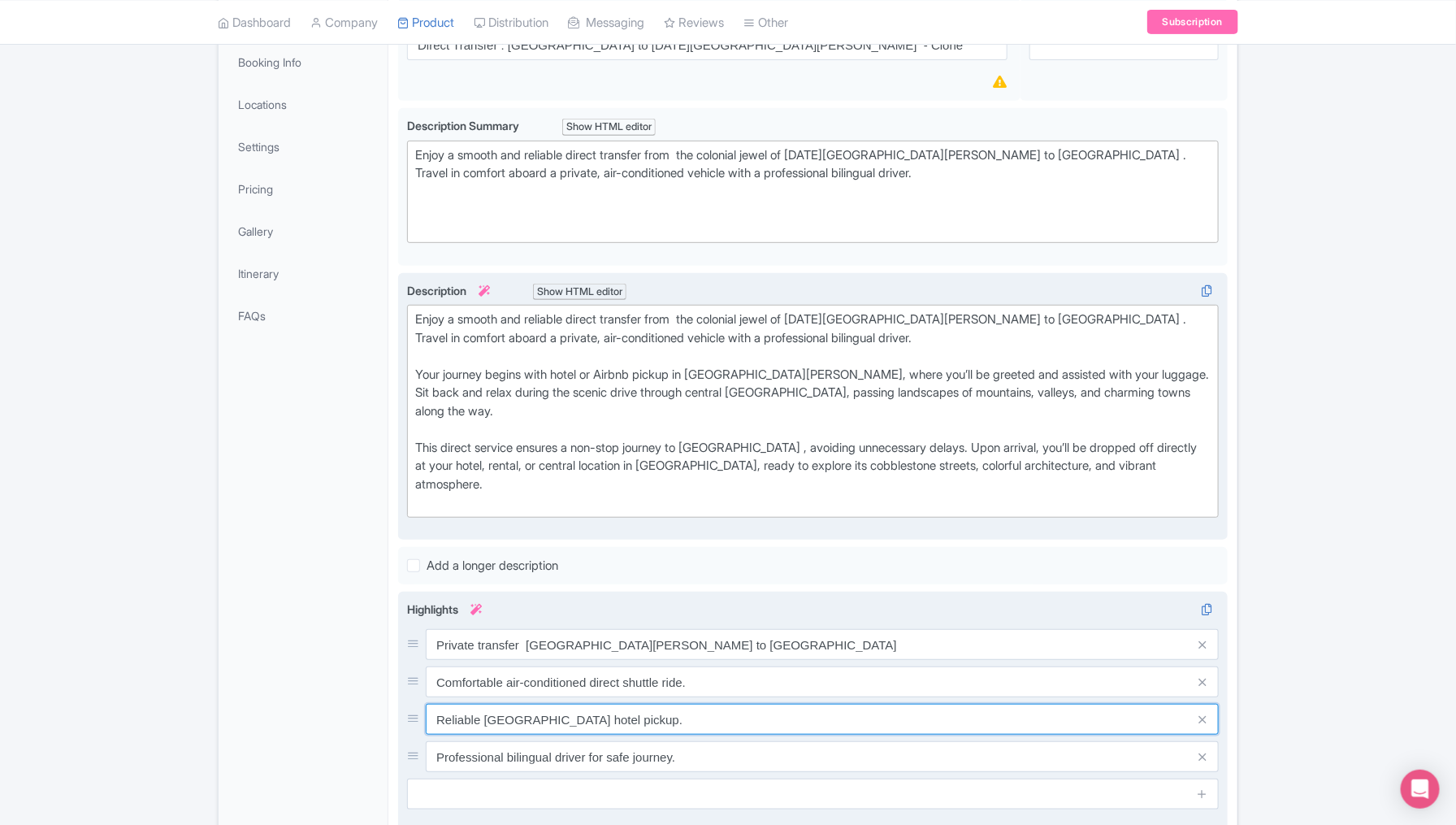
drag, startPoint x: 585, startPoint y: 674, endPoint x: 486, endPoint y: 677, distance: 99.0
click at [485, 703] on input "Reliable Mexico City airport hotel pickup." at bounding box center [821, 719] width 793 height 31
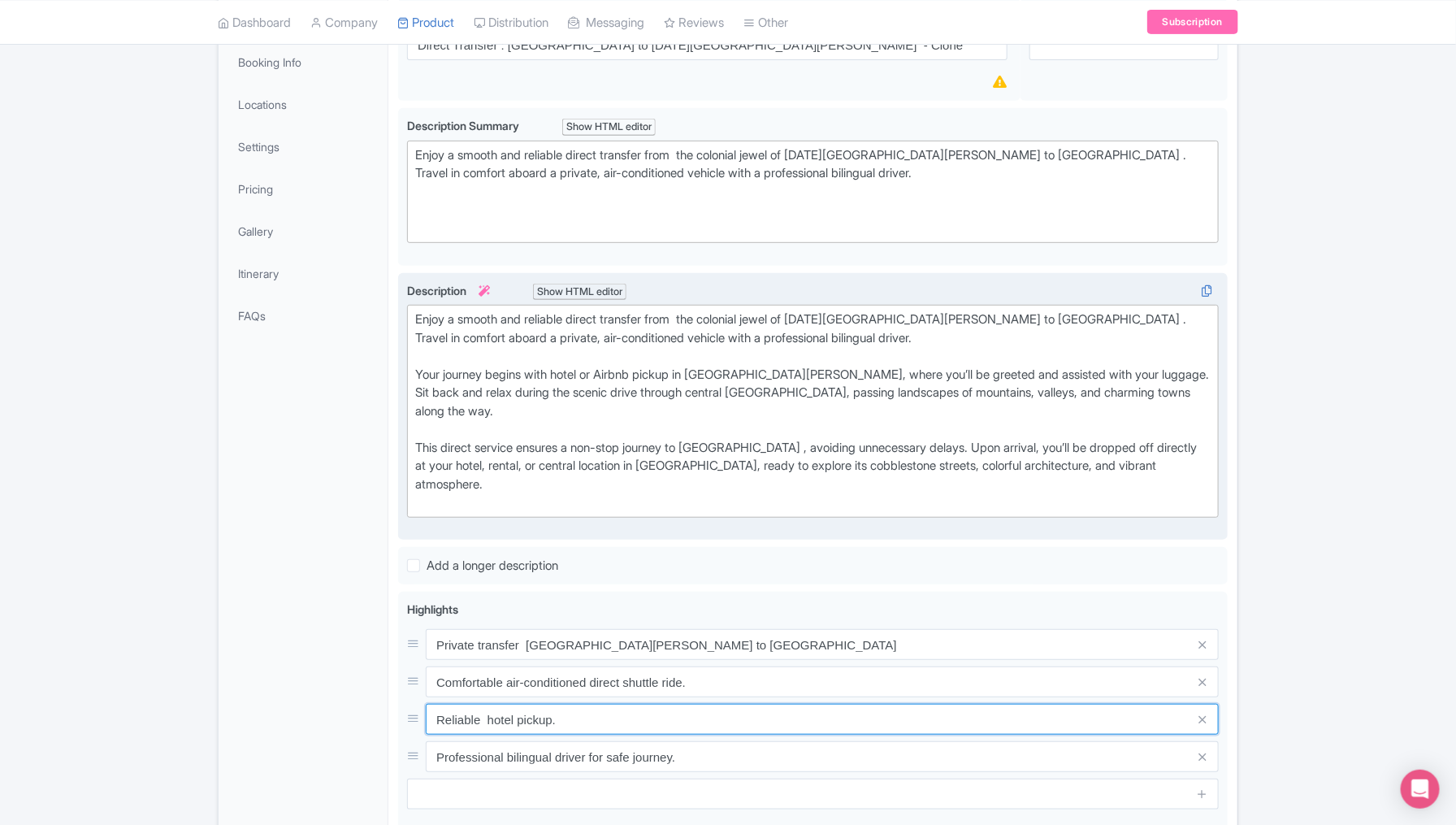
type input "Reliable hotel pickup."
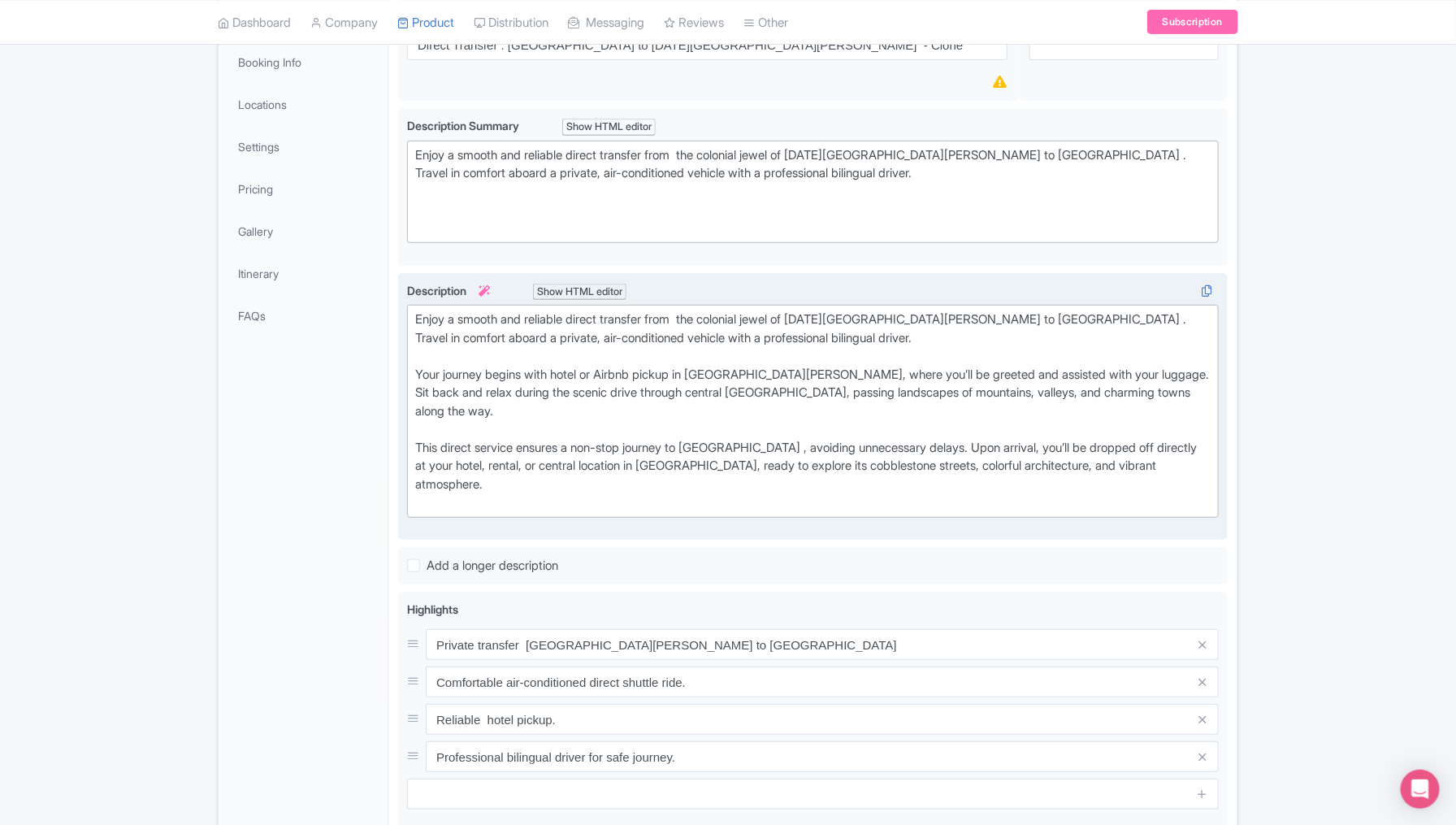
click at [1303, 501] on div "Success Data saved automatically ← Back to Products Direct Transfer : México Ci…" at bounding box center [728, 508] width 1456 height 1279
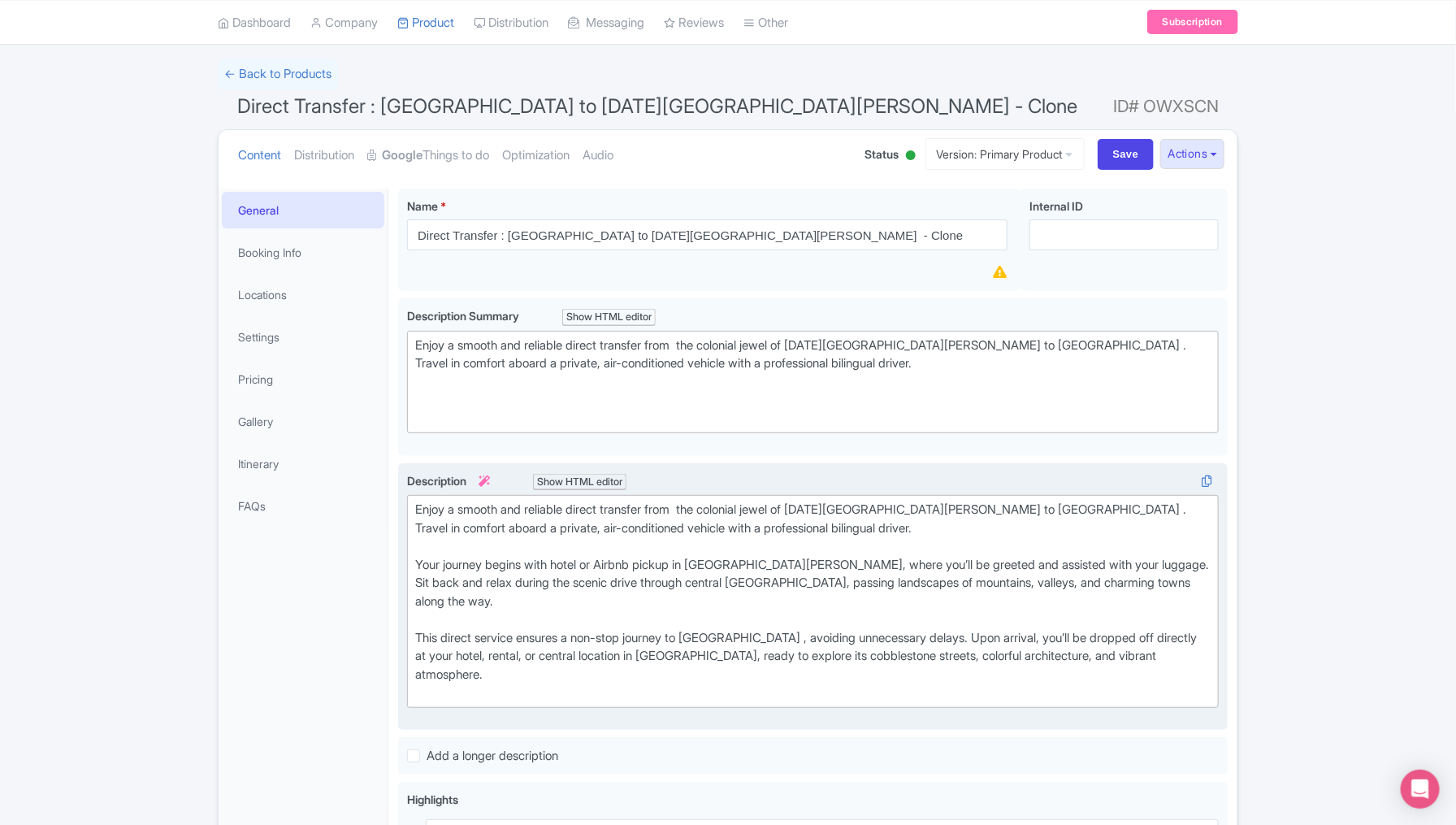
scroll to position [81, 0]
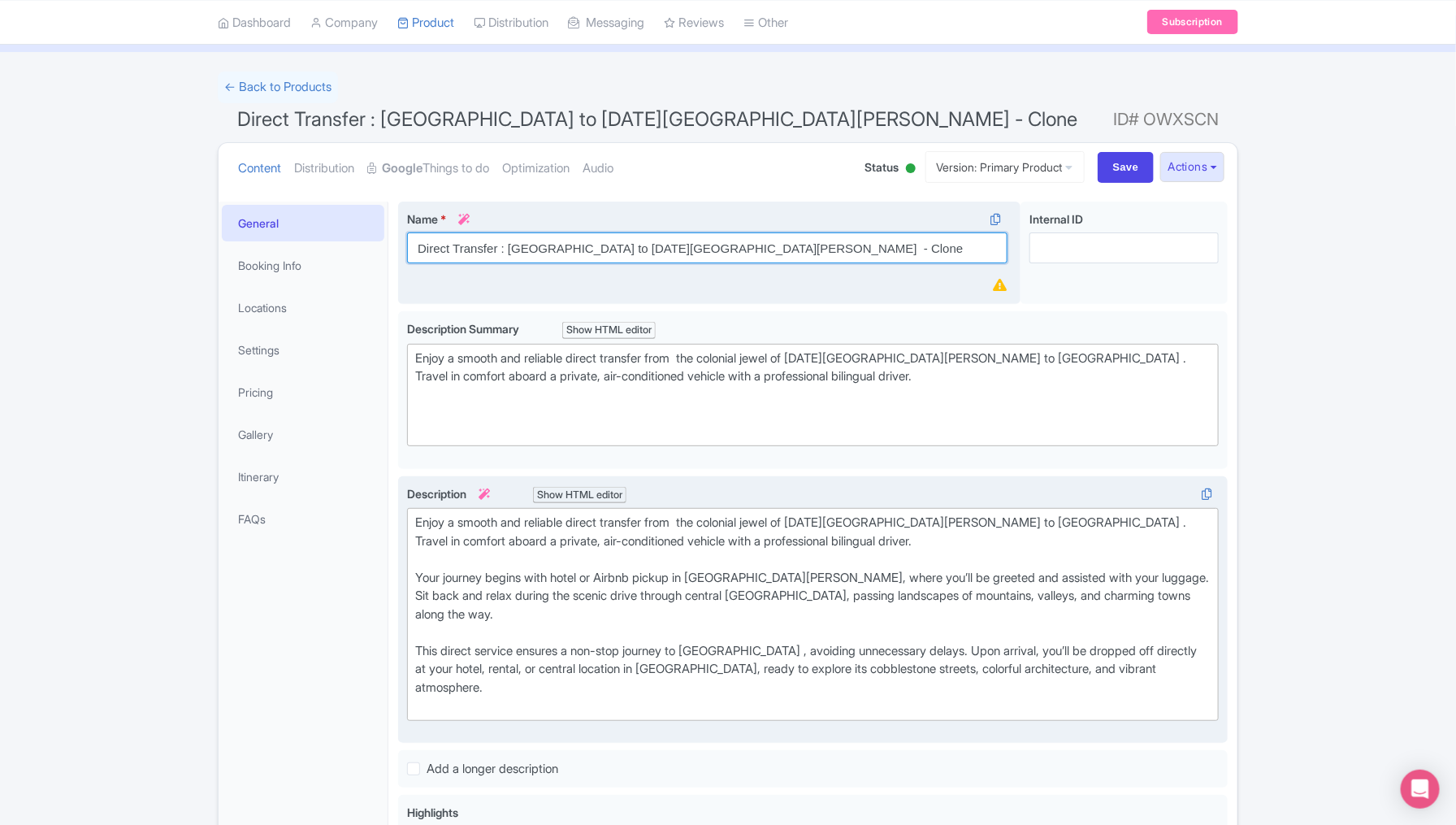
click at [856, 244] on input "Direct Transfer : México City to San Miguel de Allende - Clone" at bounding box center [707, 248] width 600 height 31
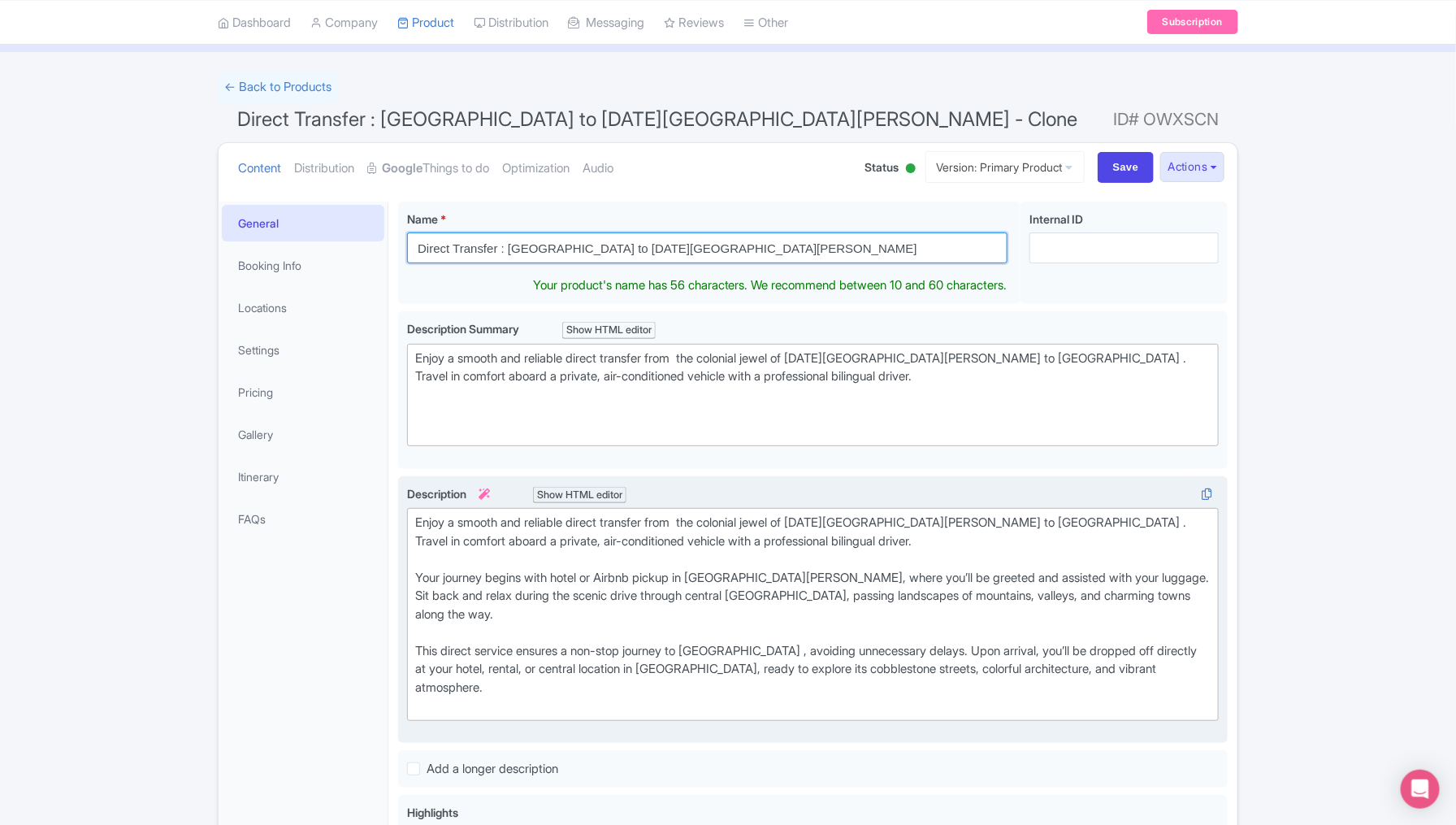
type input "Direct Transfer : [GEOGRAPHIC_DATA] to [DATE][GEOGRAPHIC_DATA][PERSON_NAME]"
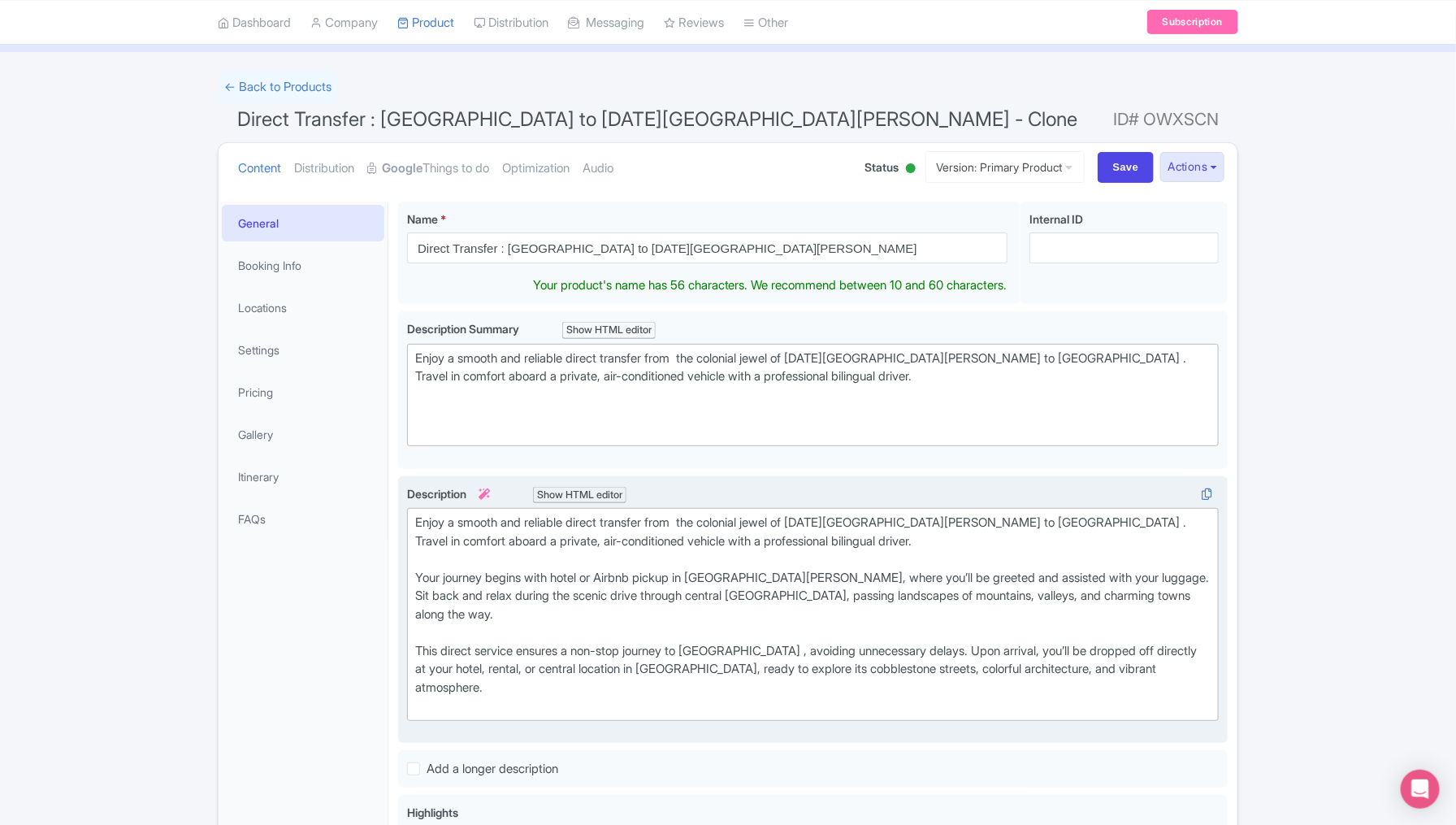
click at [1313, 474] on div "Success Data saved automatically ← Back to Products Direct Transfer : México Ci…" at bounding box center [728, 710] width 1456 height 1279
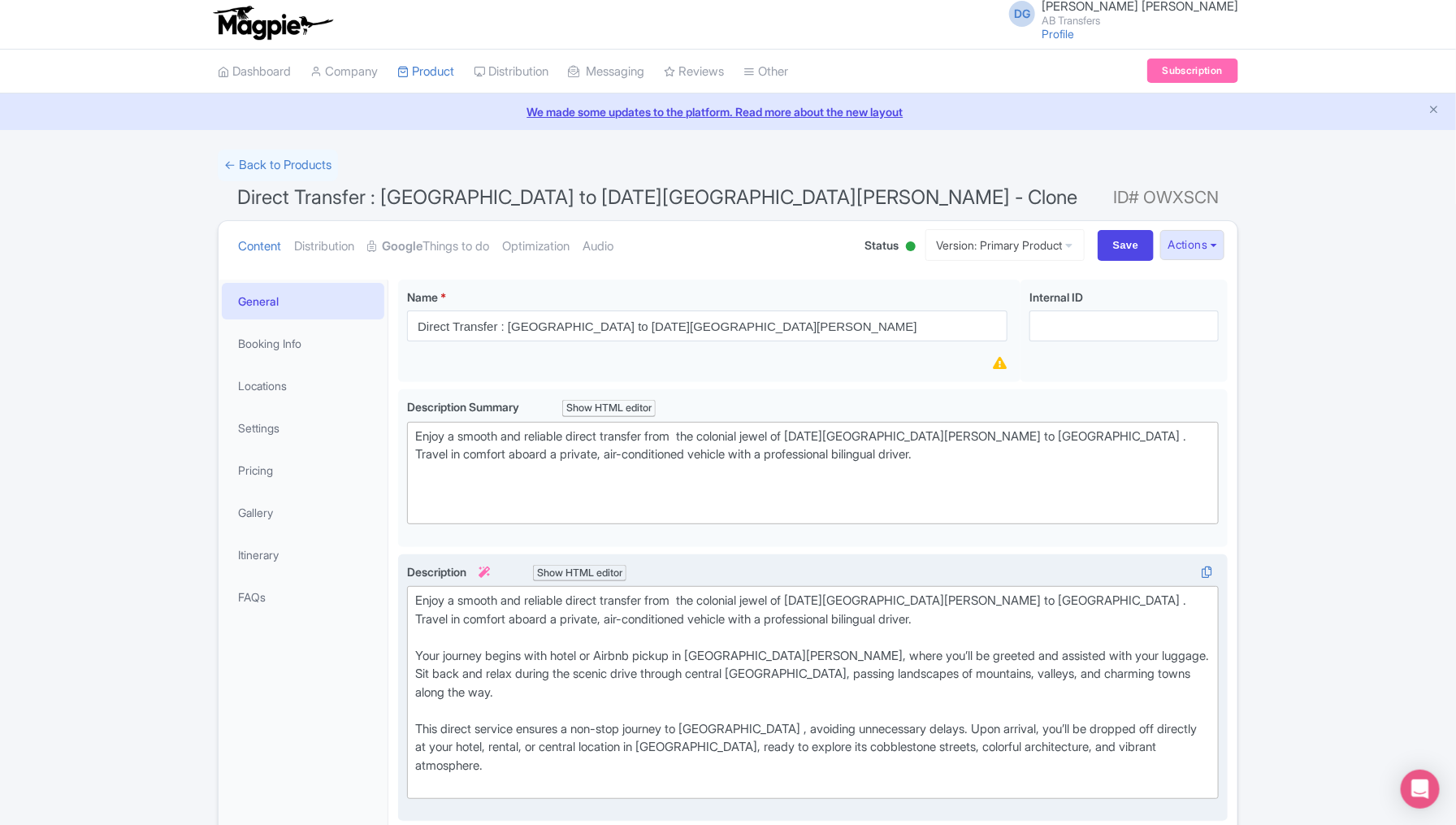
scroll to position [0, 0]
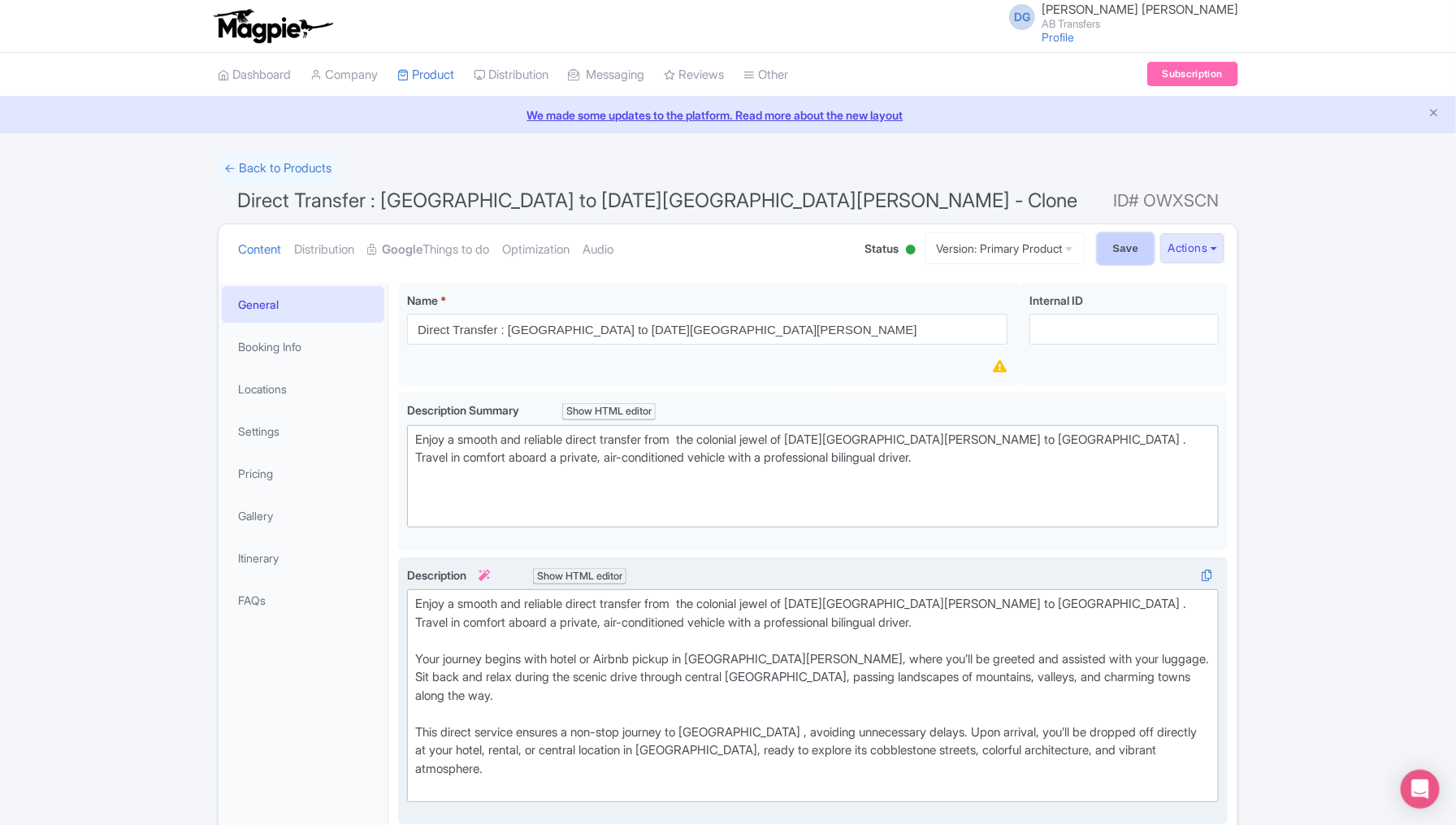
click at [1127, 247] on input "Save" at bounding box center [1126, 249] width 57 height 31
type input "Saving..."
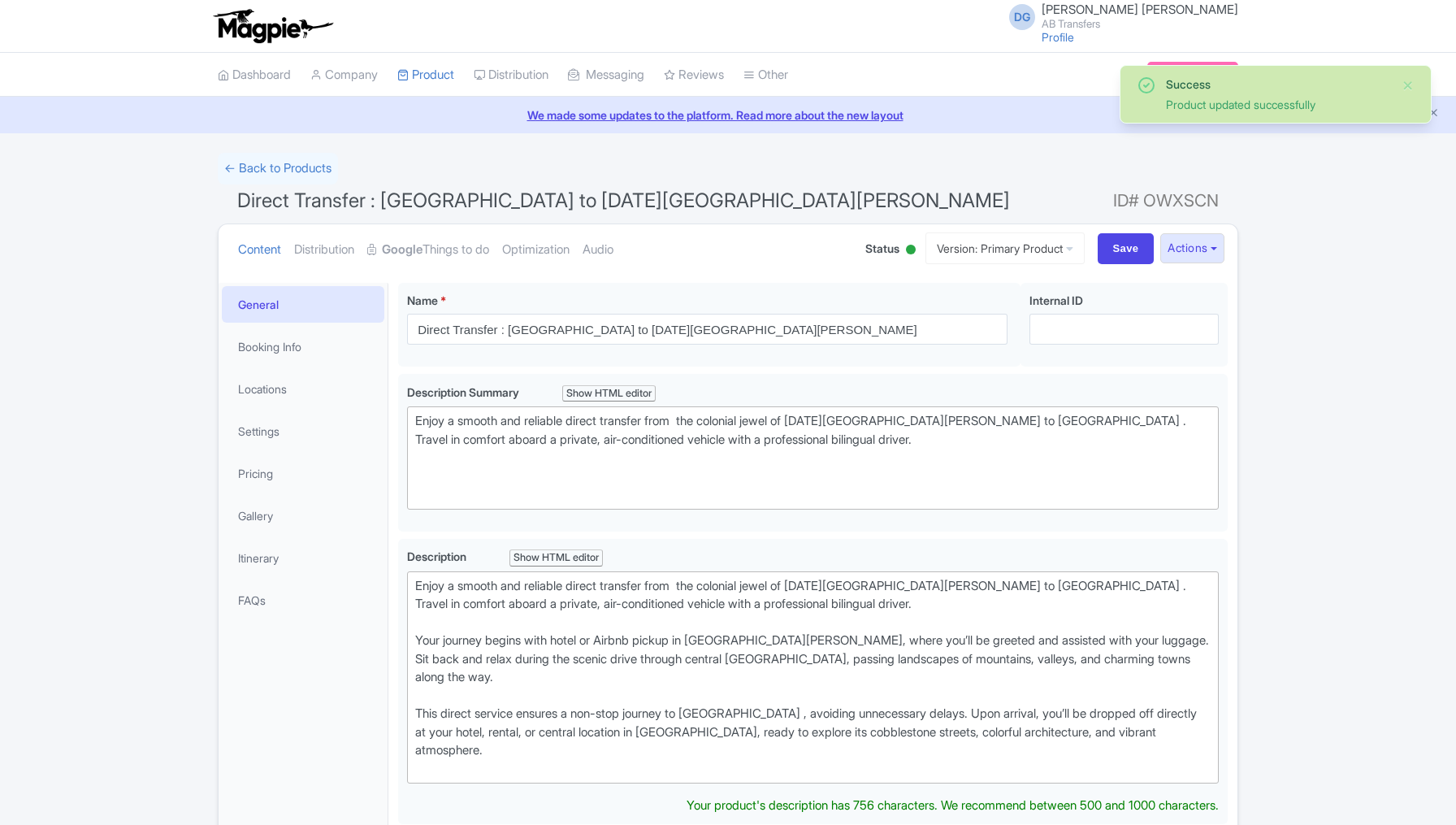
scroll to position [281, 0]
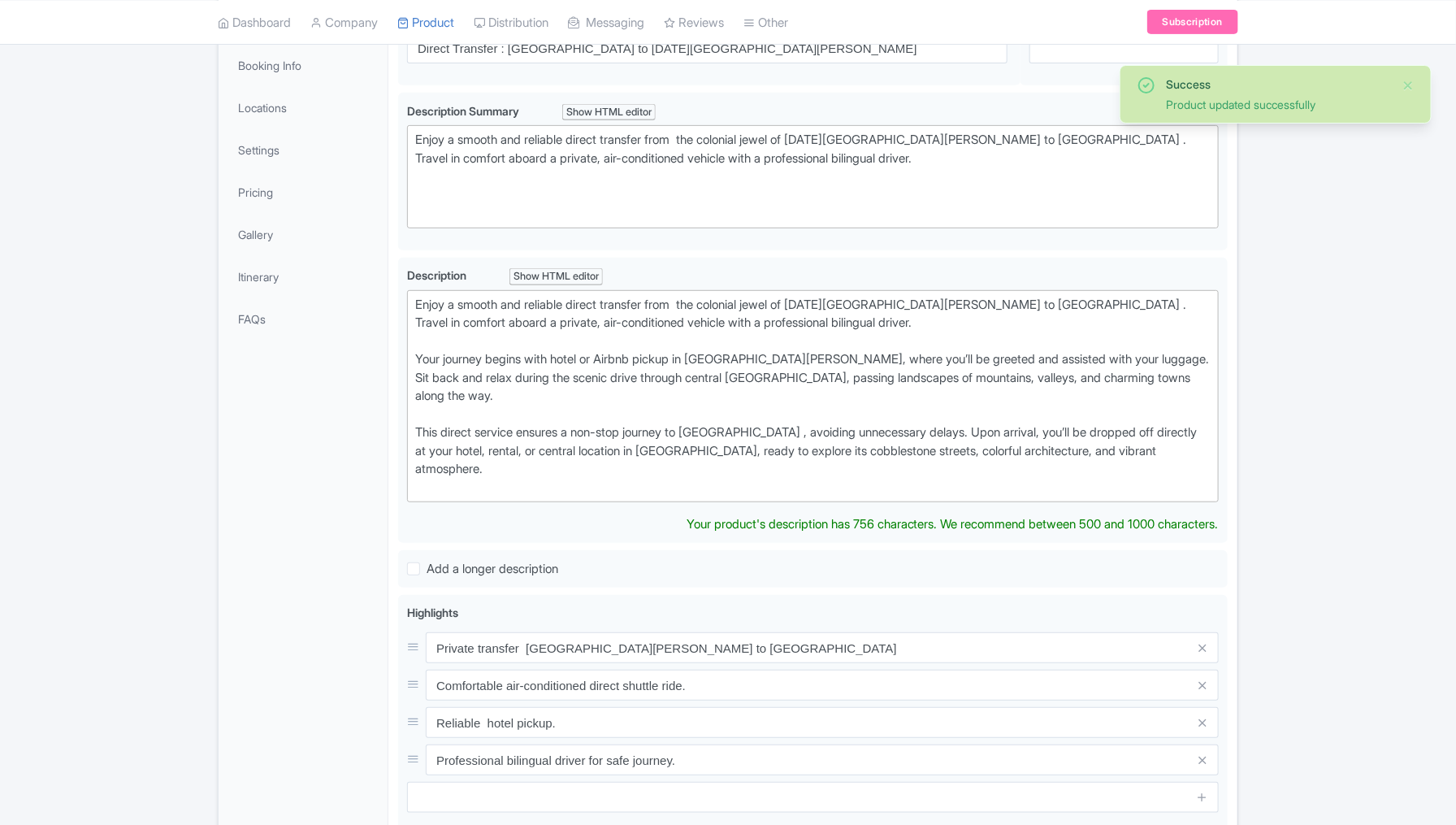
type trix-editor "<div>Enjoy a smooth and reliable direct transfer from&nbsp; the colonial jewel …"
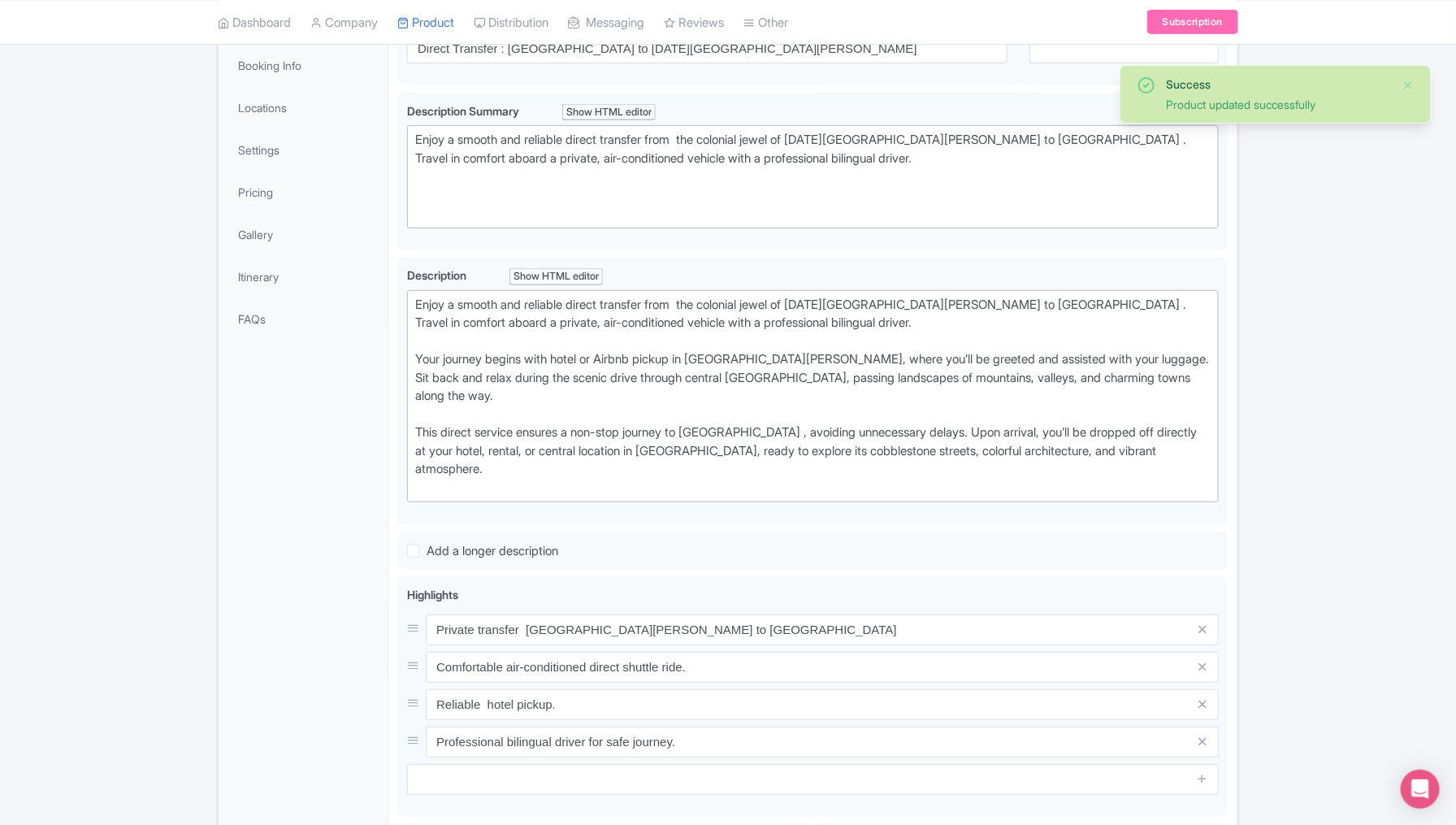
click at [1352, 378] on div "Success Product updated successfully ← Back to Products Direct Transfer : [GEOG…" at bounding box center [728, 495] width 1456 height 1247
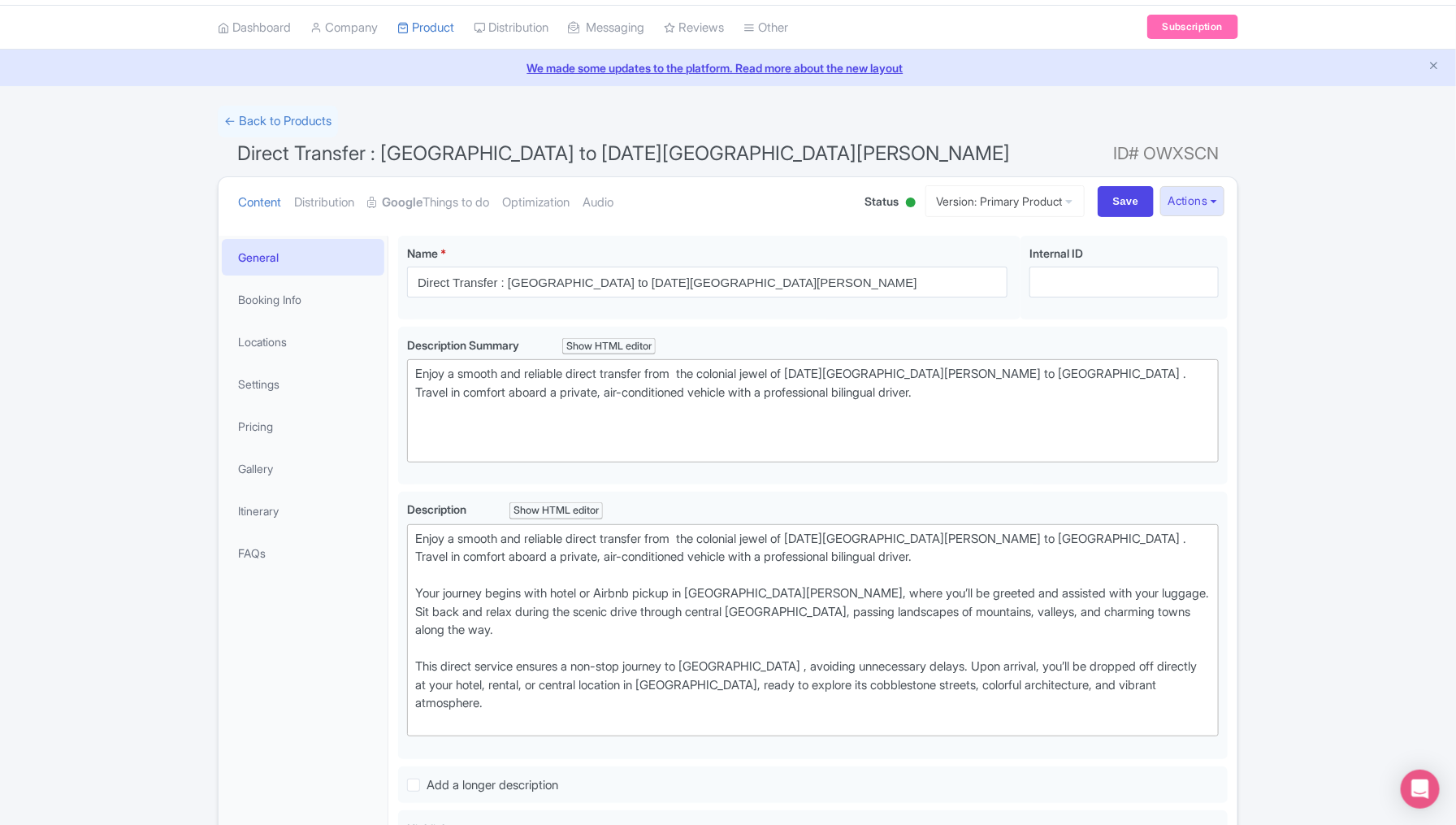
scroll to position [38, 0]
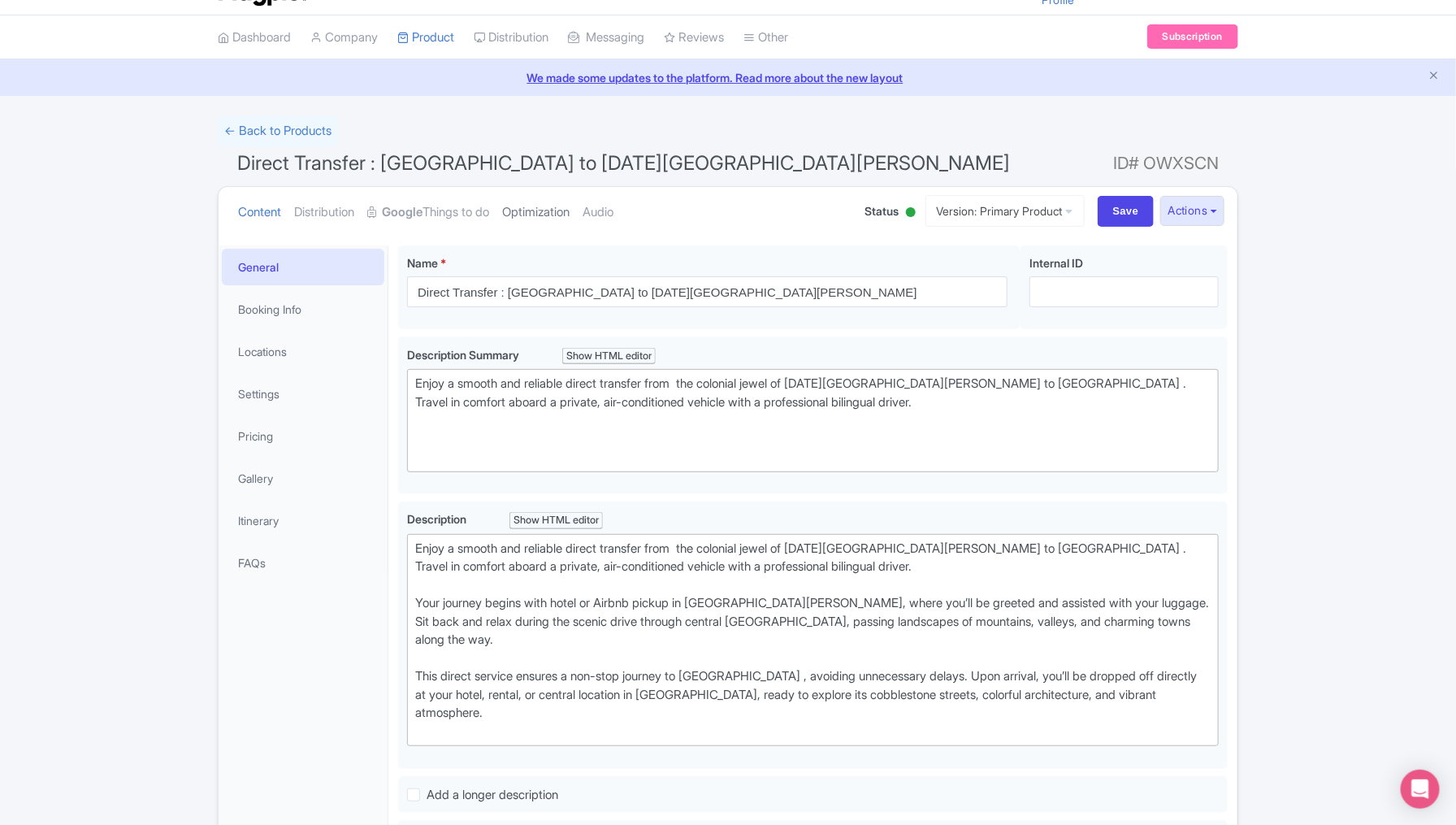
click at [557, 211] on link "Optimization" at bounding box center [536, 213] width 68 height 51
